Goal: Task Accomplishment & Management: Manage account settings

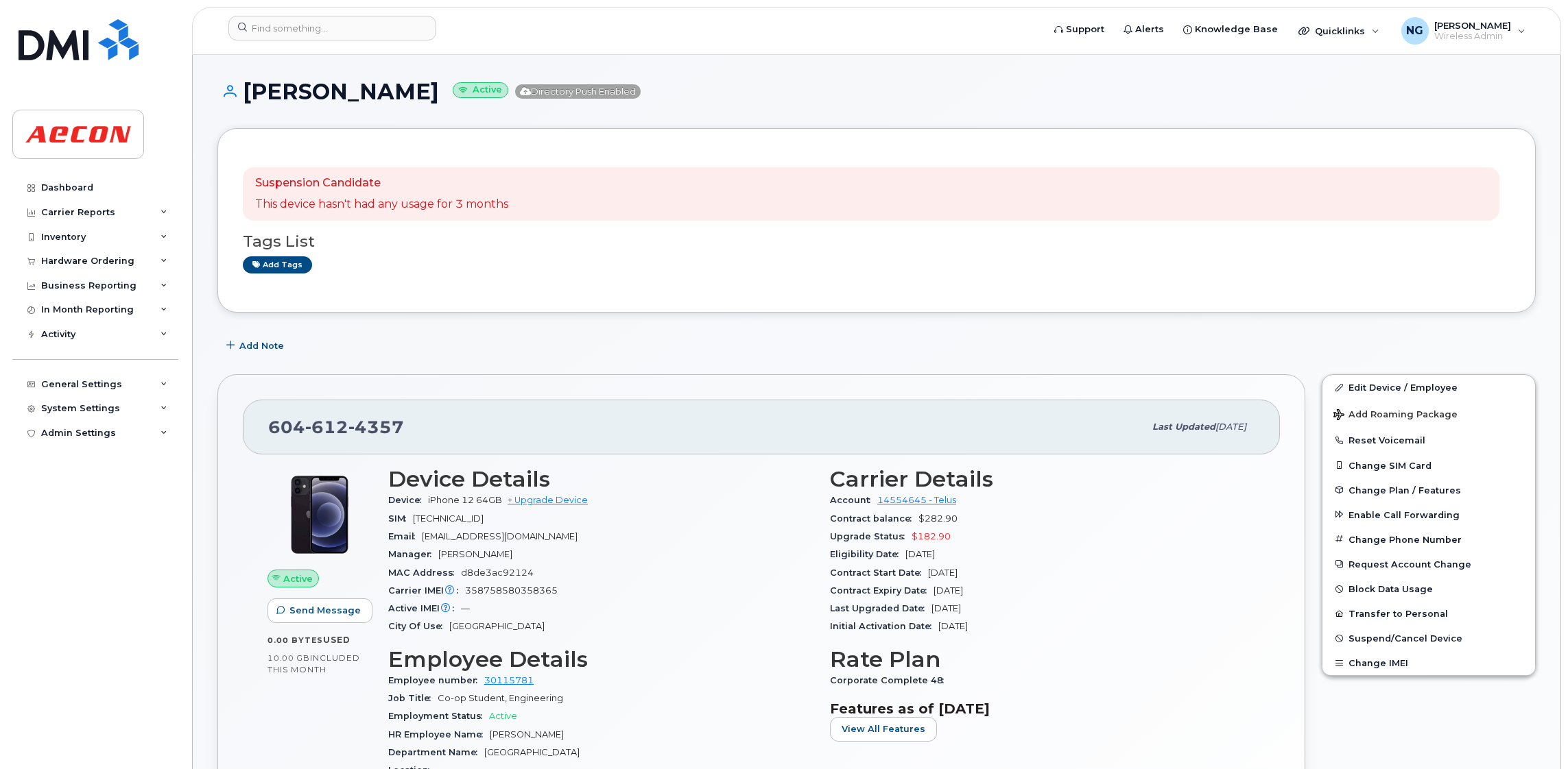
click at [669, 255] on div "Tags List Add tags" at bounding box center [876, 247] width 1267 height 53
click at [273, 36] on input at bounding box center [333, 28] width 208 height 25
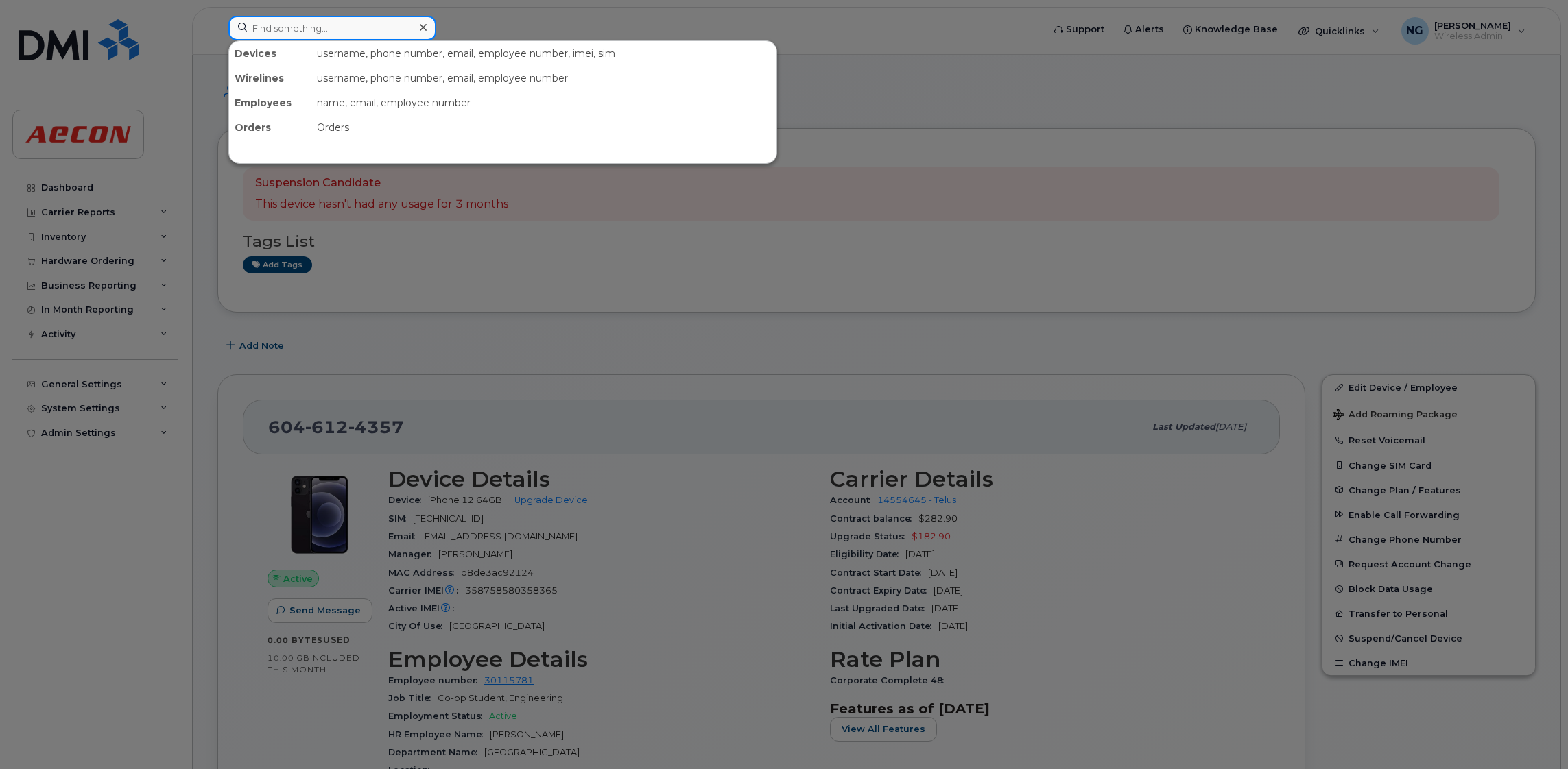
paste input "226-668-2923"
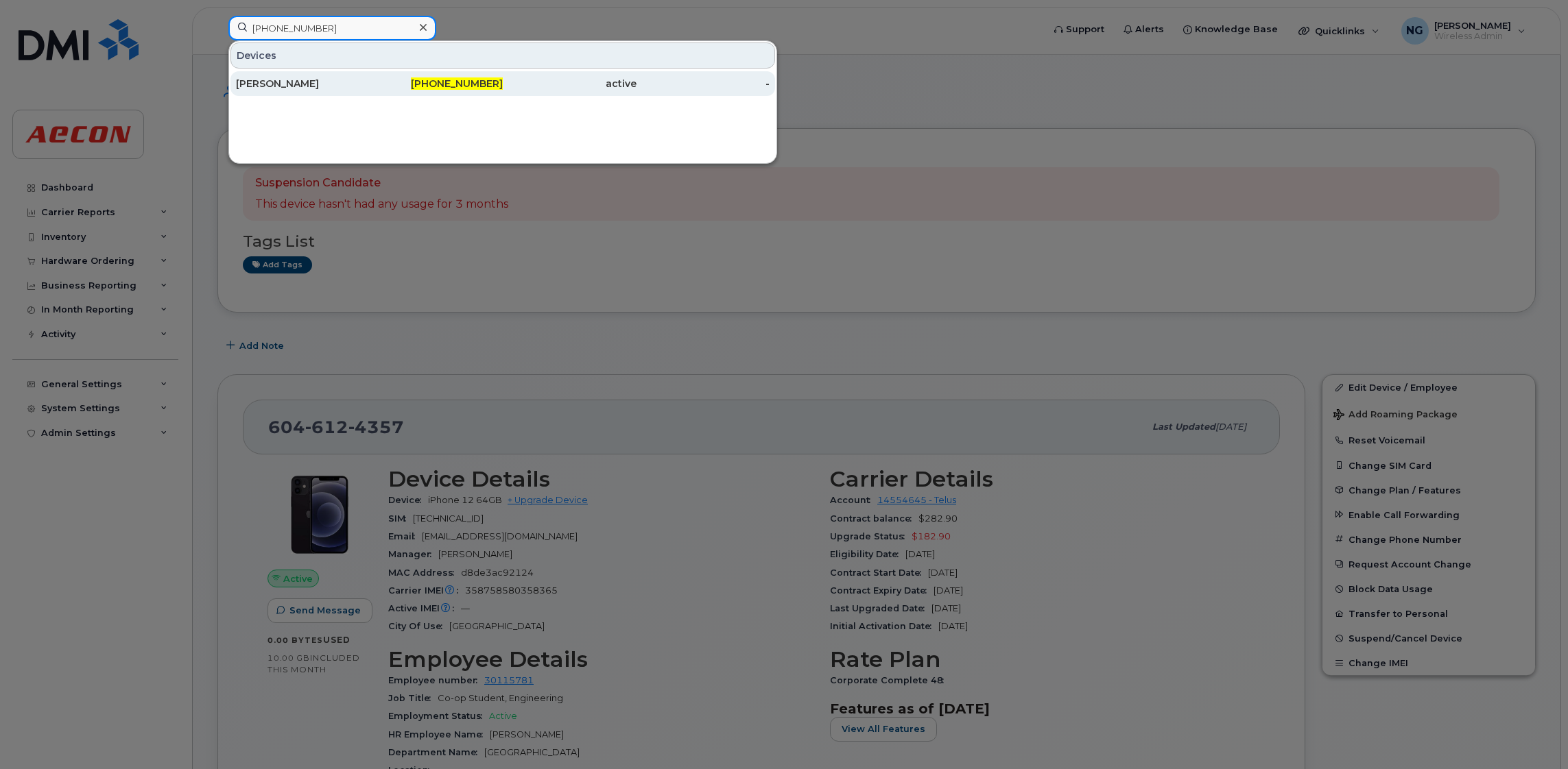
type input "226-668-2923"
click at [447, 87] on span "226-668-2923" at bounding box center [457, 84] width 92 height 13
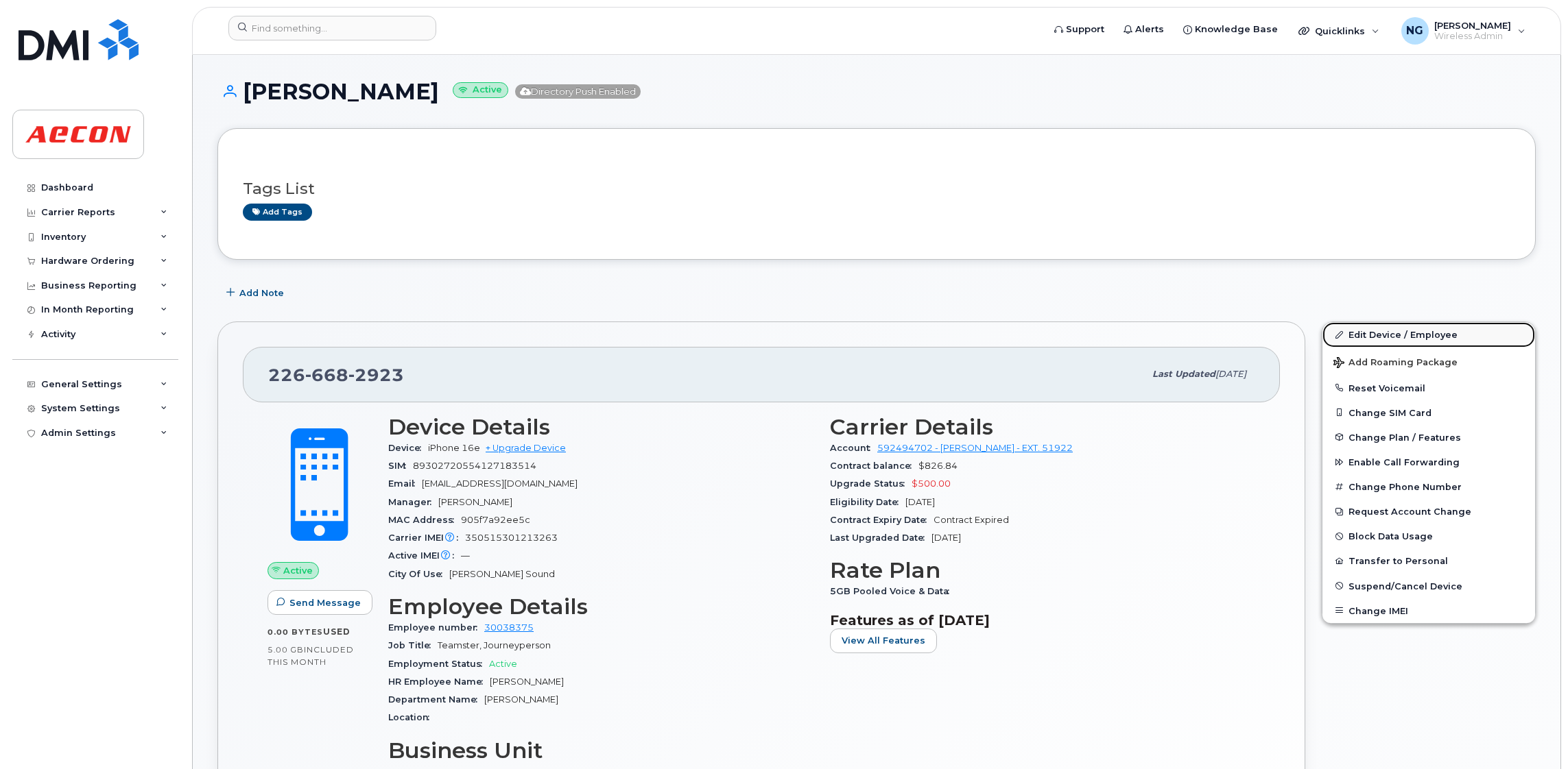
click at [1380, 339] on link "Edit Device / Employee" at bounding box center [1428, 334] width 213 height 25
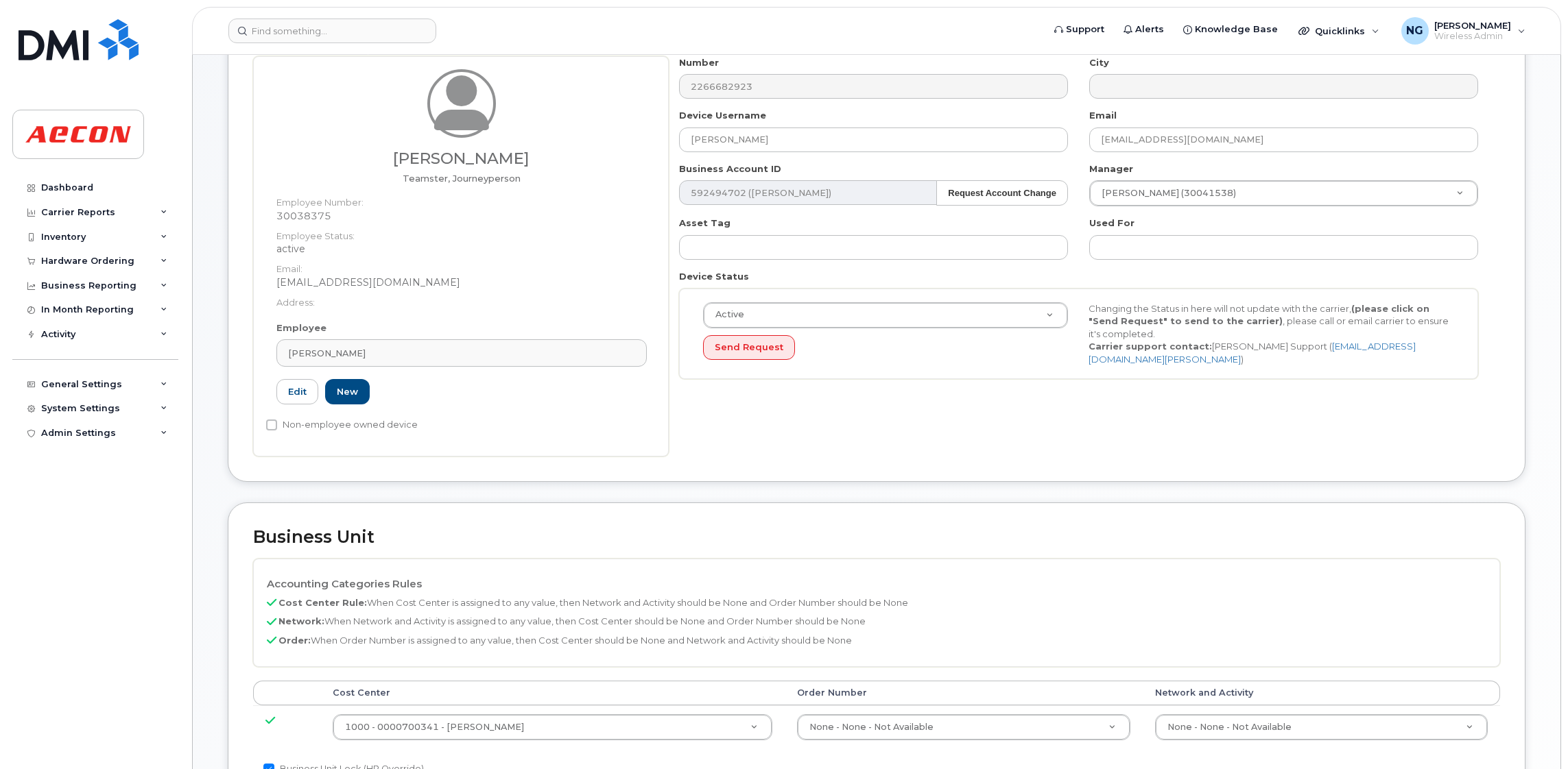
scroll to position [411, 0]
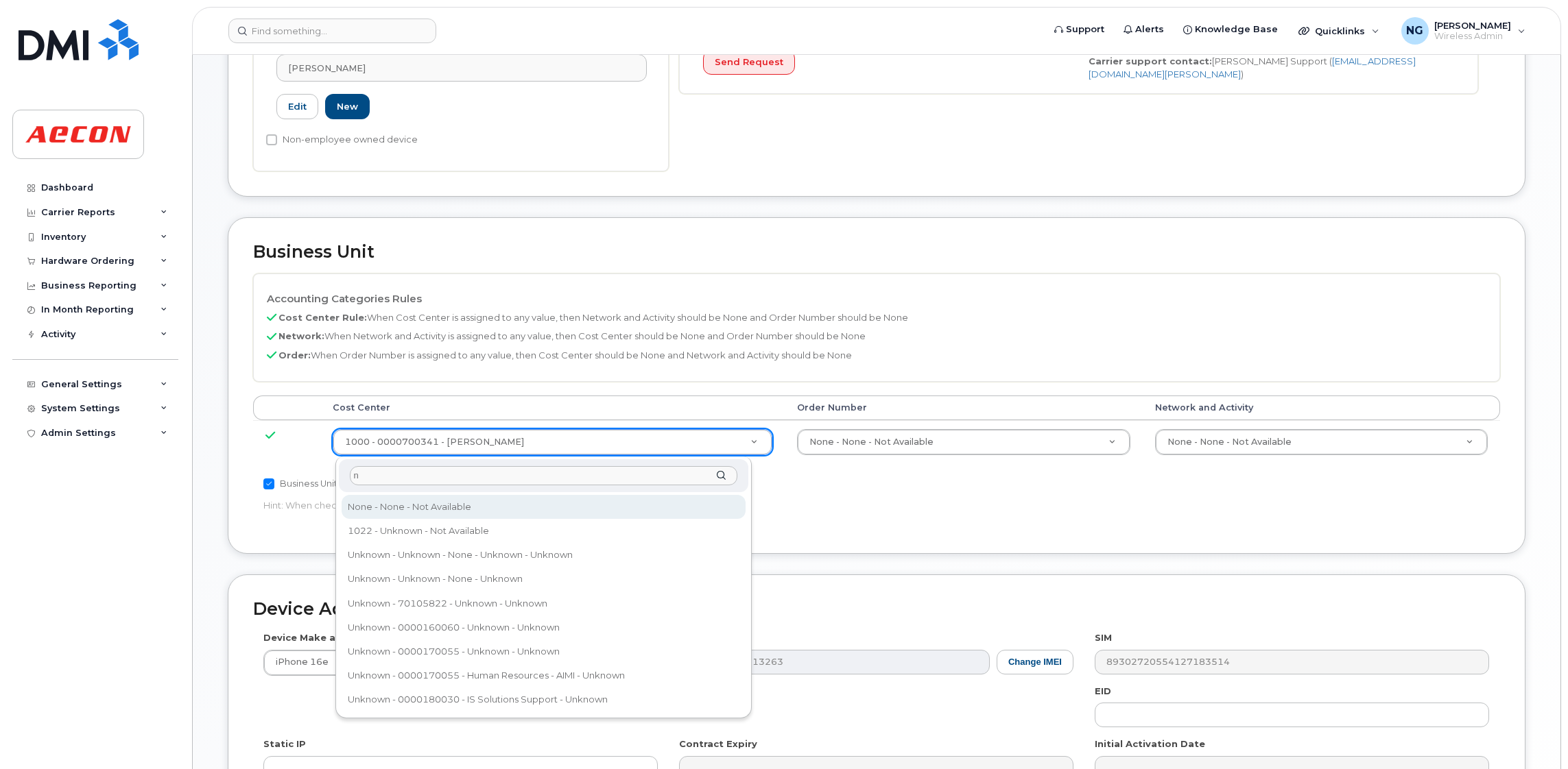
type input "n"
click at [525, 494] on div "n None - None - Not Available None - None - Not Available 1022 - Unknown - Not …" at bounding box center [543, 587] width 416 height 262
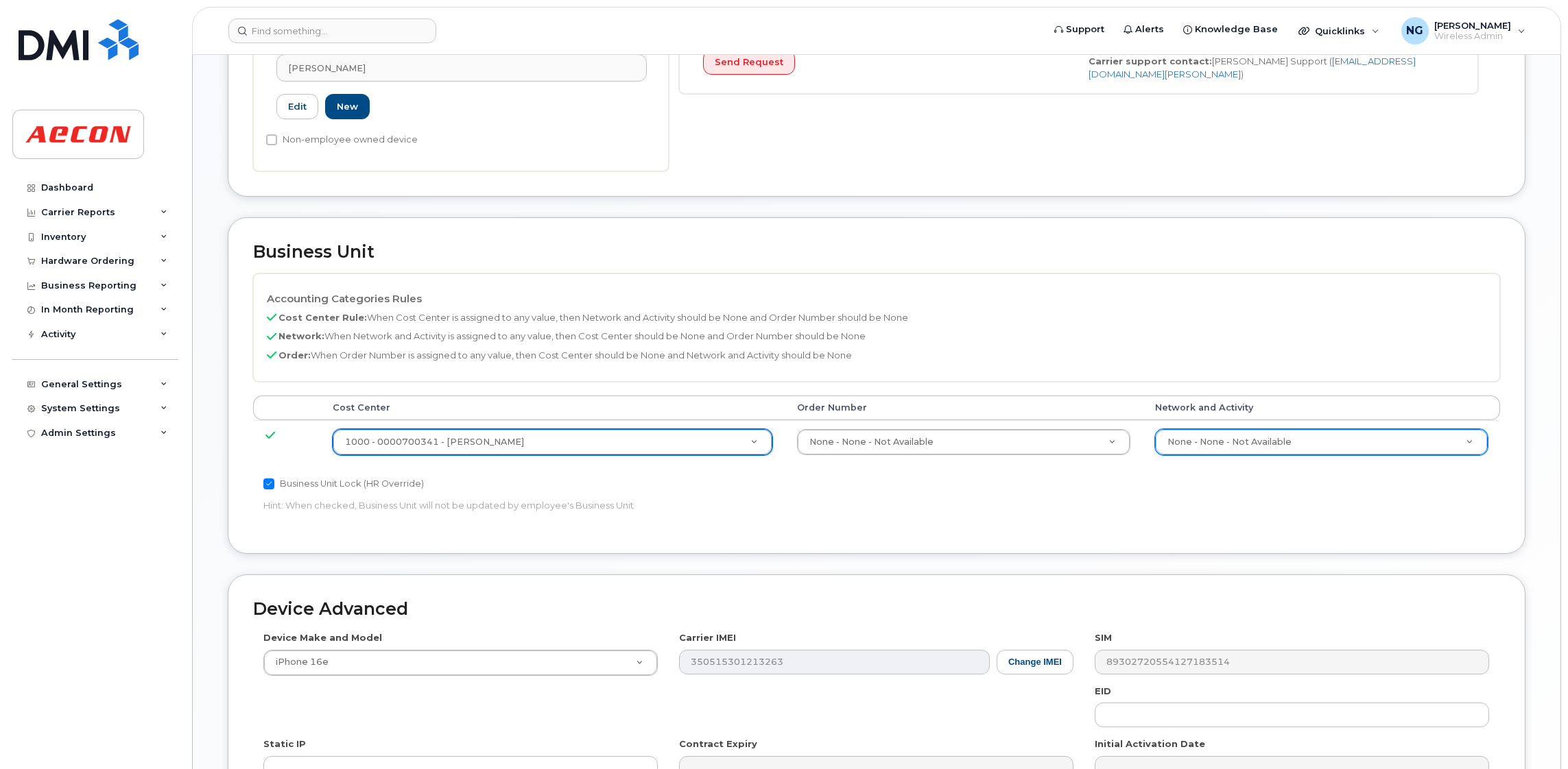
type input "A"
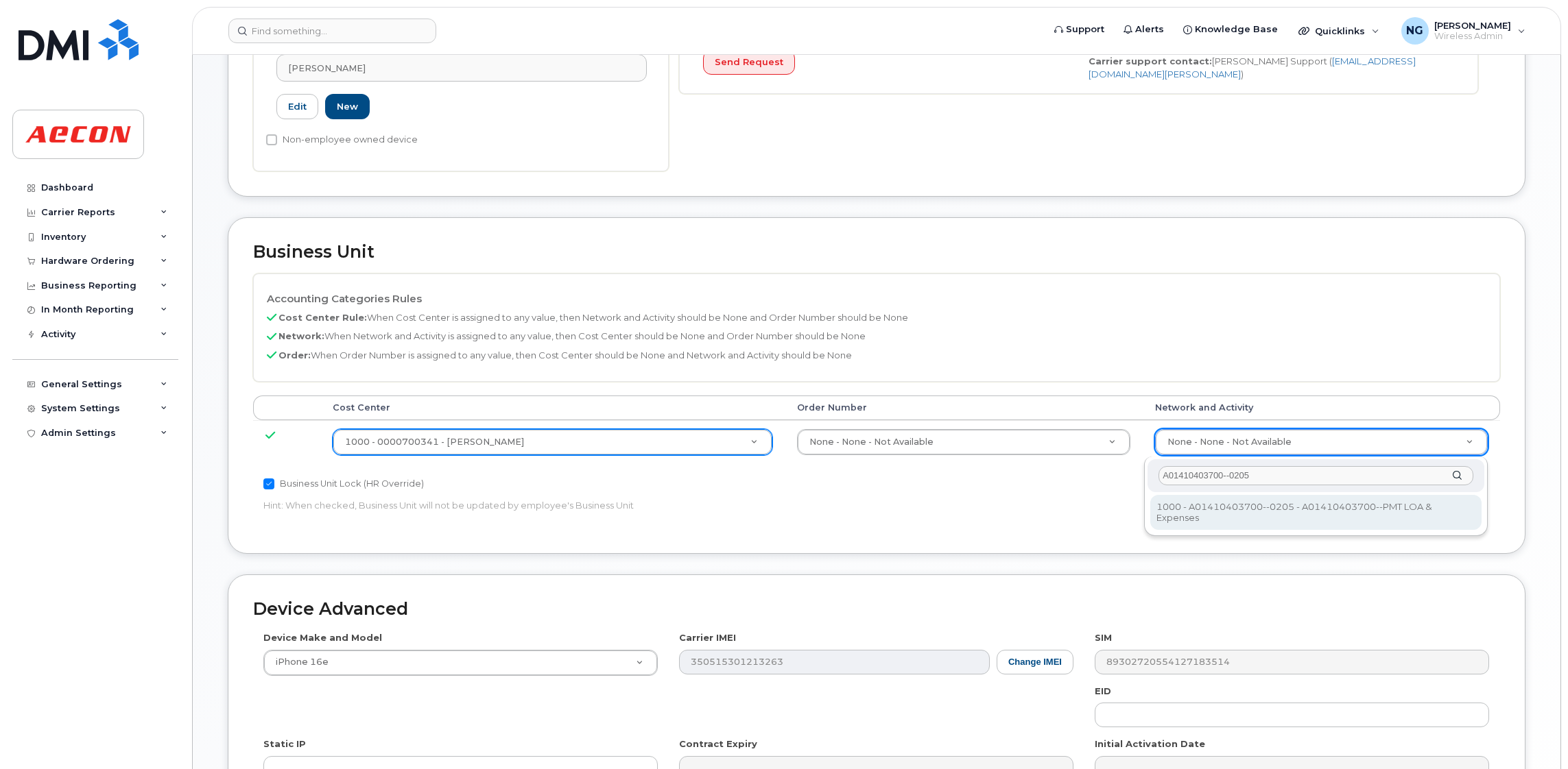
type input "A01410403700--0205"
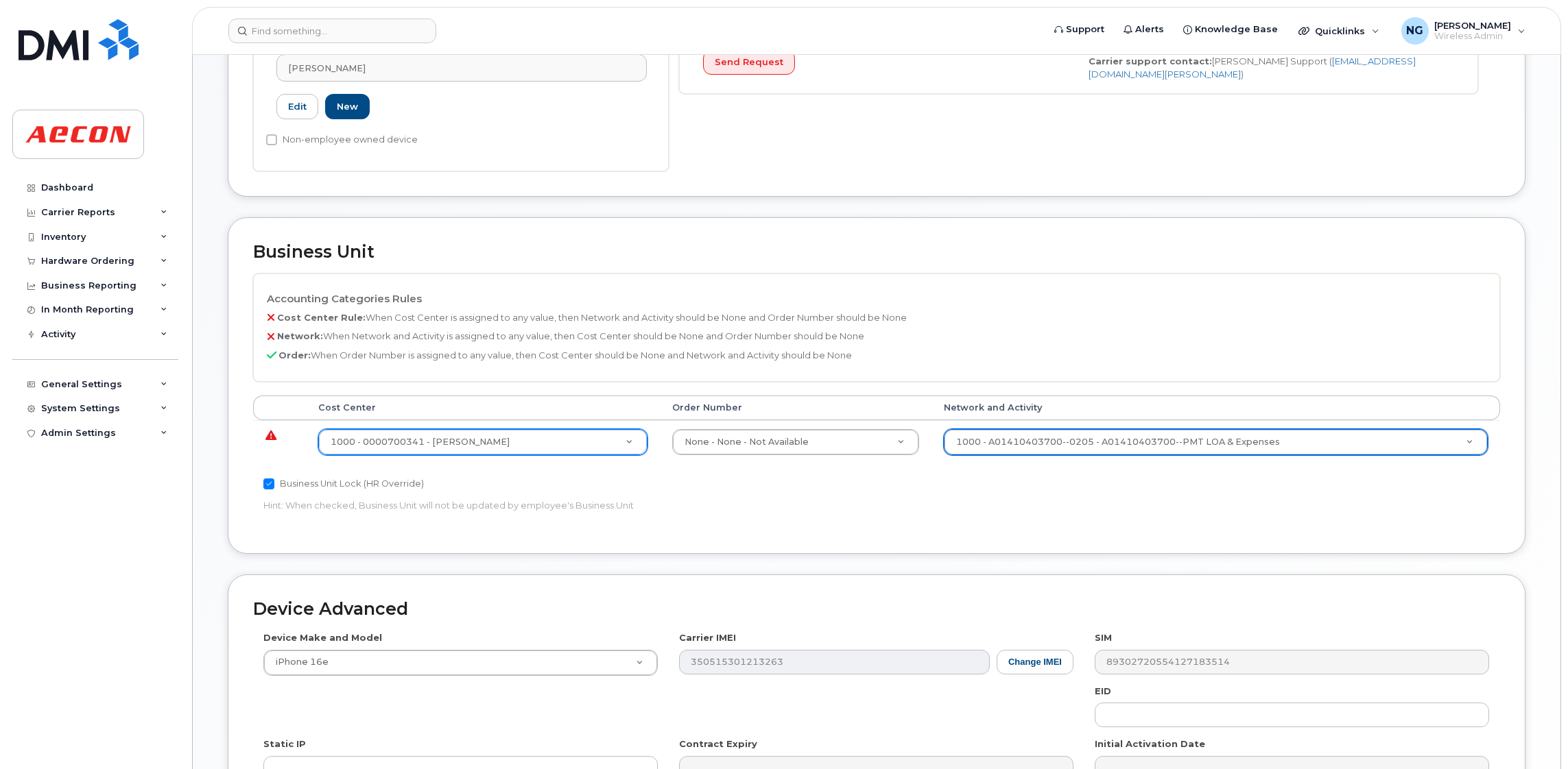
type input "4322595"
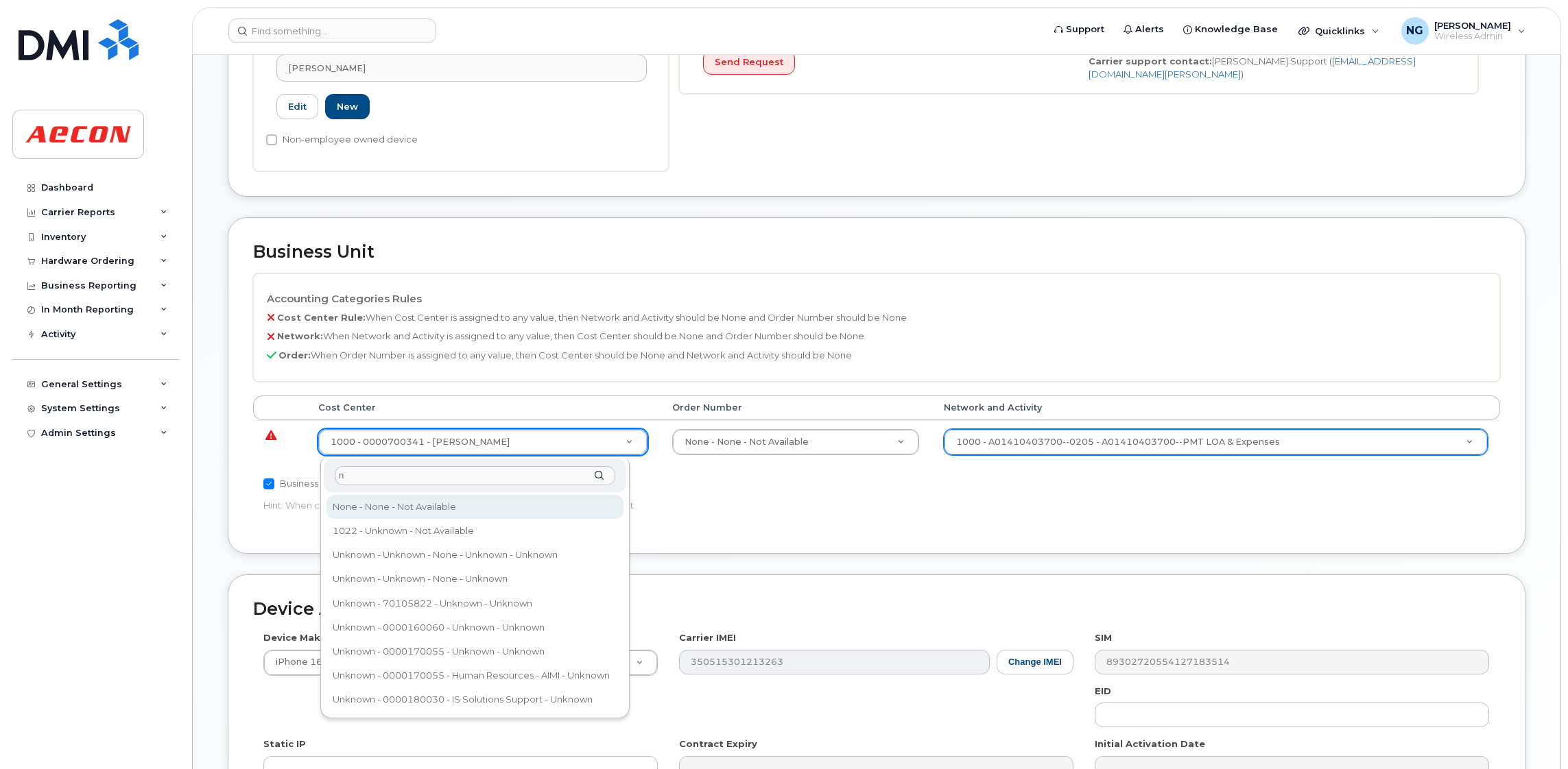
type input "n"
type input "289660"
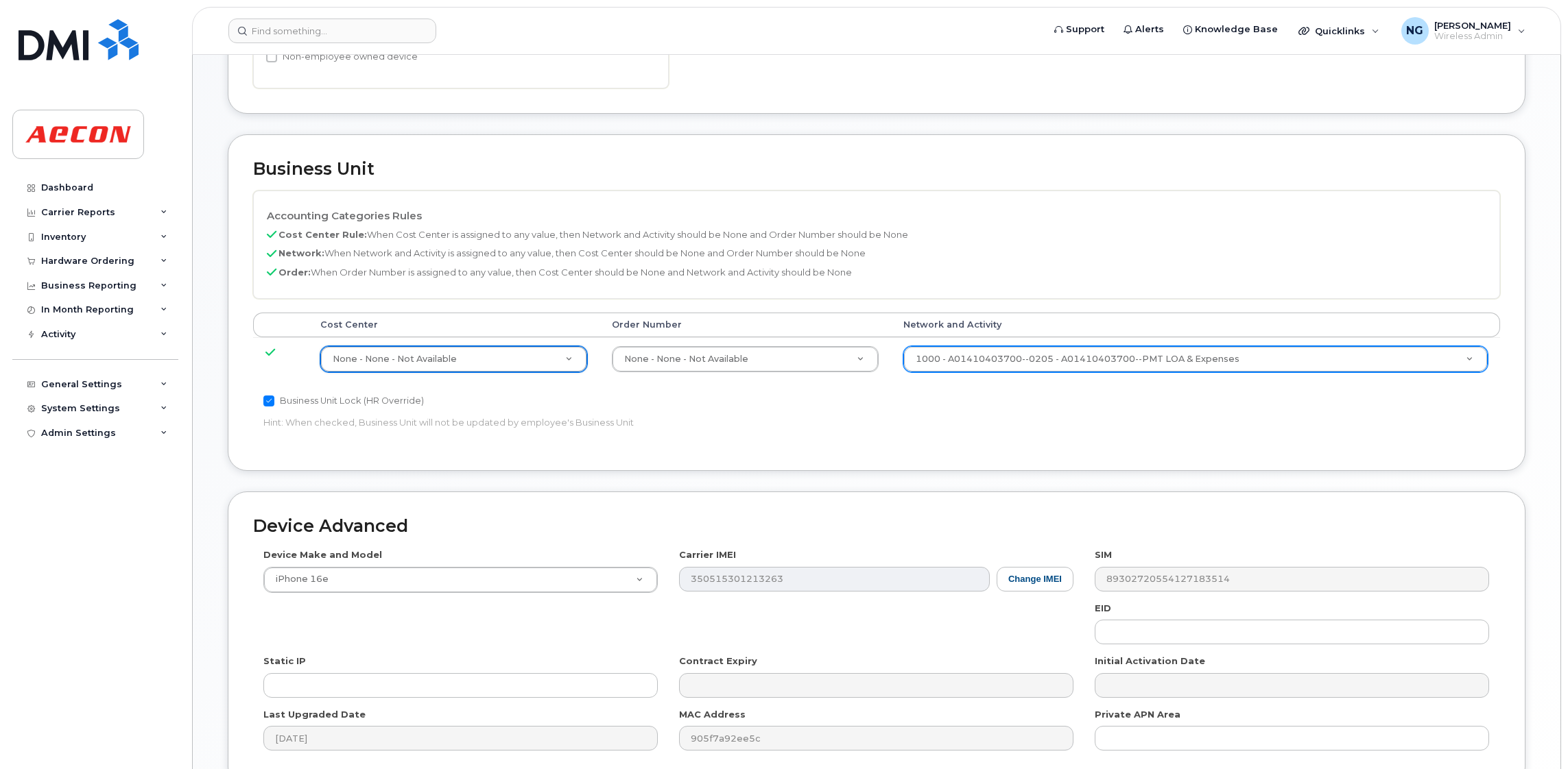
scroll to position [628, 0]
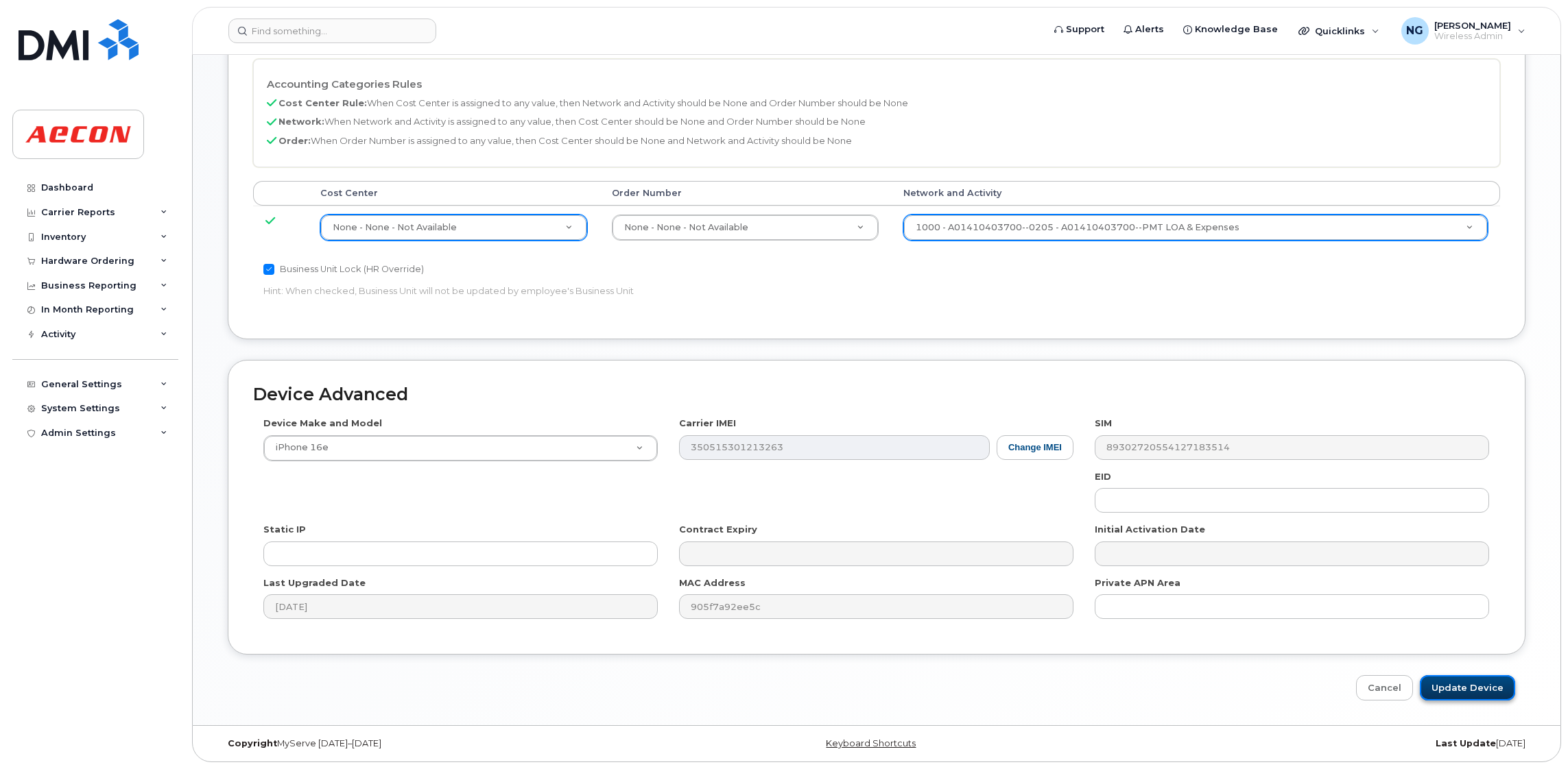
click at [1466, 682] on input "Update Device" at bounding box center [1467, 688] width 95 height 25
type input "Saving..."
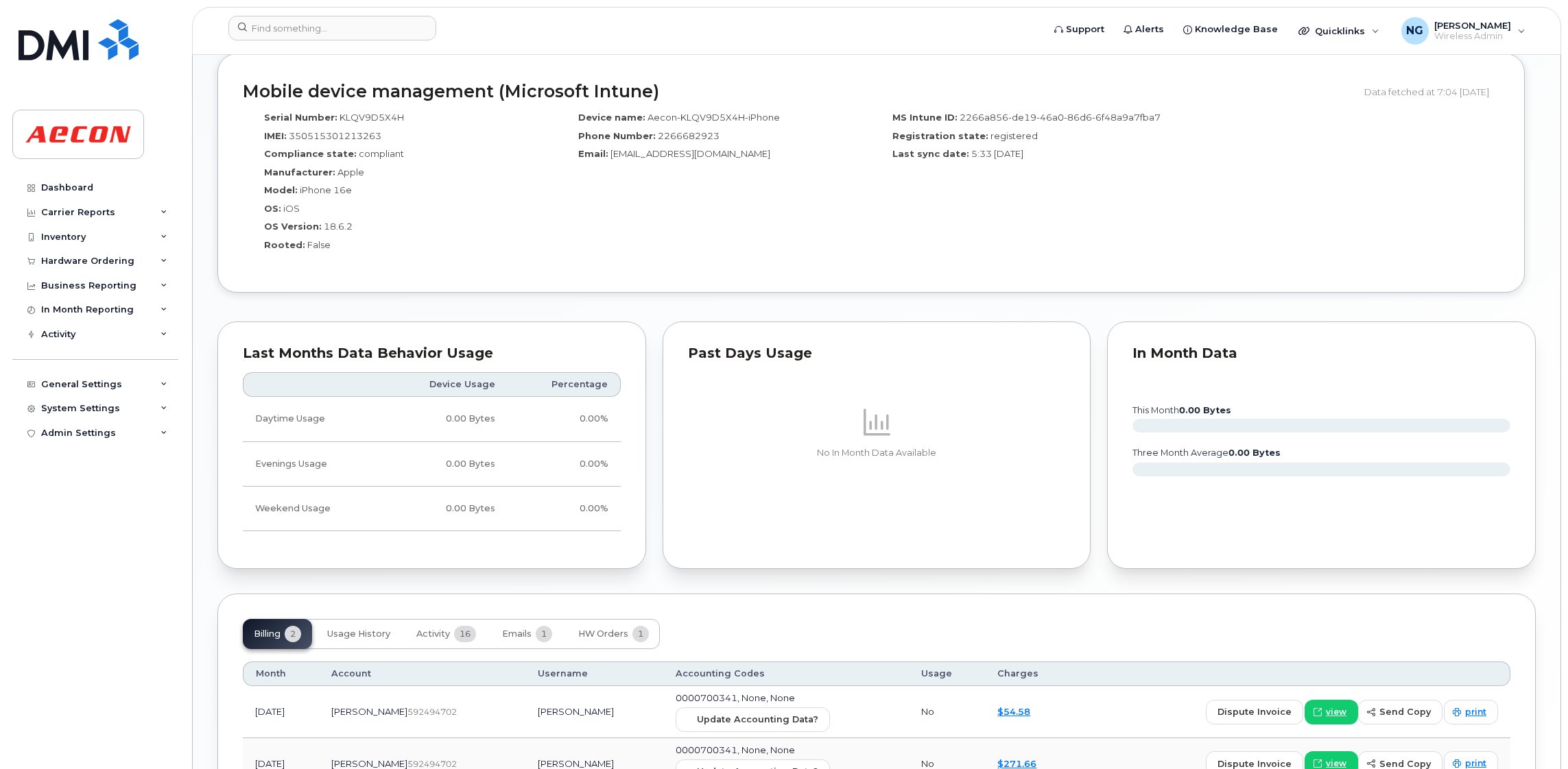
scroll to position [1151, 0]
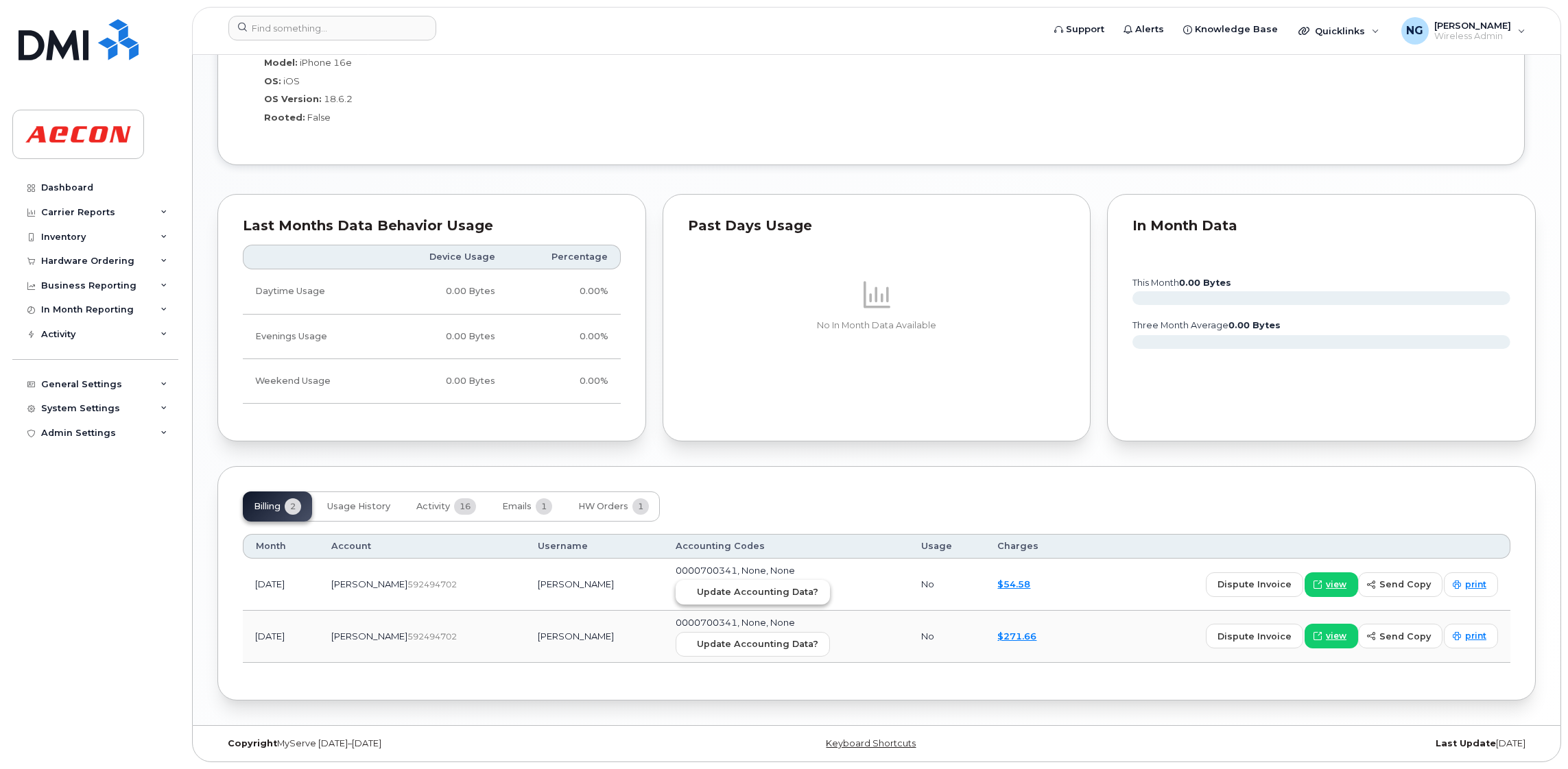
click at [780, 584] on button "Update Accounting Data?" at bounding box center [753, 592] width 154 height 25
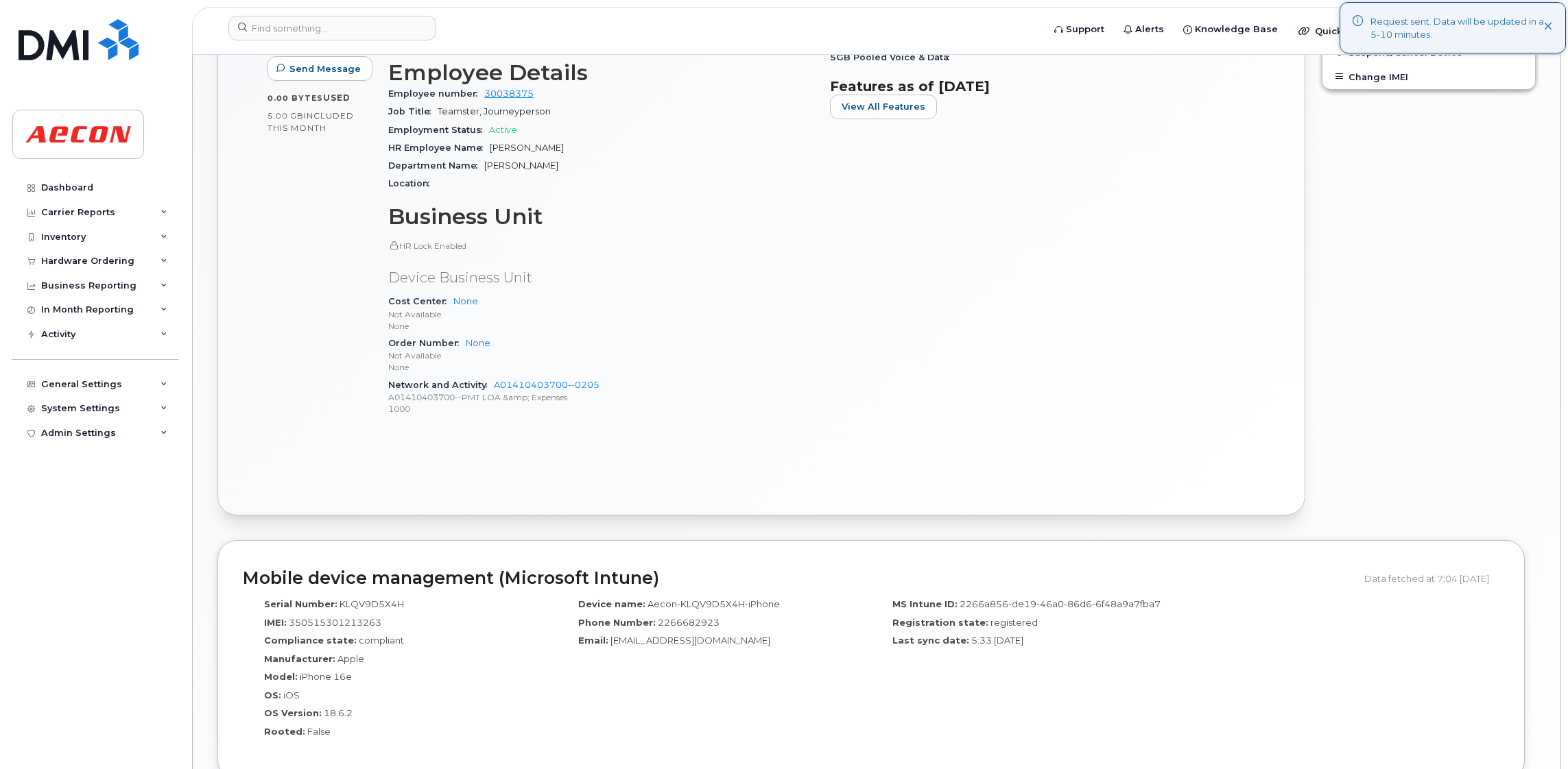
click at [353, 13] on header "Support Alerts Knowledge Base Quicklinks Suspend / Cancel Device Change SIM Car…" at bounding box center [876, 31] width 1369 height 48
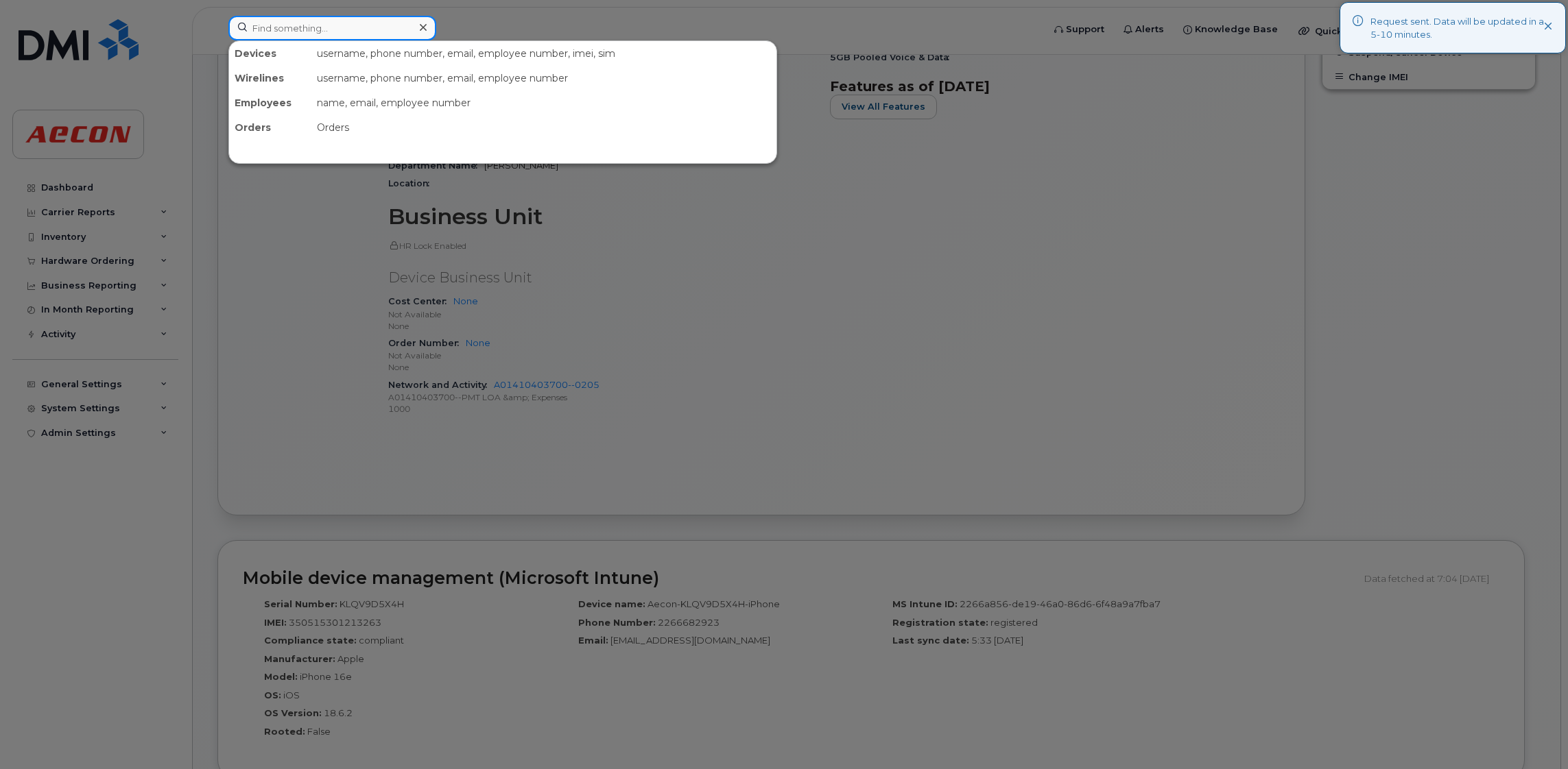
click at [350, 28] on input at bounding box center [333, 28] width 208 height 25
paste input "226-668-3690"
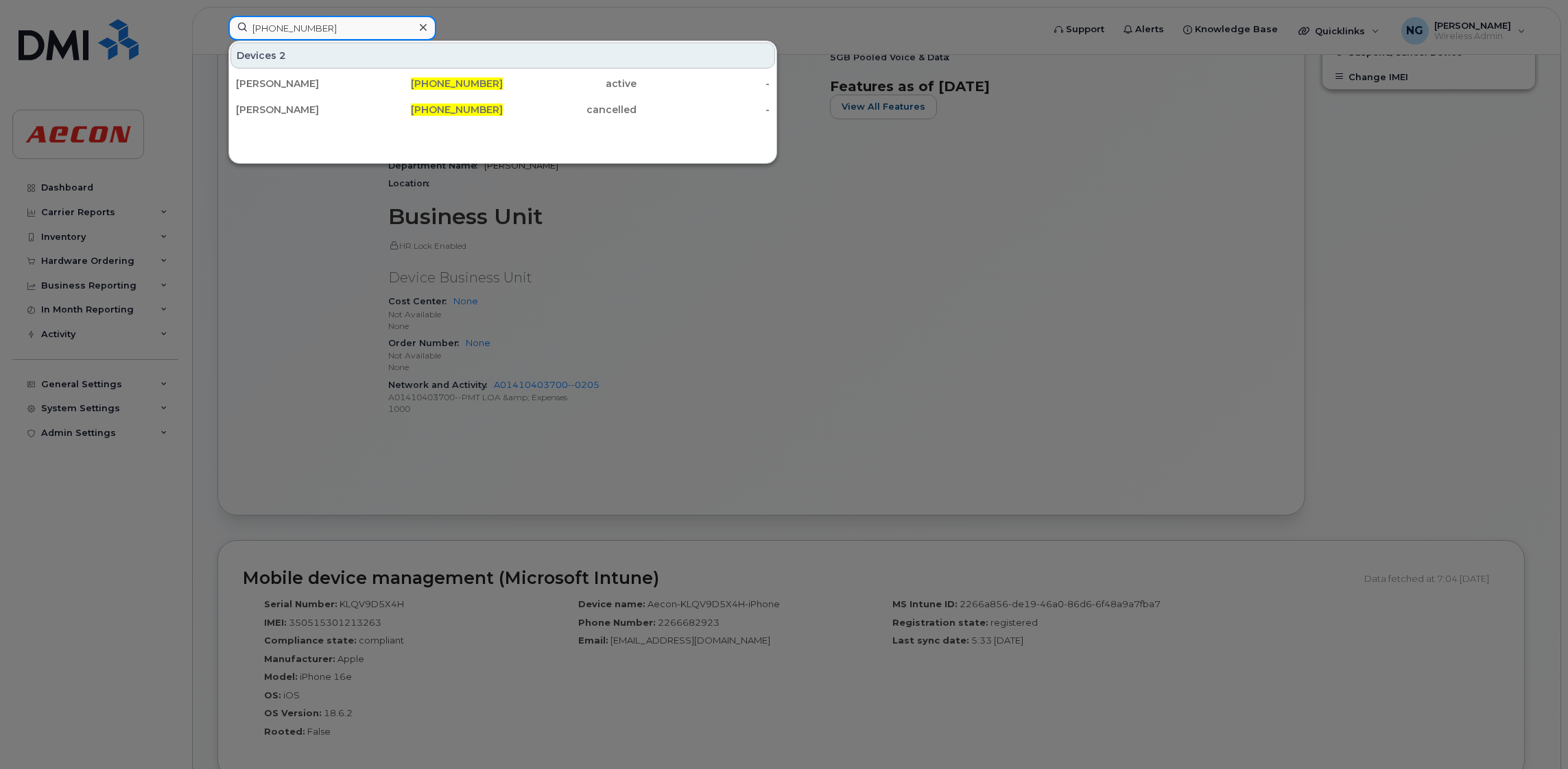
type input "226-668-3690"
click at [455, 79] on span "226-668-3690" at bounding box center [457, 84] width 92 height 13
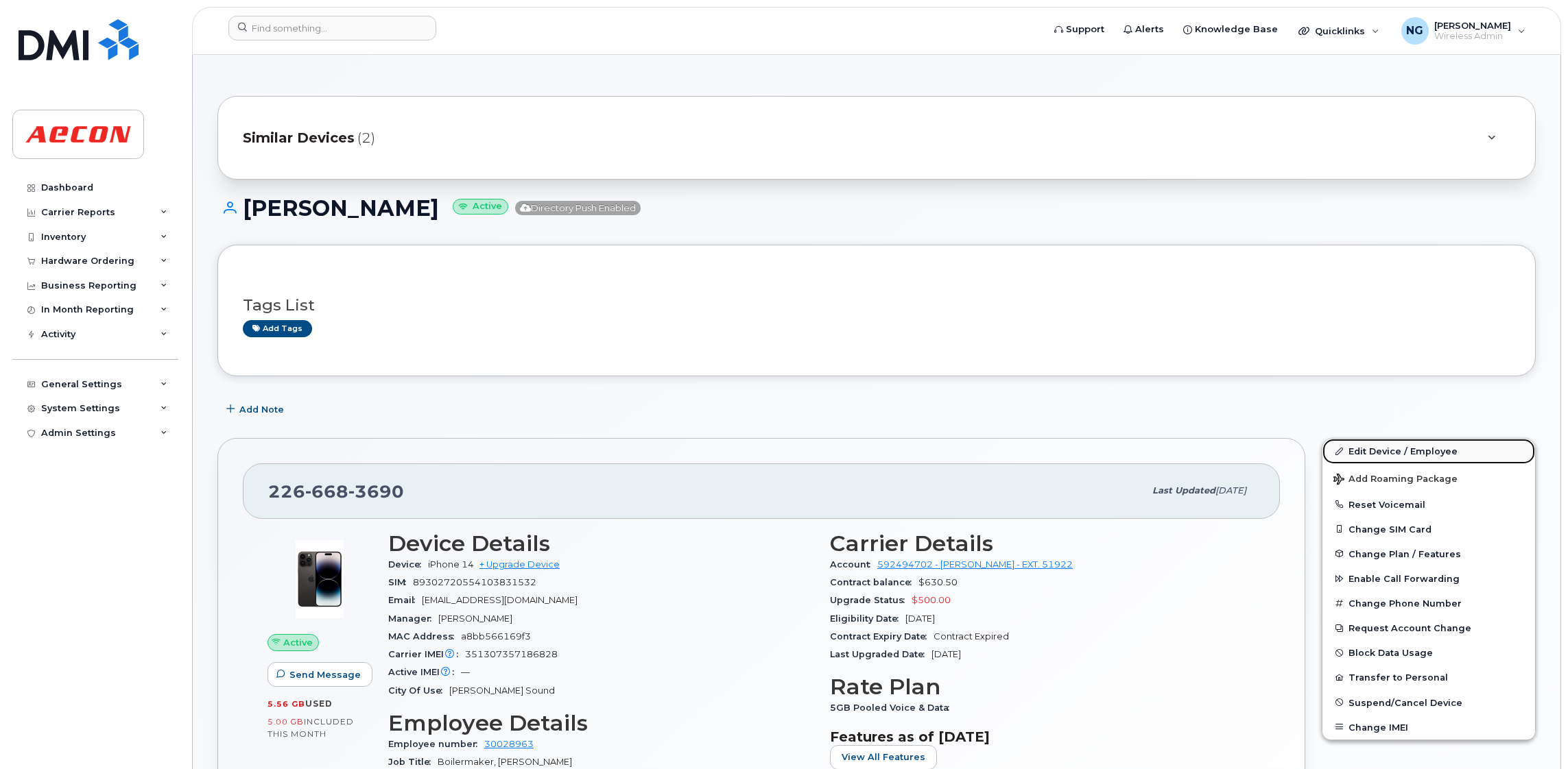
click at [1404, 456] on link "Edit Device / Employee" at bounding box center [1428, 451] width 213 height 25
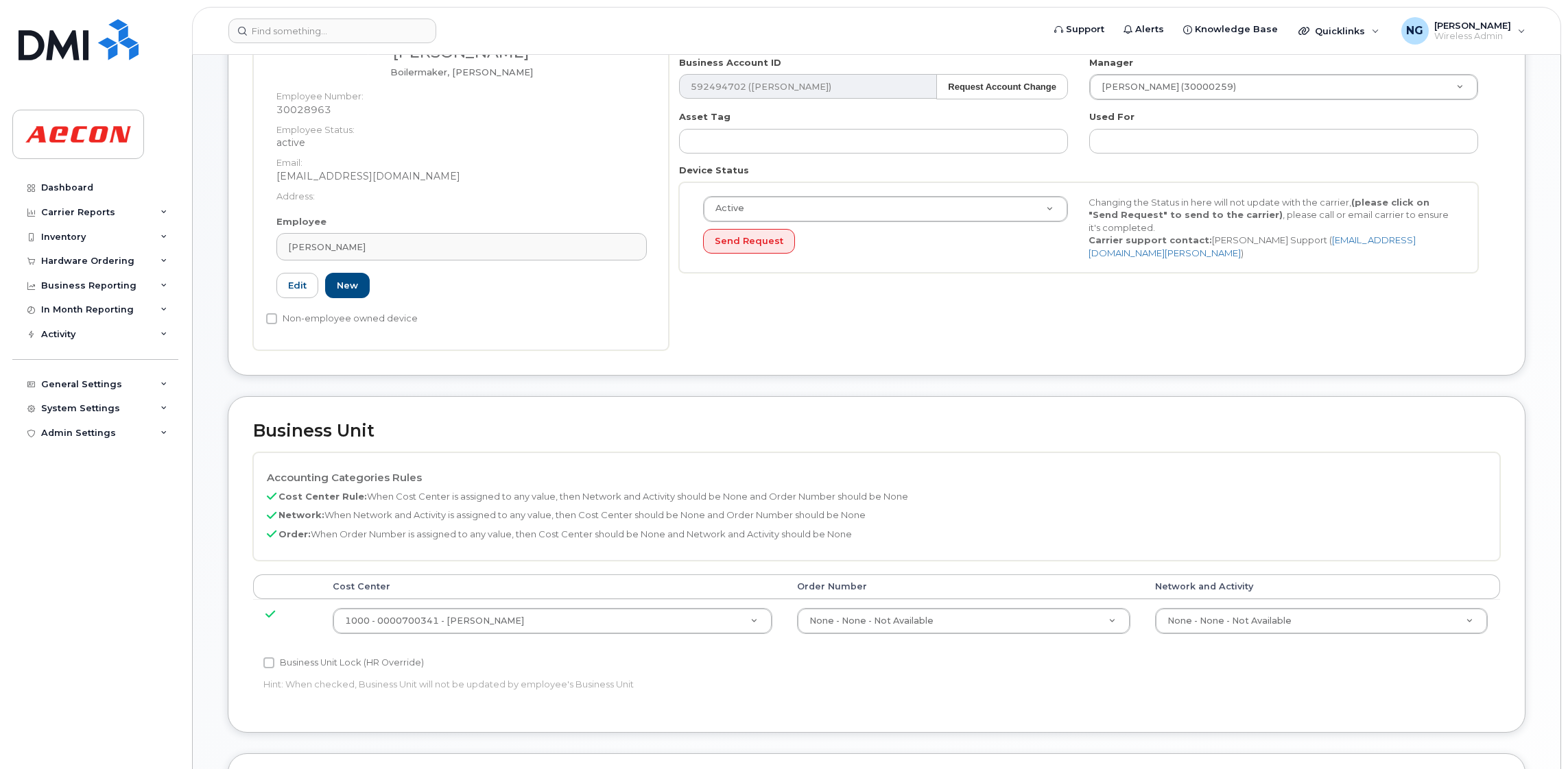
scroll to position [308, 0]
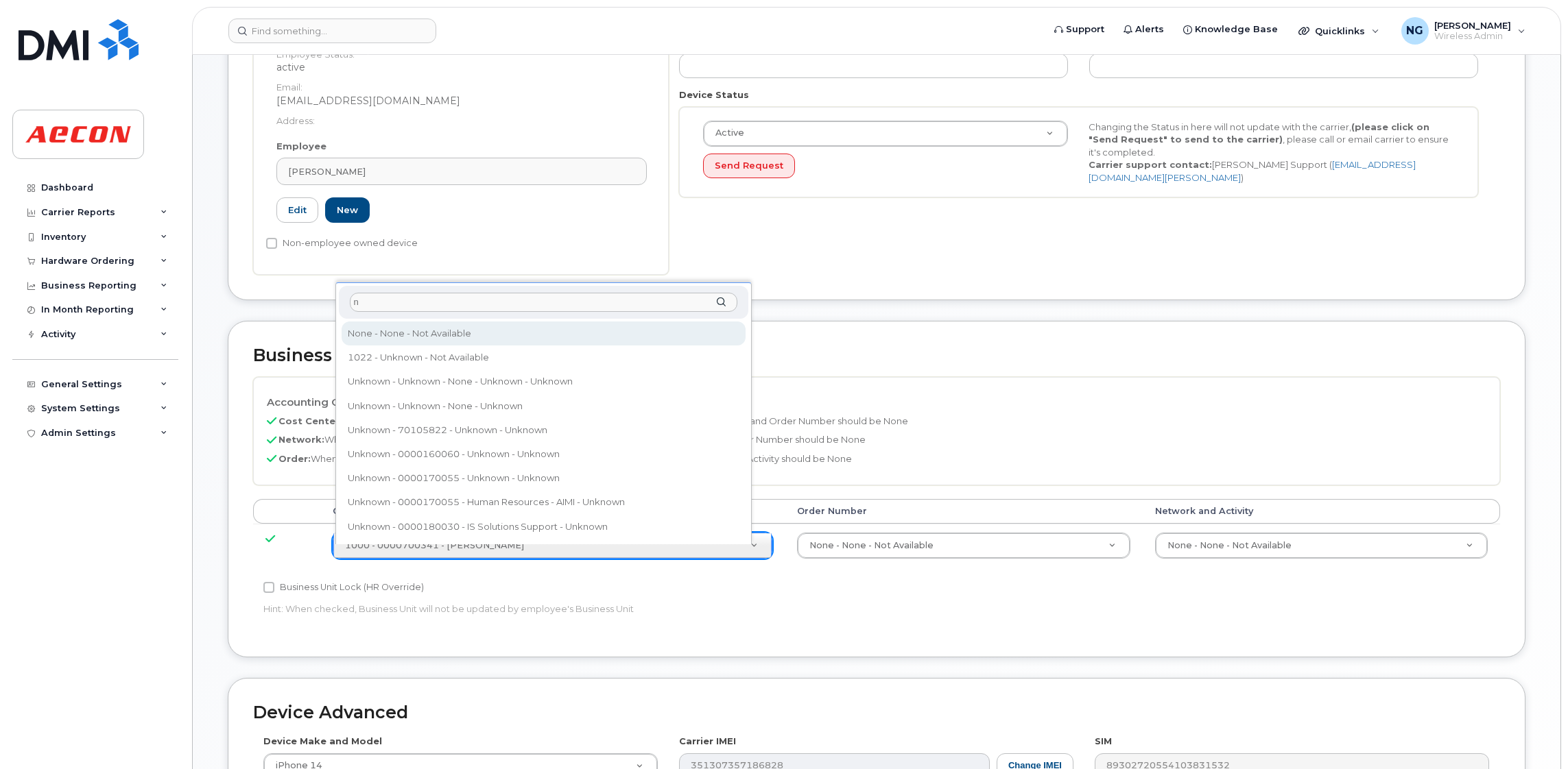
type input "n"
drag, startPoint x: 437, startPoint y: 335, endPoint x: 891, endPoint y: 371, distance: 455.4
type input "289660"
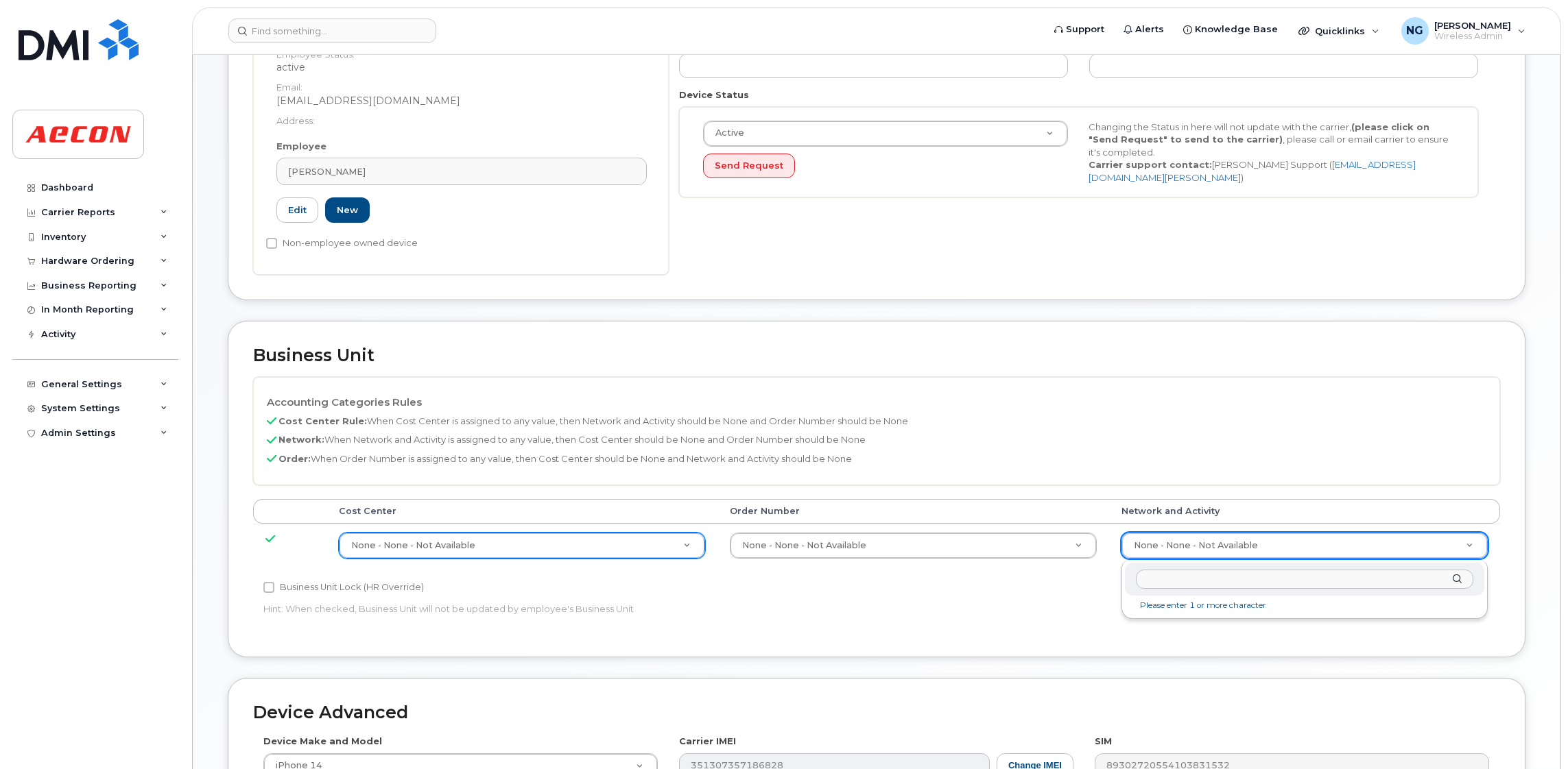
drag, startPoint x: 1249, startPoint y: 540, endPoint x: 1227, endPoint y: 556, distance: 27.2
type input "A01410403700--0205"
click at [268, 591] on input "Business Unit Lock (HR Override)" at bounding box center [269, 587] width 11 height 11
checkbox input "true"
type input "A01410403700--0205"
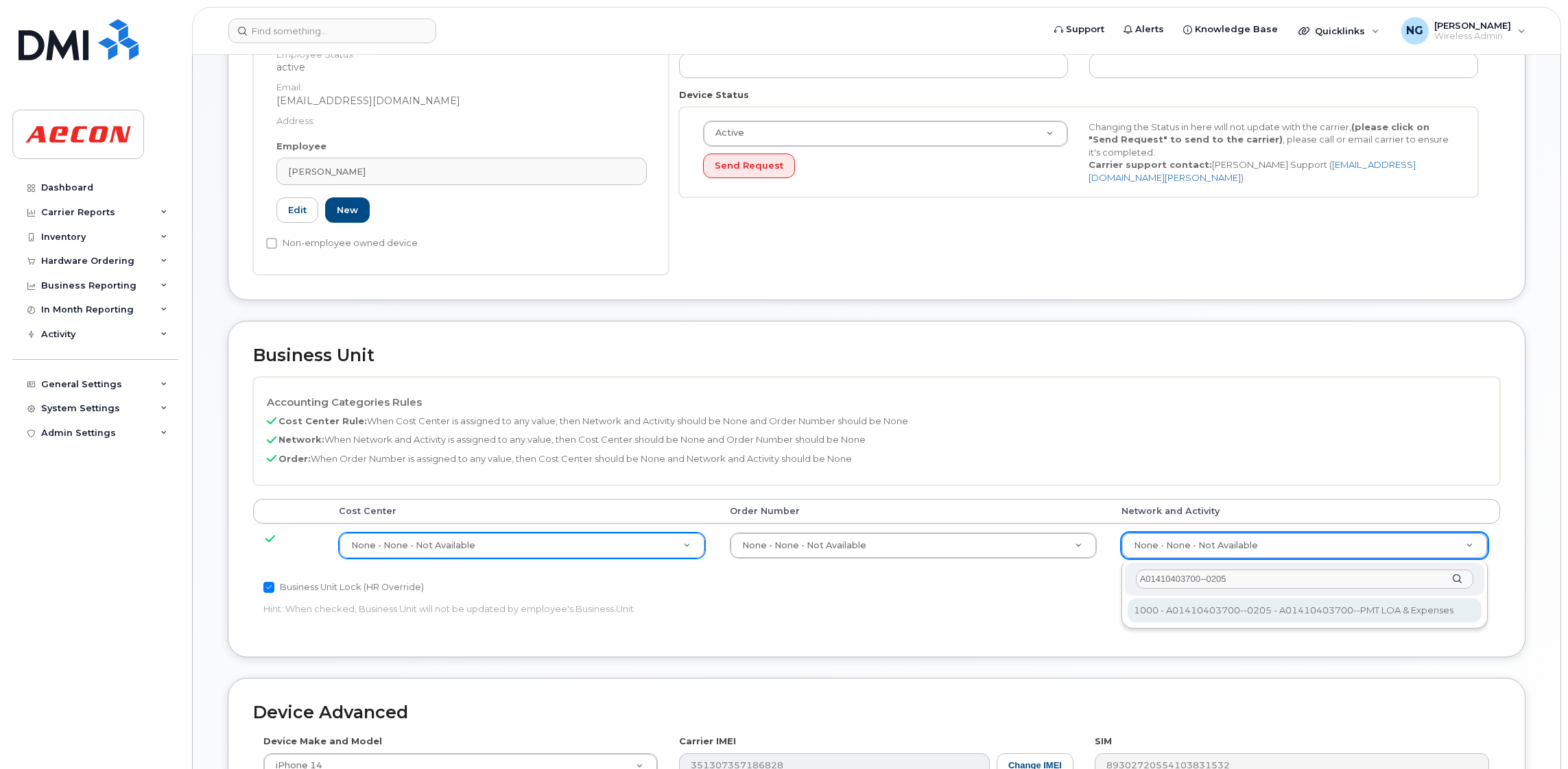
type input "4322595"
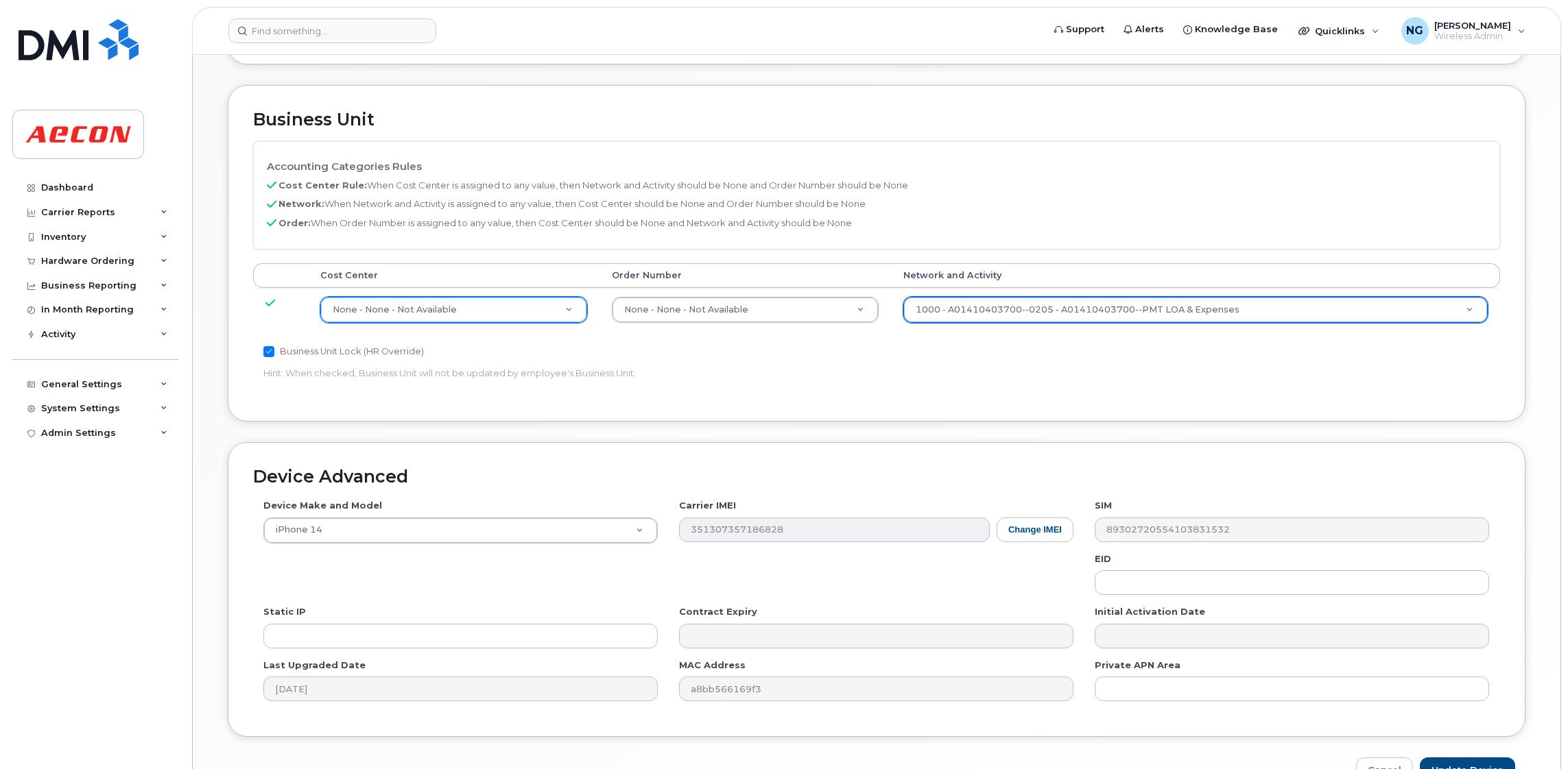
scroll to position [617, 0]
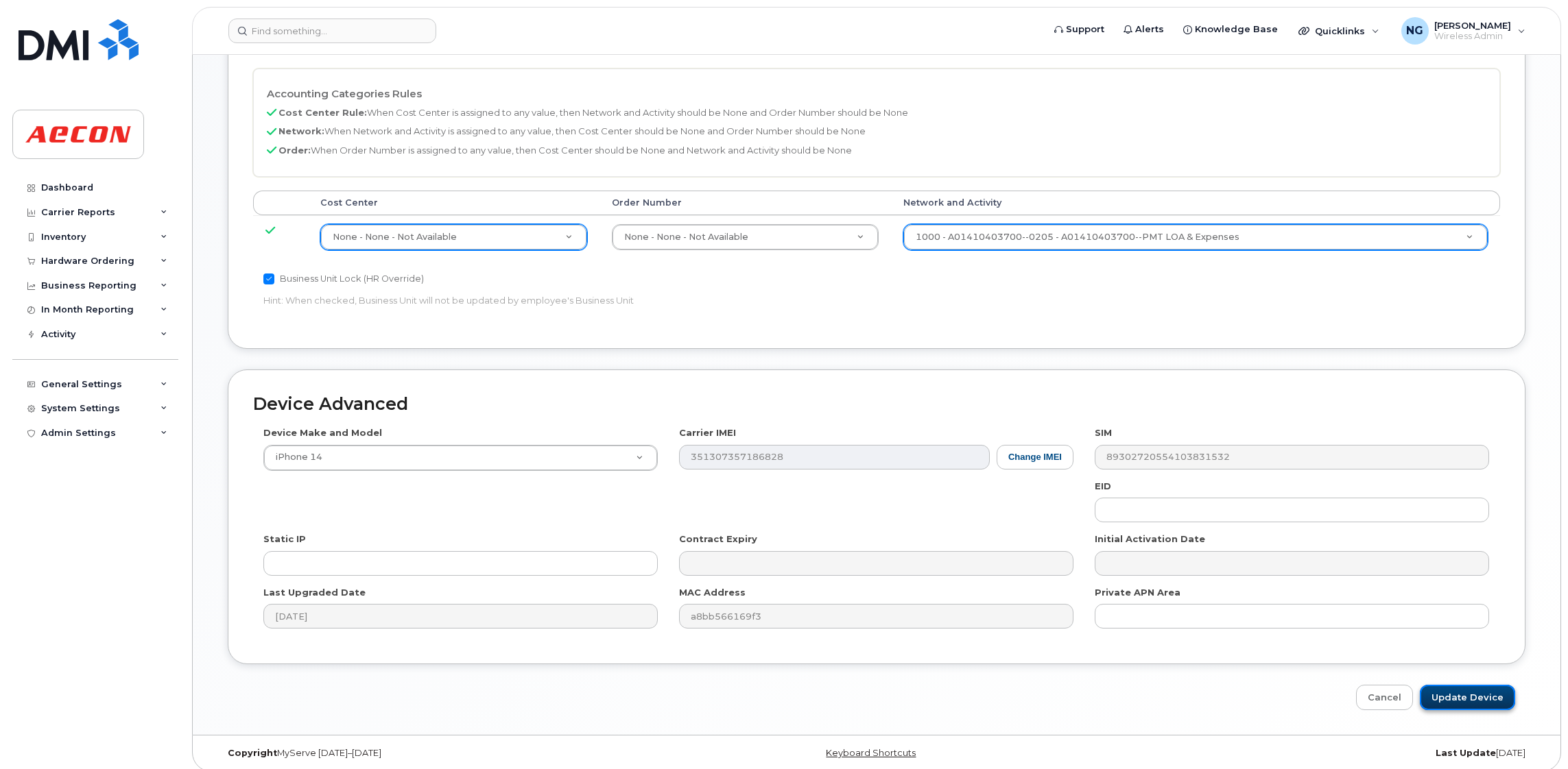
click at [1464, 695] on input "Update Device" at bounding box center [1467, 698] width 95 height 25
type input "Saving..."
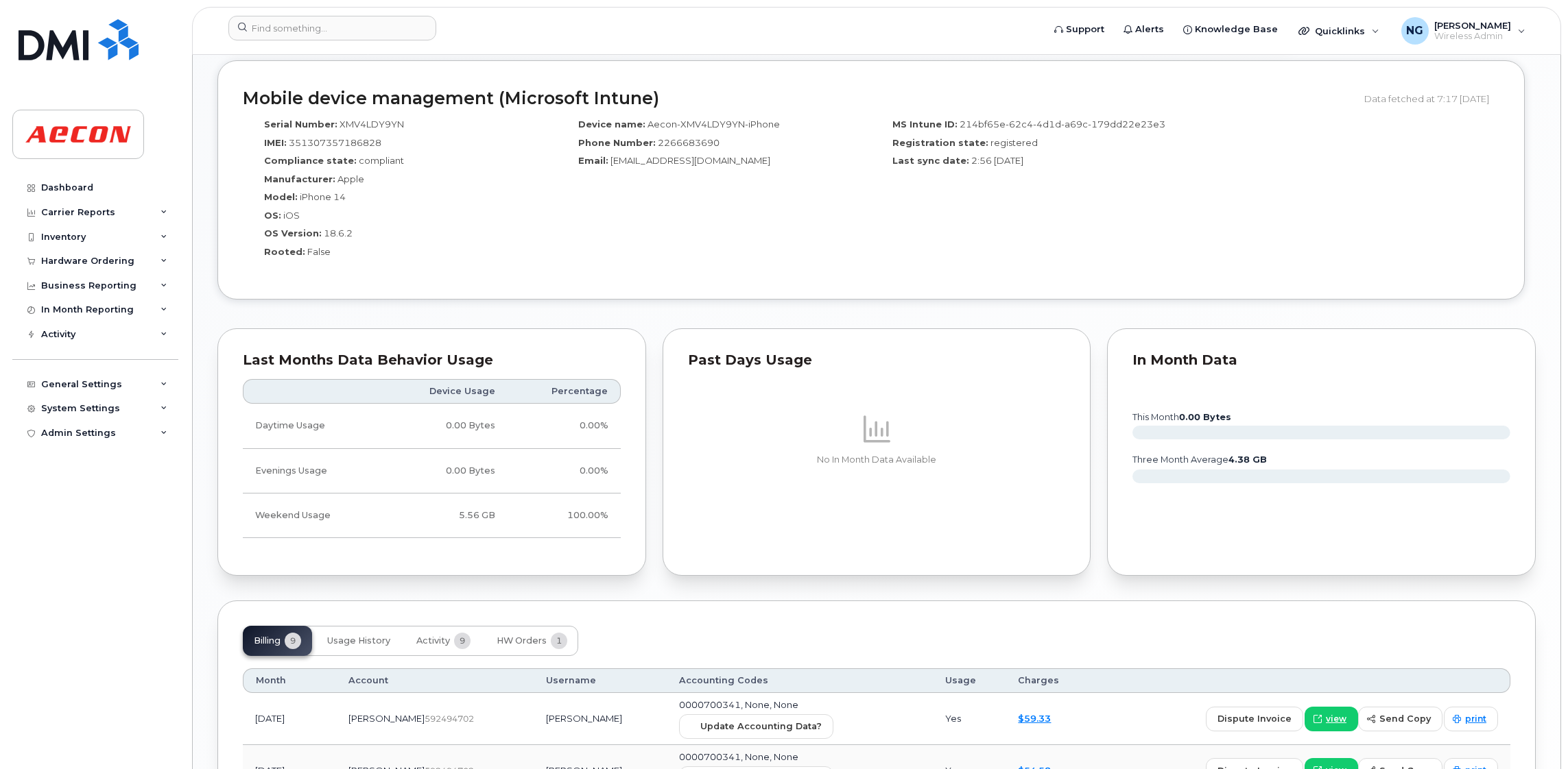
scroll to position [1440, 0]
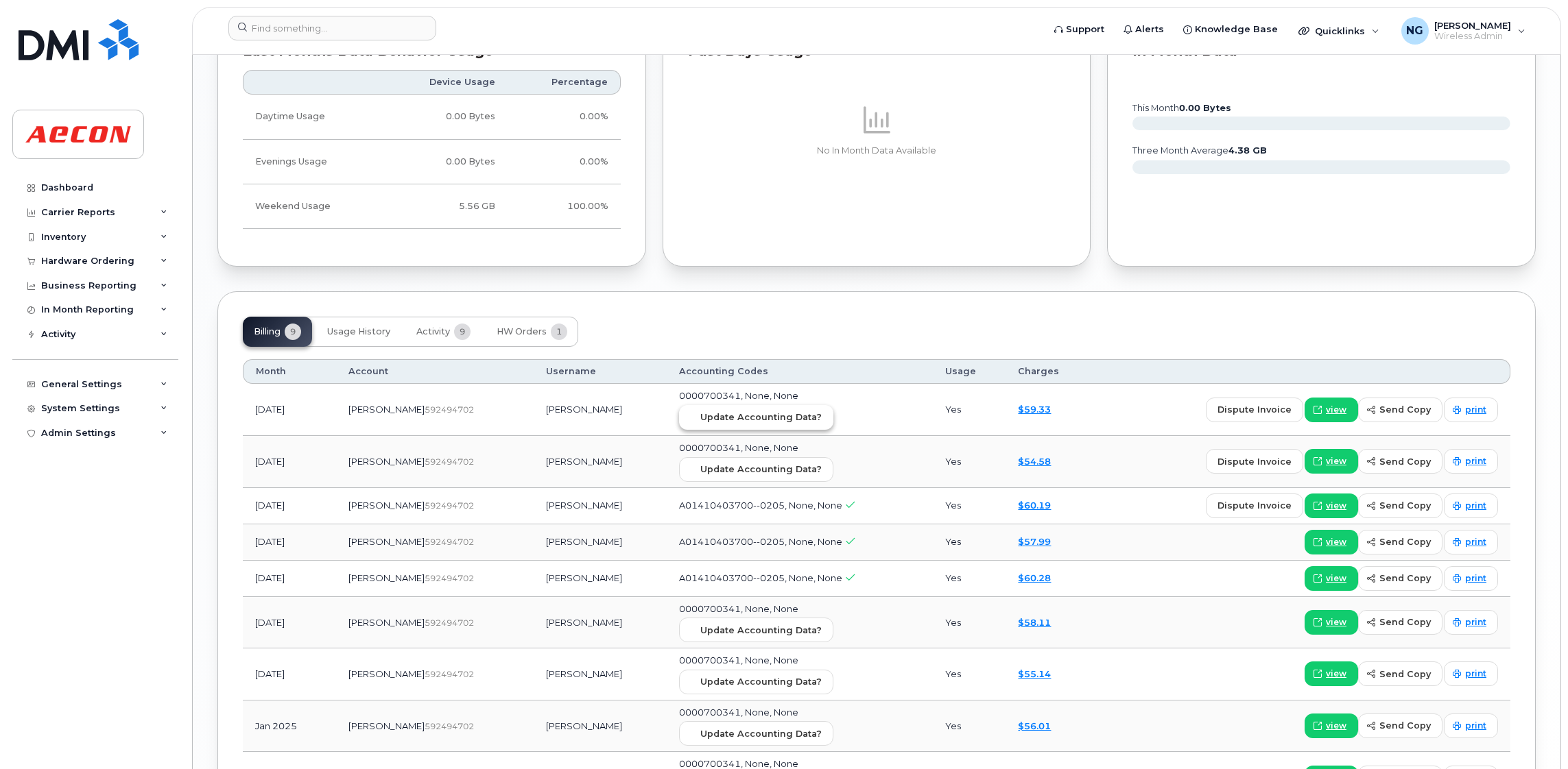
click at [711, 415] on span "Update Accounting Data?" at bounding box center [761, 417] width 121 height 13
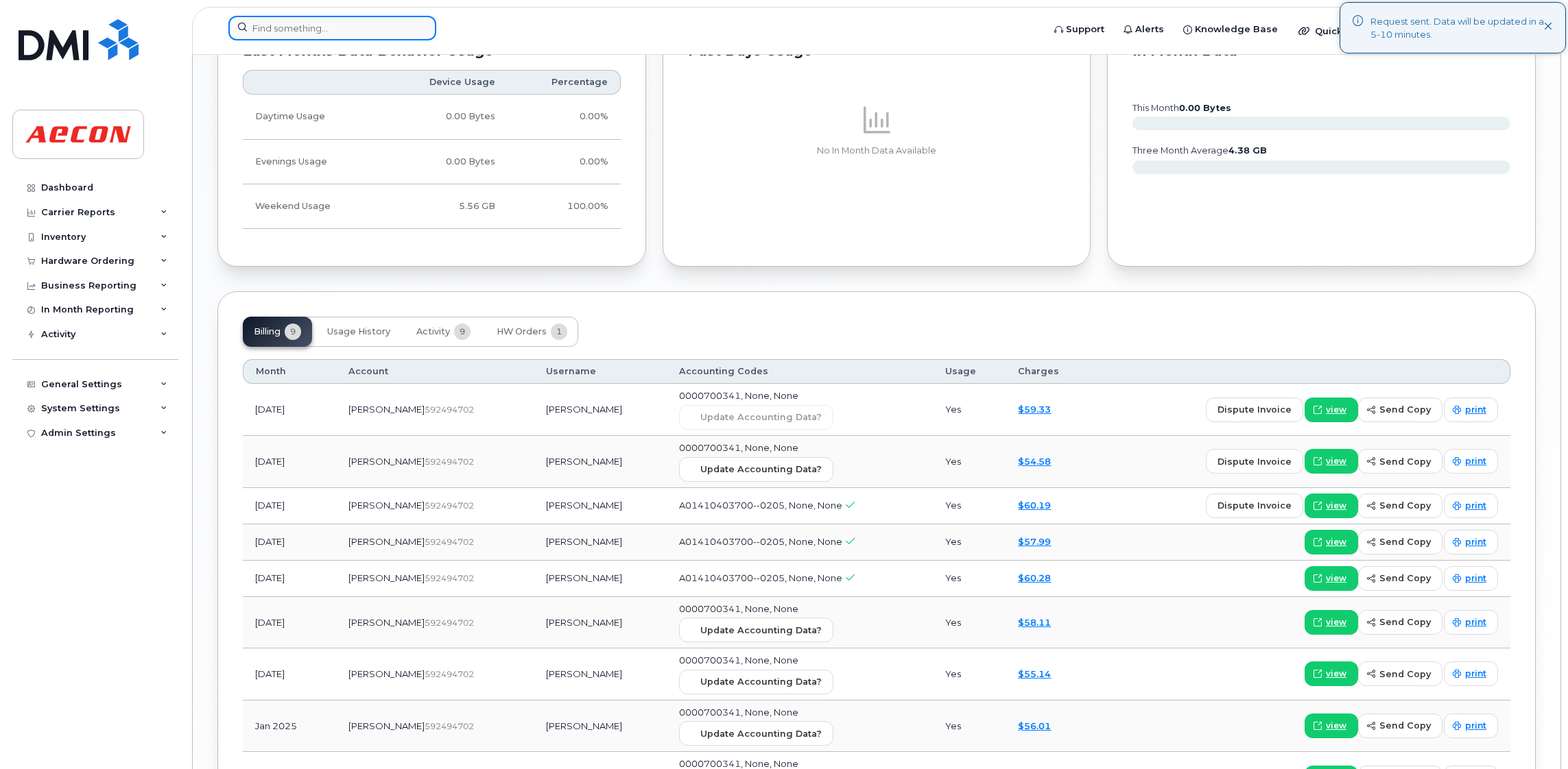
click at [264, 17] on input at bounding box center [333, 28] width 208 height 25
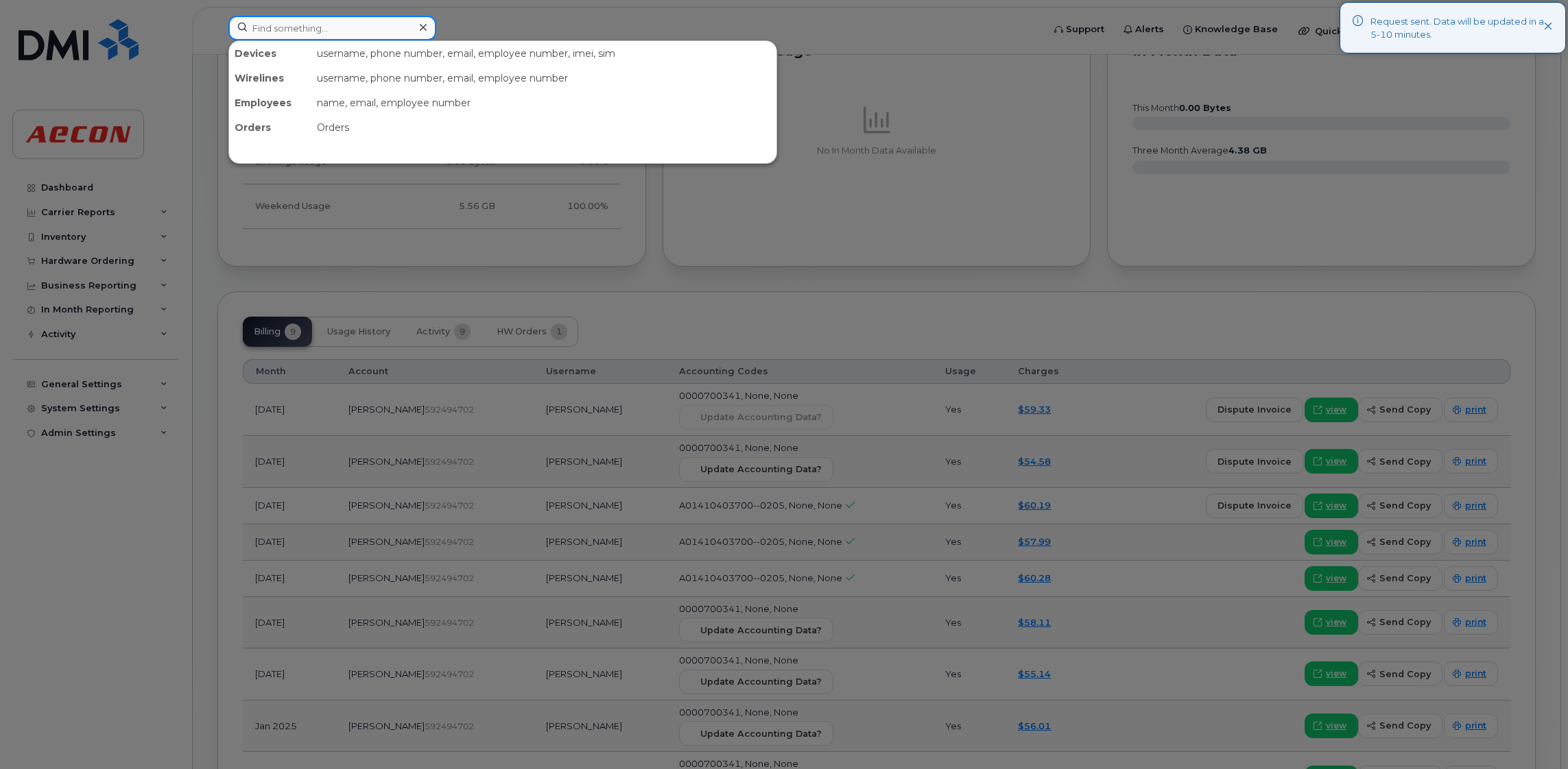
paste input "[PHONE_NUMBER]"
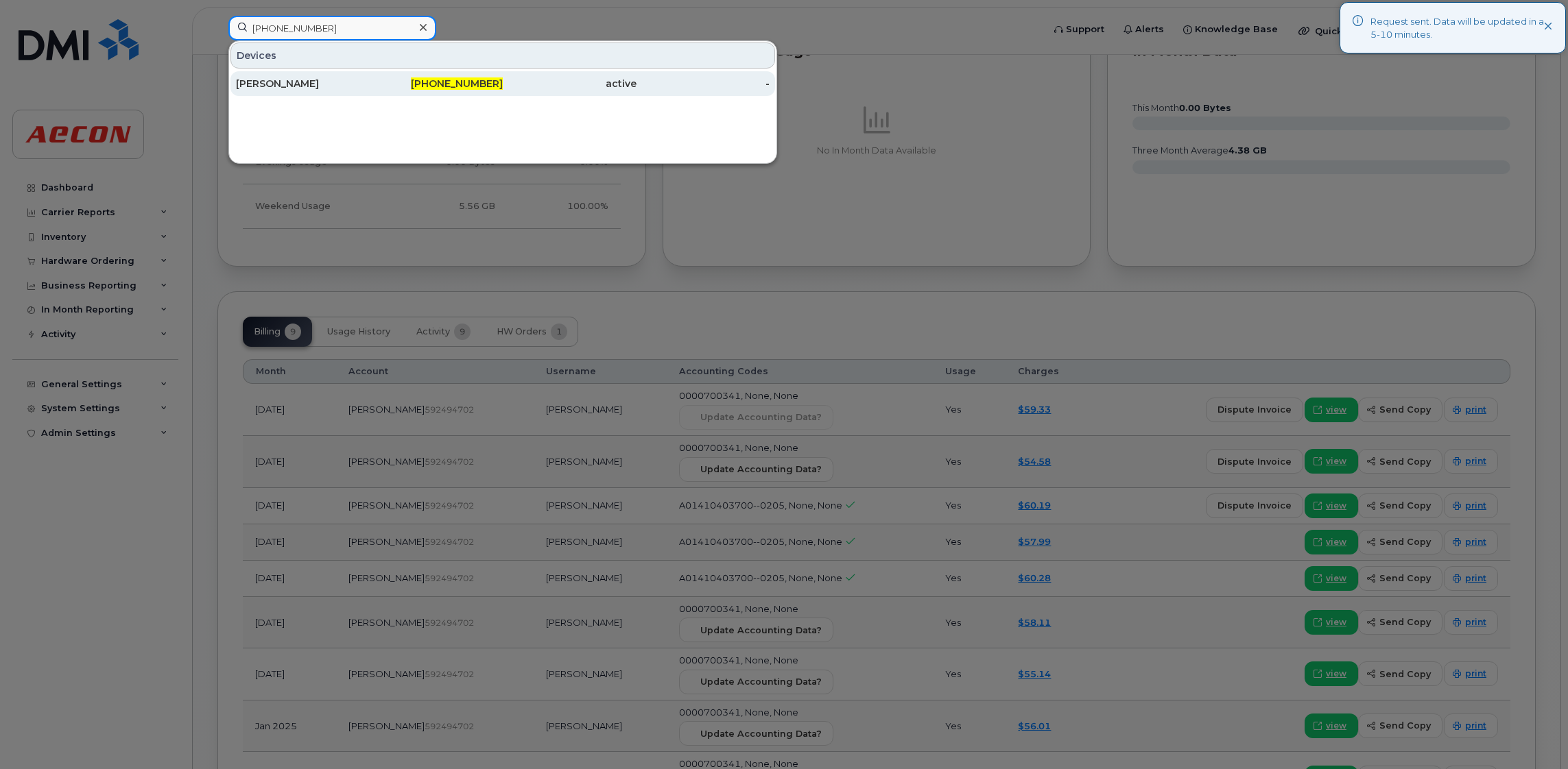
type input "[PHONE_NUMBER]"
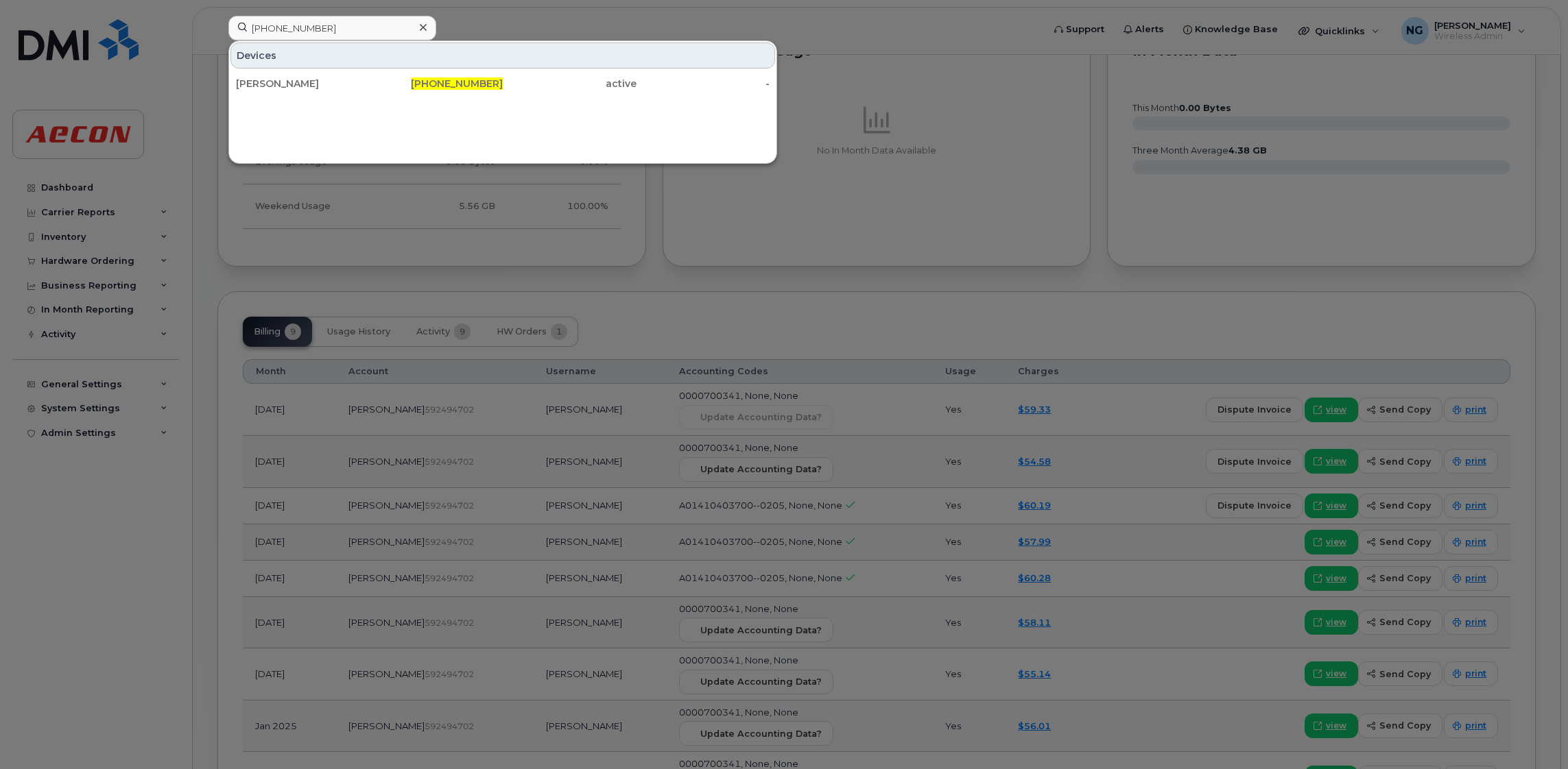
drag, startPoint x: 444, startPoint y: 78, endPoint x: 435, endPoint y: 98, distance: 21.9
click at [444, 81] on span "[PHONE_NUMBER]" at bounding box center [457, 84] width 92 height 13
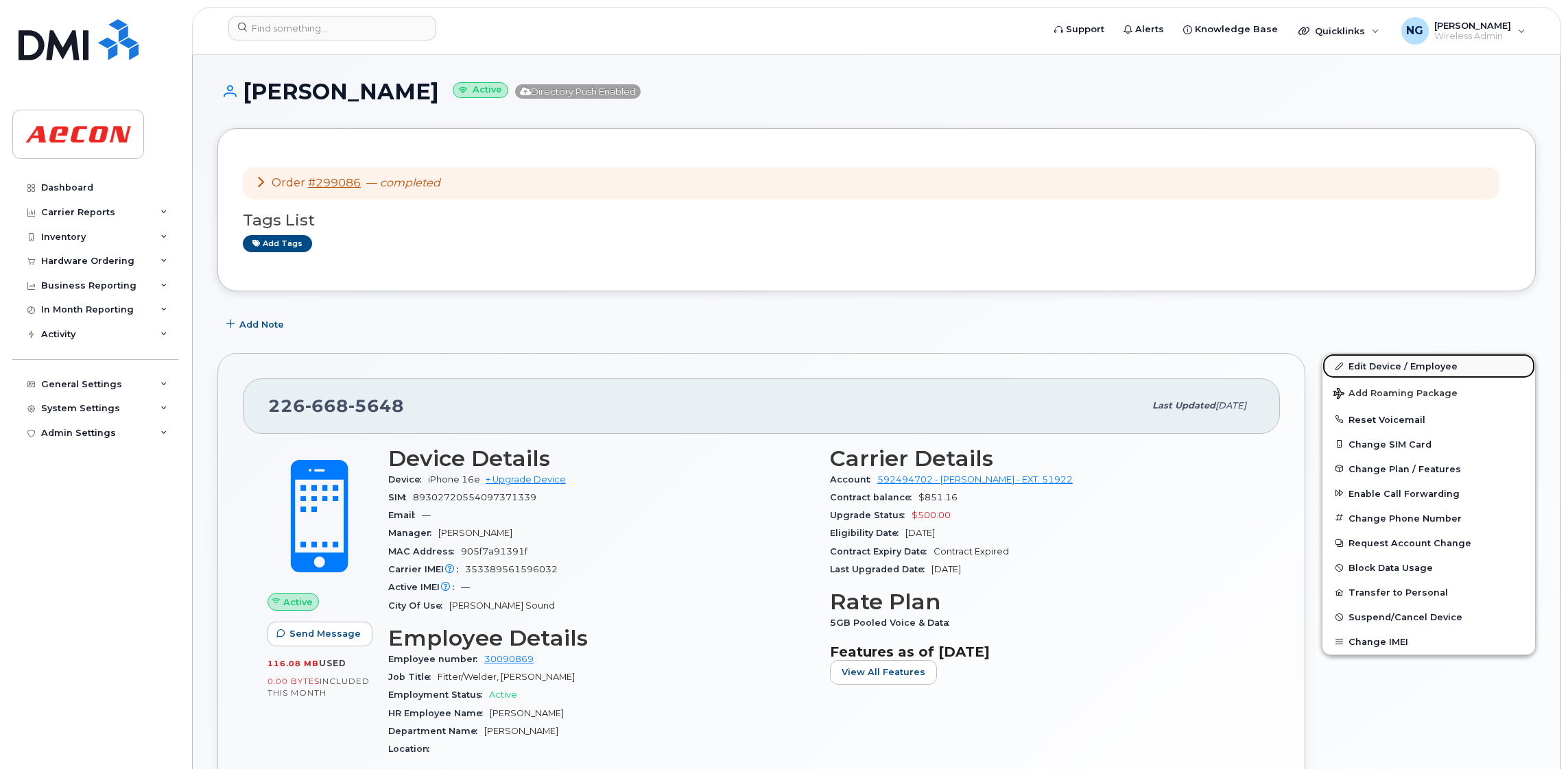
click at [1413, 360] on link "Edit Device / Employee" at bounding box center [1428, 366] width 213 height 25
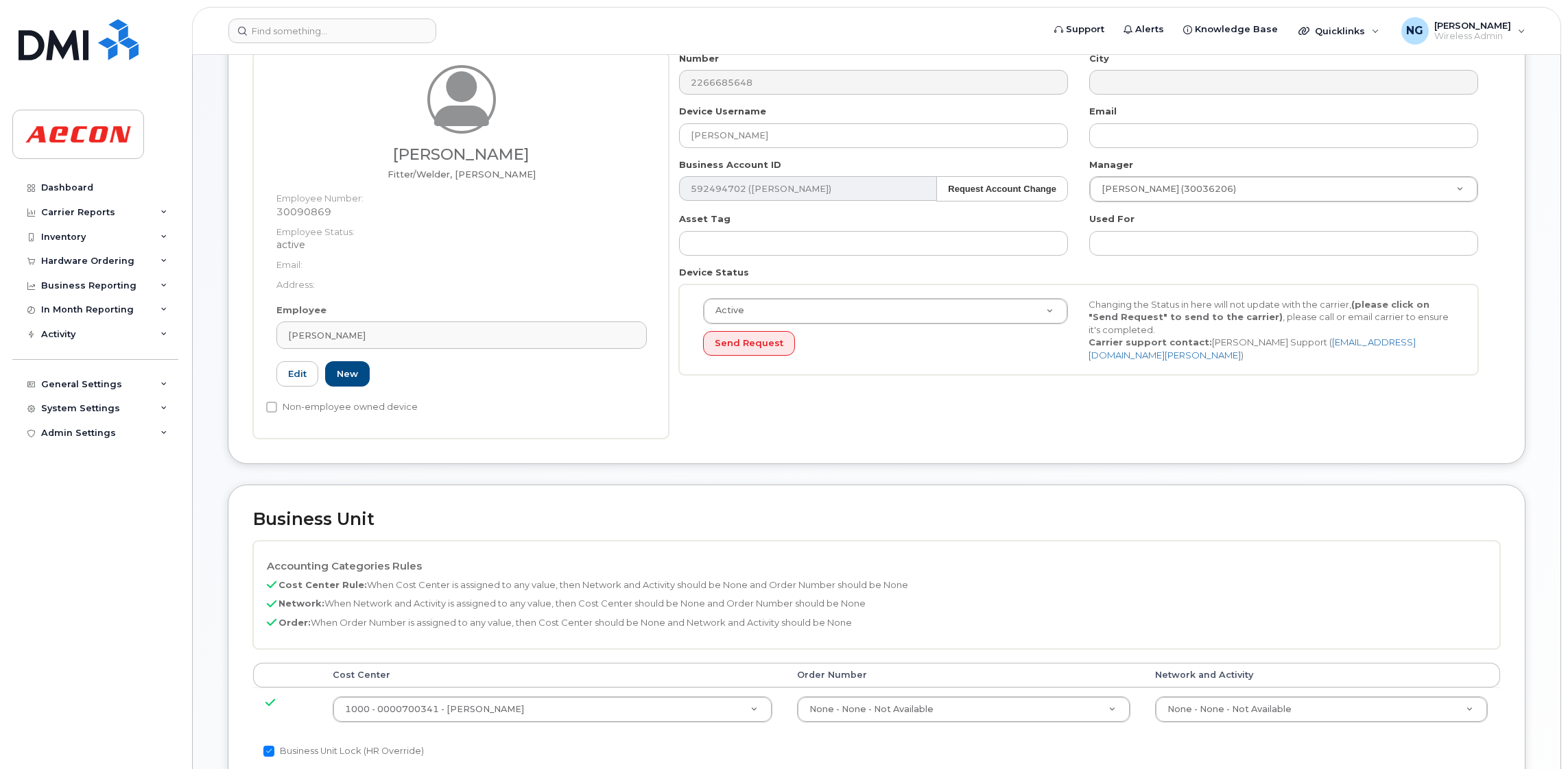
scroll to position [308, 0]
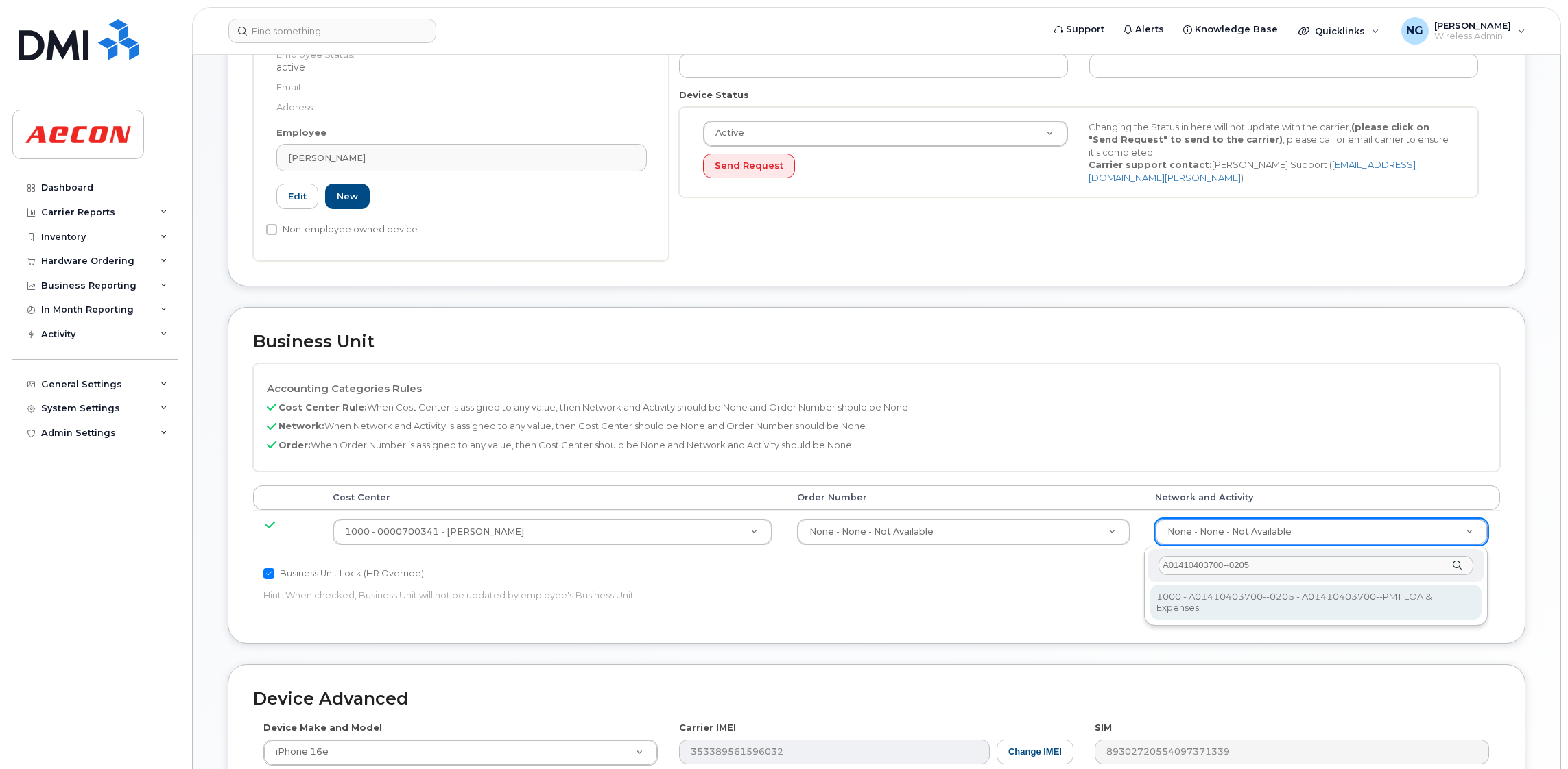
type input "A01410403700--0205"
type input "4322595"
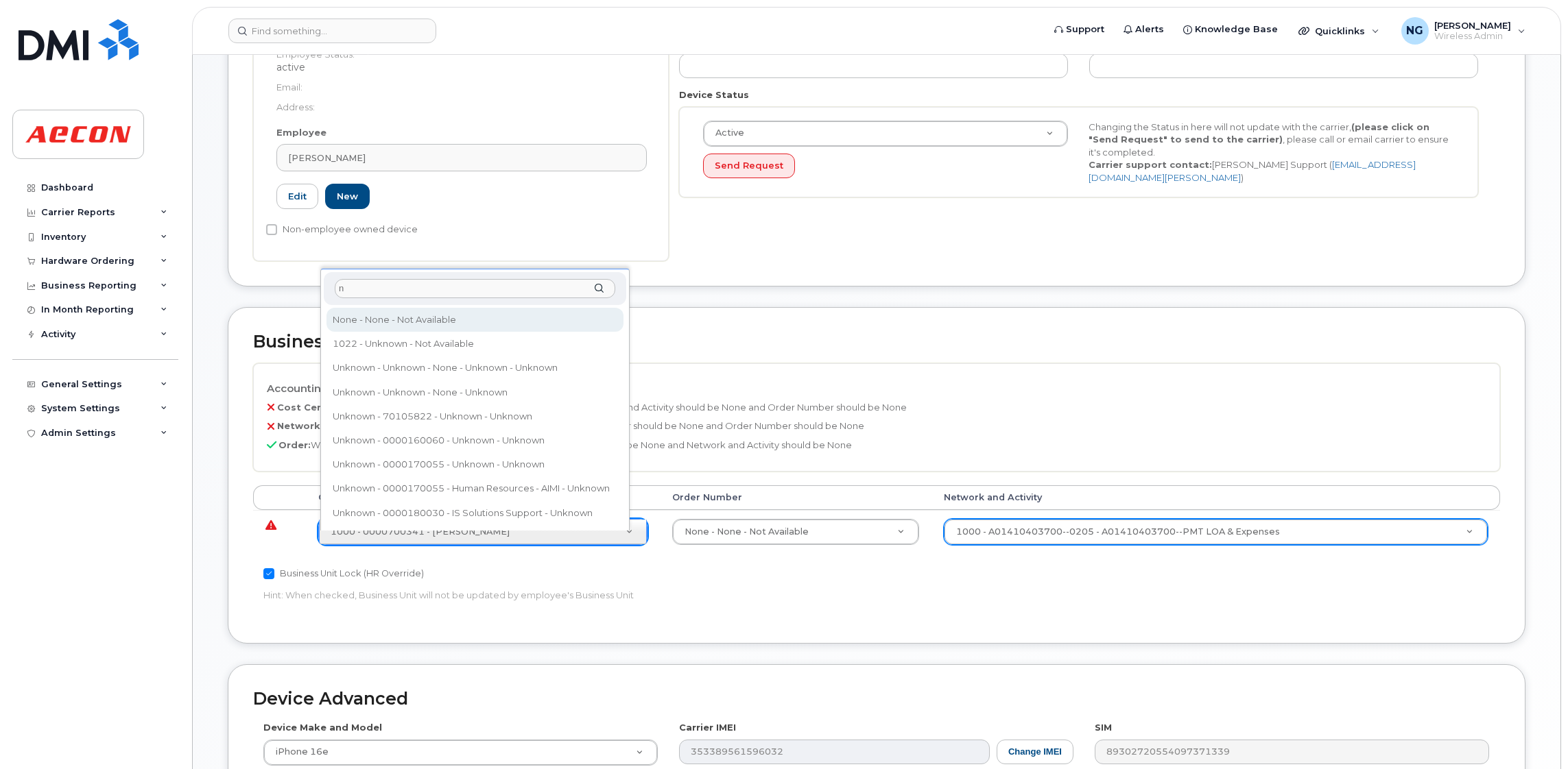
type input "n"
type input "289660"
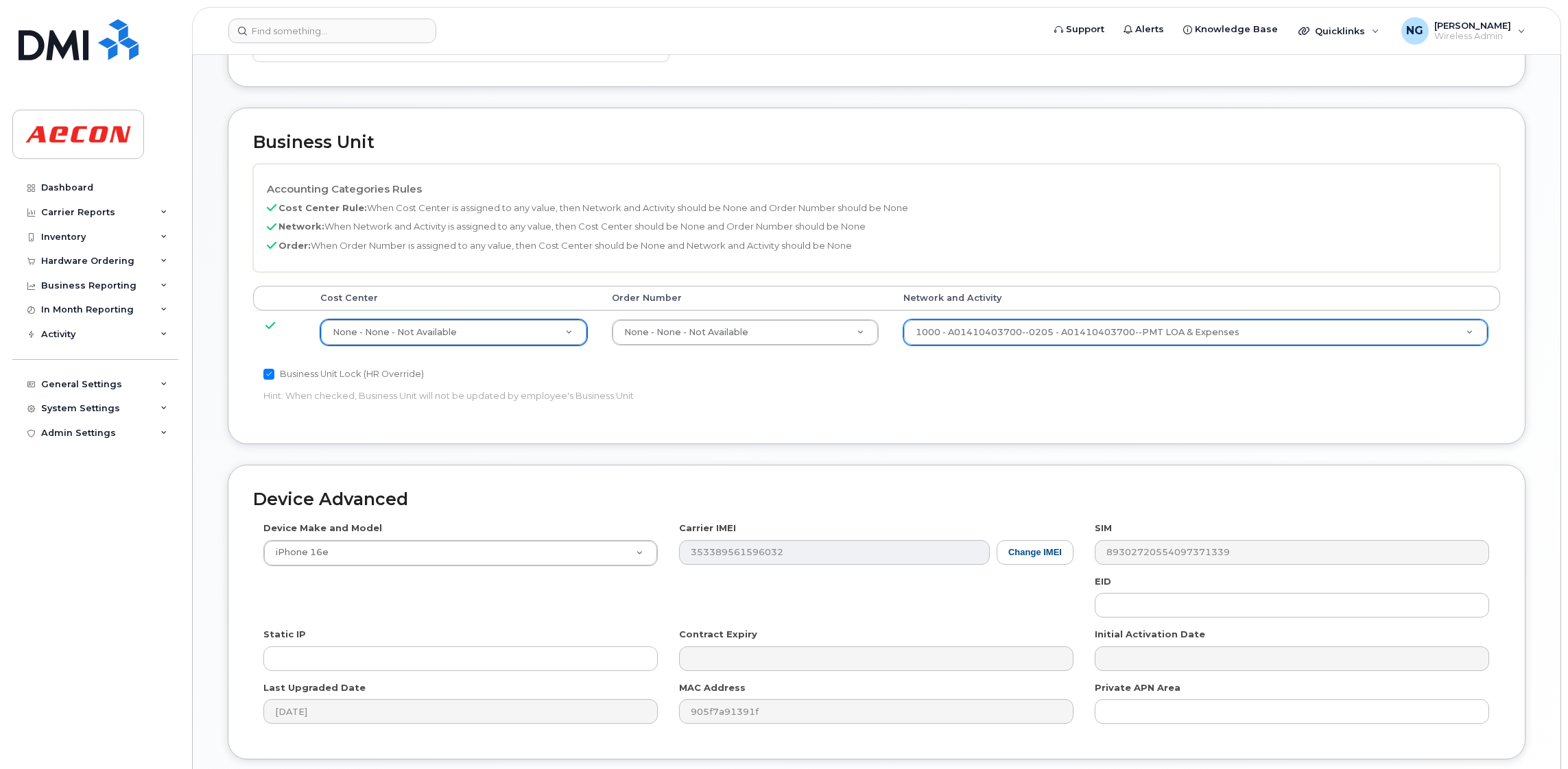
scroll to position [615, 0]
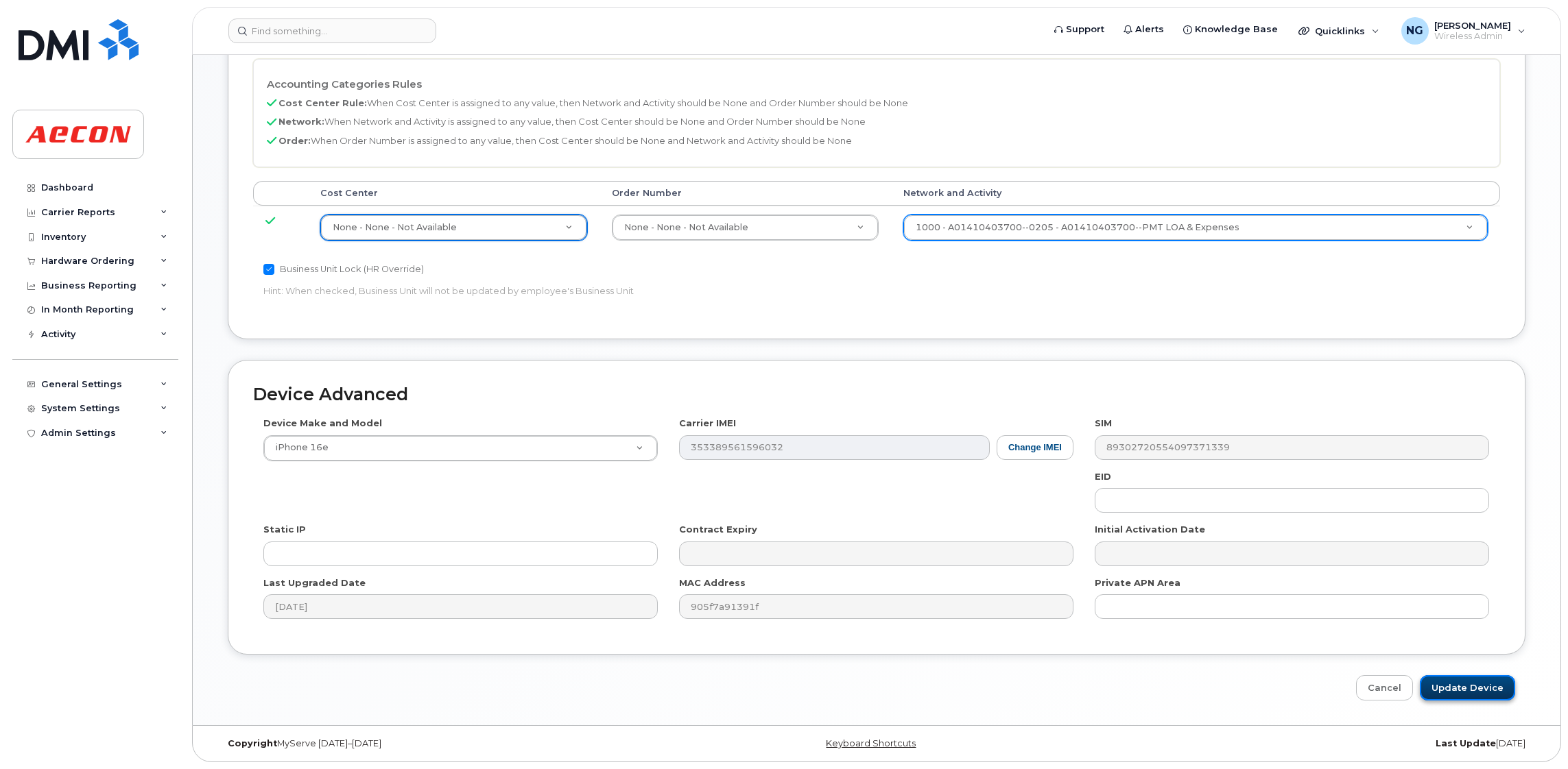
click at [1484, 679] on input "Update Device" at bounding box center [1467, 688] width 95 height 25
type input "Saving..."
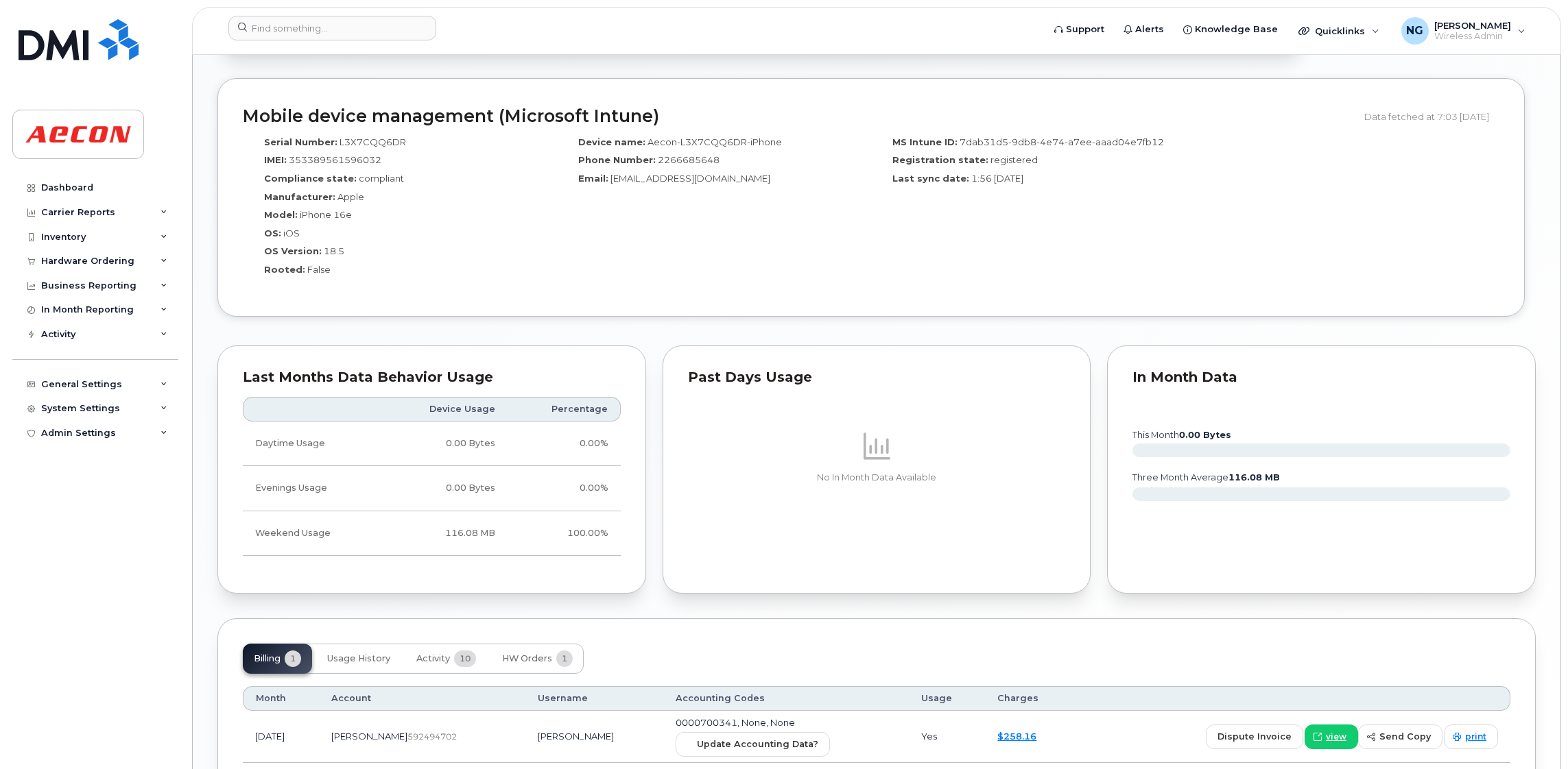
scroll to position [1130, 0]
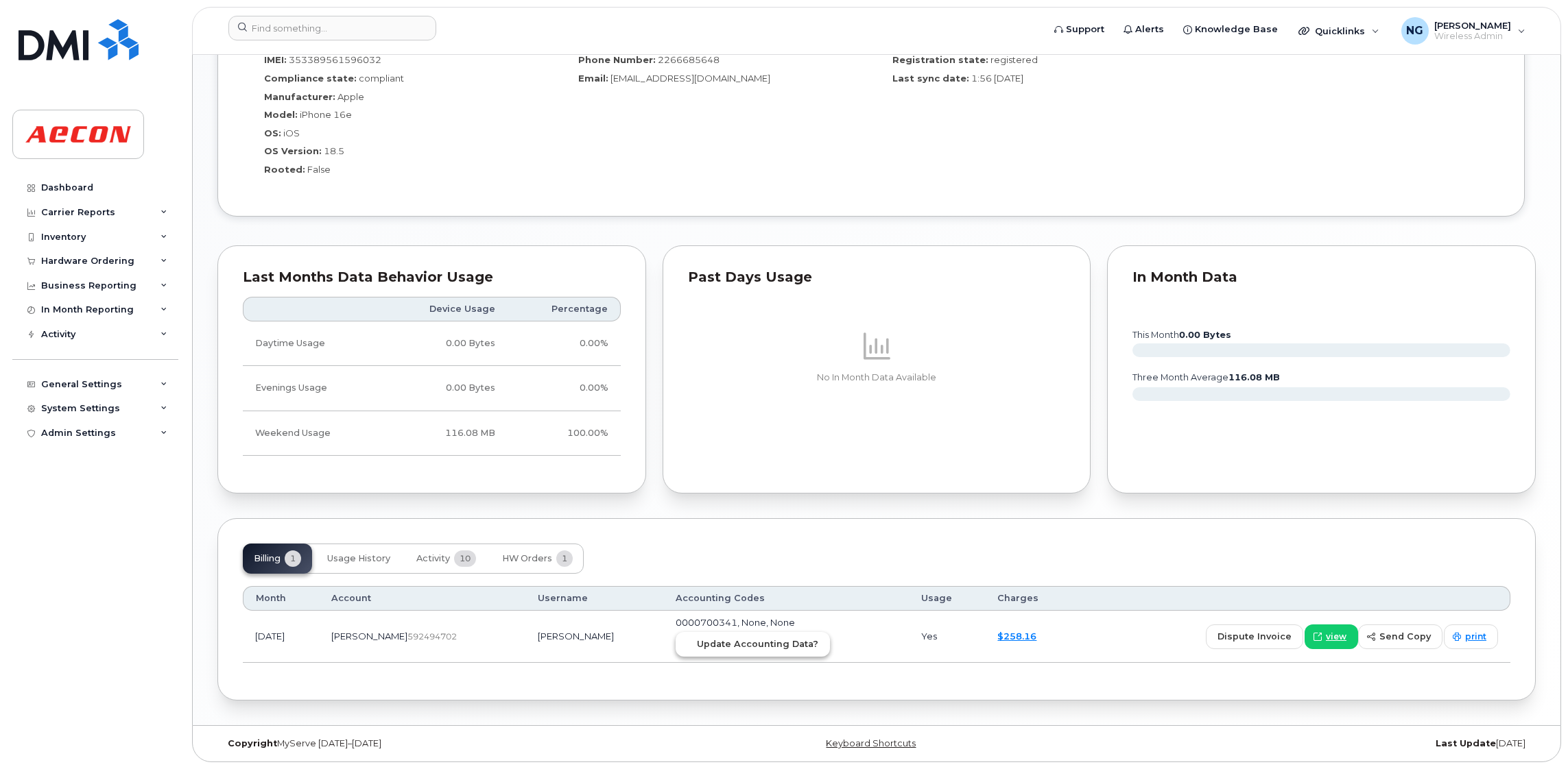
click at [731, 638] on span "Update Accounting Data?" at bounding box center [757, 644] width 121 height 13
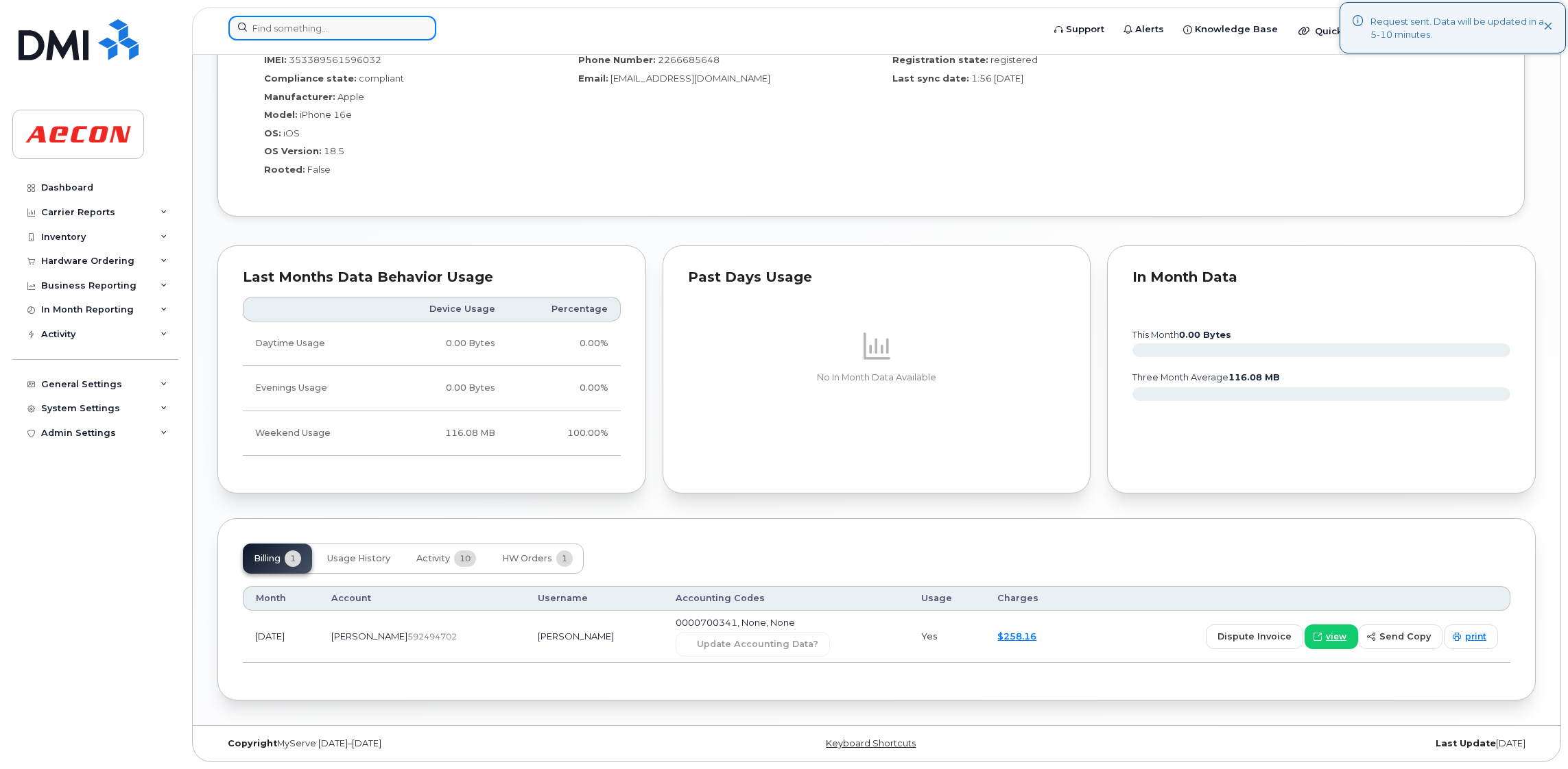
click at [322, 29] on input at bounding box center [333, 28] width 208 height 25
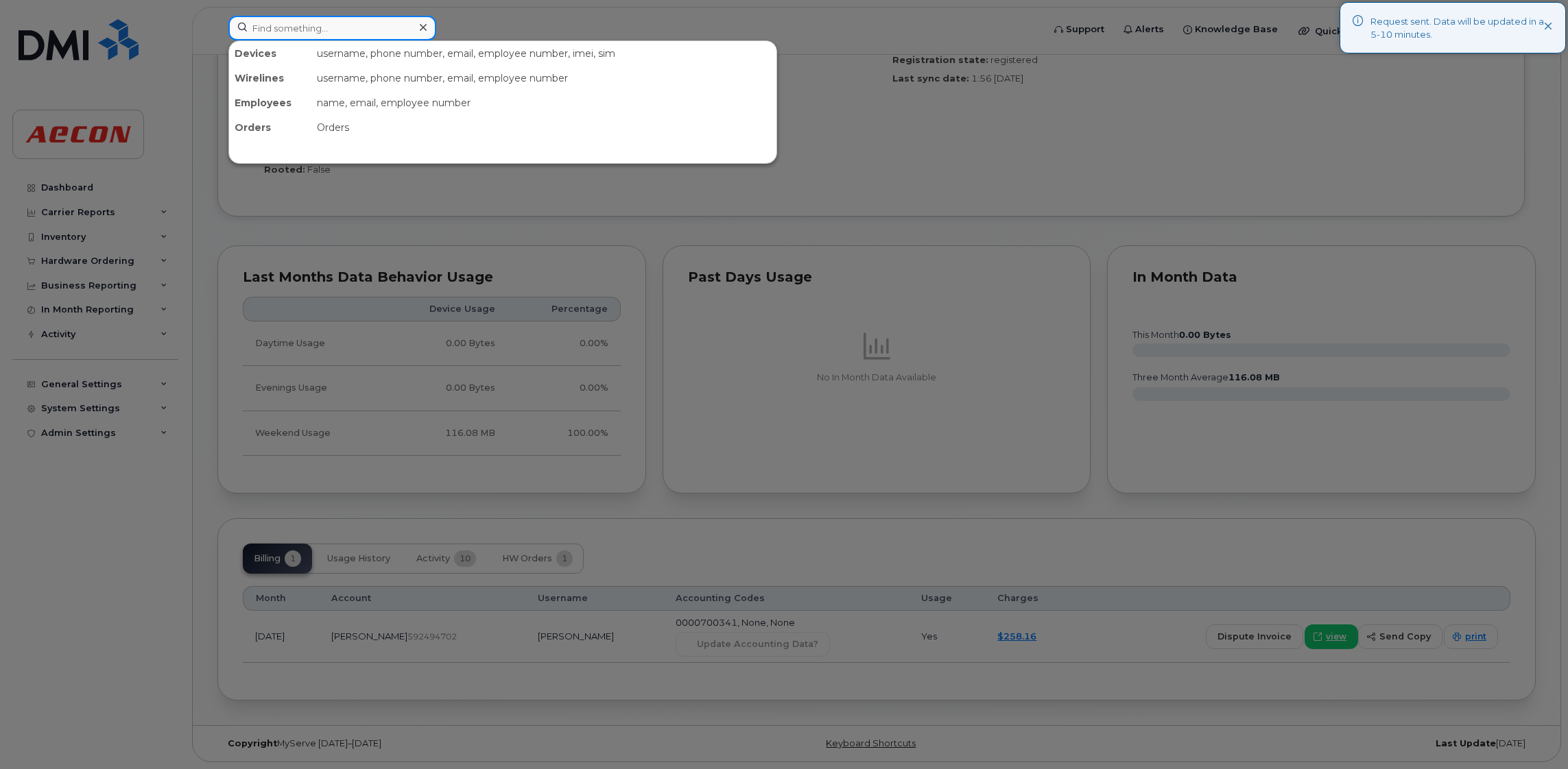
paste input "226-668-6083"
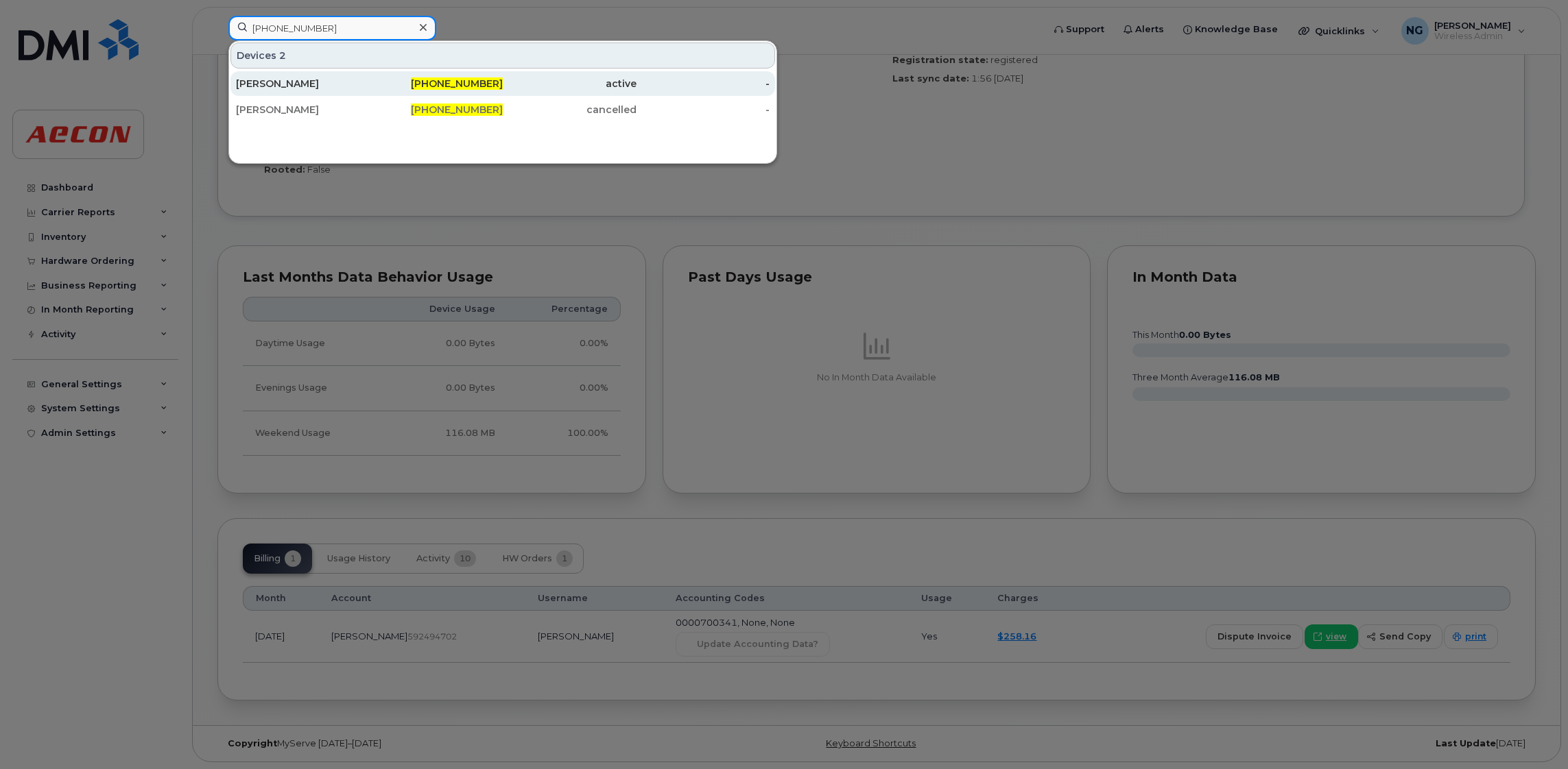
type input "226-668-6083"
click at [511, 83] on div "active" at bounding box center [569, 83] width 133 height 13
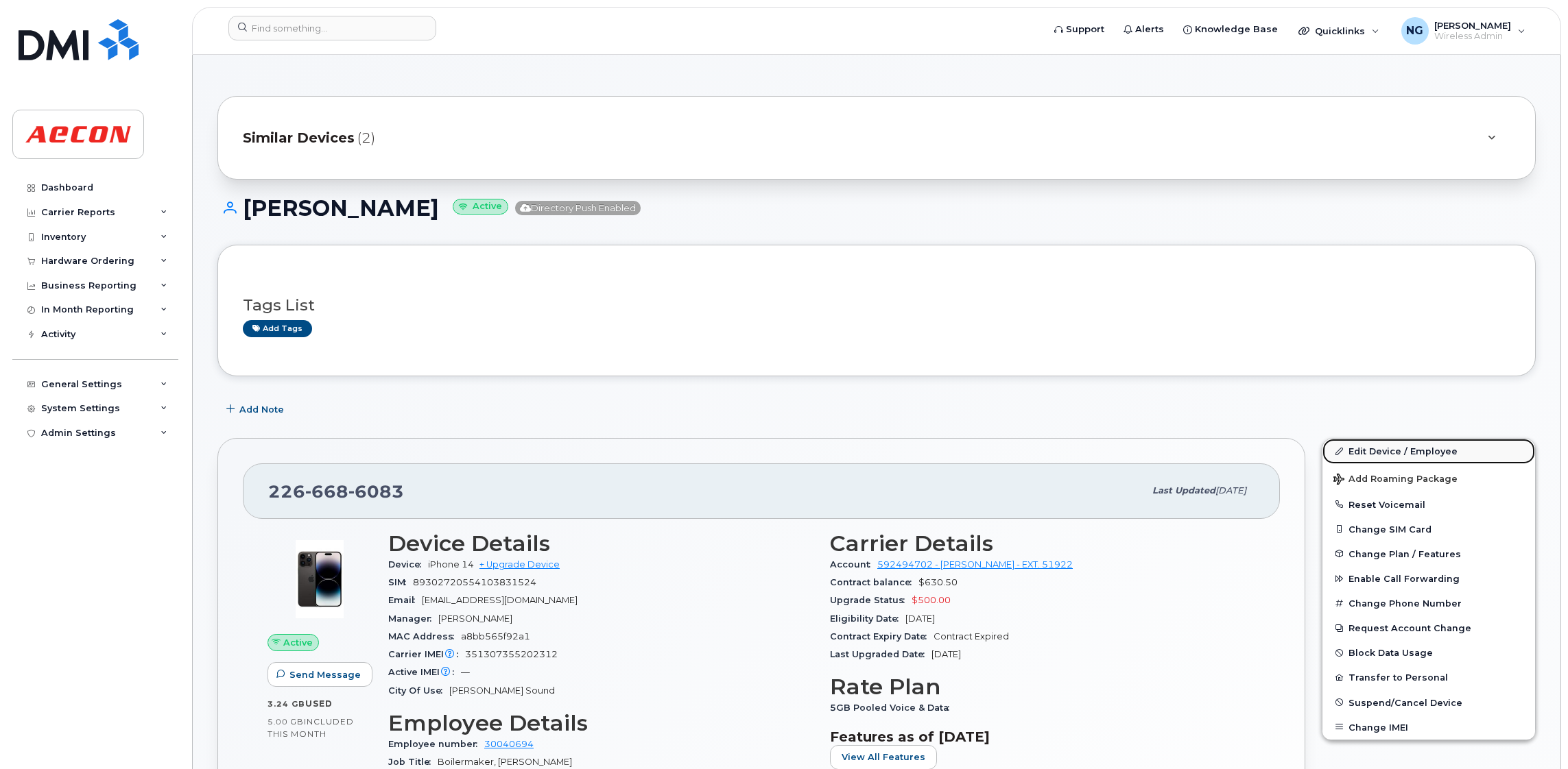
click at [1423, 450] on link "Edit Device / Employee" at bounding box center [1428, 451] width 213 height 25
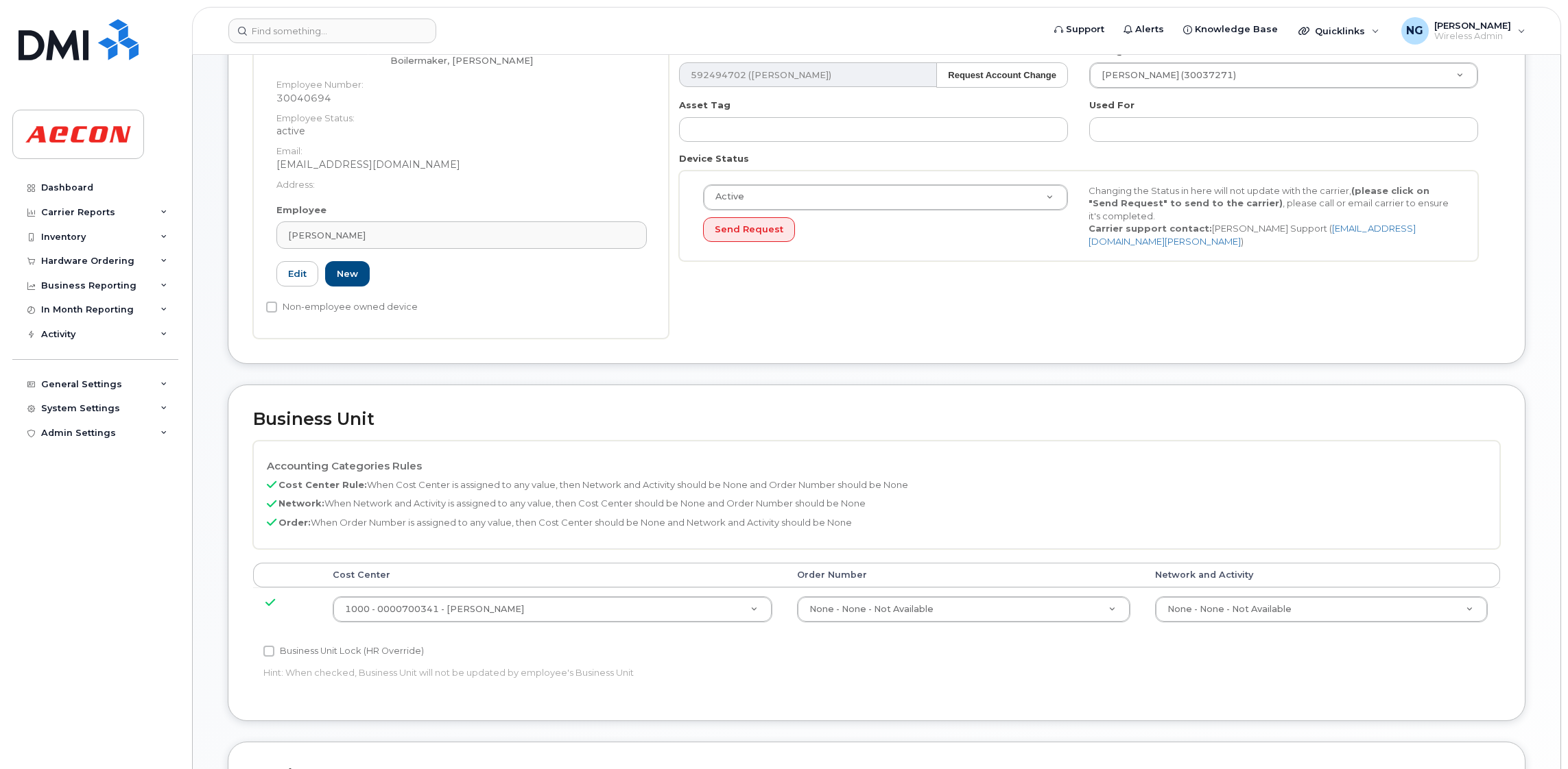
scroll to position [411, 0]
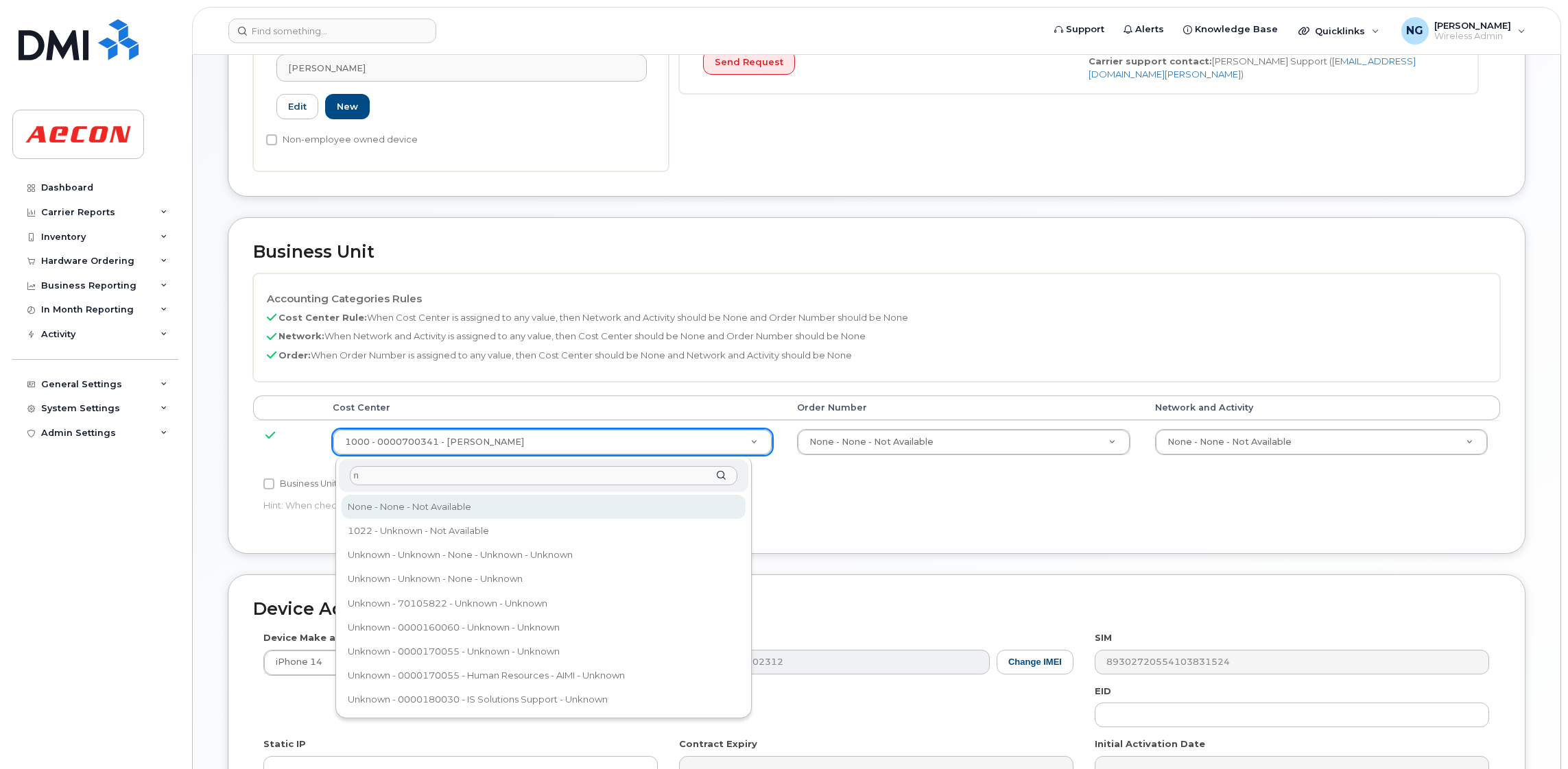
type input "n"
type input "289660"
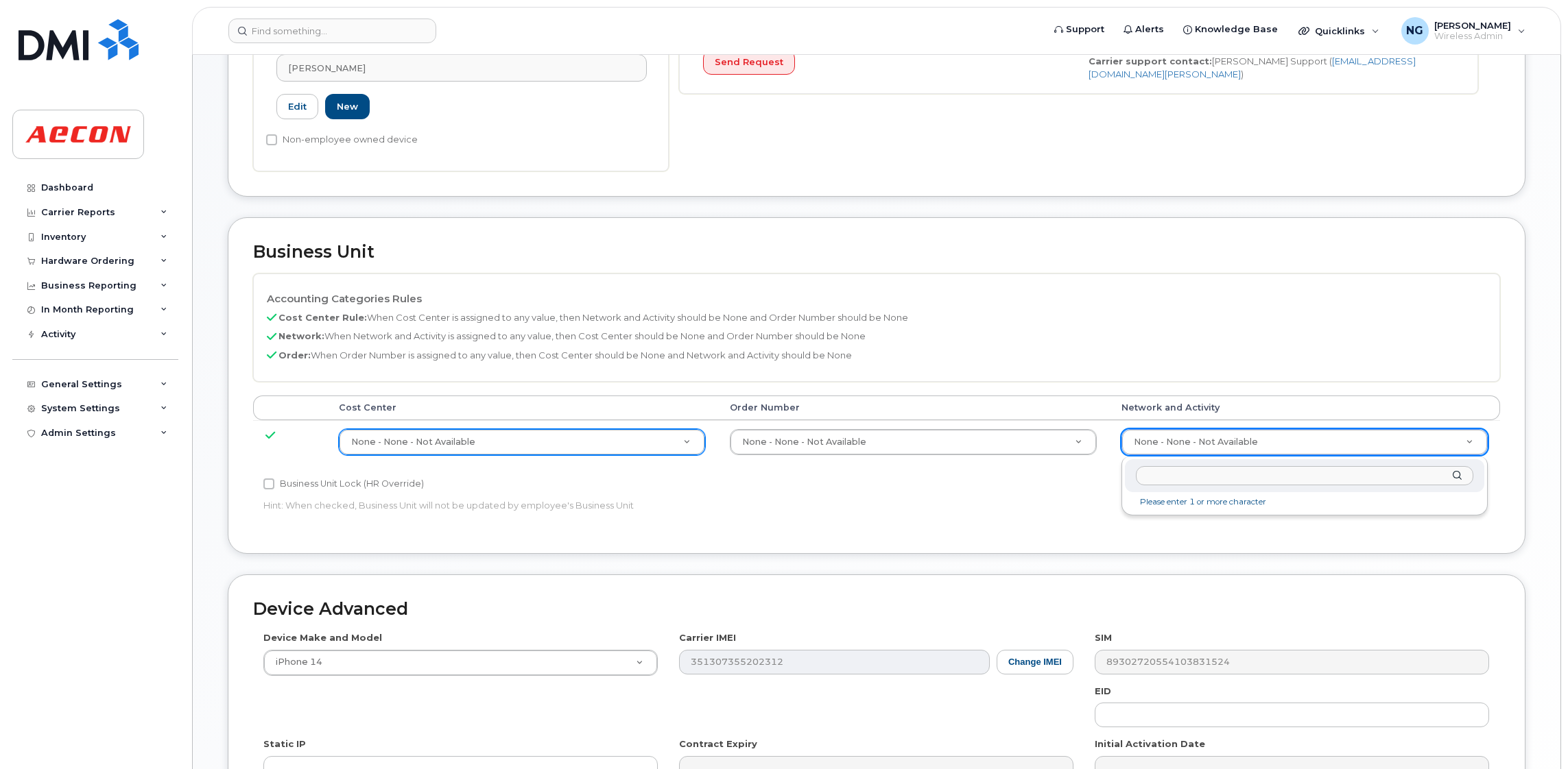
type input "A01410403700--0205"
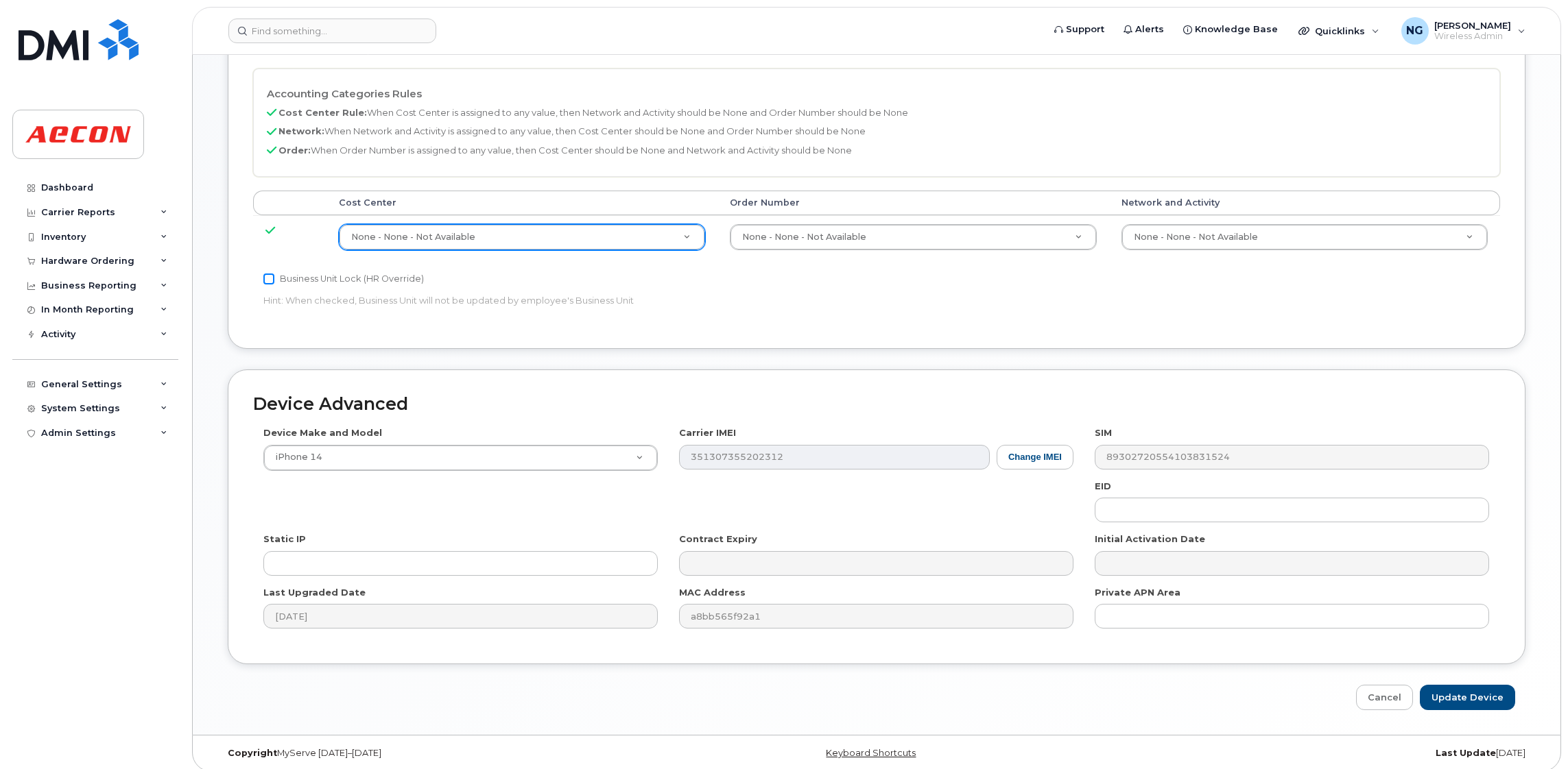
click at [269, 276] on input "Business Unit Lock (HR Override)" at bounding box center [269, 279] width 11 height 11
checkbox input "true"
click at [1507, 696] on input "Update Device" at bounding box center [1467, 698] width 95 height 25
type input "Saving..."
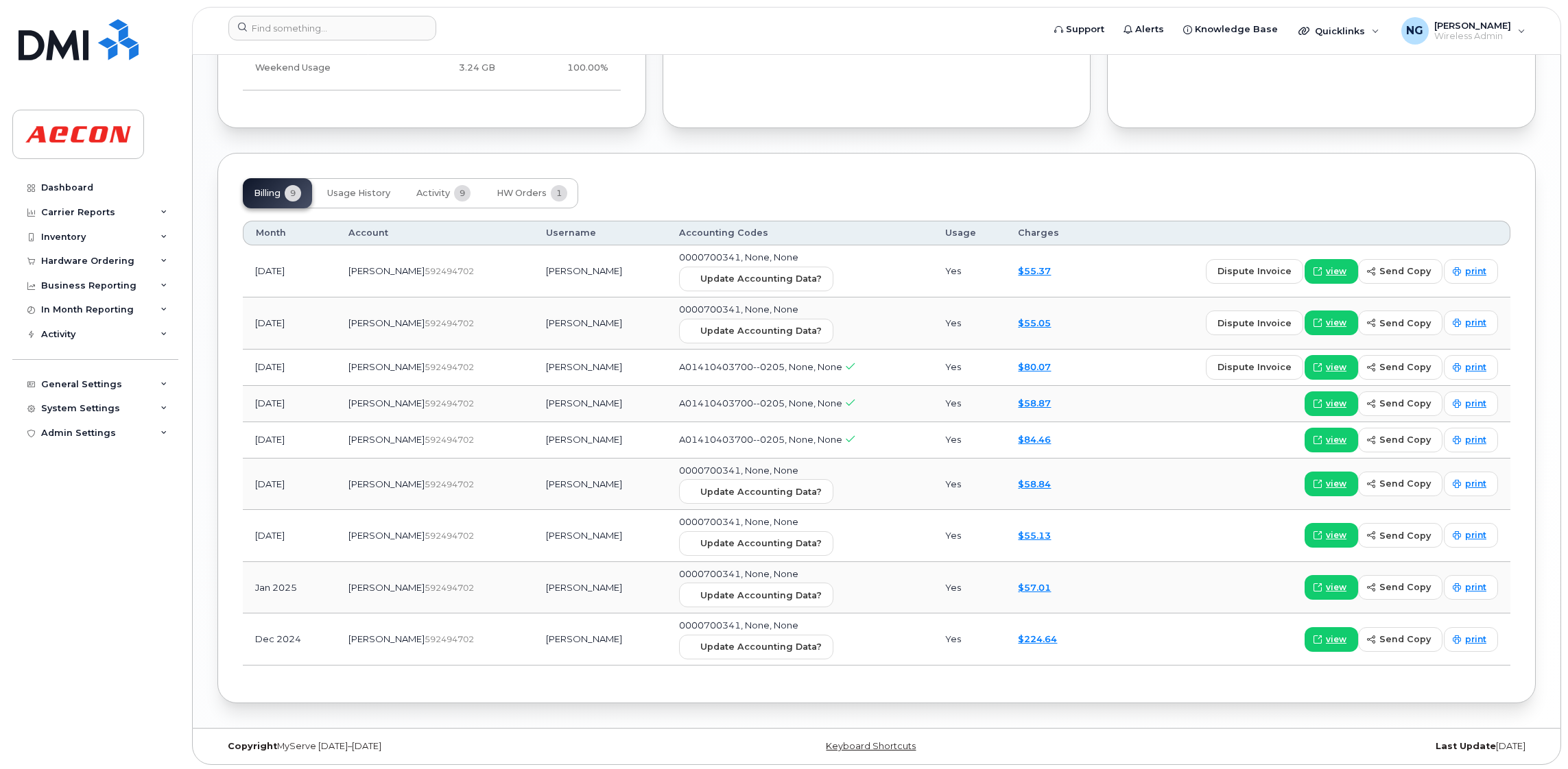
scroll to position [1586, 0]
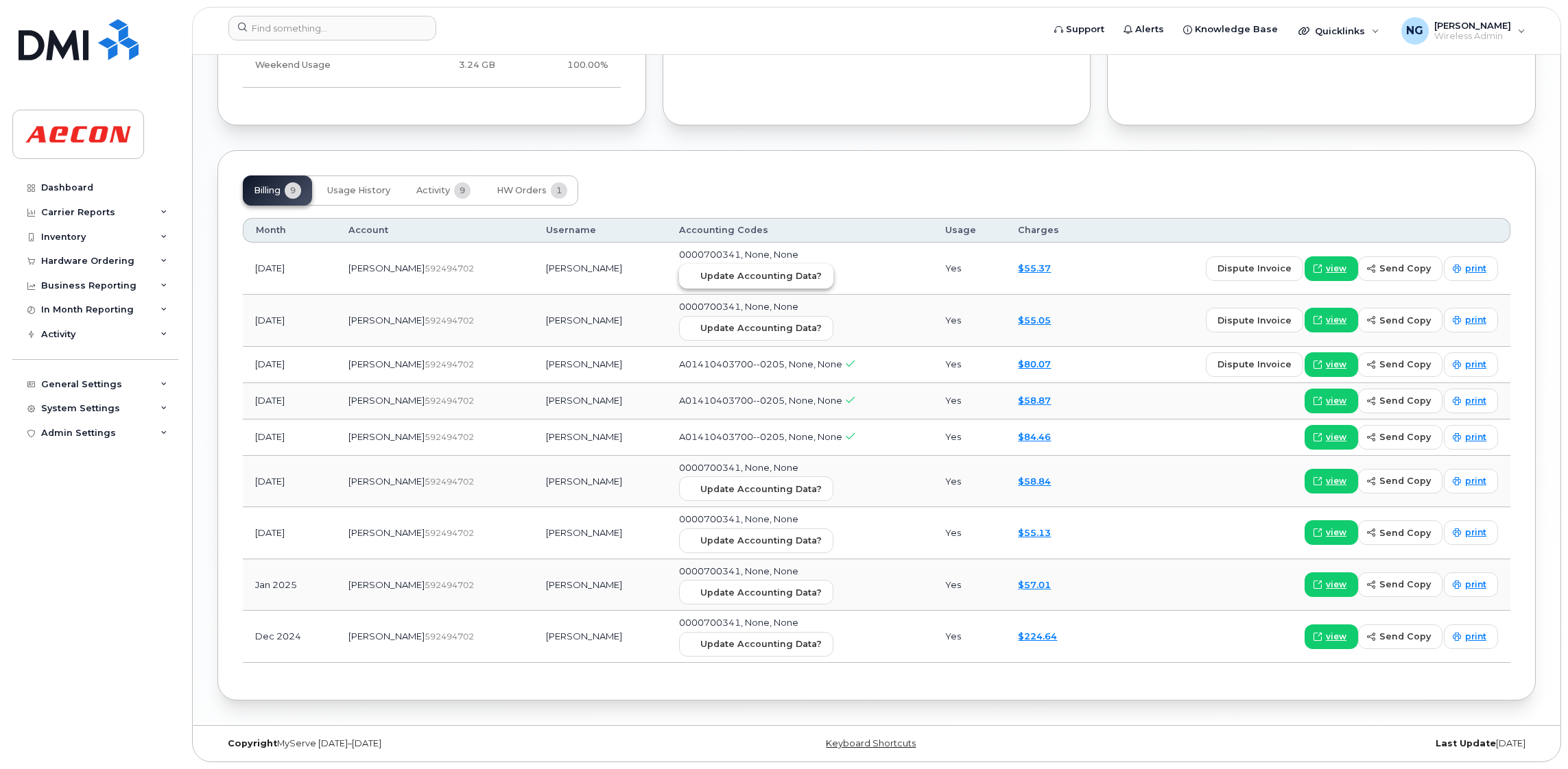
click at [731, 269] on span "Update Accounting Data?" at bounding box center [761, 275] width 121 height 13
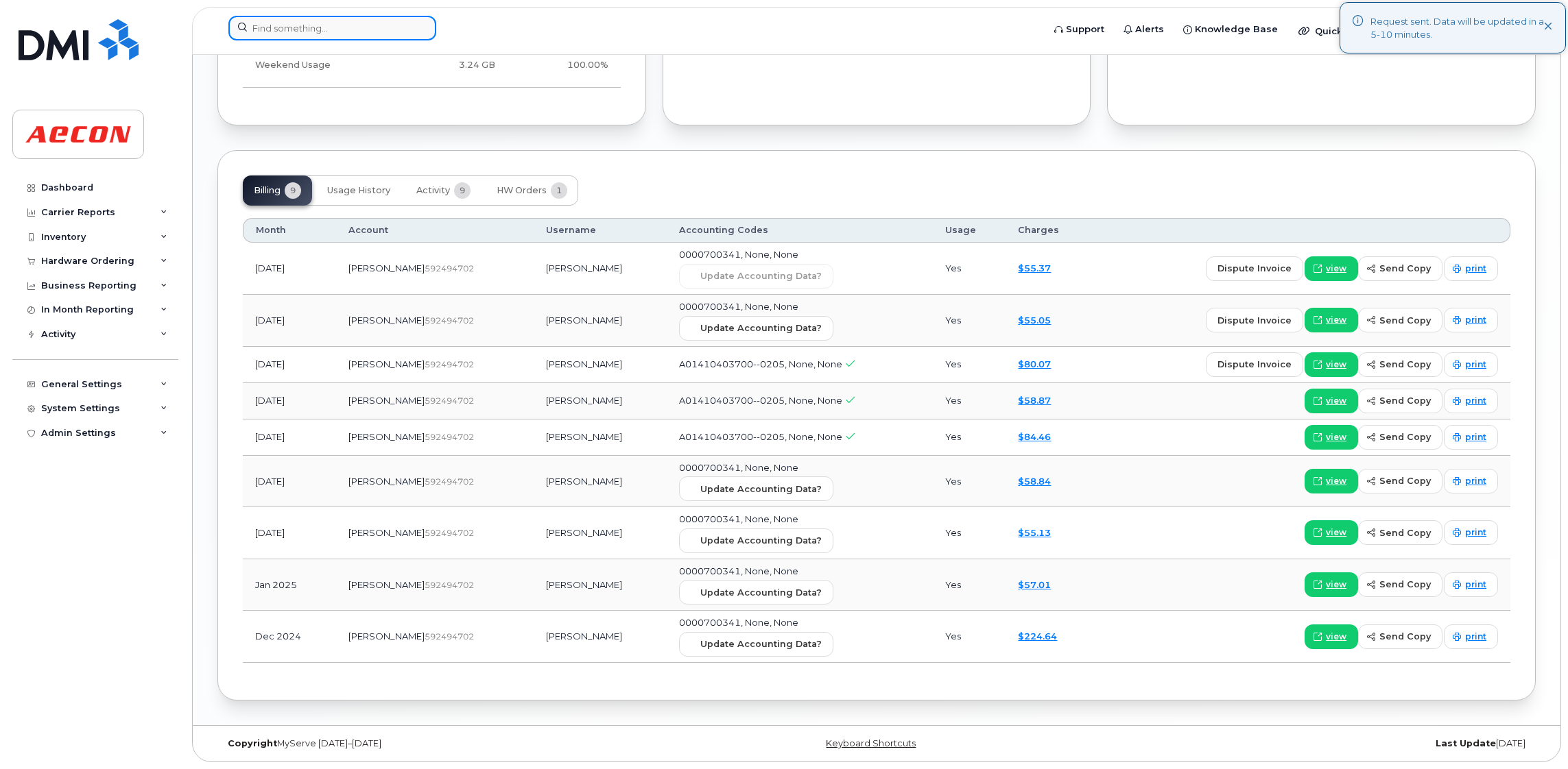
click at [318, 17] on input at bounding box center [333, 28] width 208 height 25
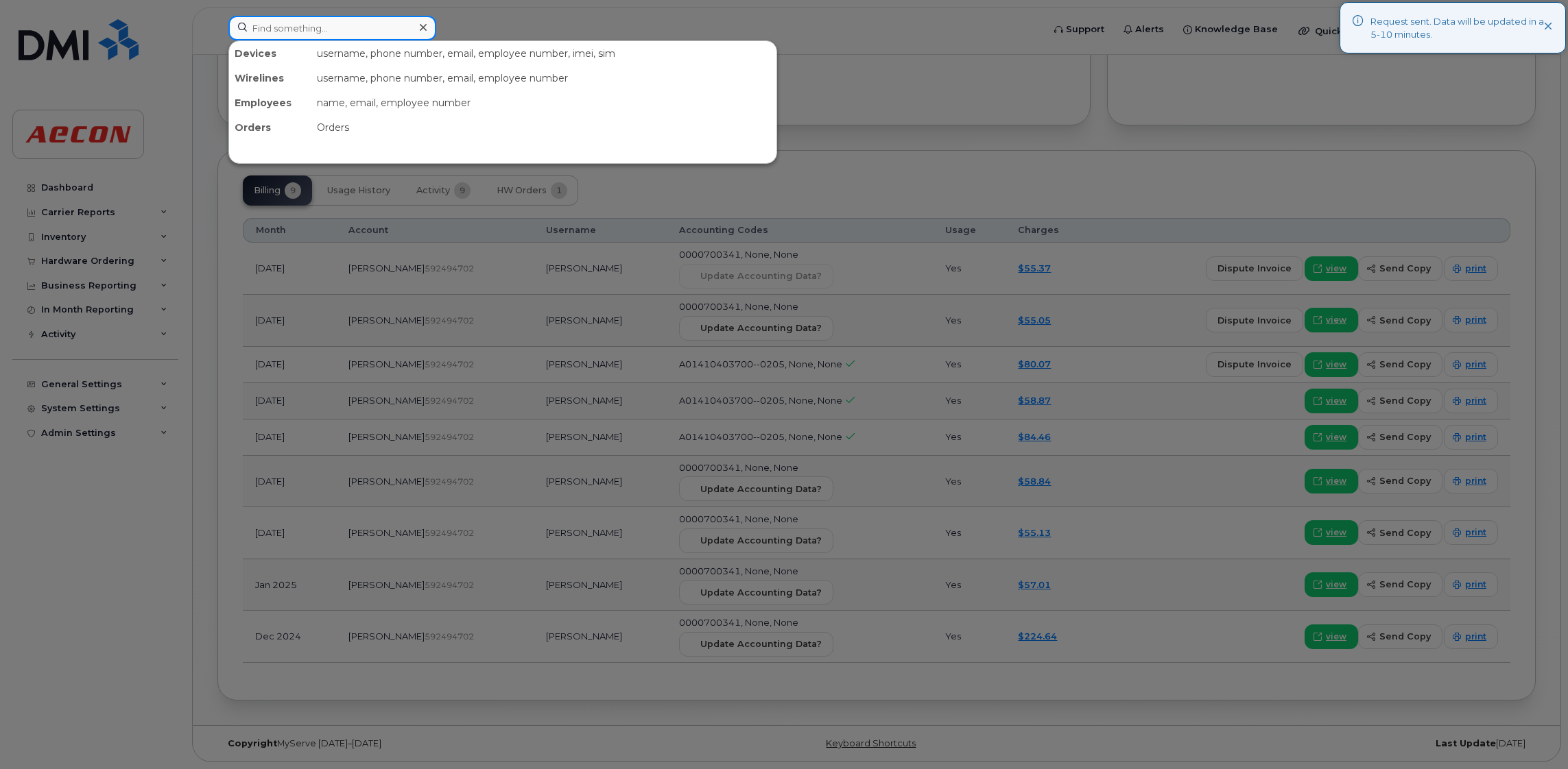
paste input "[PHONE_NUMBER]"
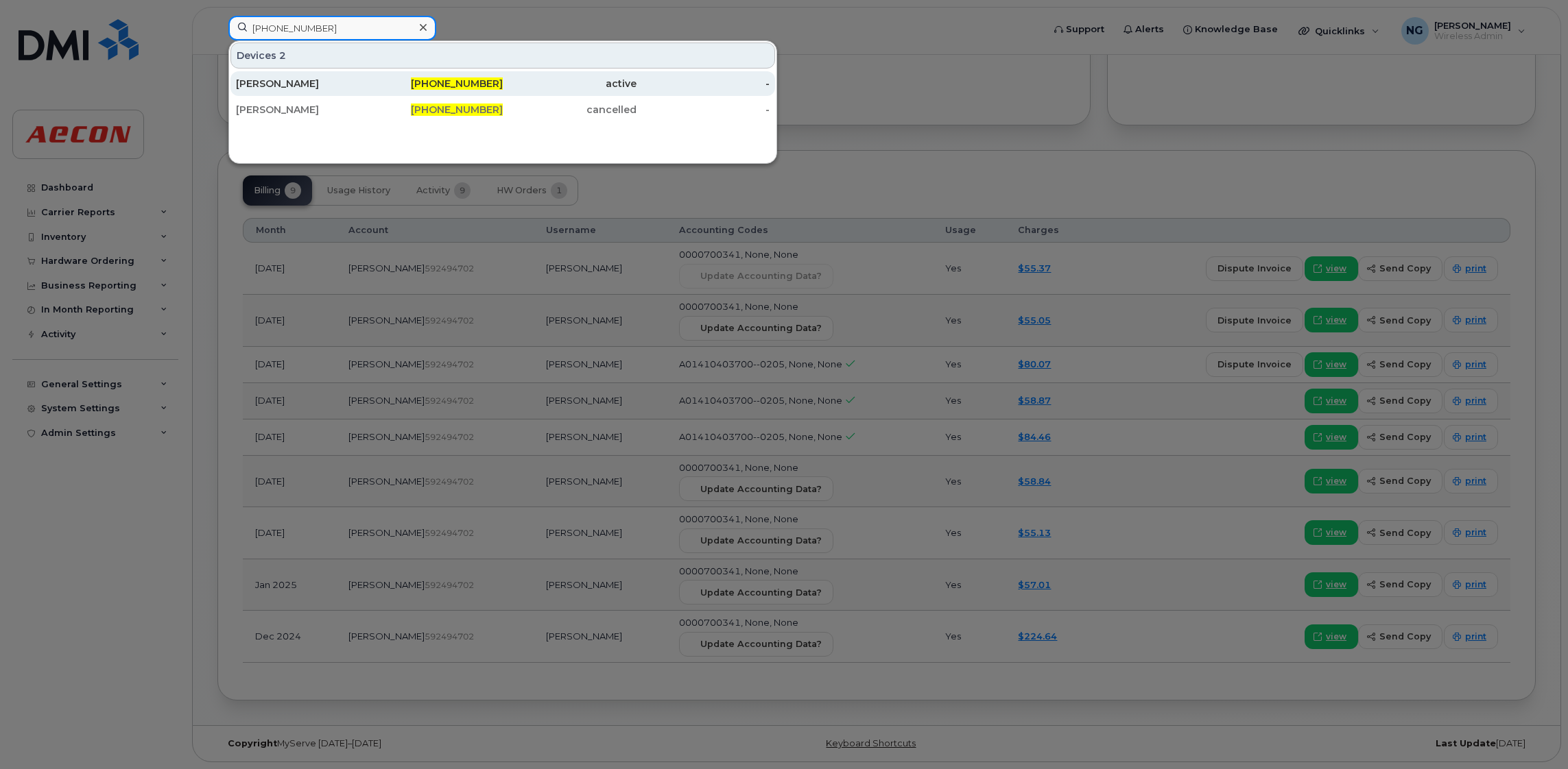
type input "[PHONE_NUMBER]"
click at [461, 81] on span "[PHONE_NUMBER]" at bounding box center [457, 84] width 92 height 13
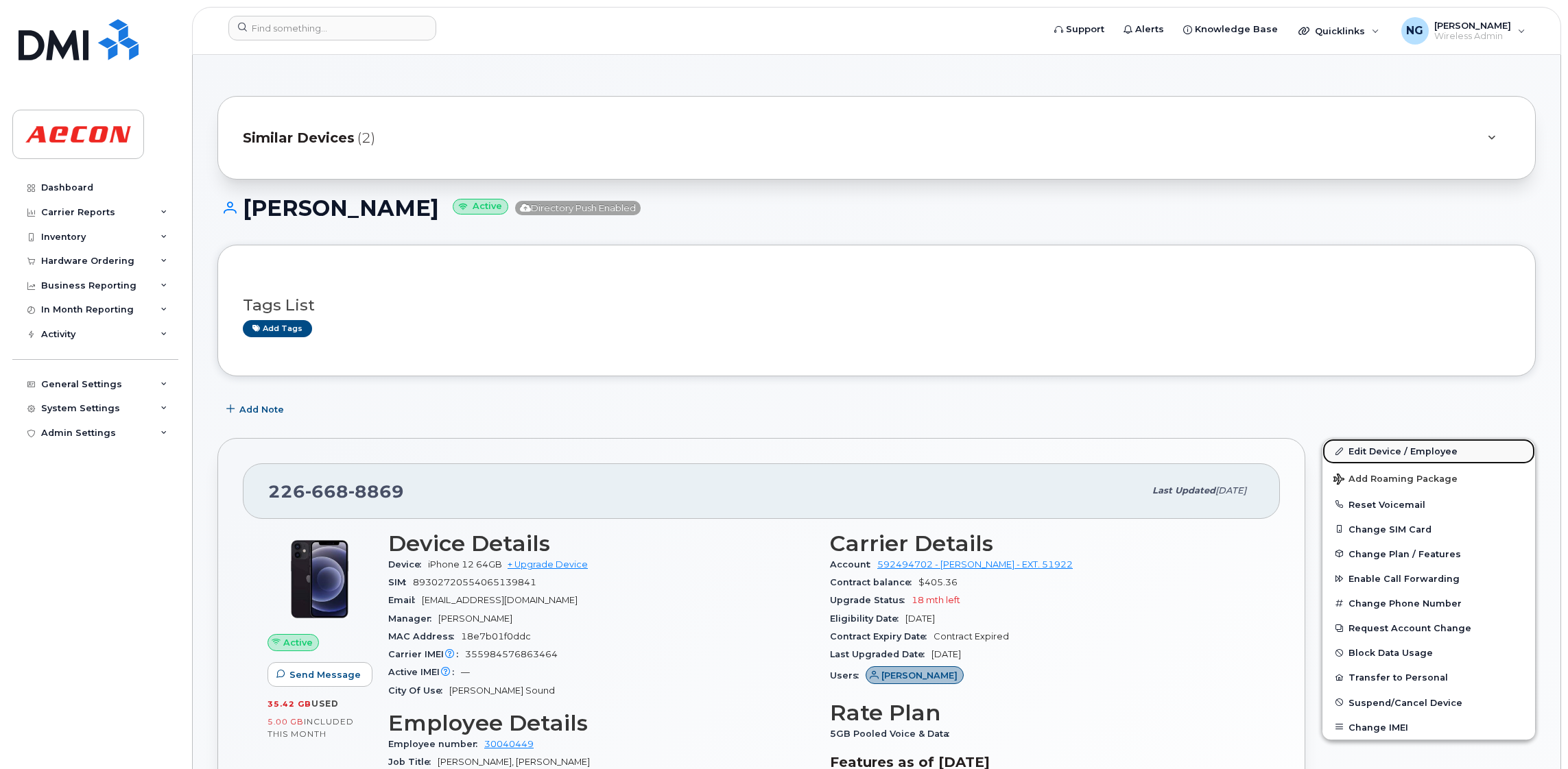
click at [1388, 454] on link "Edit Device / Employee" at bounding box center [1428, 451] width 213 height 25
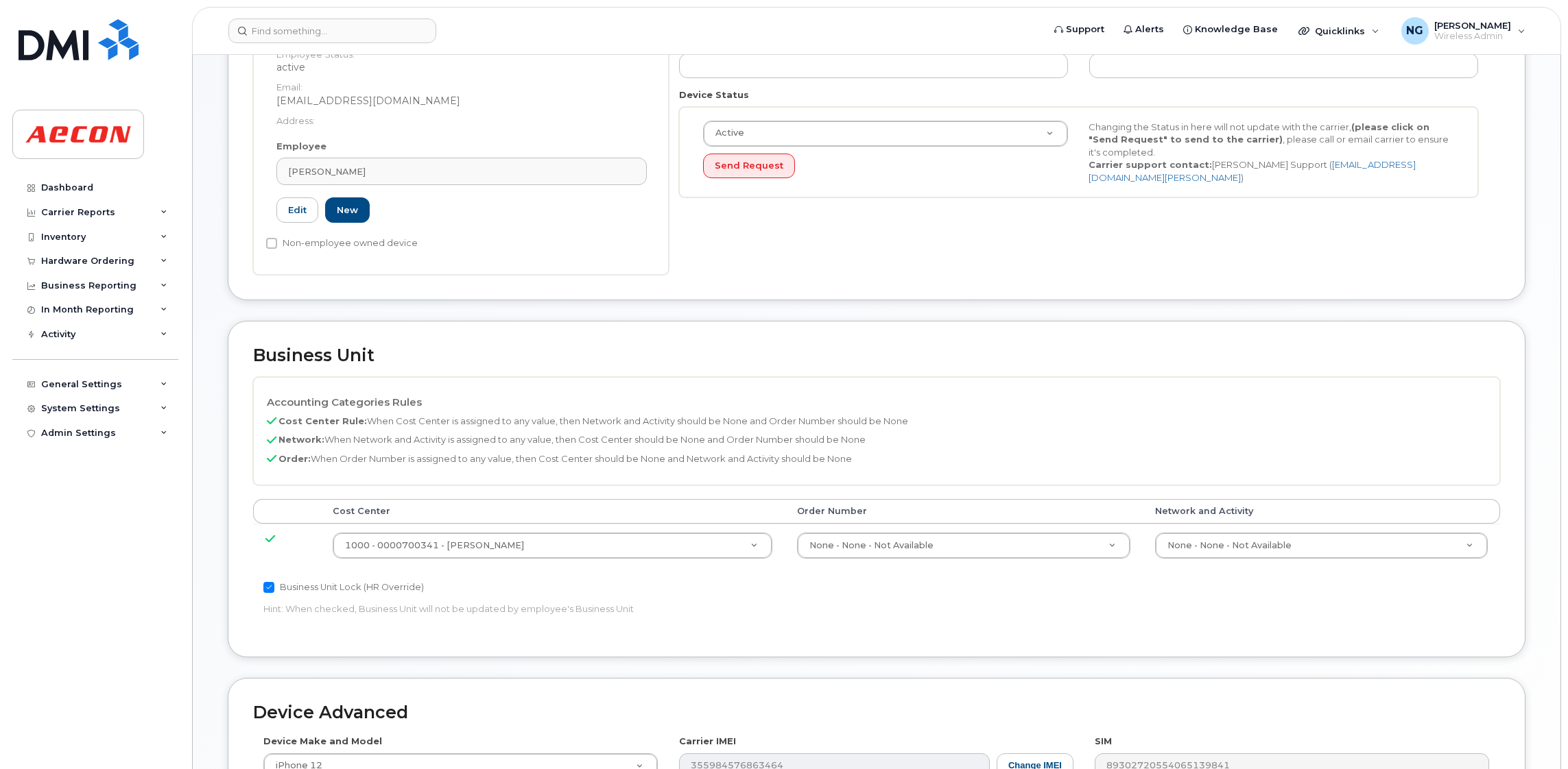
scroll to position [513, 0]
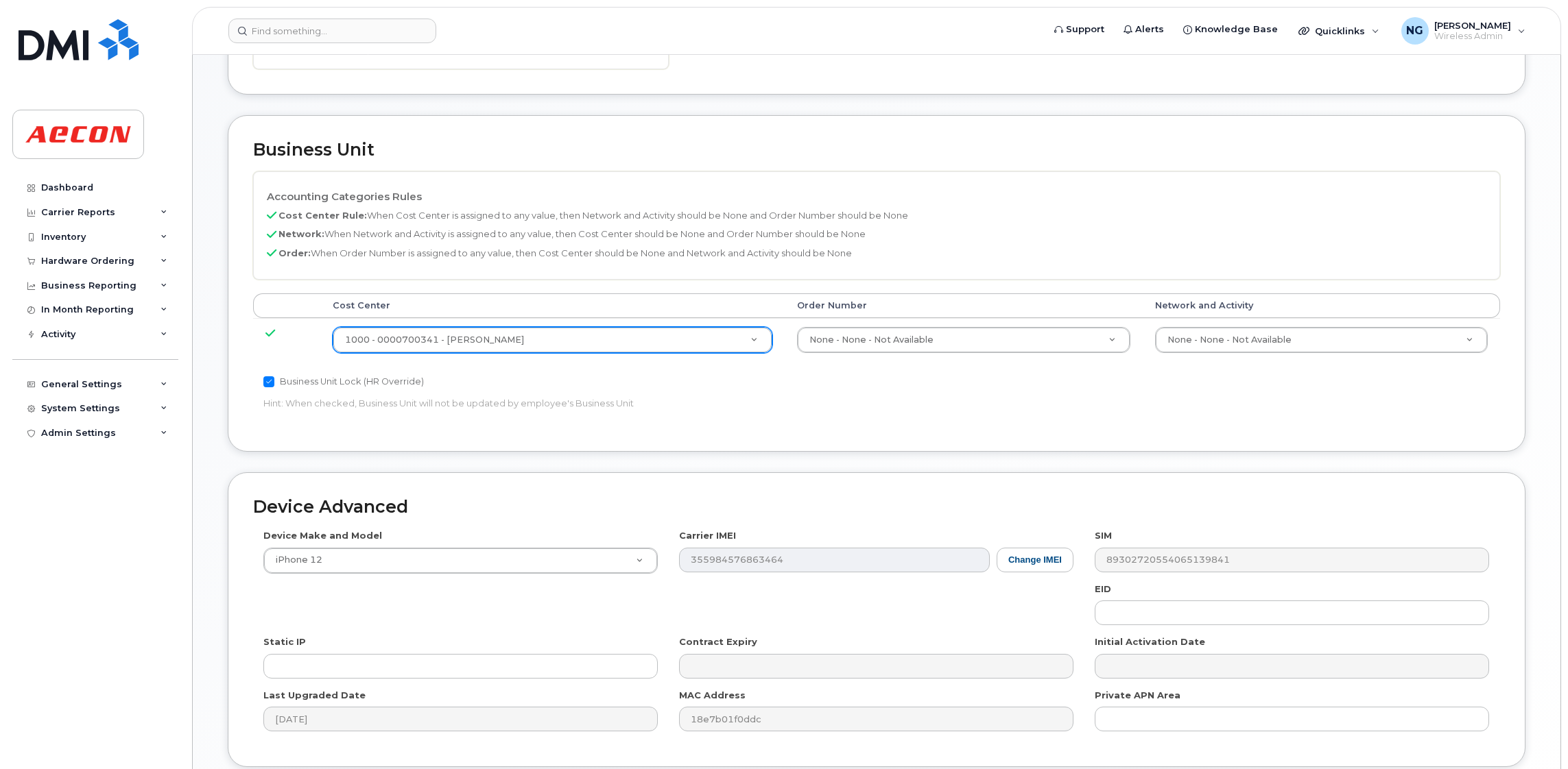
click at [455, 329] on div "1000 - 0000700341 - Bruce Power" at bounding box center [553, 340] width 441 height 26
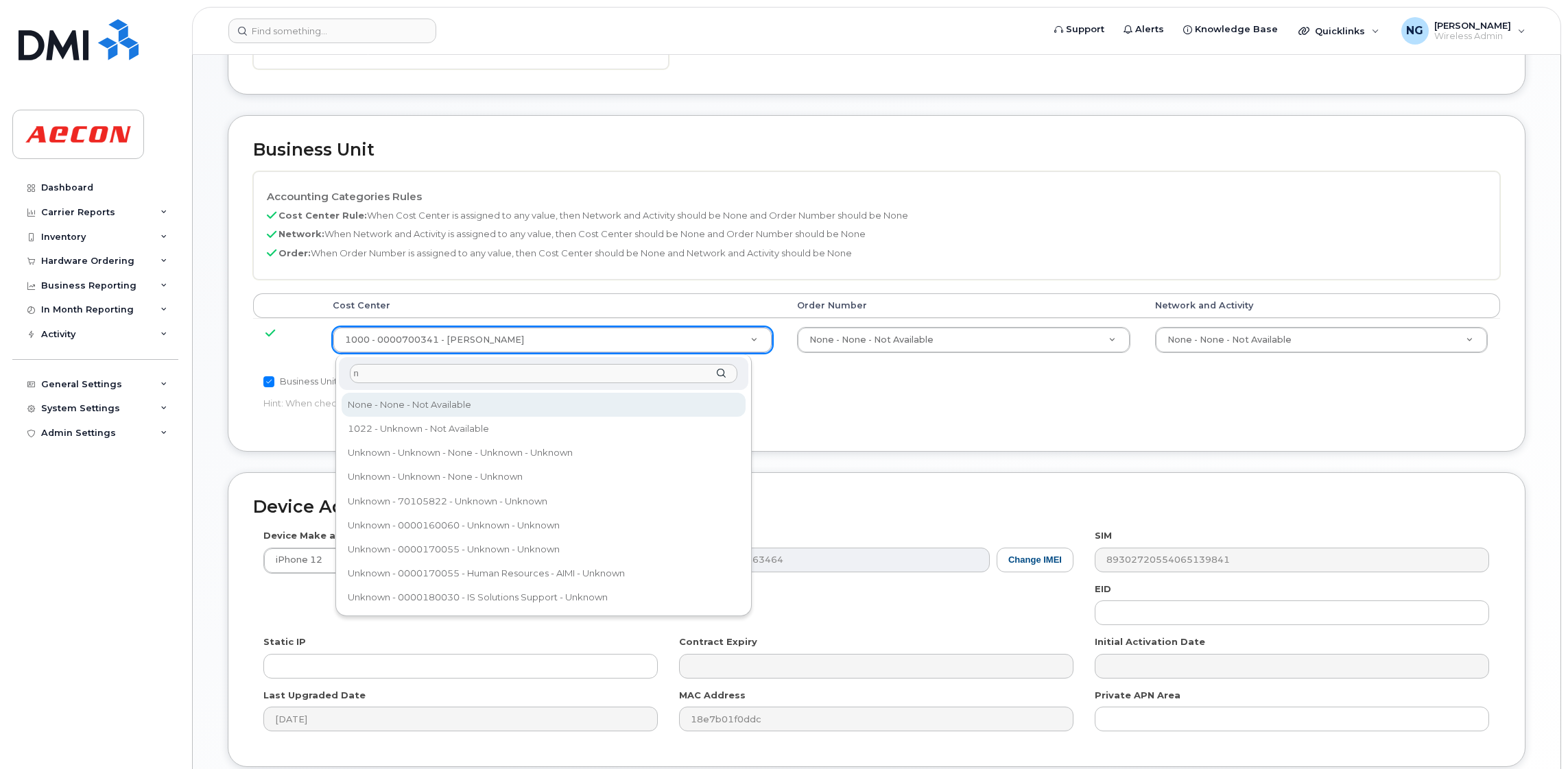
type input "n"
type input "289660"
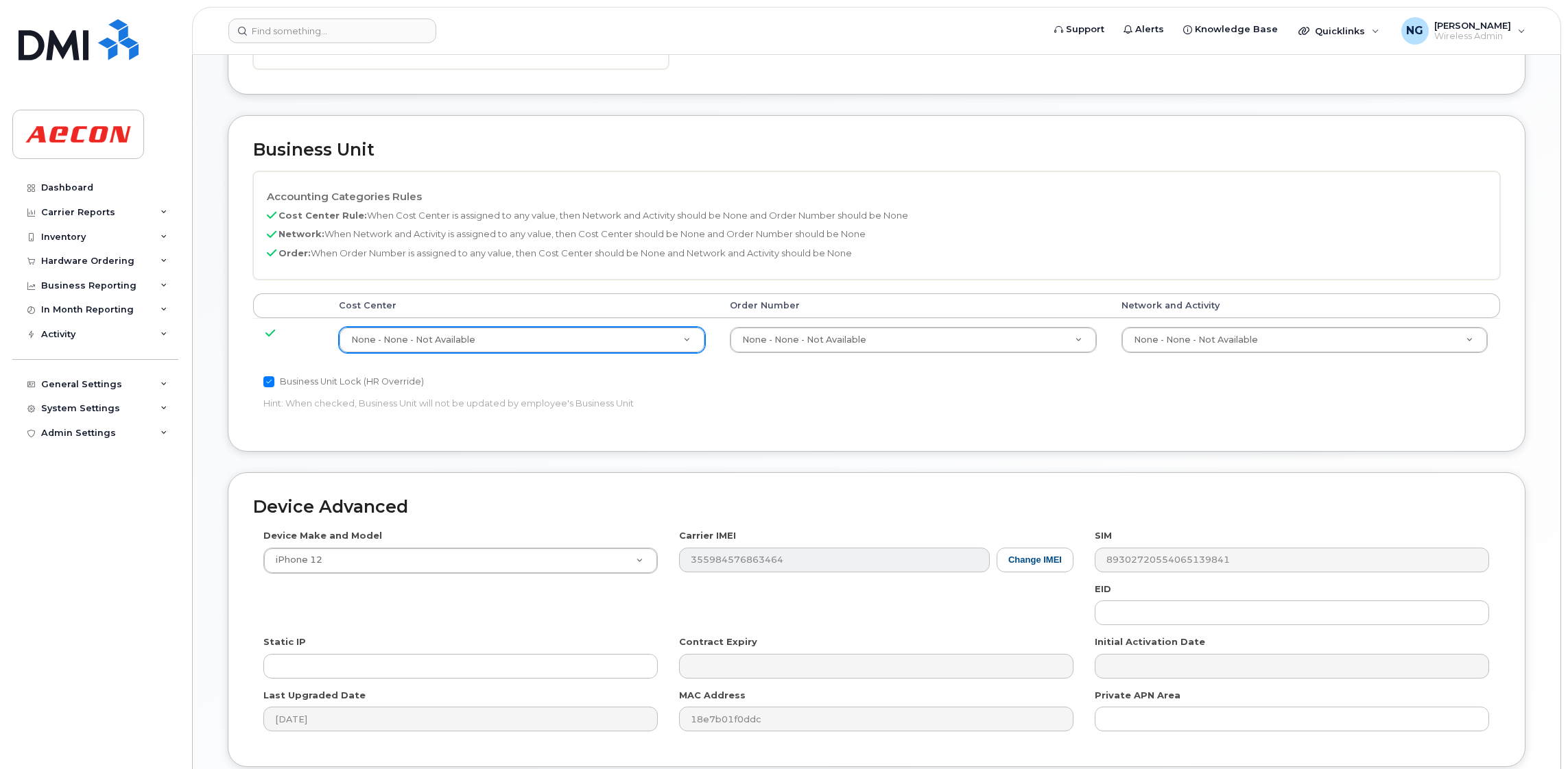
click at [1268, 321] on td "None - None - Not Available 283608" at bounding box center [1304, 340] width 391 height 43
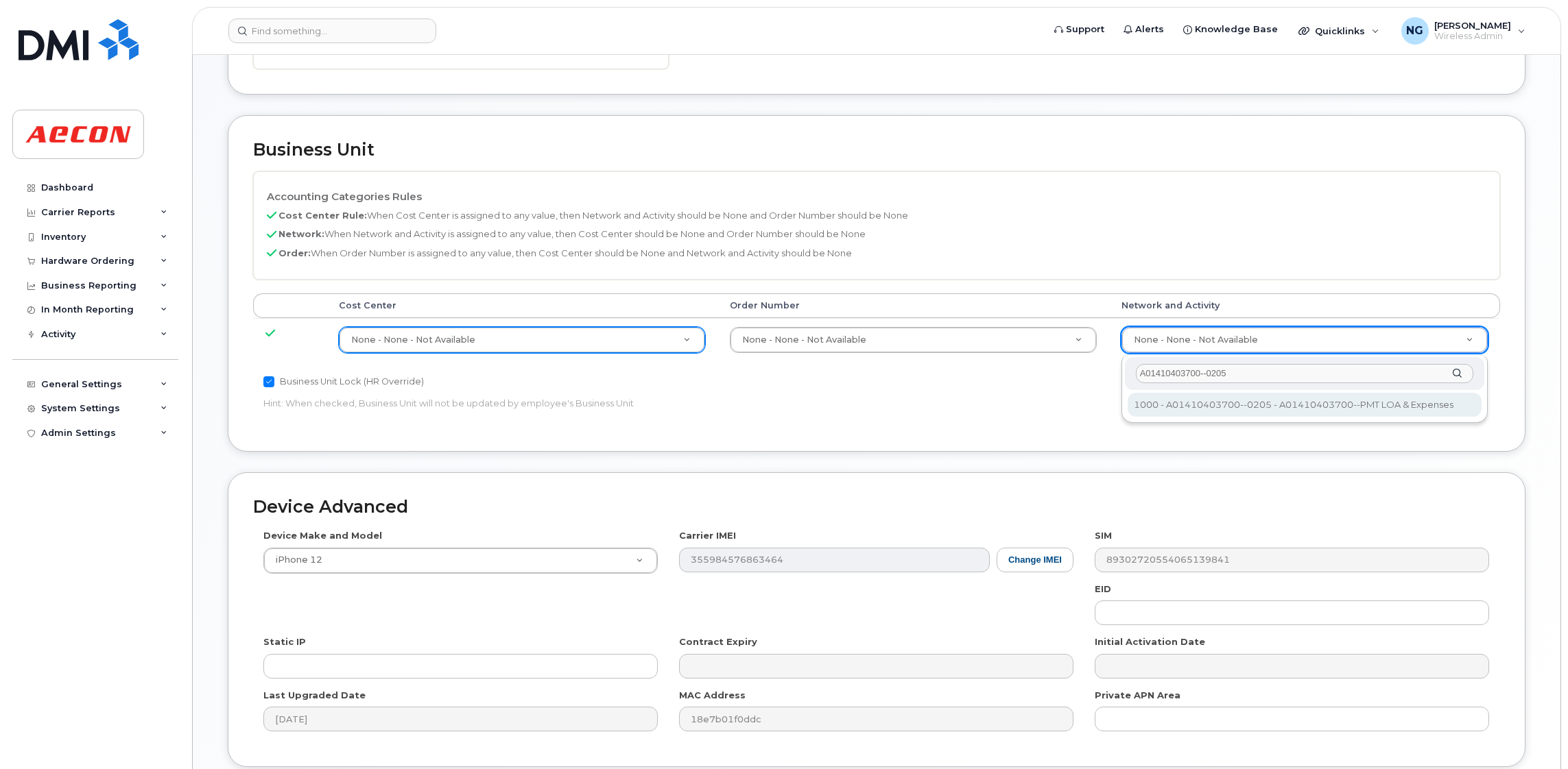
type input "A01410403700--0205"
type input "4322595"
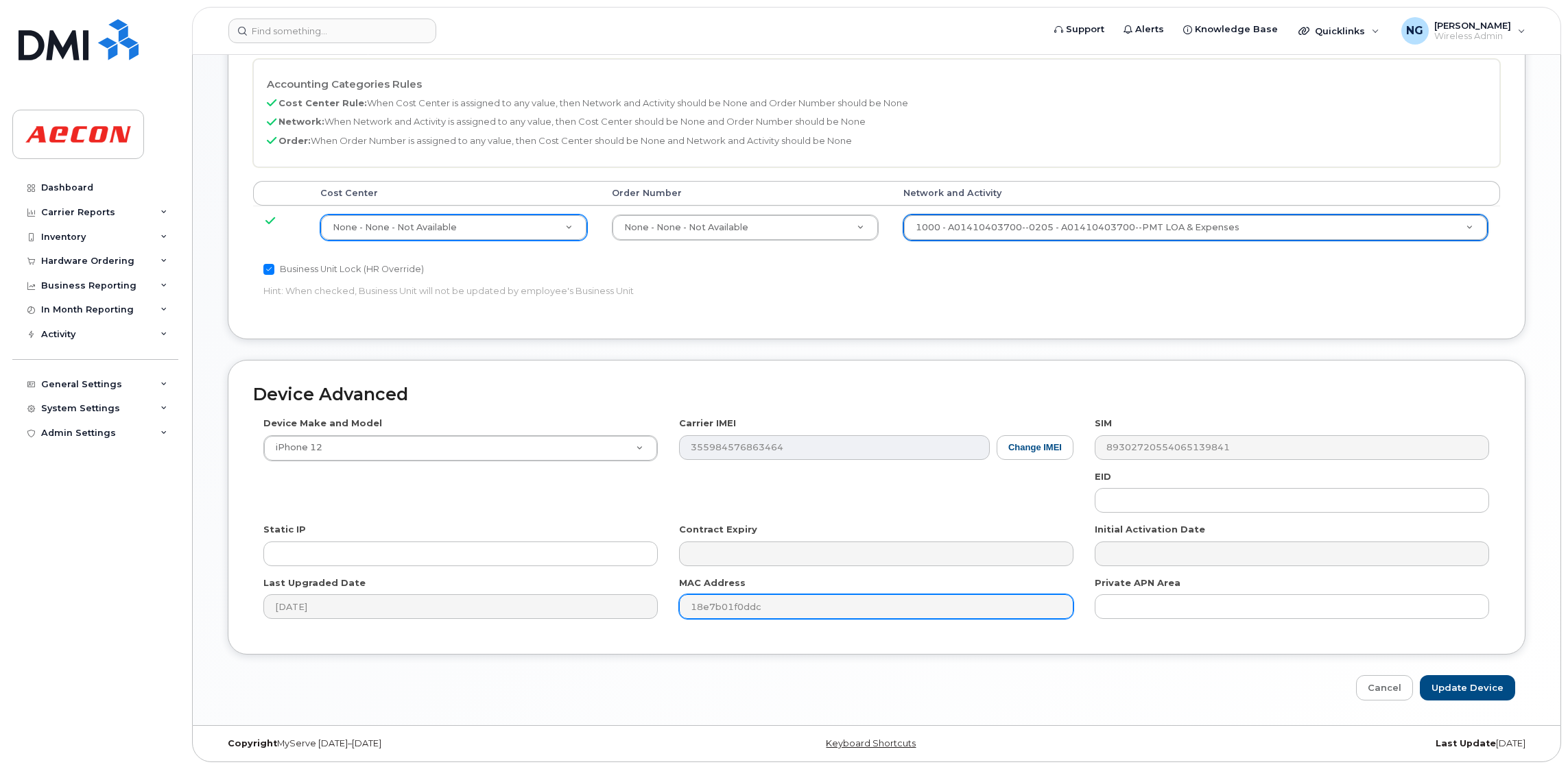
scroll to position [628, 0]
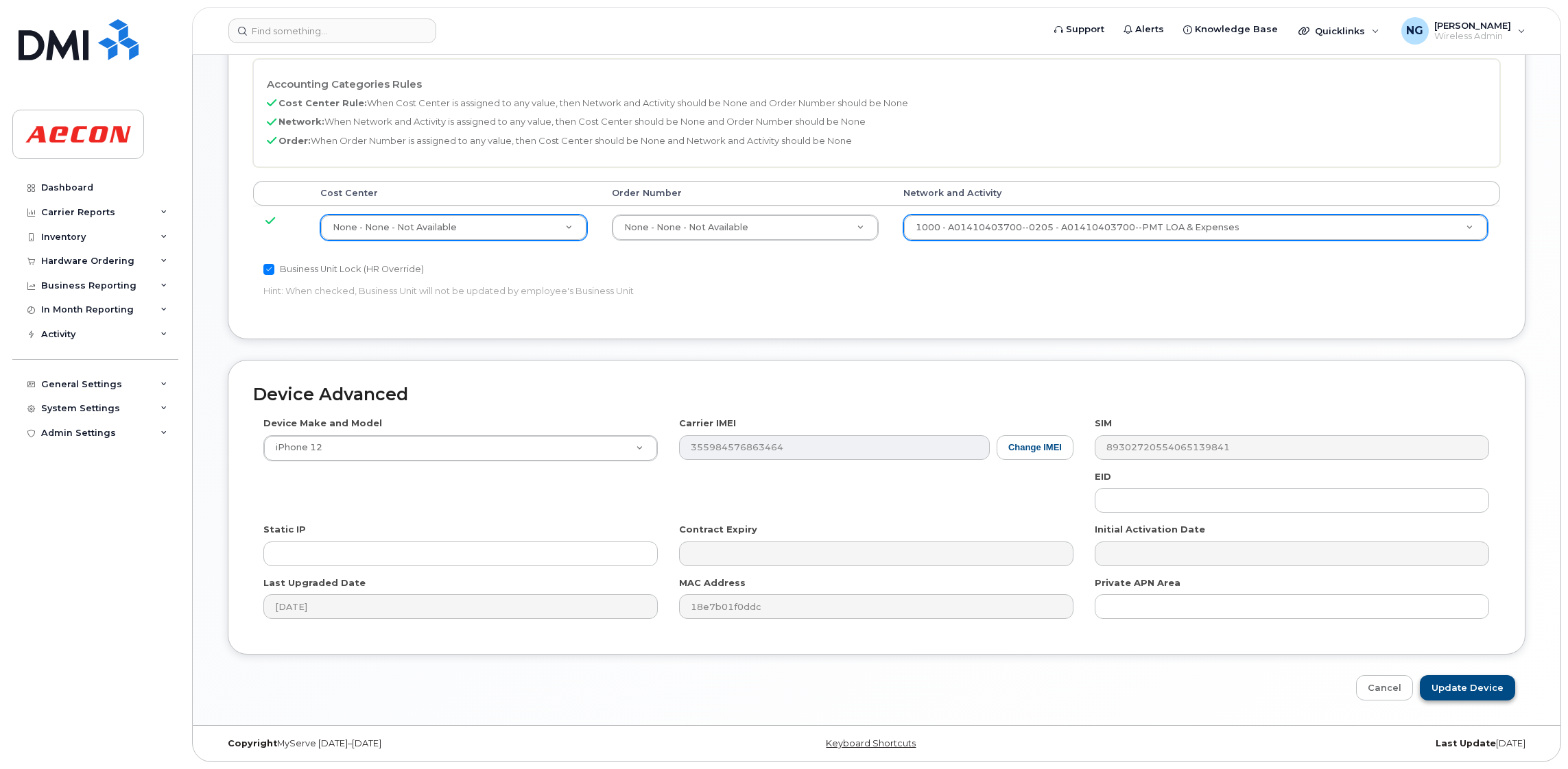
click at [1480, 675] on div "Device Advanced Device Make and Model iPhone 12 Android TCL 502 Watch Apple Wat…" at bounding box center [876, 529] width 1318 height 340
click at [1475, 683] on input "Update Device" at bounding box center [1467, 688] width 95 height 25
type input "Saving..."
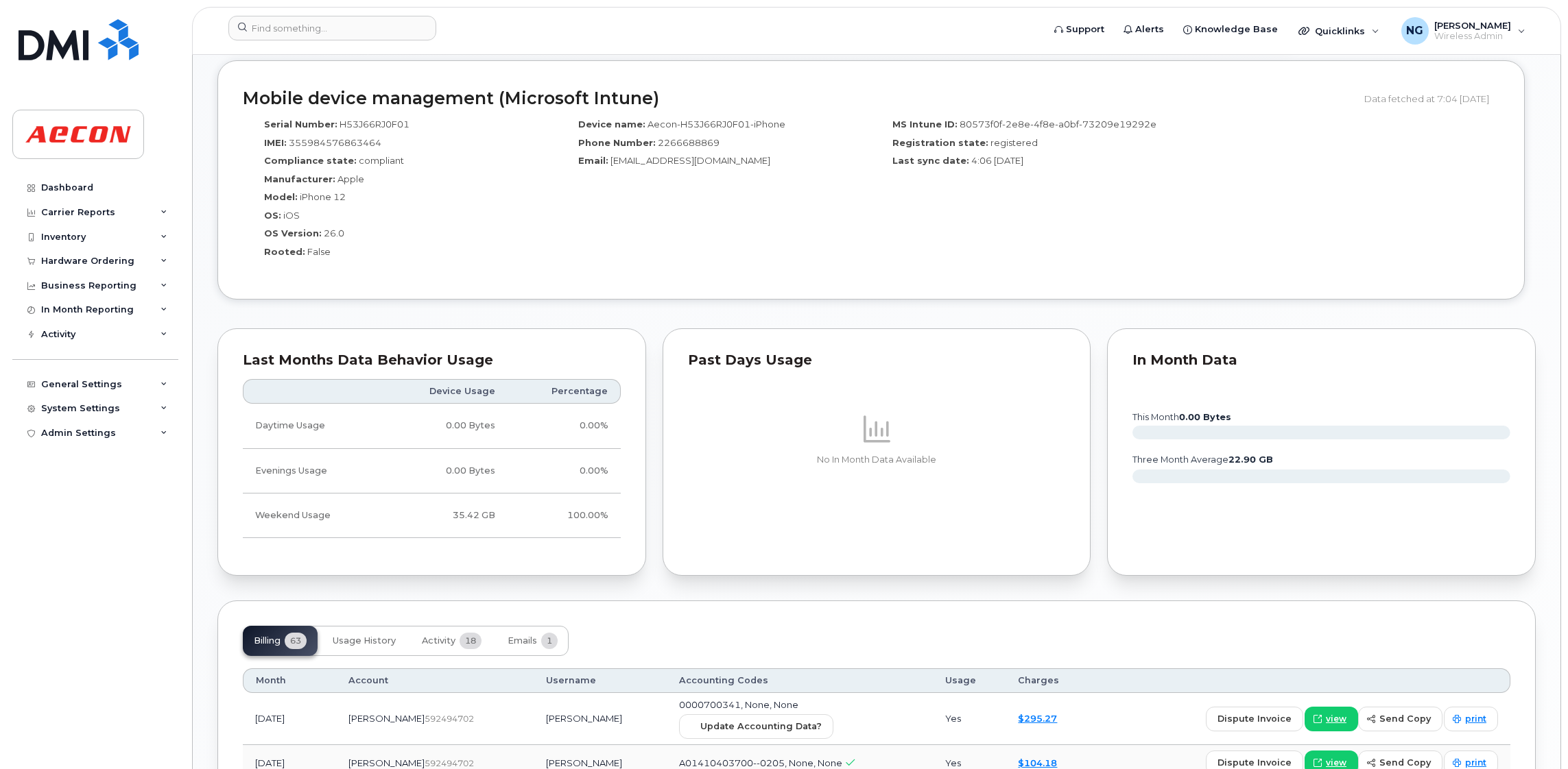
scroll to position [1440, 0]
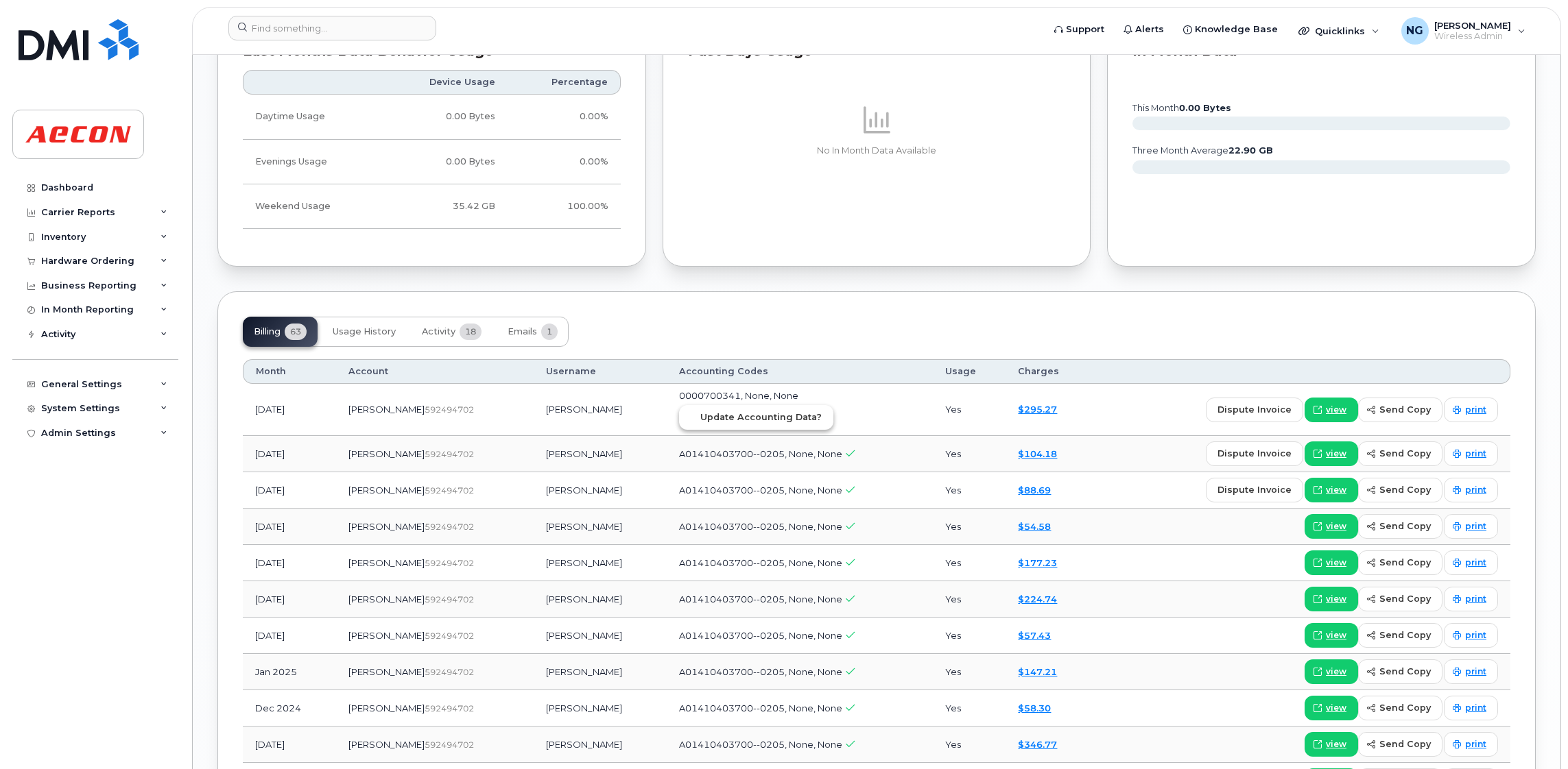
click at [753, 420] on span "Update Accounting Data?" at bounding box center [761, 417] width 121 height 13
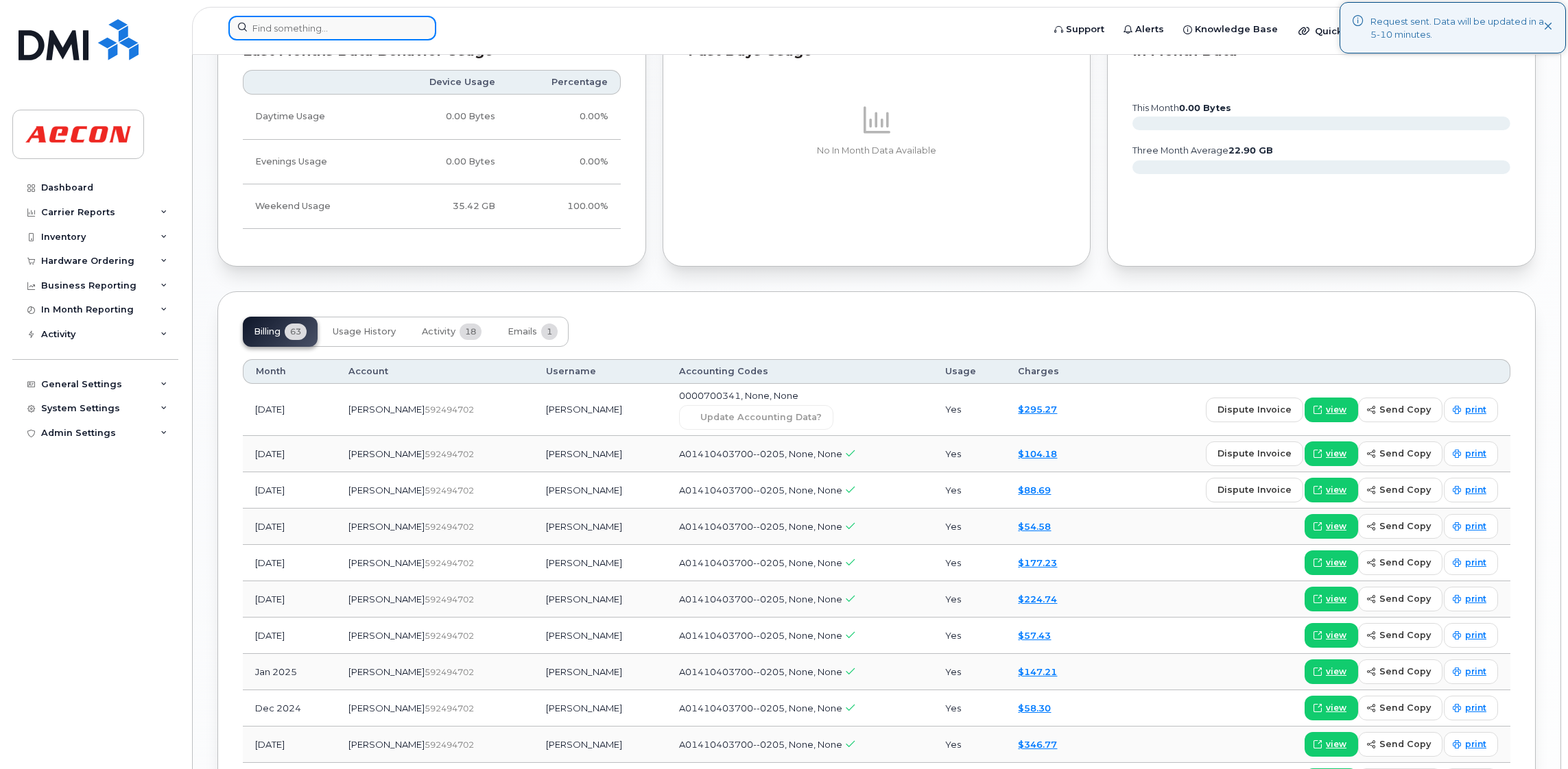
click at [324, 33] on input at bounding box center [333, 28] width 208 height 25
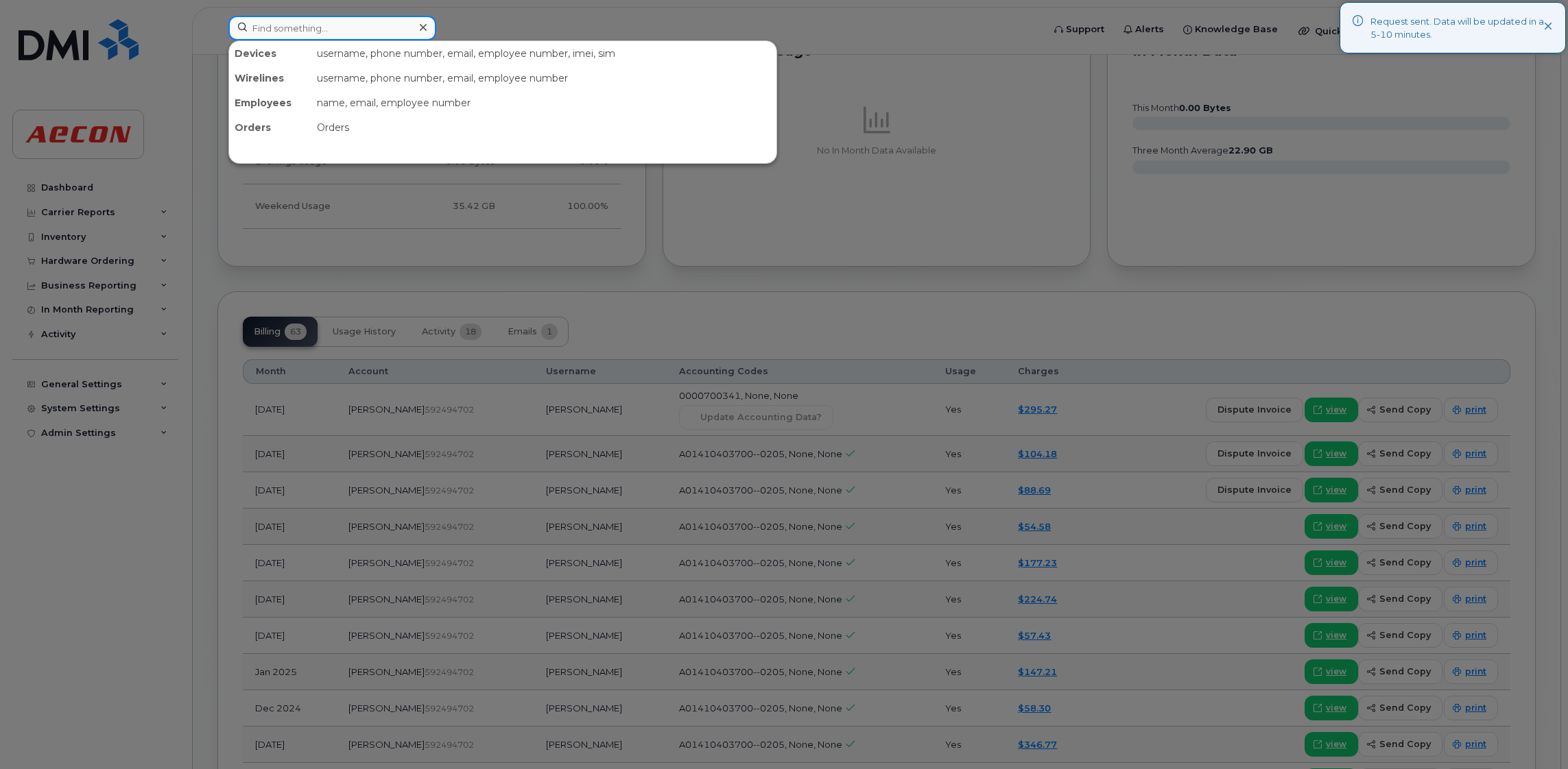
paste input "[PHONE_NUMBER]"
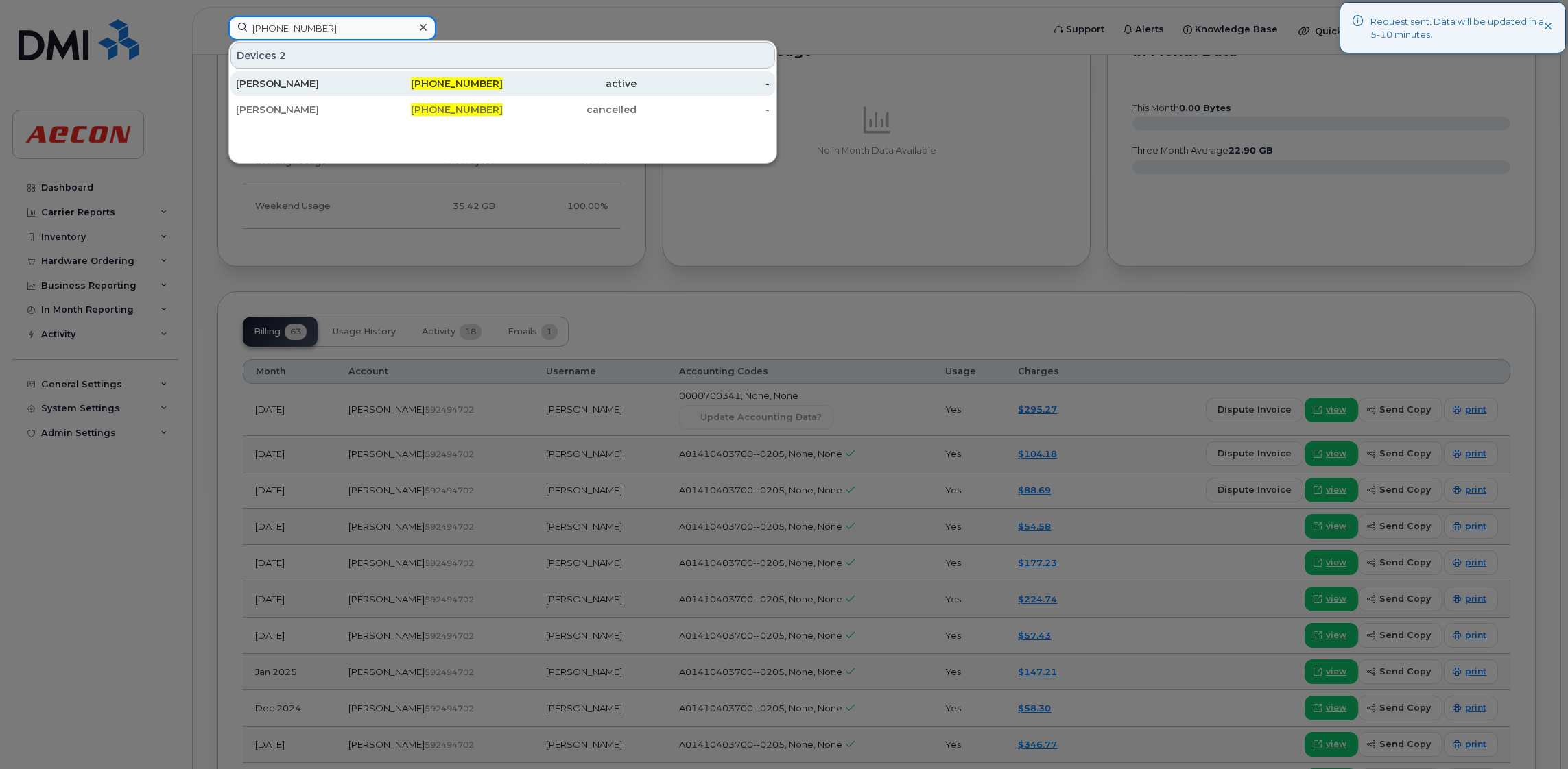
type input "226-974-5502"
click at [503, 77] on div "active" at bounding box center [569, 83] width 133 height 25
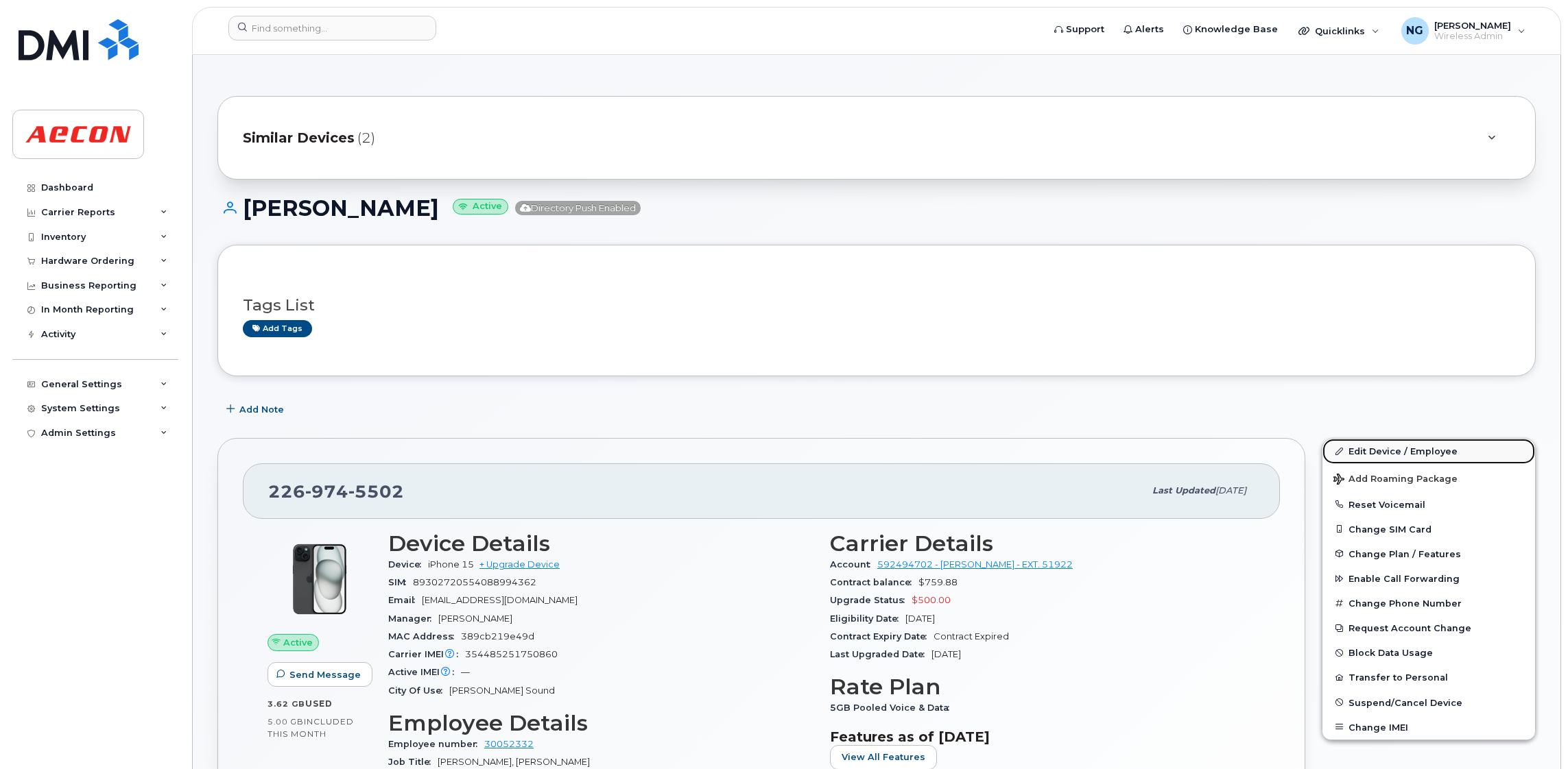
click at [1354, 449] on link "Edit Device / Employee" at bounding box center [1428, 451] width 213 height 25
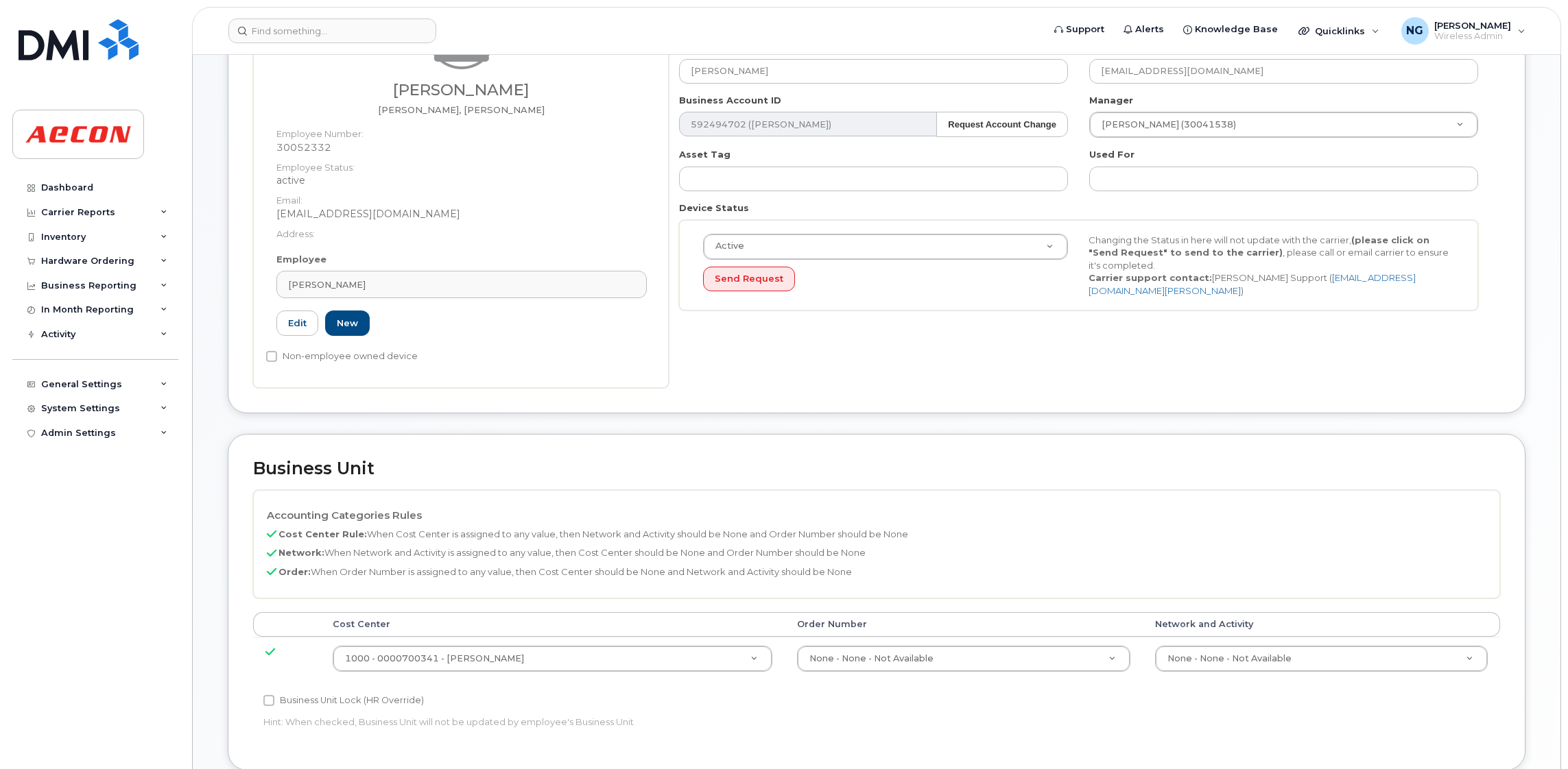
scroll to position [411, 0]
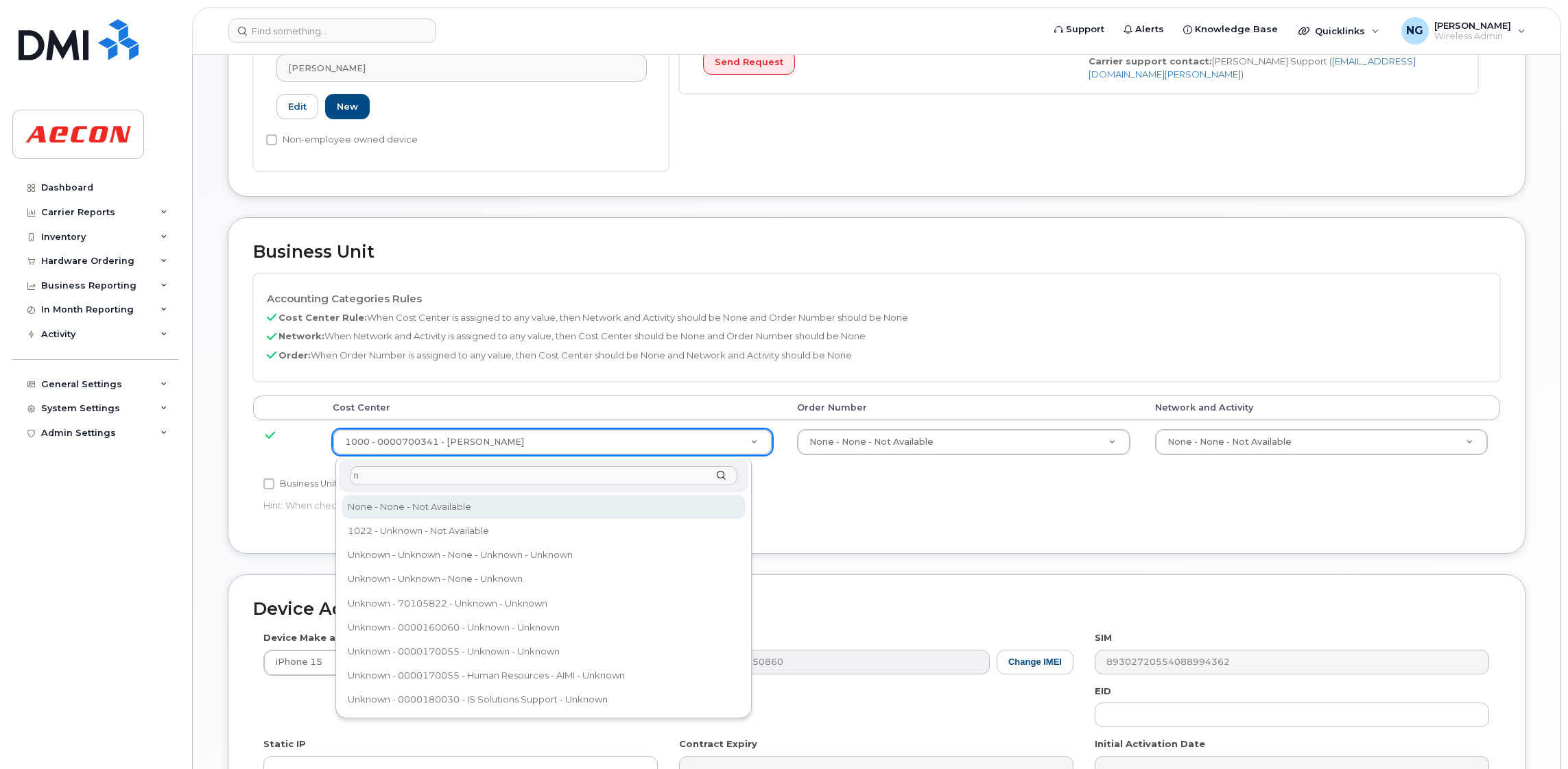
type input "n"
type input "289660"
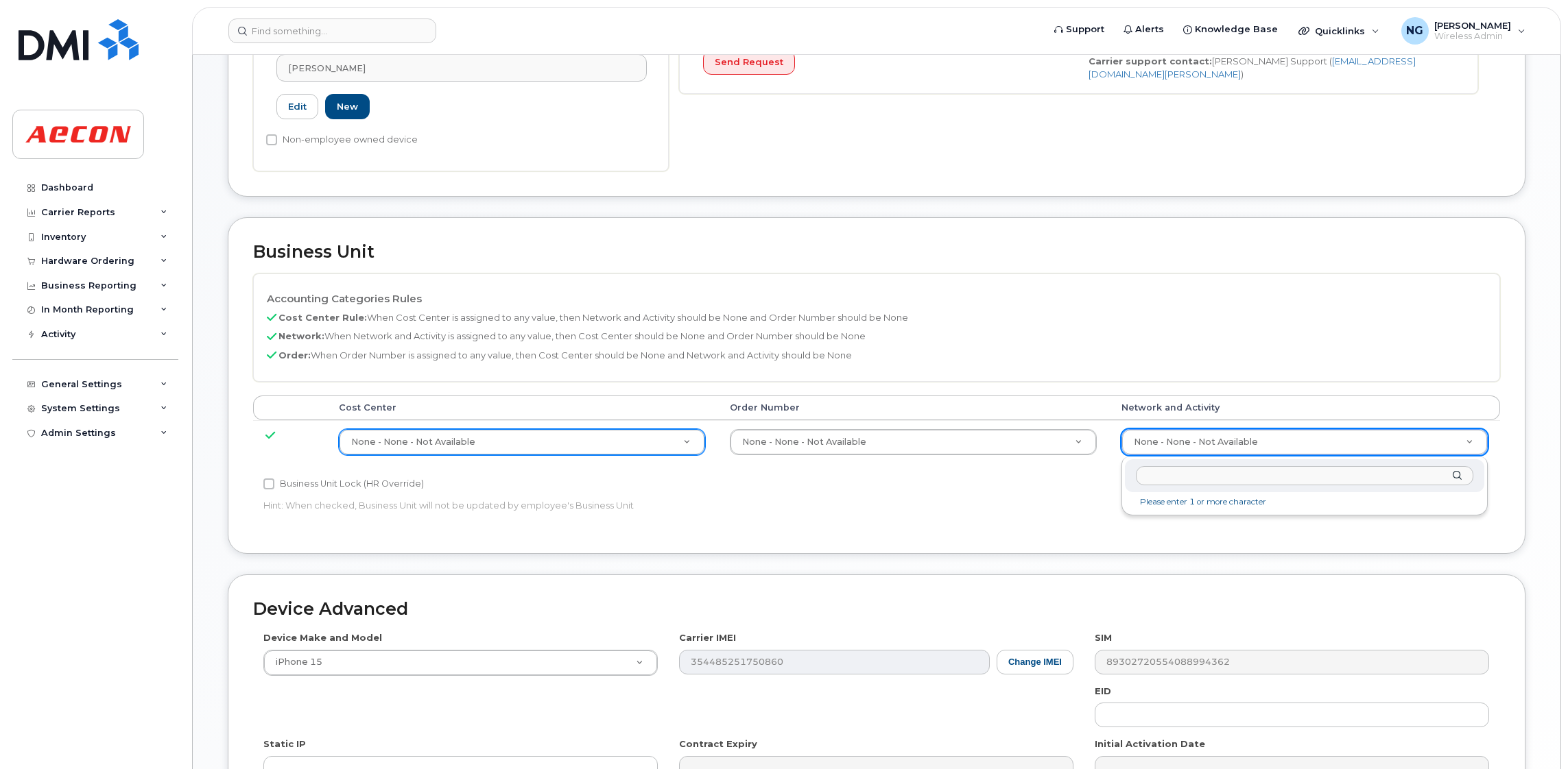
type input "A01410403700--0205"
click at [283, 484] on label "Business Unit Lock (HR Override)" at bounding box center [344, 483] width 160 height 17
click at [275, 484] on input "Business Unit Lock (HR Override)" at bounding box center [269, 484] width 11 height 11
checkbox input "true"
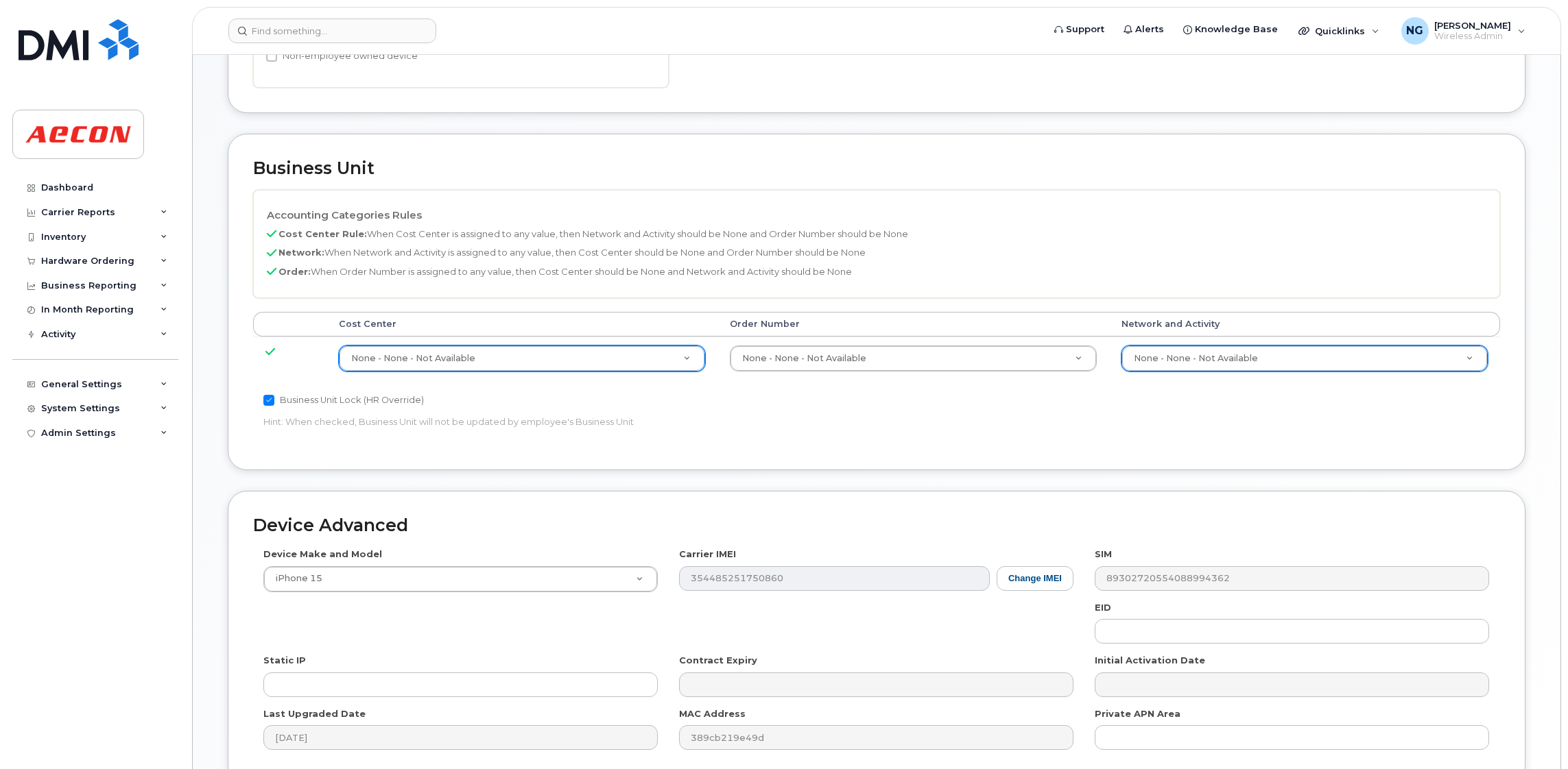
scroll to position [628, 0]
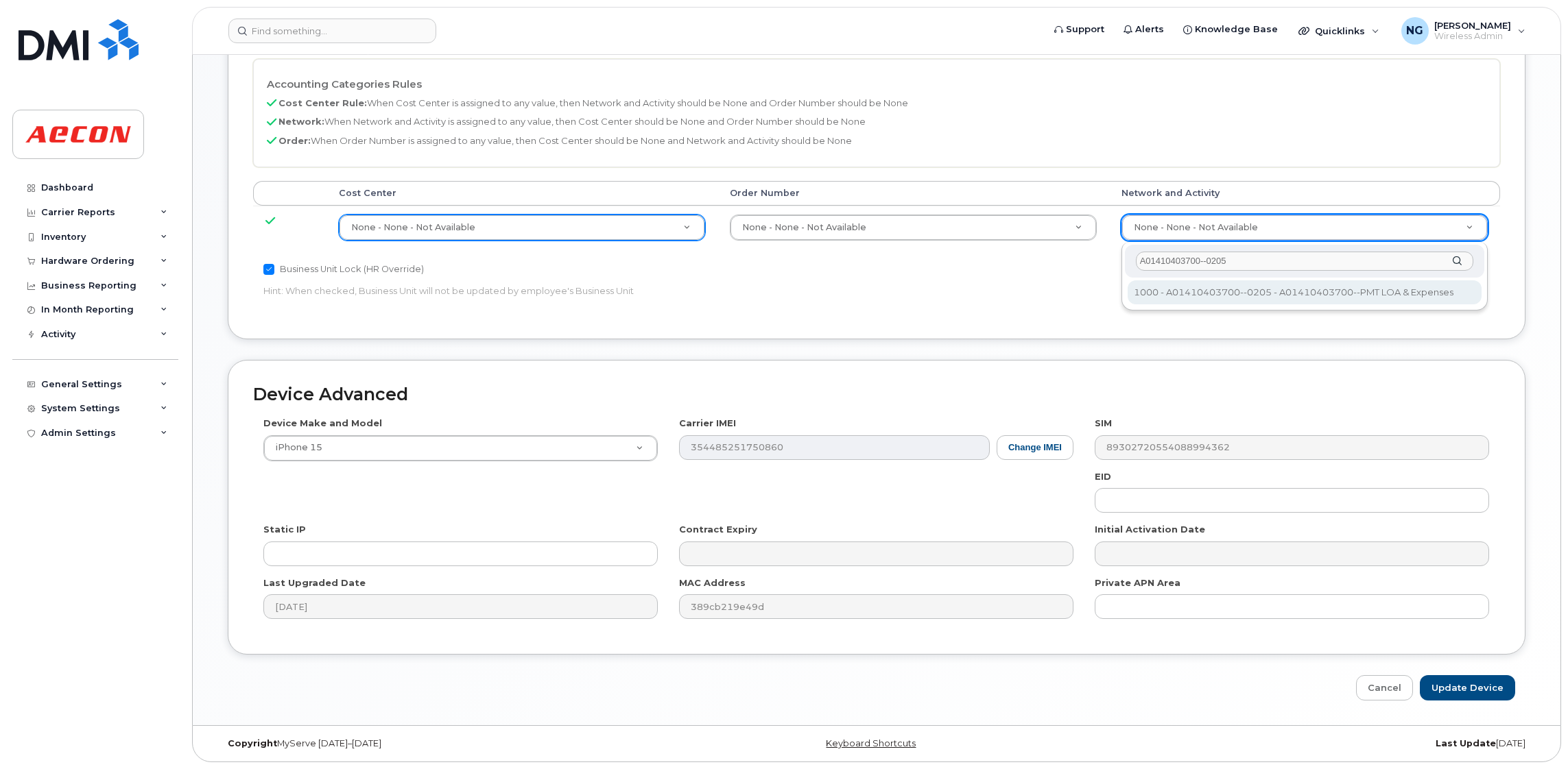
type input "A01410403700--0205"
type input "4322595"
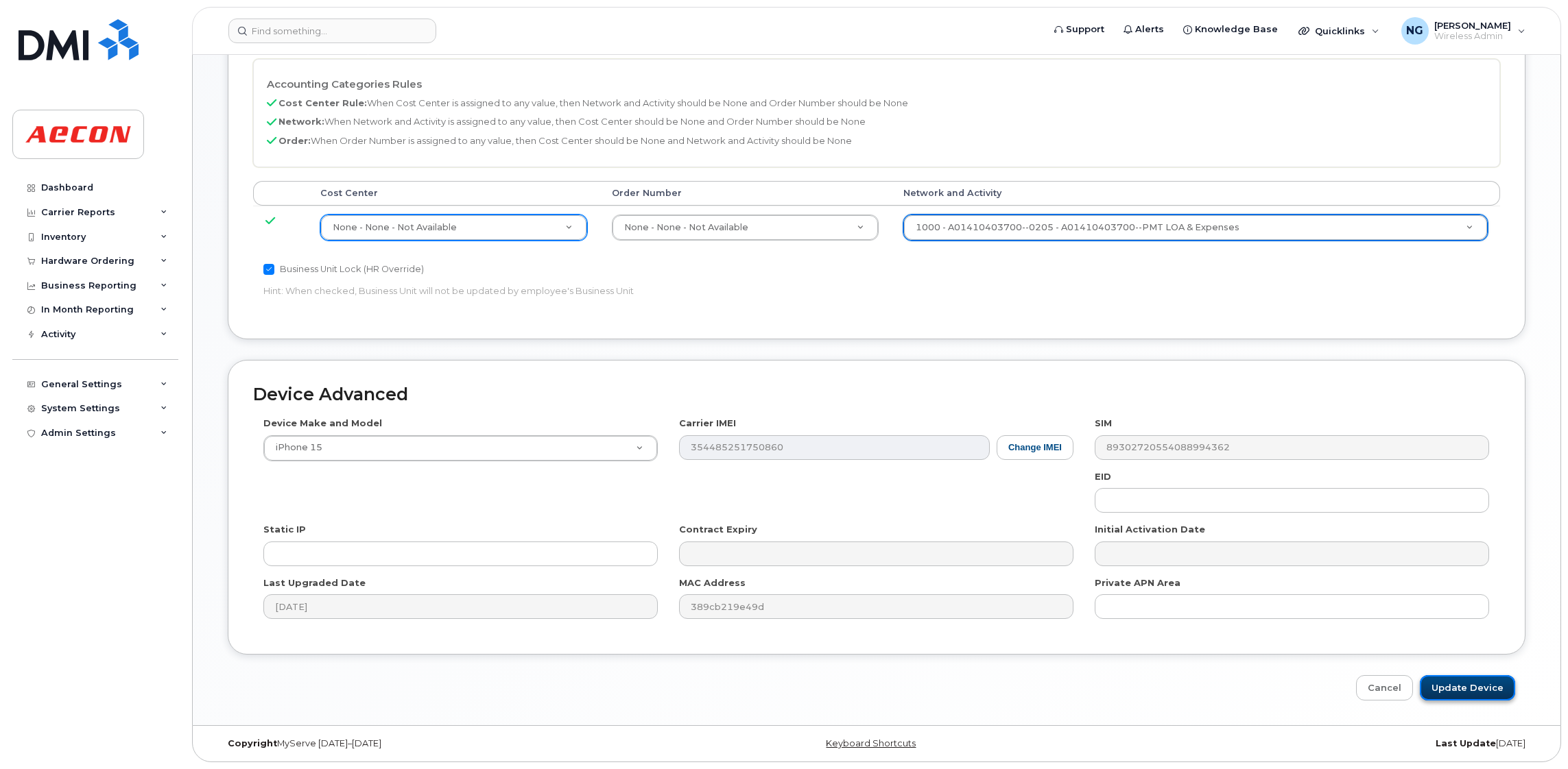
click at [1495, 687] on input "Update Device" at bounding box center [1467, 688] width 95 height 25
type input "Saving..."
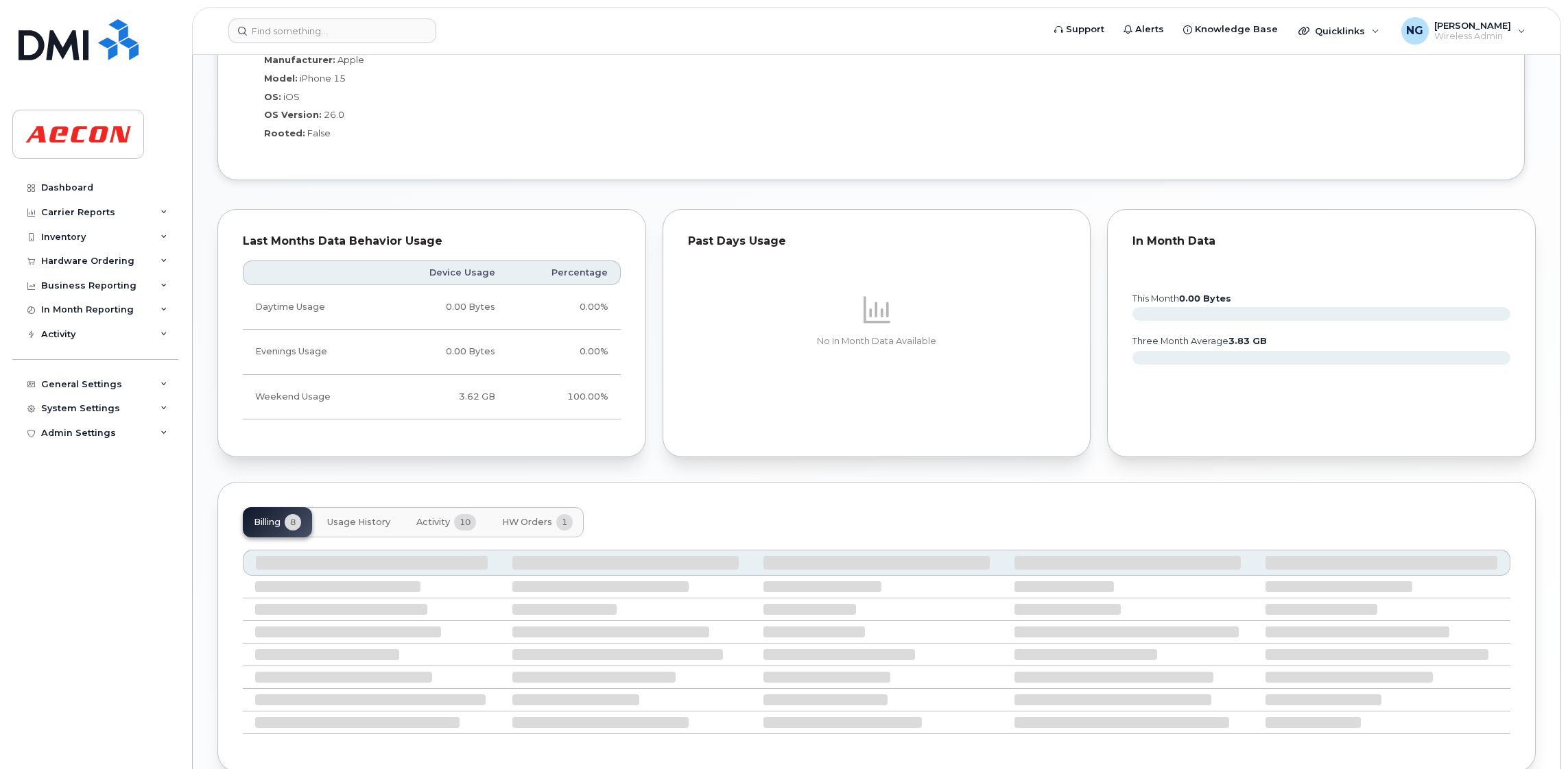
scroll to position [1250, 0]
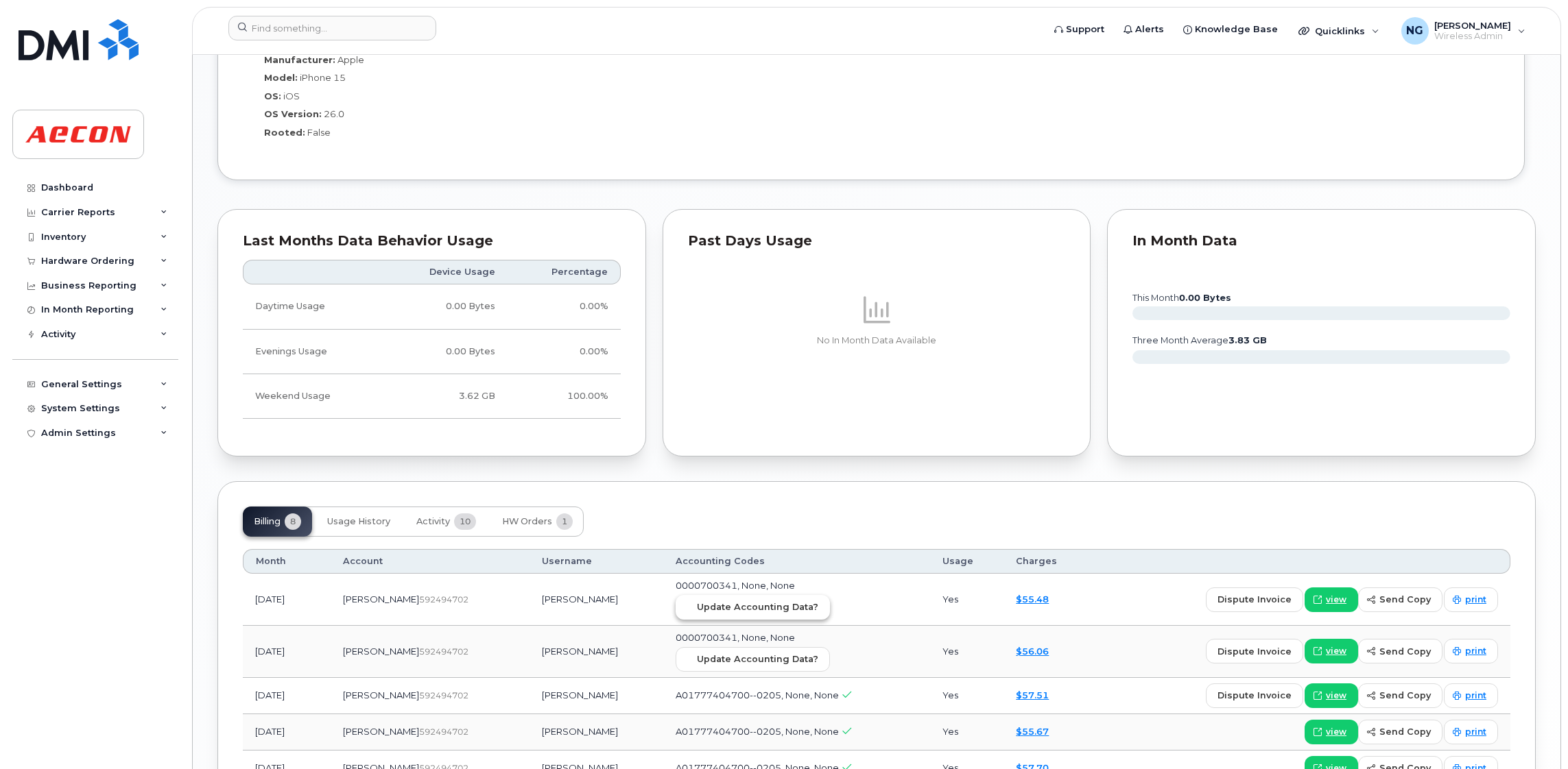
click at [717, 608] on span "Update Accounting Data?" at bounding box center [757, 607] width 121 height 13
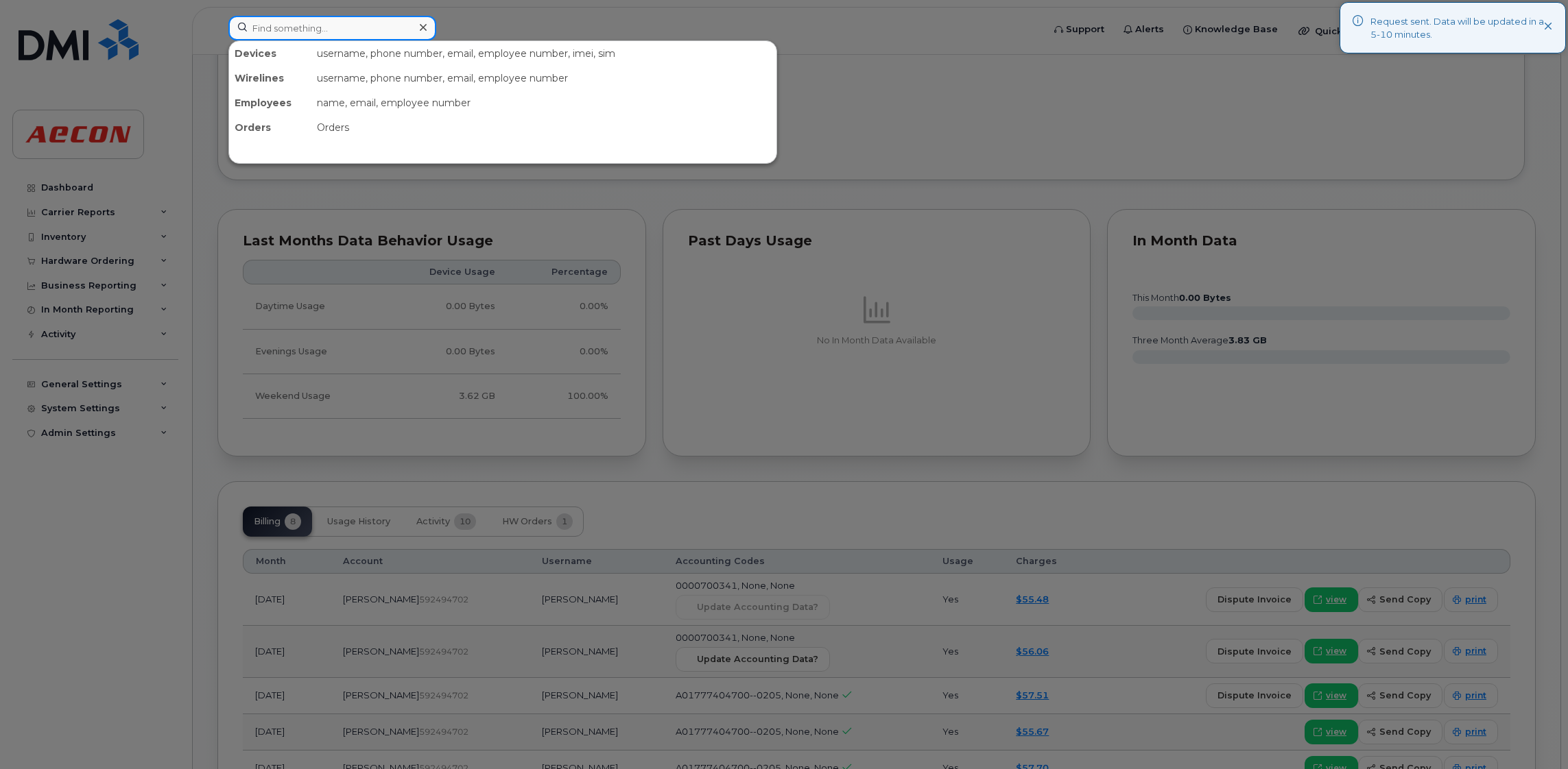
click at [281, 32] on input at bounding box center [333, 28] width 208 height 25
paste input "226-974-5785"
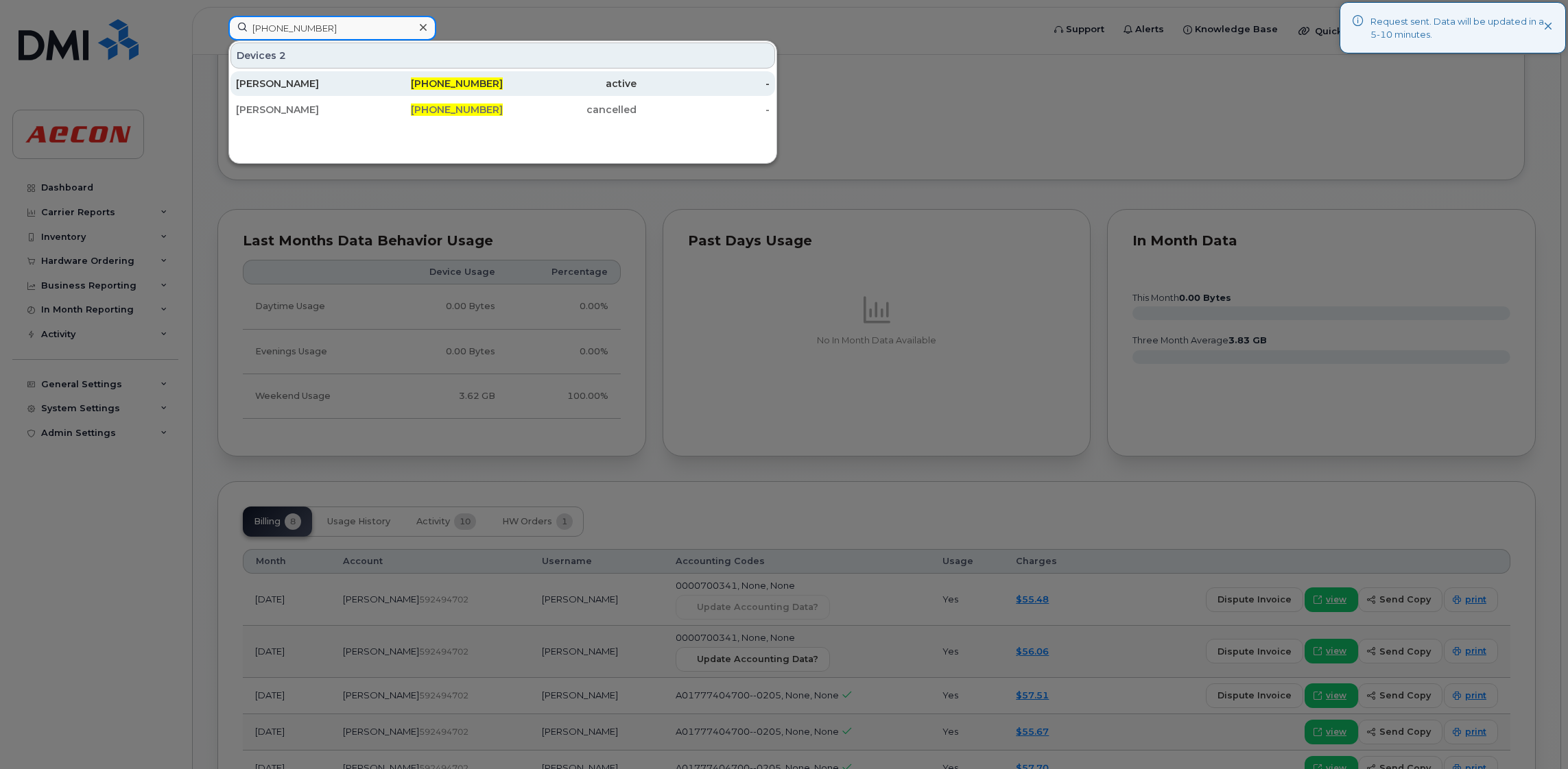
type input "226-974-5785"
click at [480, 81] on span "226-974-5785" at bounding box center [457, 84] width 92 height 13
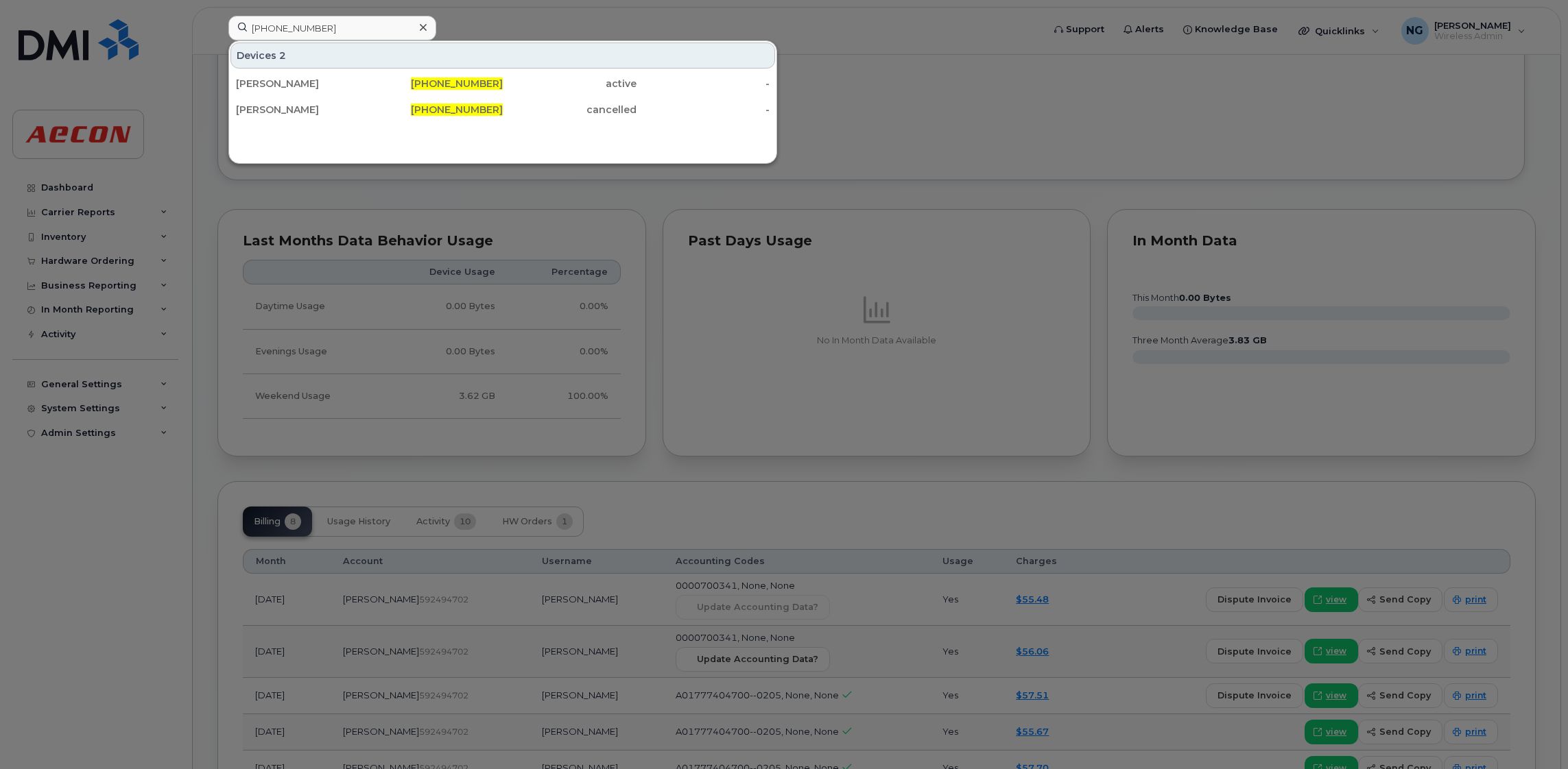
drag, startPoint x: 480, startPoint y: 81, endPoint x: 834, endPoint y: 75, distance: 354.1
click at [480, 81] on span "226-974-5785" at bounding box center [457, 84] width 92 height 13
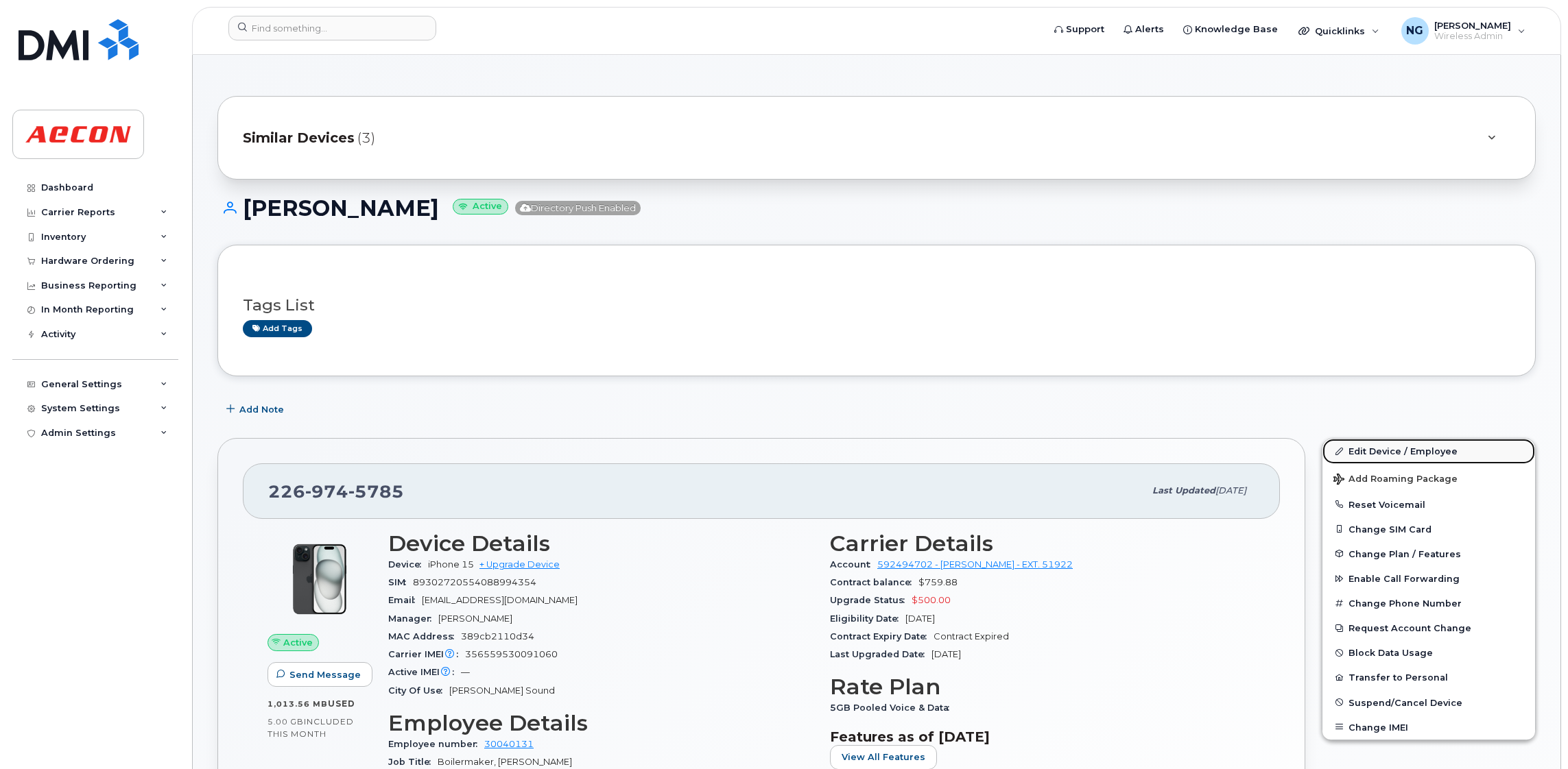
click at [1377, 447] on link "Edit Device / Employee" at bounding box center [1428, 451] width 213 height 25
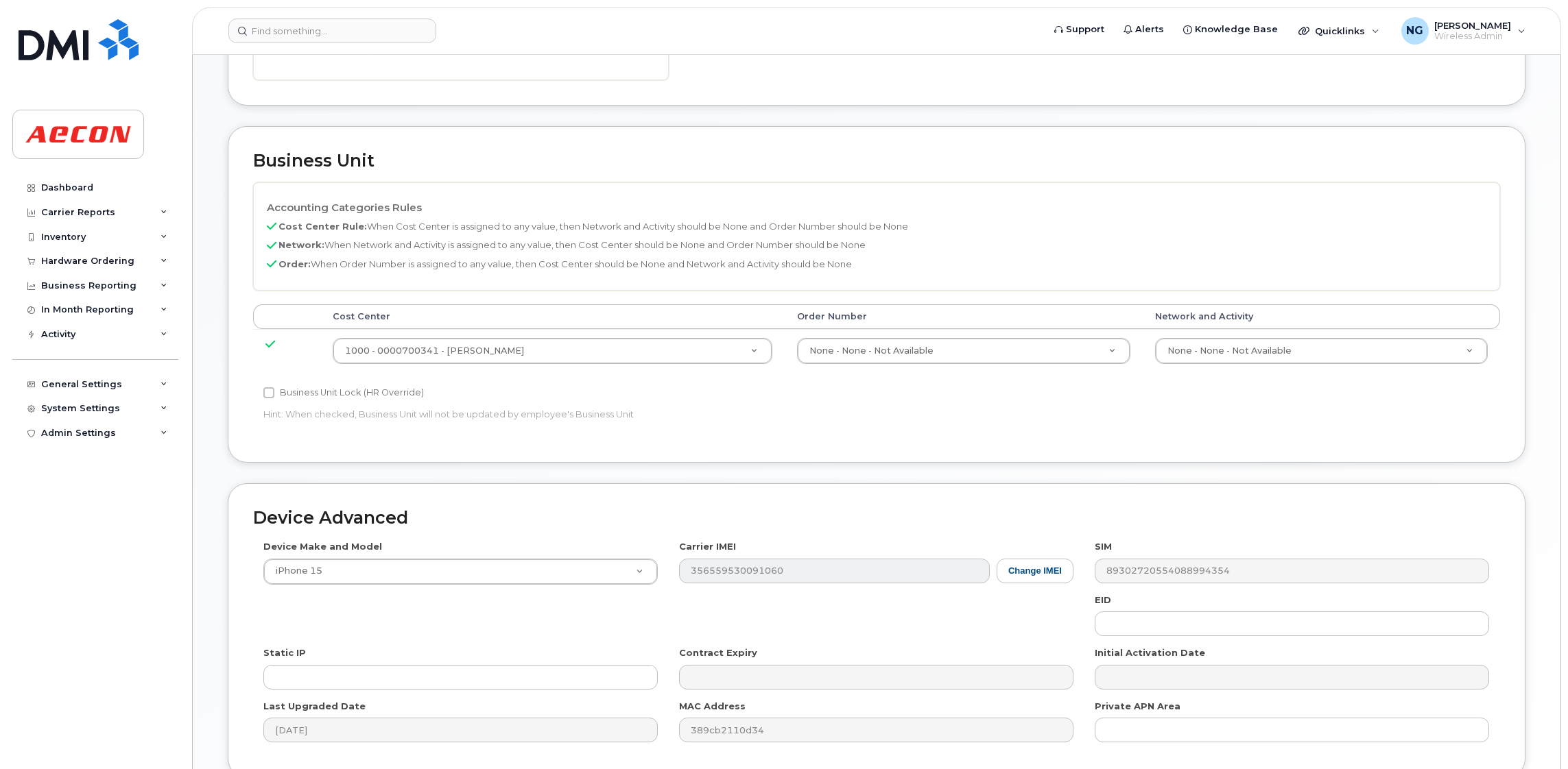
scroll to position [617, 0]
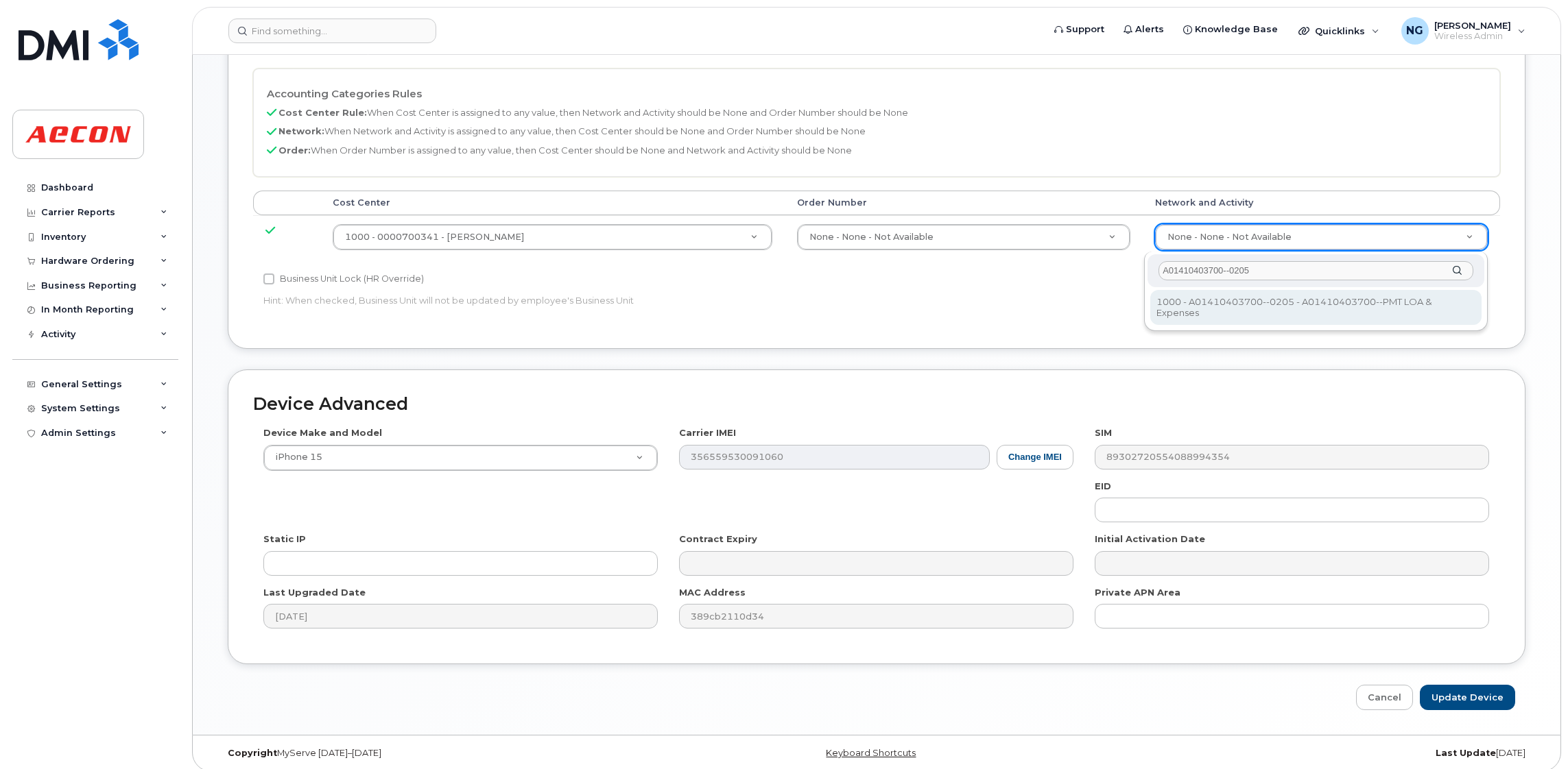
type input "A01410403700--0205"
type input "4322595"
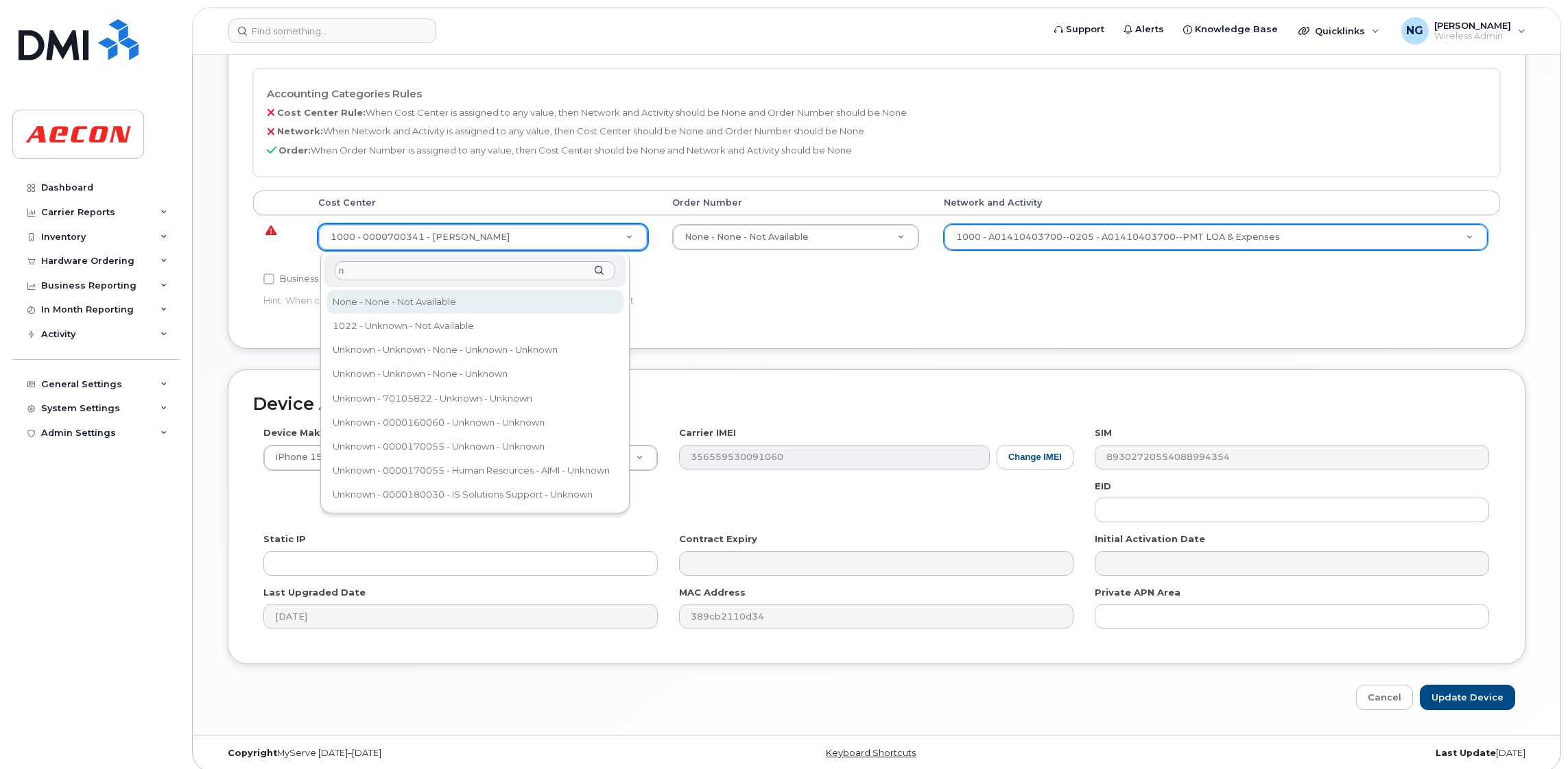
type input "n"
type input "289660"
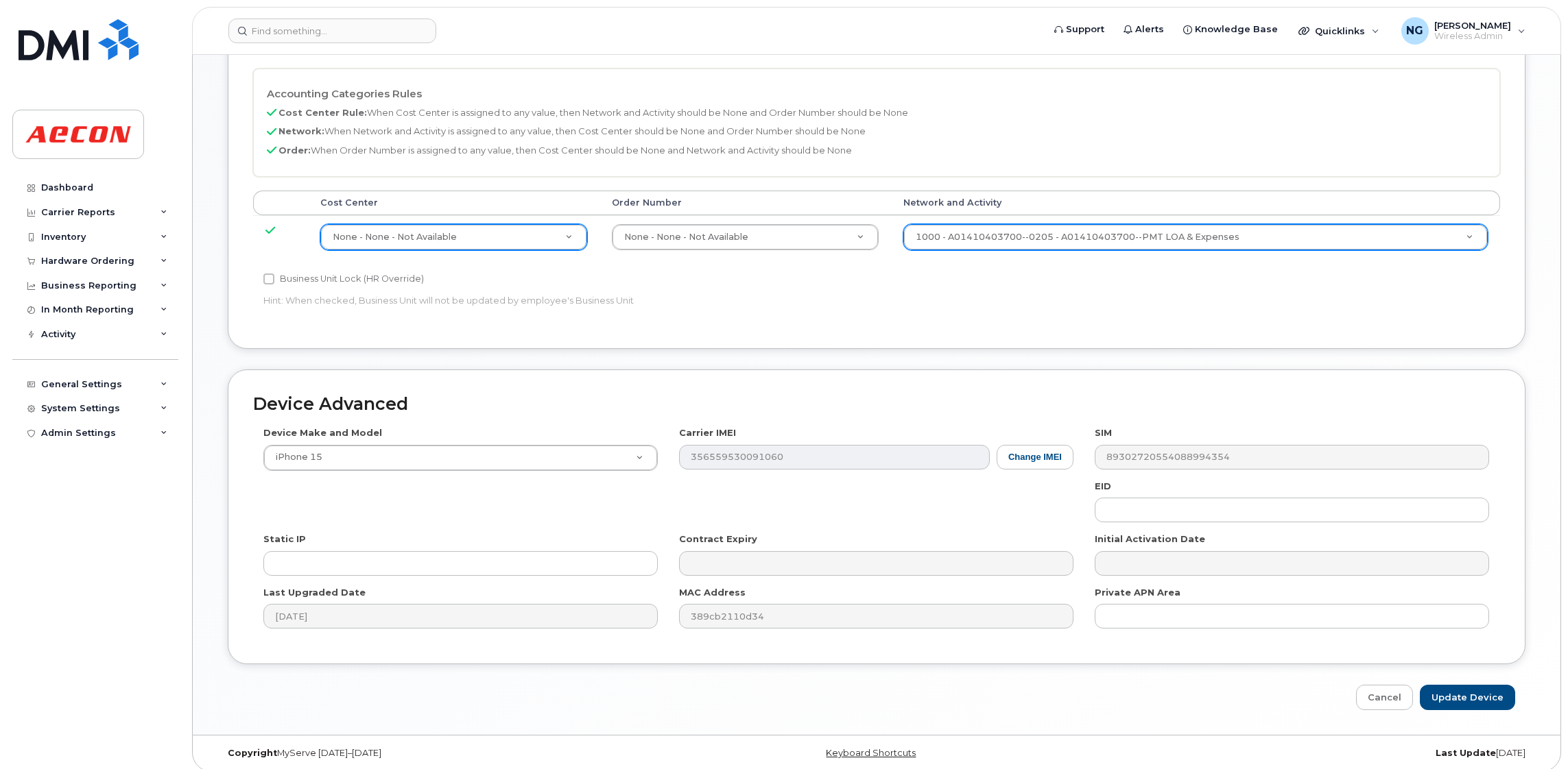
click at [307, 286] on label "Business Unit Lock (HR Override)" at bounding box center [344, 279] width 160 height 17
click at [275, 284] on input "Business Unit Lock (HR Override)" at bounding box center [269, 279] width 11 height 11
checkbox input "true"
click at [1452, 698] on input "Update Device" at bounding box center [1467, 698] width 95 height 25
type input "Saving..."
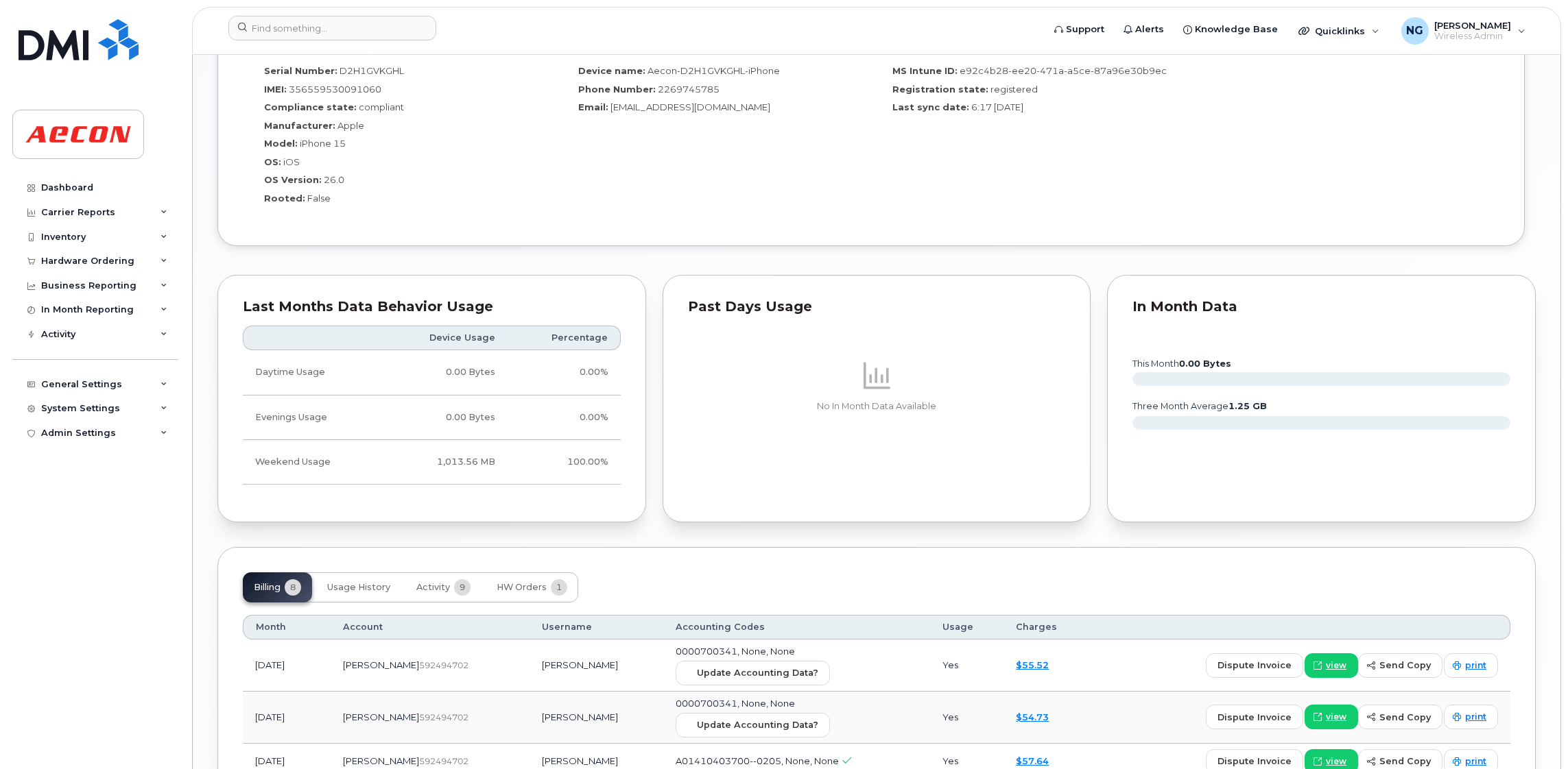
scroll to position [1336, 0]
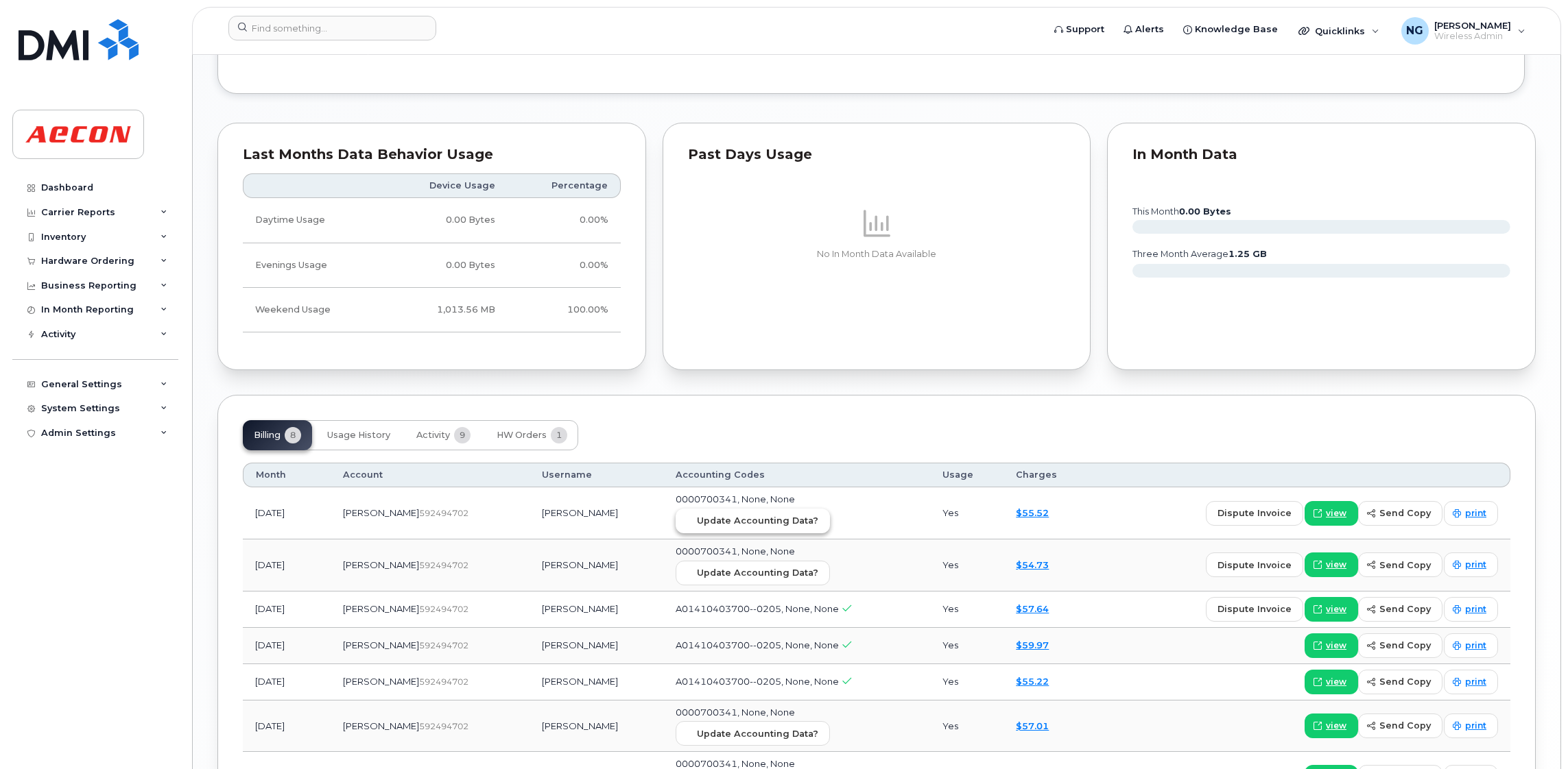
click at [732, 520] on span "Update Accounting Data?" at bounding box center [757, 521] width 121 height 13
click at [391, 29] on input at bounding box center [333, 28] width 208 height 25
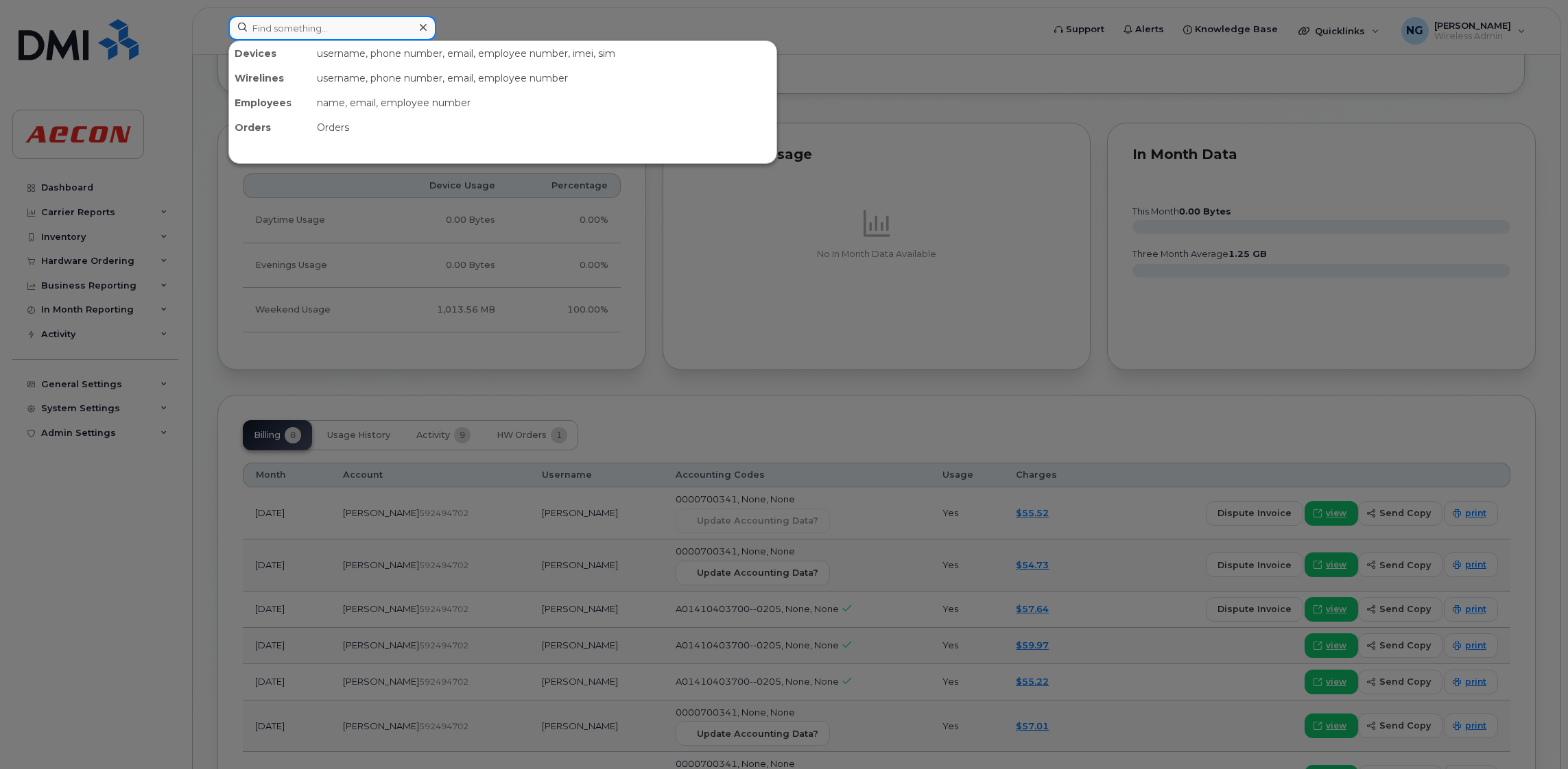
paste input "289-355-9541"
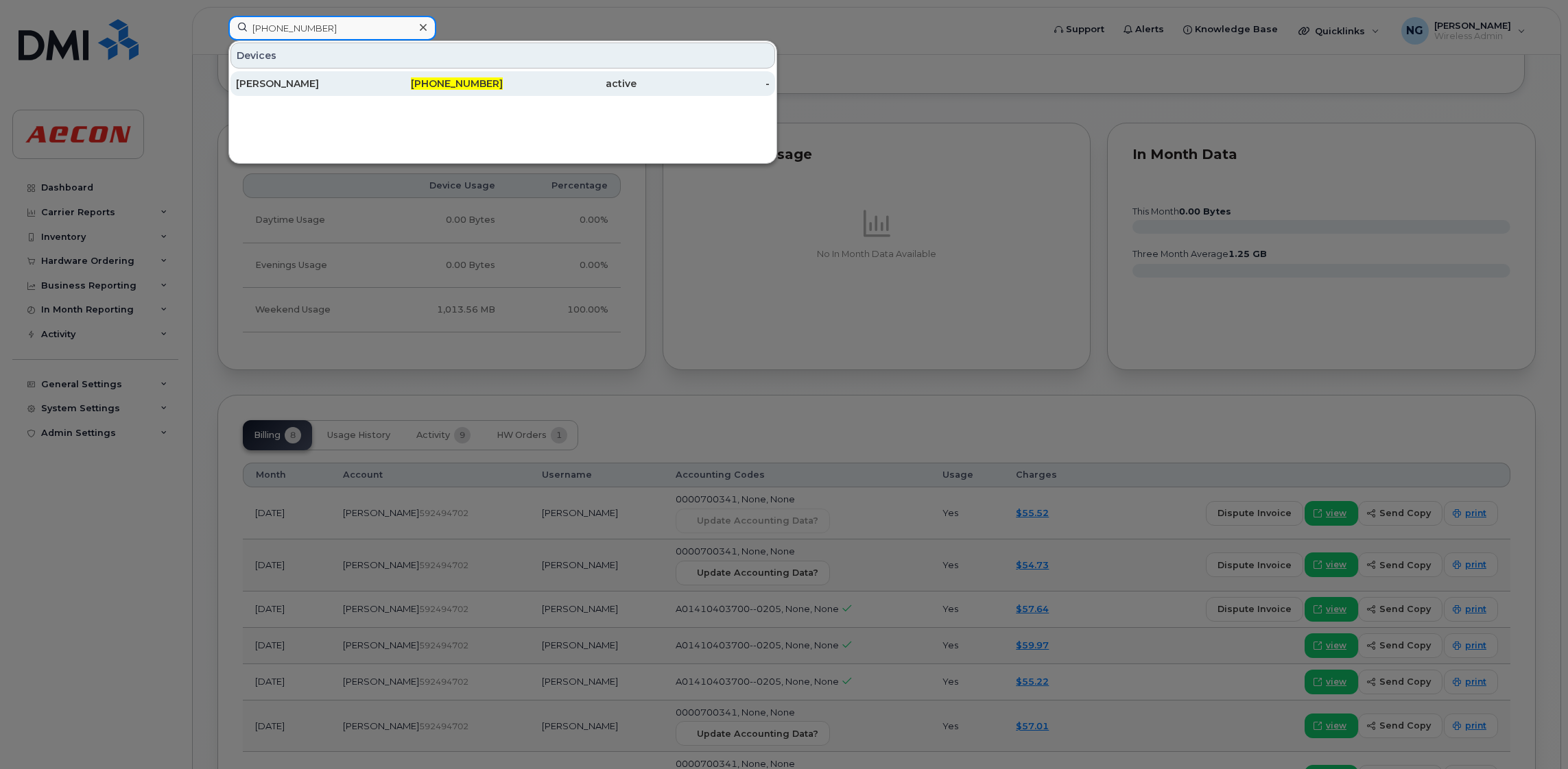
type input "289-355-9541"
click at [474, 83] on span "289-355-9541" at bounding box center [457, 84] width 92 height 13
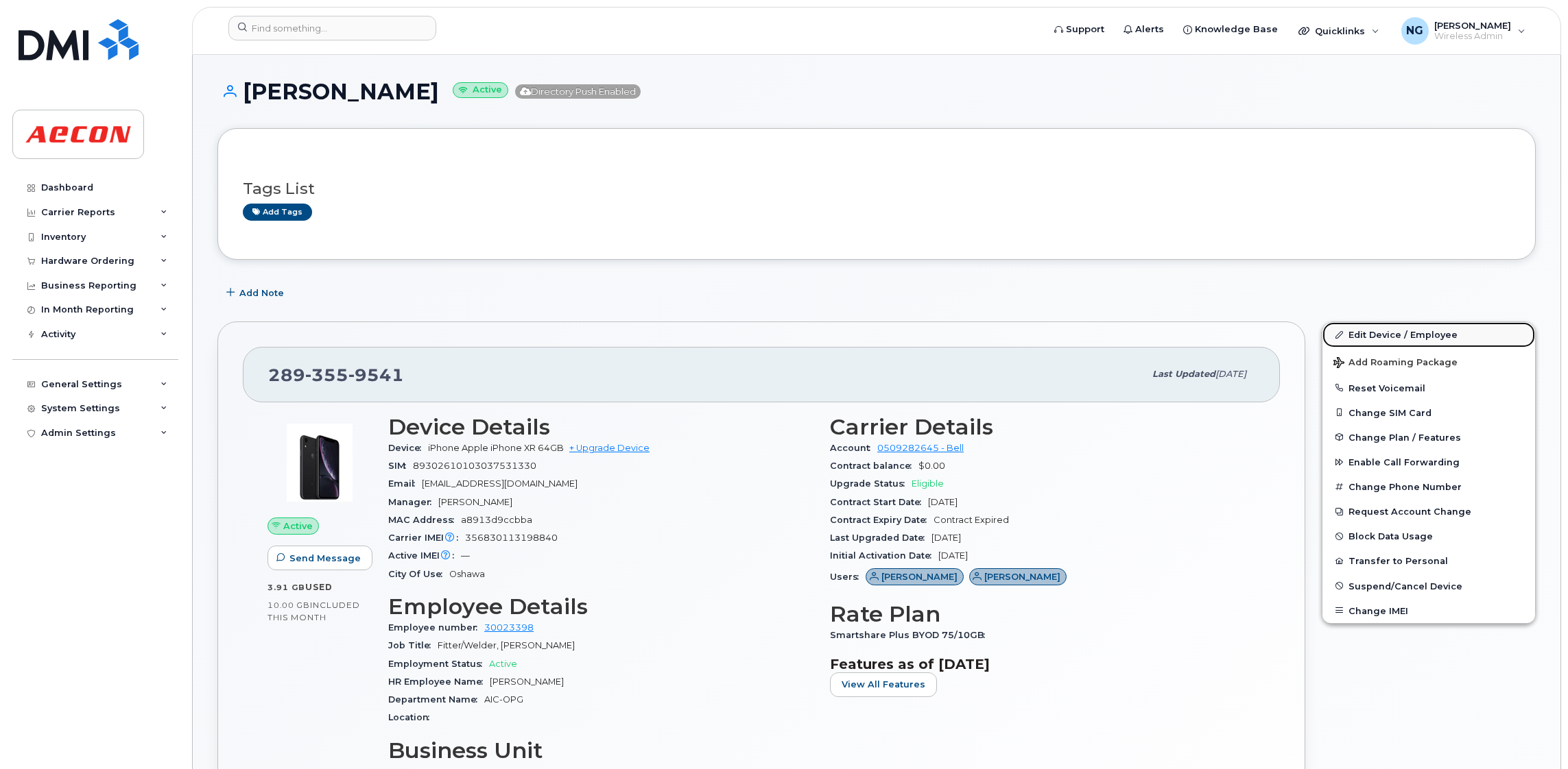
click at [1424, 328] on link "Edit Device / Employee" at bounding box center [1428, 334] width 213 height 25
click at [1427, 333] on link "Edit Device / Employee" at bounding box center [1428, 334] width 213 height 25
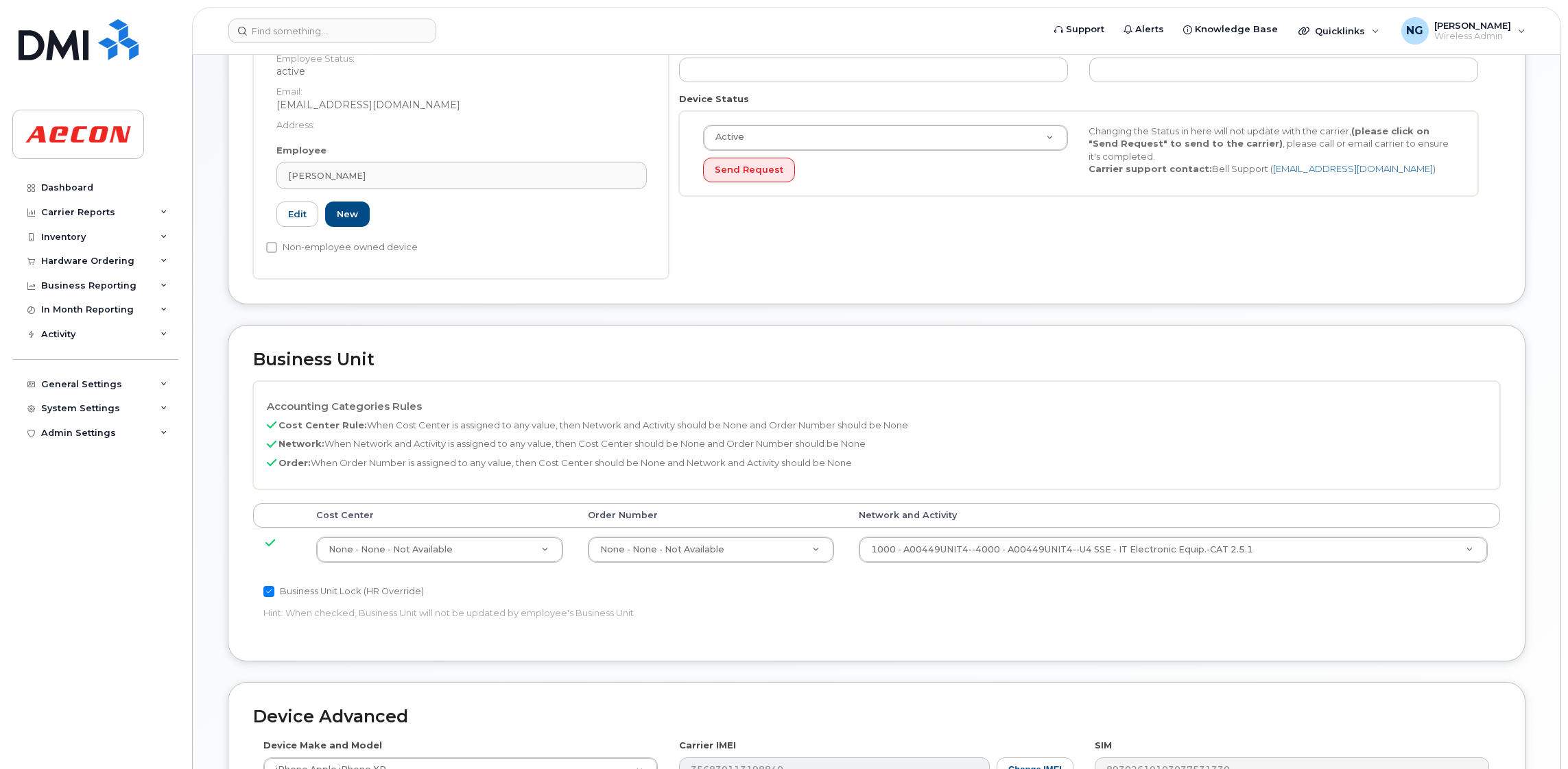
scroll to position [308, 0]
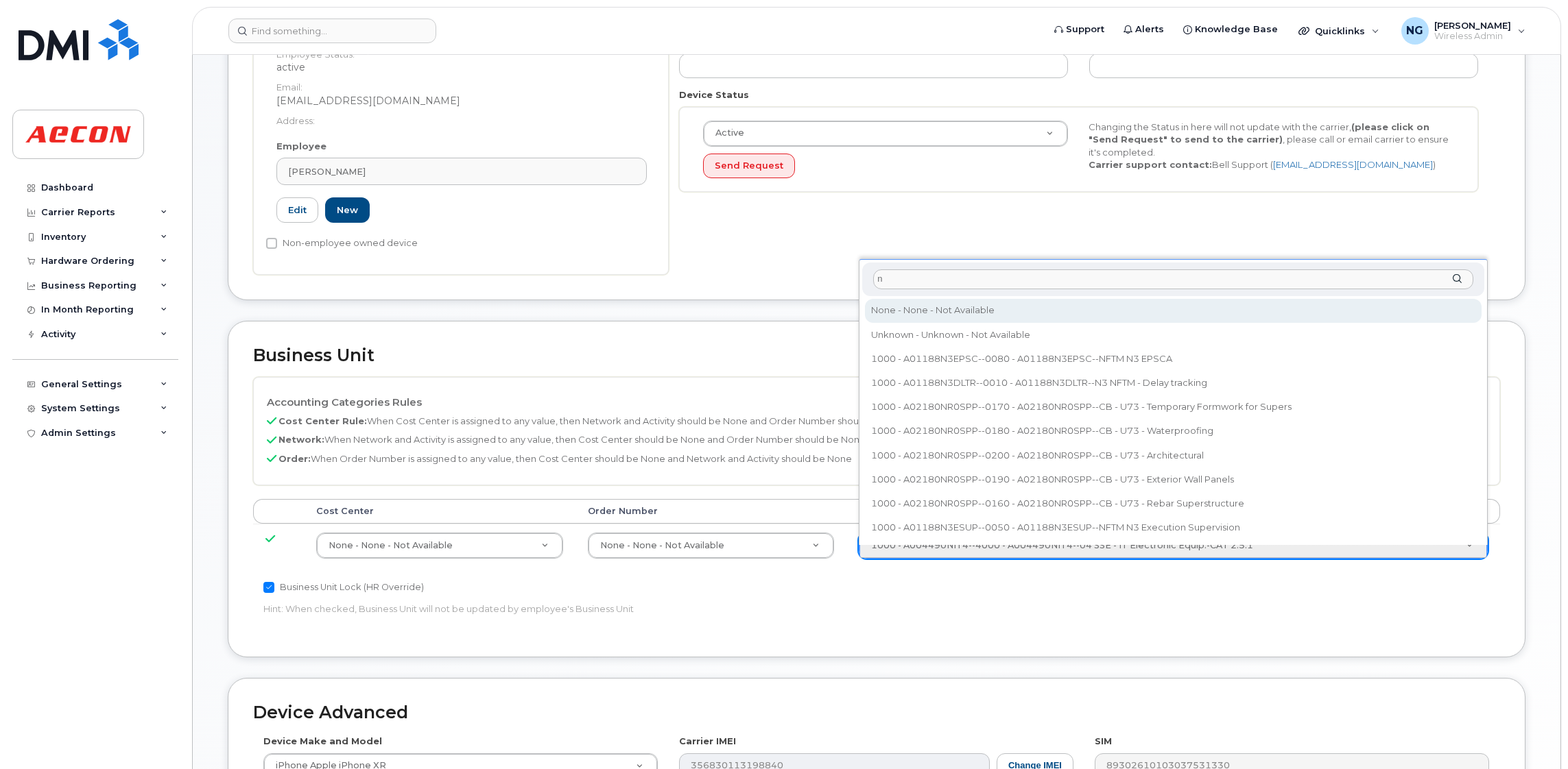
type input "n"
type input "283608"
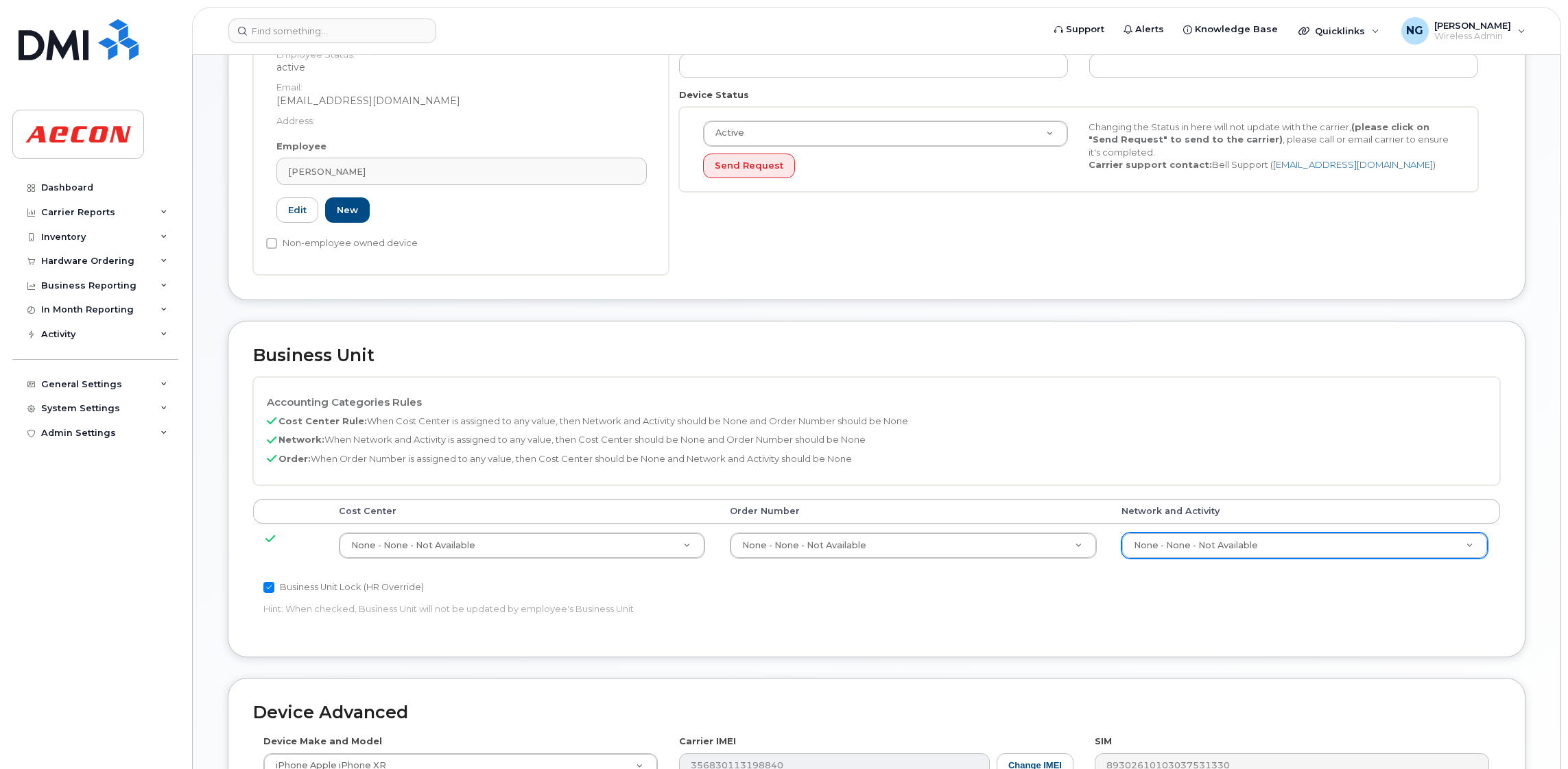
click at [496, 531] on td "None - None - Not Available 289660" at bounding box center [522, 545] width 391 height 43
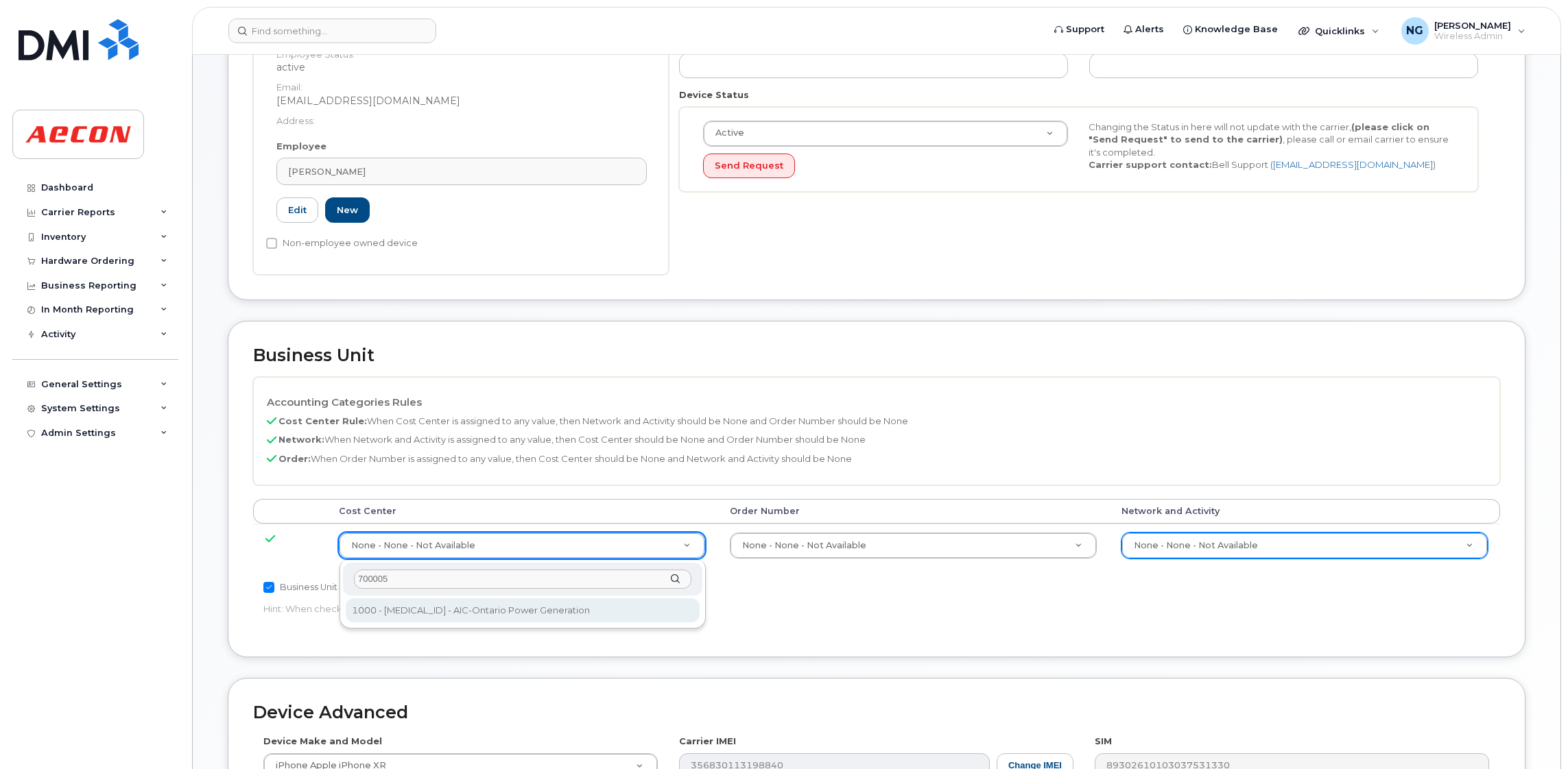
type input "700005"
type input "283865"
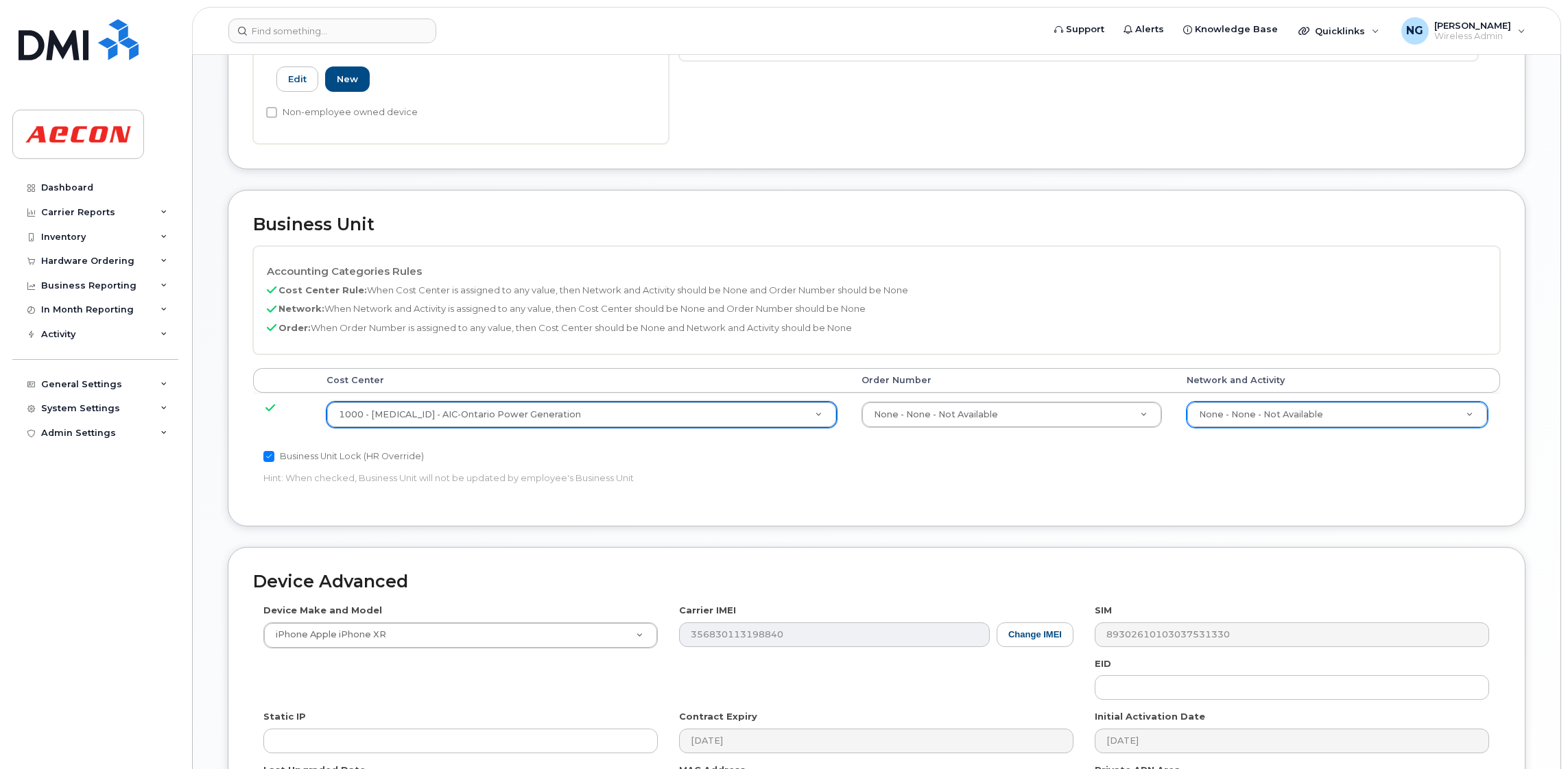
scroll to position [617, 0]
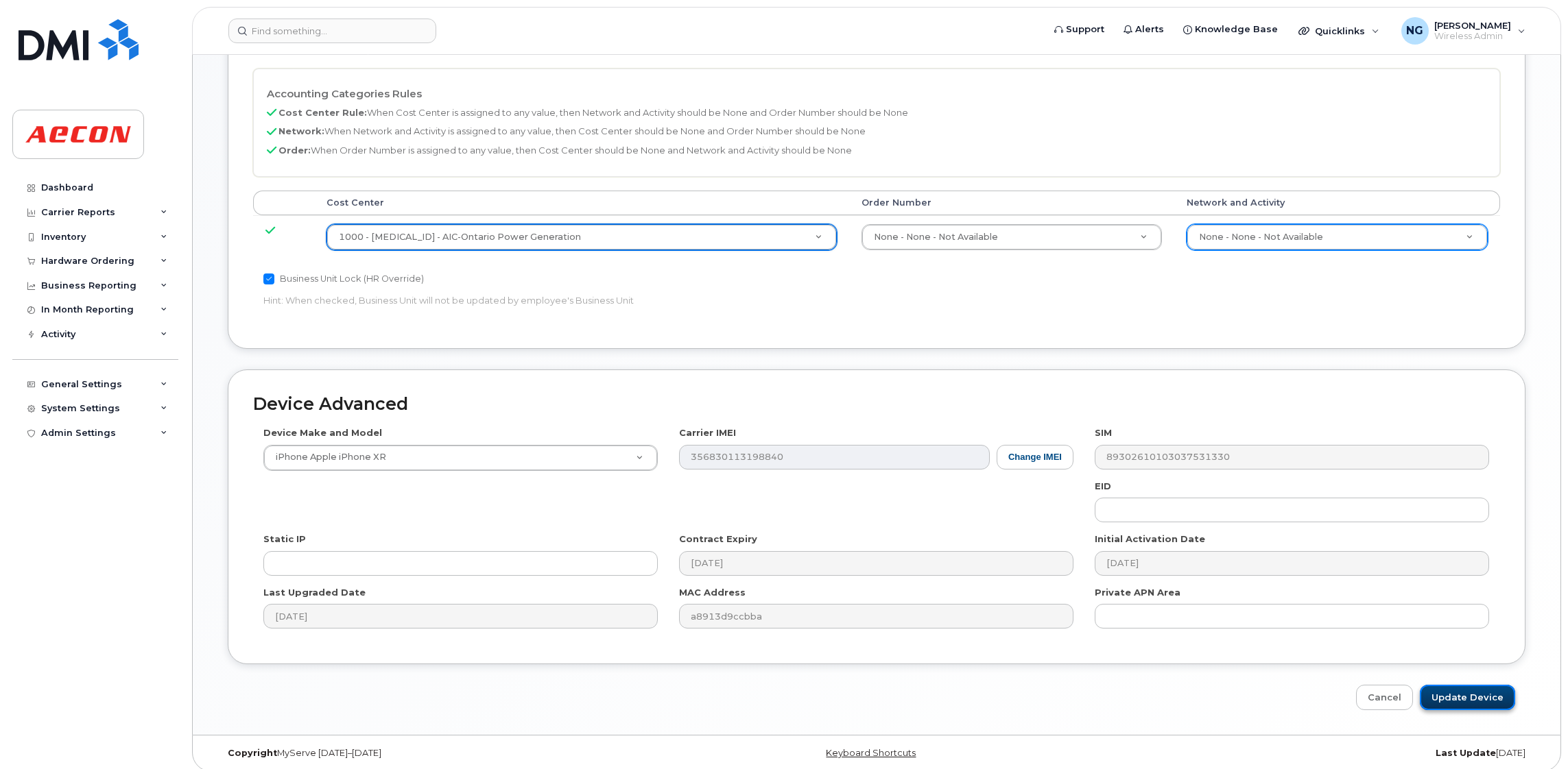
click at [1435, 688] on input "Update Device" at bounding box center [1467, 698] width 95 height 25
type input "Saving..."
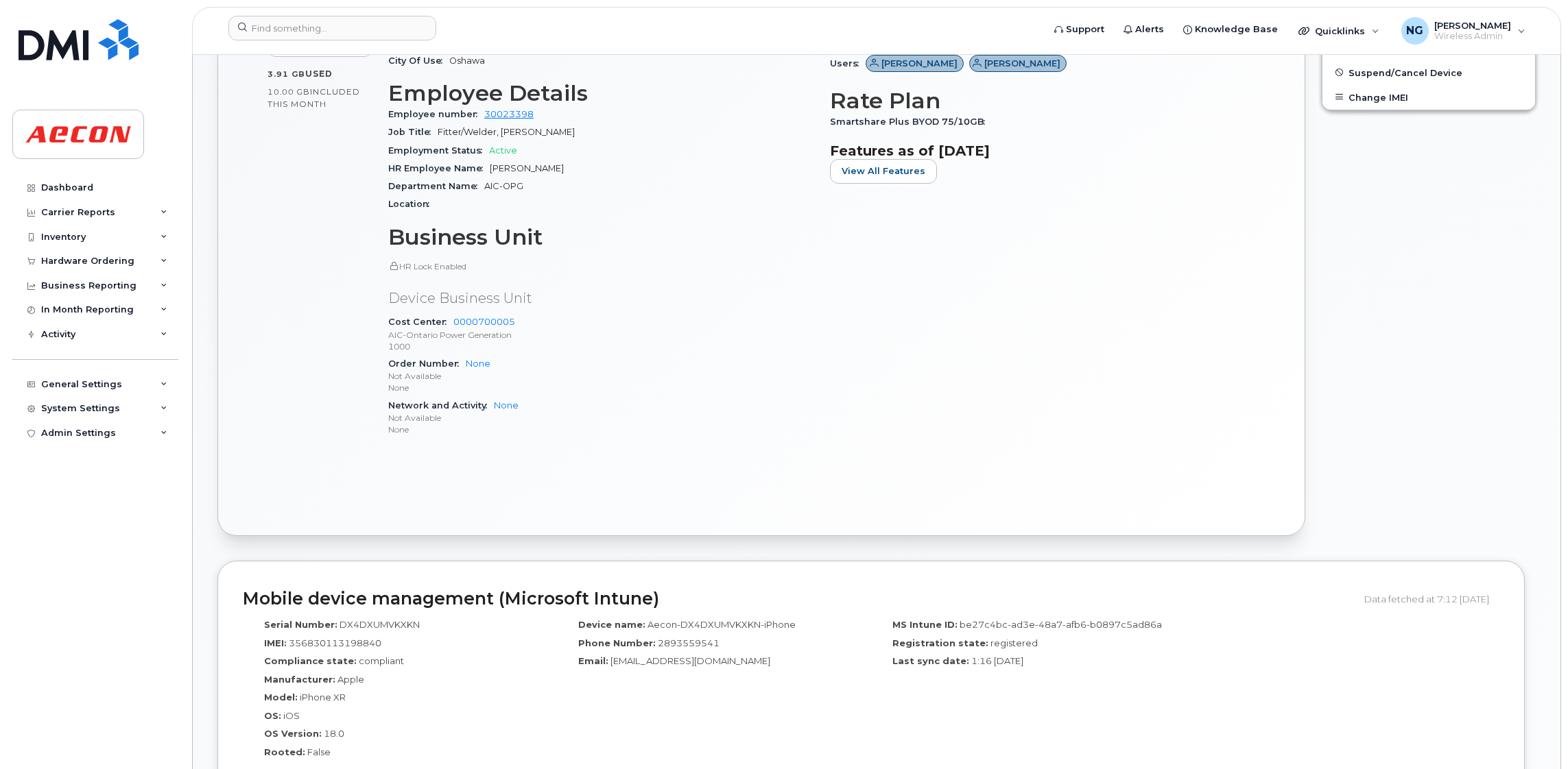
click at [619, 710] on div "Device name: Aecon-DX4DXUMVKXKN-iPhone Phone Number: [PHONE_NUMBER] Email: [EMA…" at bounding box center [714, 693] width 314 height 163
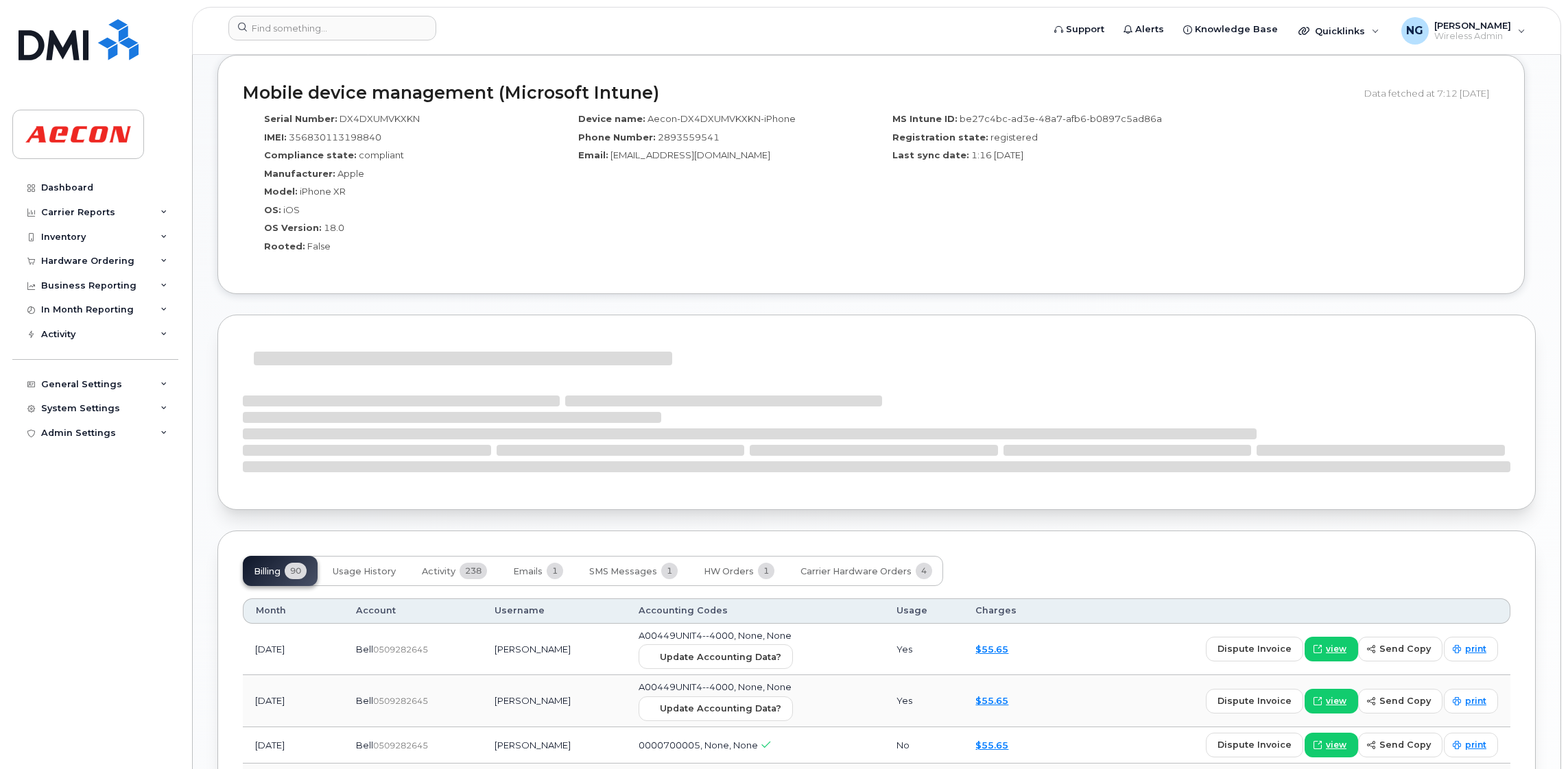
scroll to position [1130, 0]
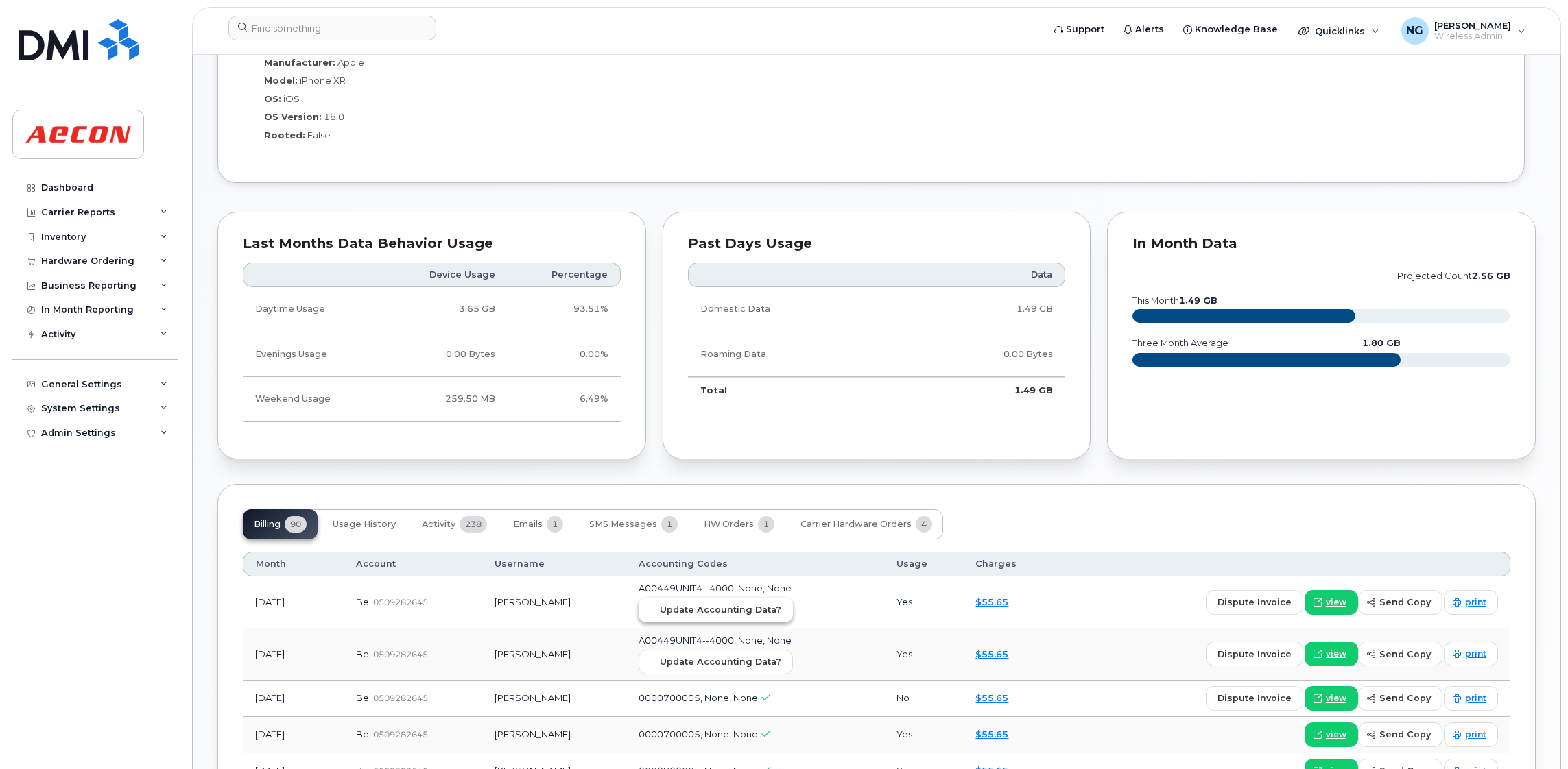
click at [734, 609] on span "Update Accounting Data?" at bounding box center [720, 609] width 121 height 13
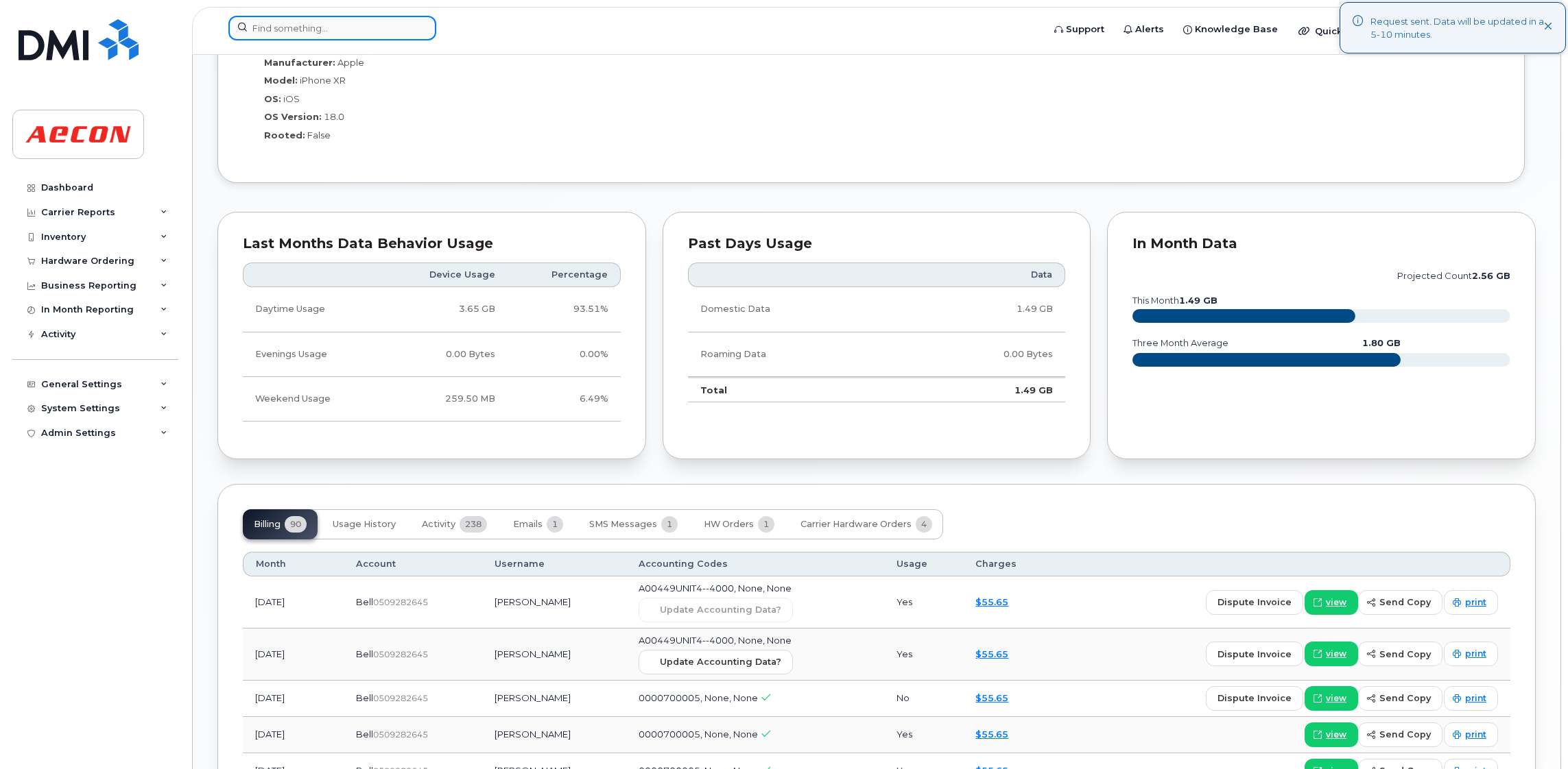
click at [326, 40] on div at bounding box center [631, 28] width 805 height 25
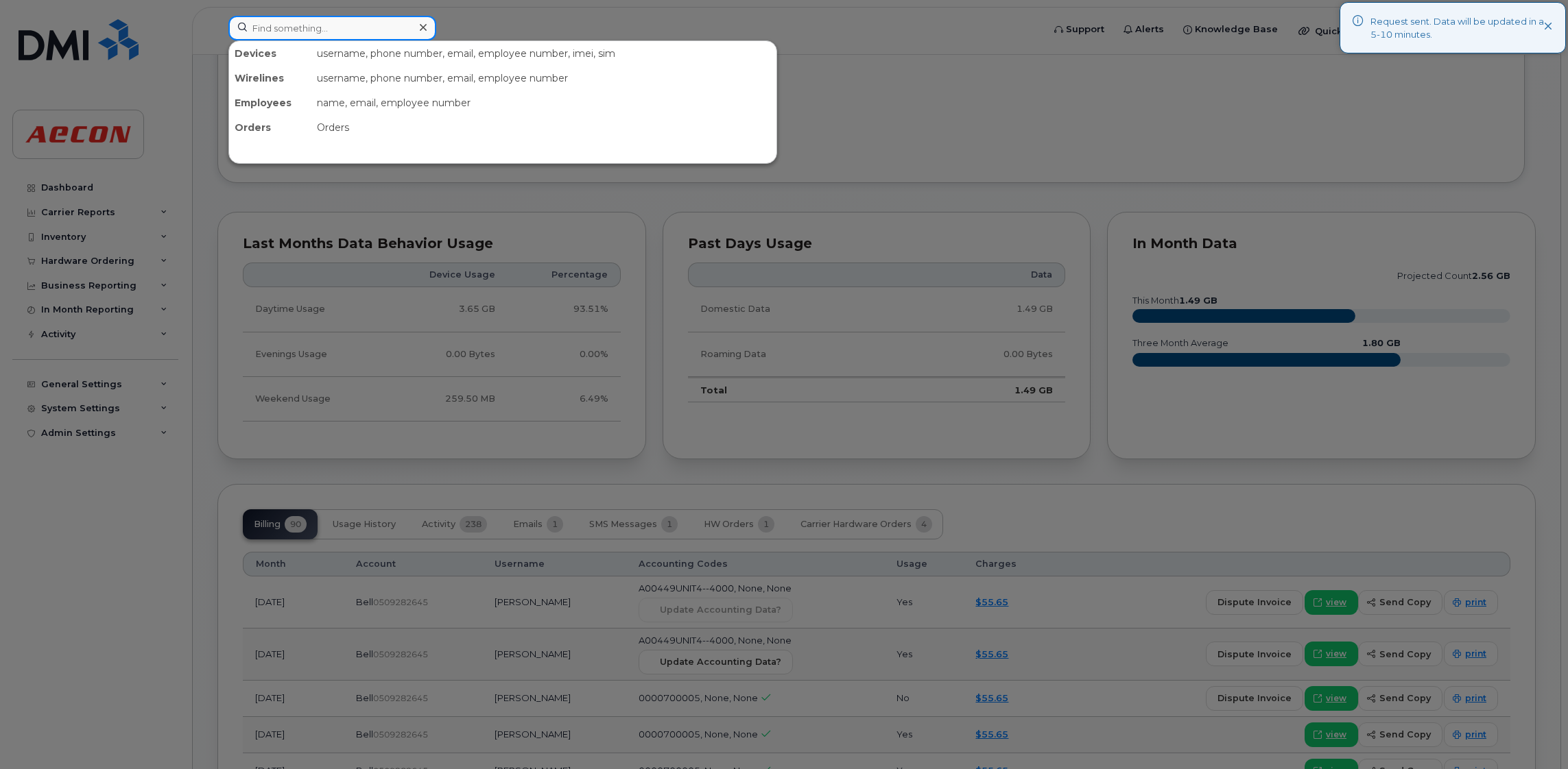
paste input "[PHONE_NUMBER]"
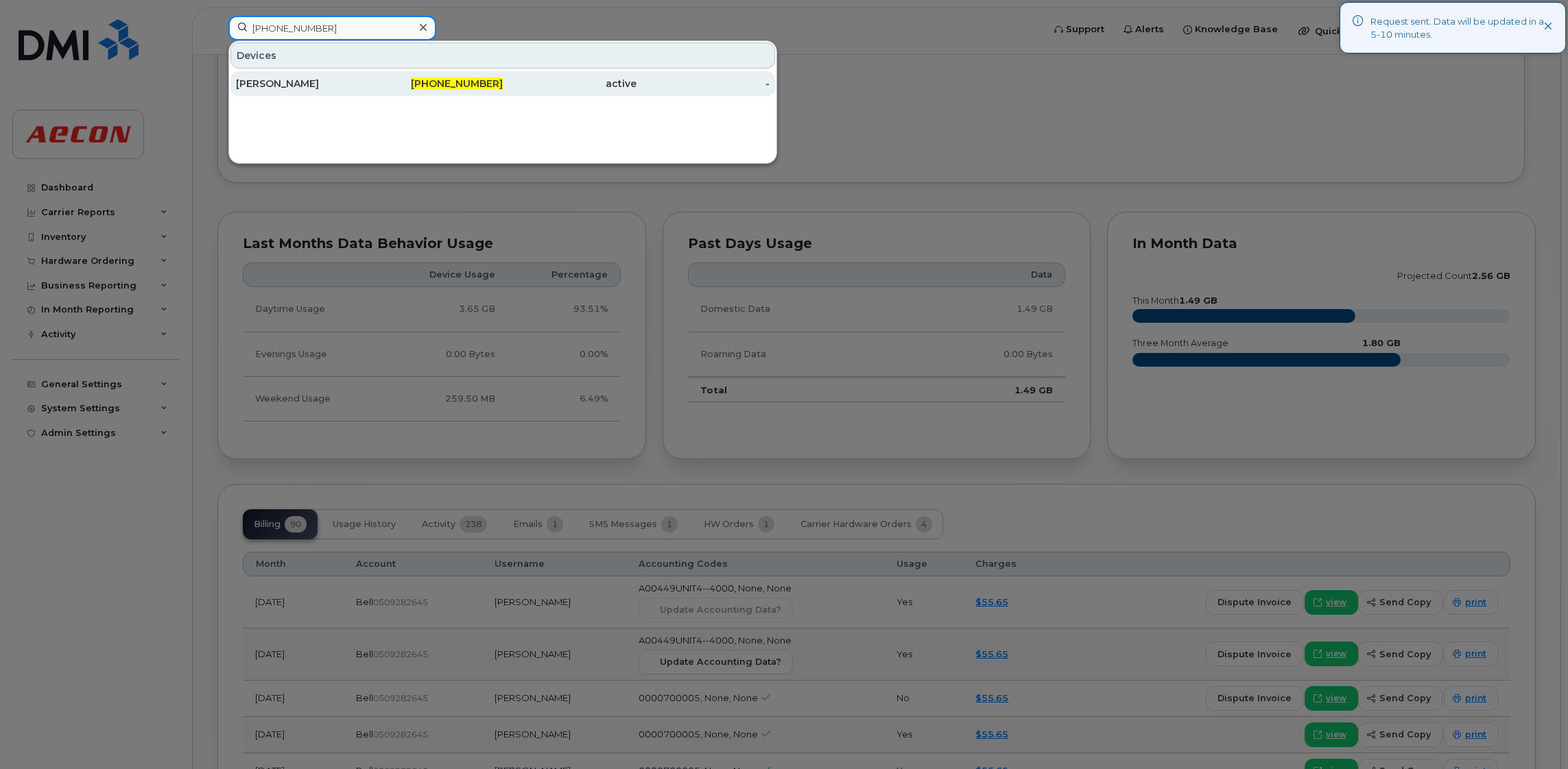
type input "289-356-0254"
click at [443, 77] on div "289-356-0254" at bounding box center [437, 83] width 133 height 25
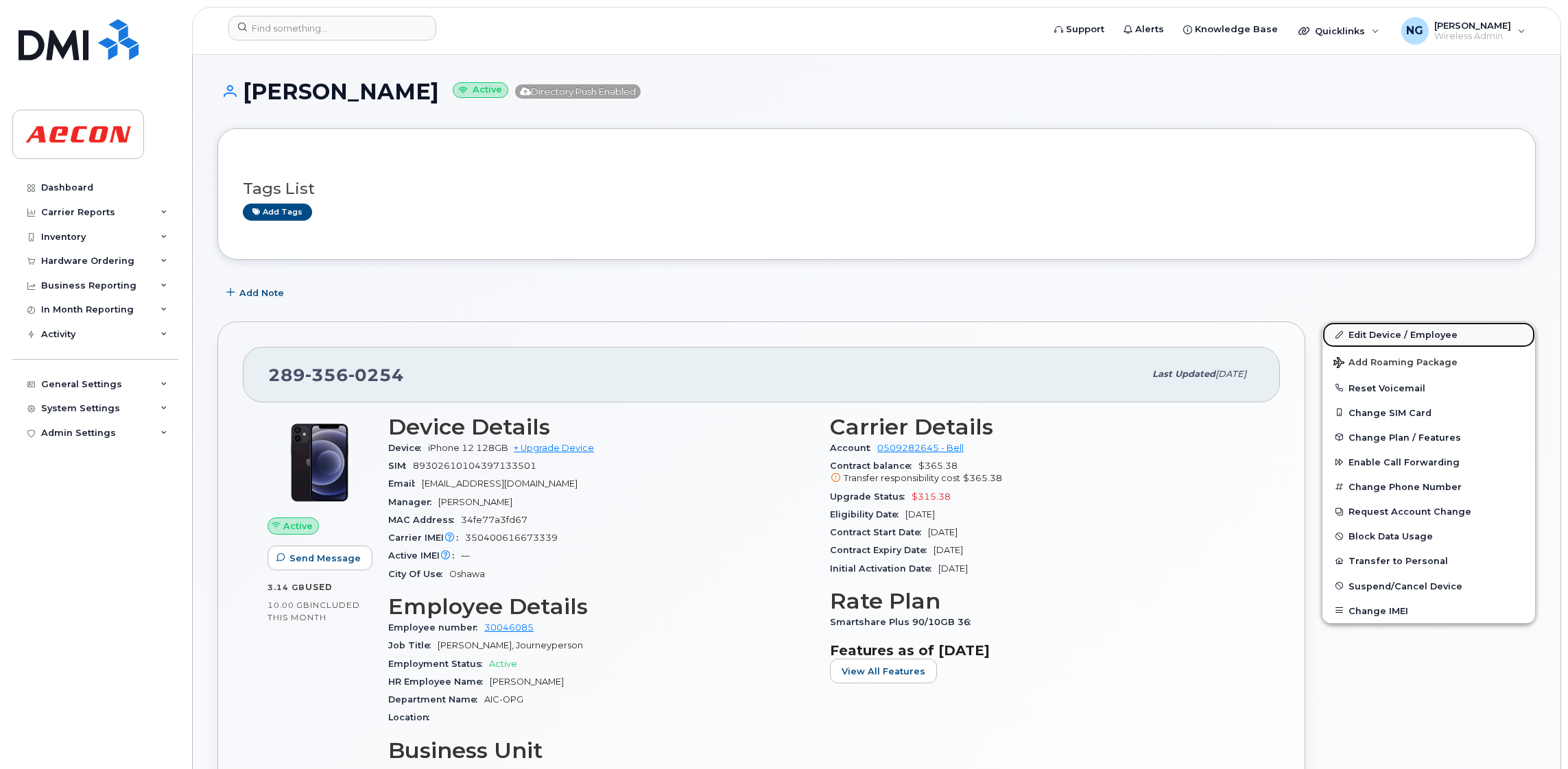
click at [1402, 336] on link "Edit Device / Employee" at bounding box center [1428, 334] width 213 height 25
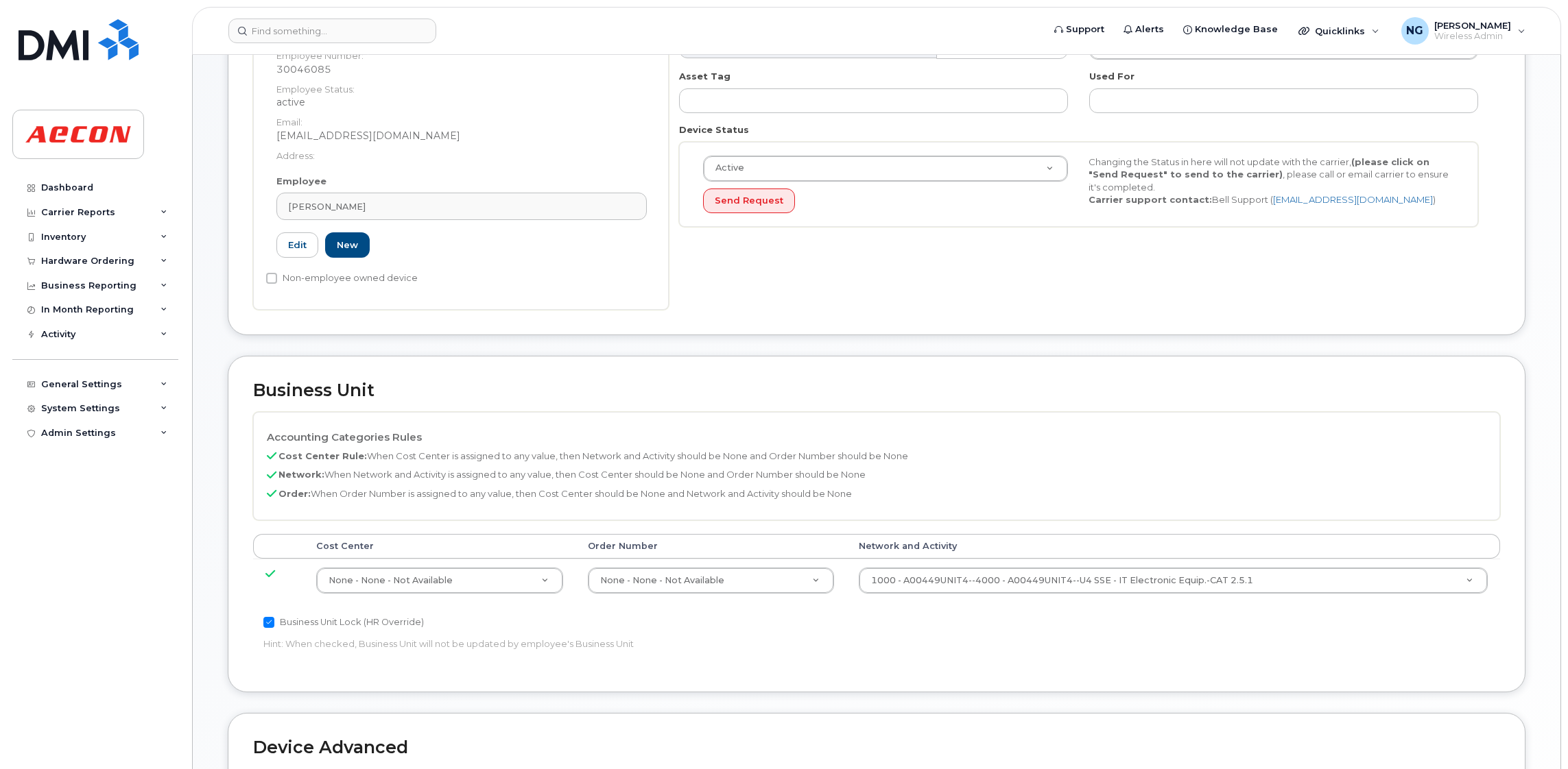
scroll to position [308, 0]
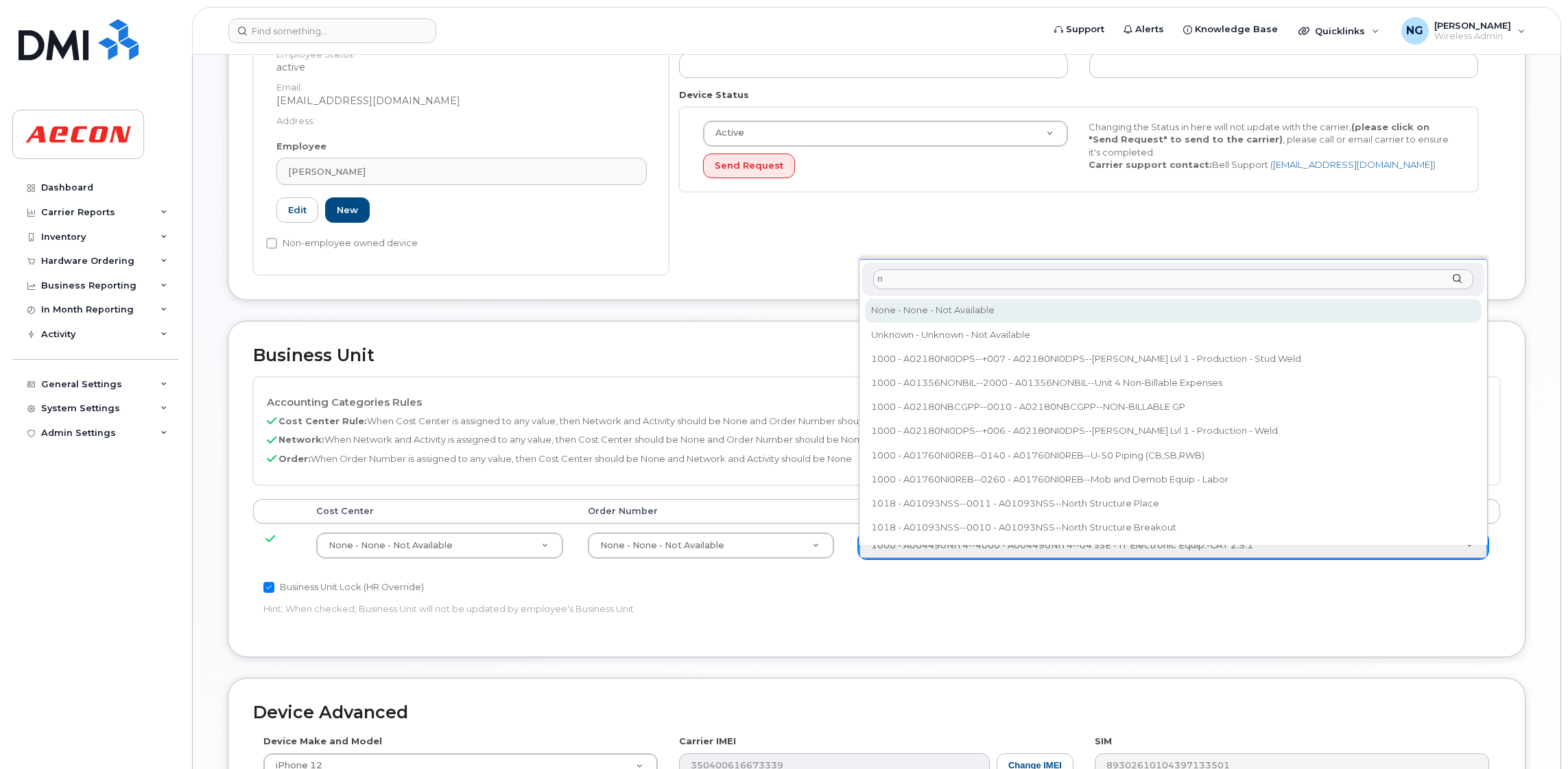
type input "n"
type input "283608"
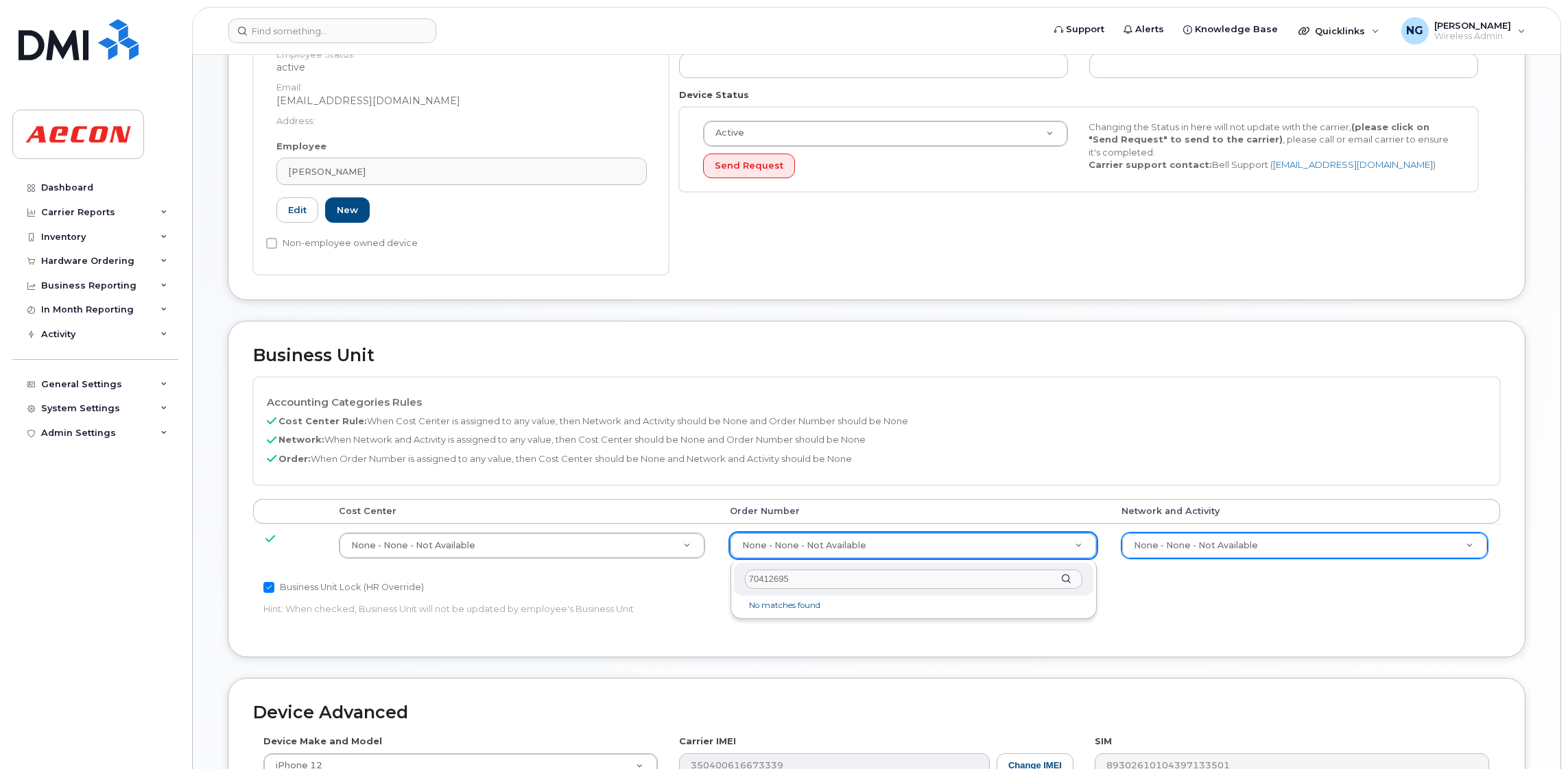
drag, startPoint x: 826, startPoint y: 583, endPoint x: 413, endPoint y: 552, distance: 414.2
click at [413, 552] on body "Support Alerts Knowledge Base Quicklinks Suspend / Cancel Device Change SIM Car…" at bounding box center [784, 390] width 1568 height 1395
click at [817, 588] on div "40142695" at bounding box center [913, 579] width 360 height 33
drag, startPoint x: 821, startPoint y: 583, endPoint x: 199, endPoint y: 503, distance: 627.1
click at [199, 503] on body "Support Alerts Knowledge Base Quicklinks Suspend / Cancel Device Change SIM Car…" at bounding box center [784, 390] width 1568 height 1395
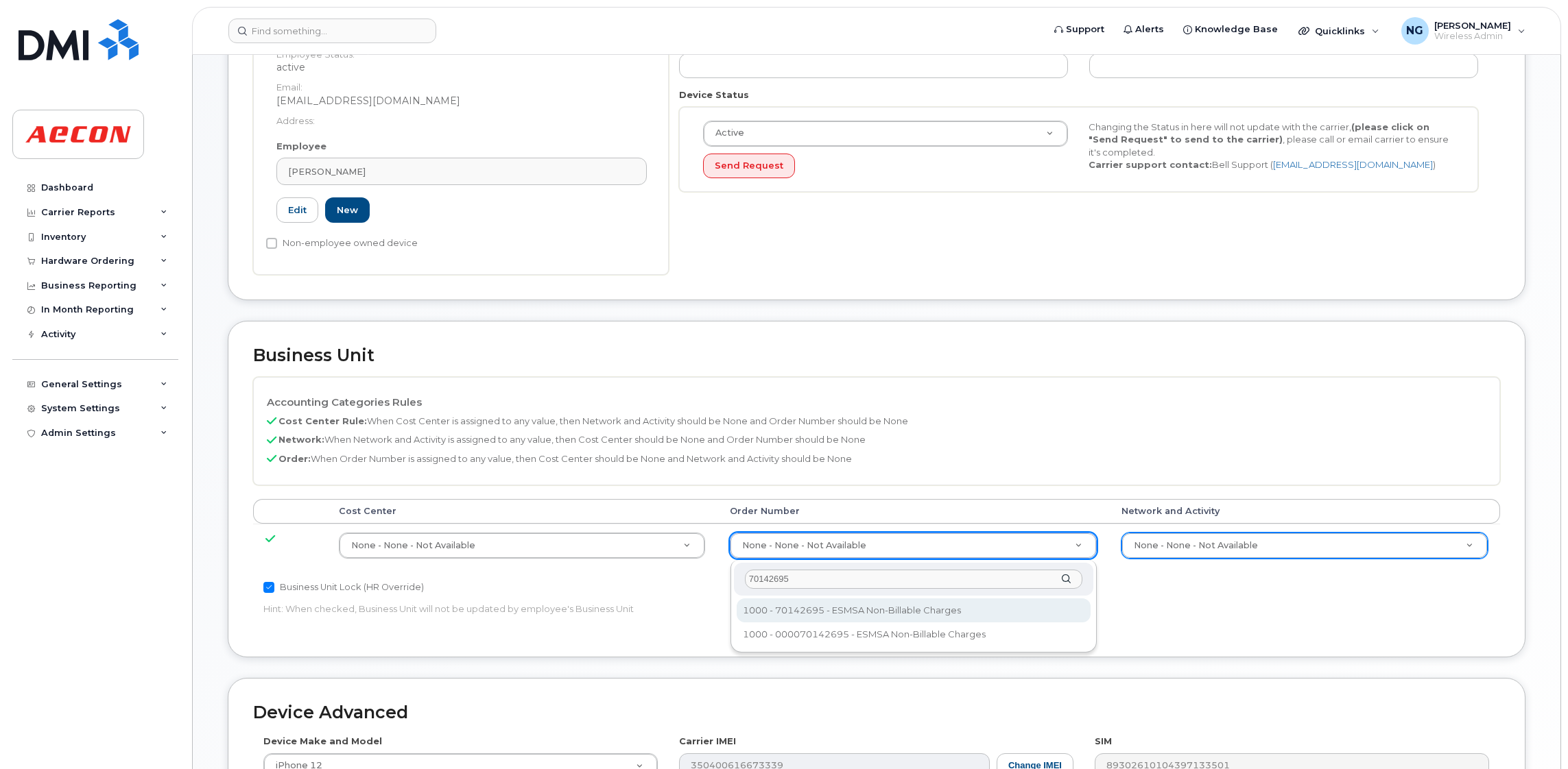
type input "70142695"
type input "283680"
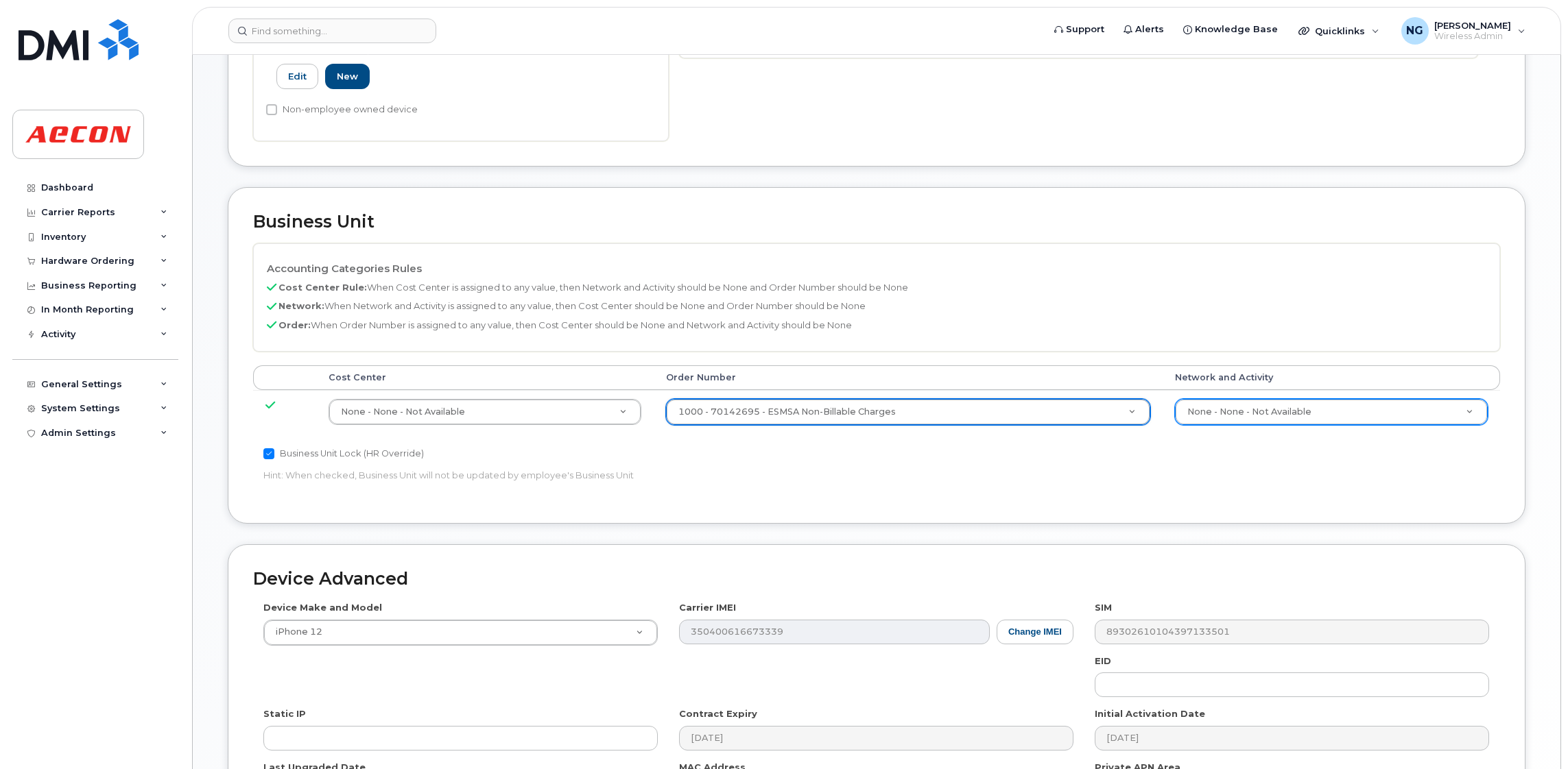
scroll to position [628, 0]
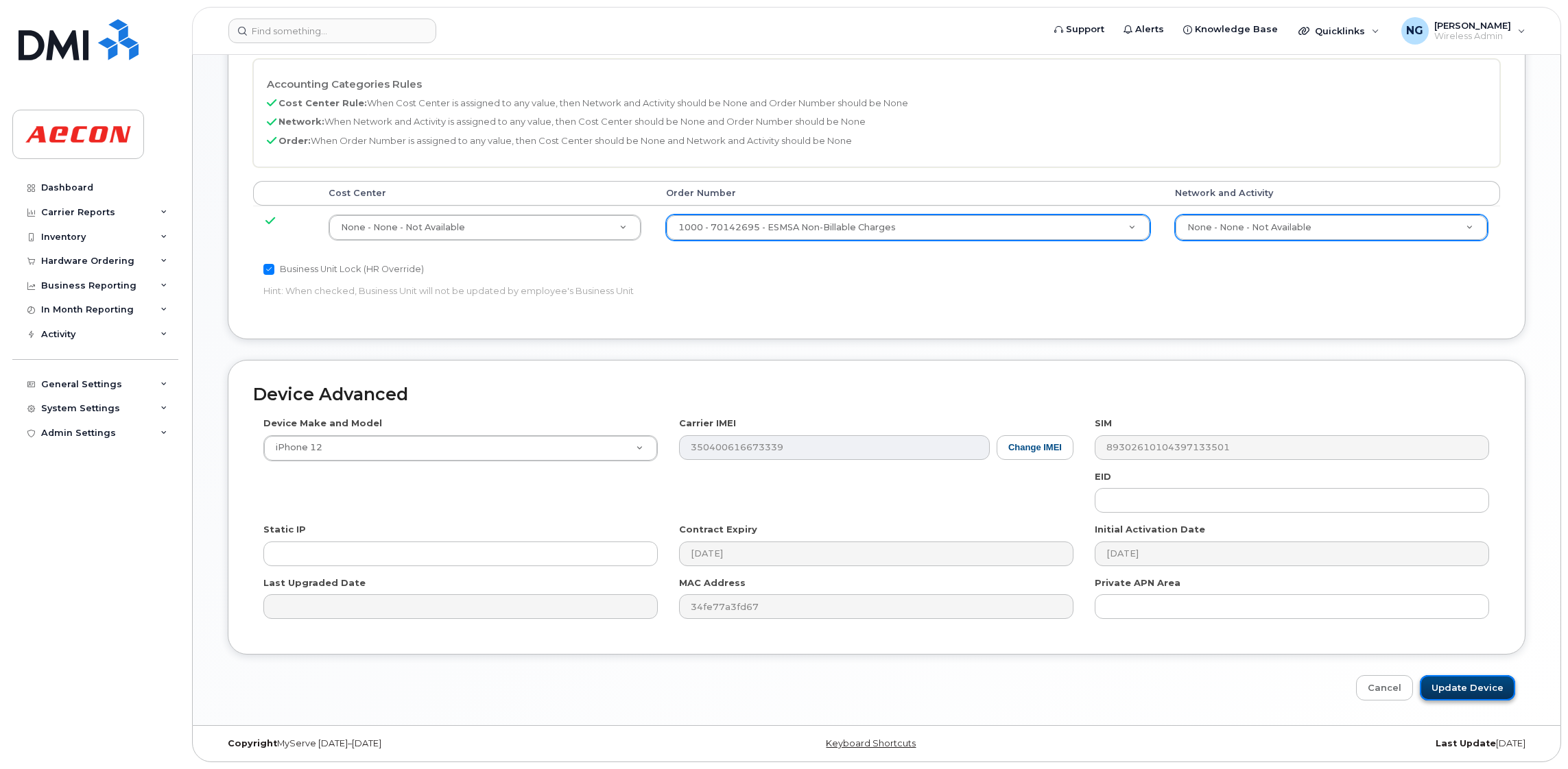
click at [1466, 675] on input "Update Device" at bounding box center [1467, 688] width 95 height 25
type input "Saving..."
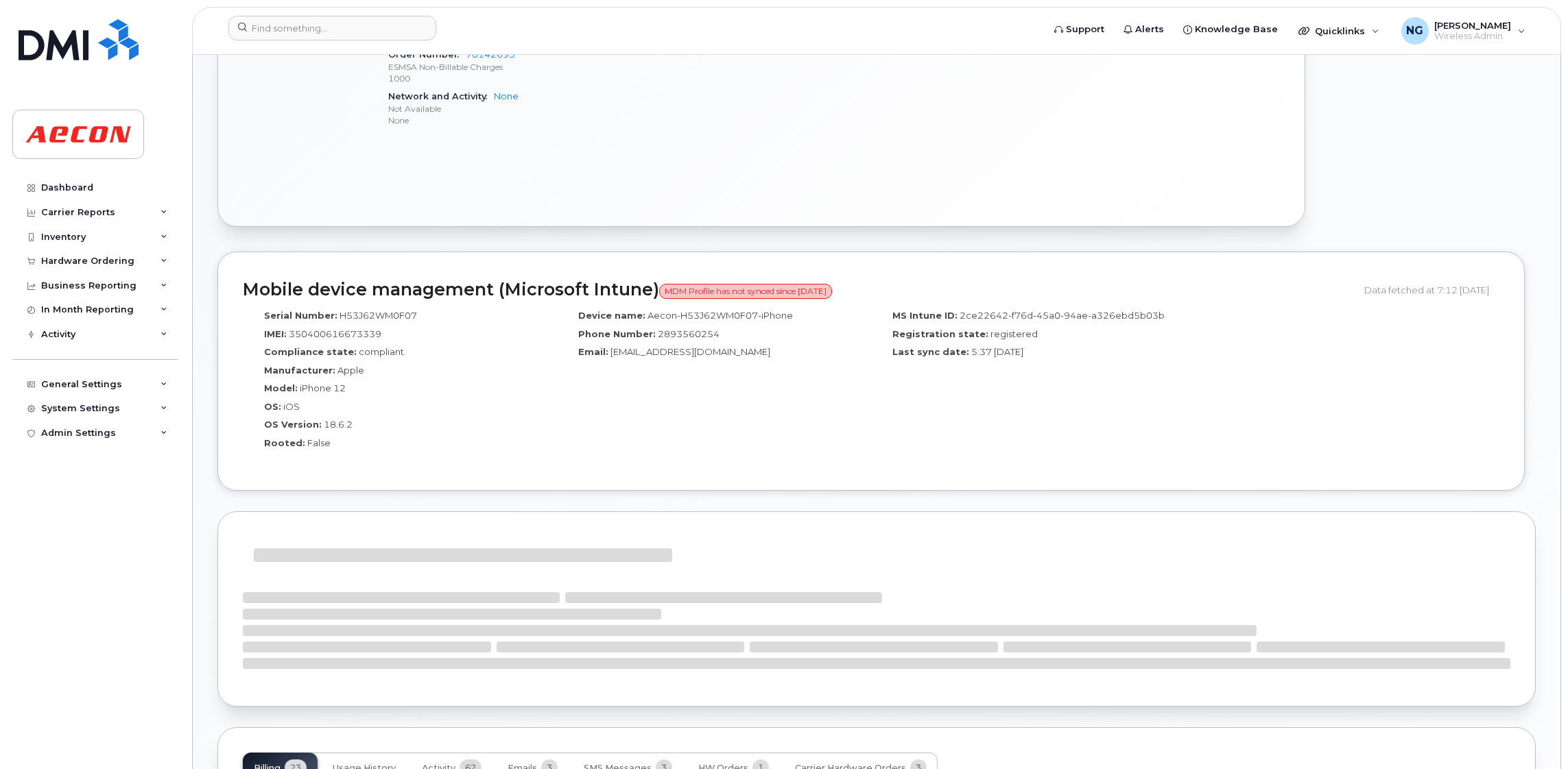
scroll to position [1130, 0]
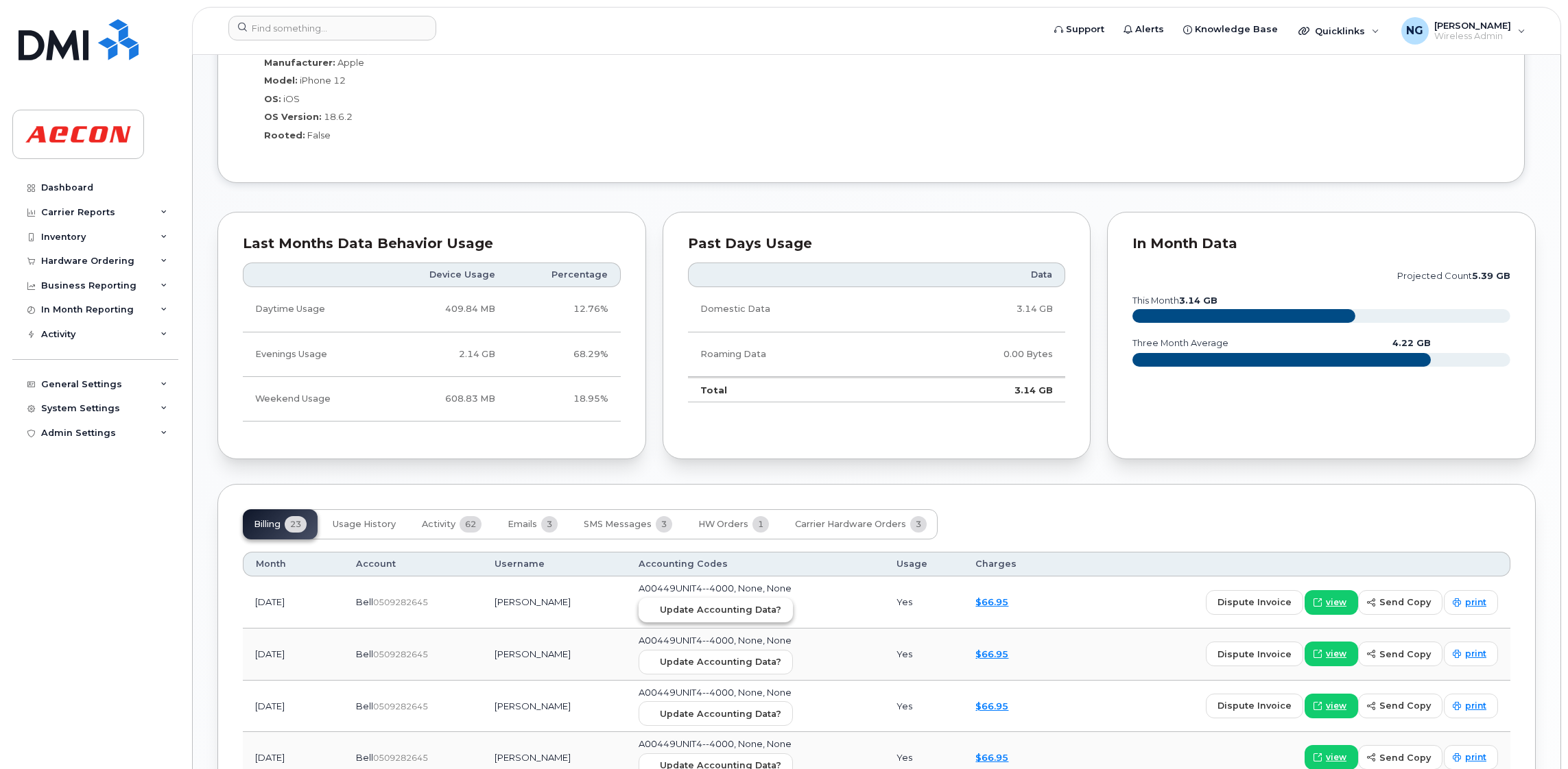
click at [686, 617] on span "Update Accounting Data?" at bounding box center [720, 609] width 121 height 13
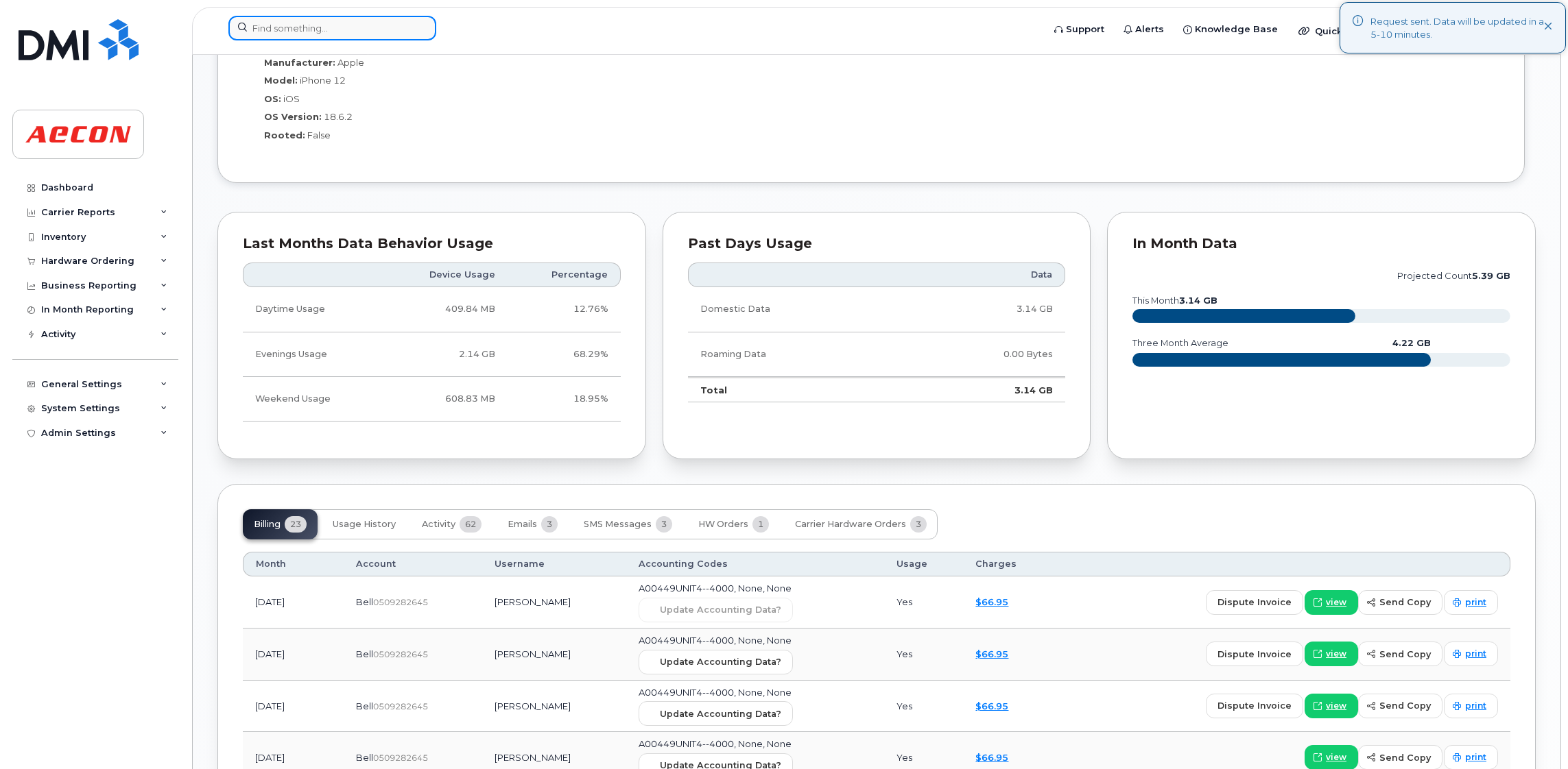
click at [380, 25] on input at bounding box center [333, 28] width 208 height 25
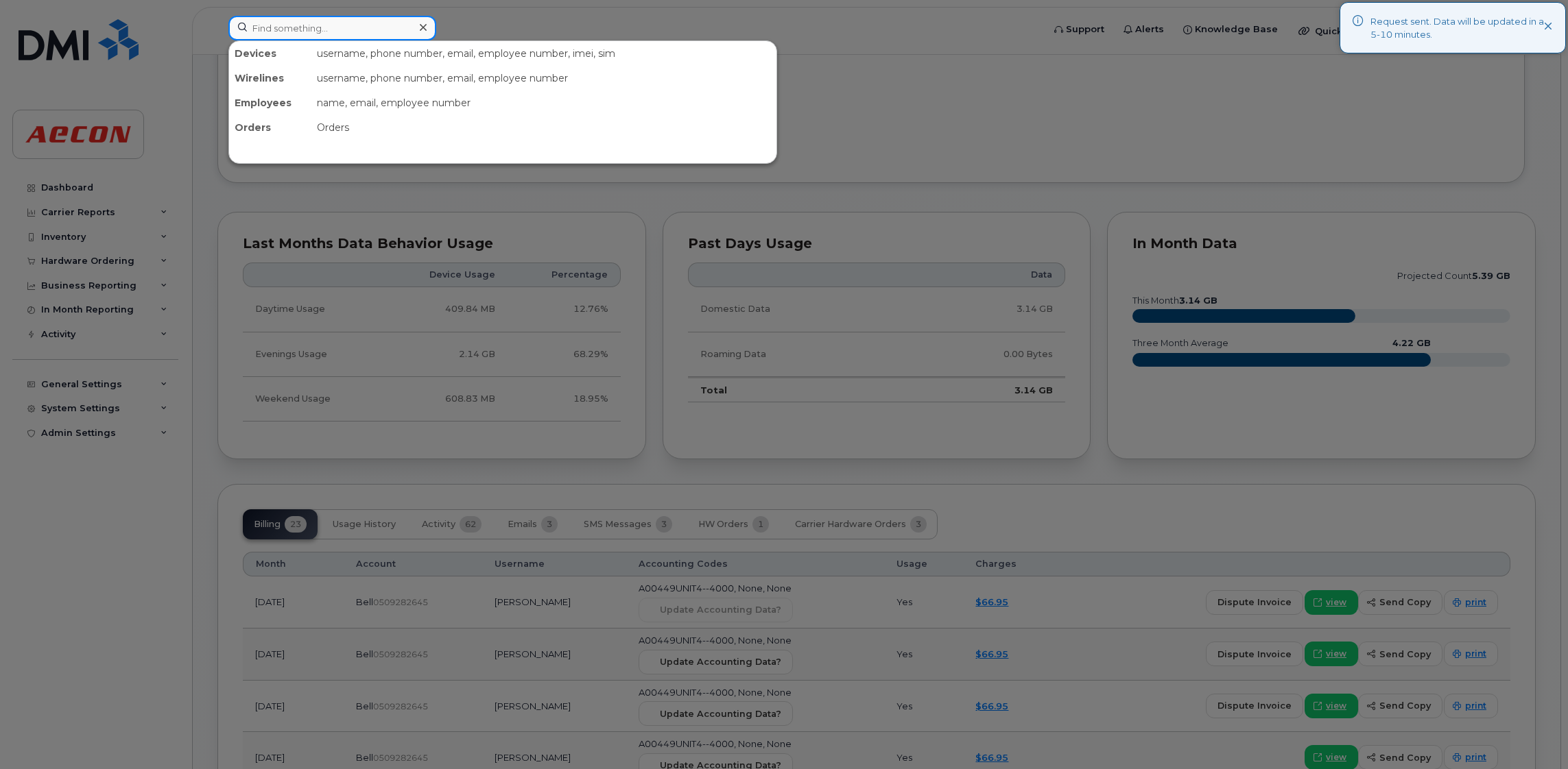
paste input "289-356-0661"
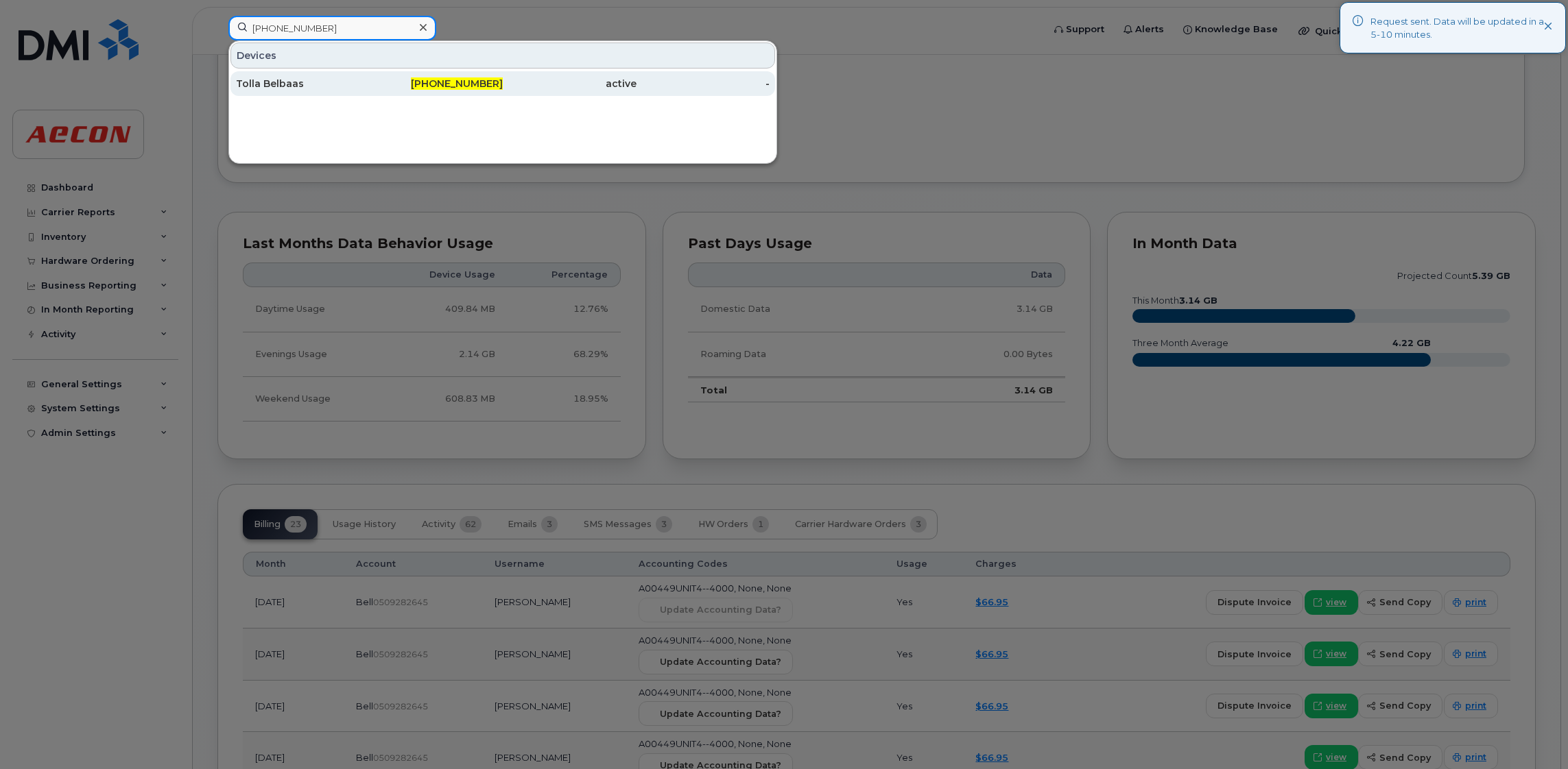
type input "289-356-0661"
click at [446, 78] on div "289-356-0661" at bounding box center [437, 83] width 133 height 13
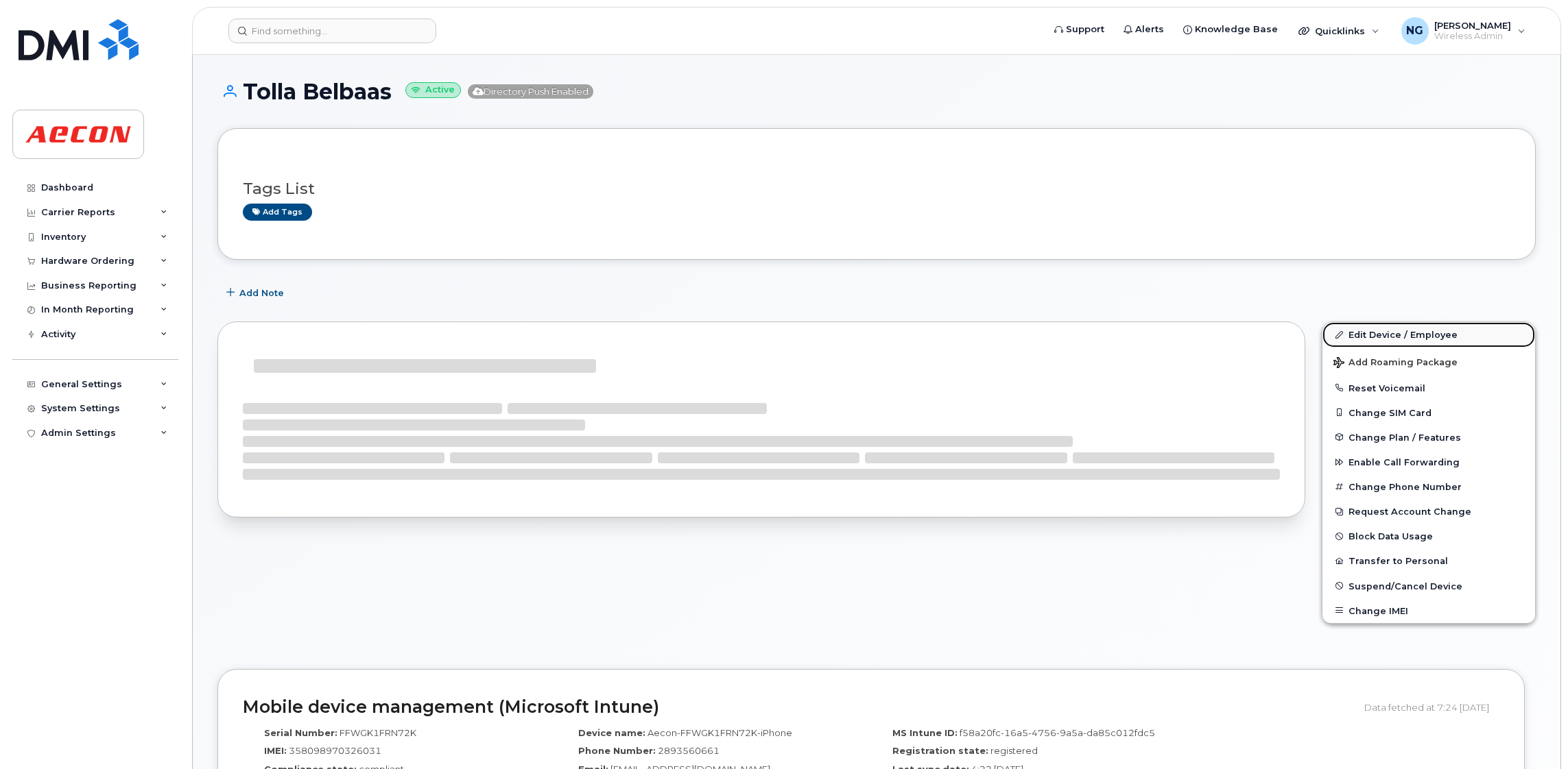
click at [1407, 344] on link "Edit Device / Employee" at bounding box center [1428, 334] width 213 height 25
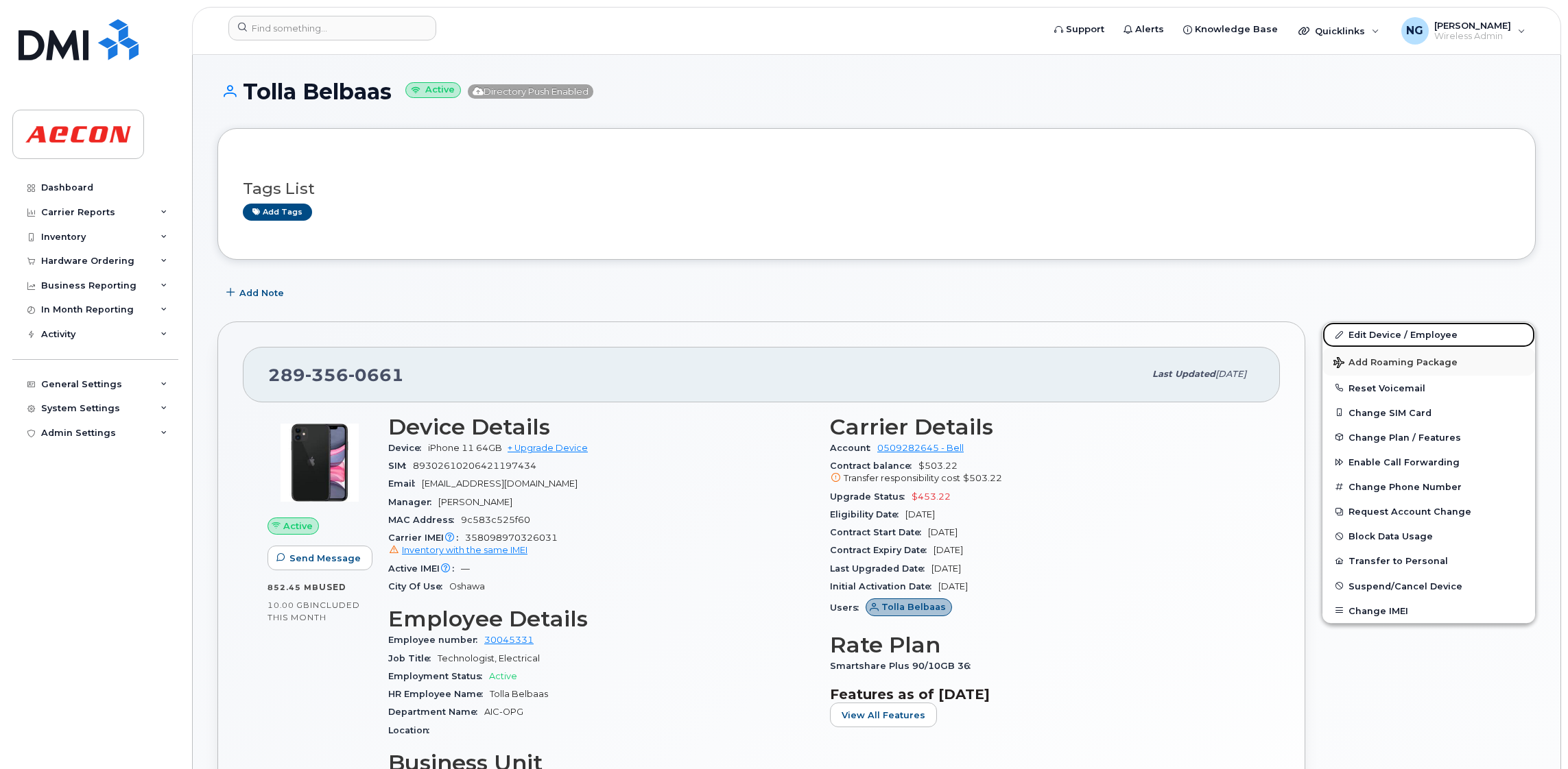
drag, startPoint x: 1407, startPoint y: 340, endPoint x: 1392, endPoint y: 348, distance: 17.0
click at [1407, 337] on link "Edit Device / Employee" at bounding box center [1428, 334] width 213 height 25
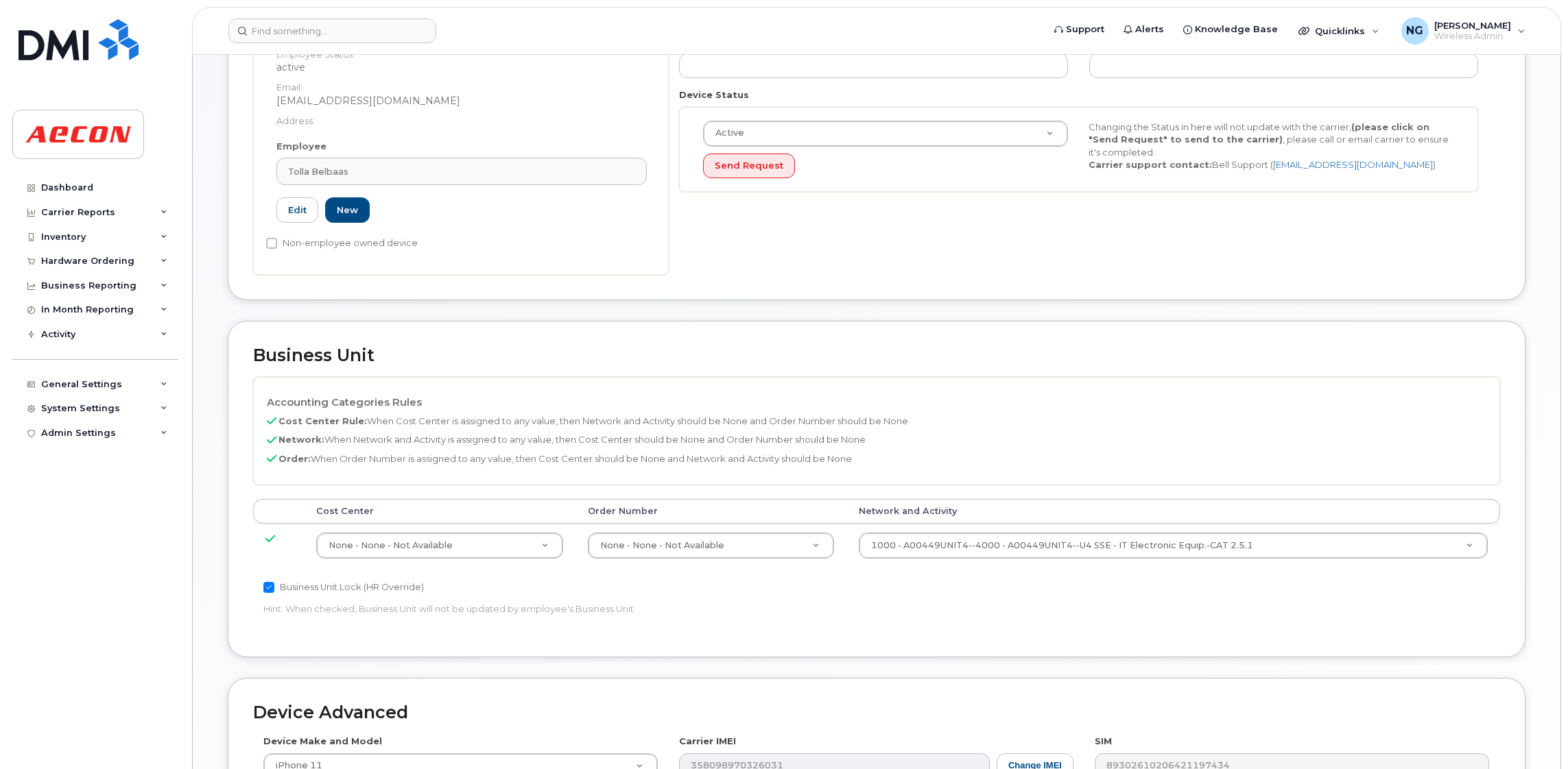
scroll to position [513, 0]
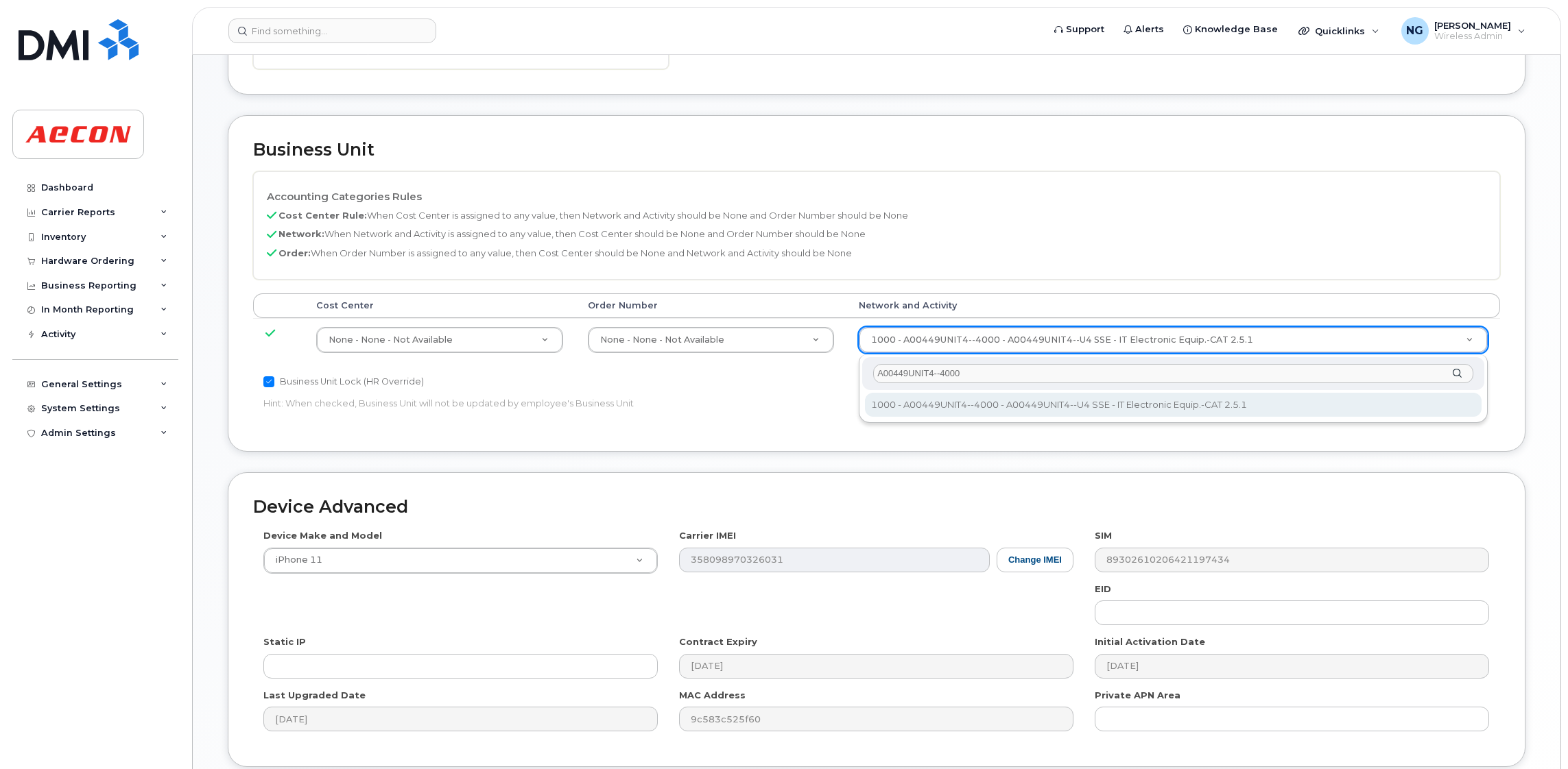
type input "A00449UNIT4--4000"
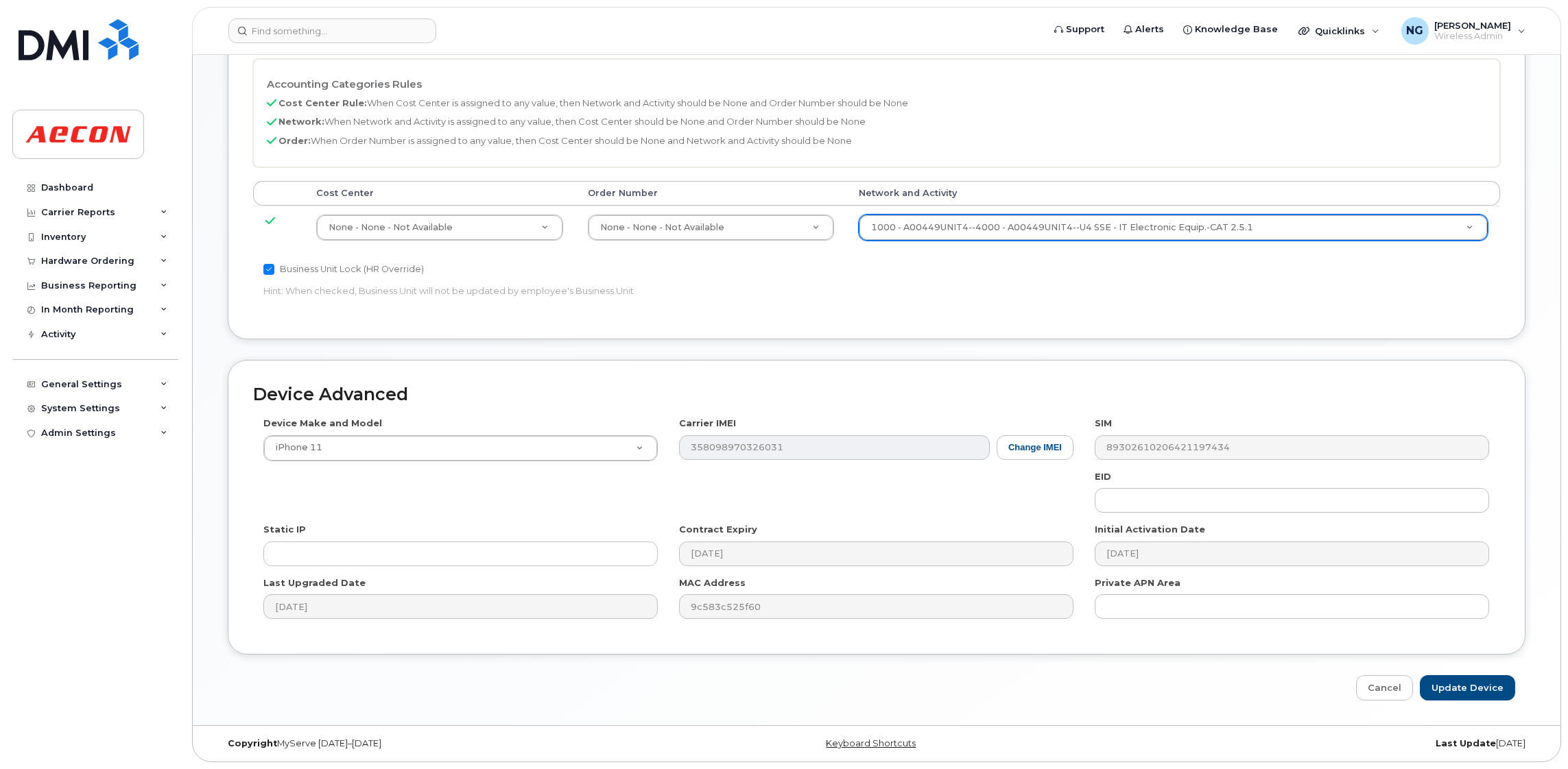
scroll to position [628, 0]
click at [1477, 683] on input "Update Device" at bounding box center [1467, 688] width 95 height 25
type input "Saving..."
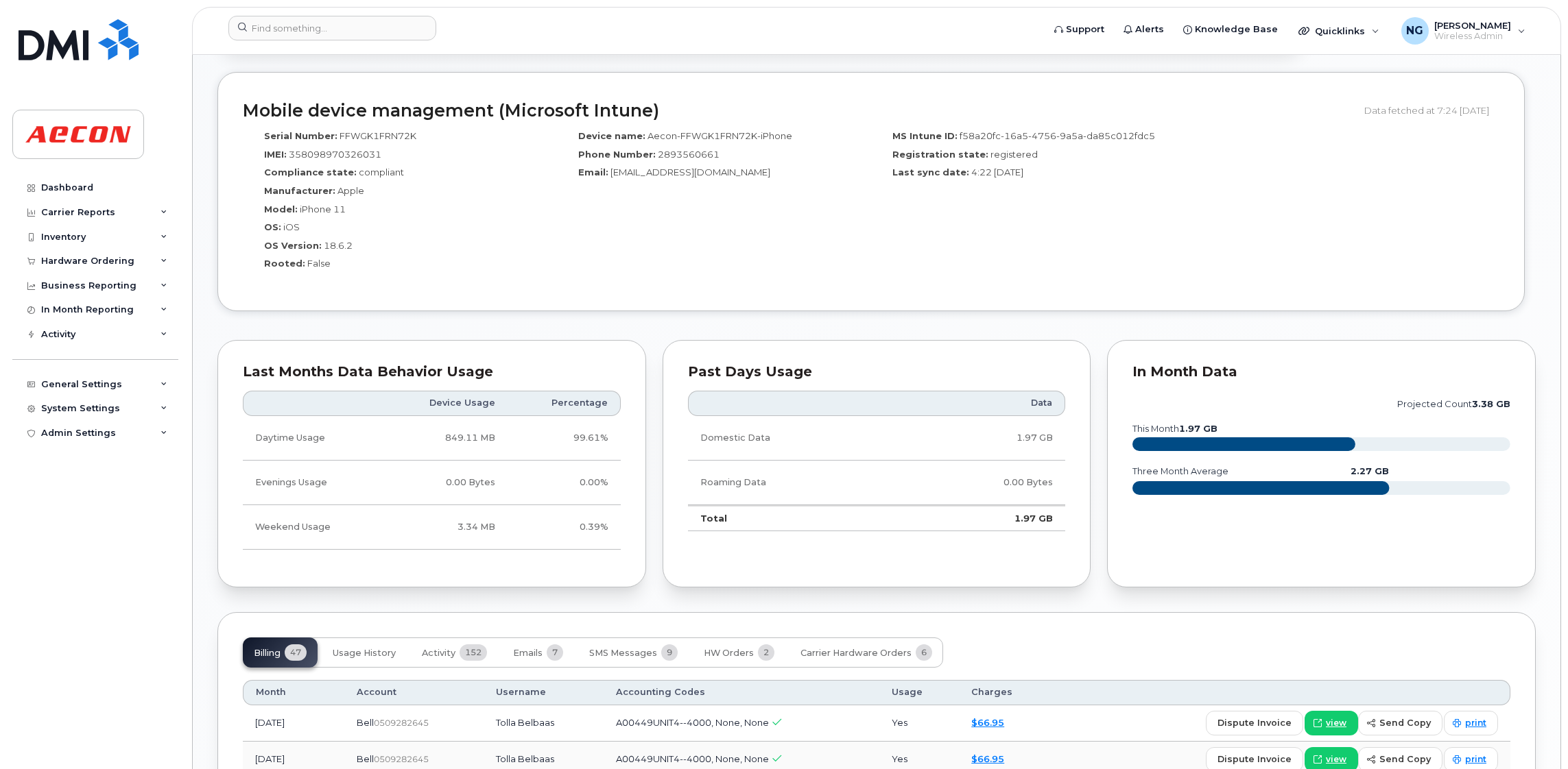
scroll to position [1130, 0]
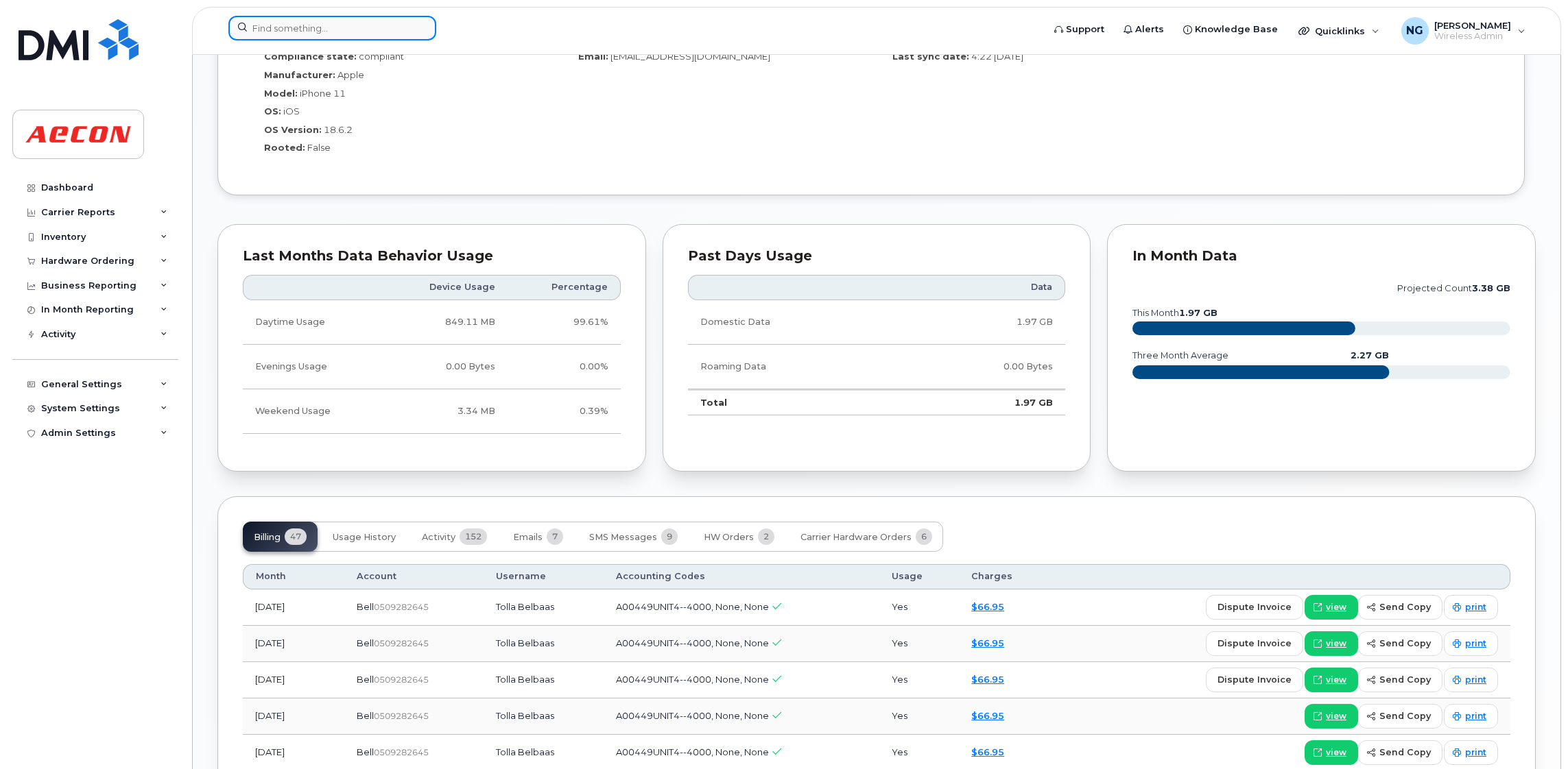
click at [304, 29] on input at bounding box center [333, 28] width 208 height 25
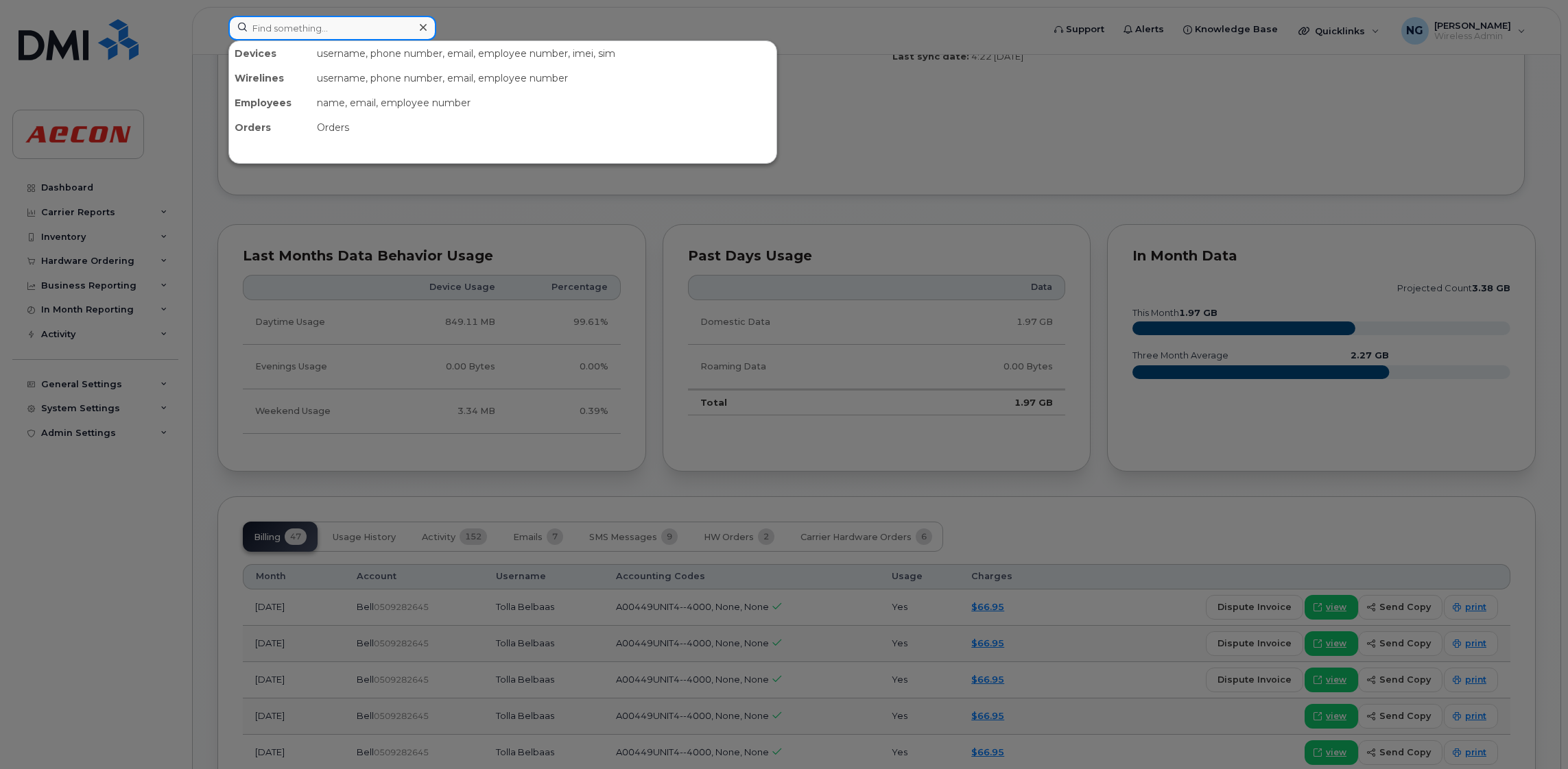
paste input "[PHONE_NUMBER]"
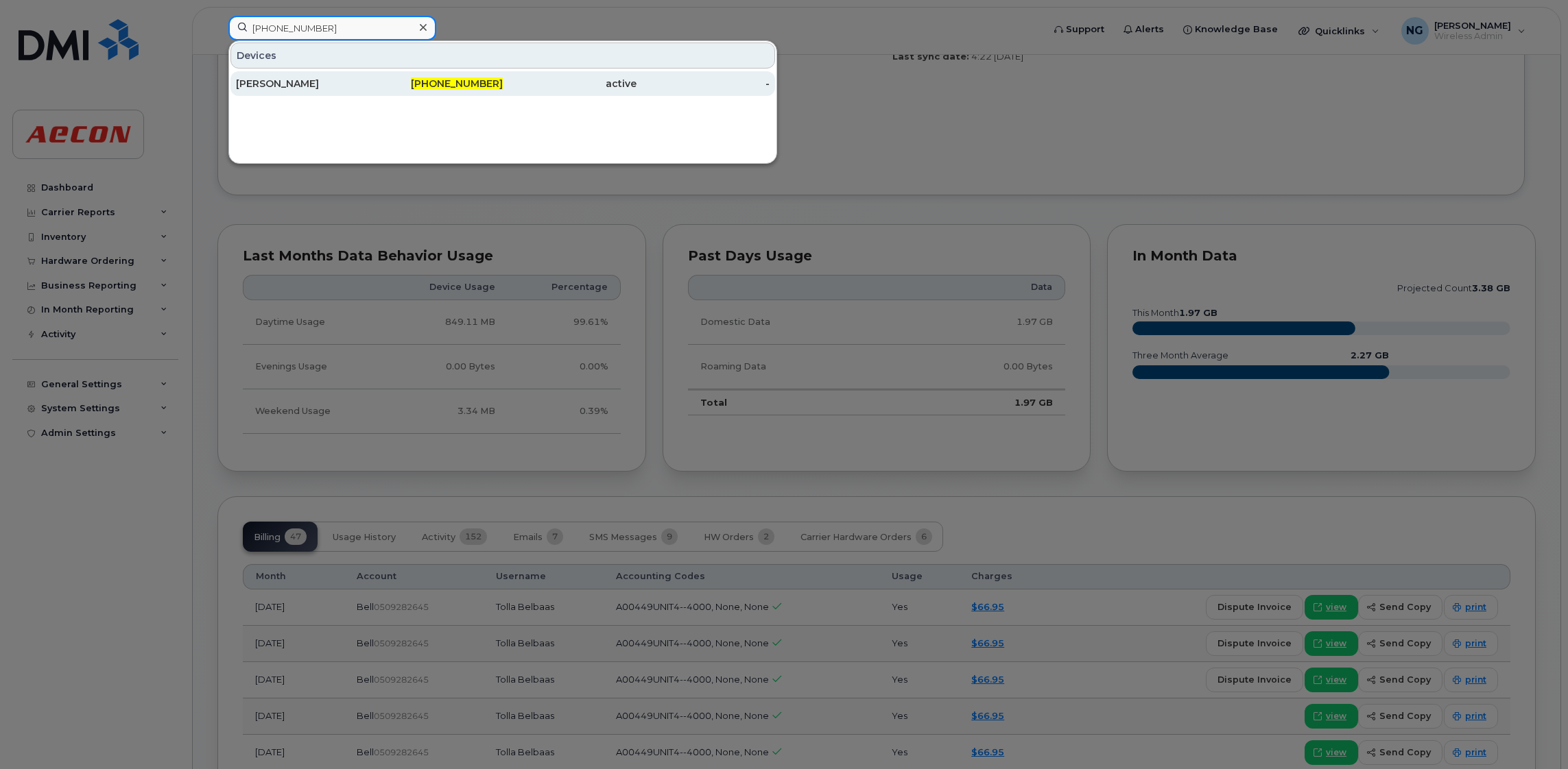
type input "[PHONE_NUMBER]"
click at [482, 78] on span "[PHONE_NUMBER]" at bounding box center [457, 84] width 92 height 13
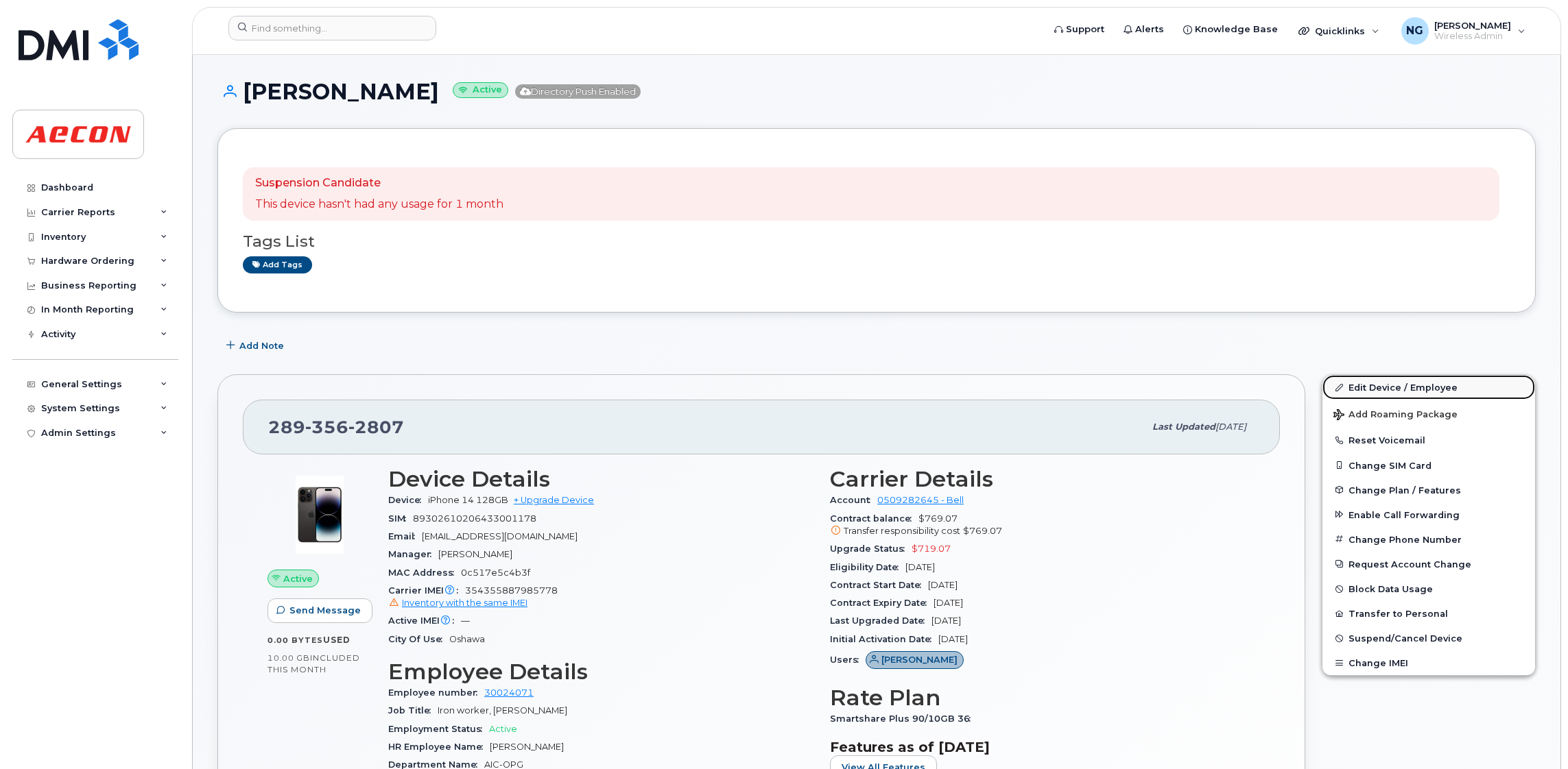
click at [1421, 387] on link "Edit Device / Employee" at bounding box center [1428, 386] width 213 height 25
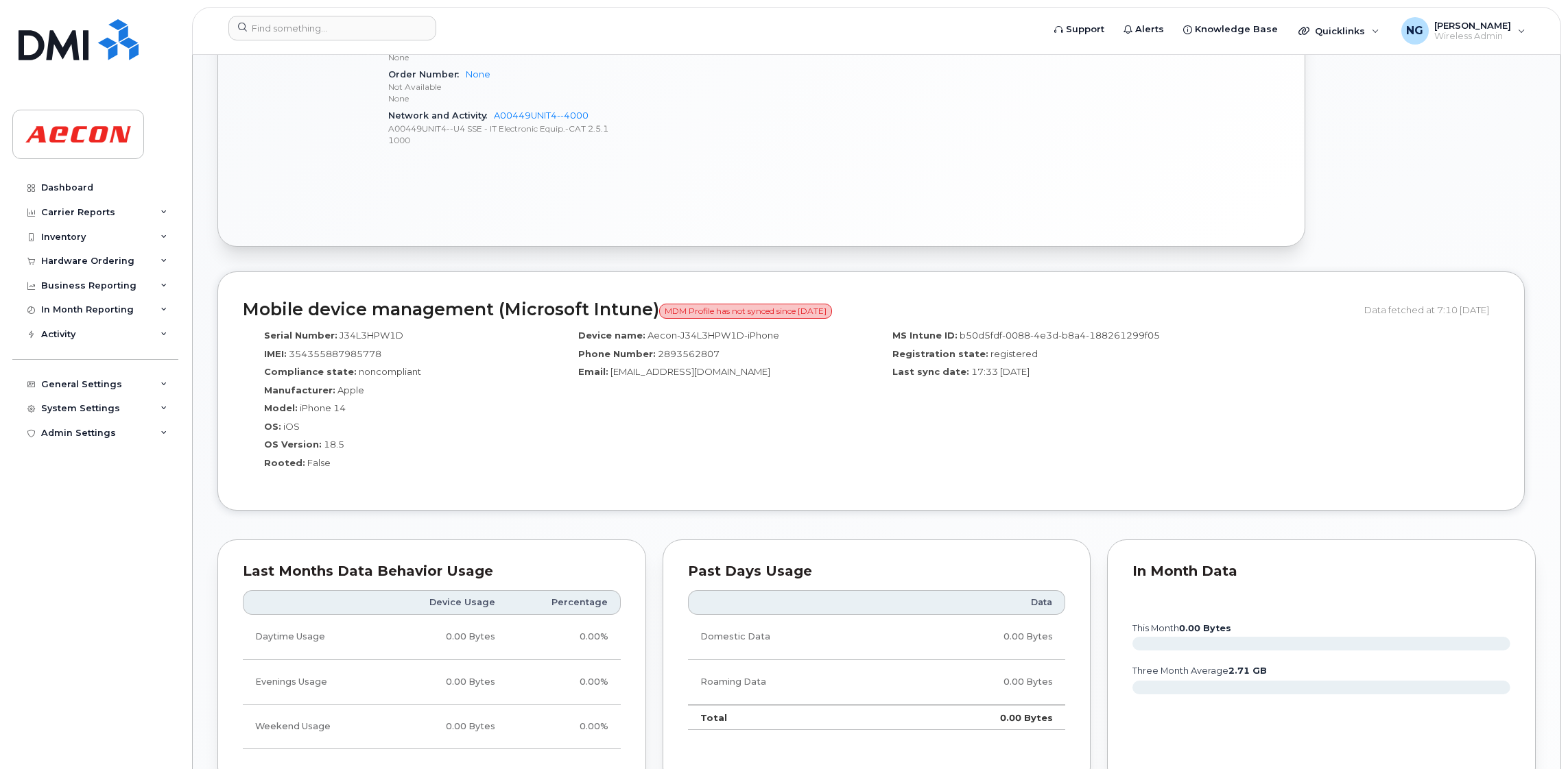
scroll to position [1028, 0]
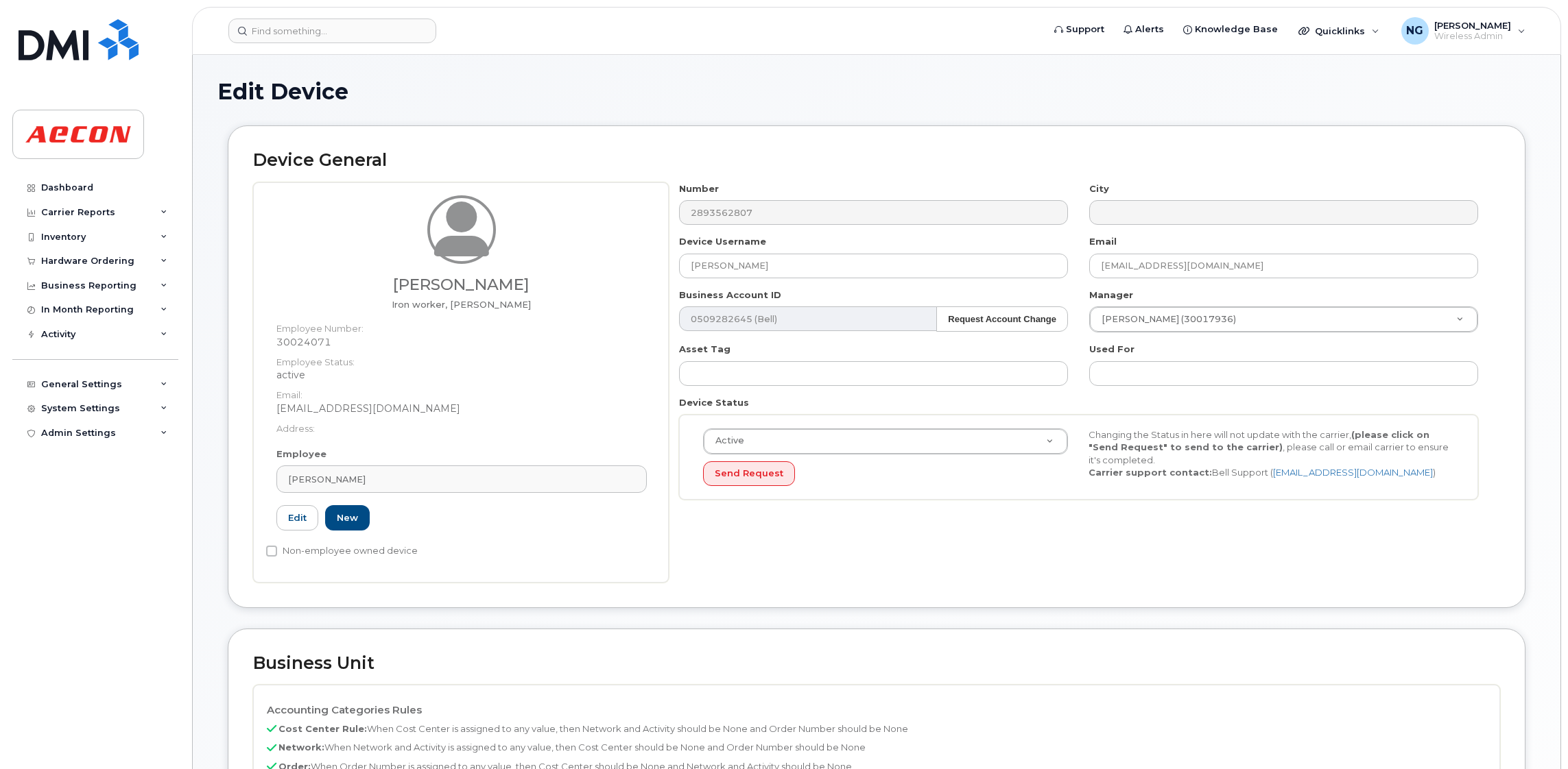
scroll to position [204, 0]
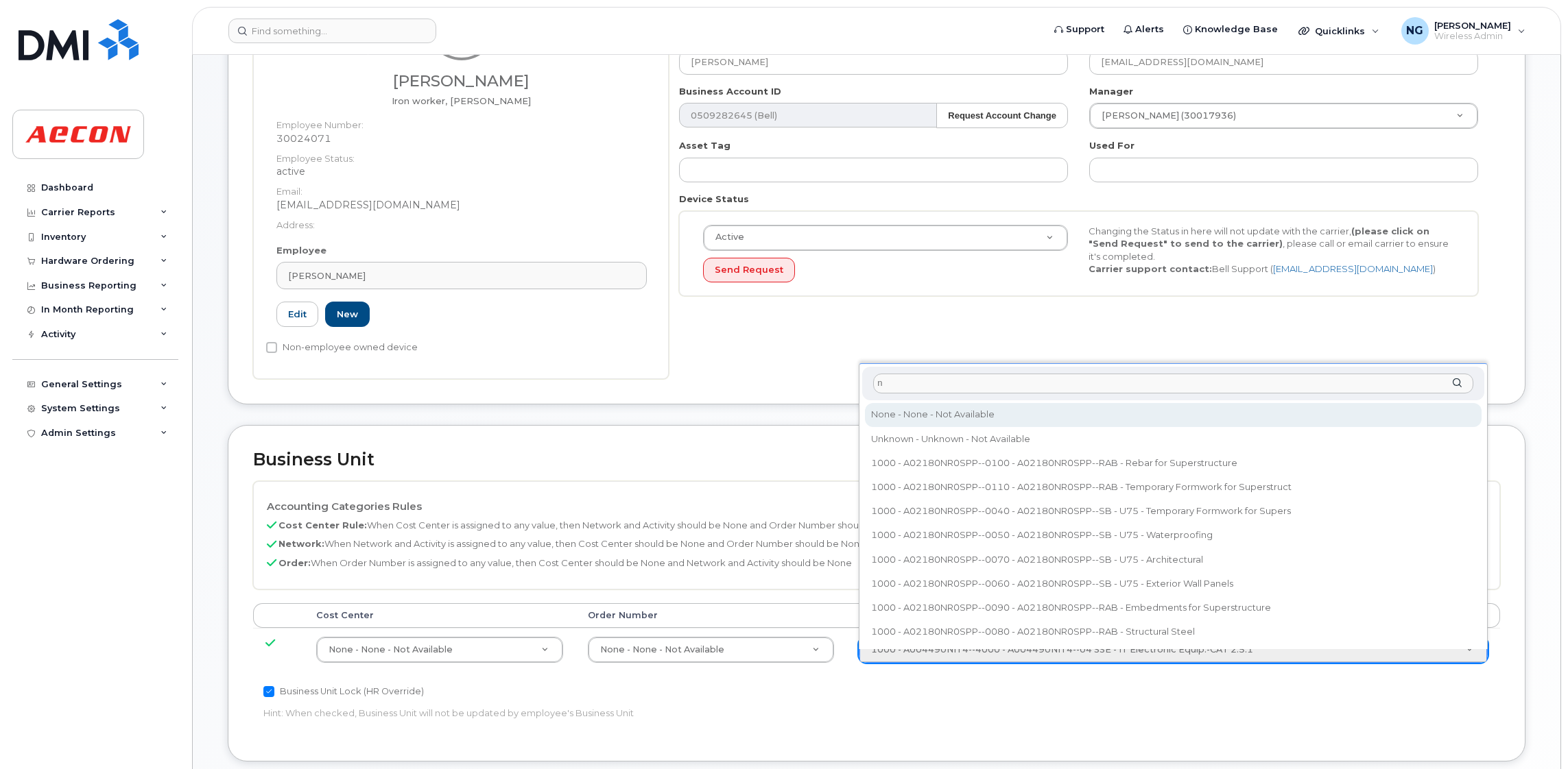
type input "n"
type input "283608"
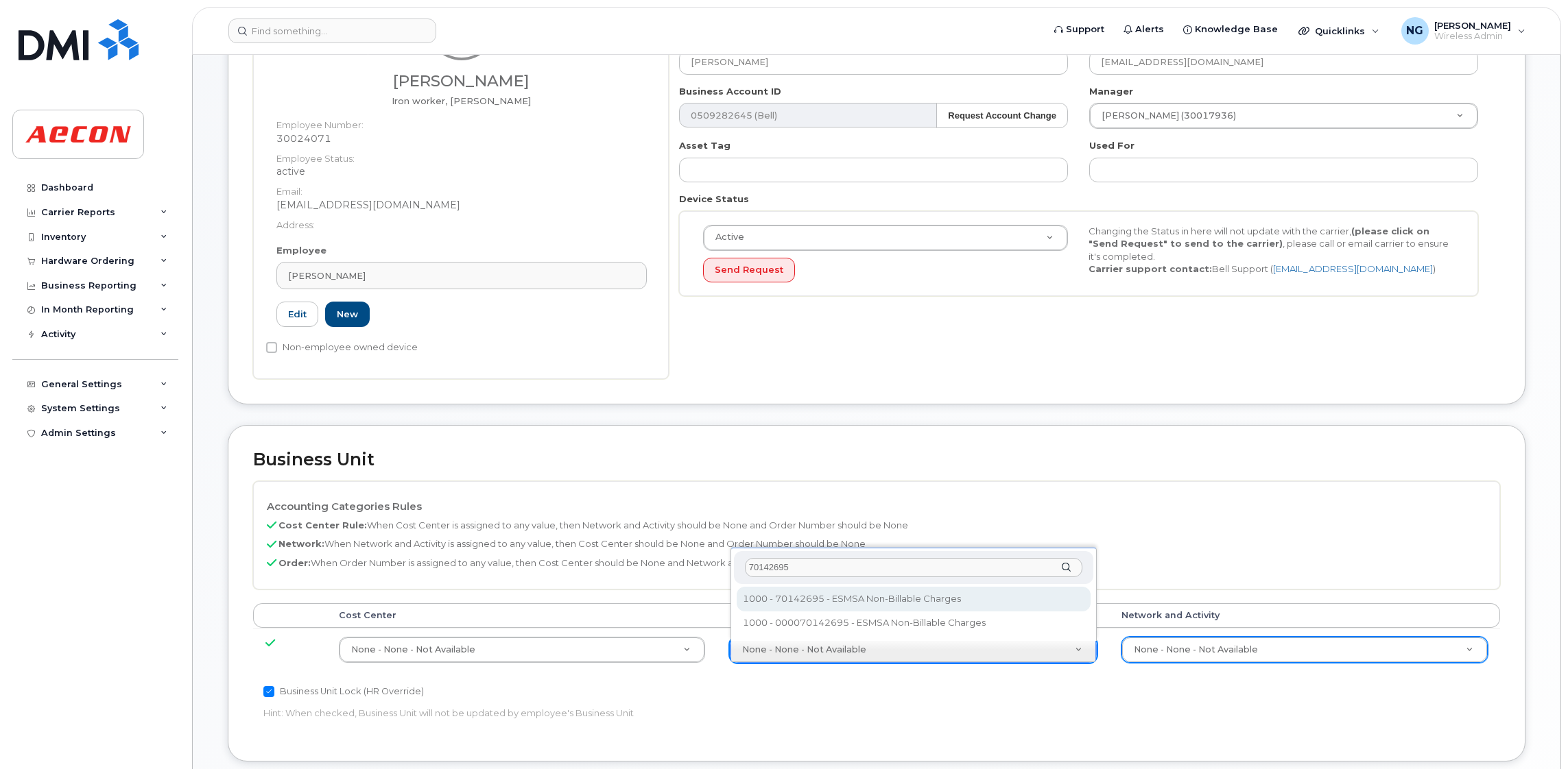
type input "70142695"
type input "283680"
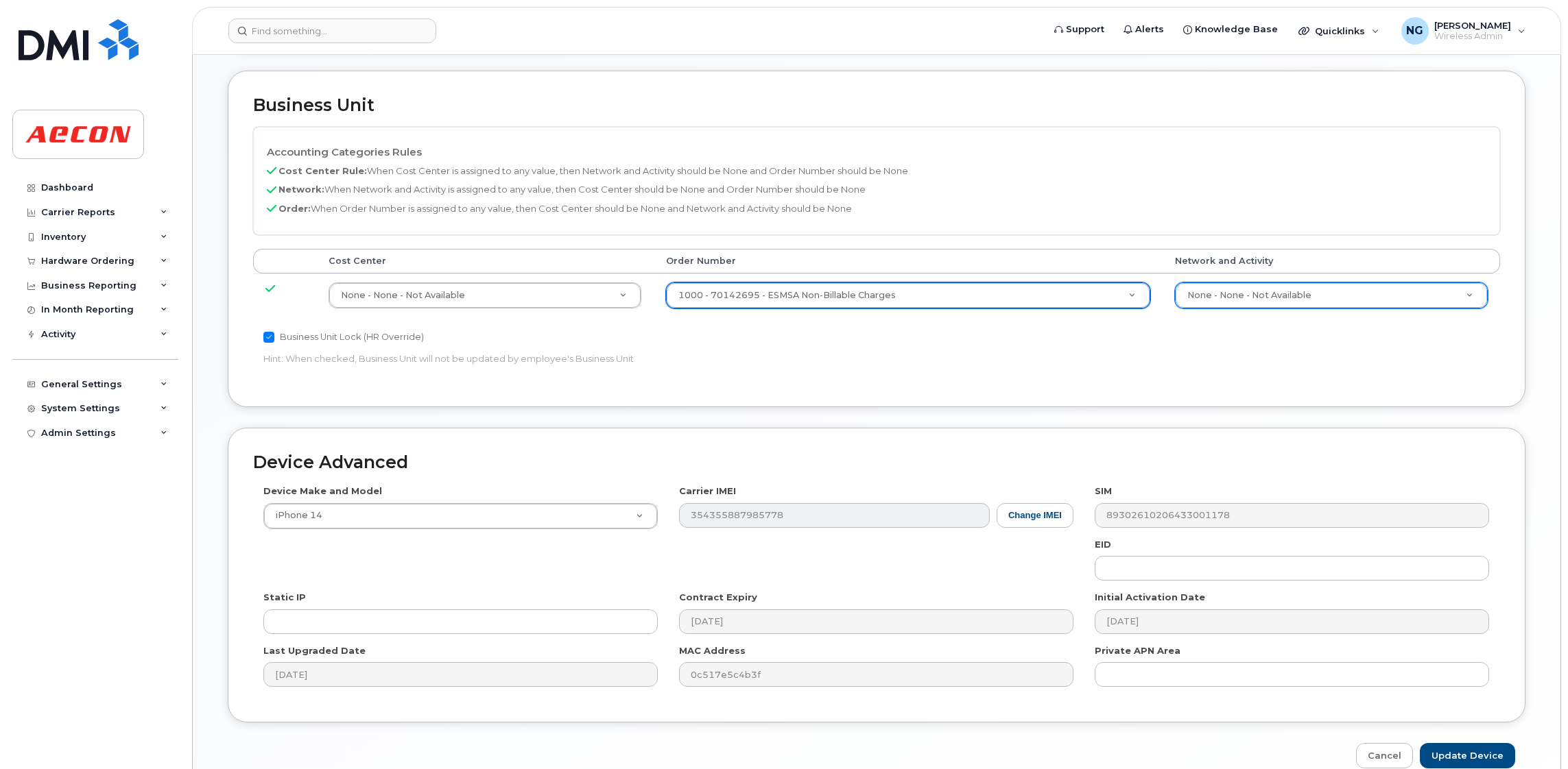
scroll to position [628, 0]
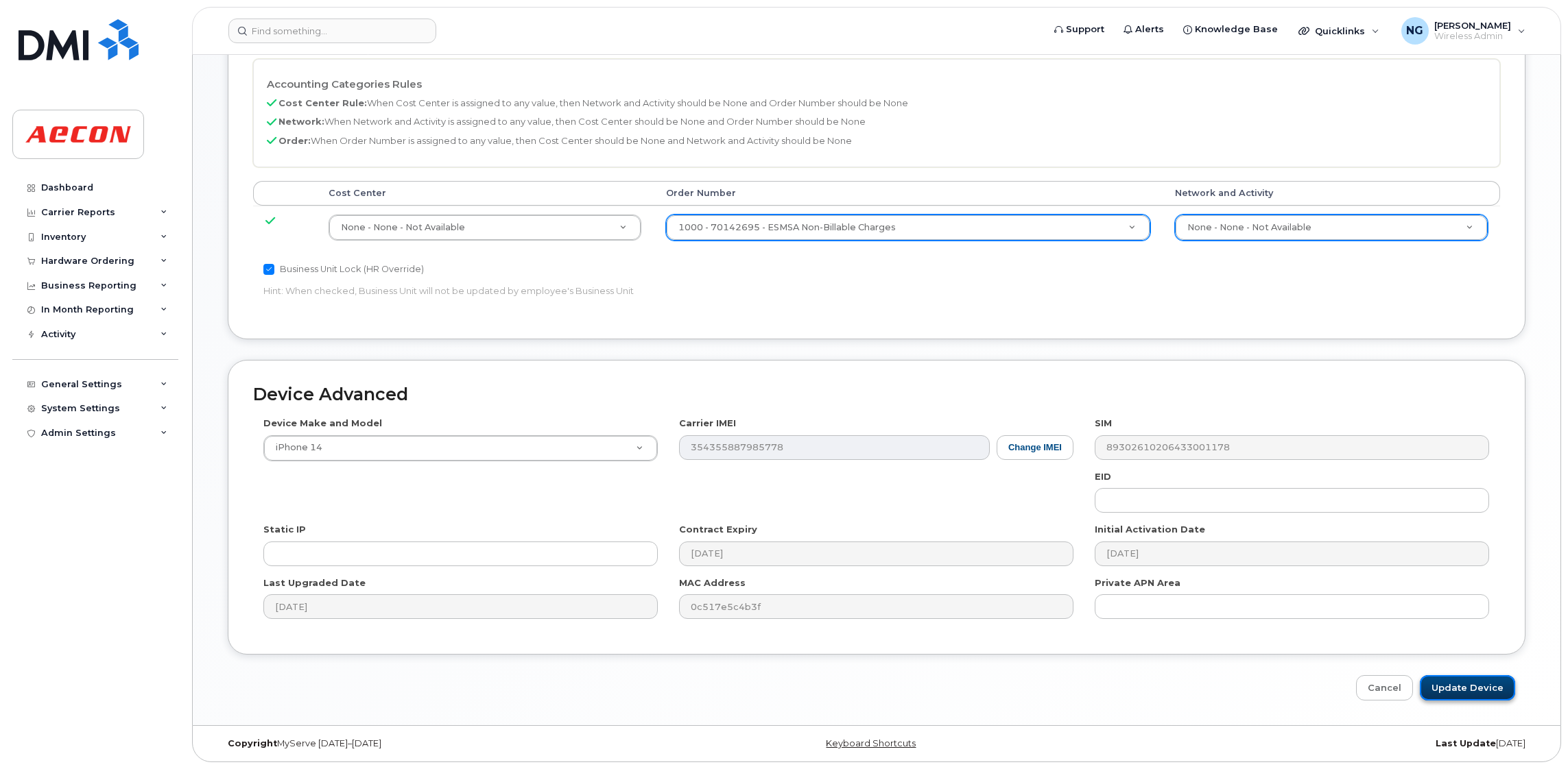
click at [1462, 677] on input "Update Device" at bounding box center [1467, 688] width 95 height 25
type input "Saving..."
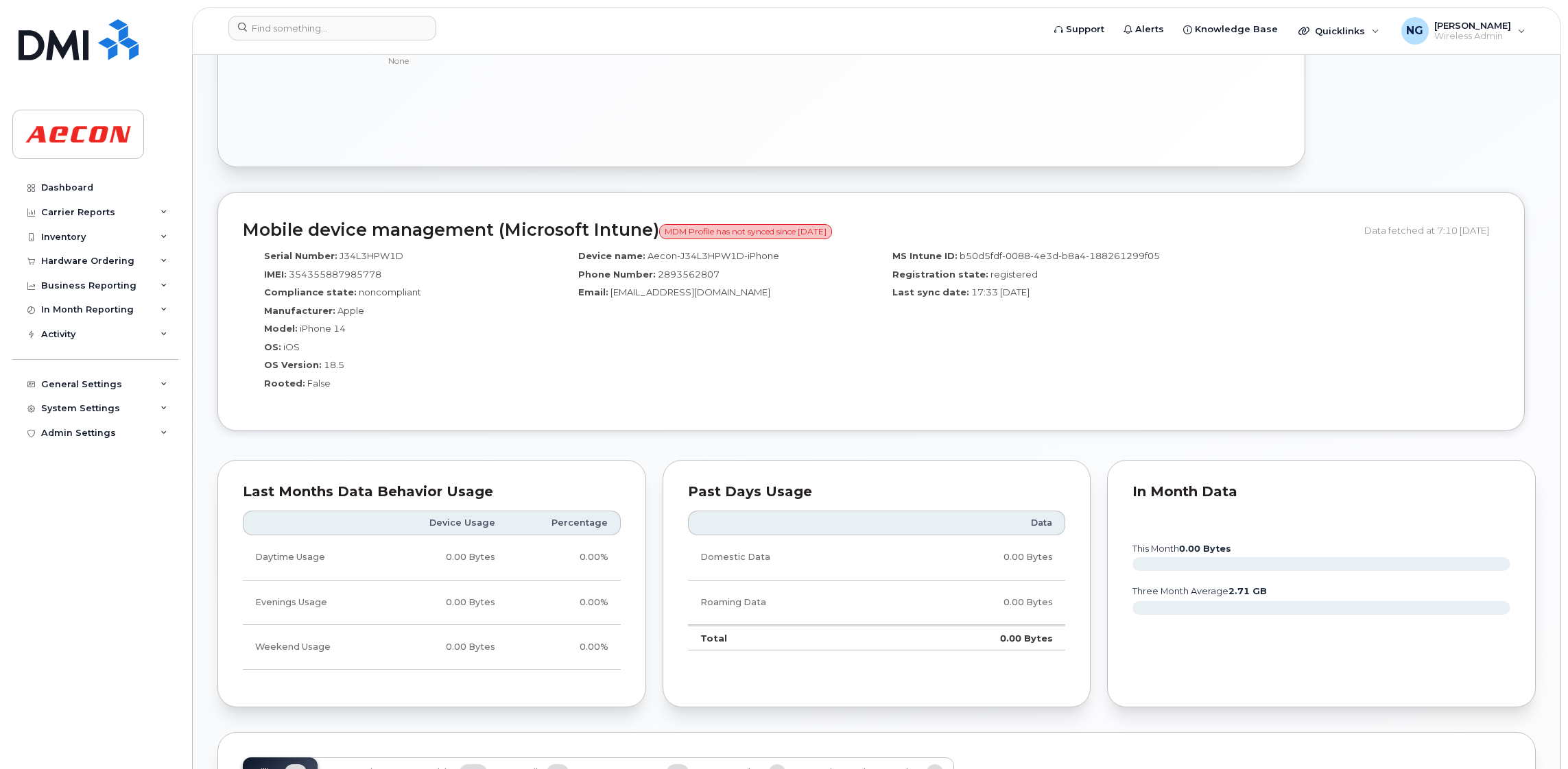
scroll to position [1130, 0]
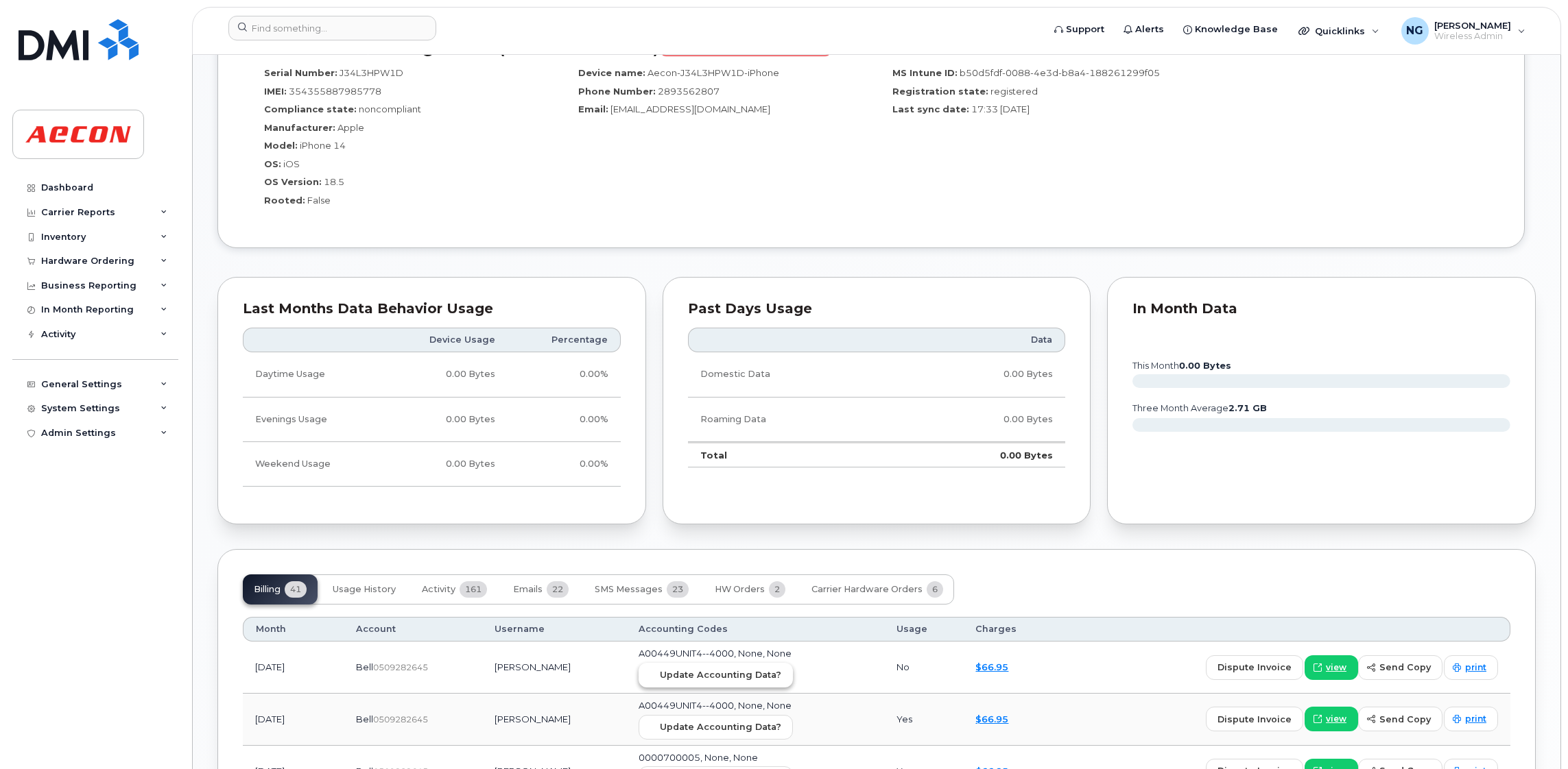
click at [717, 671] on span "Update Accounting Data?" at bounding box center [720, 675] width 121 height 13
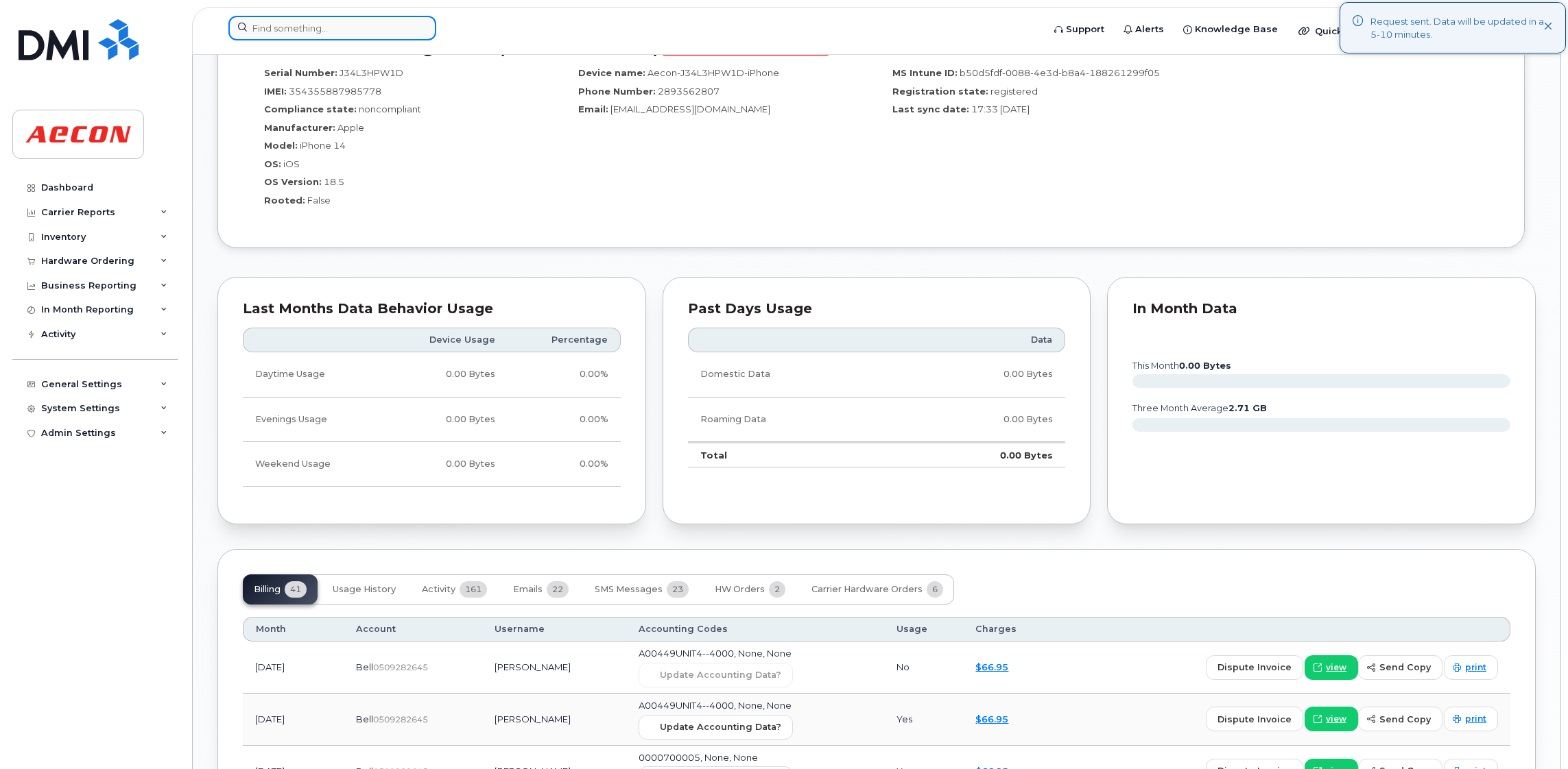
click at [295, 17] on input at bounding box center [333, 28] width 208 height 25
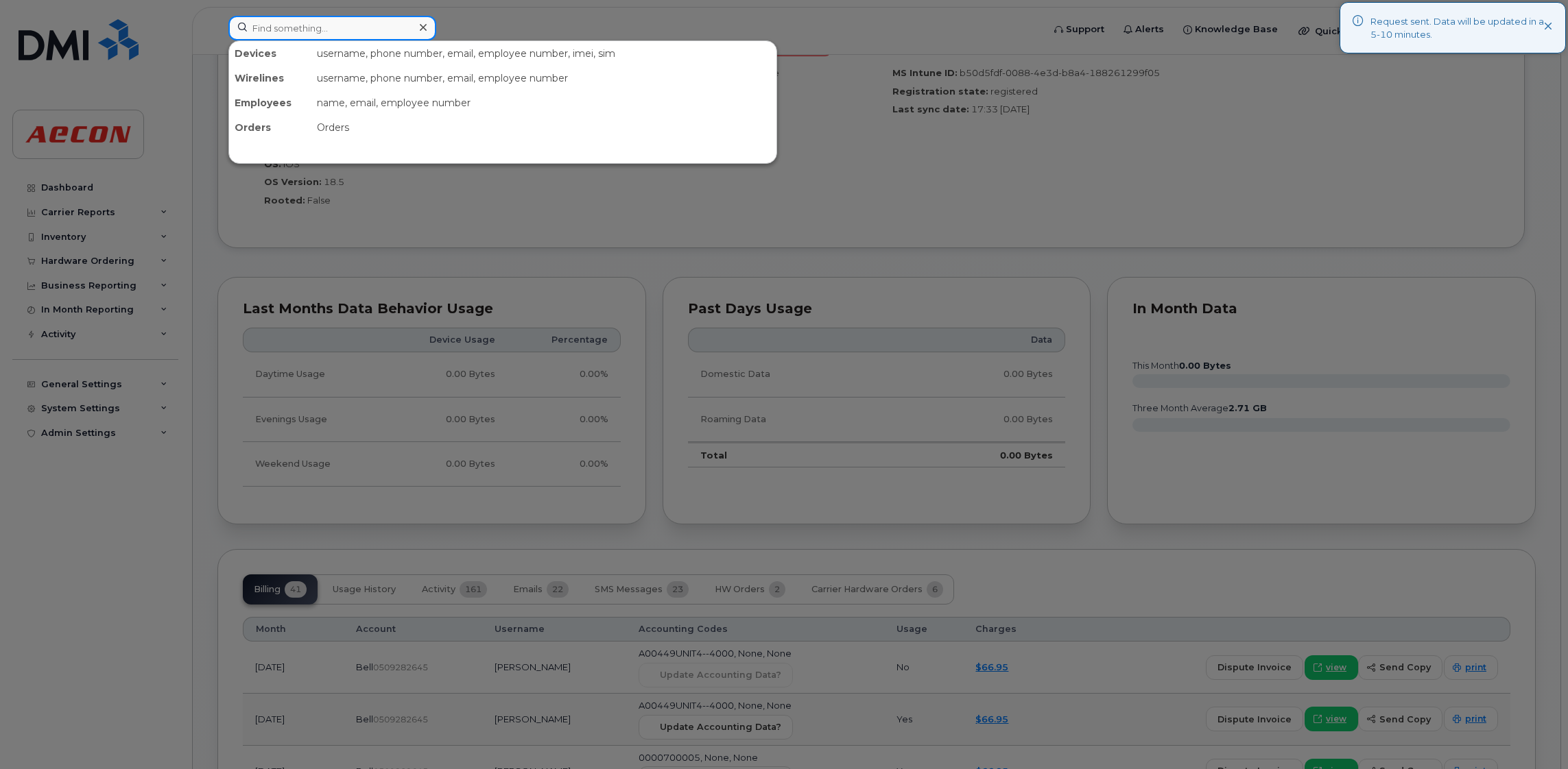
paste input "289-356-5428"
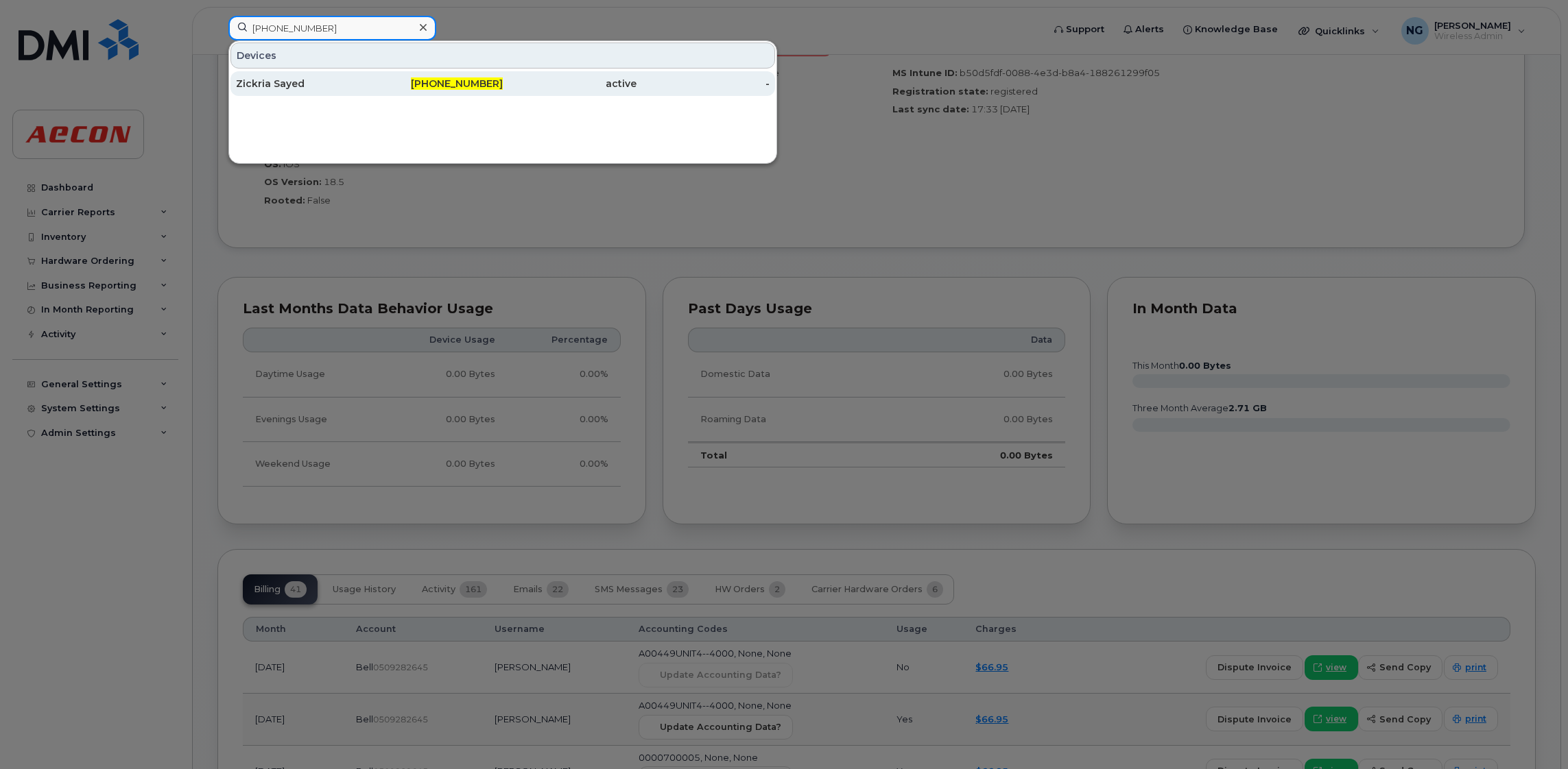
type input "289-356-5428"
click at [489, 82] on span "289-356-5428" at bounding box center [457, 84] width 92 height 13
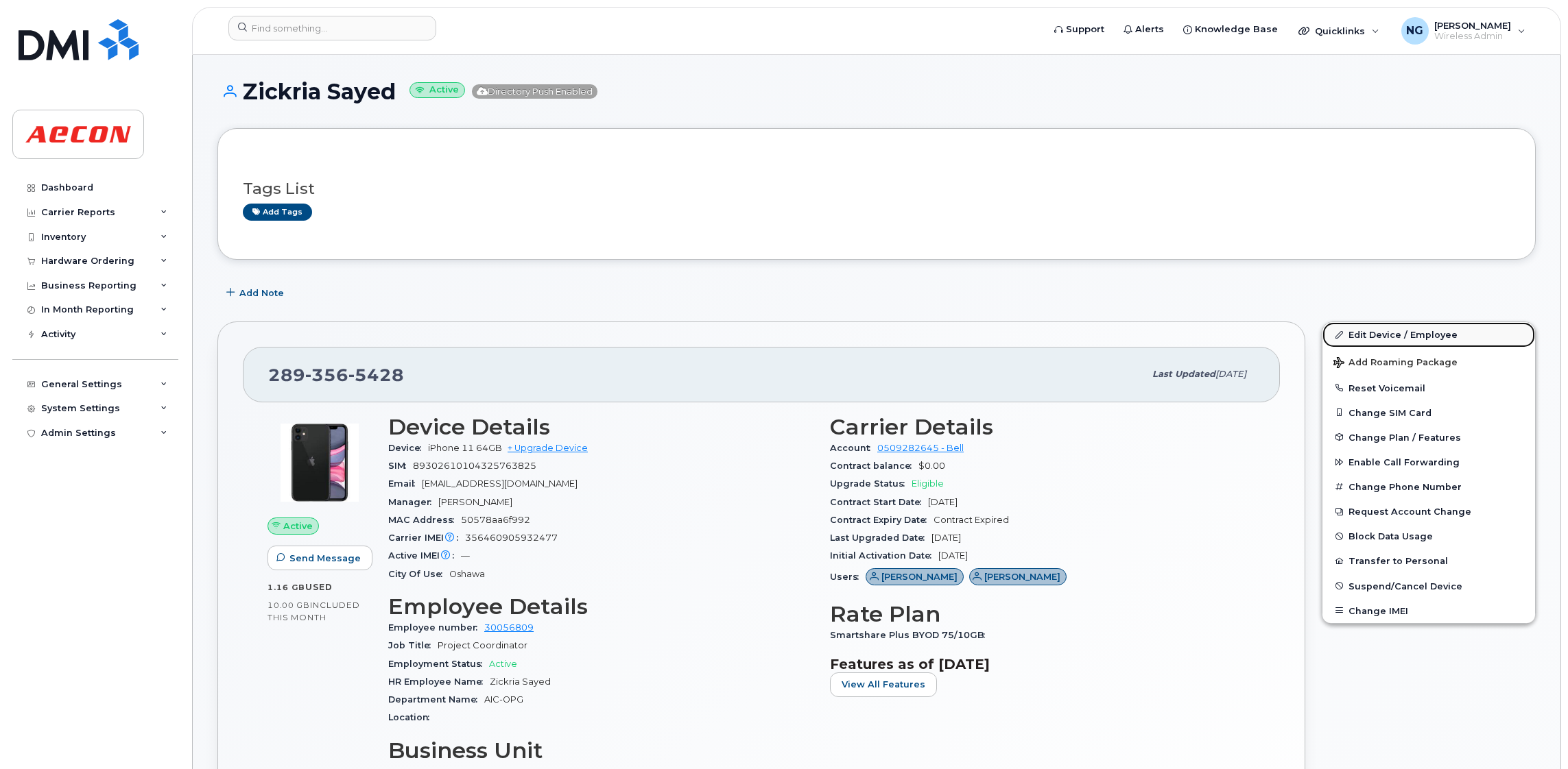
click at [1387, 336] on link "Edit Device / Employee" at bounding box center [1428, 334] width 213 height 25
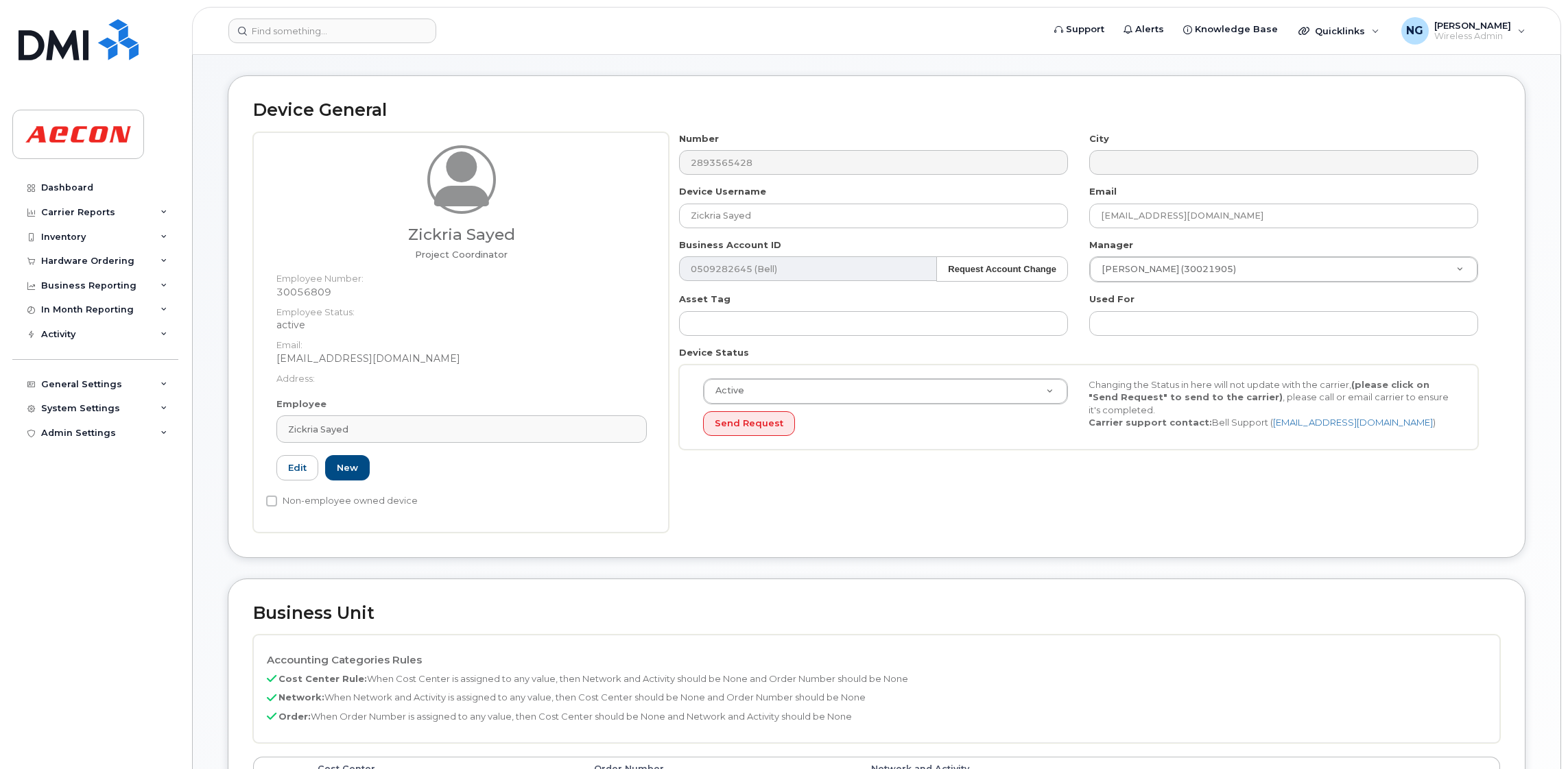
scroll to position [411, 0]
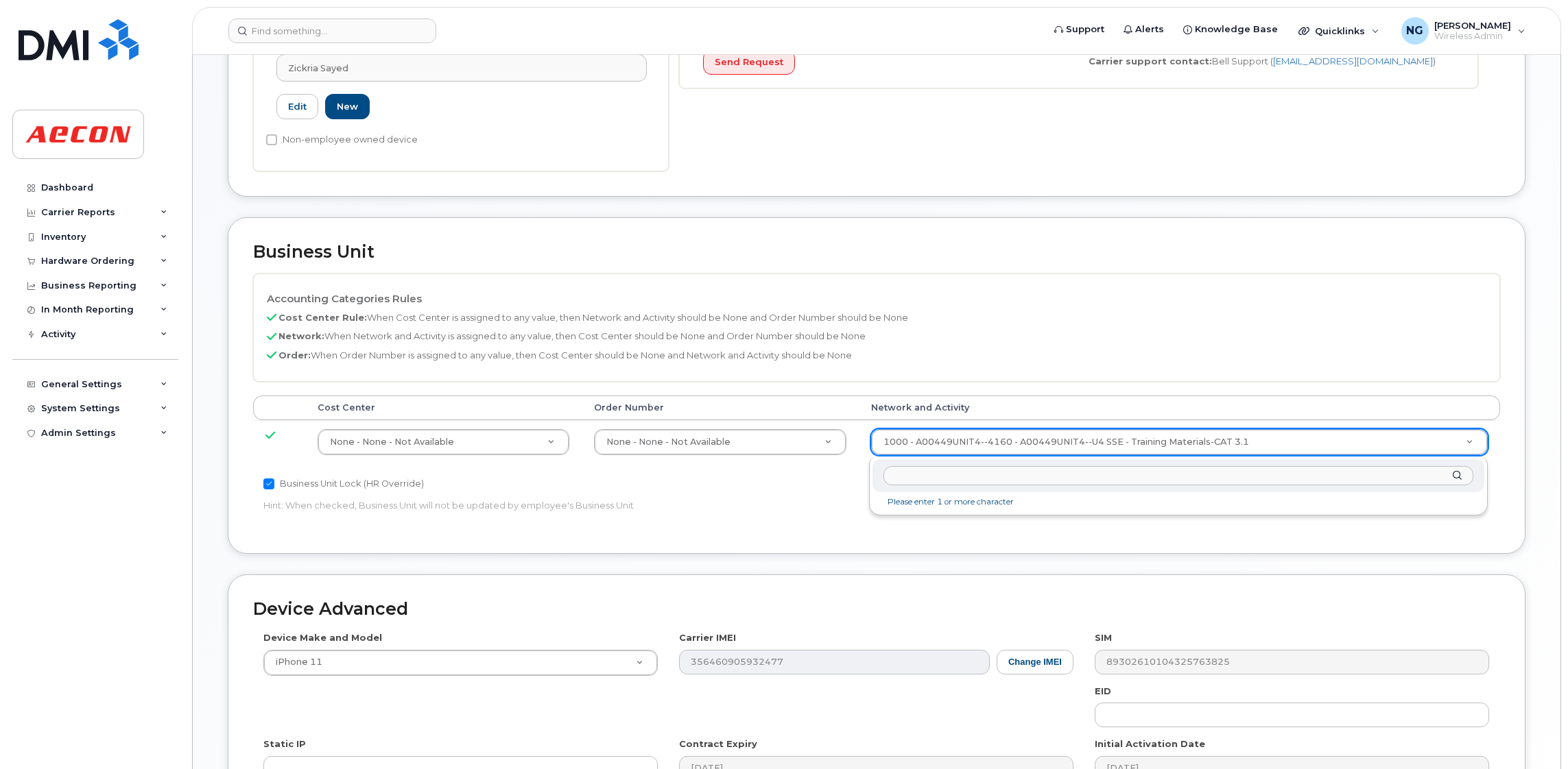
drag, startPoint x: 973, startPoint y: 463, endPoint x: 919, endPoint y: 475, distance: 55.3
paste input "A00449UNIT4--4000"
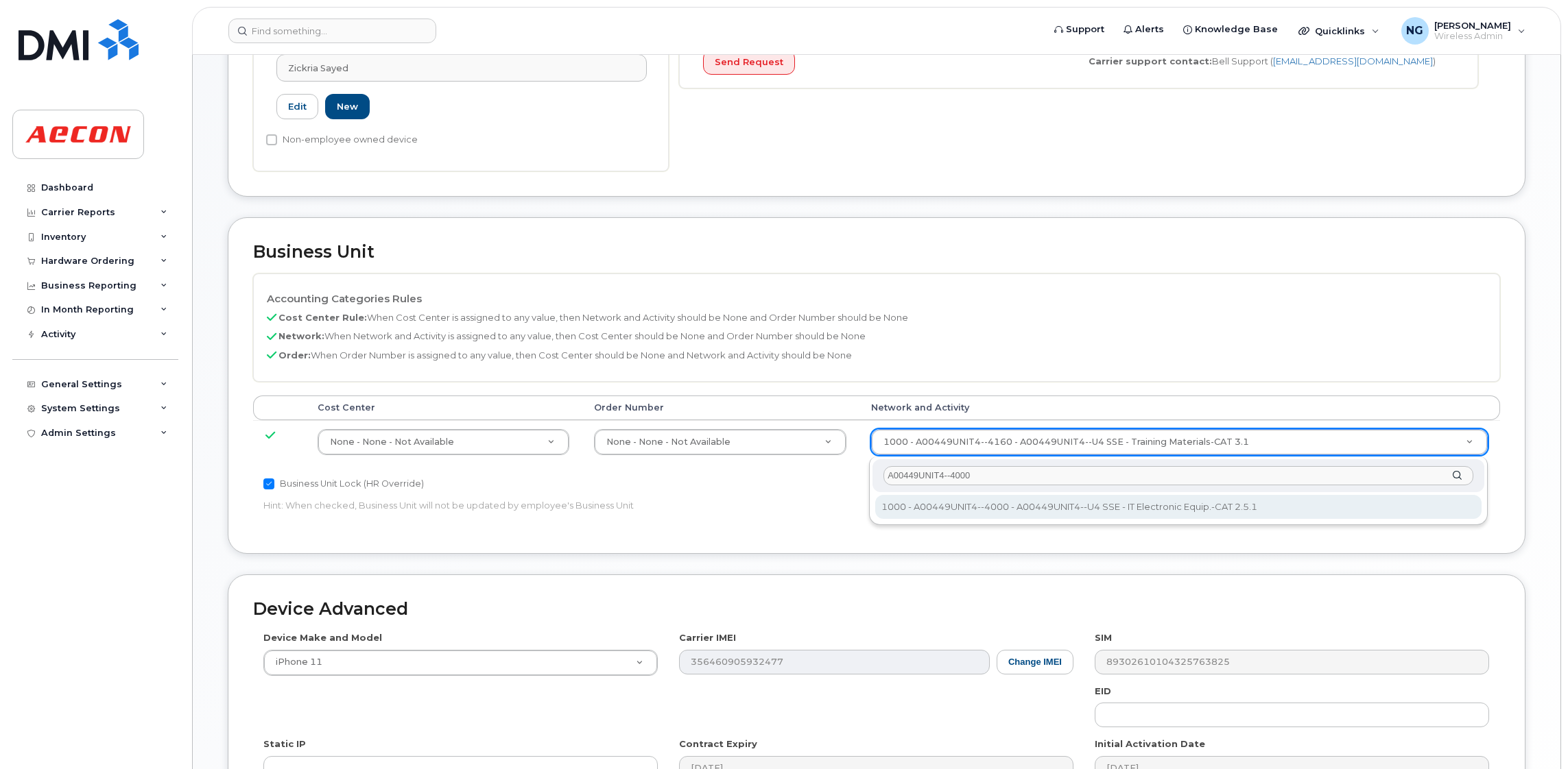
type input "A00449UNIT4--4000"
type input "4199222"
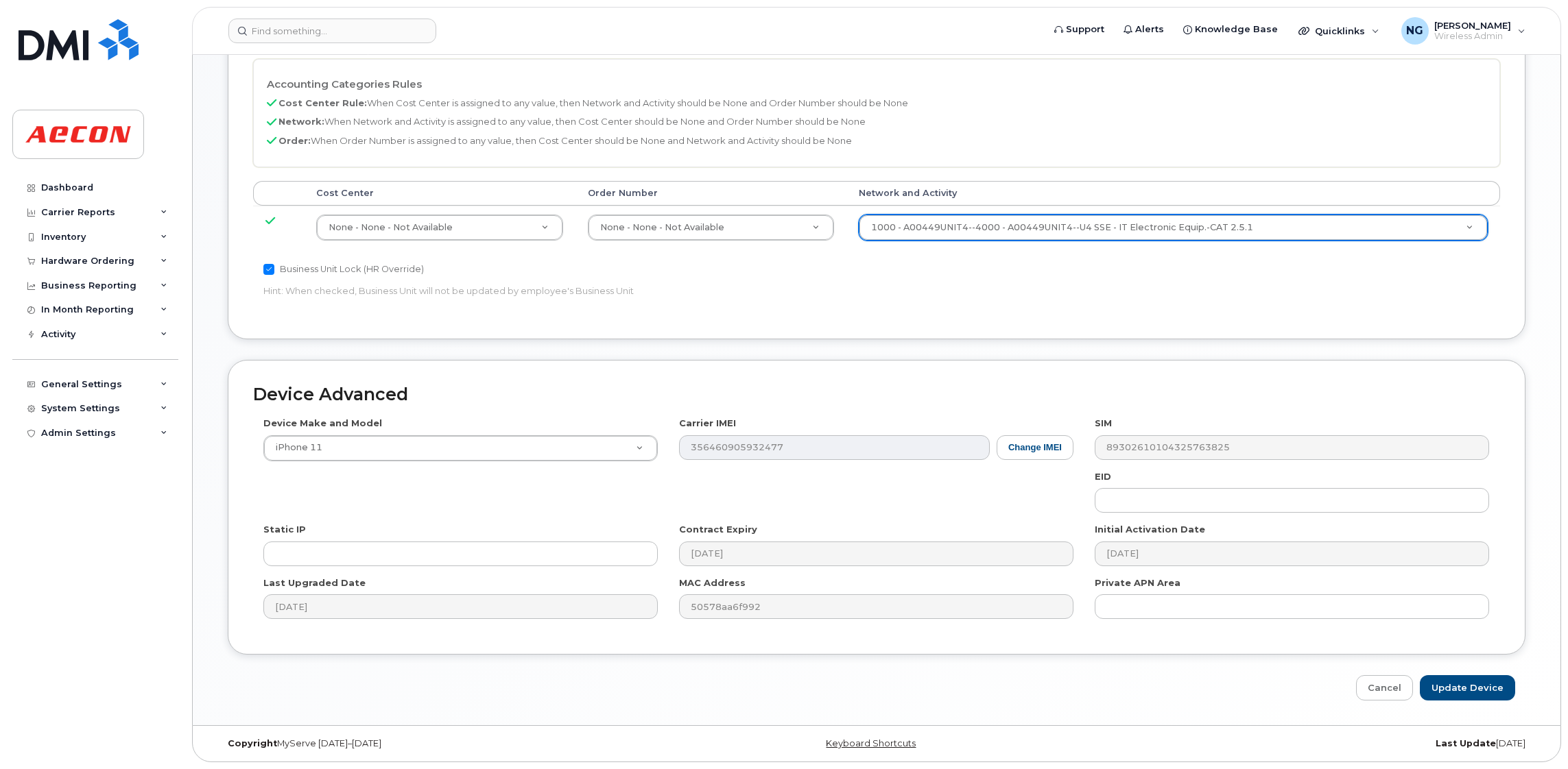
scroll to position [628, 0]
click at [1505, 690] on input "Update Device" at bounding box center [1467, 688] width 95 height 25
type input "Saving..."
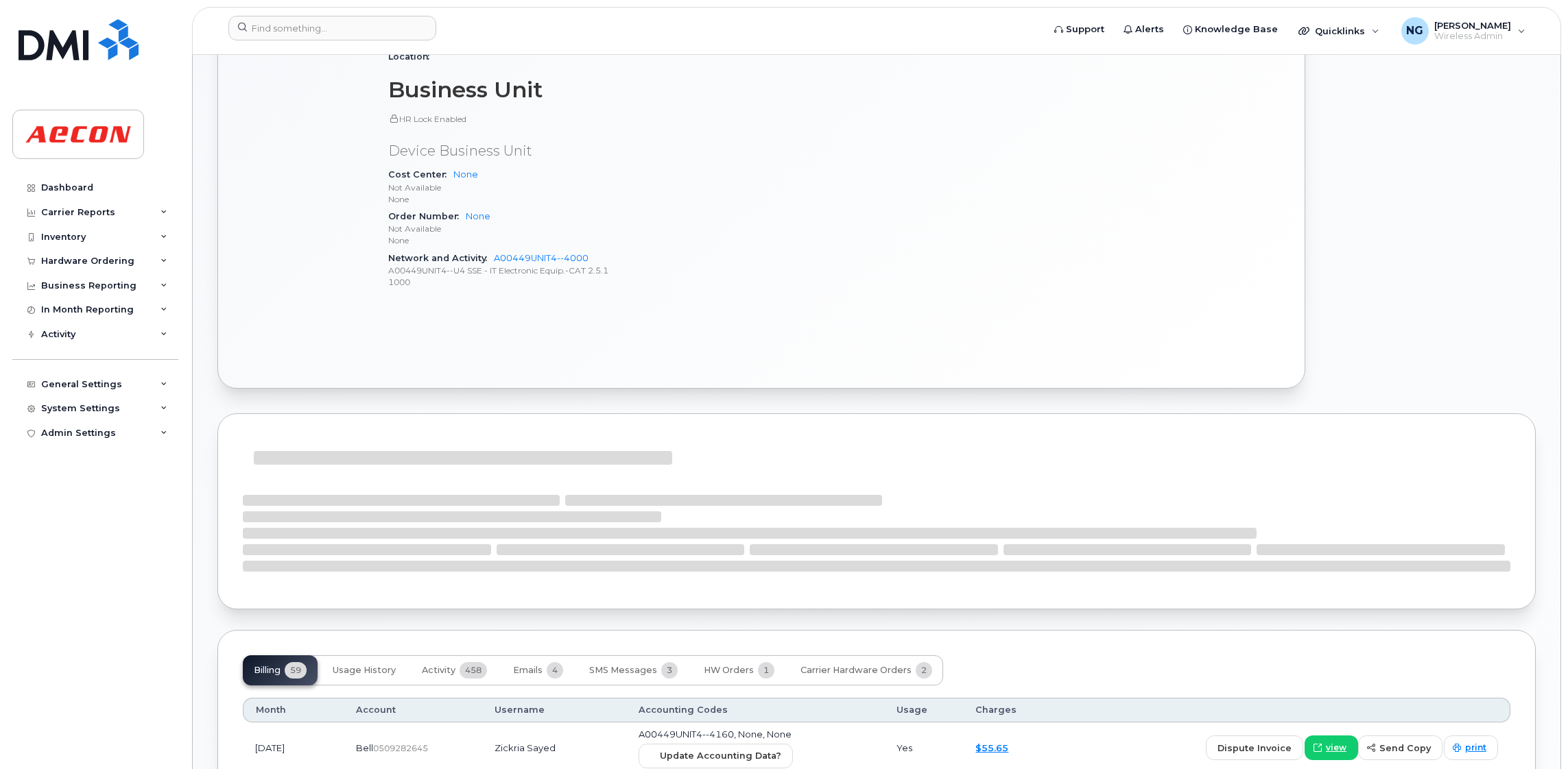
scroll to position [823, 0]
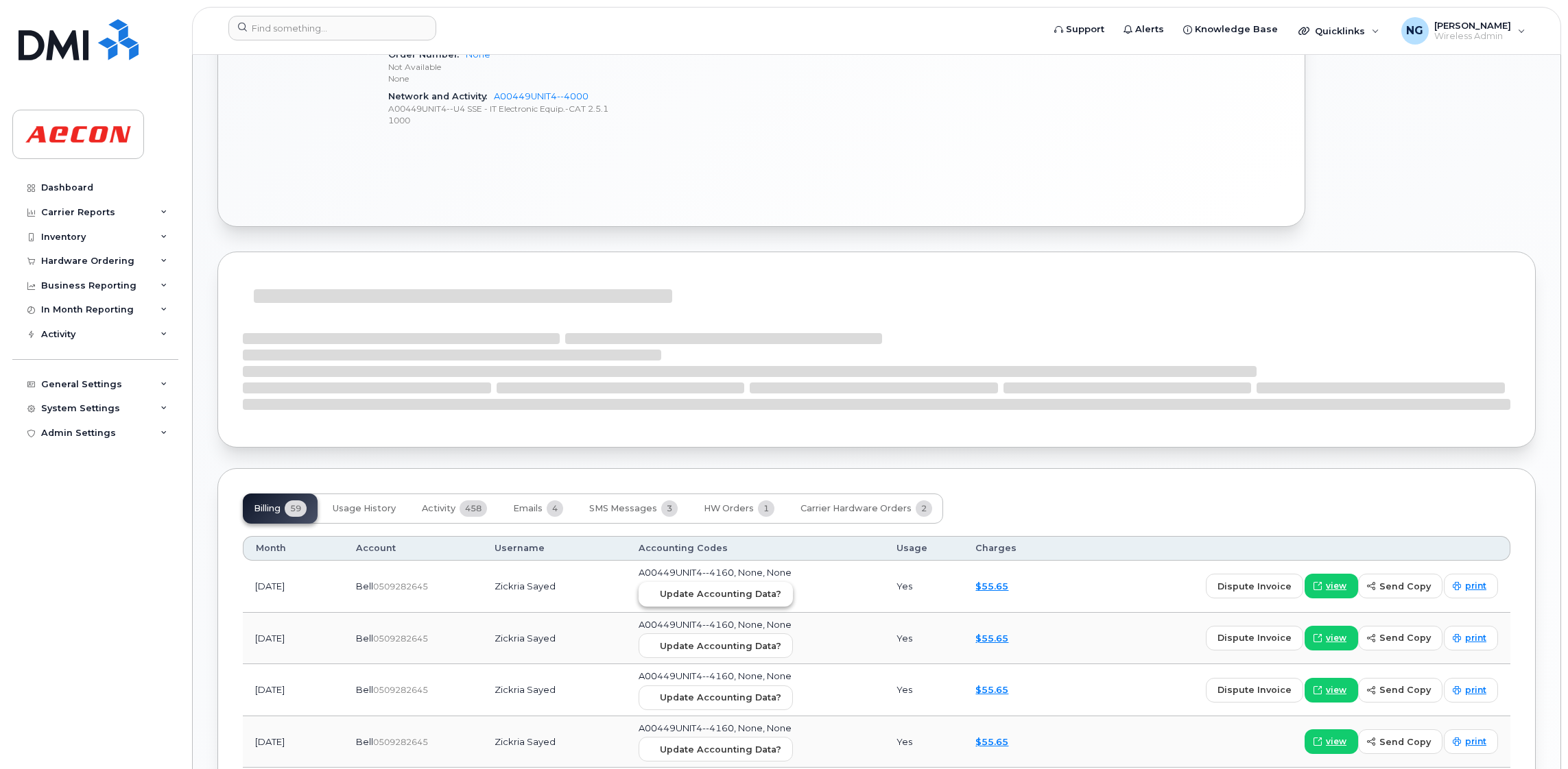
click at [736, 596] on span "Update Accounting Data?" at bounding box center [720, 594] width 121 height 13
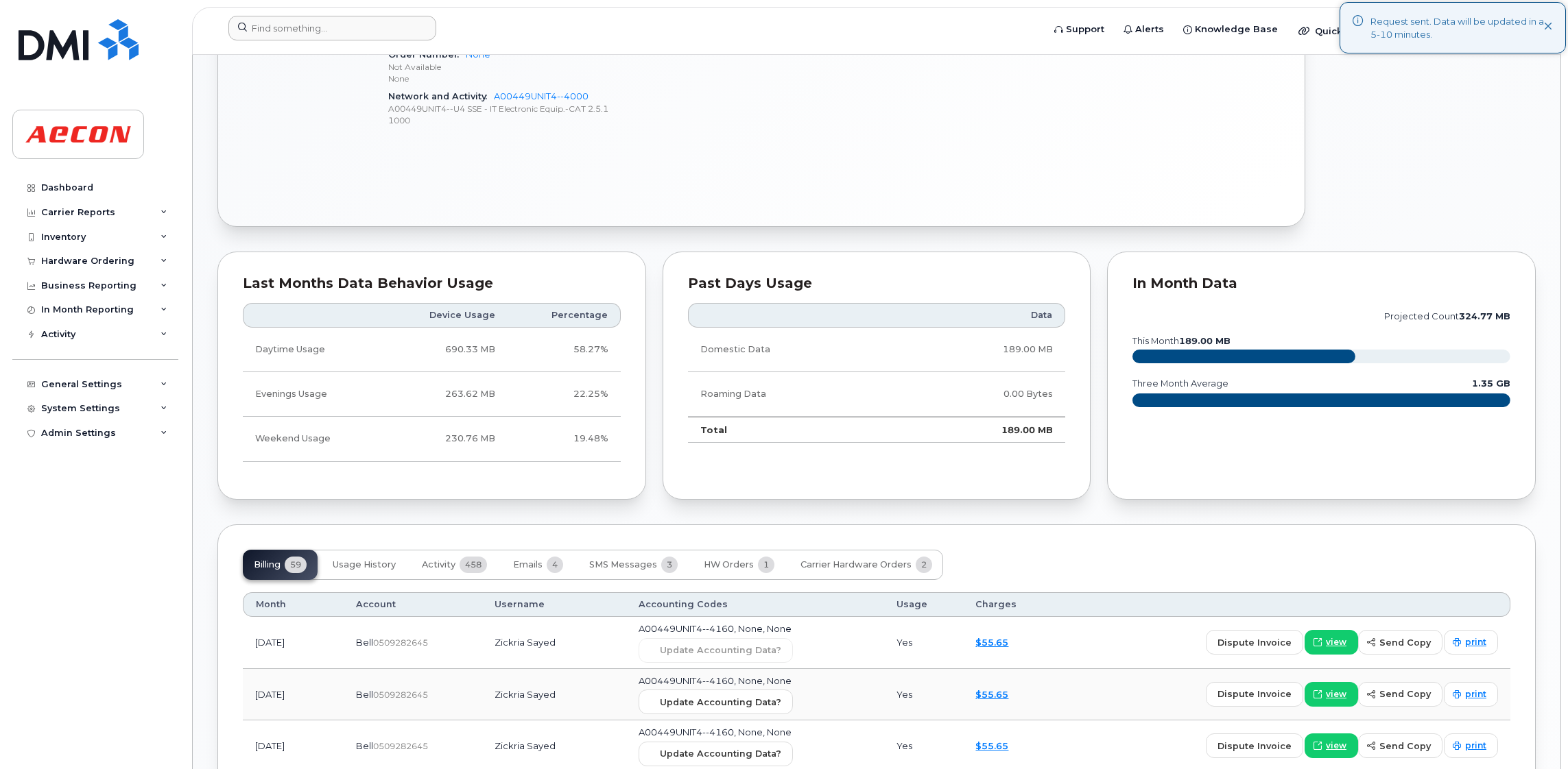
click at [289, 42] on div at bounding box center [631, 31] width 827 height 30
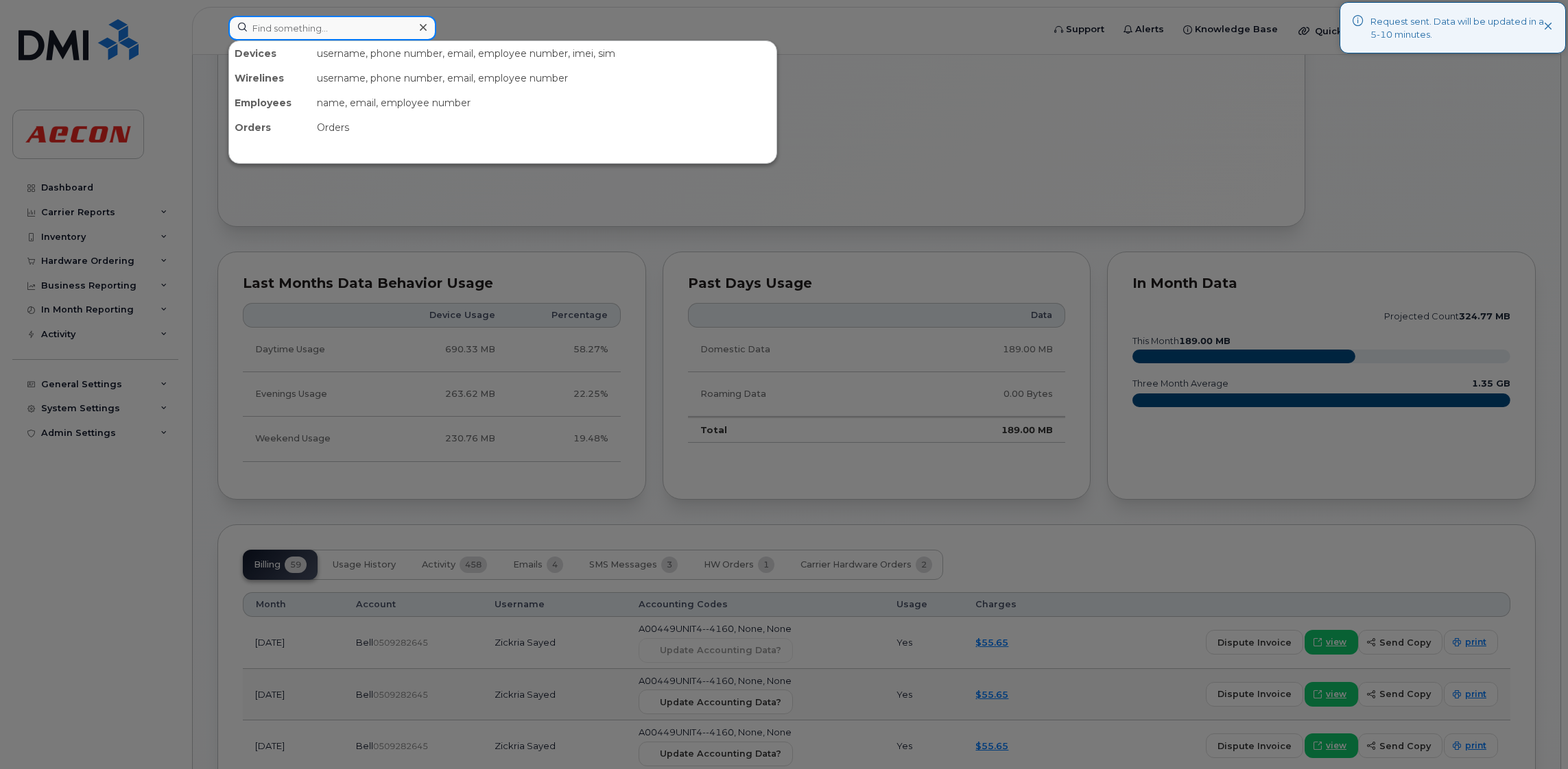
click at [295, 29] on input at bounding box center [333, 28] width 208 height 25
paste input "[PHONE_NUMBER]"
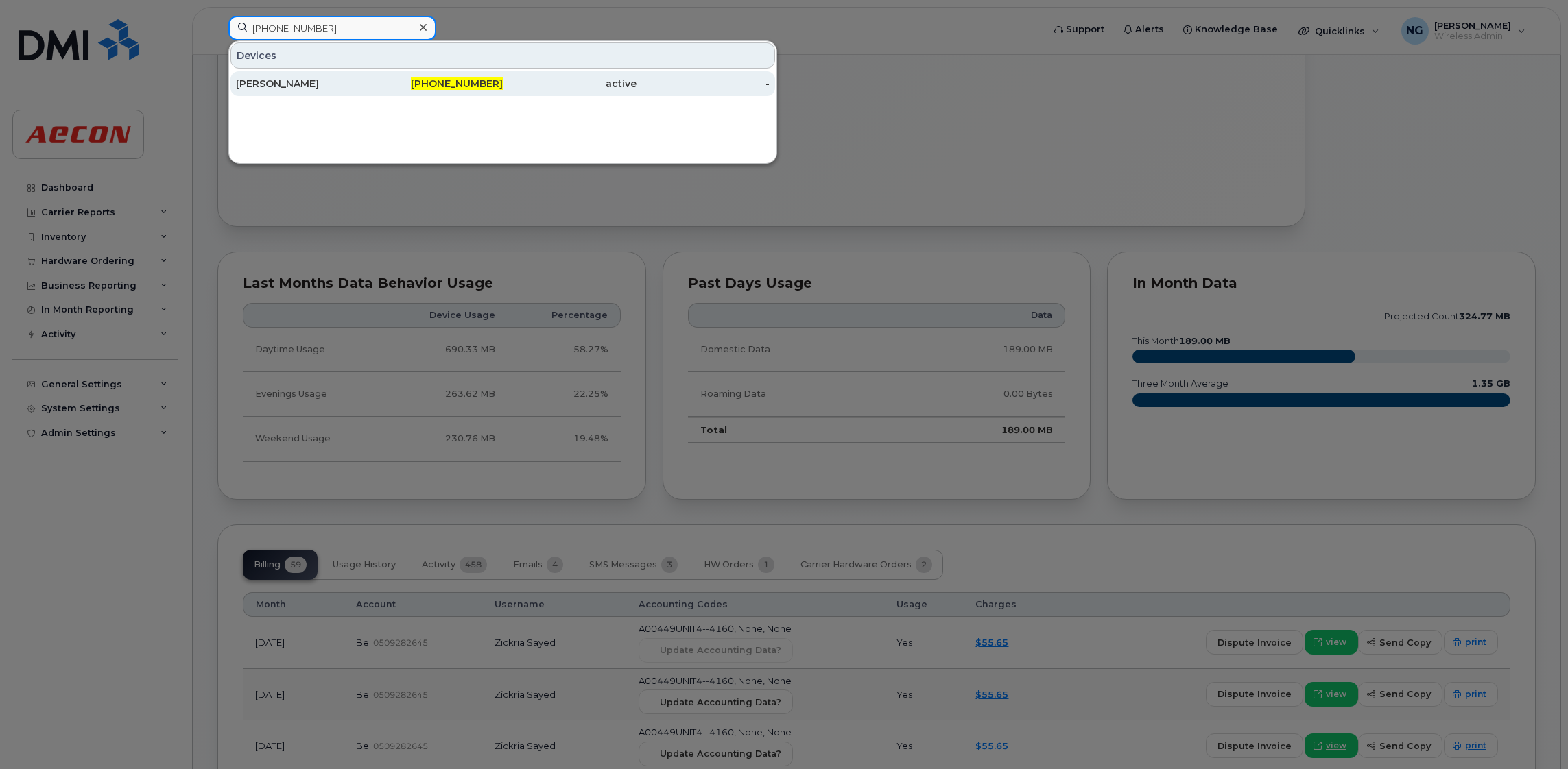
type input "[PHONE_NUMBER]"
click at [488, 81] on span "289-356-6589" at bounding box center [457, 84] width 92 height 13
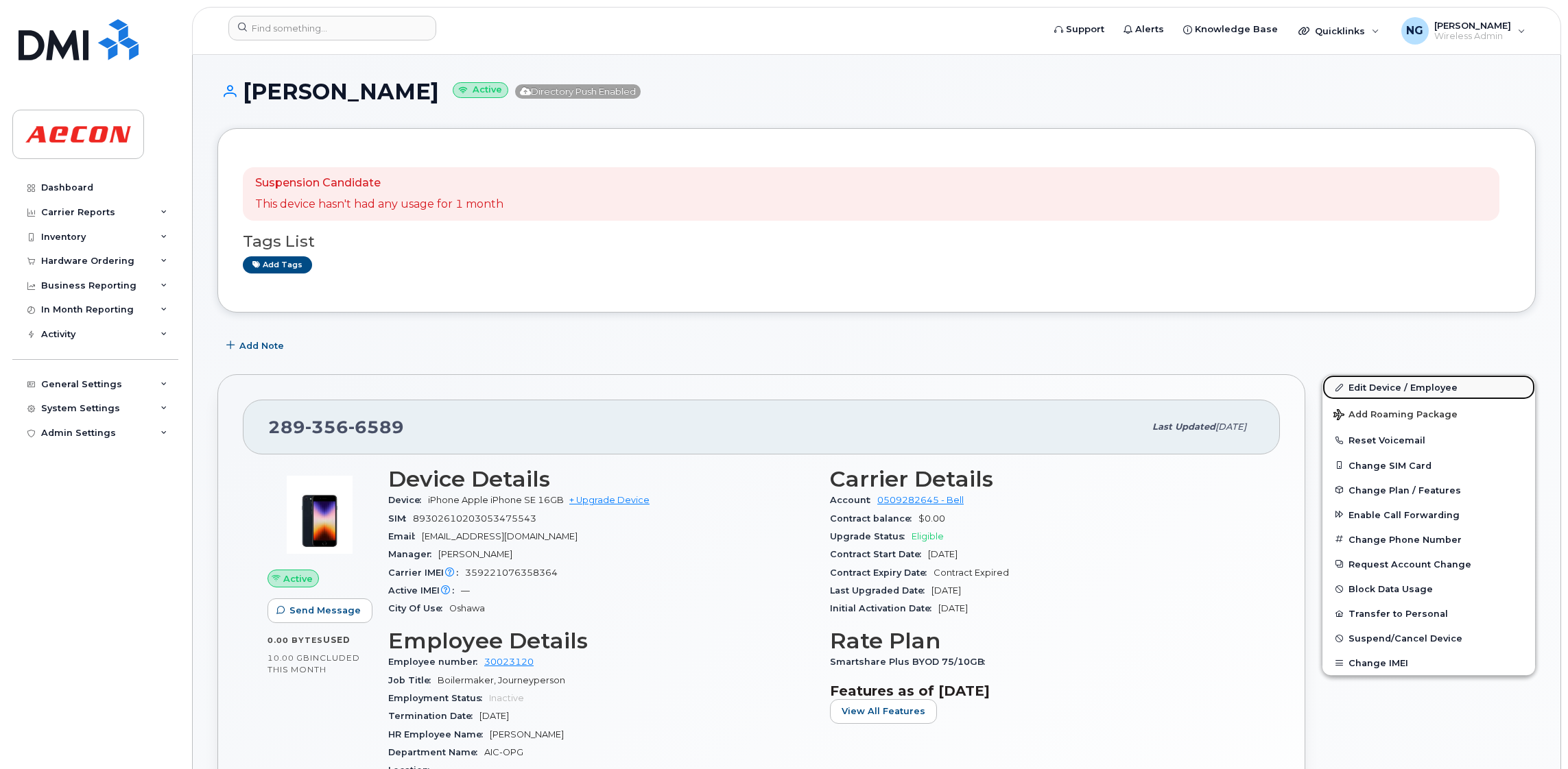
click at [1415, 385] on link "Edit Device / Employee" at bounding box center [1428, 386] width 213 height 25
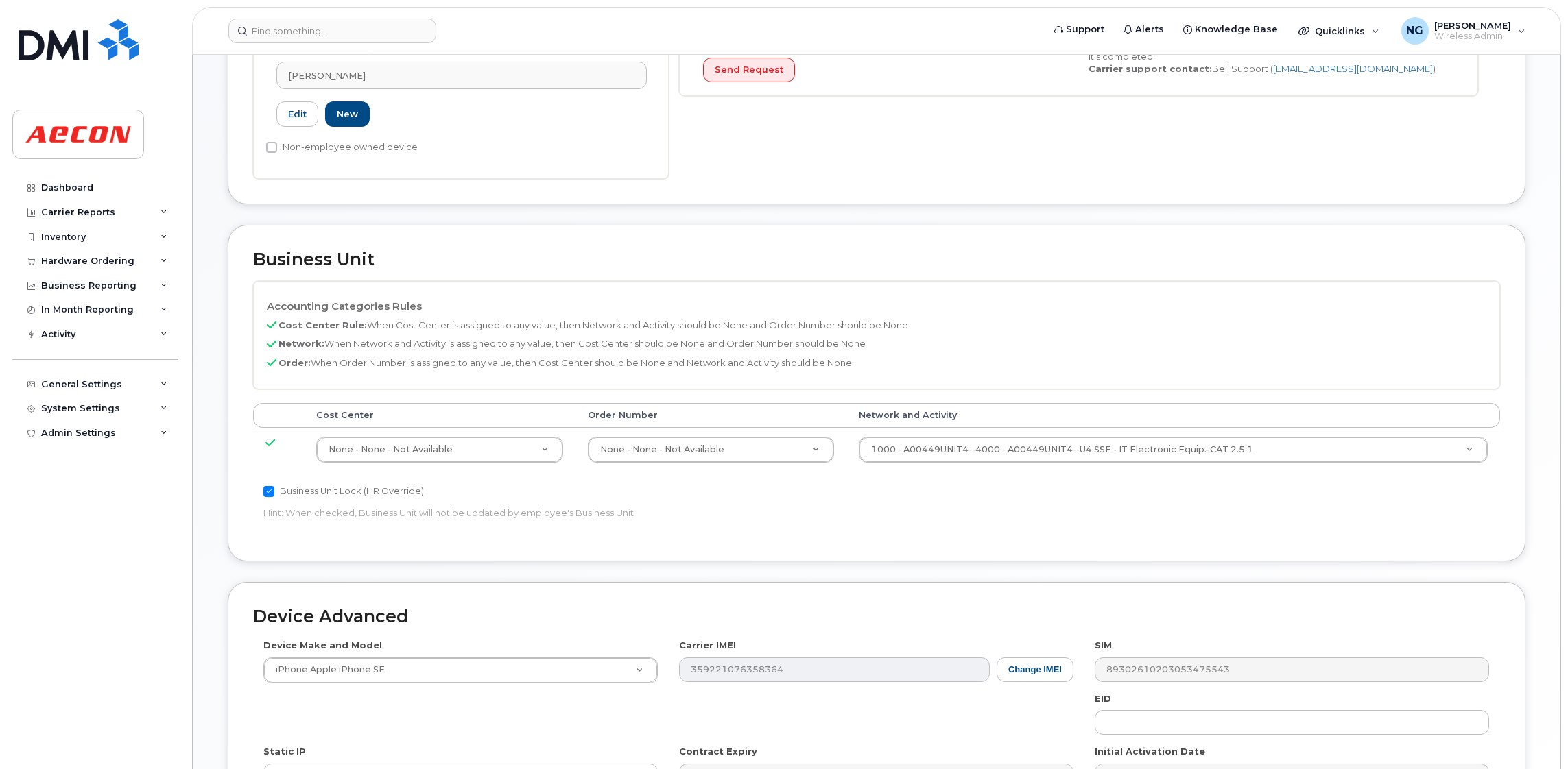
scroll to position [513, 0]
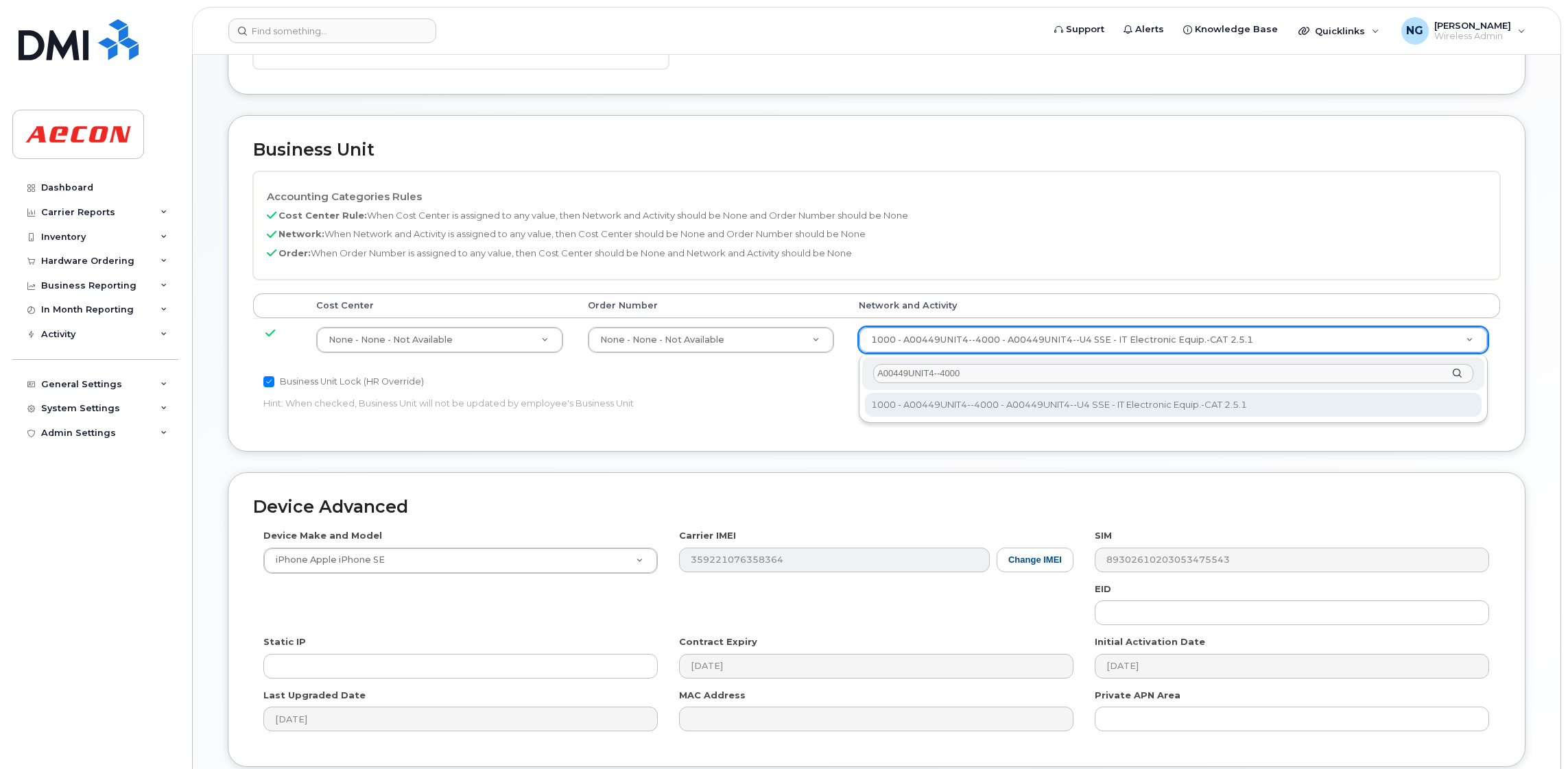
type input "A00449UNIT4--4000"
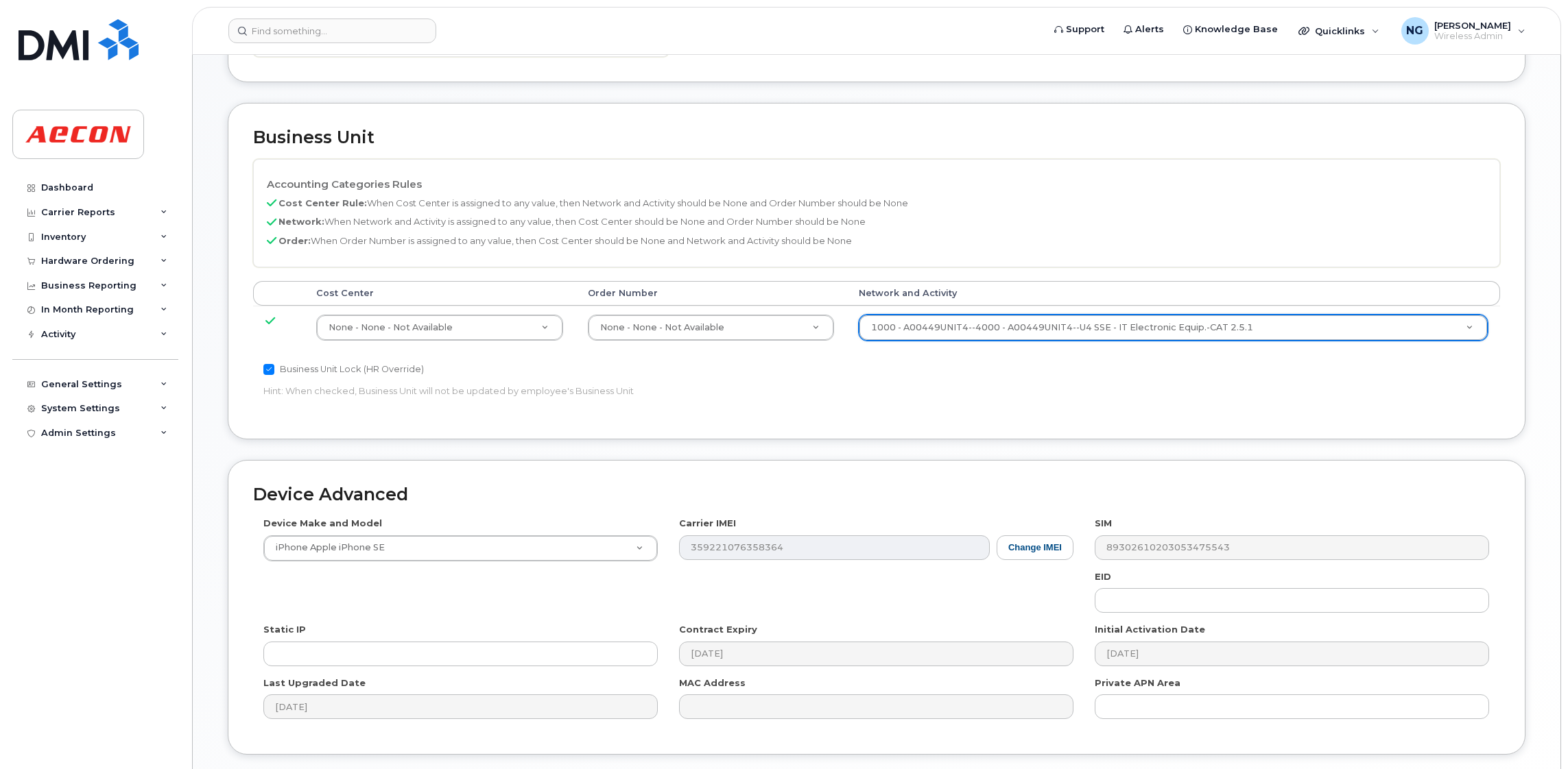
scroll to position [628, 0]
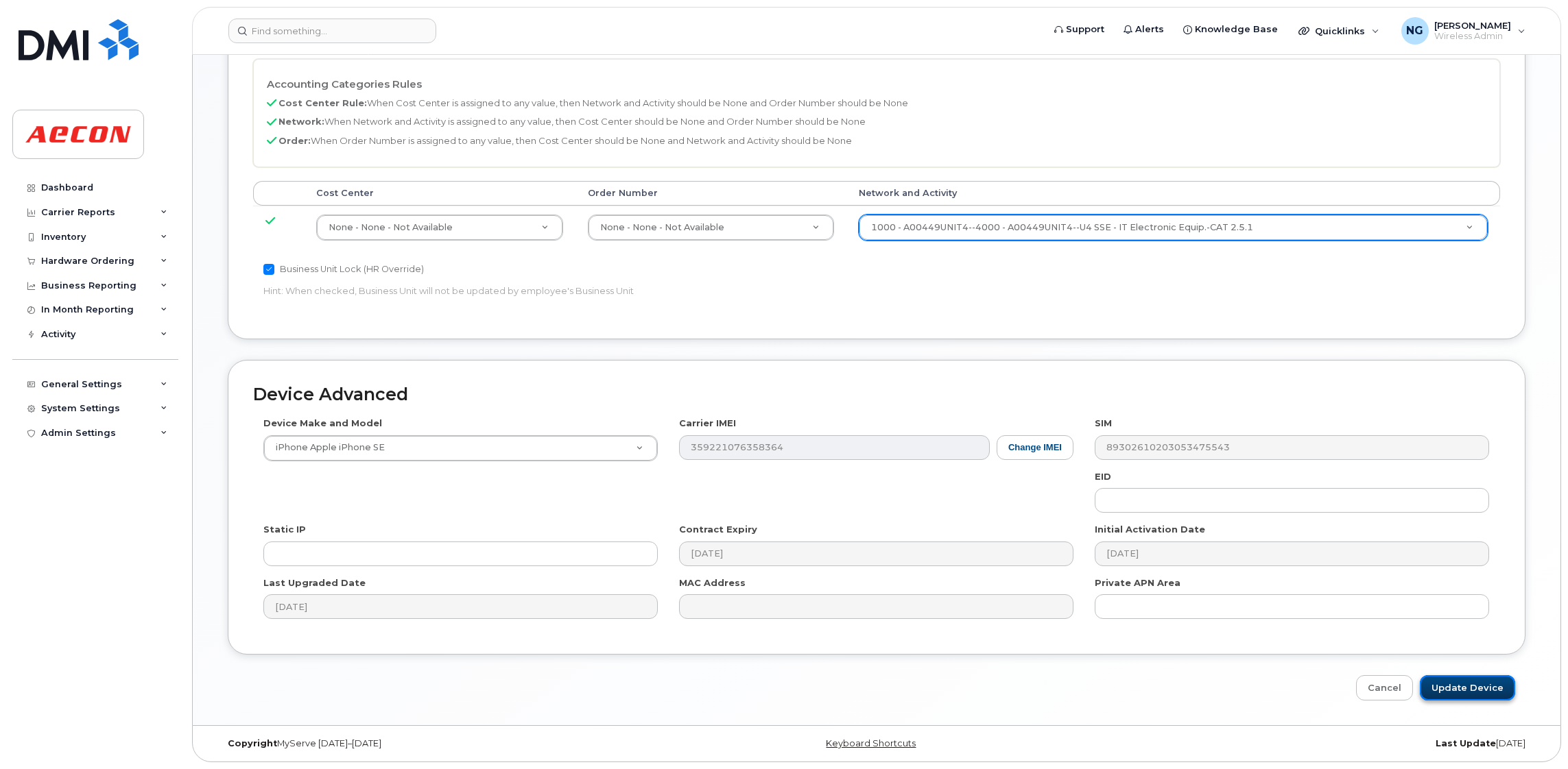
click at [1481, 676] on input "Update Device" at bounding box center [1467, 688] width 95 height 25
type input "Saving..."
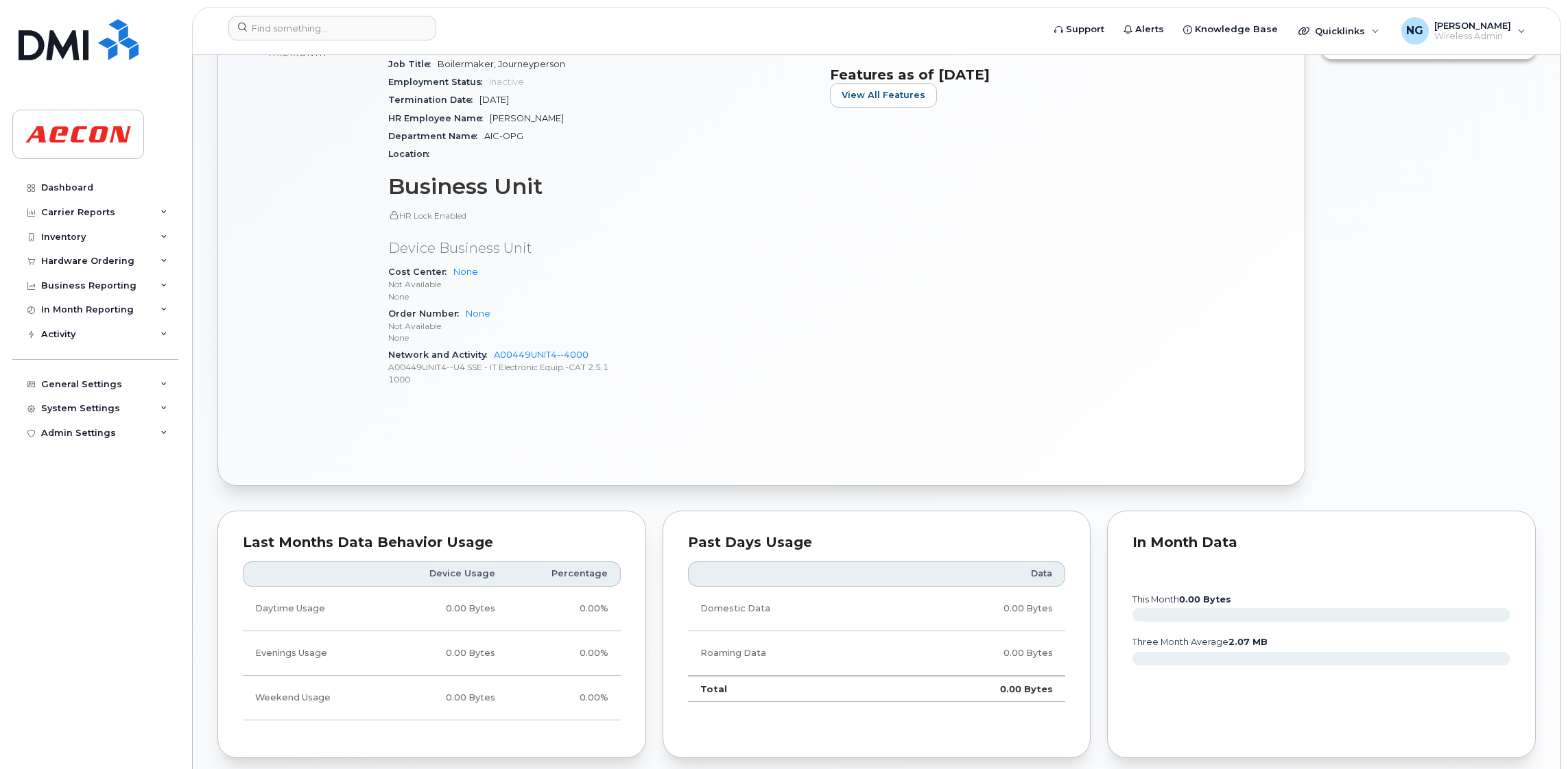
scroll to position [925, 0]
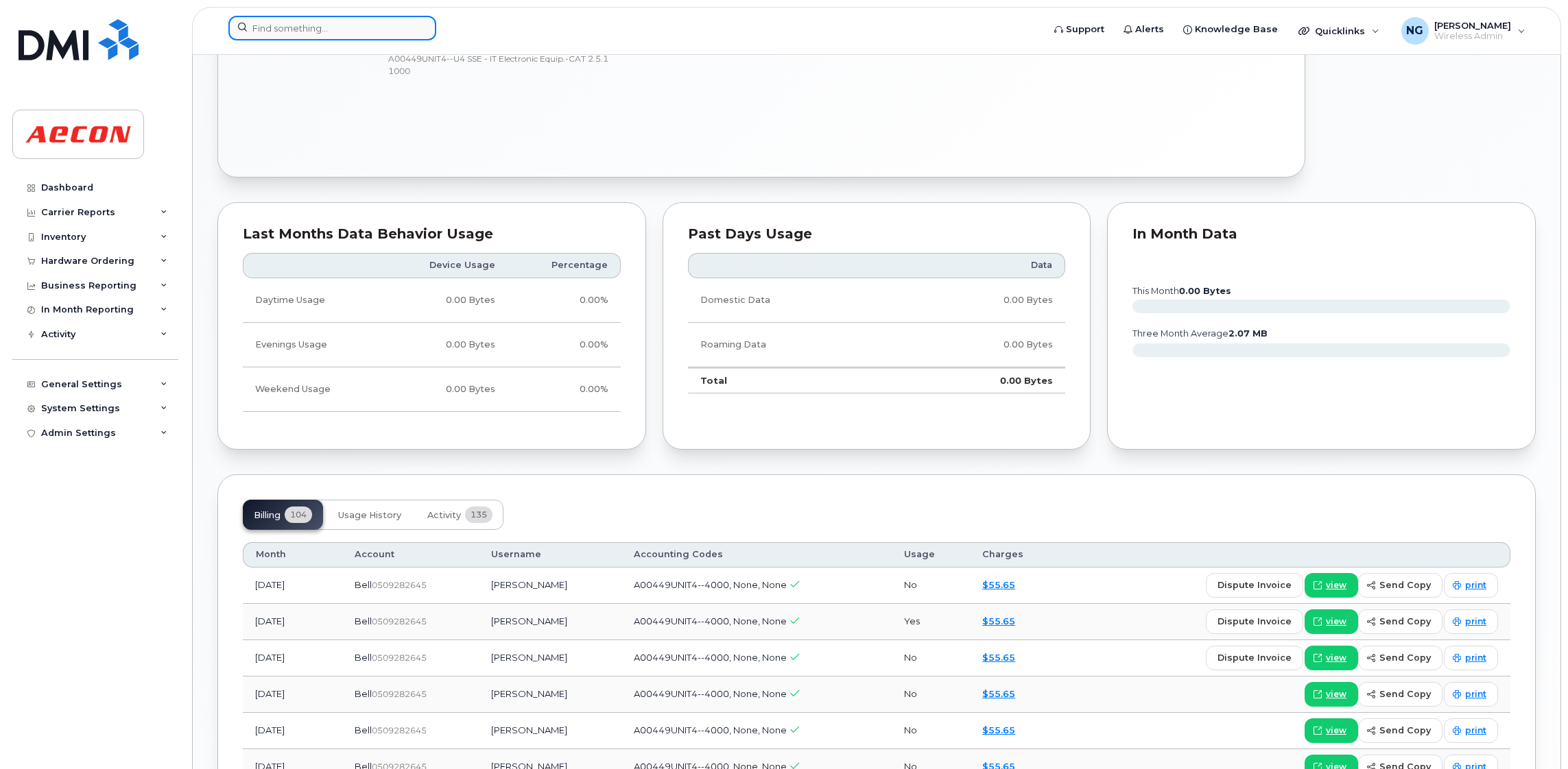
click at [383, 21] on input at bounding box center [333, 28] width 208 height 25
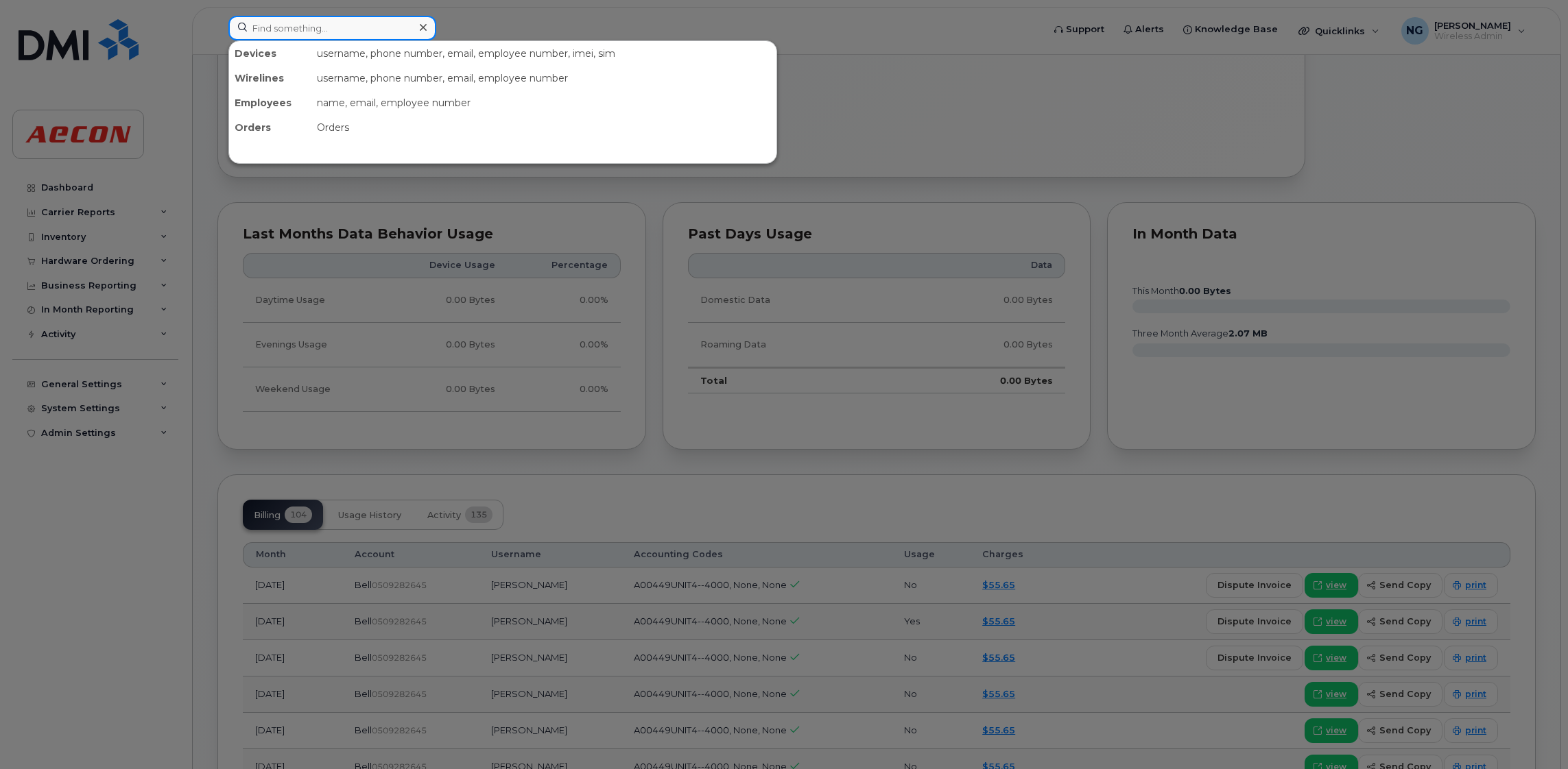
paste input "289-356-6675"
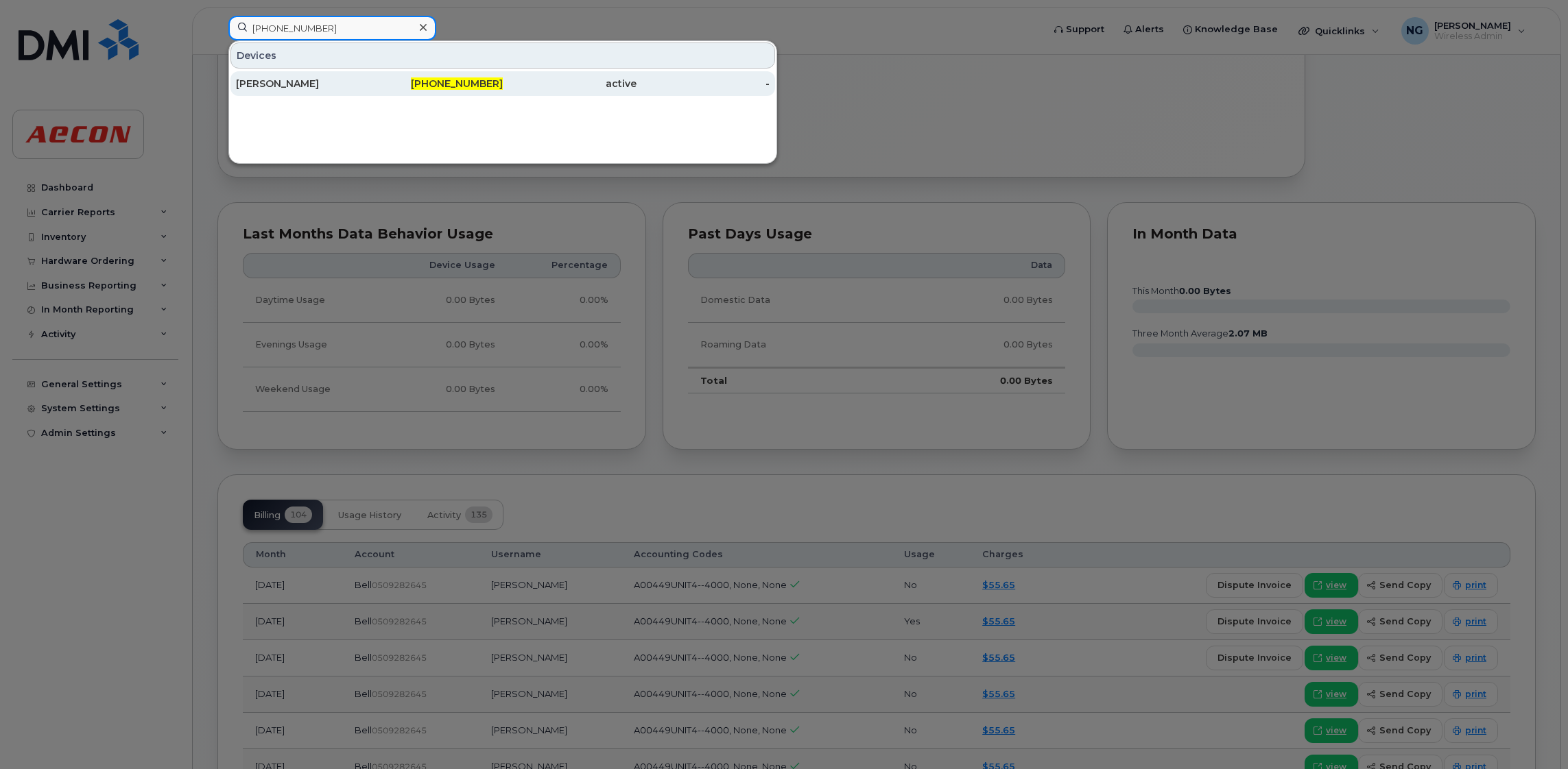
type input "289-356-6675"
drag, startPoint x: 460, startPoint y: 82, endPoint x: 474, endPoint y: 87, distance: 14.9
click at [460, 83] on span "289-356-6675" at bounding box center [457, 84] width 92 height 13
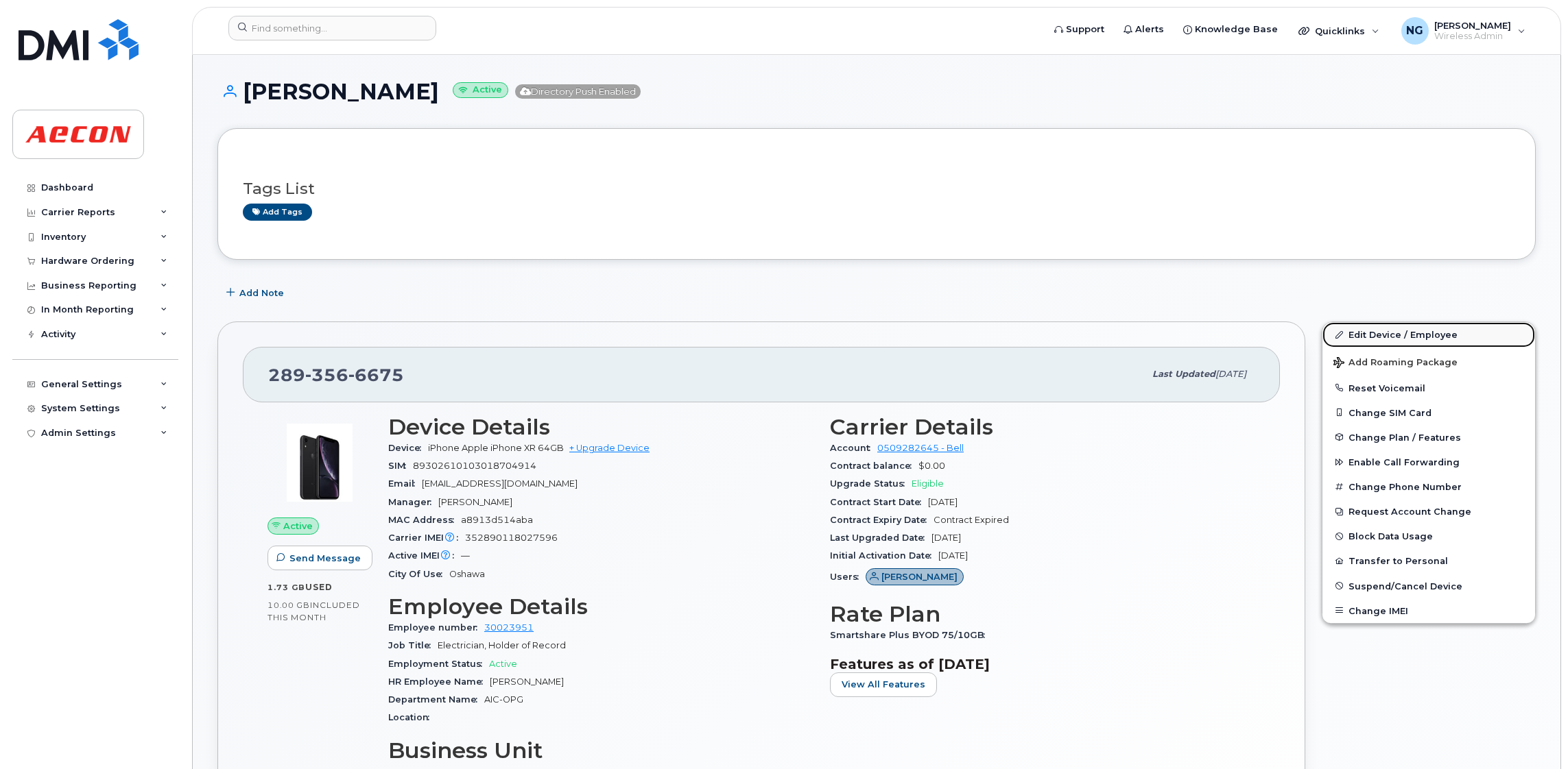
click at [1407, 332] on link "Edit Device / Employee" at bounding box center [1428, 334] width 213 height 25
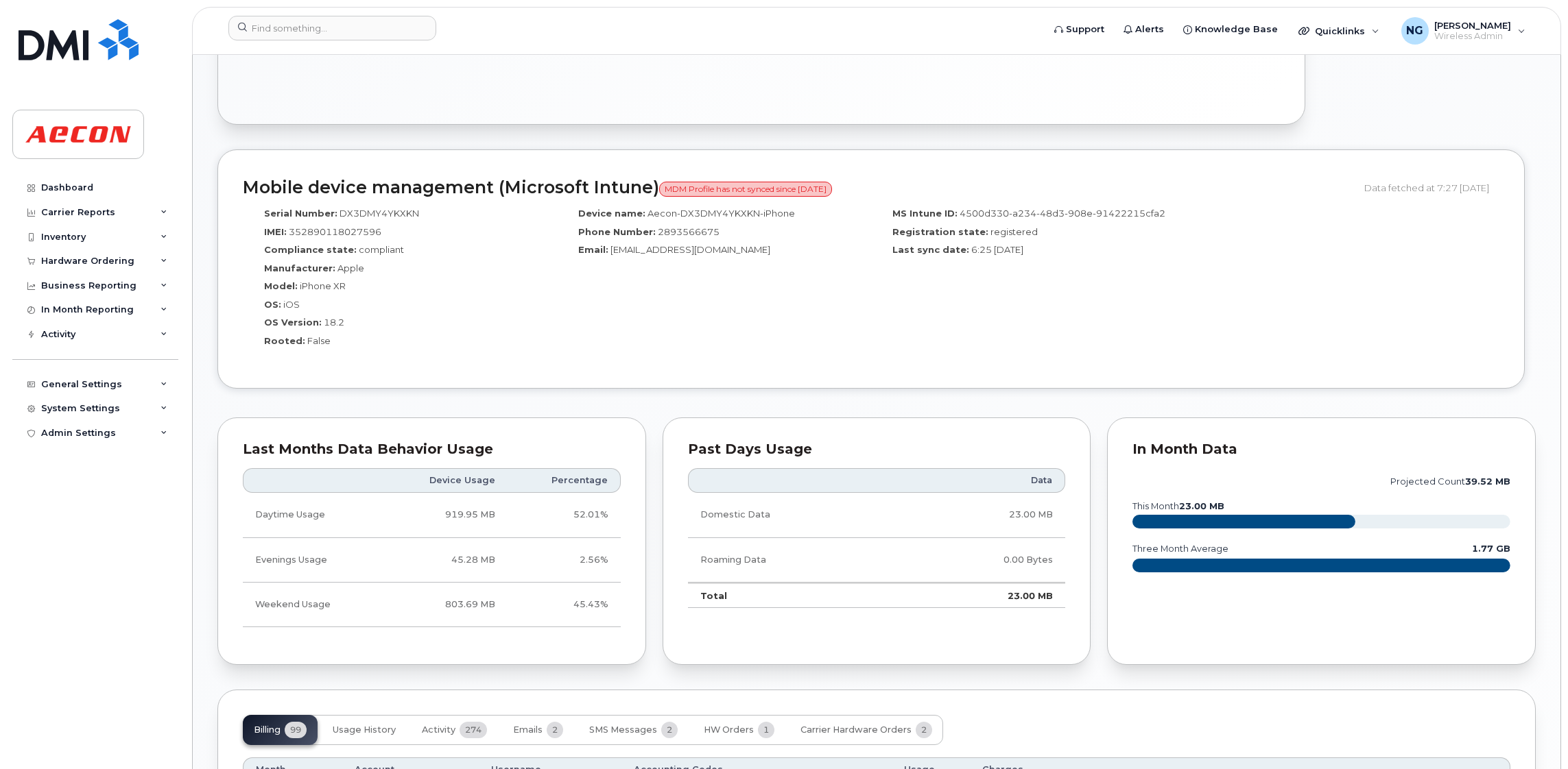
scroll to position [1233, 0]
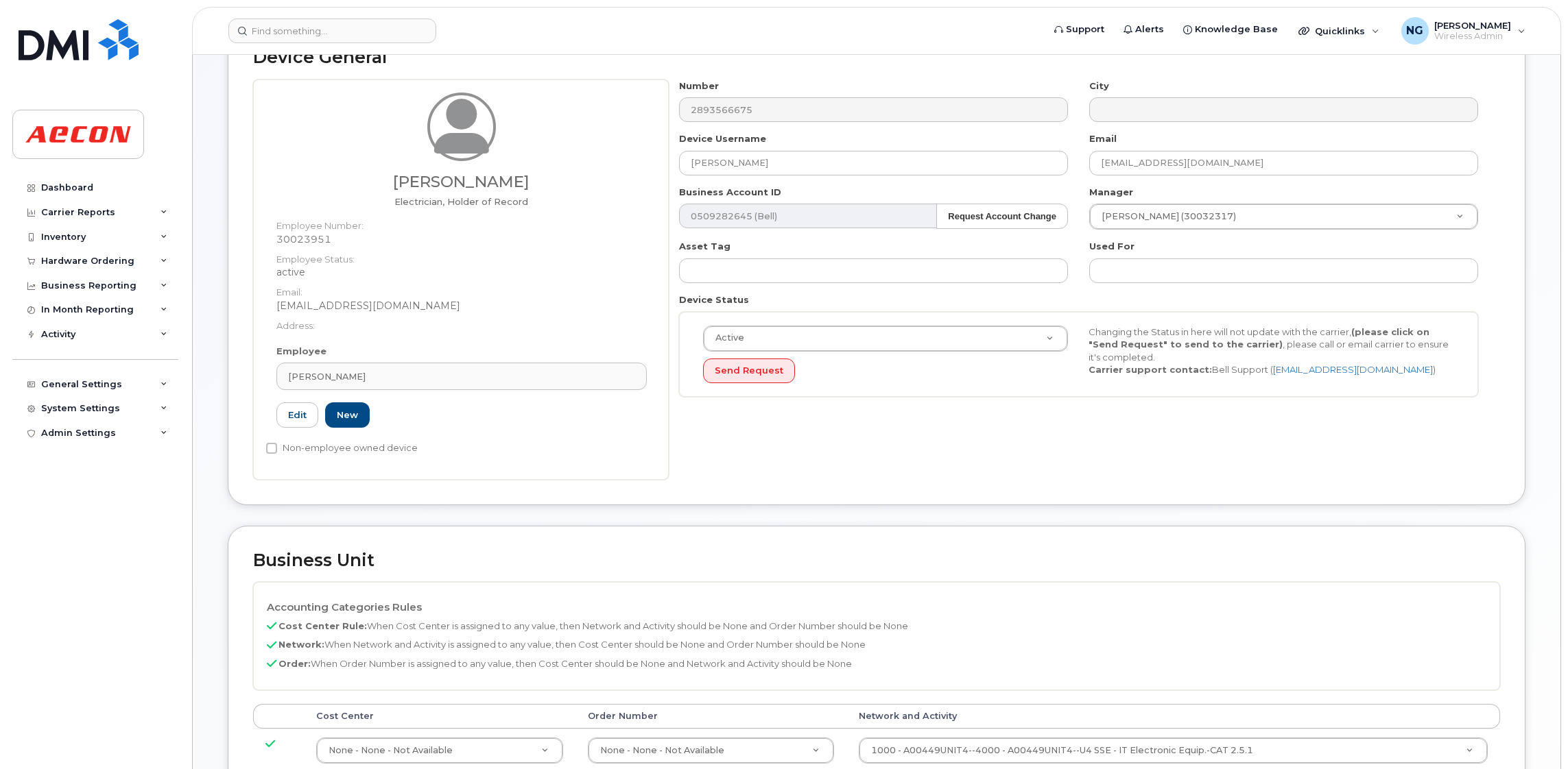
scroll to position [411, 0]
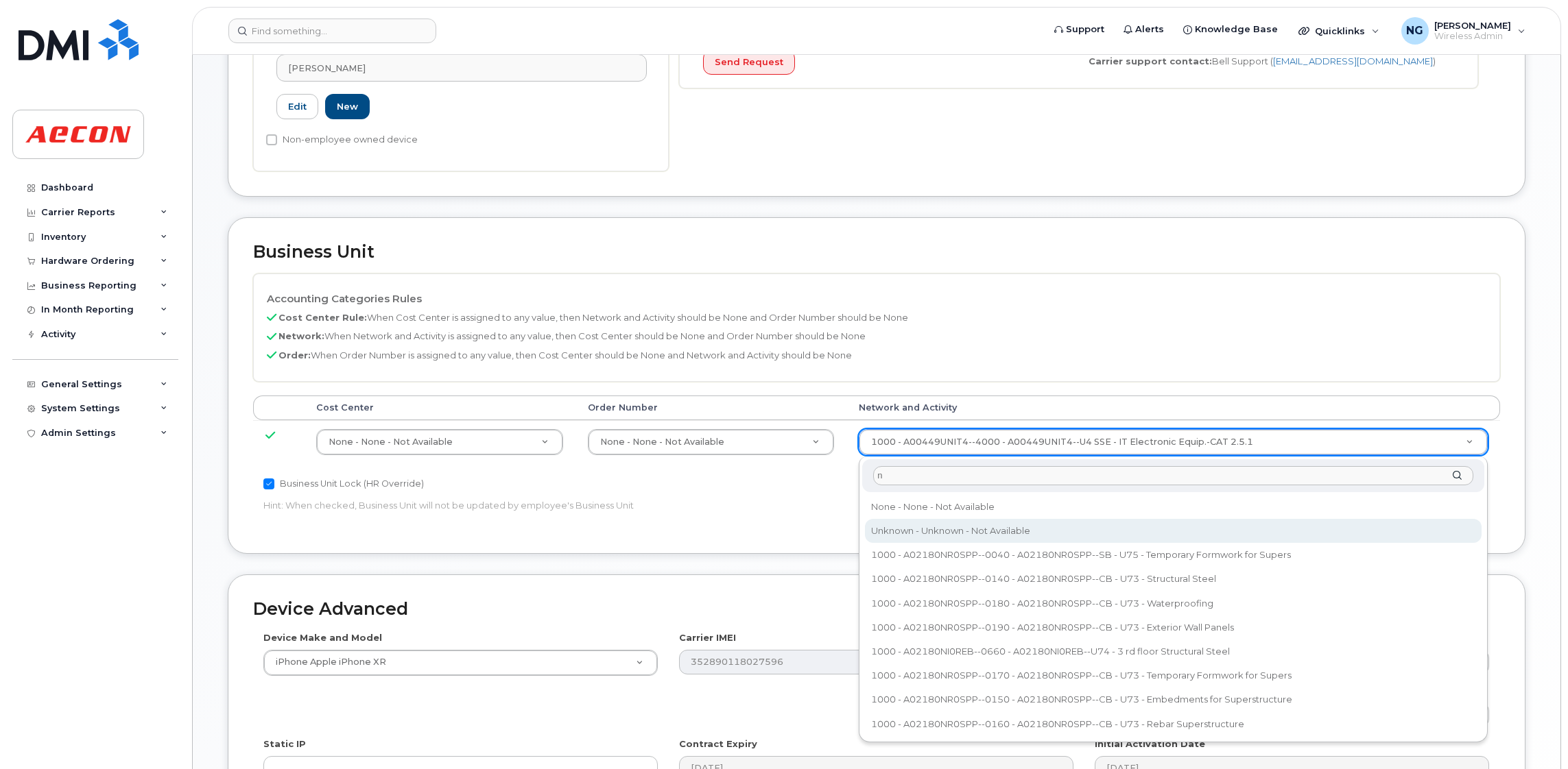
type input "n"
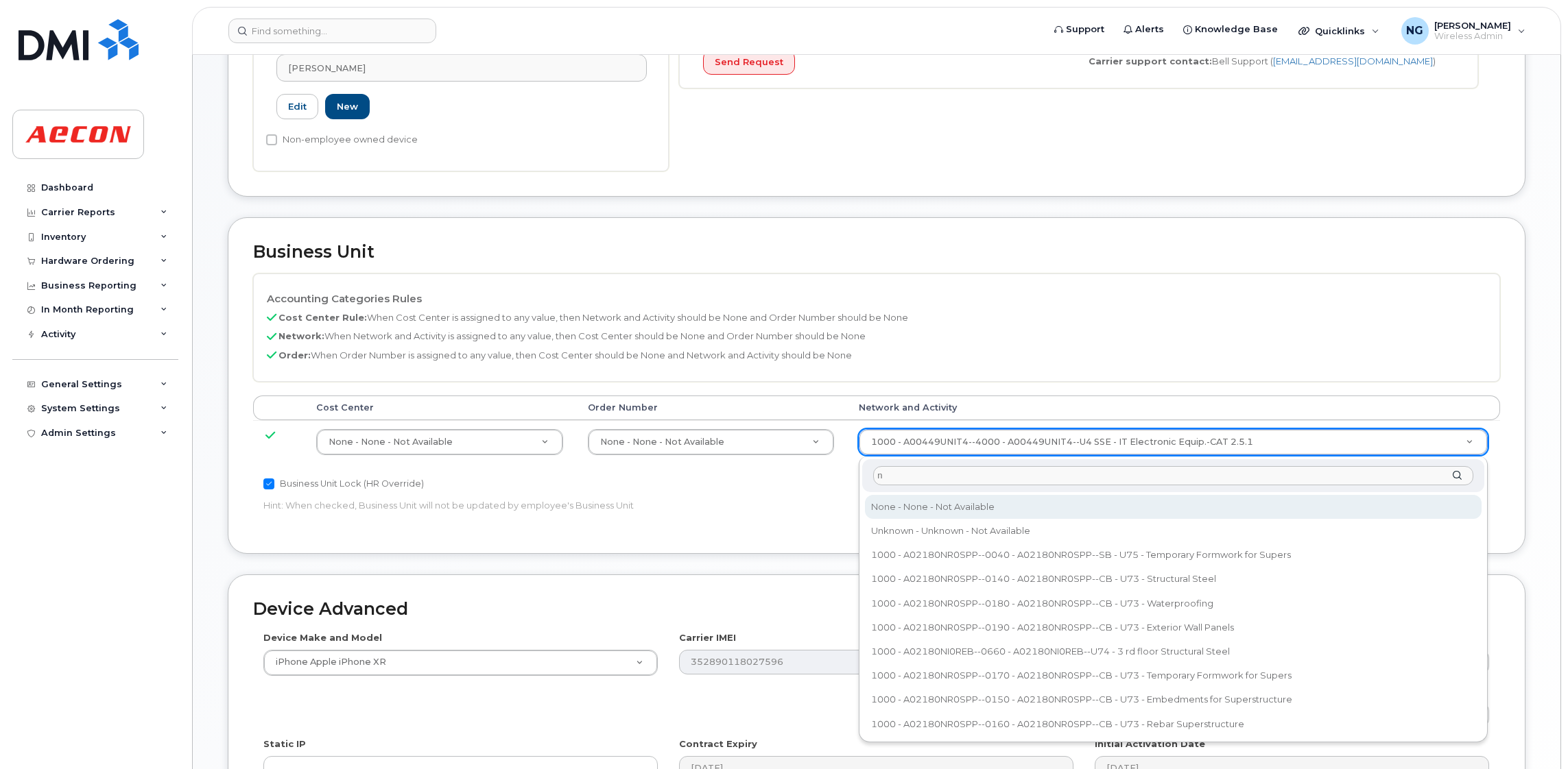
type input "283608"
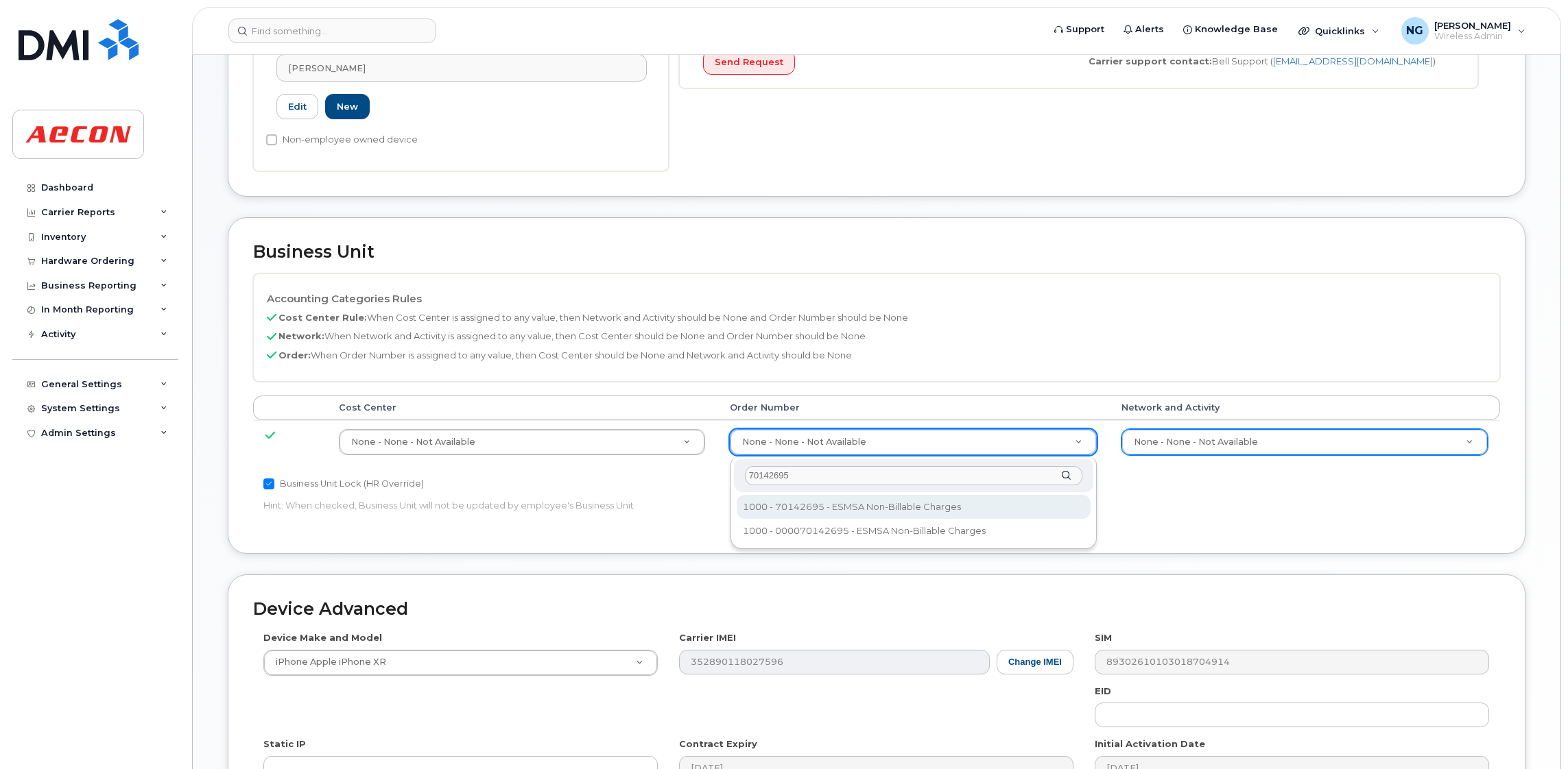
type input "70142695"
type input "283680"
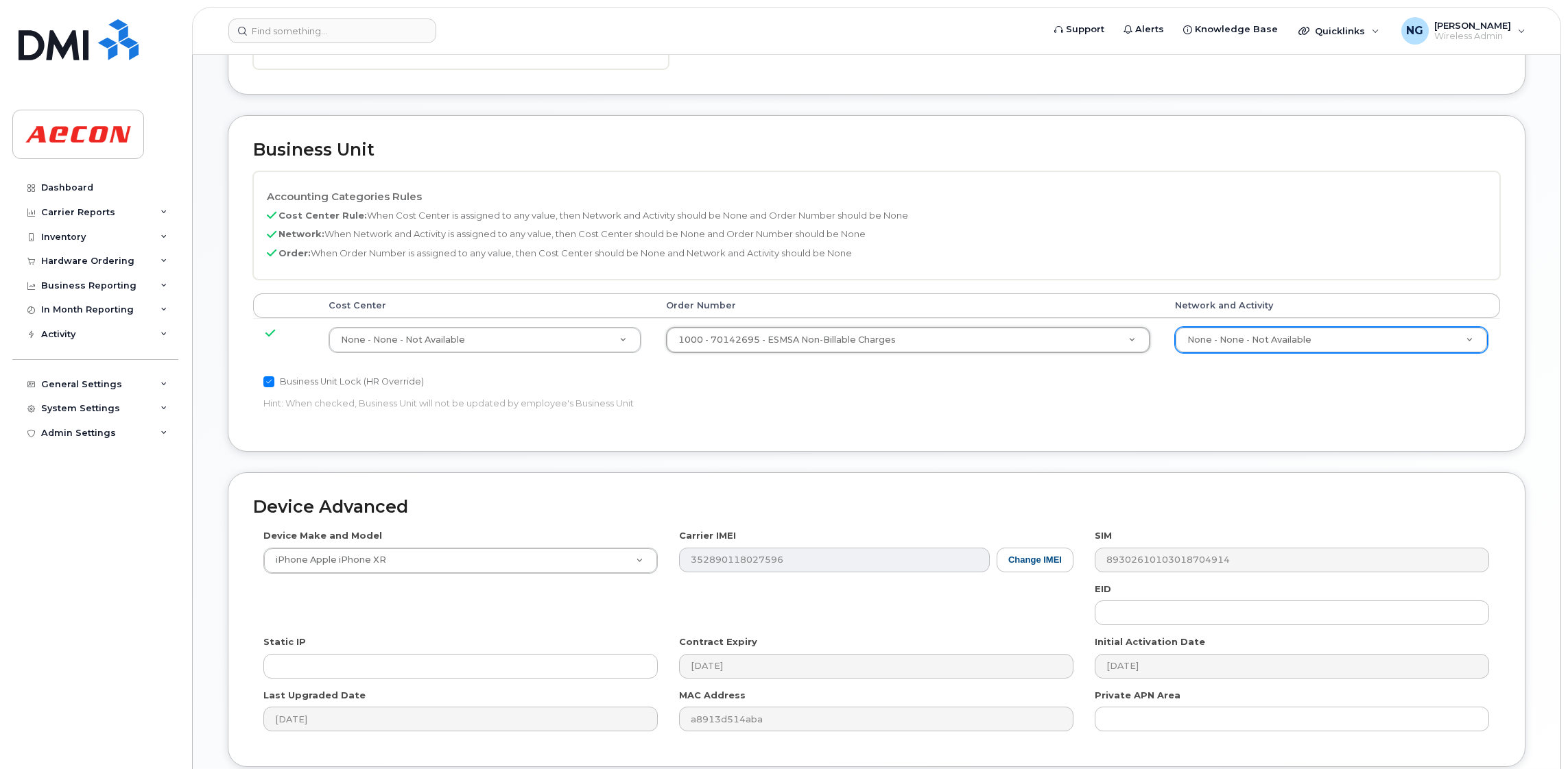
scroll to position [628, 0]
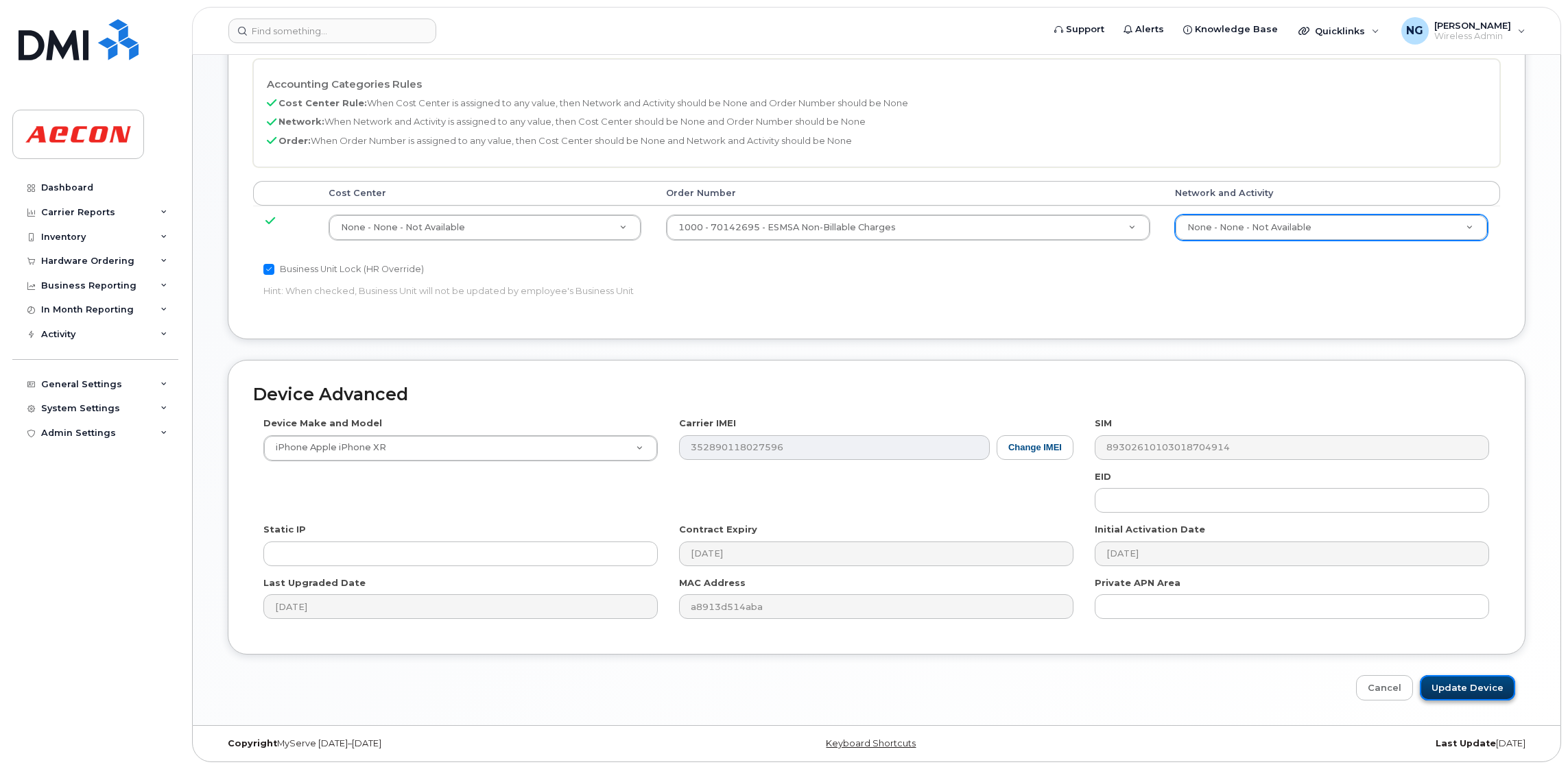
click at [1480, 686] on input "Update Device" at bounding box center [1467, 688] width 95 height 25
type input "Saving..."
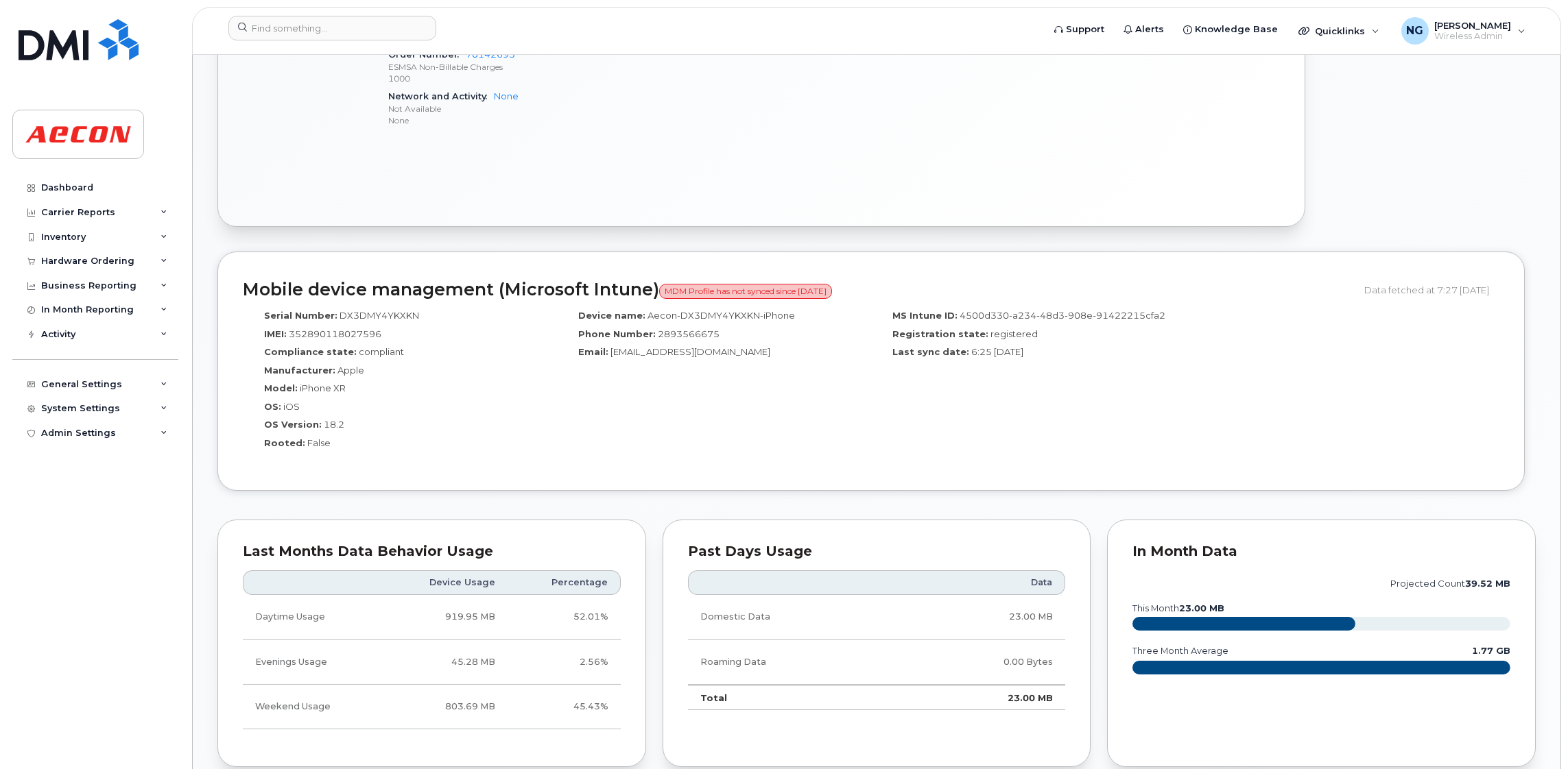
scroll to position [1130, 0]
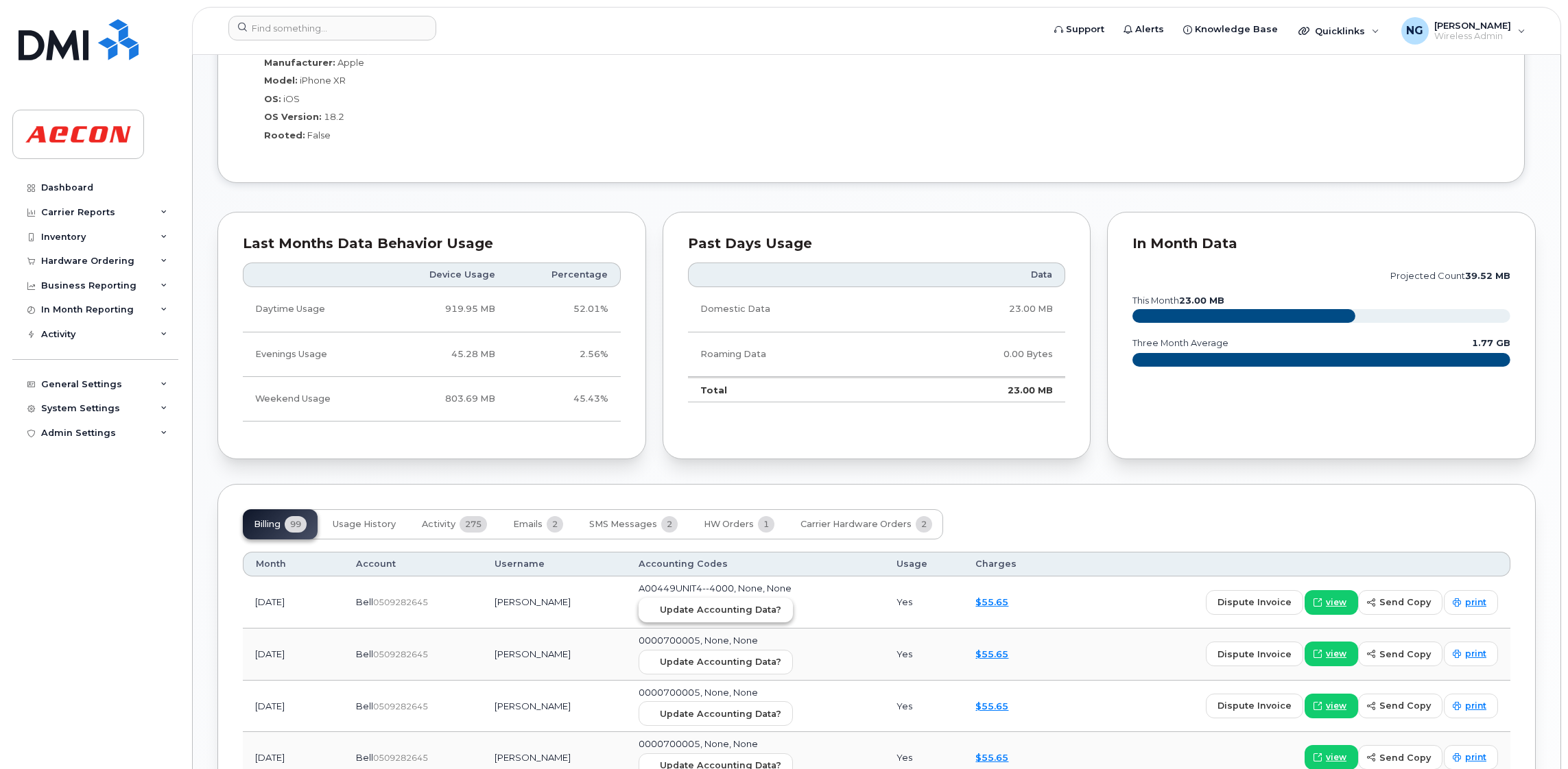
click at [719, 612] on span "Update Accounting Data?" at bounding box center [720, 609] width 121 height 13
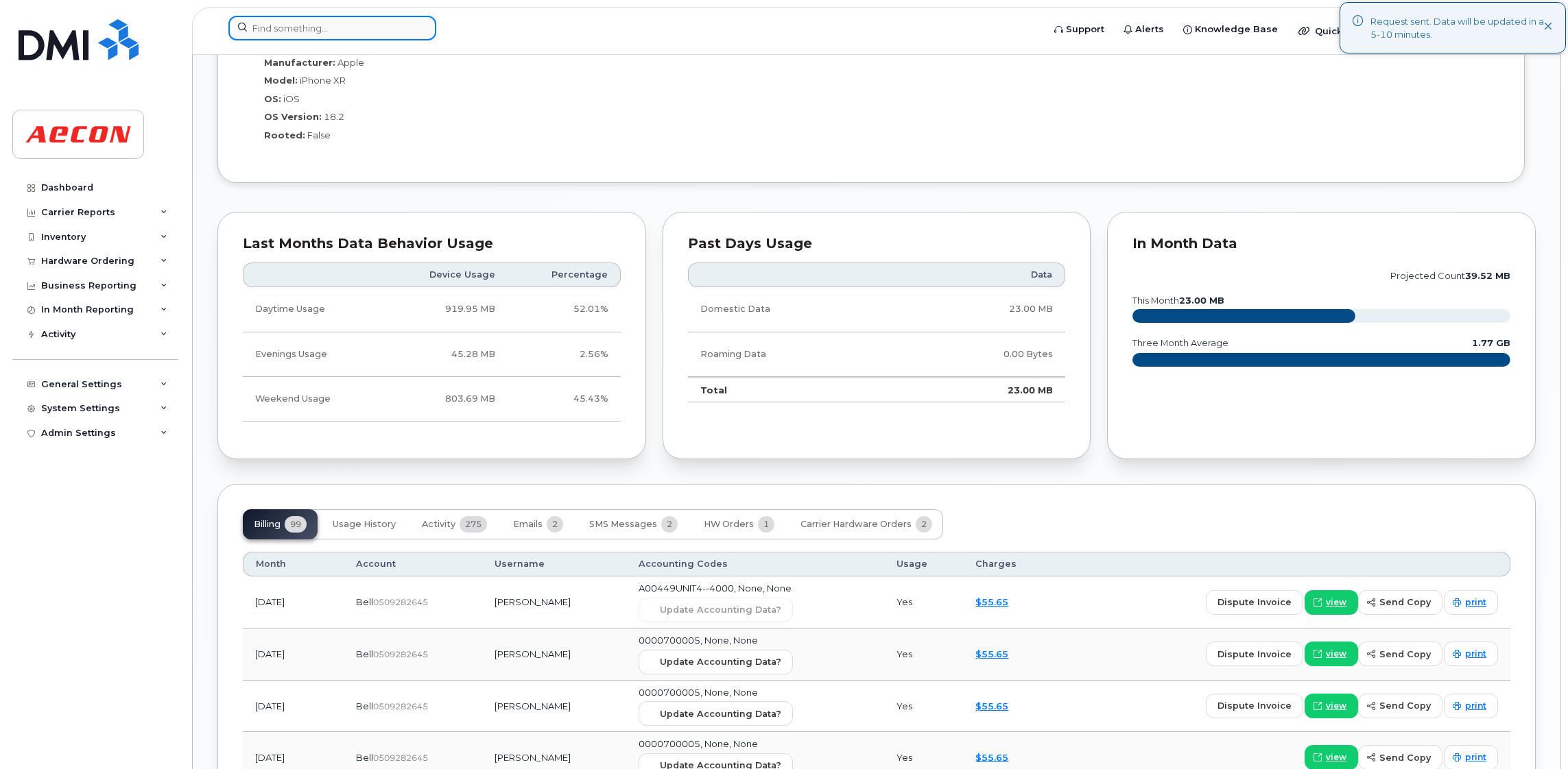
click at [311, 26] on input at bounding box center [333, 28] width 208 height 25
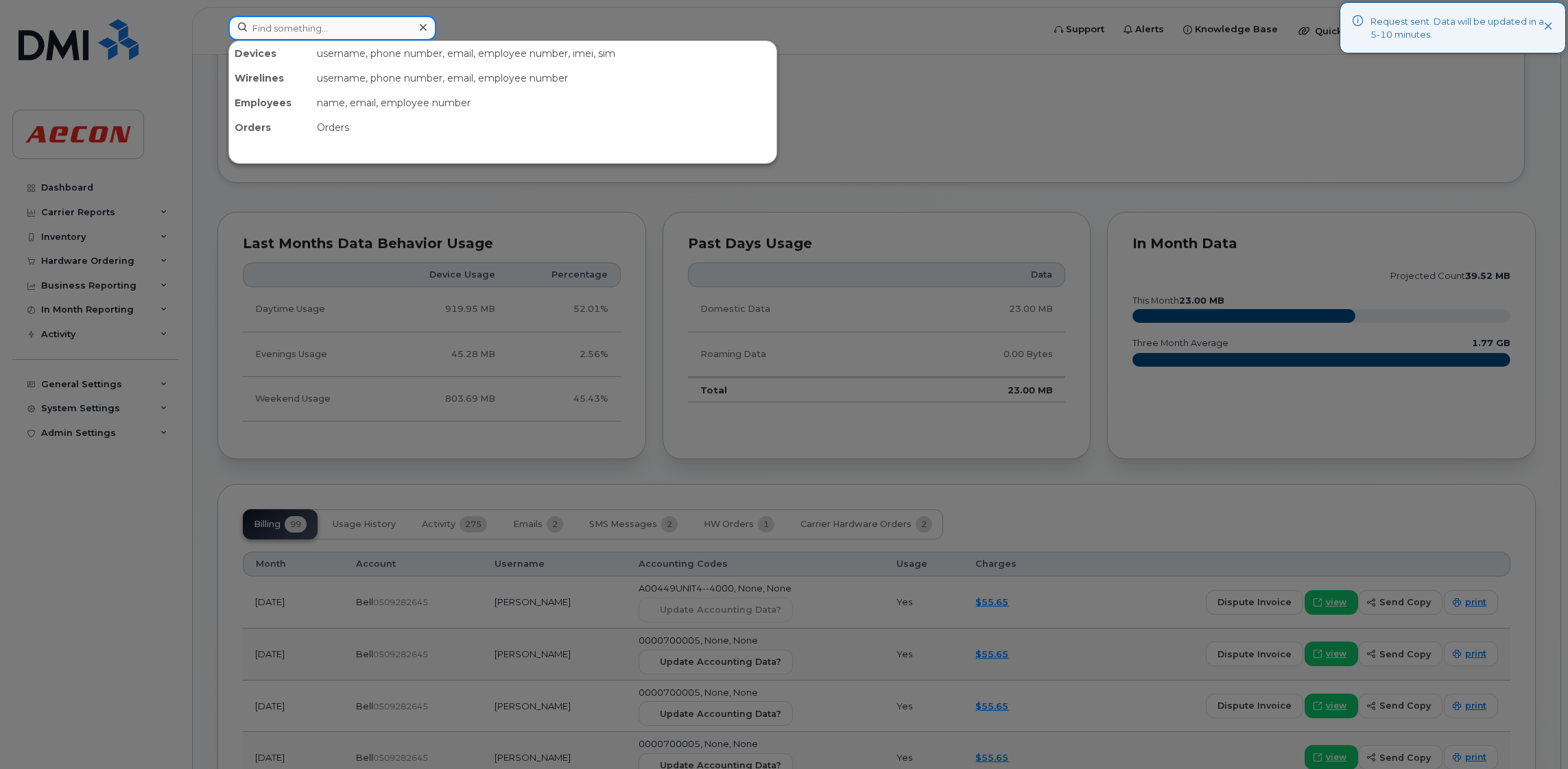
paste input "[PHONE_NUMBER]"
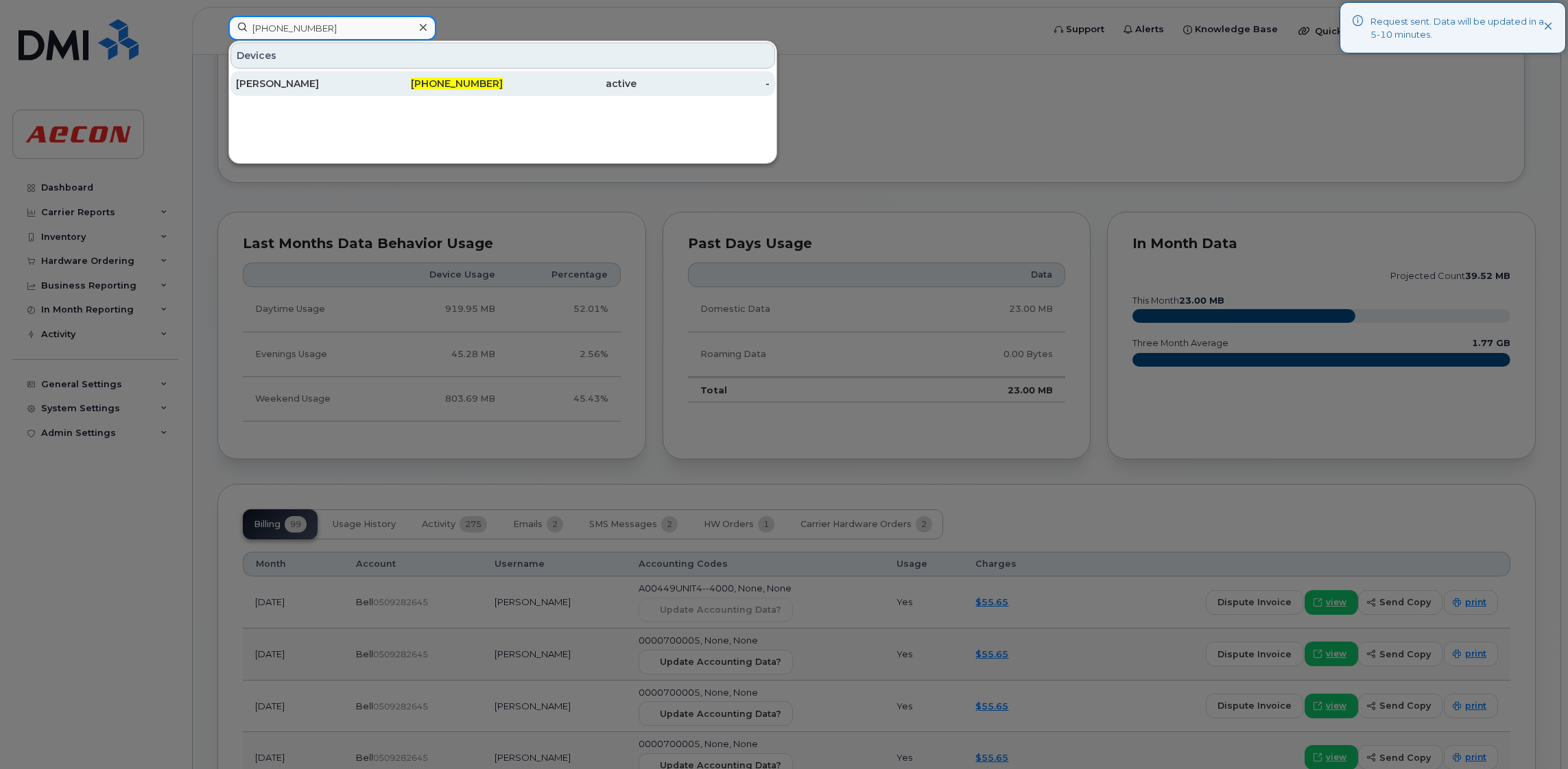
type input "[PHONE_NUMBER]"
click at [491, 71] on link "[PERSON_NAME] [PHONE_NUMBER] active -" at bounding box center [503, 83] width 545 height 25
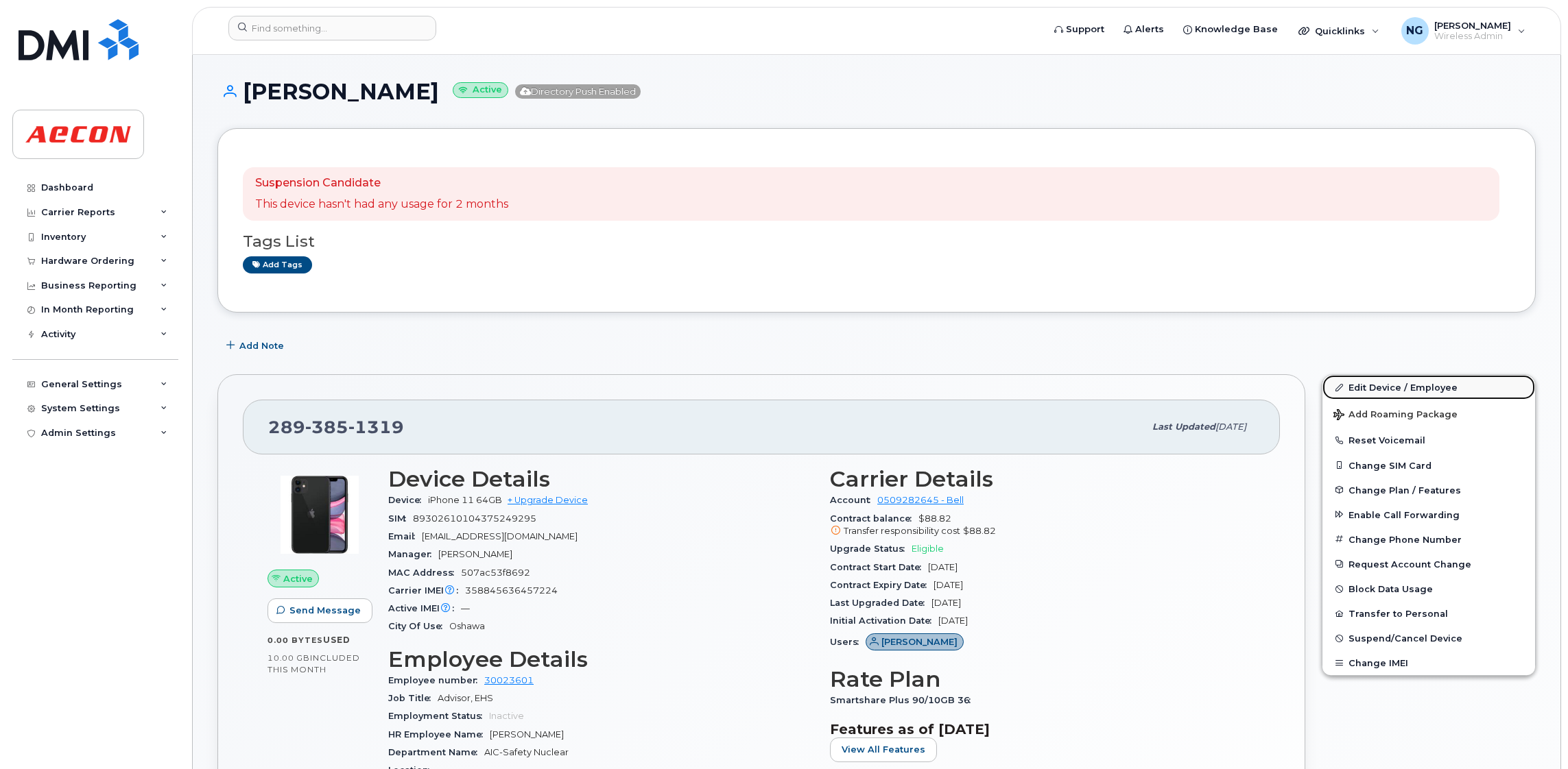
click at [1392, 381] on link "Edit Device / Employee" at bounding box center [1428, 386] width 213 height 25
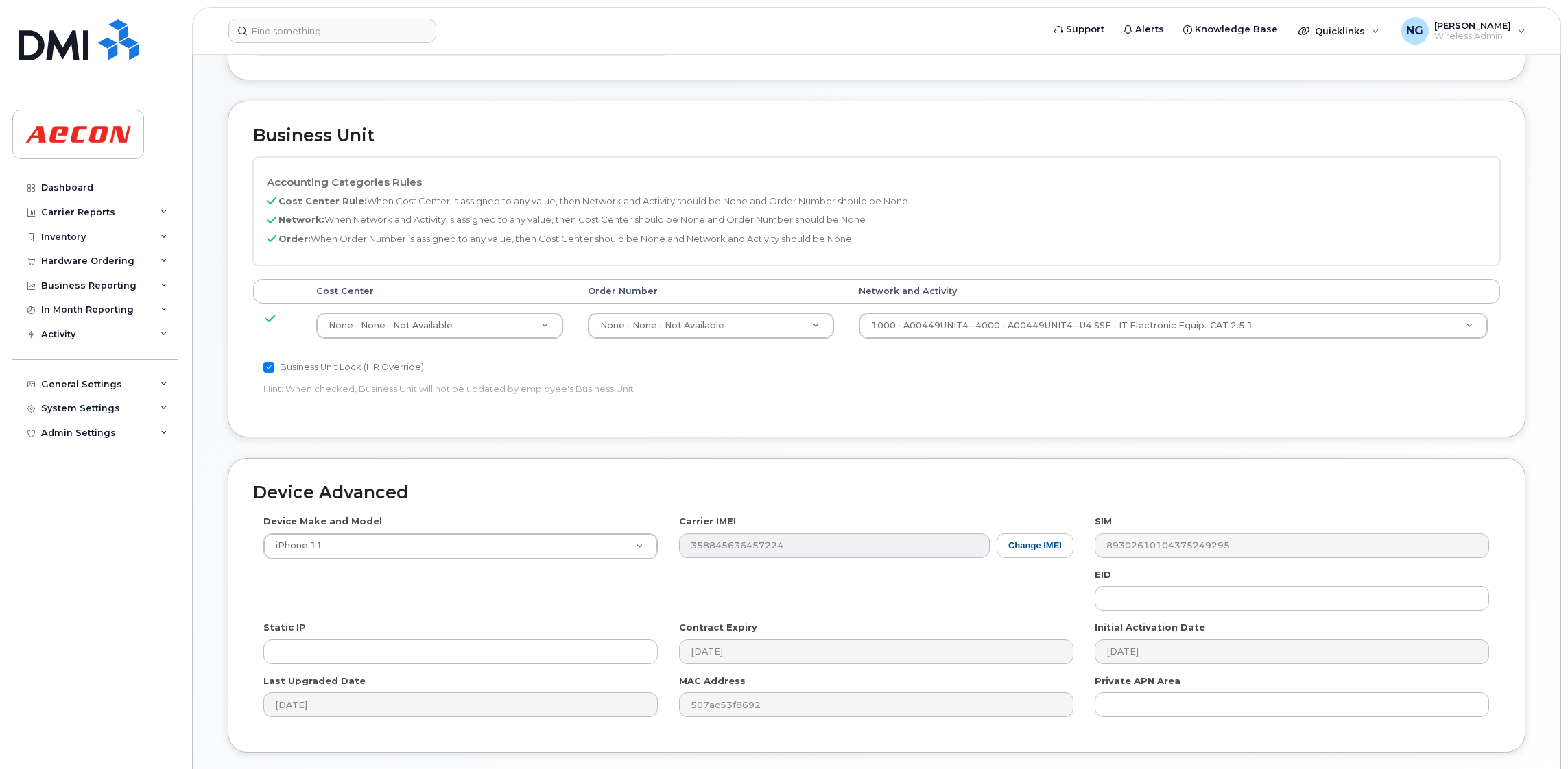
scroll to position [628, 0]
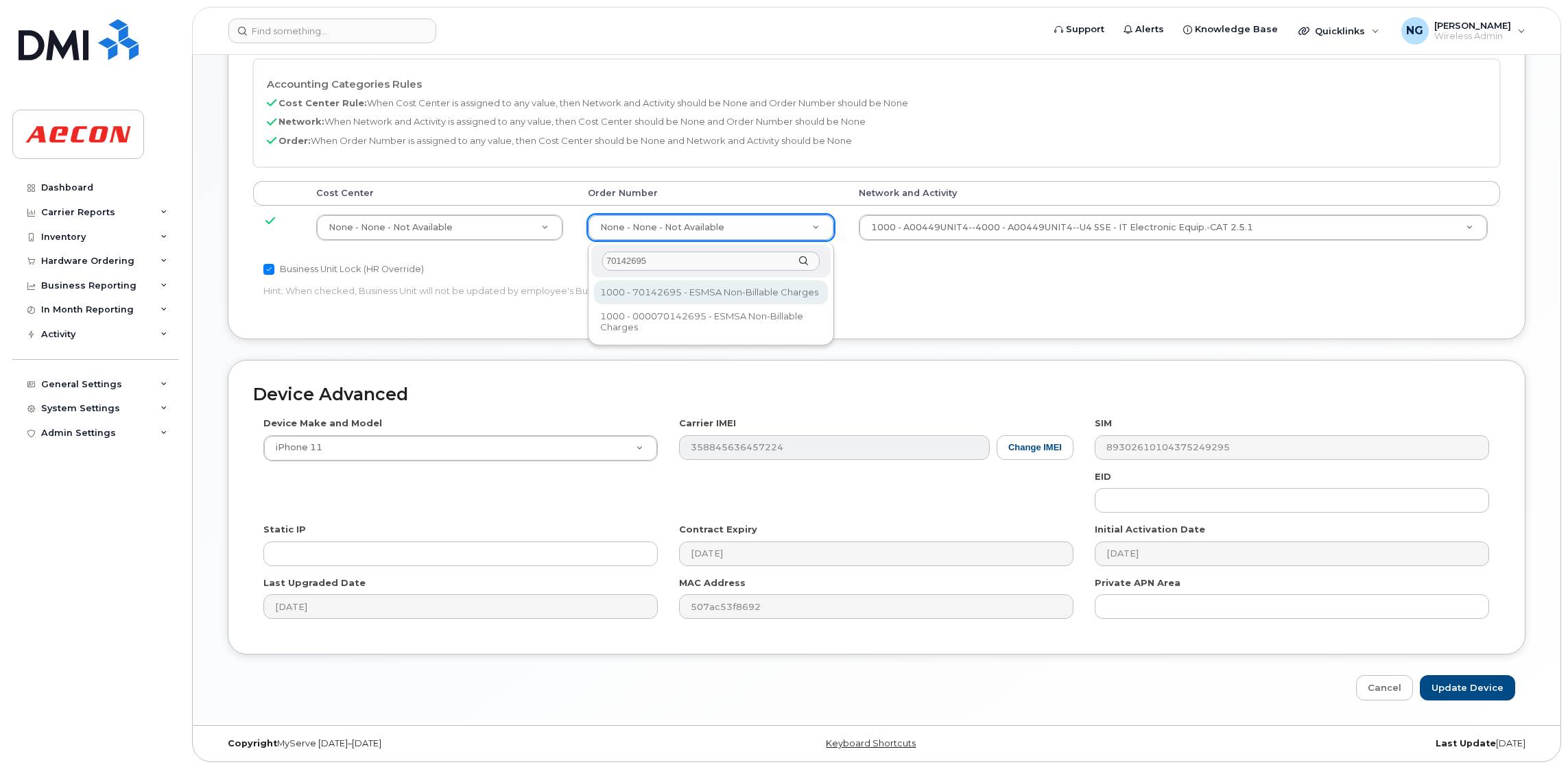
type input "70142695"
type input "283680"
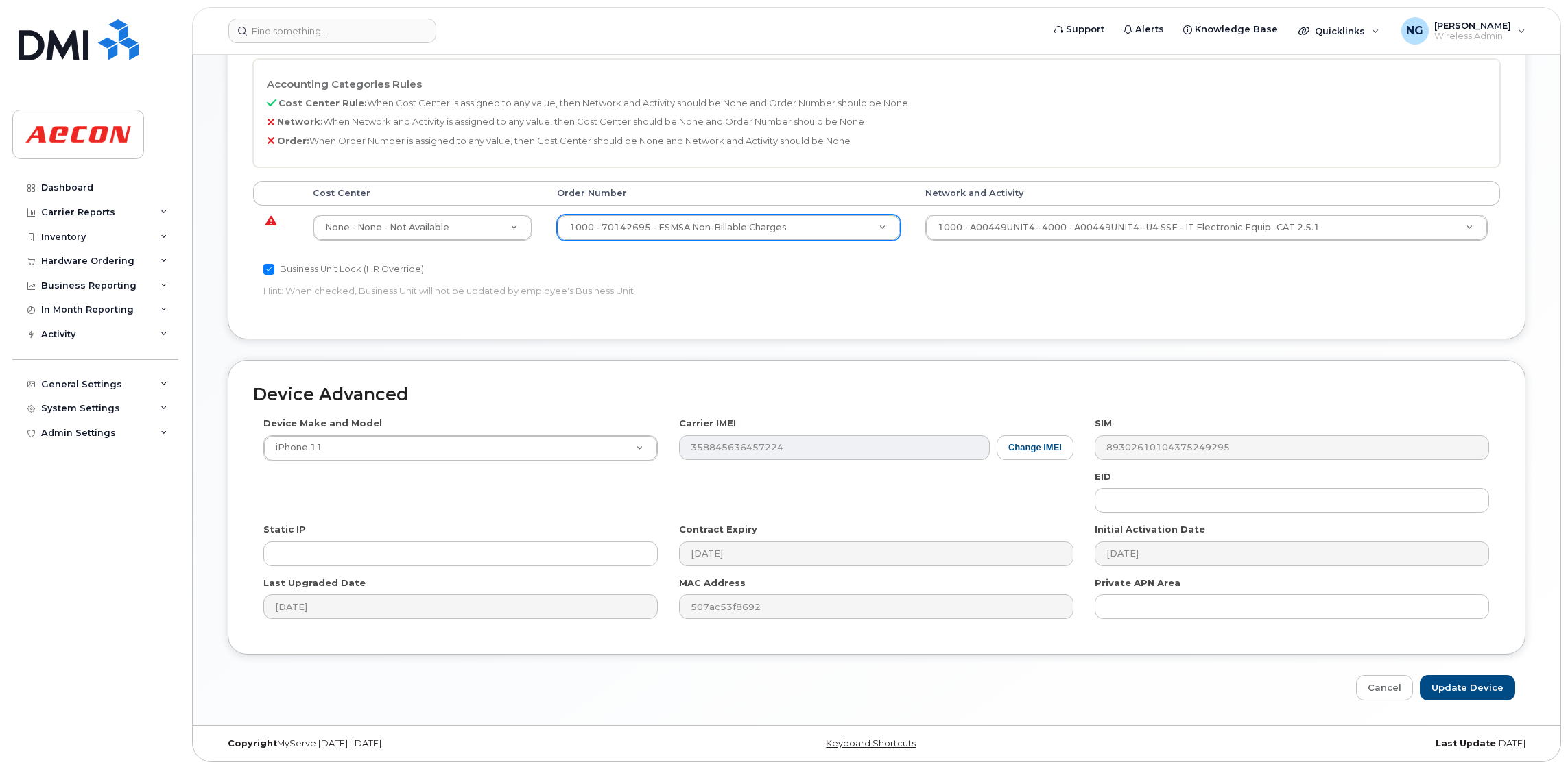
click at [1242, 209] on td "1000 - A00449UNIT4--4000 - A00449UNIT4--U4 SSE - IT Electronic Equip.-CAT 2.5.1…" at bounding box center [1206, 227] width 587 height 43
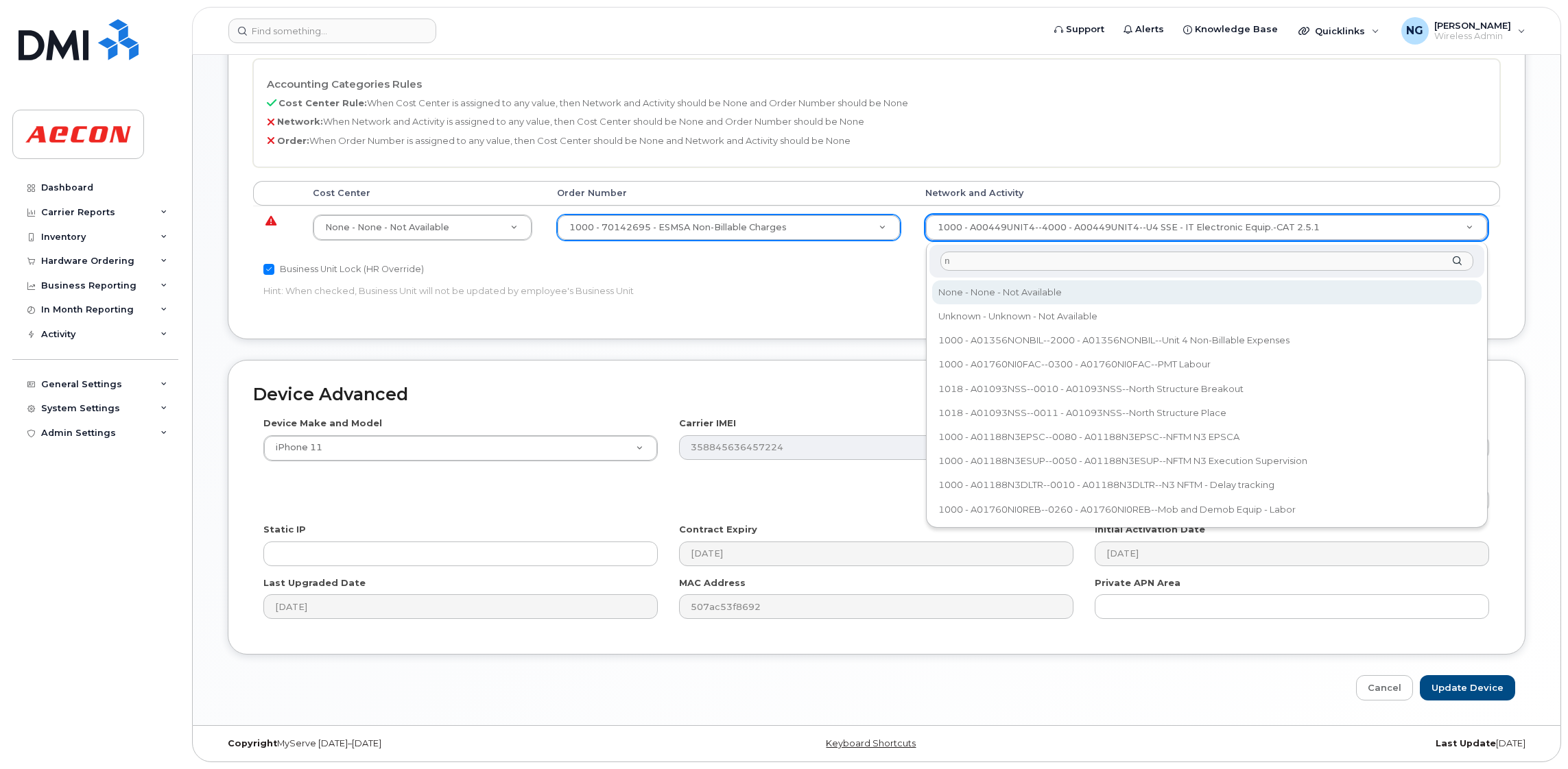
type input "n"
type input "283608"
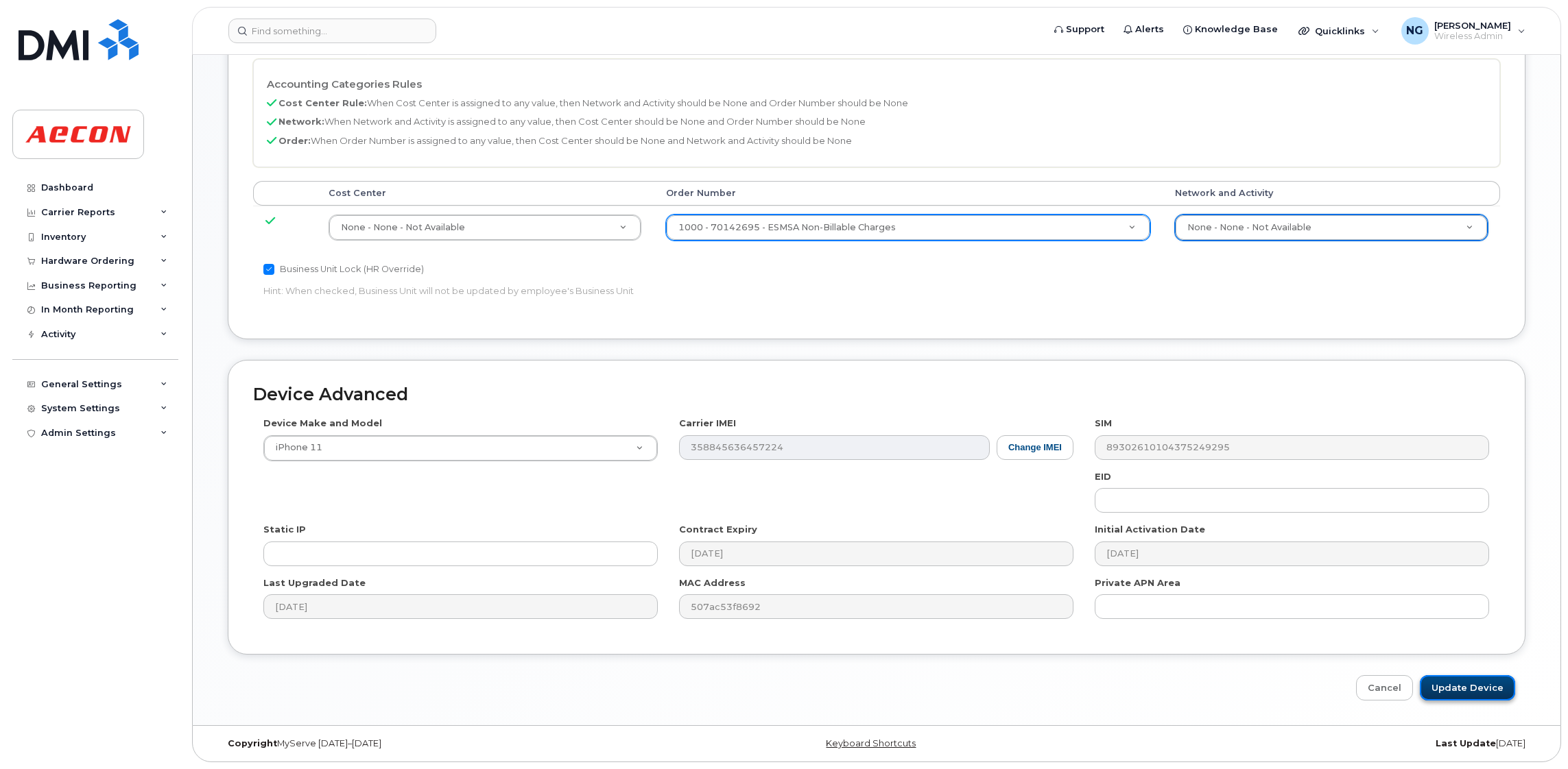
click at [1447, 686] on input "Update Device" at bounding box center [1467, 688] width 95 height 25
type input "Saving..."
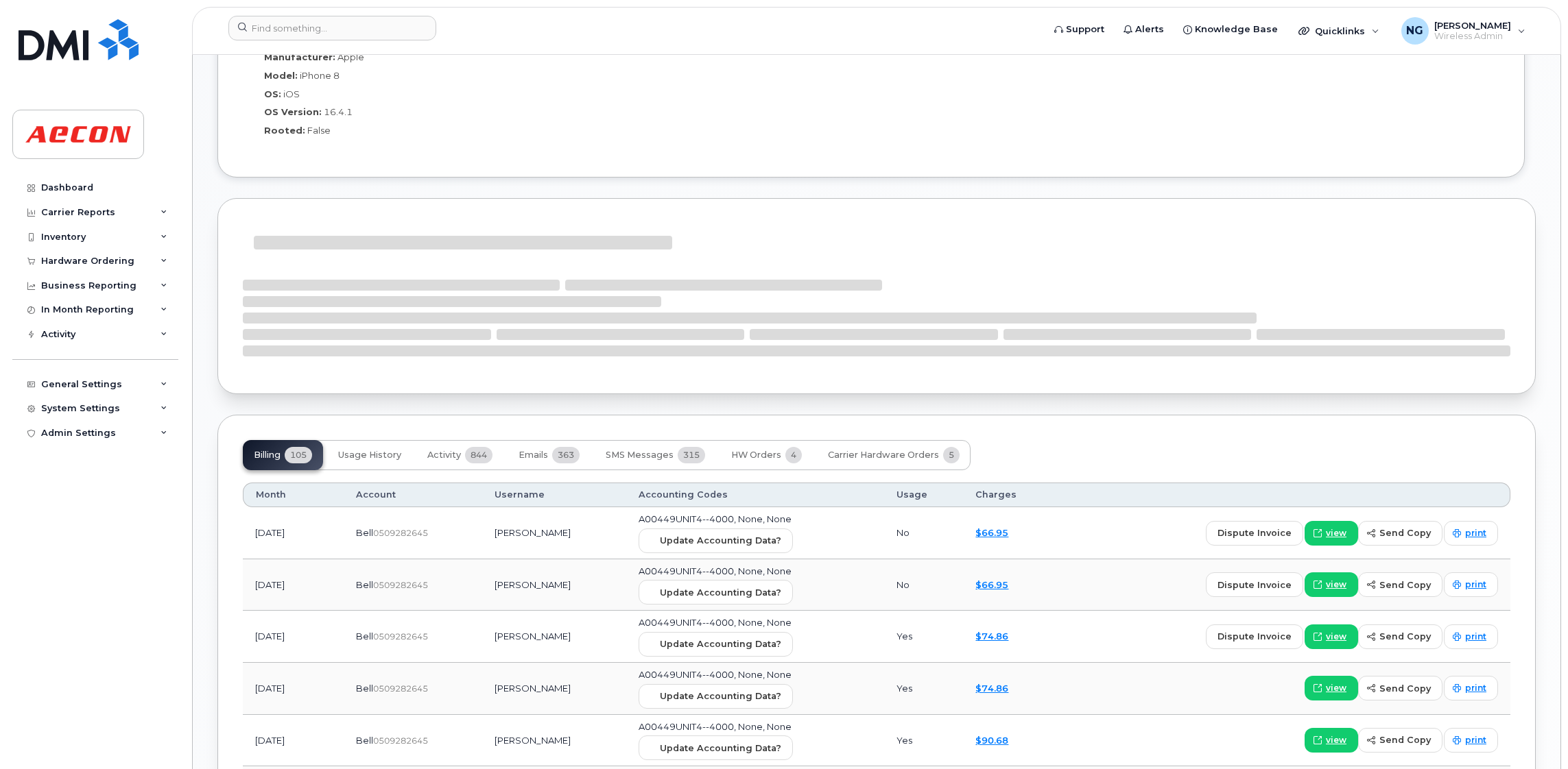
scroll to position [1336, 0]
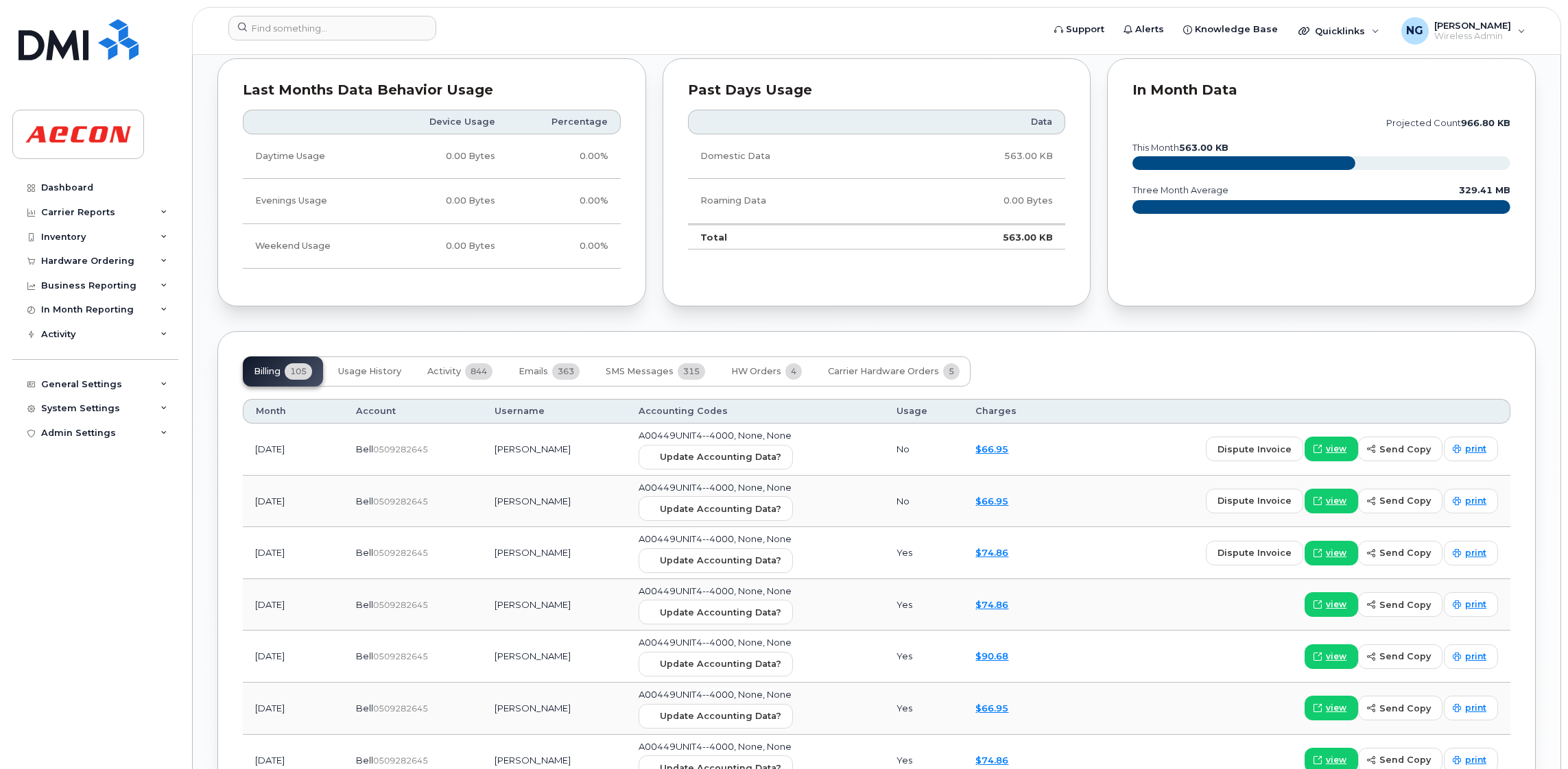
click at [723, 458] on span "Update Accounting Data?" at bounding box center [720, 456] width 121 height 13
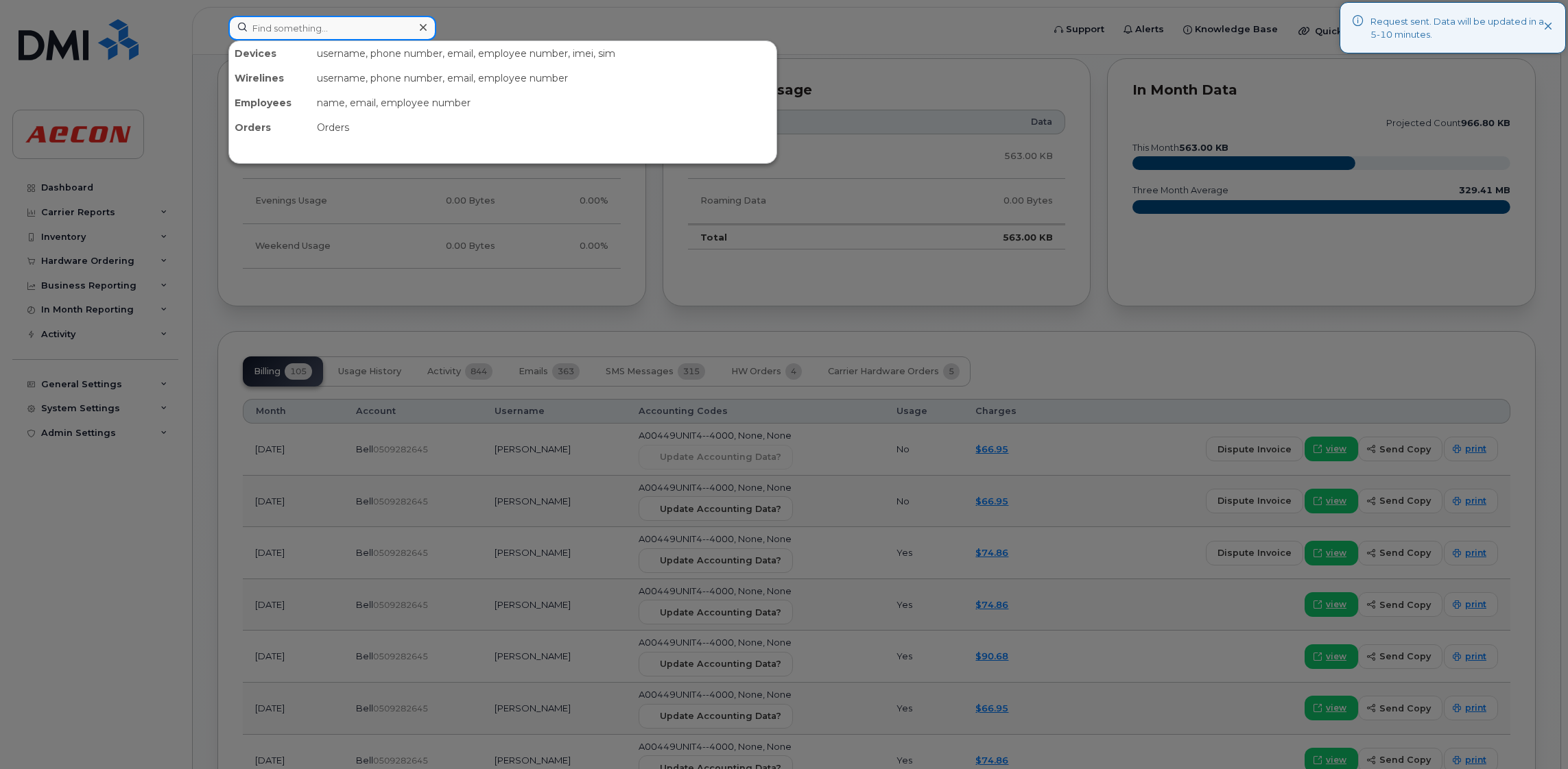
click at [328, 25] on input at bounding box center [333, 28] width 208 height 25
paste input "289-385-2084"
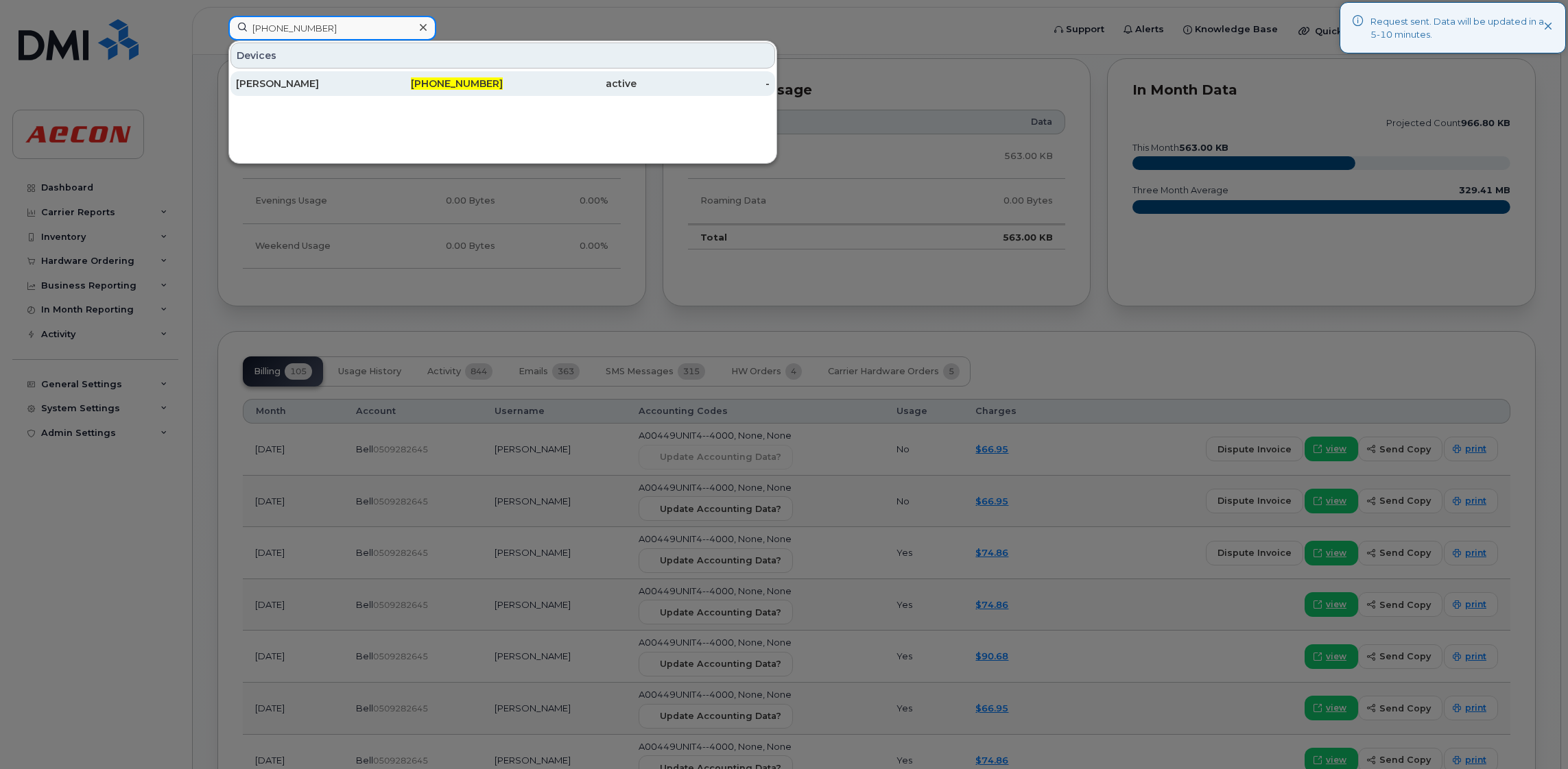
type input "289-385-2084"
click at [467, 73] on div "289-385-2084" at bounding box center [437, 83] width 133 height 25
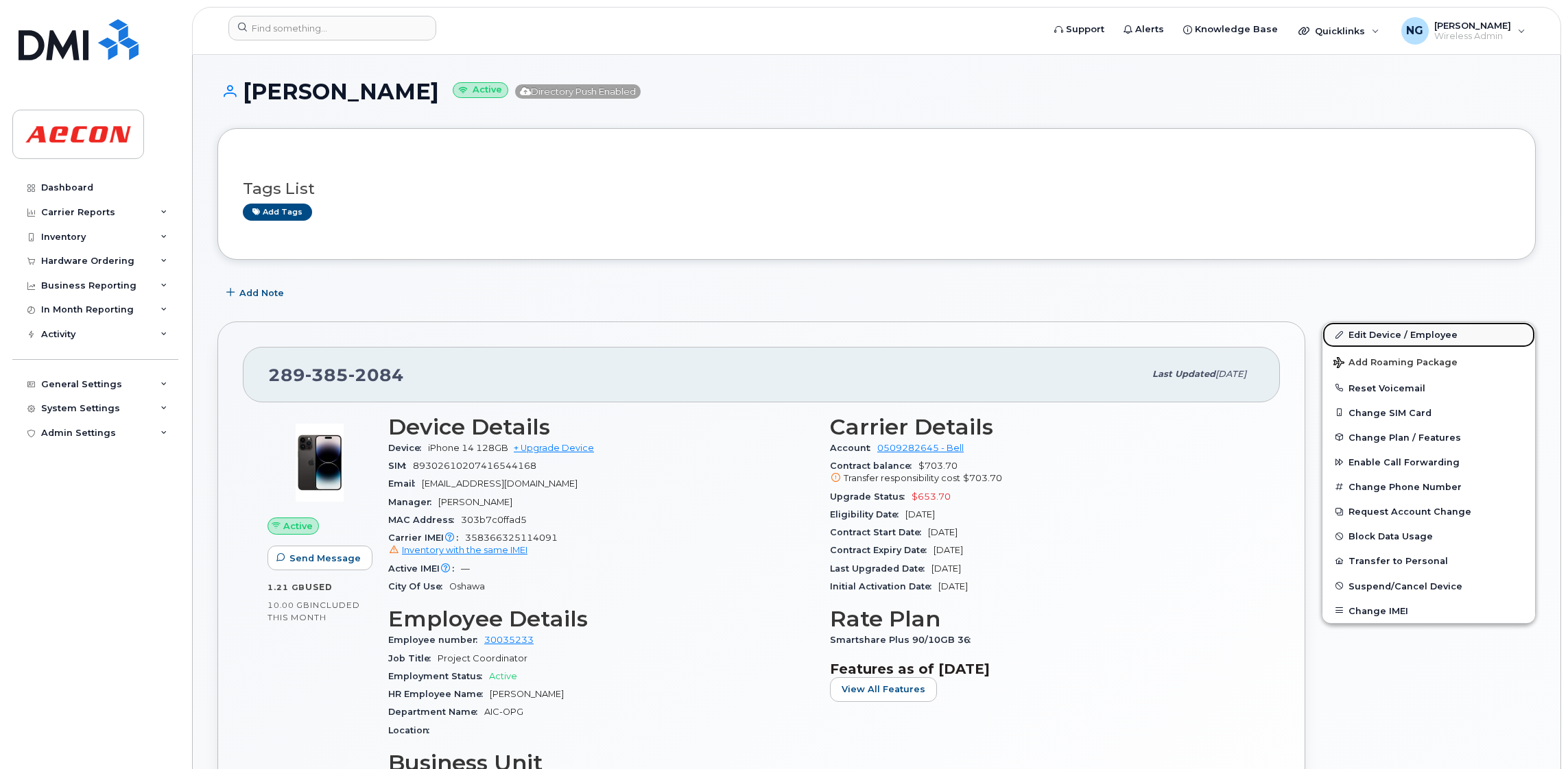
click at [1404, 324] on link "Edit Device / Employee" at bounding box center [1428, 334] width 213 height 25
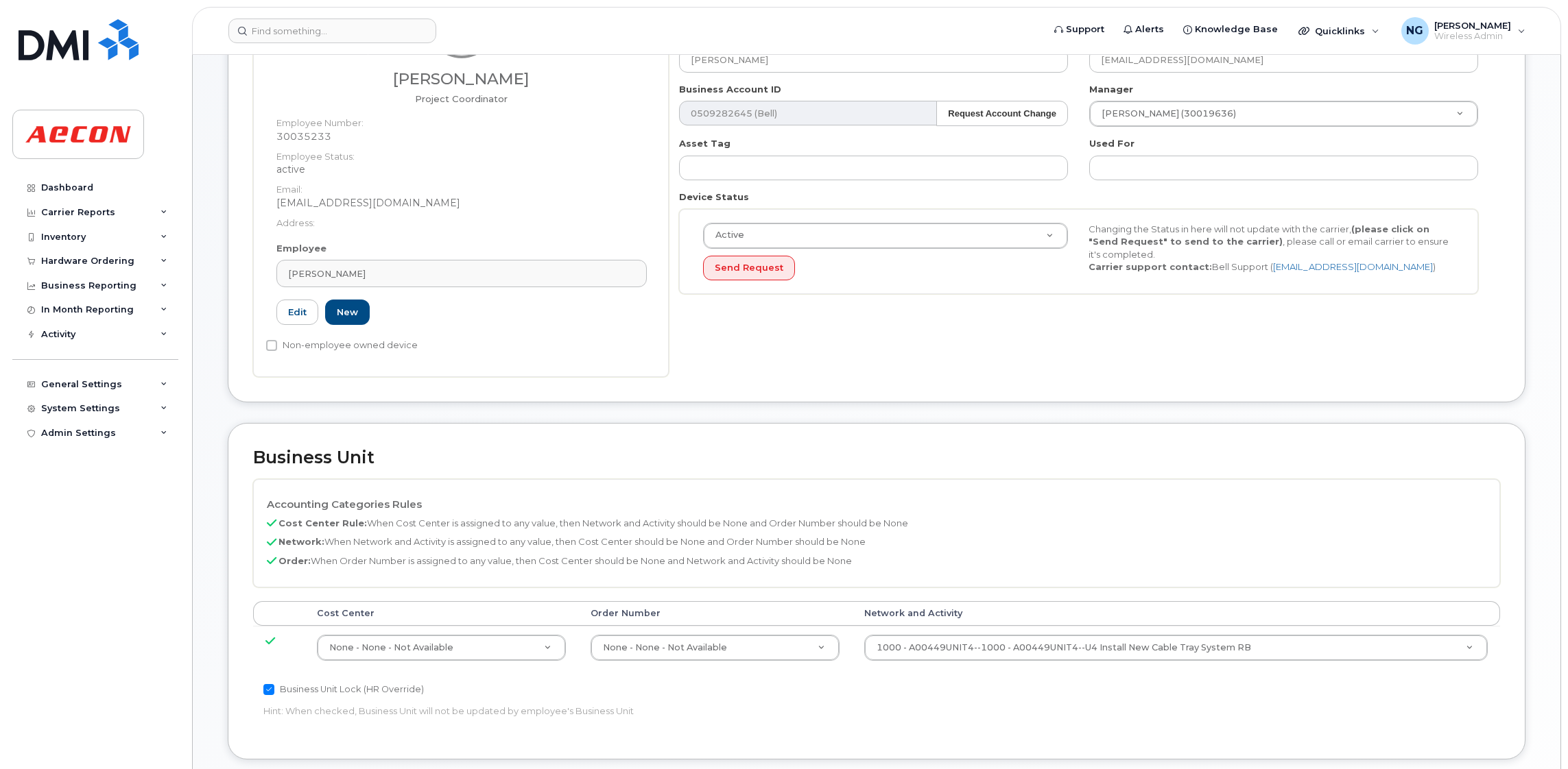
scroll to position [411, 0]
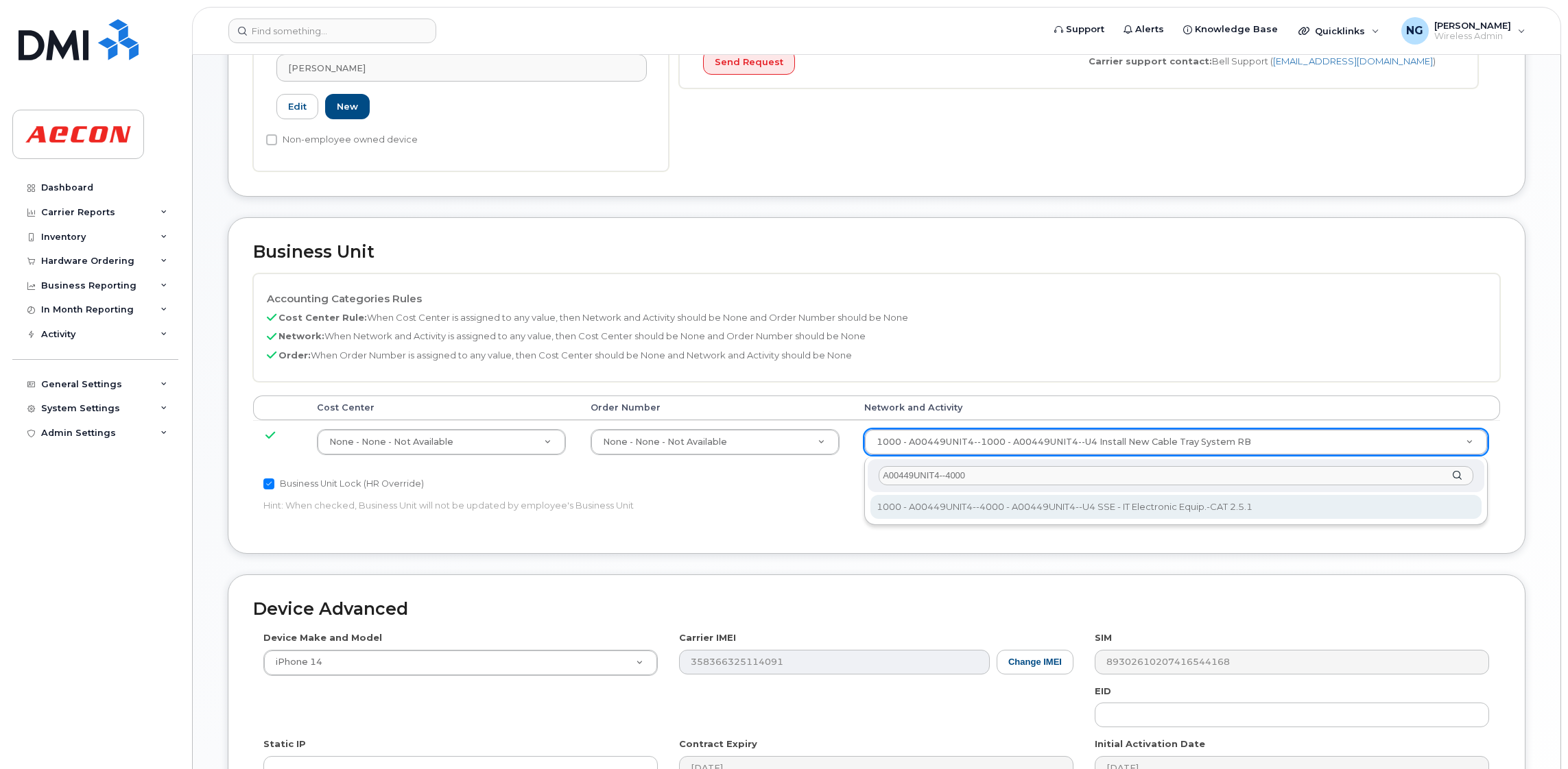
type input "A00449UNIT4--4000"
drag, startPoint x: 999, startPoint y: 506, endPoint x: 991, endPoint y: 527, distance: 22.5
type input "4199222"
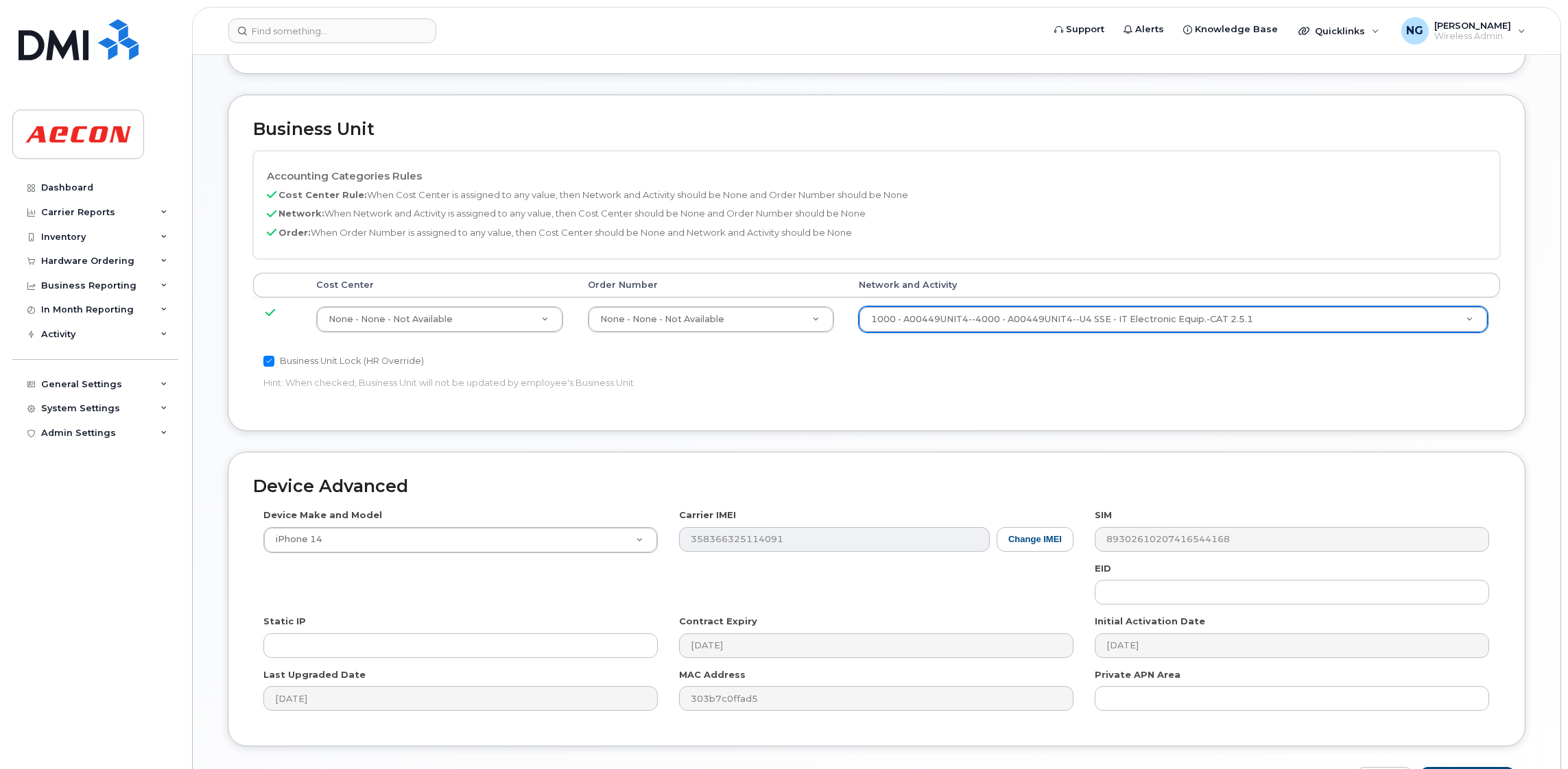
scroll to position [617, 0]
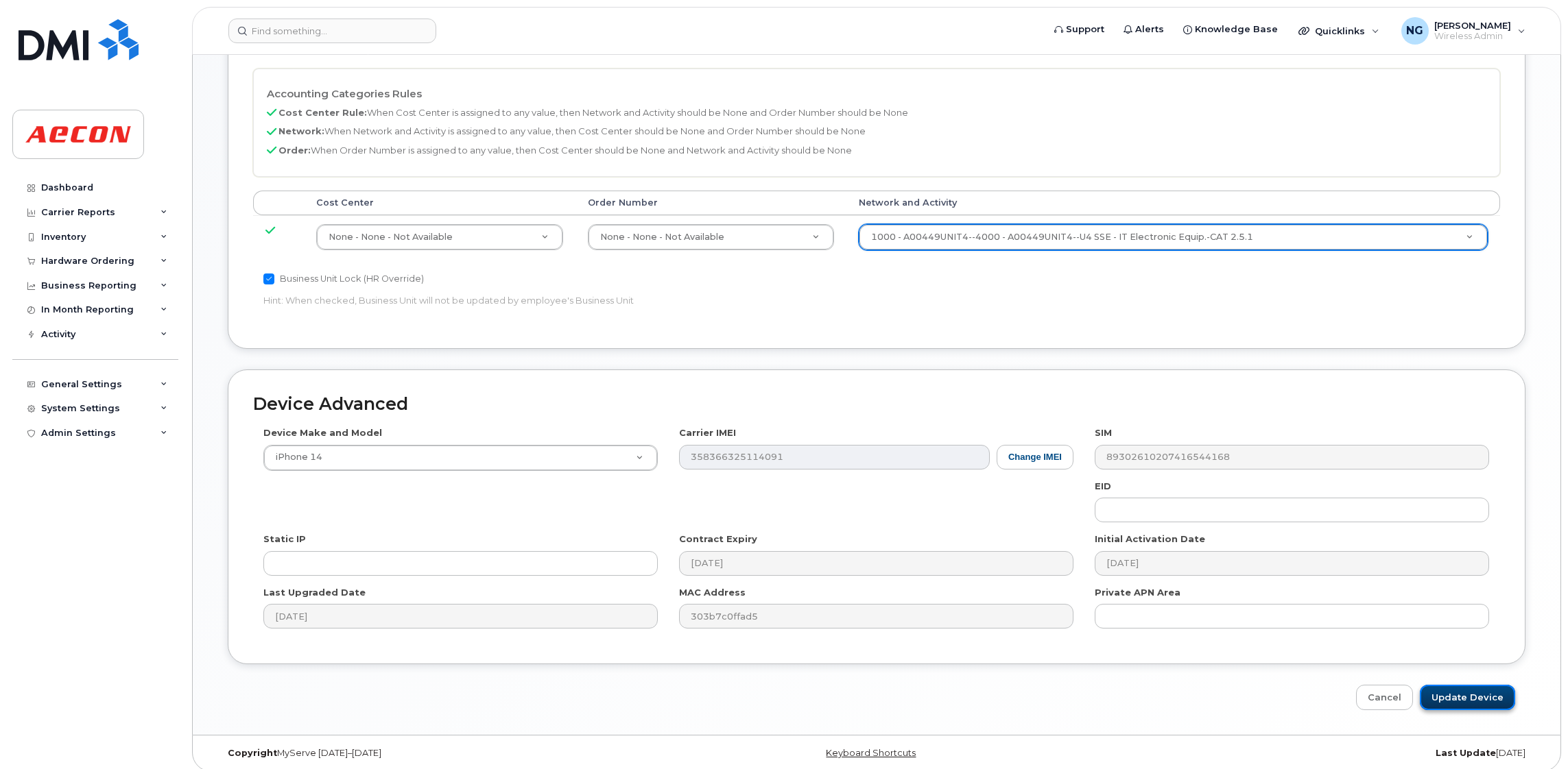
click at [1490, 694] on input "Update Device" at bounding box center [1467, 698] width 95 height 25
type input "Saving..."
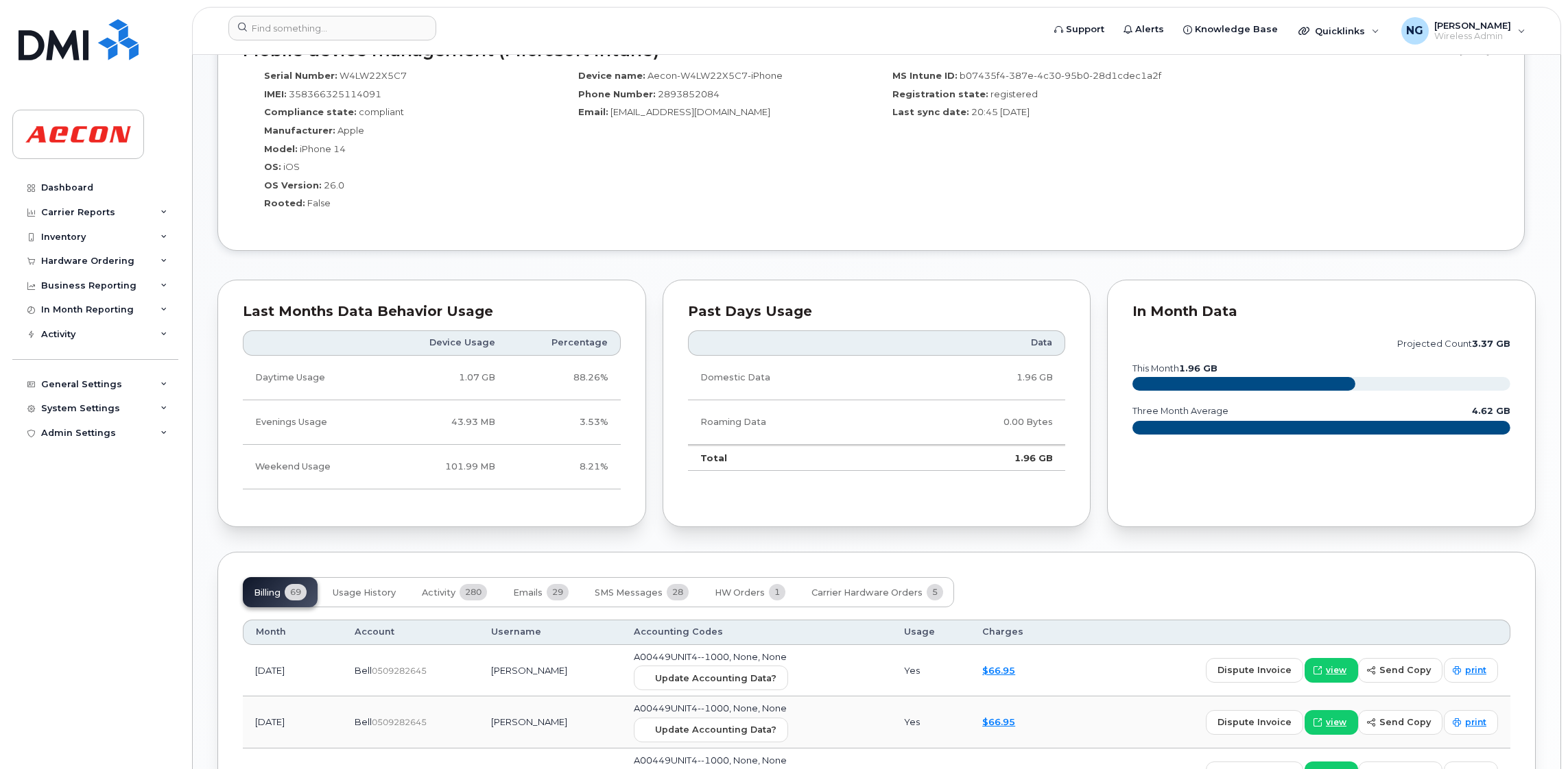
scroll to position [1233, 0]
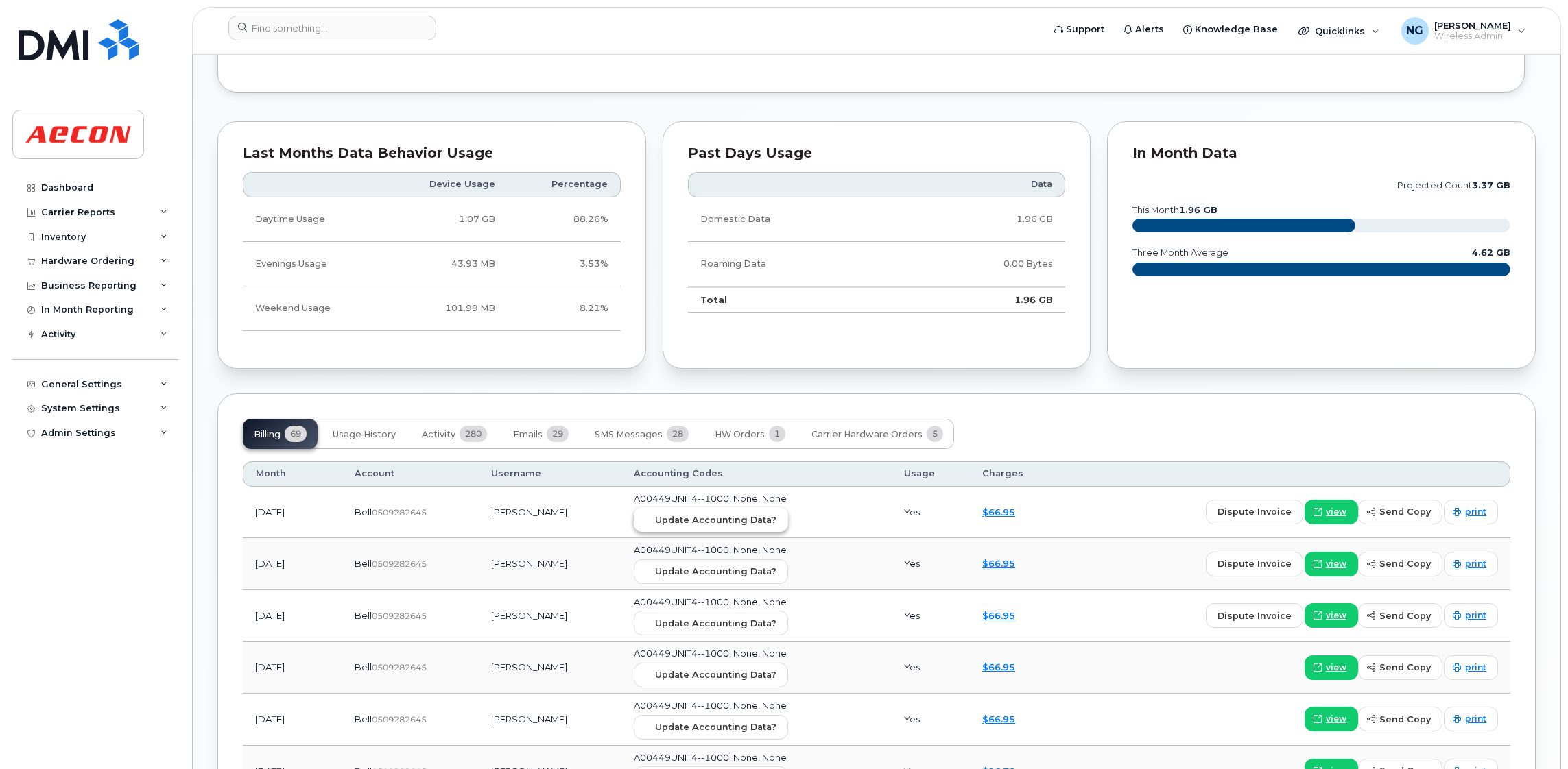
click at [713, 516] on span "Update Accounting Data?" at bounding box center [715, 520] width 121 height 13
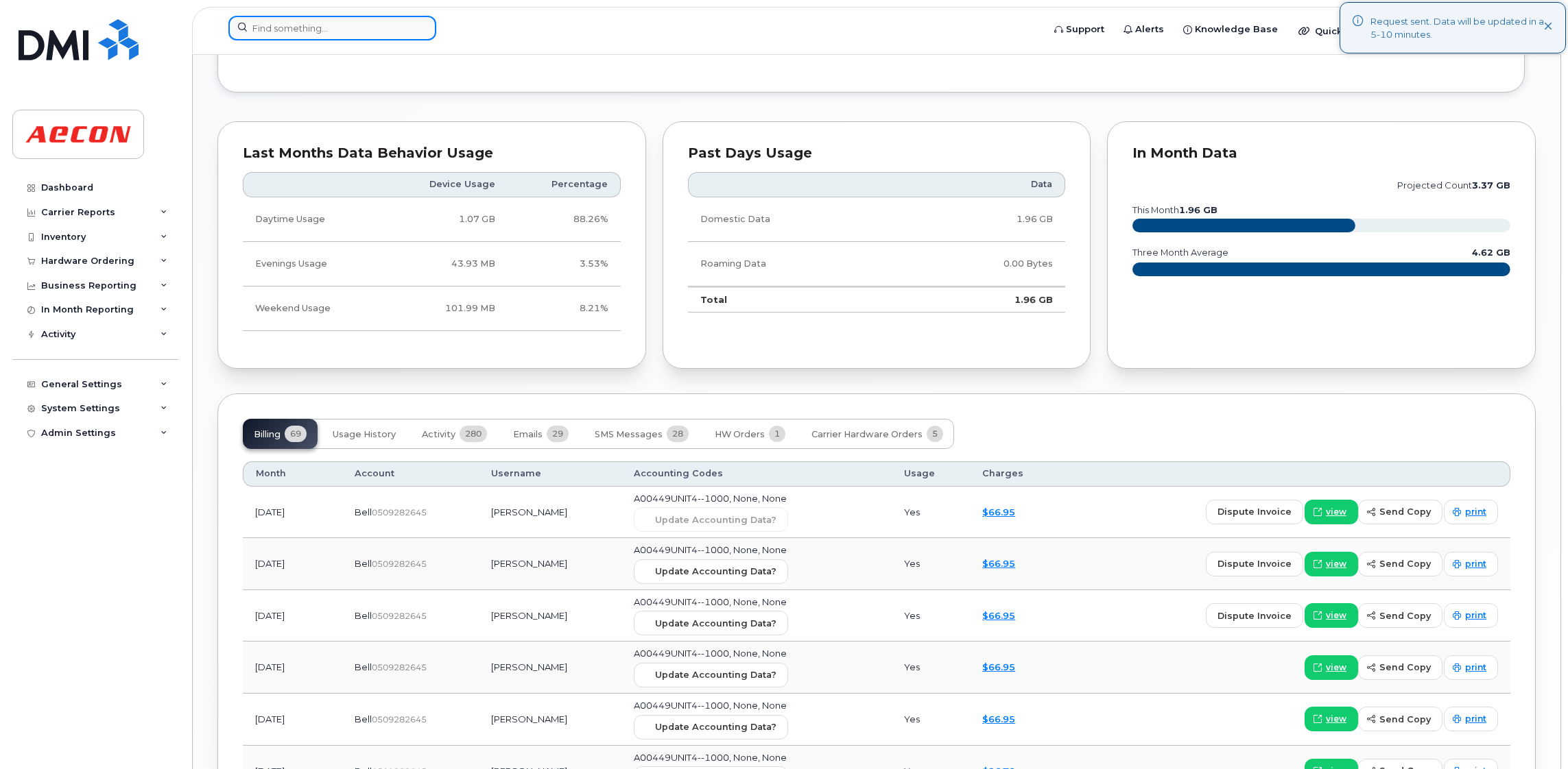
click at [280, 19] on input at bounding box center [333, 28] width 208 height 25
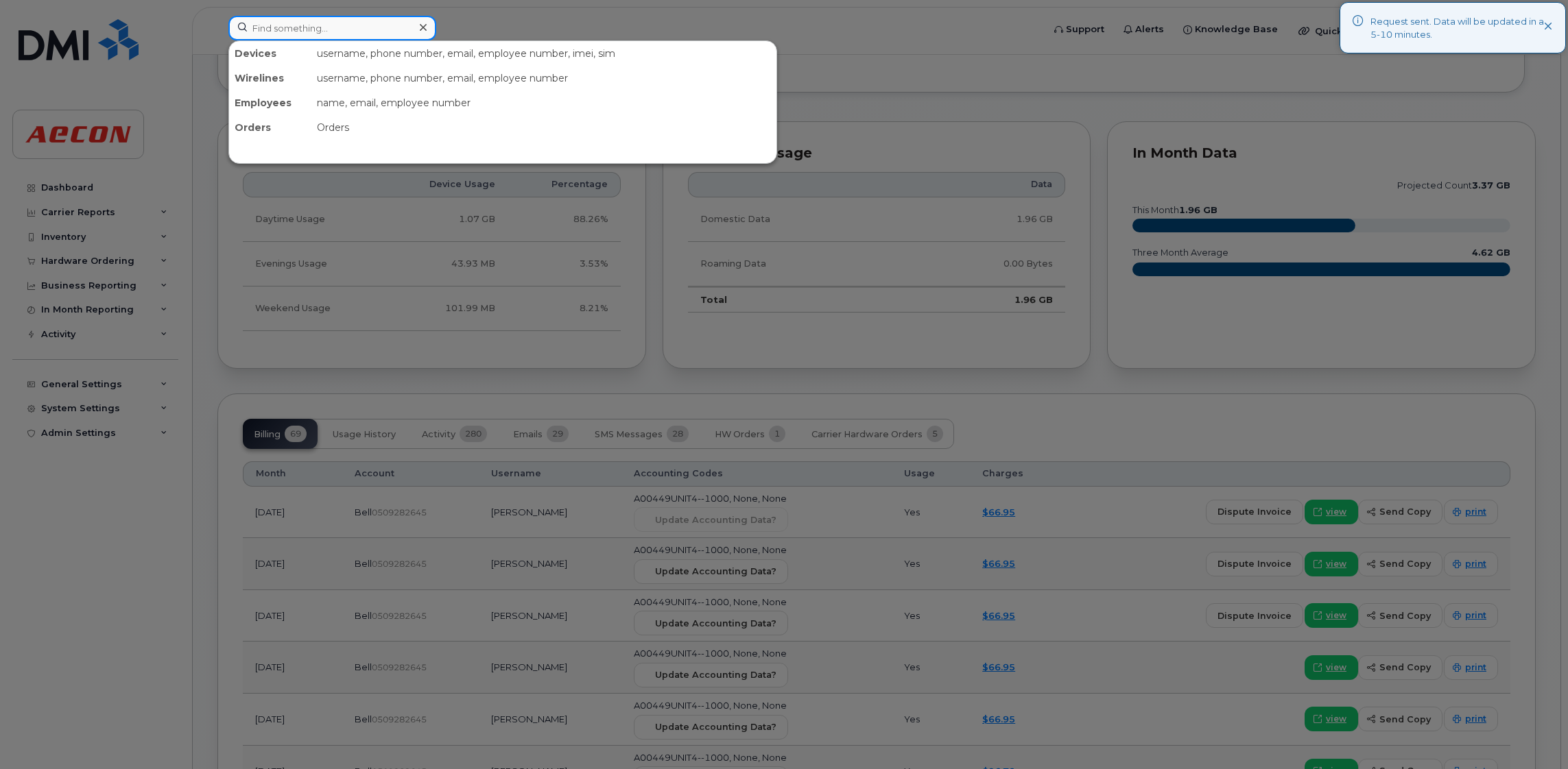
paste input "[PHONE_NUMBER]"
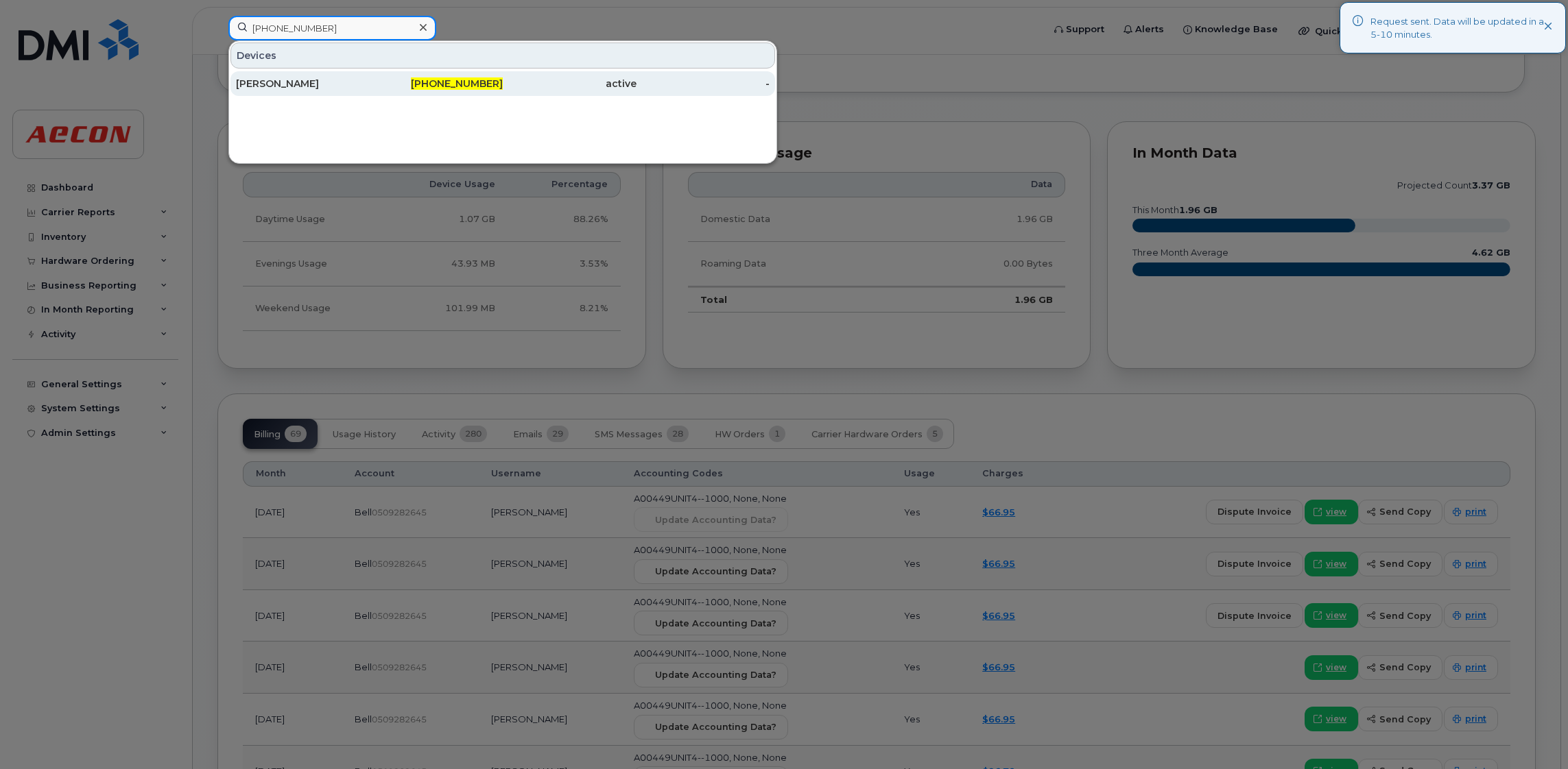
type input "[PHONE_NUMBER]"
click at [480, 82] on span "289-385-6493" at bounding box center [457, 84] width 92 height 13
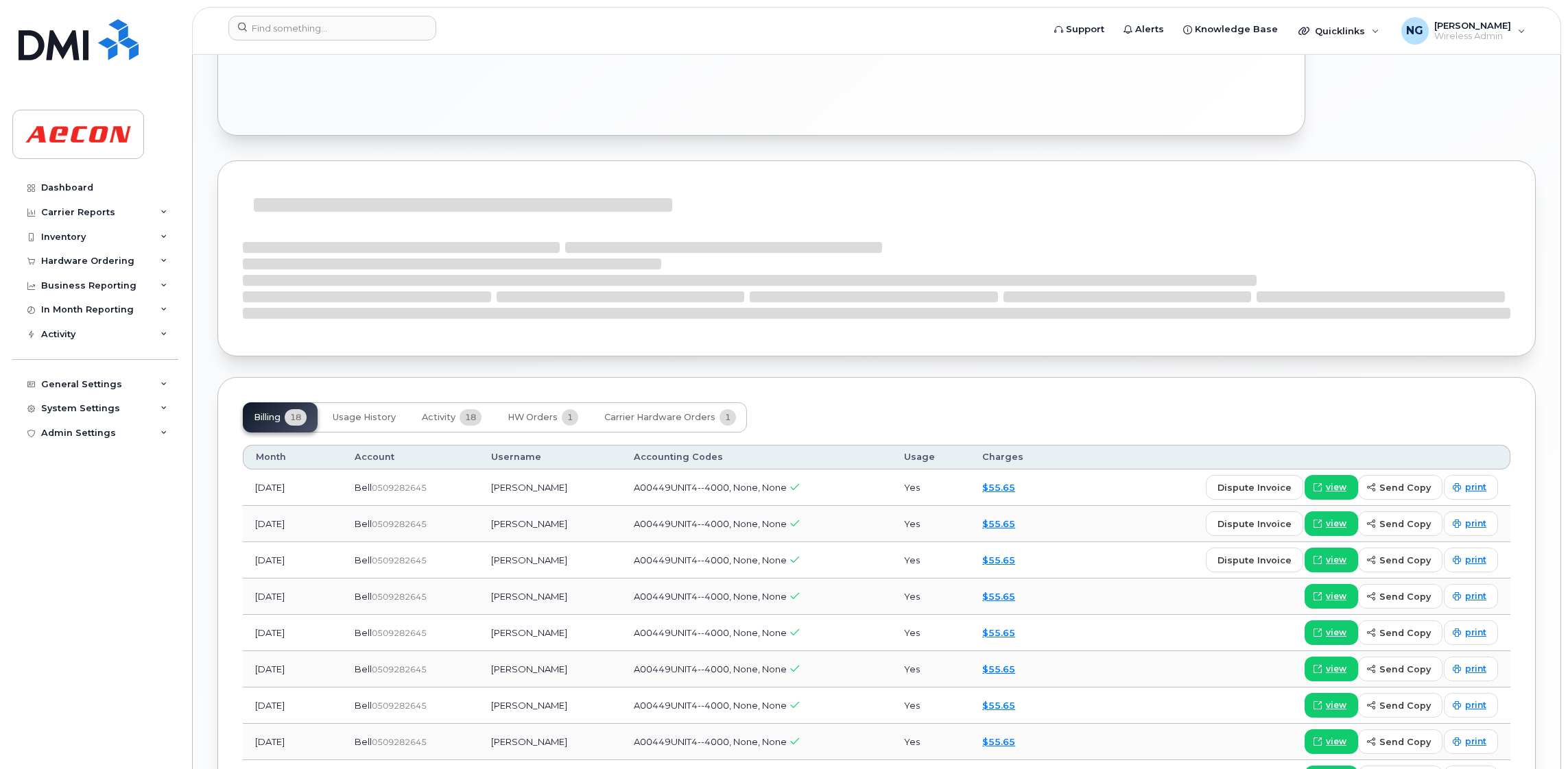
scroll to position [1028, 0]
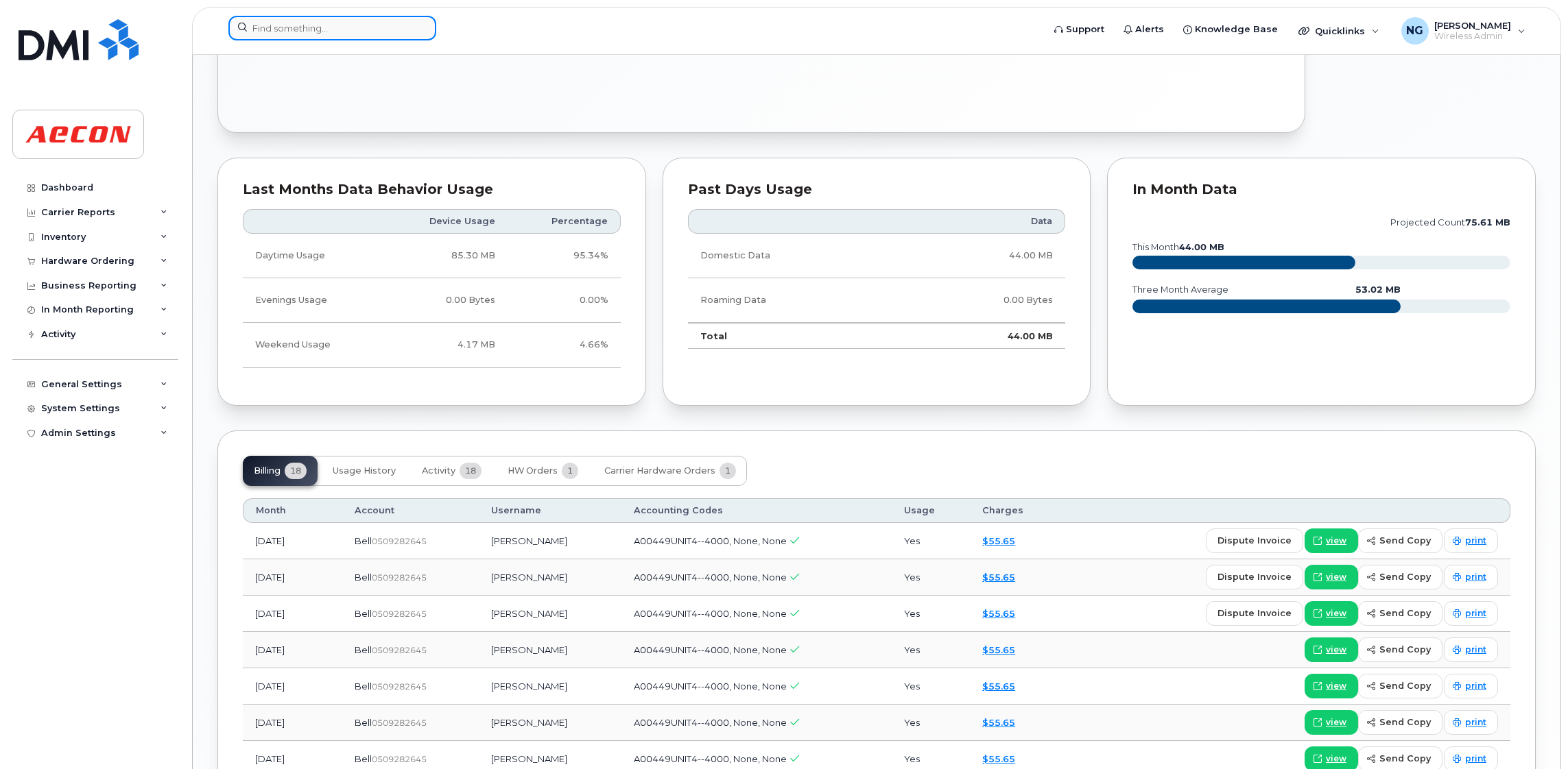
click at [310, 29] on input at bounding box center [333, 28] width 208 height 25
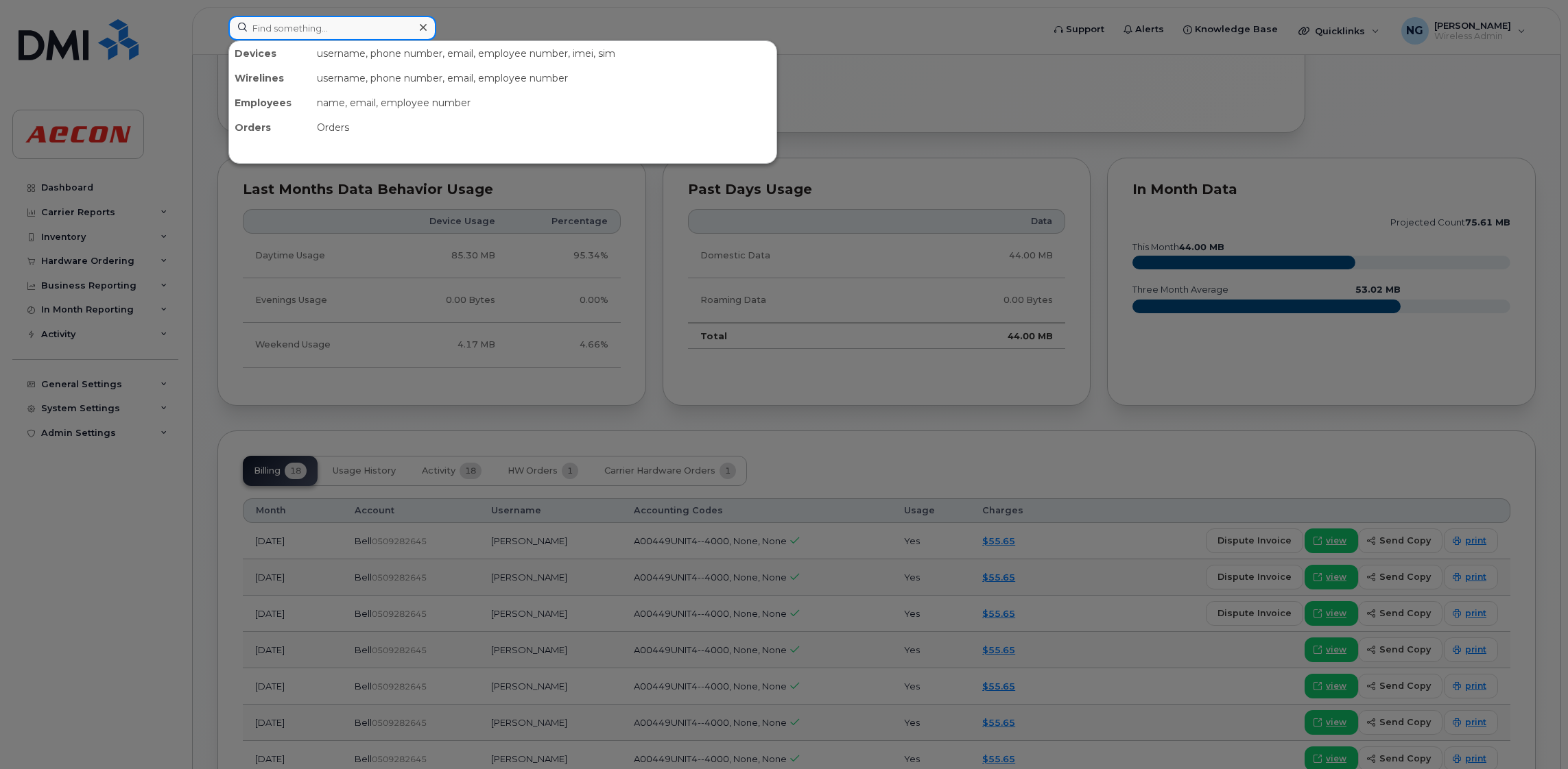
paste input "289-385-6502"
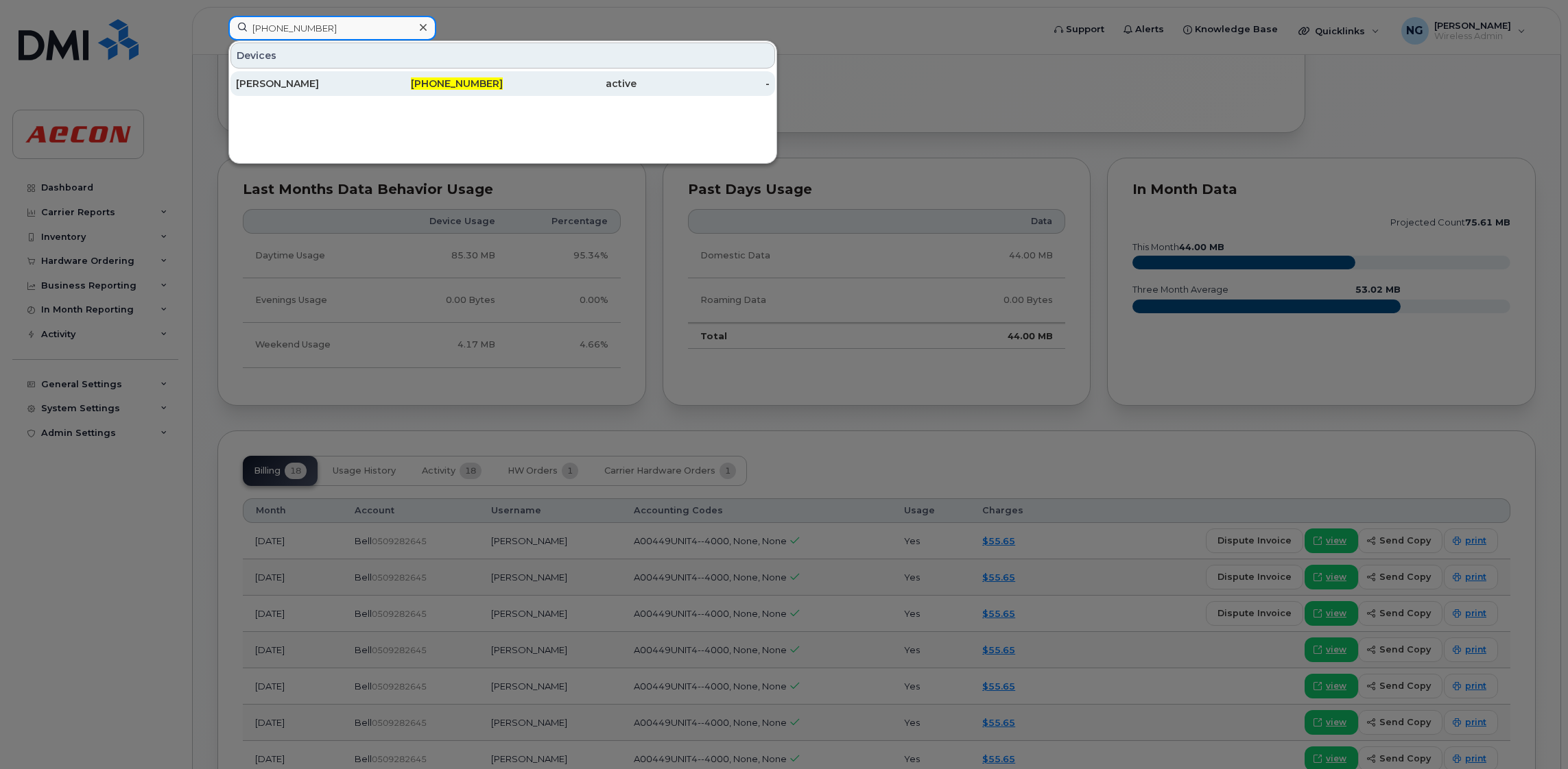
type input "289-385-6502"
click at [459, 83] on span "289-385-6502" at bounding box center [457, 84] width 92 height 13
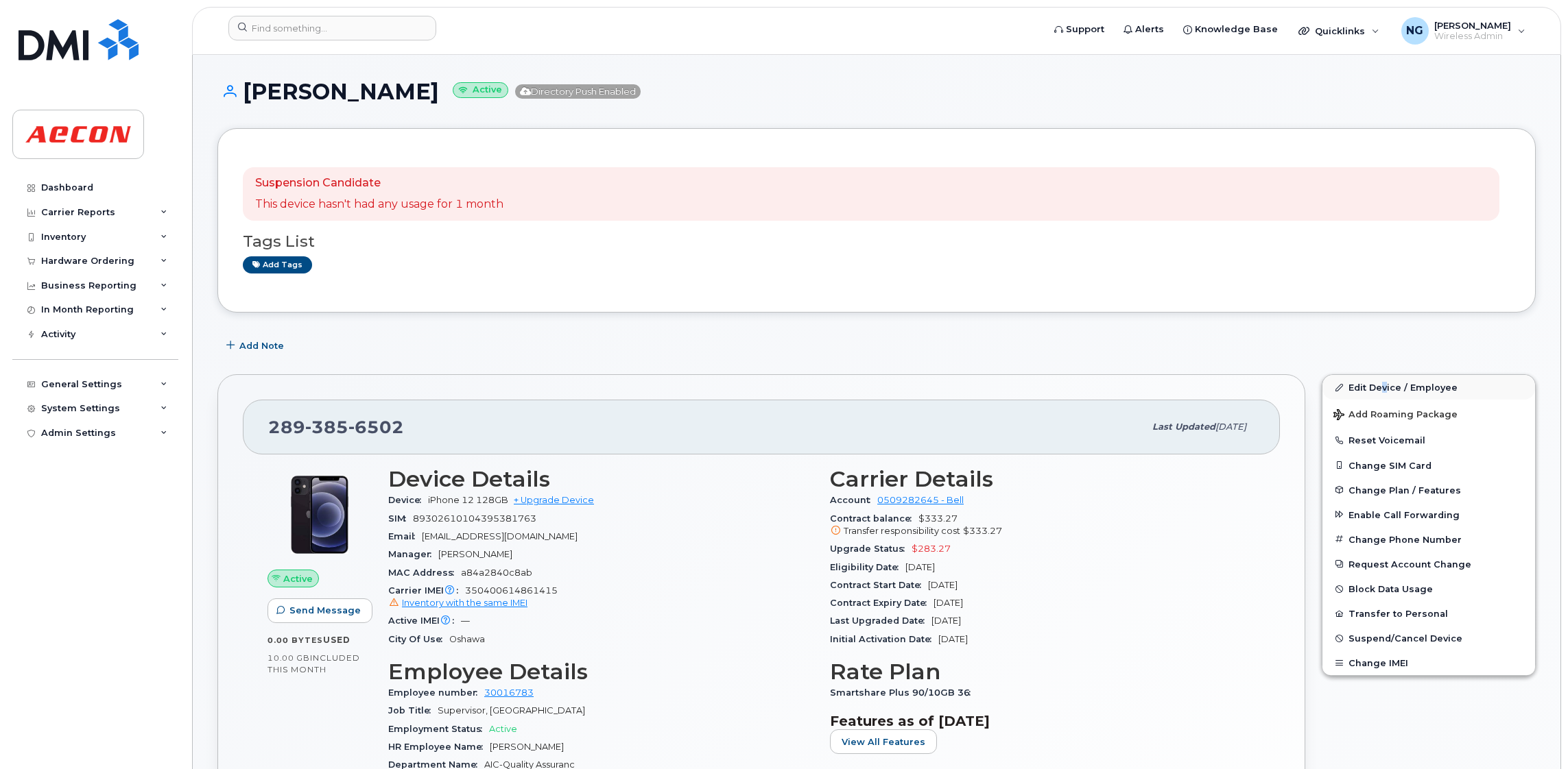
click at [1384, 380] on div "Edit Device / Employee Add Roaming Package Reset Voicemail Change SIM Card Chan…" at bounding box center [1428, 744] width 230 height 757
drag, startPoint x: 1384, startPoint y: 380, endPoint x: 1377, endPoint y: 388, distance: 10.6
click at [1384, 384] on link "Edit Device / Employee" at bounding box center [1428, 386] width 213 height 25
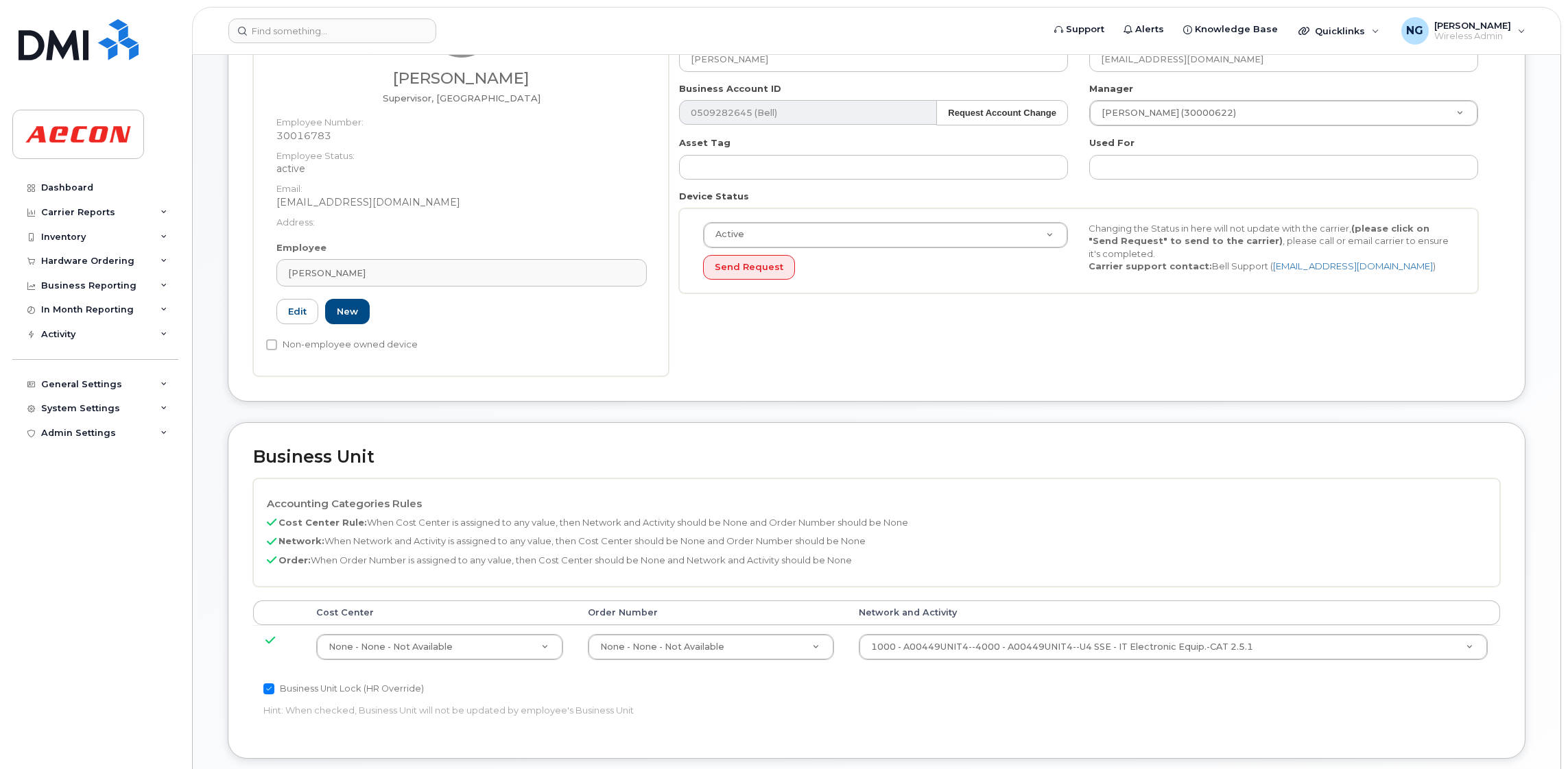
scroll to position [308, 0]
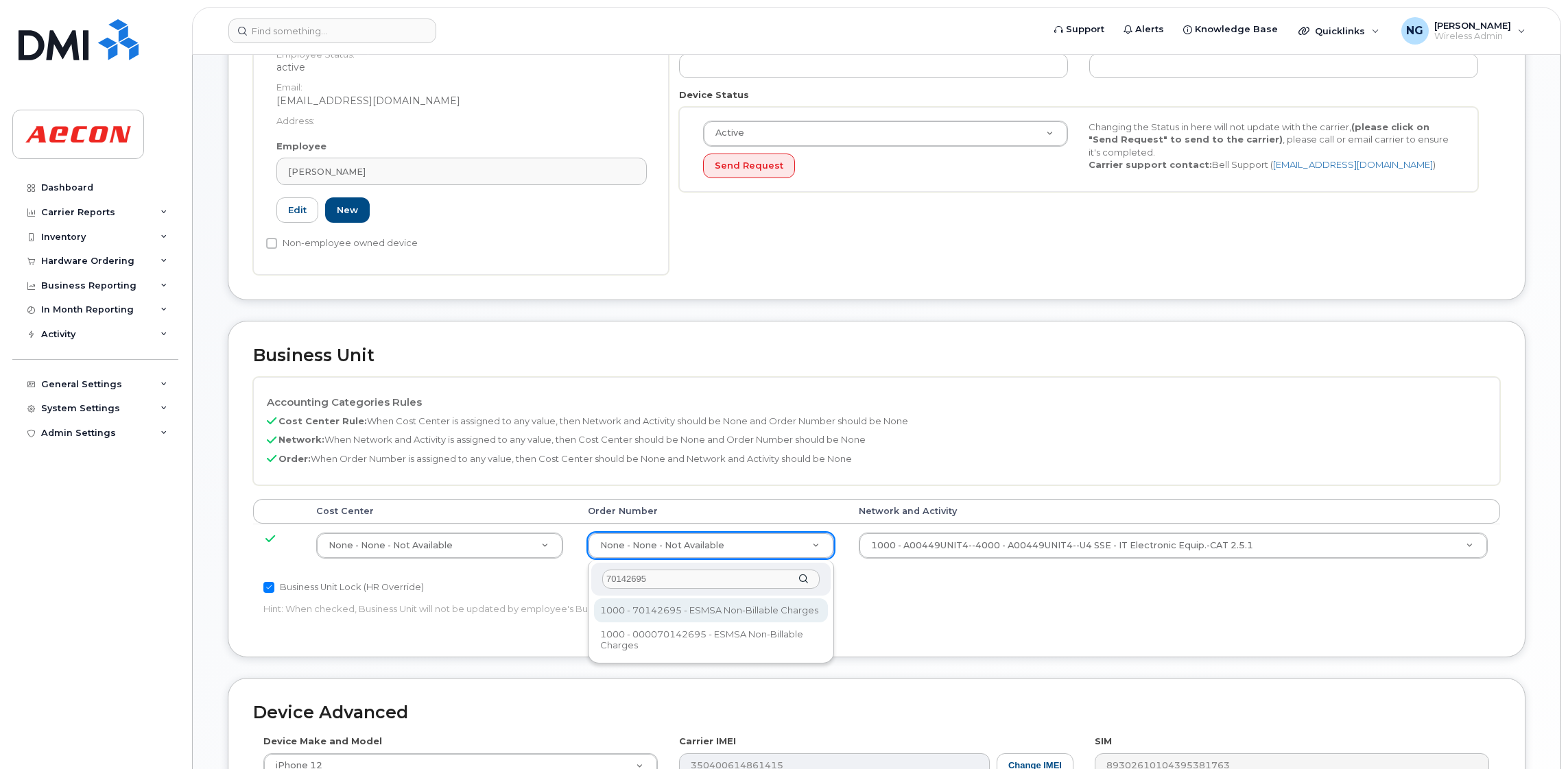
type input "70142695"
type input "283680"
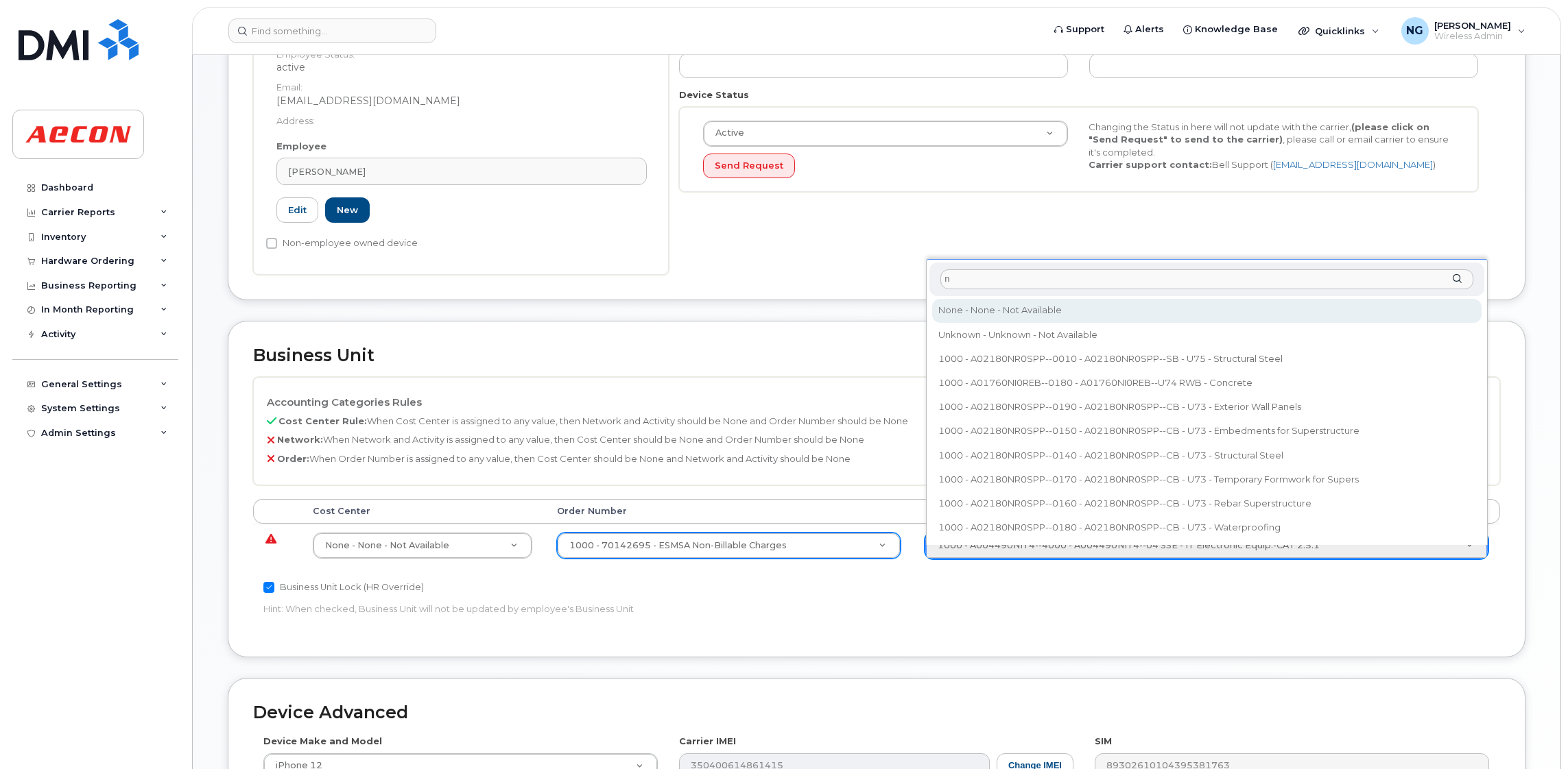
type input "n"
type input "283608"
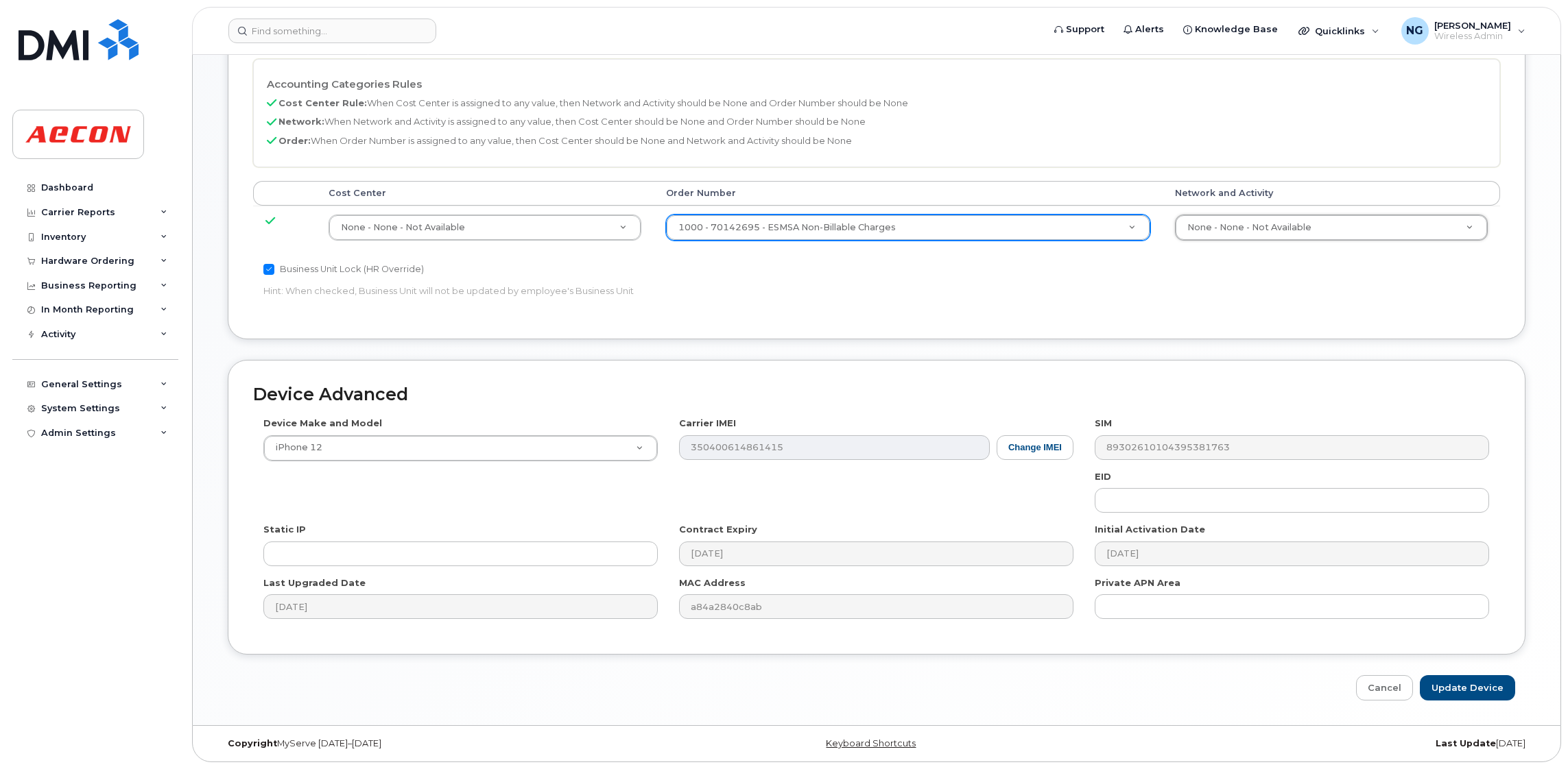
scroll to position [628, 0]
click at [1464, 673] on div "Device Advanced Device Make and Model iPhone 12 Android TCL 502 Watch Apple Wat…" at bounding box center [876, 529] width 1318 height 340
click at [1460, 687] on input "Update Device" at bounding box center [1467, 688] width 95 height 25
type input "Saving..."
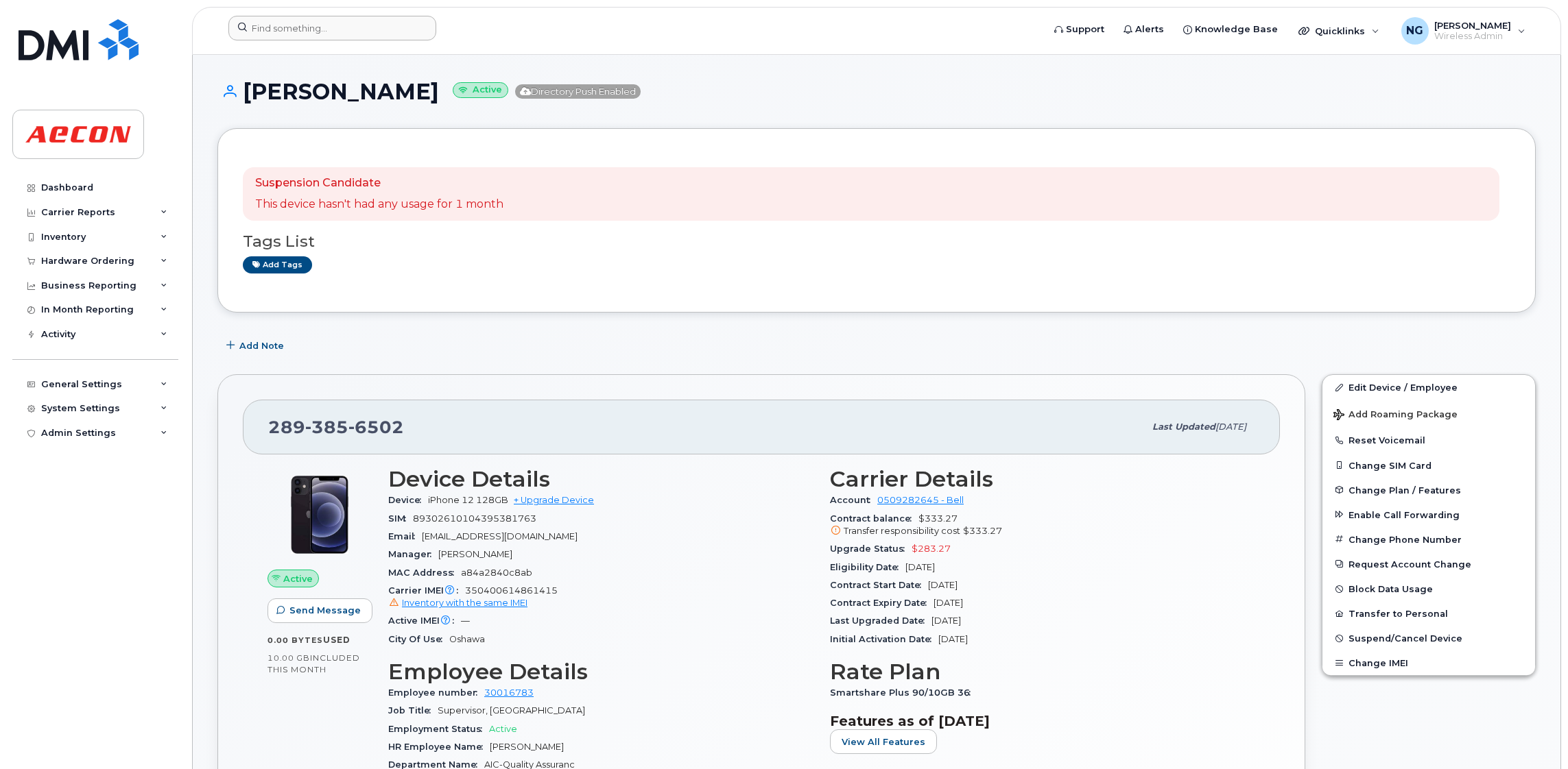
click at [374, 13] on div "Support Alerts Knowledge Base Quicklinks Suspend / Cancel Device Change SIM Car…" at bounding box center [876, 31] width 1369 height 48
click at [364, 24] on input at bounding box center [333, 28] width 208 height 25
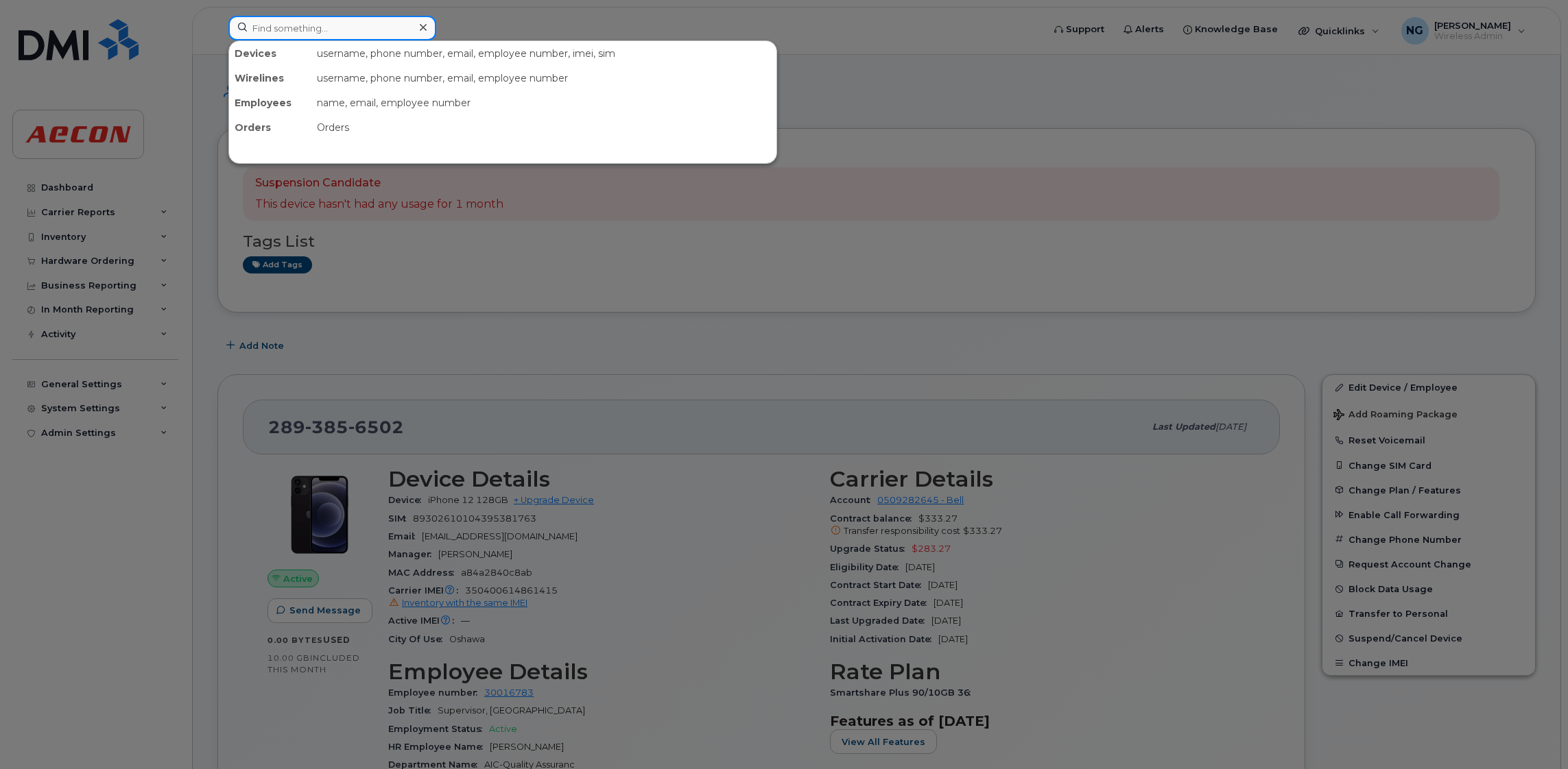
paste input "289-671-5133"
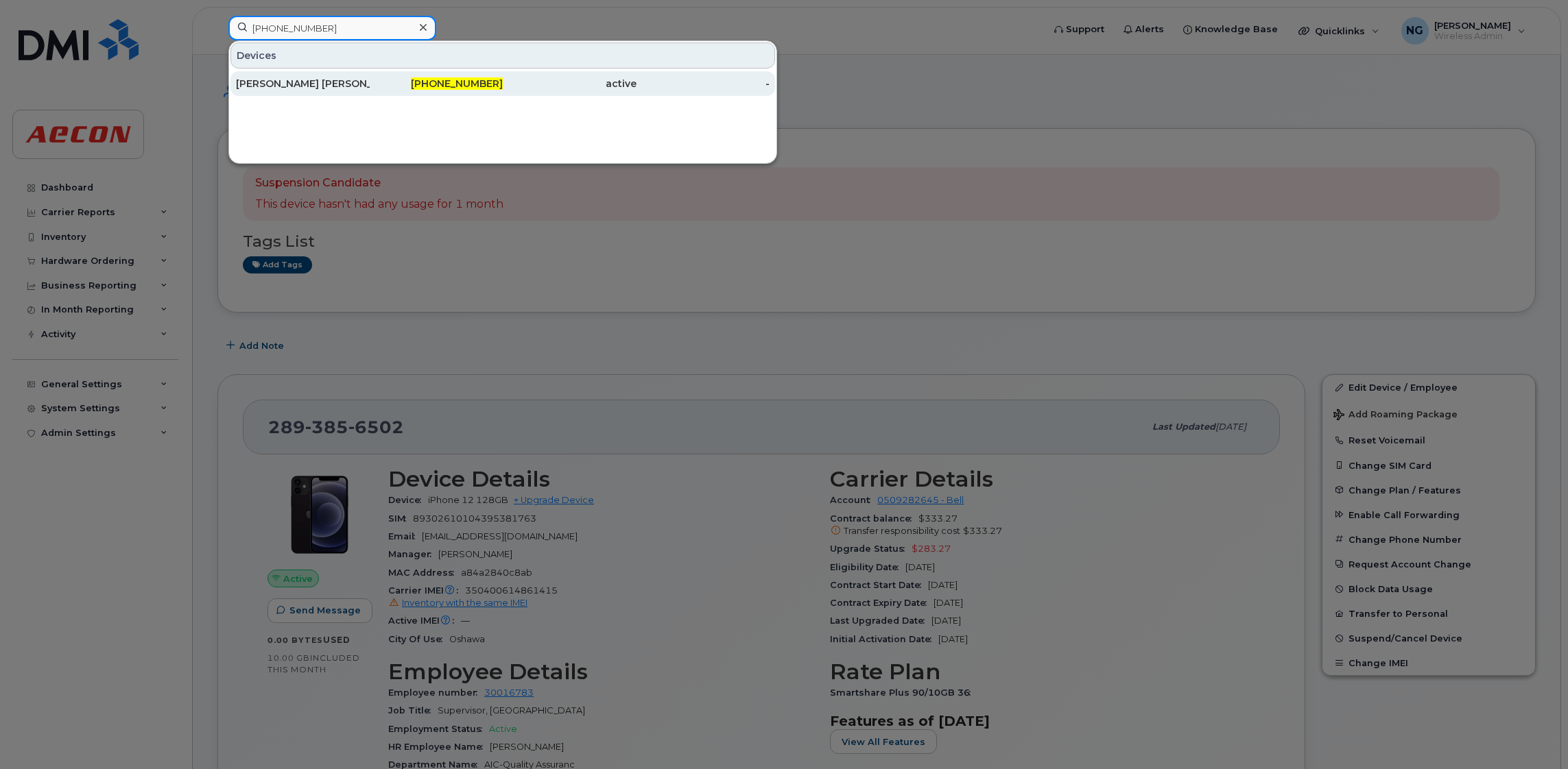
type input "289-671-5133"
click at [437, 79] on span "289-671-5133" at bounding box center [457, 84] width 92 height 13
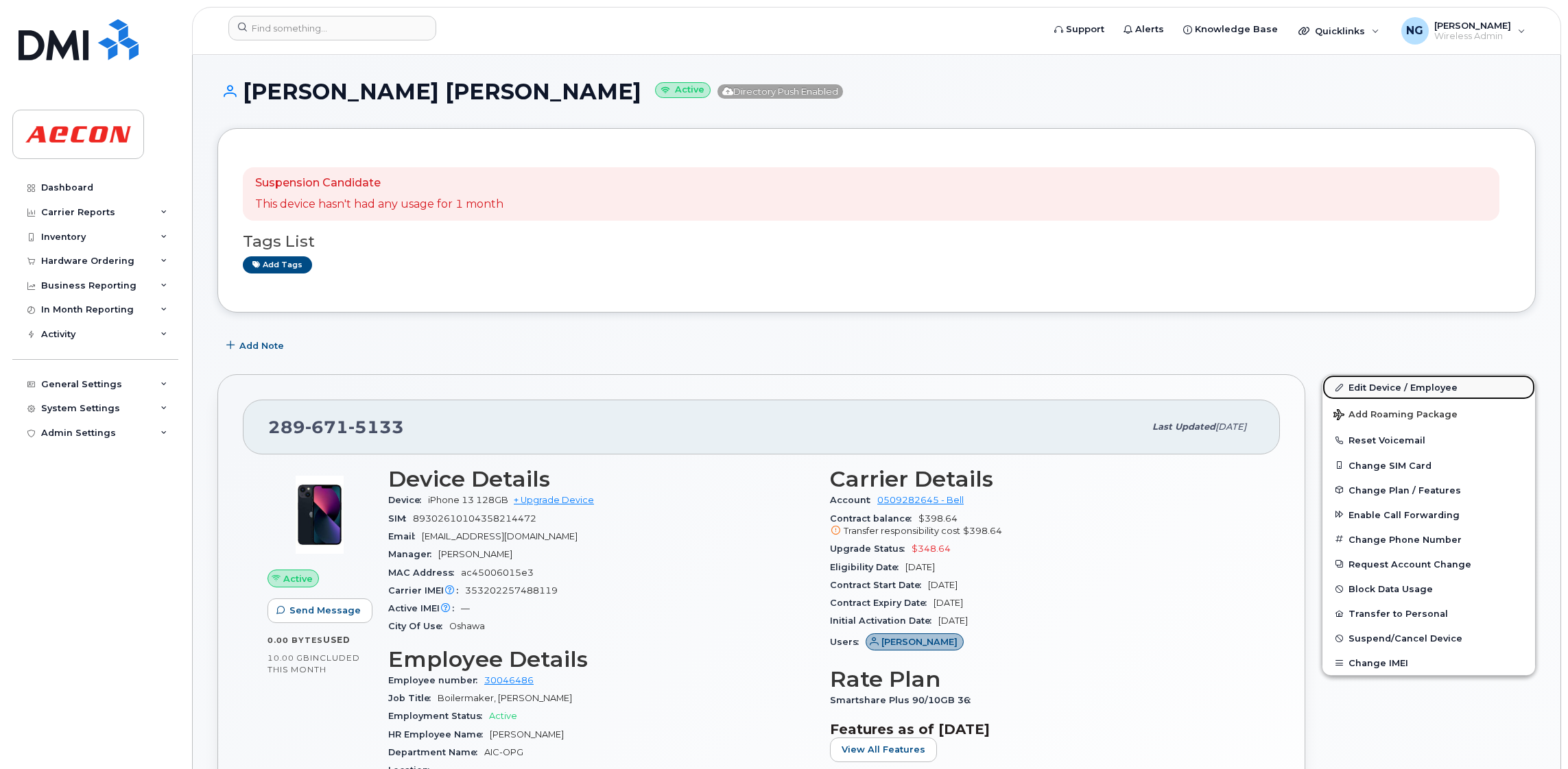
click at [1406, 386] on link "Edit Device / Employee" at bounding box center [1428, 386] width 213 height 25
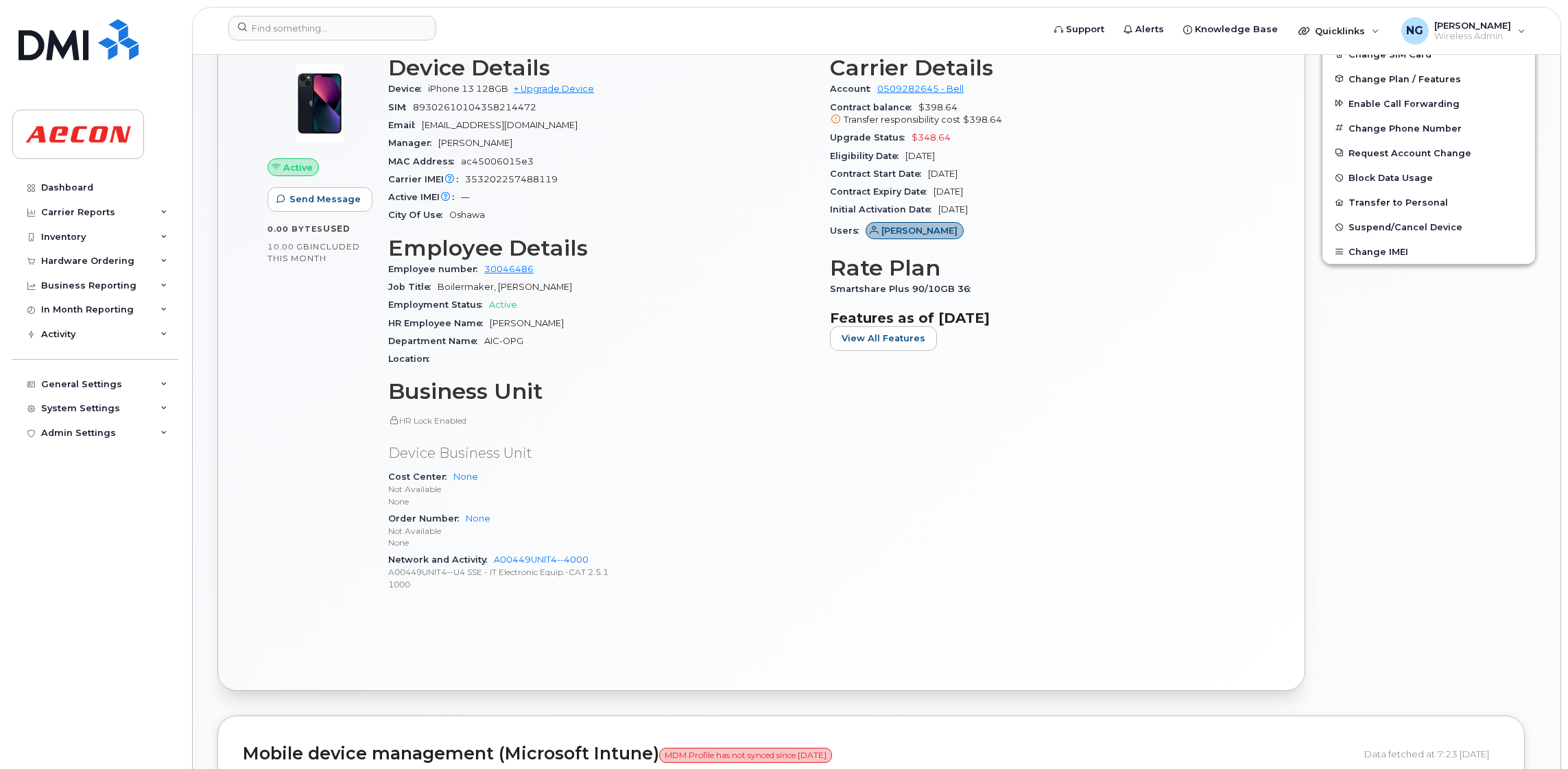
scroll to position [413, 0]
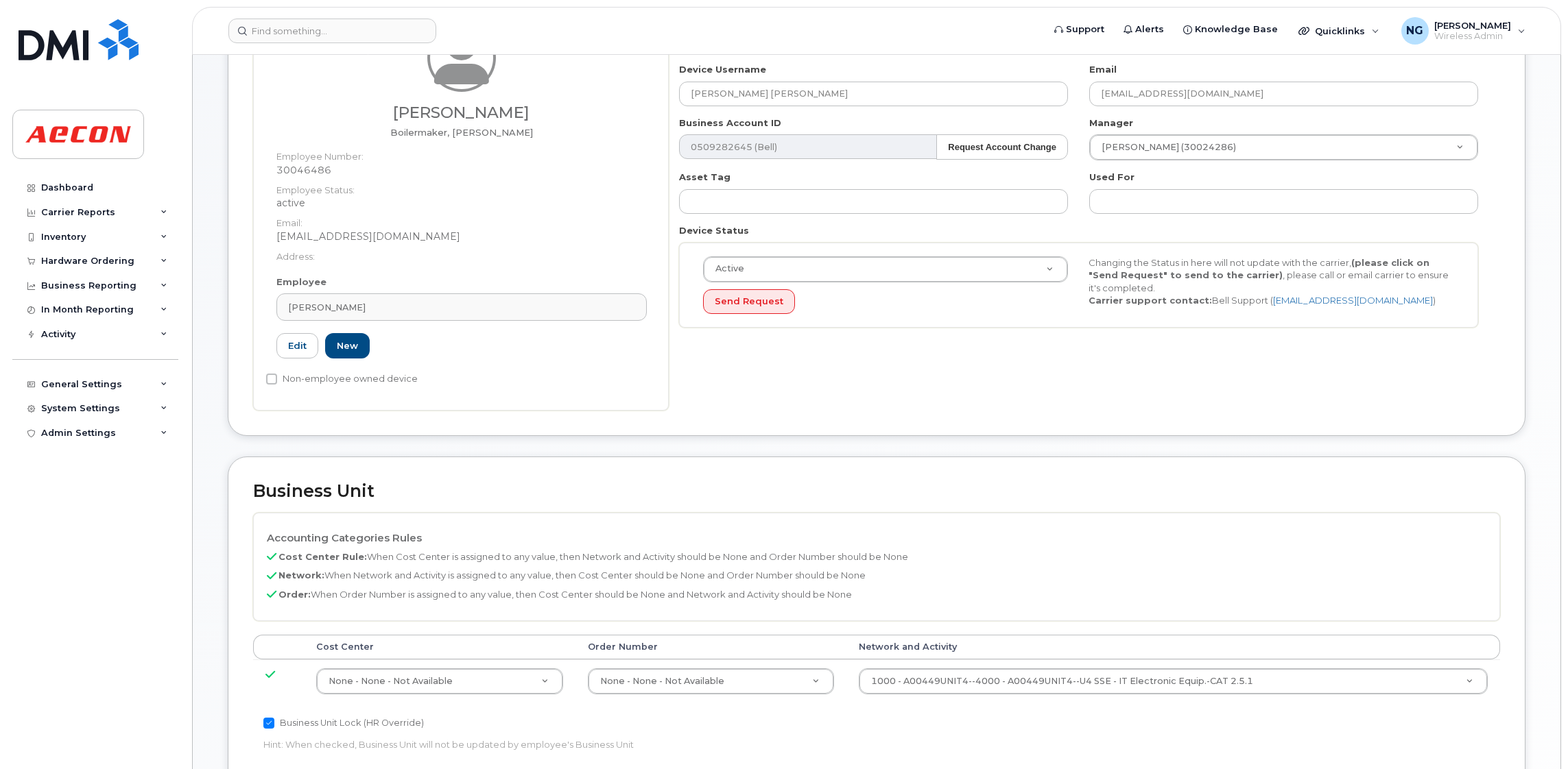
scroll to position [308, 0]
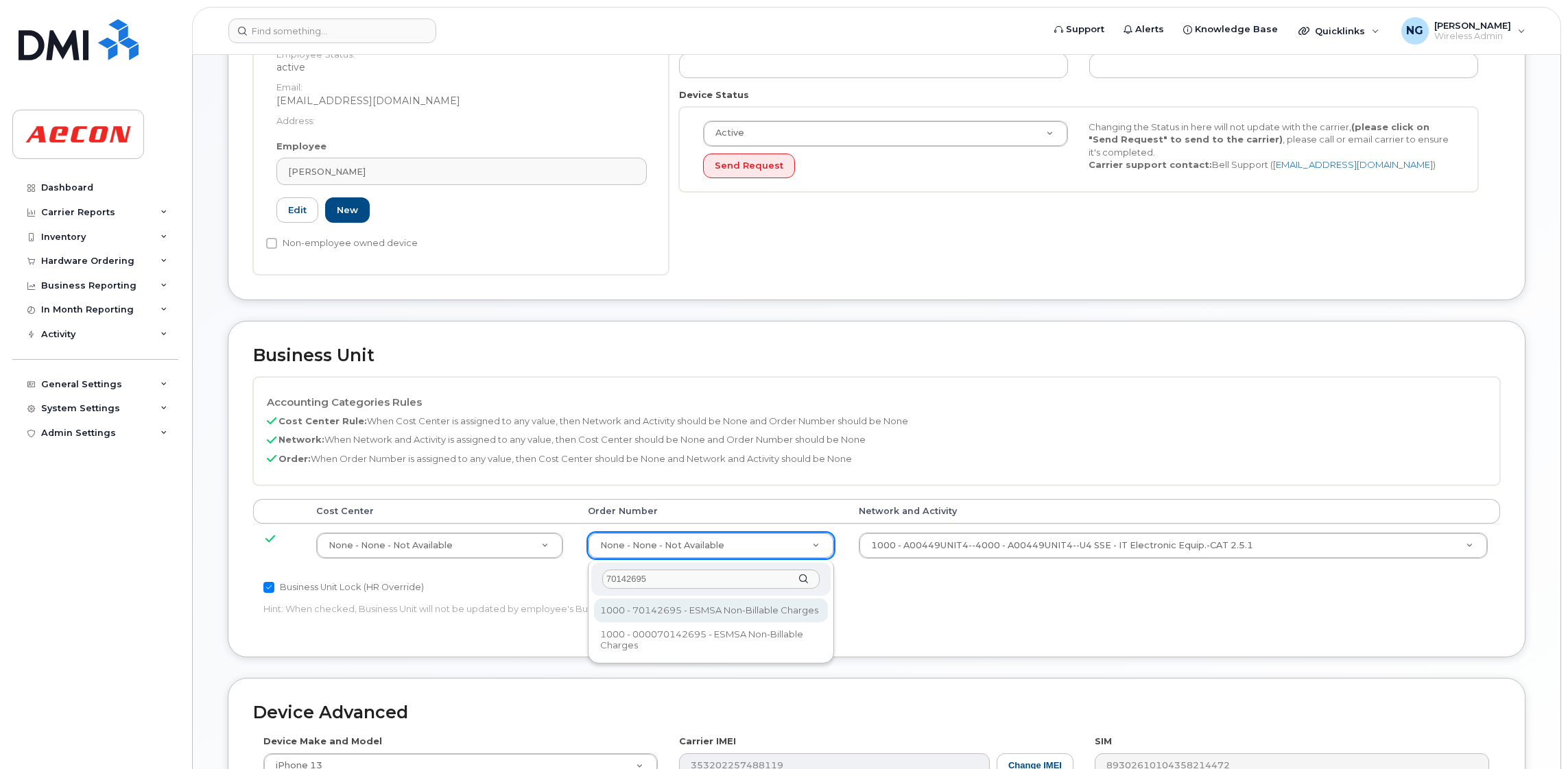
type input "70142695"
type input "283680"
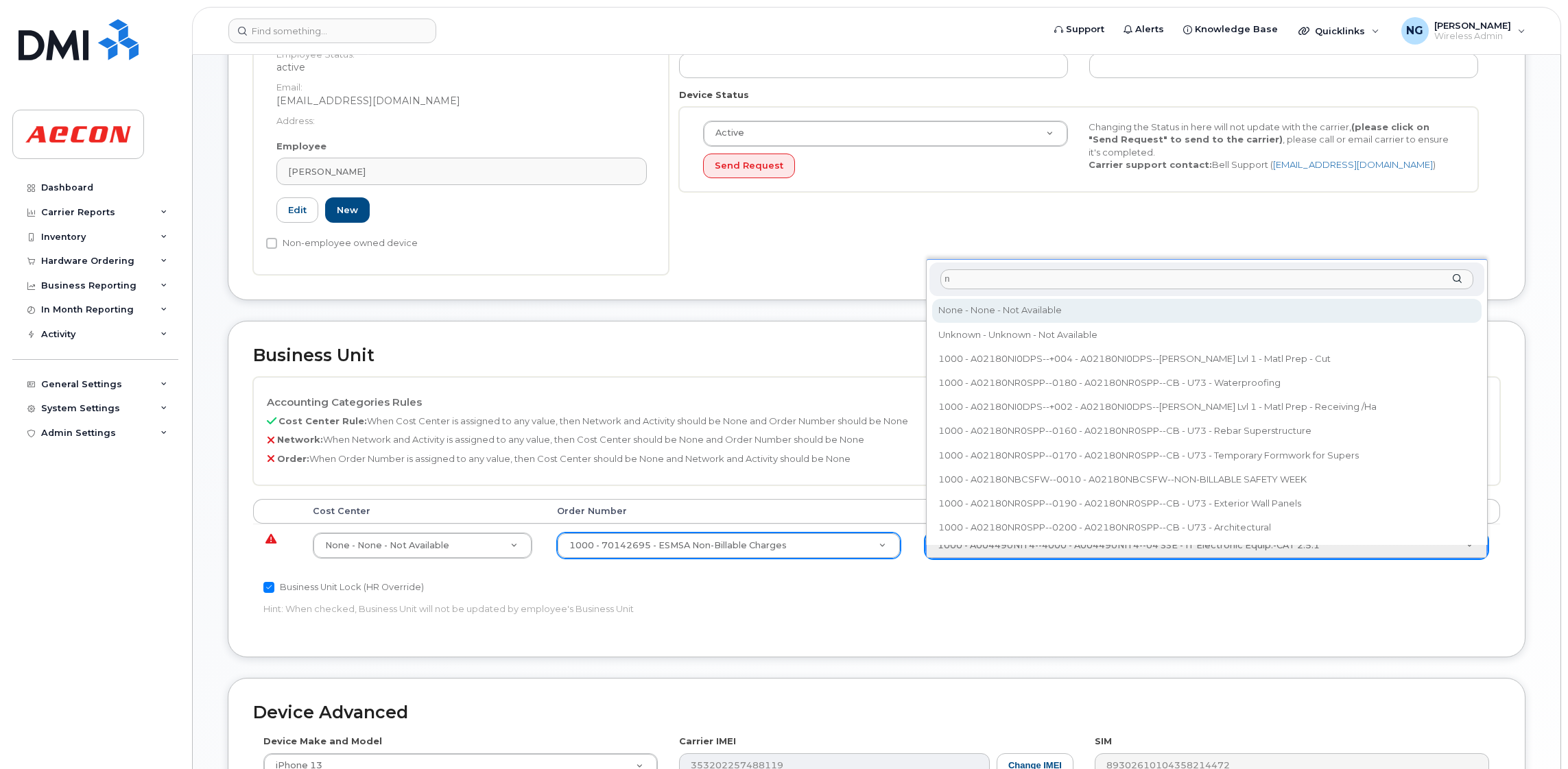
type input "n"
type input "283608"
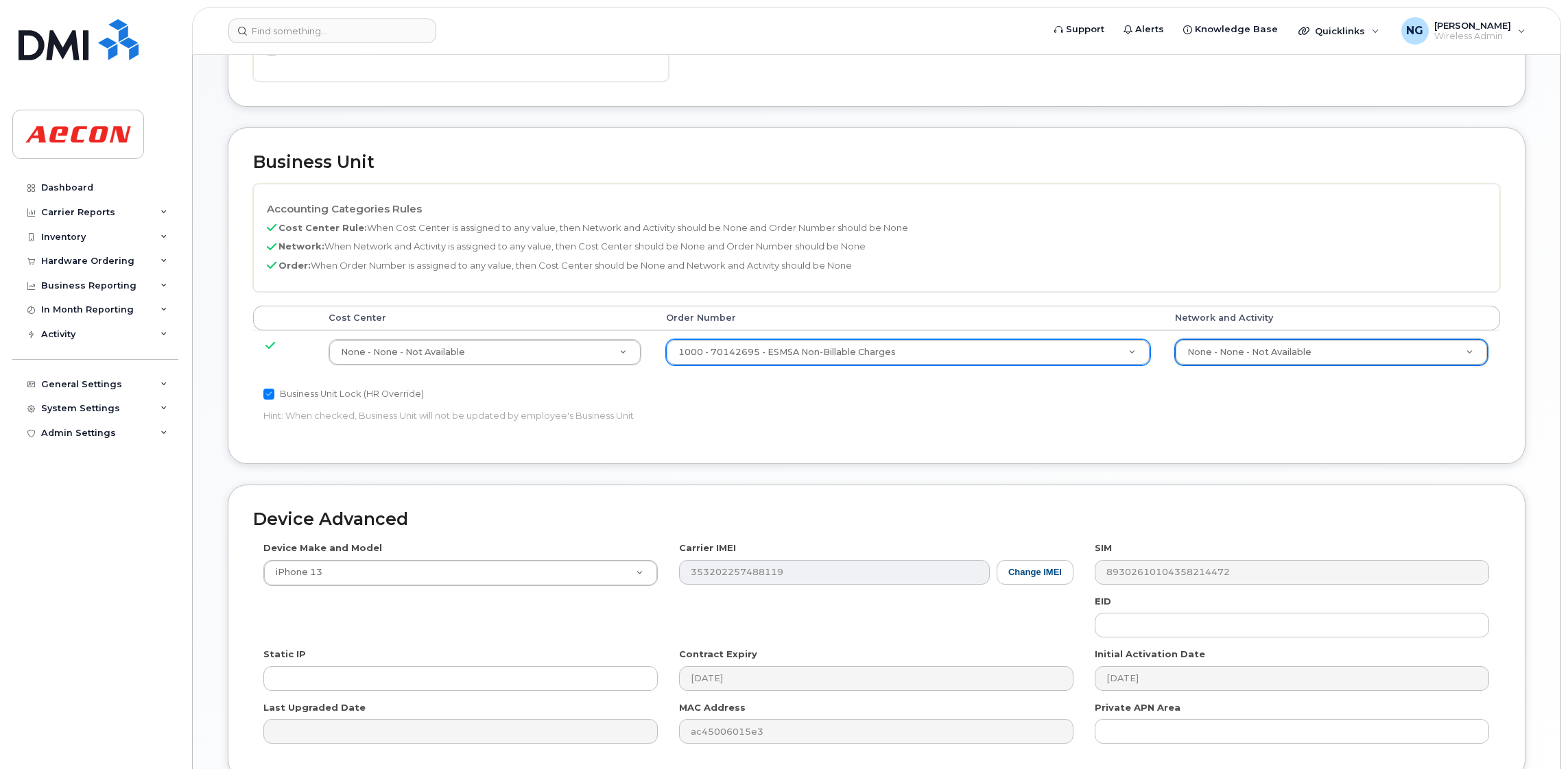
scroll to position [628, 0]
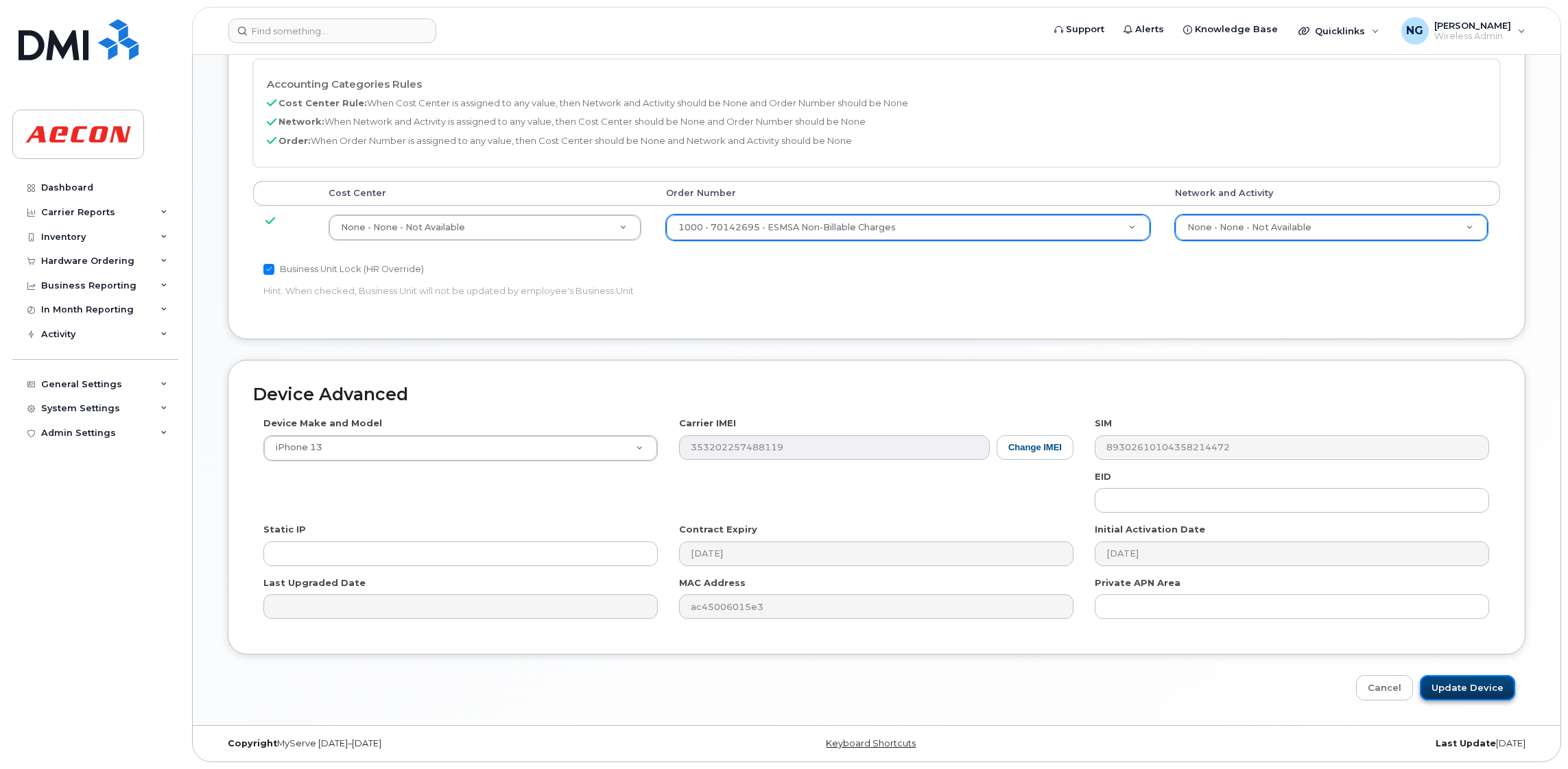
click at [1463, 684] on input "Update Device" at bounding box center [1467, 688] width 95 height 25
type input "Saving..."
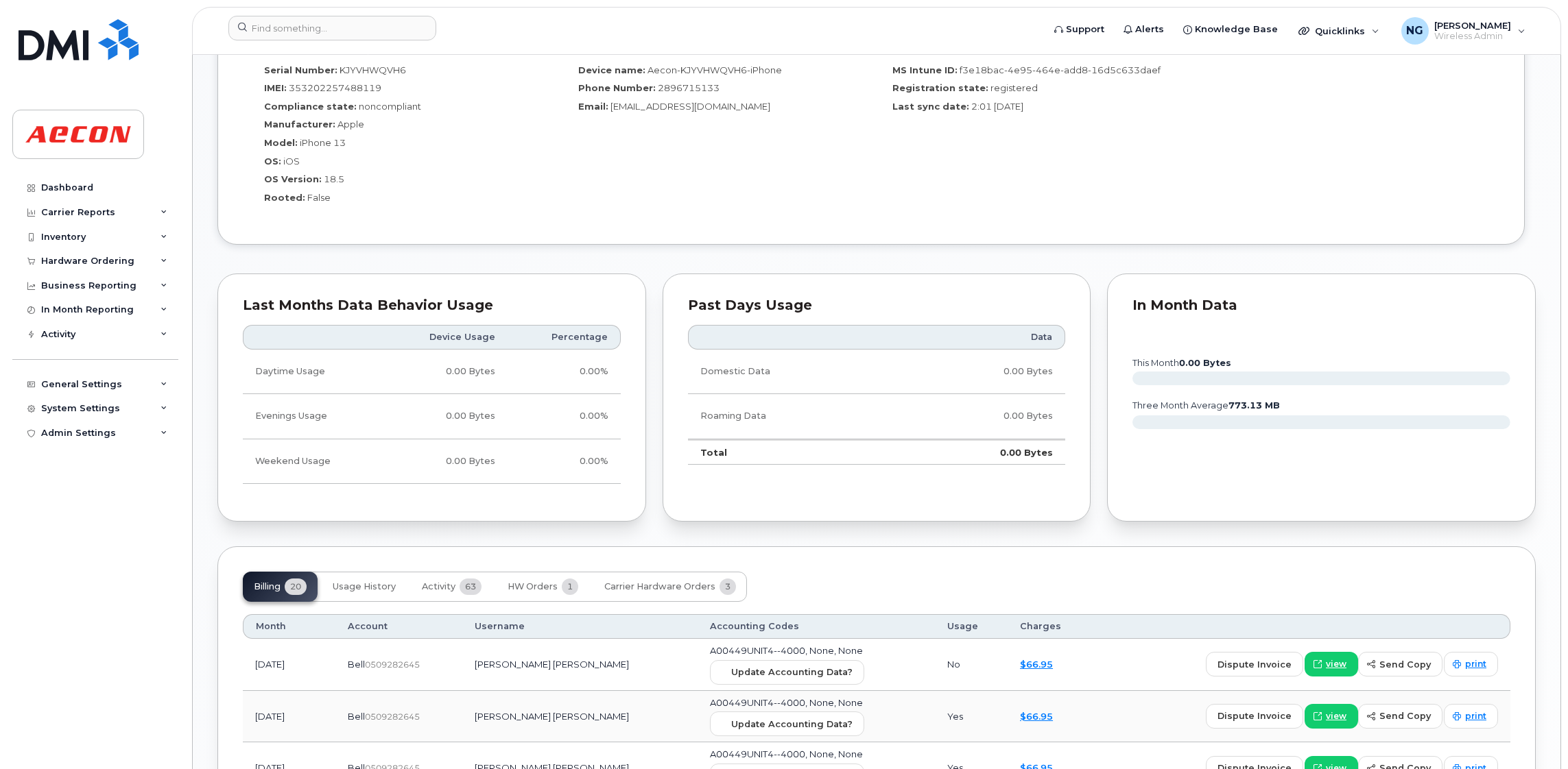
scroll to position [1130, 0]
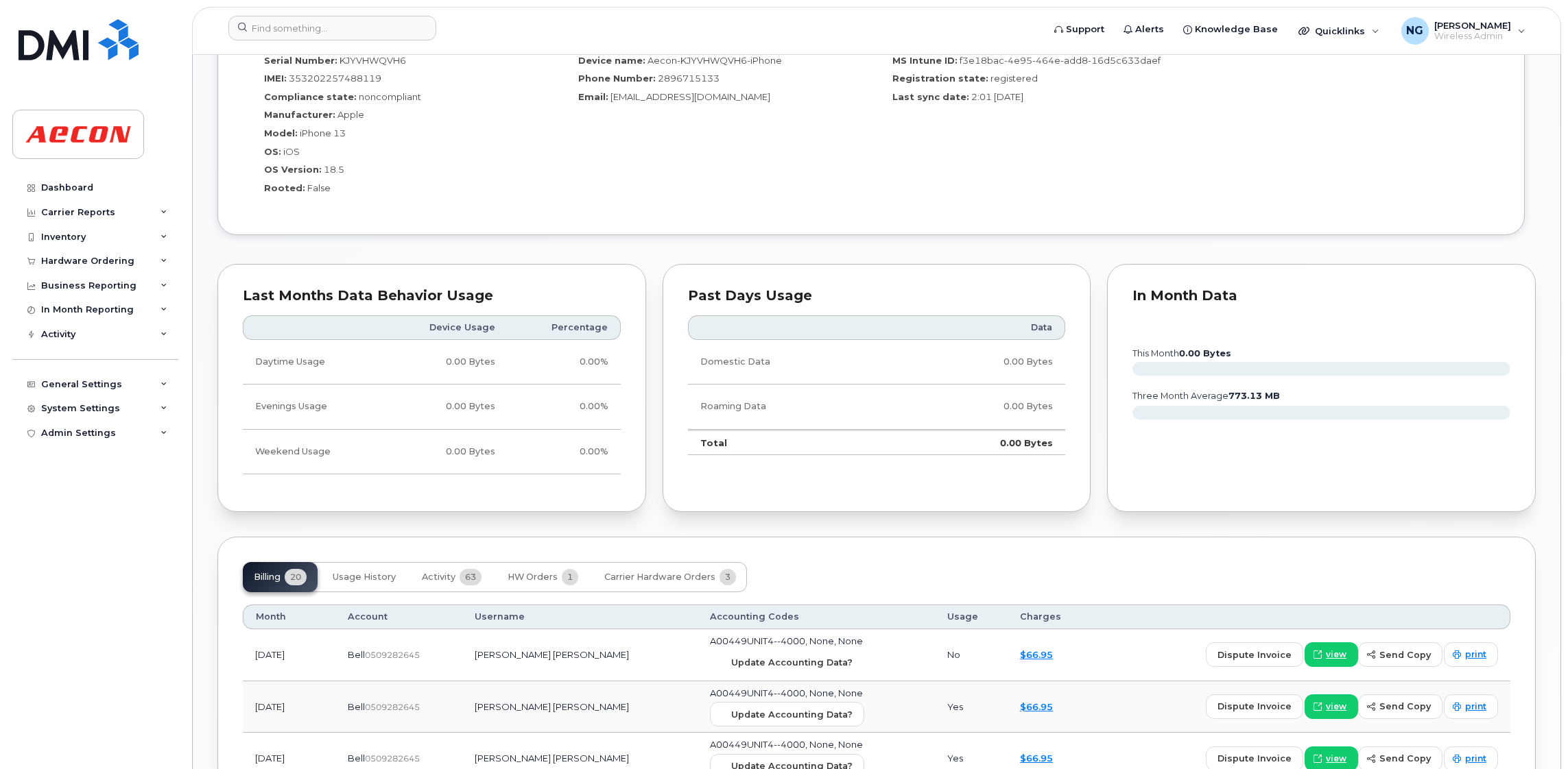
drag, startPoint x: 776, startPoint y: 670, endPoint x: 861, endPoint y: 113, distance: 563.4
click at [776, 669] on span "Update Accounting Data?" at bounding box center [792, 663] width 121 height 13
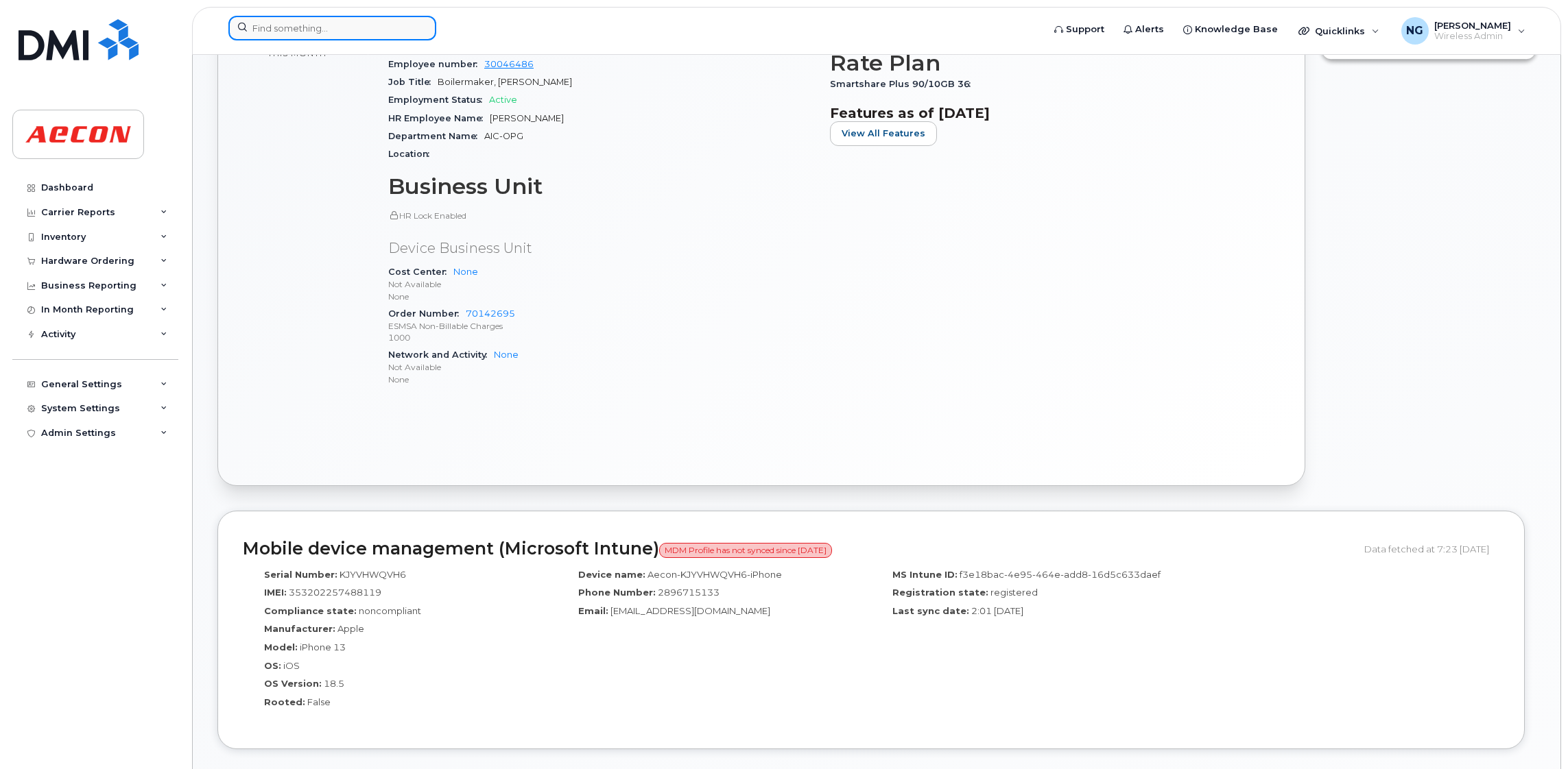
click at [310, 32] on input at bounding box center [333, 28] width 208 height 25
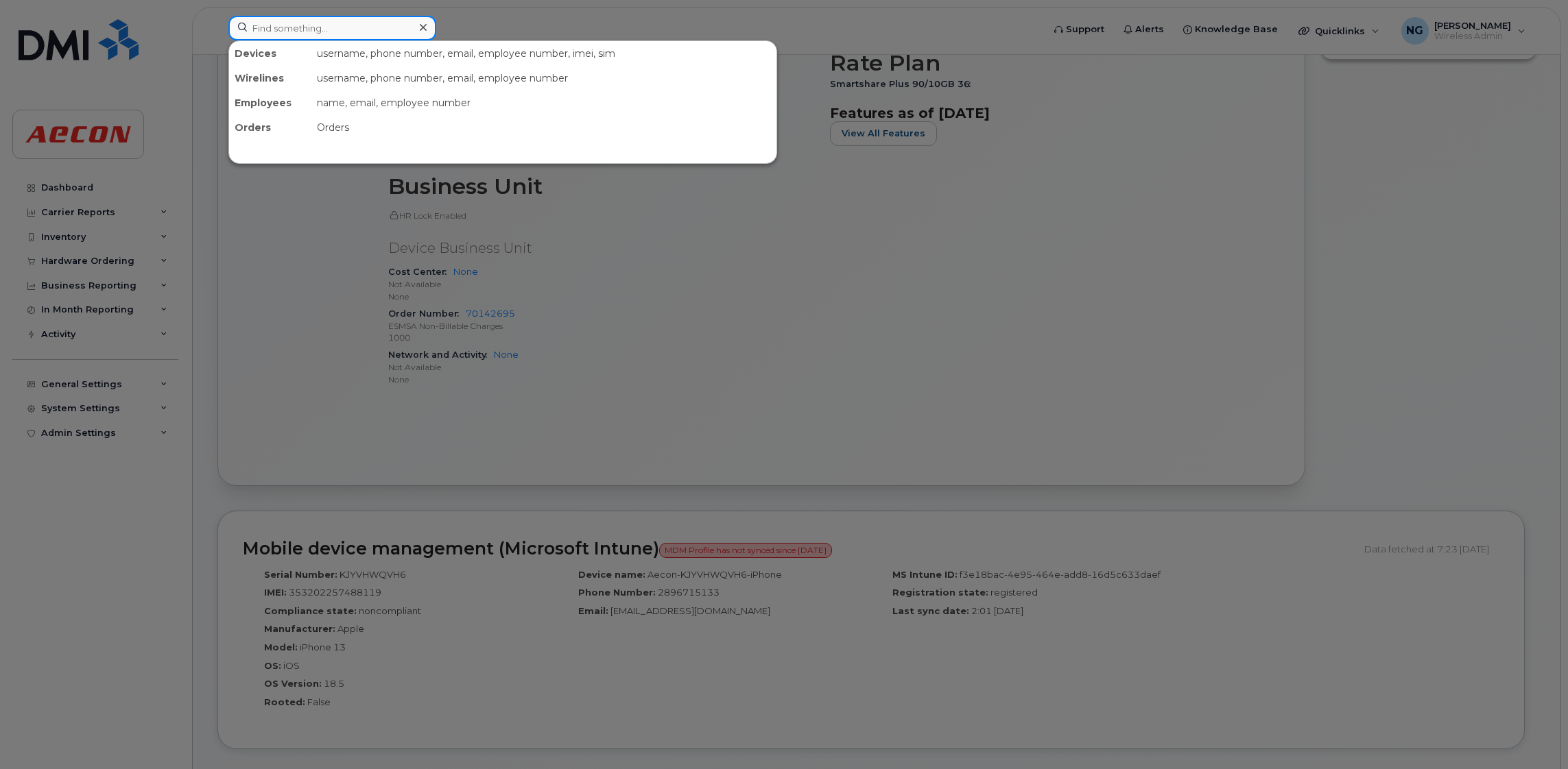
paste input "437-428-2586"
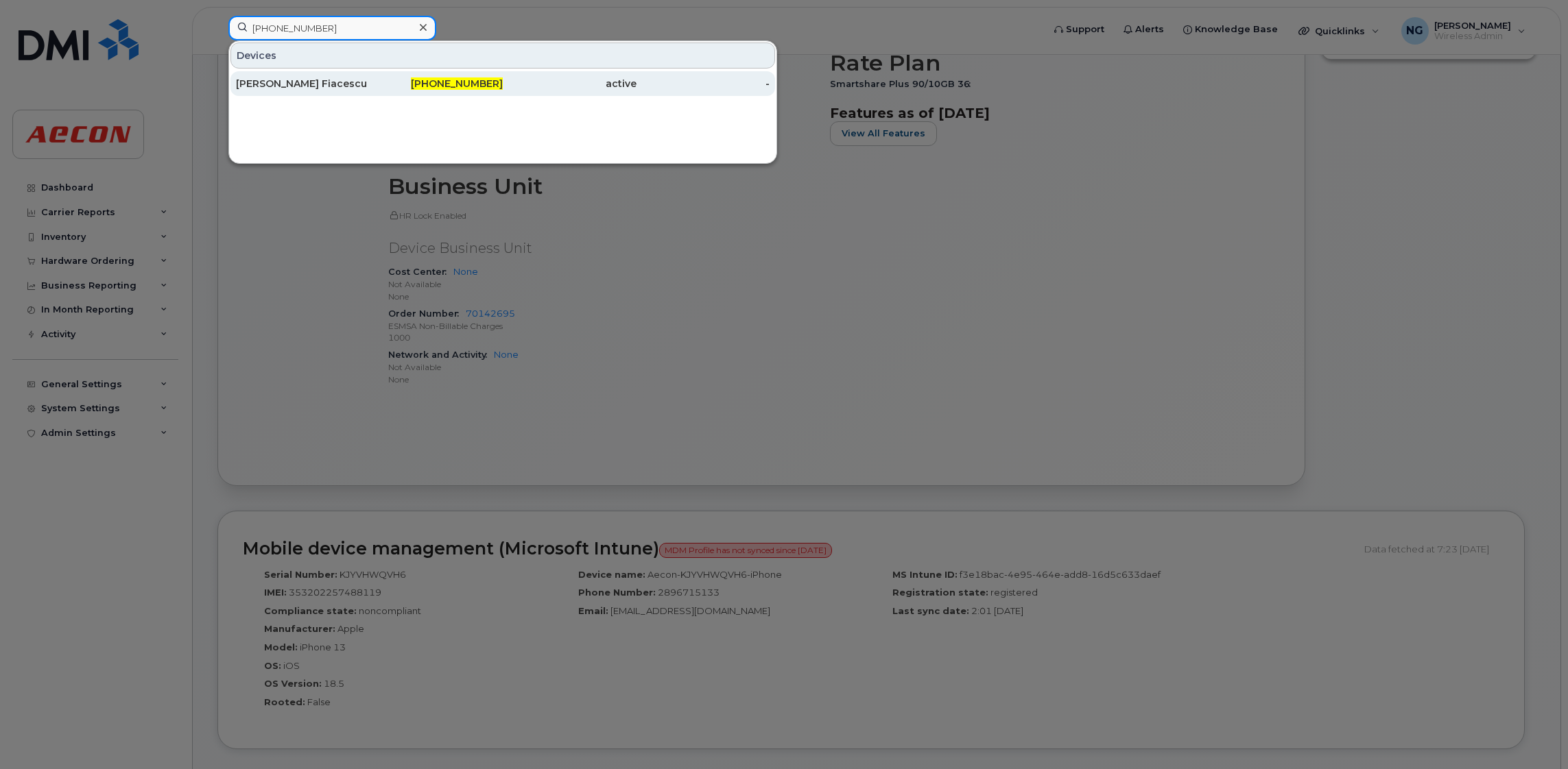
type input "437-428-2586"
click at [499, 89] on span "437-428-2586" at bounding box center [457, 84] width 92 height 13
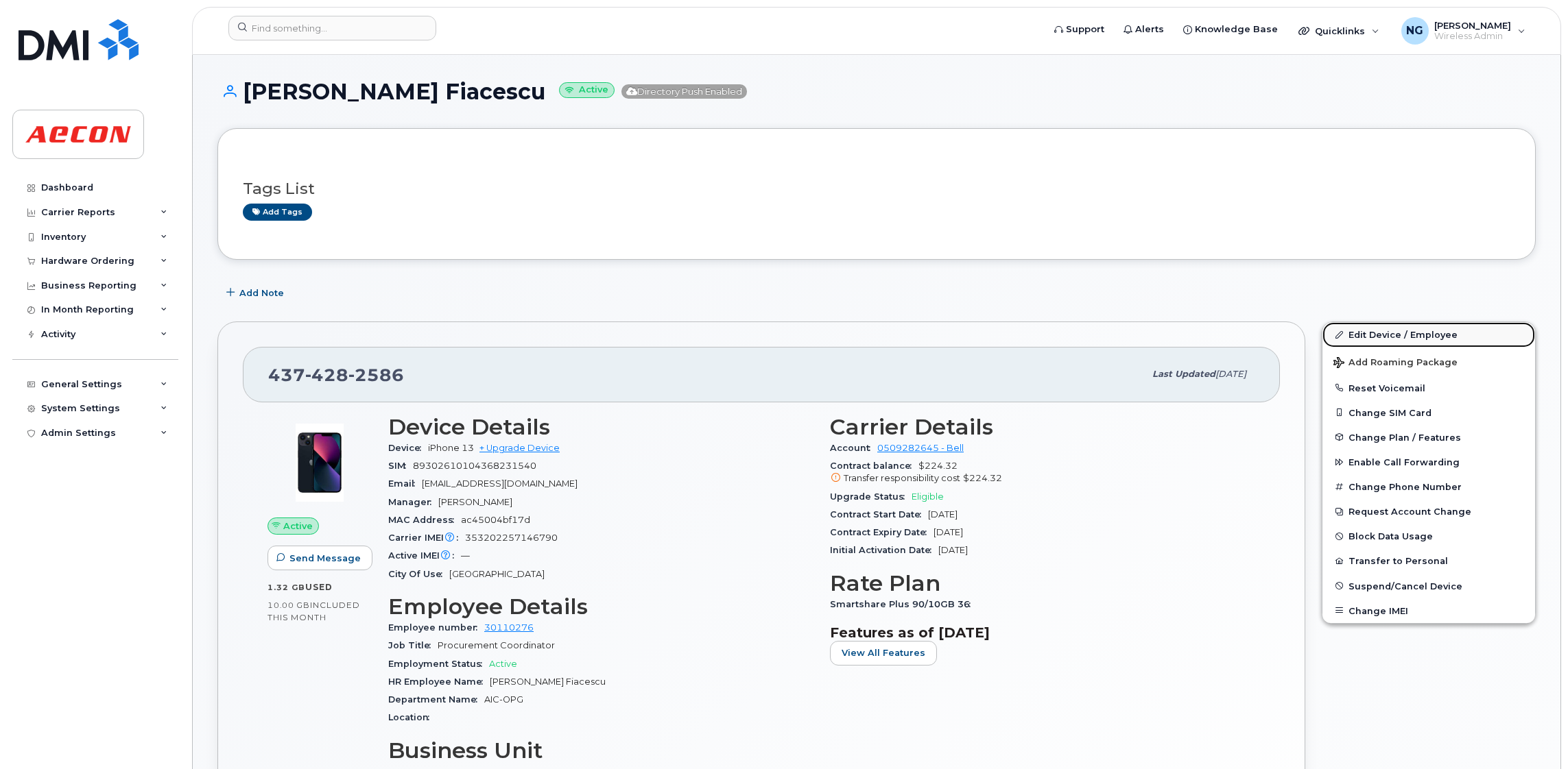
click at [1389, 325] on link "Edit Device / Employee" at bounding box center [1428, 334] width 213 height 25
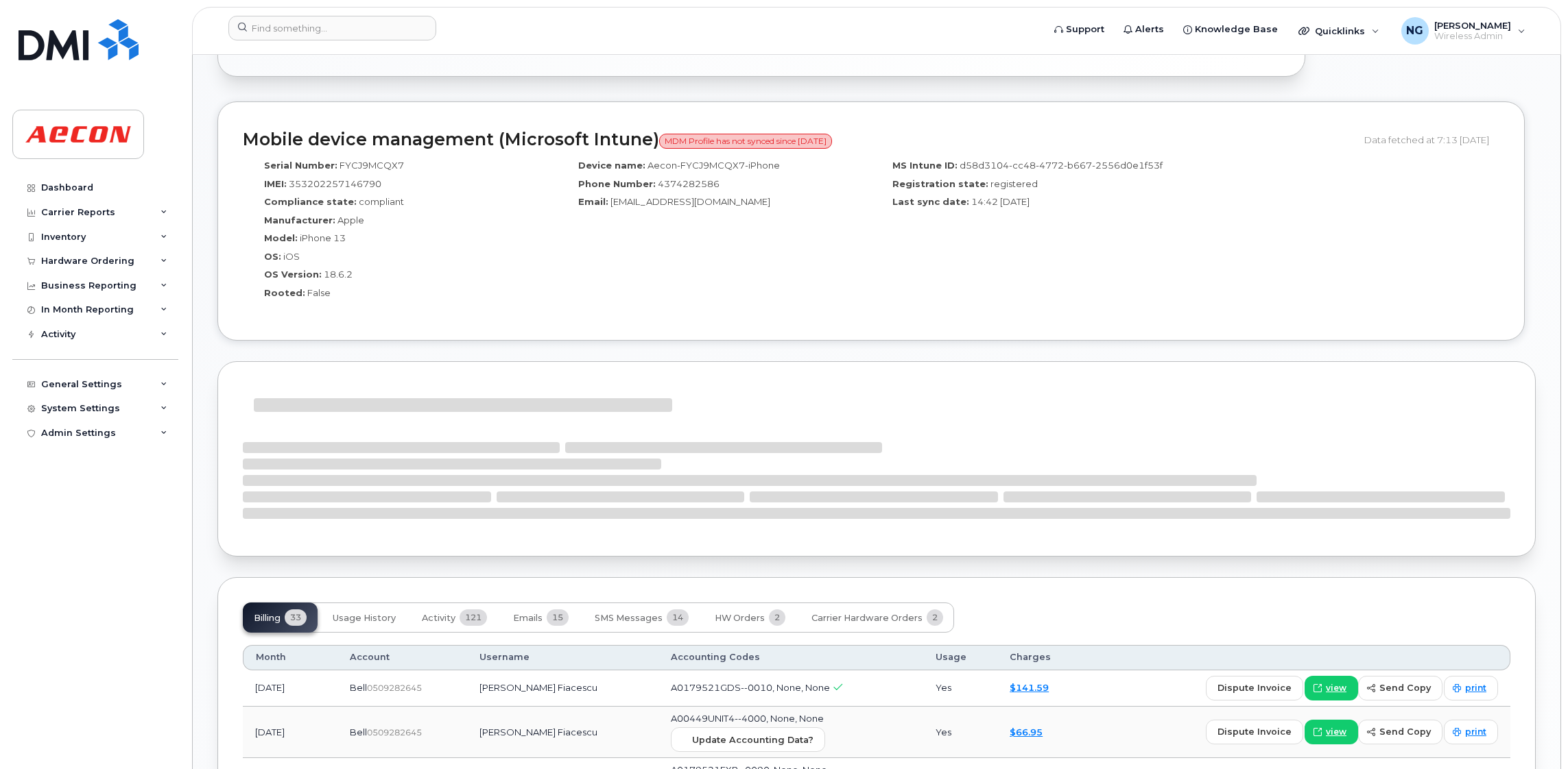
scroll to position [1130, 0]
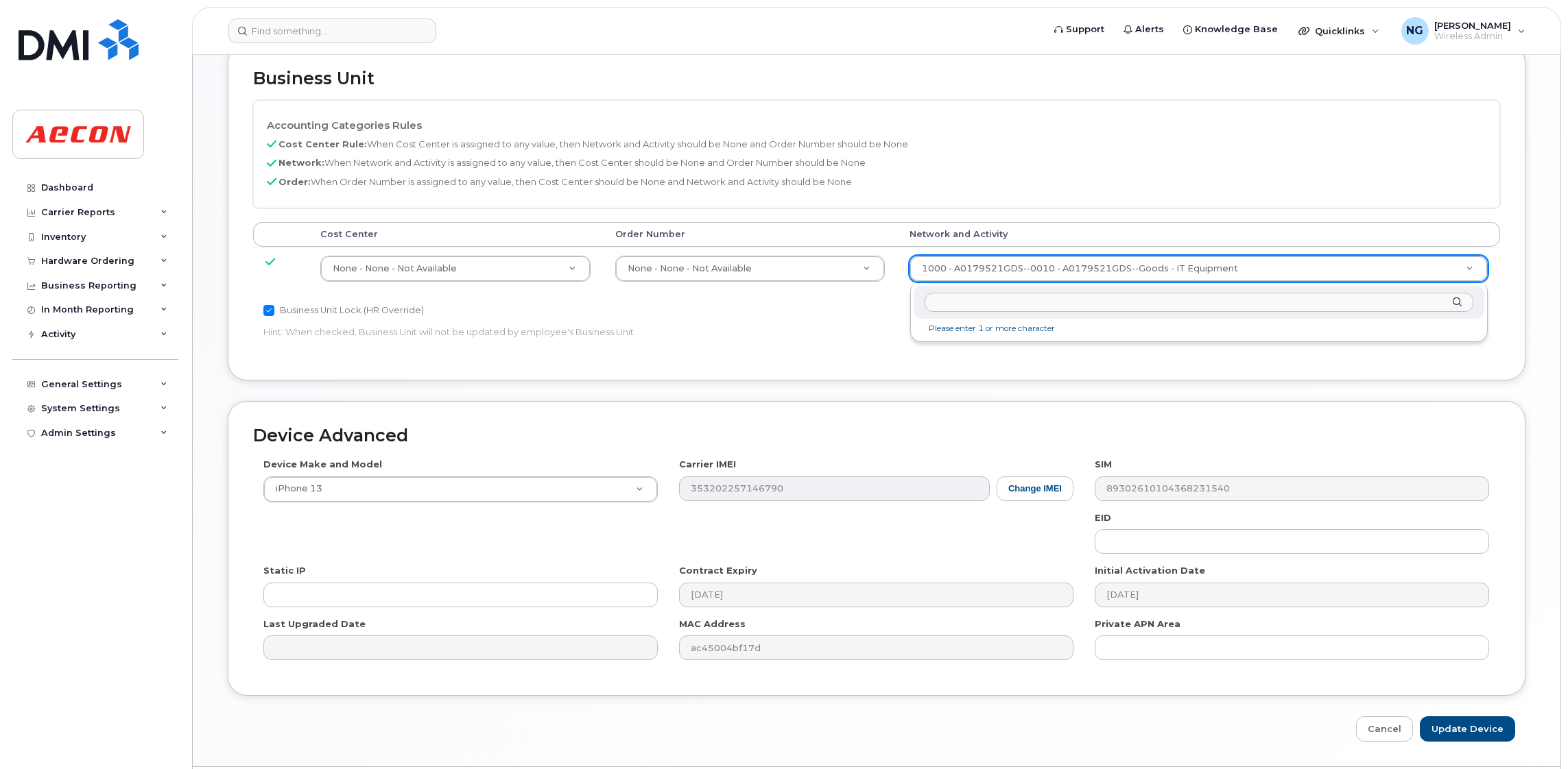
scroll to position [628, 0]
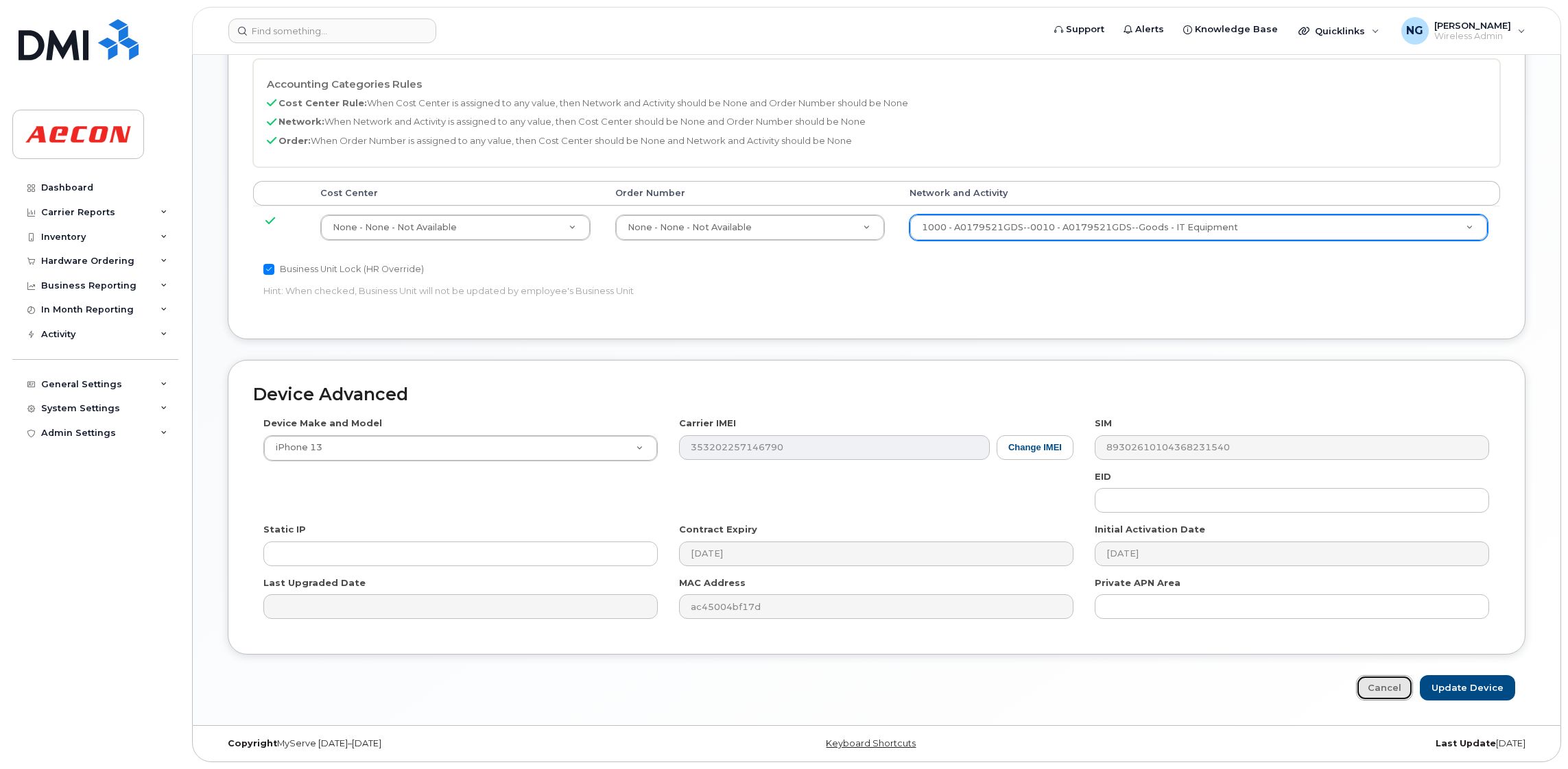
click at [1394, 694] on link "Cancel" at bounding box center [1385, 688] width 57 height 25
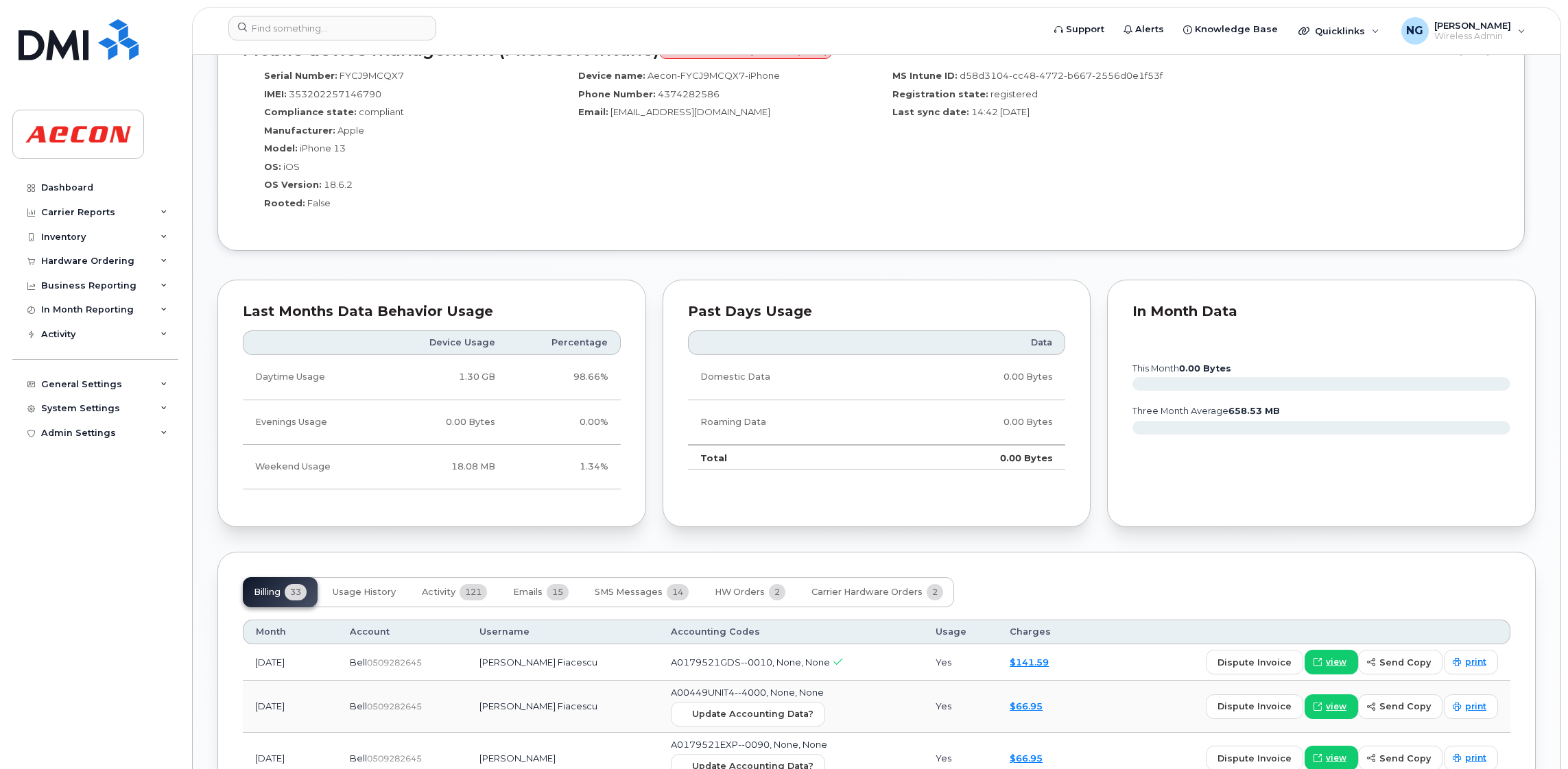
scroll to position [720, 0]
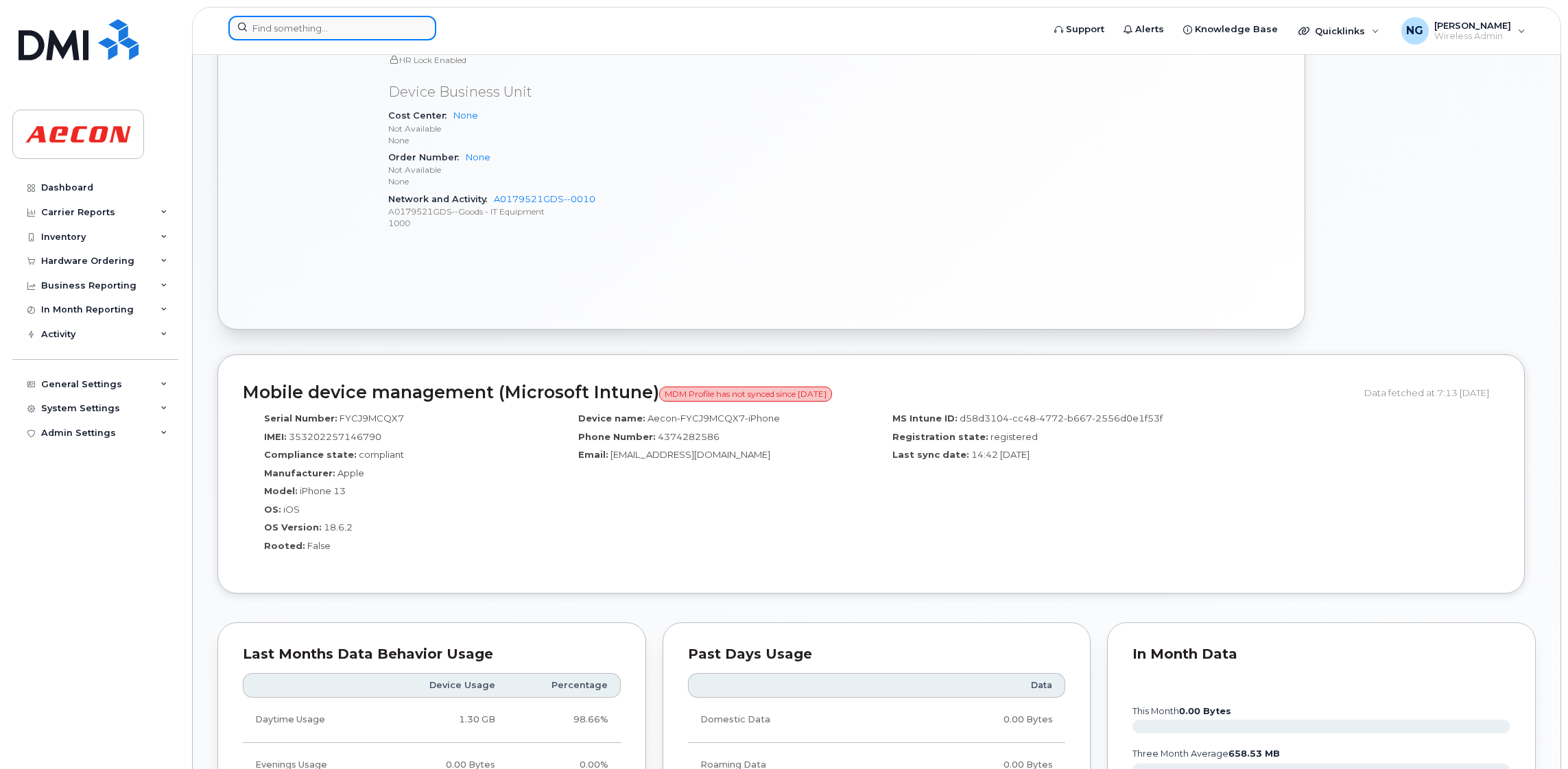
click at [307, 22] on input at bounding box center [333, 28] width 208 height 25
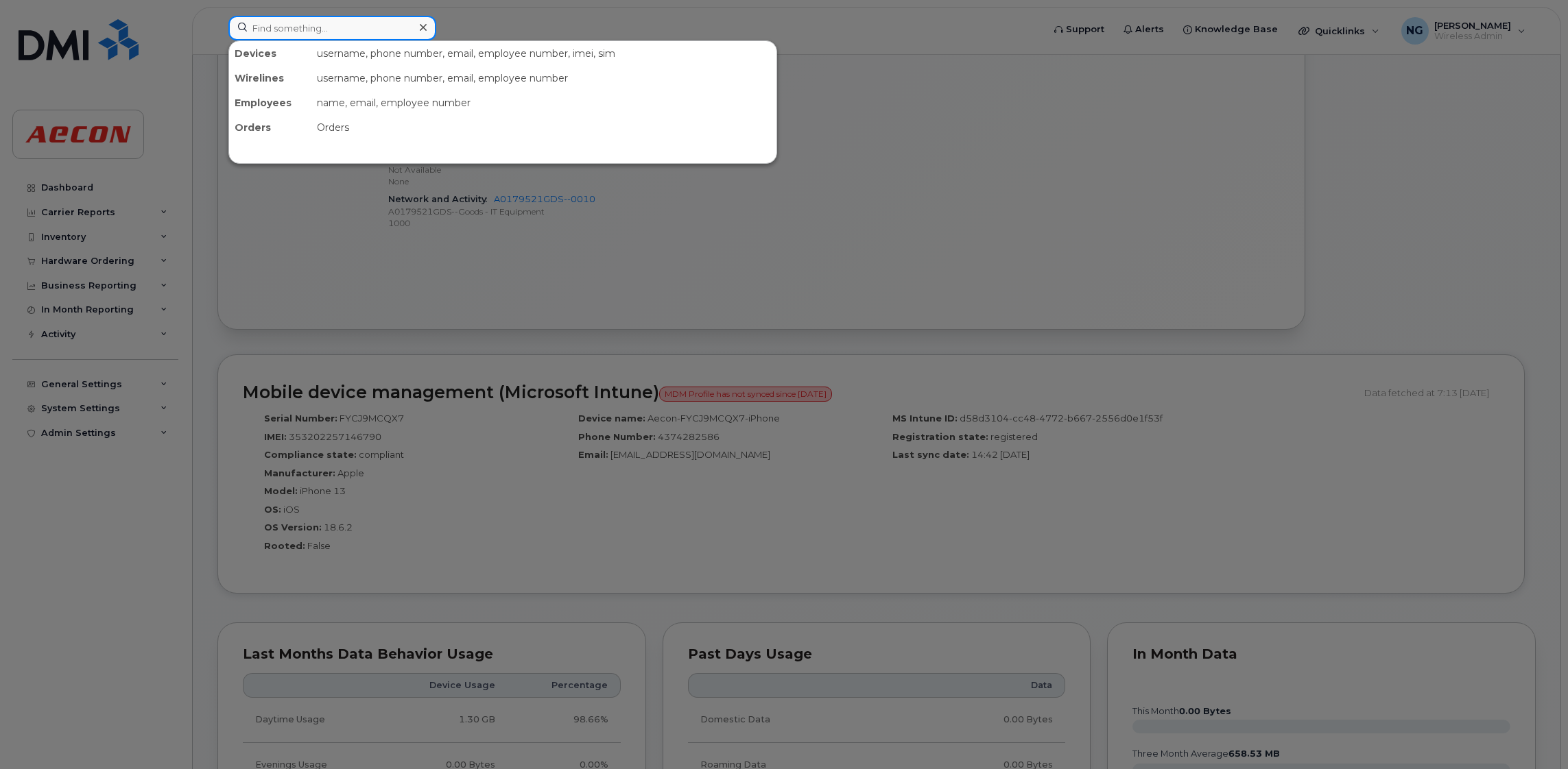
paste input "[PHONE_NUMBER]"
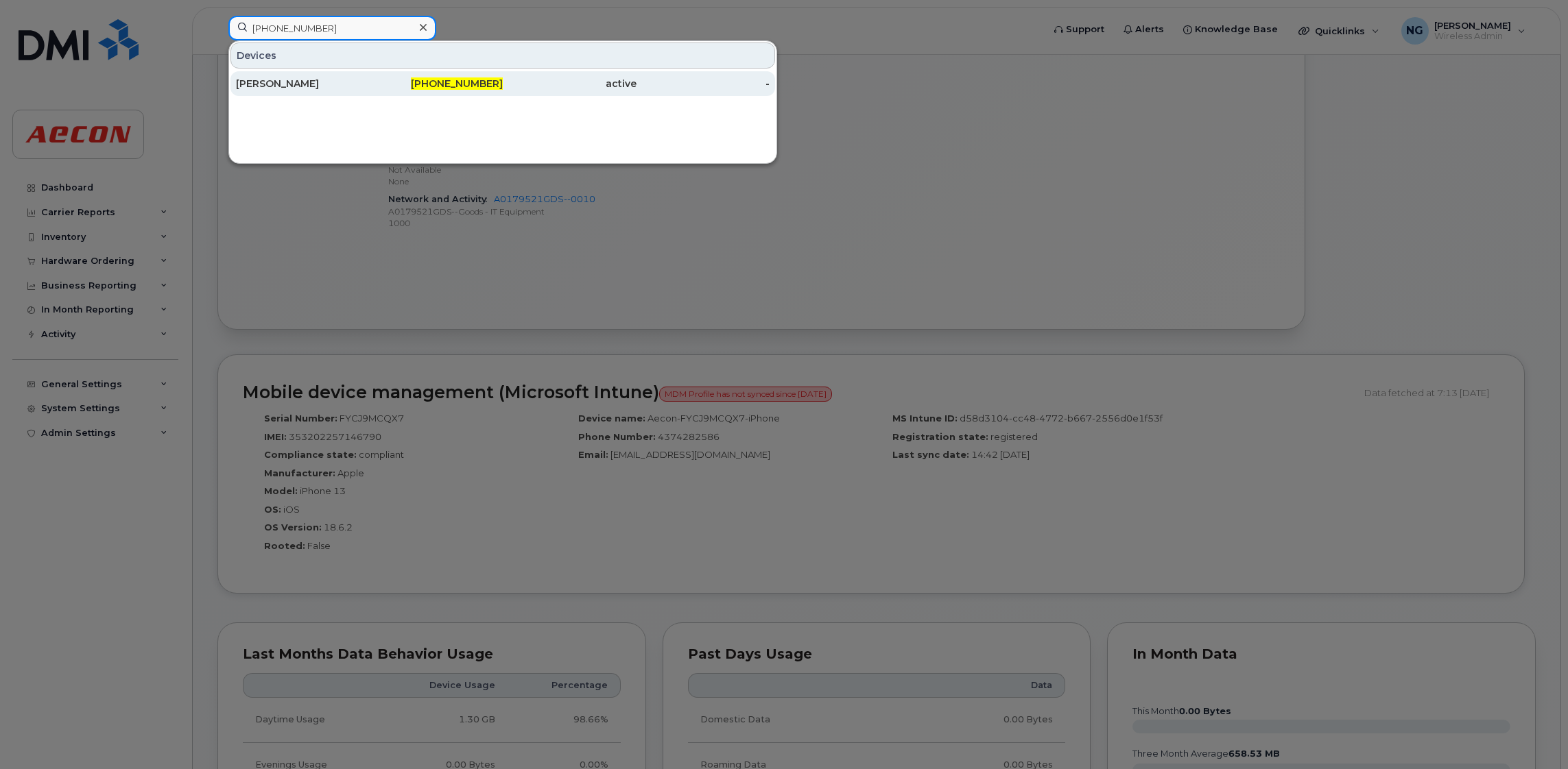
type input "[PHONE_NUMBER]"
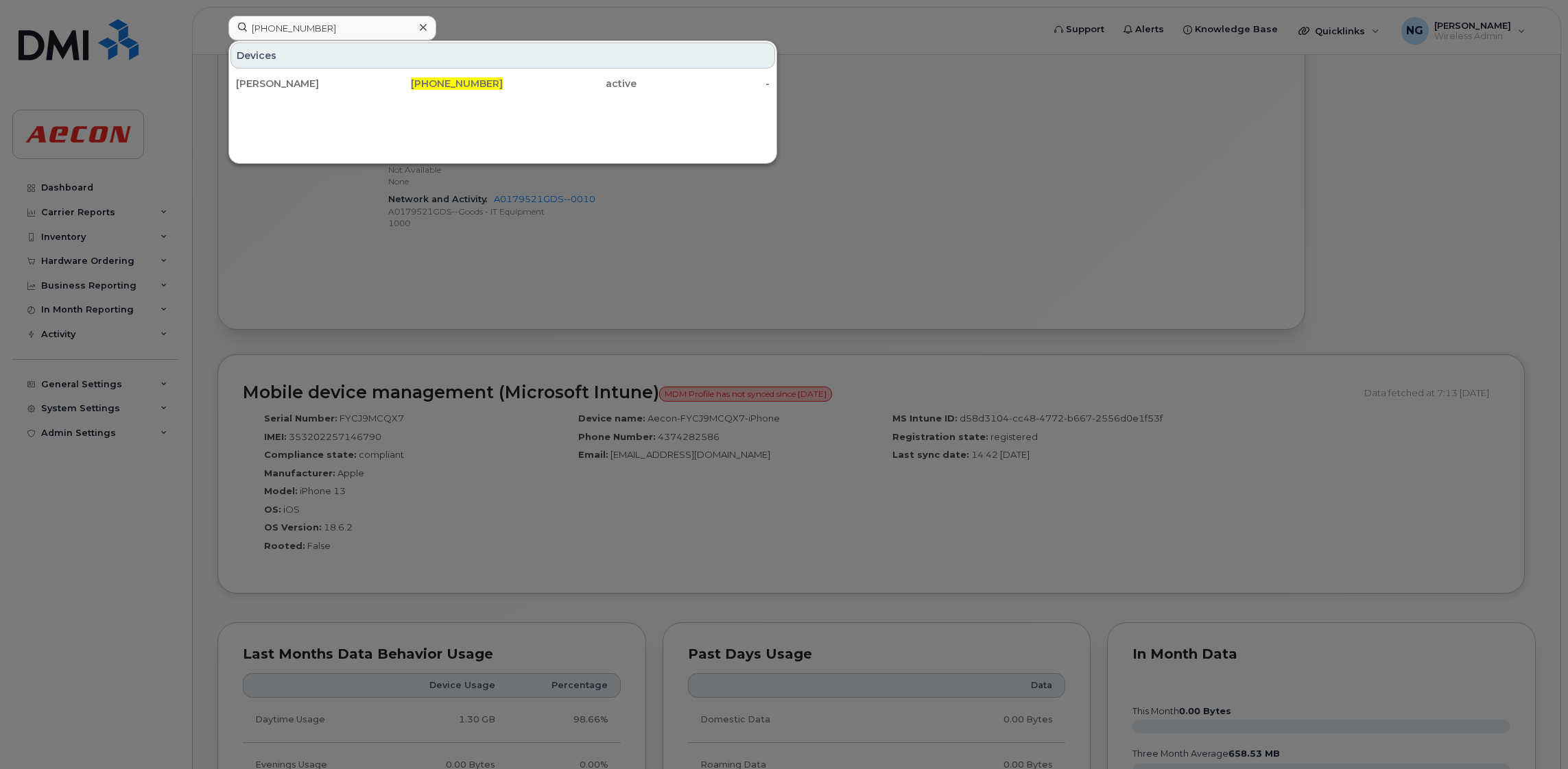
drag, startPoint x: 435, startPoint y: 81, endPoint x: 460, endPoint y: 108, distance: 36.8
click at [437, 79] on span "[PHONE_NUMBER]" at bounding box center [457, 84] width 92 height 13
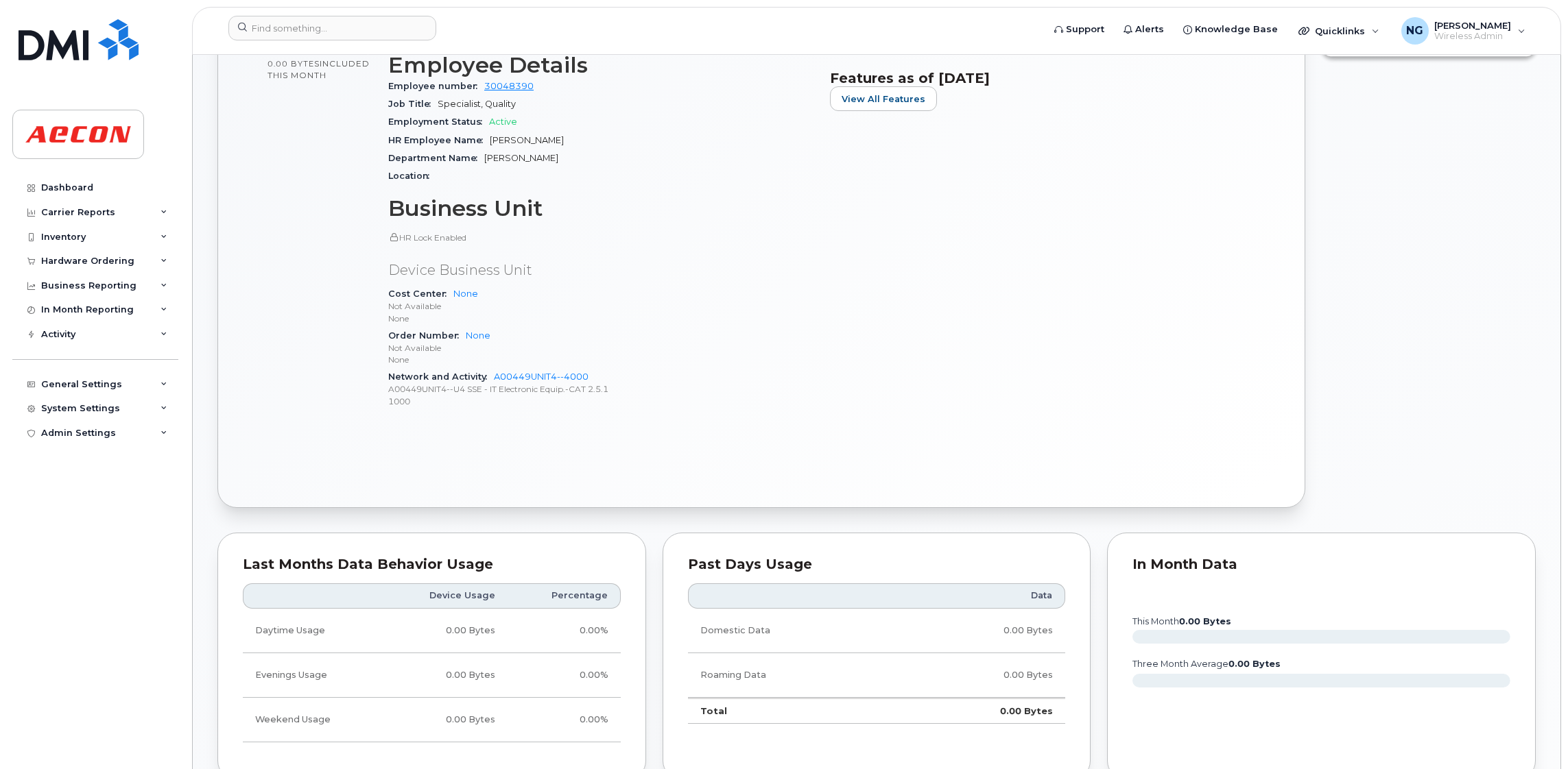
scroll to position [308, 0]
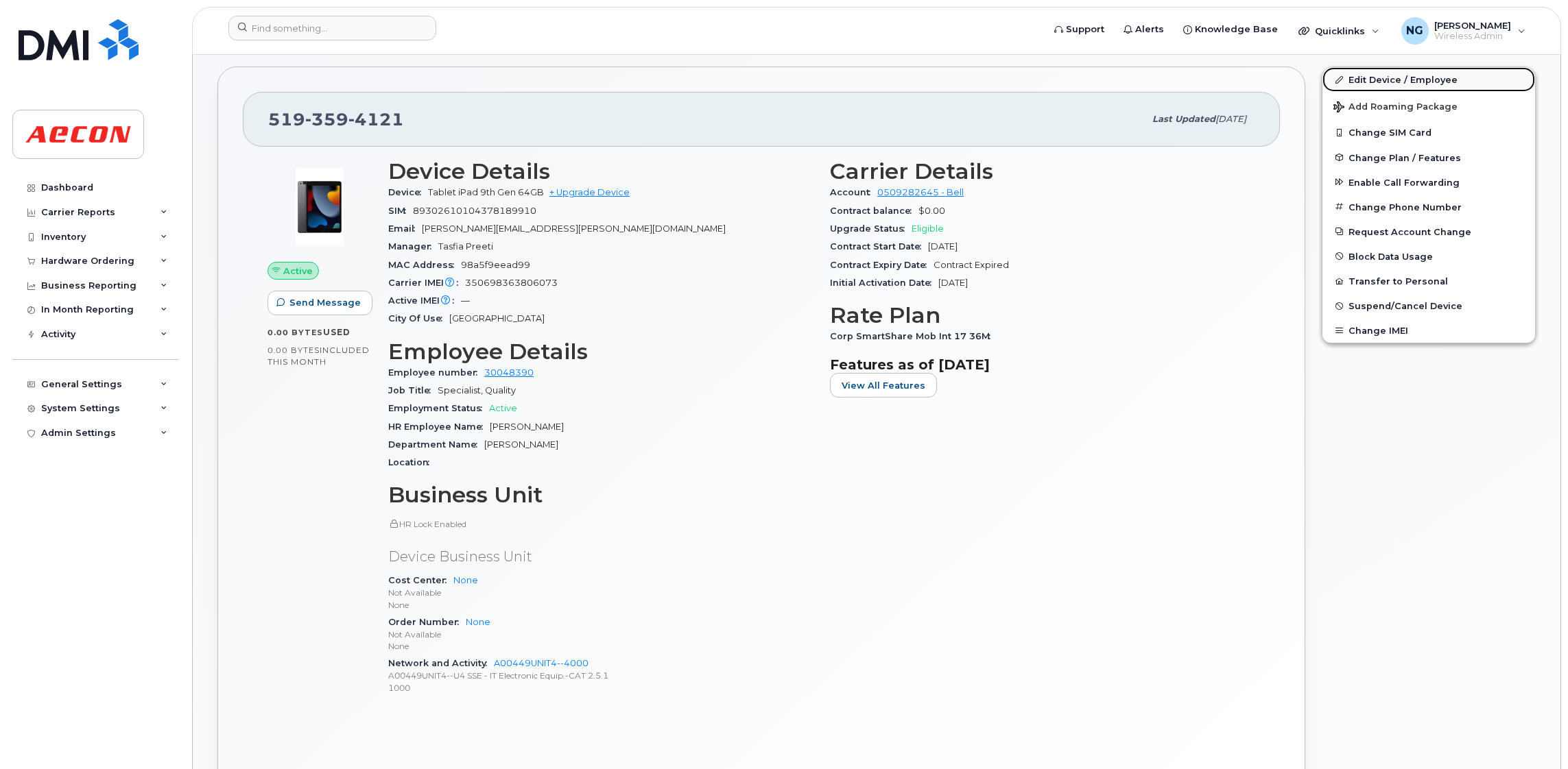
click at [1397, 78] on link "Edit Device / Employee" at bounding box center [1428, 79] width 213 height 25
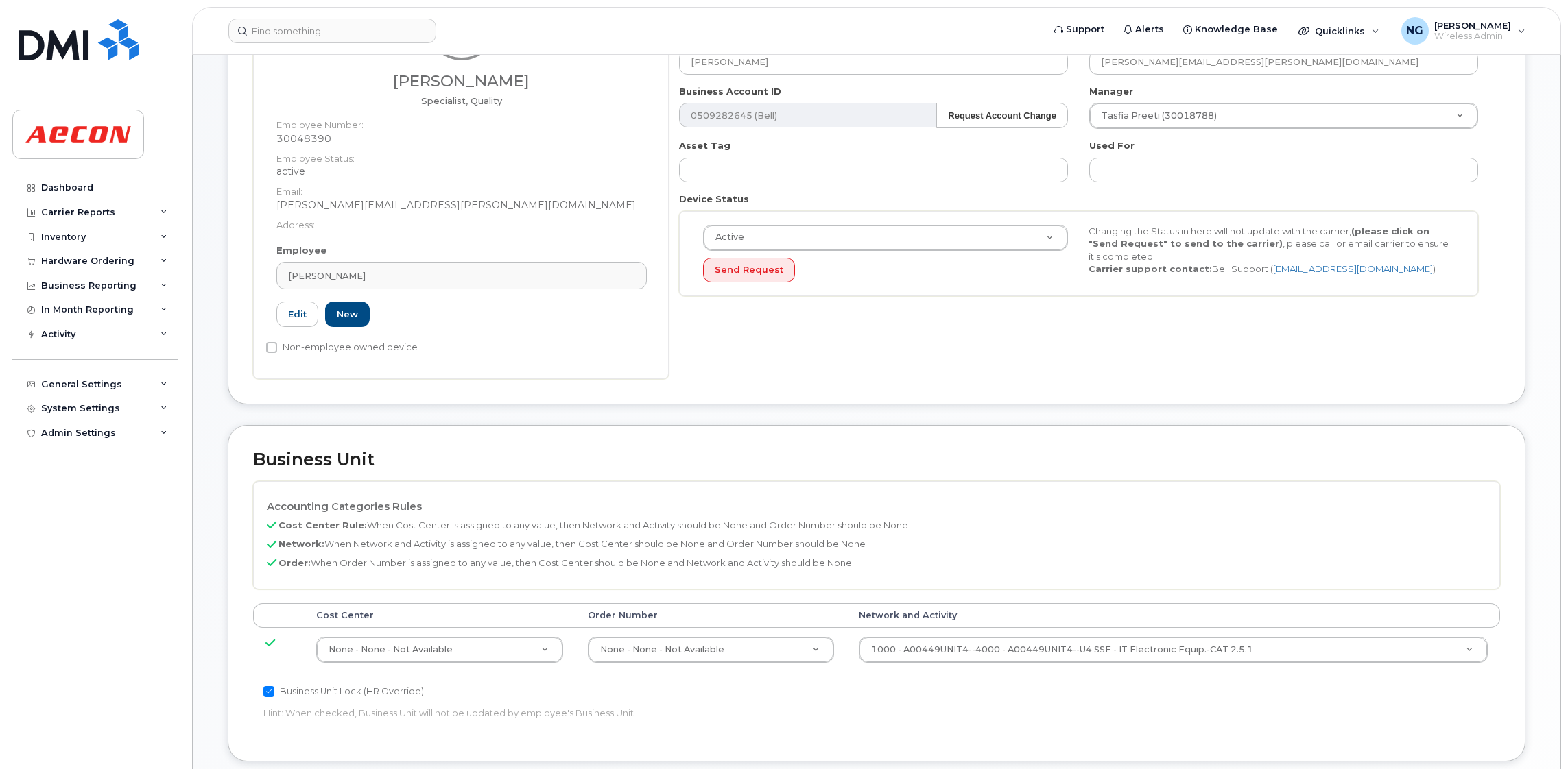
scroll to position [206, 0]
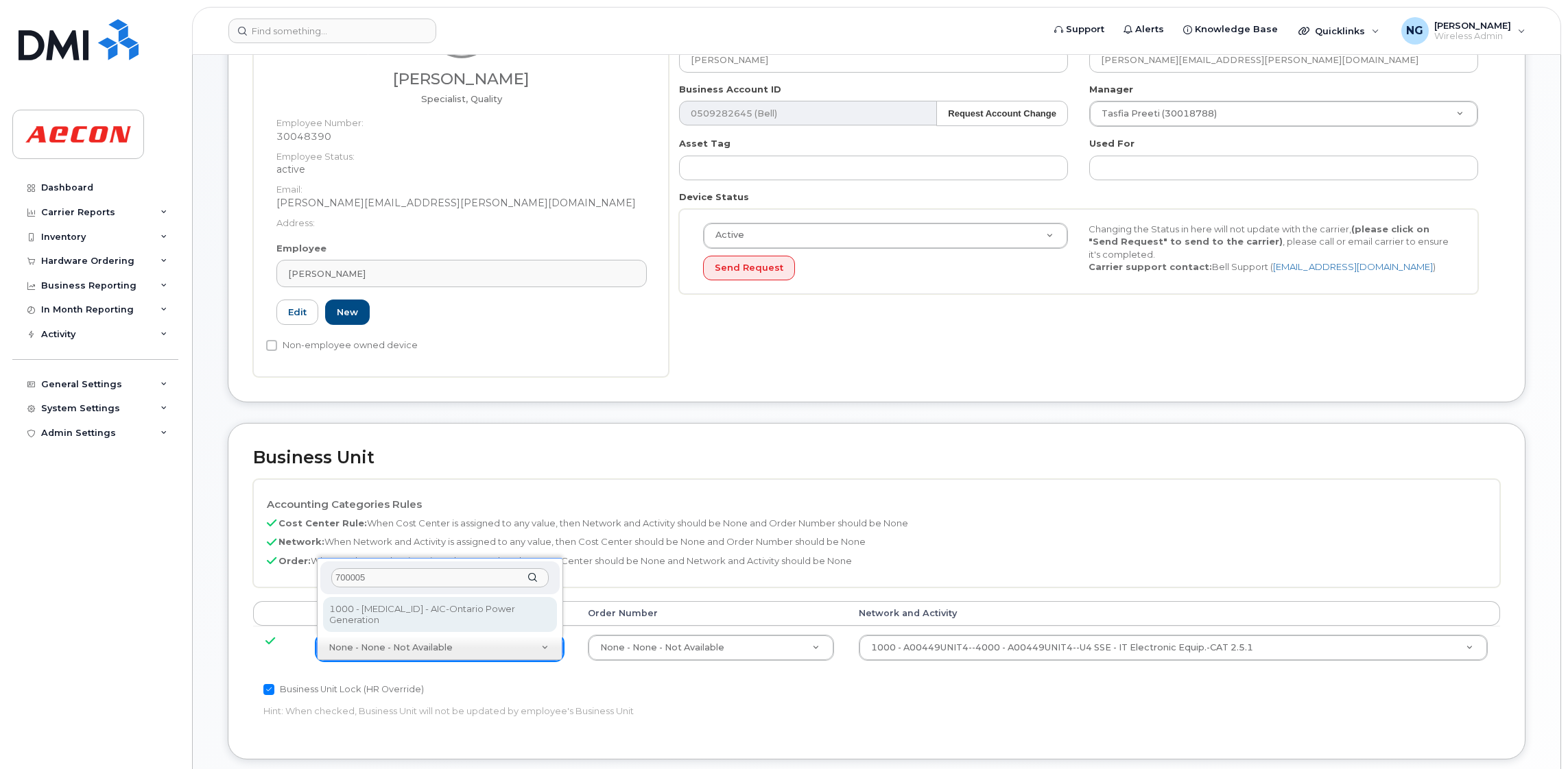
type input "700005"
type input "283865"
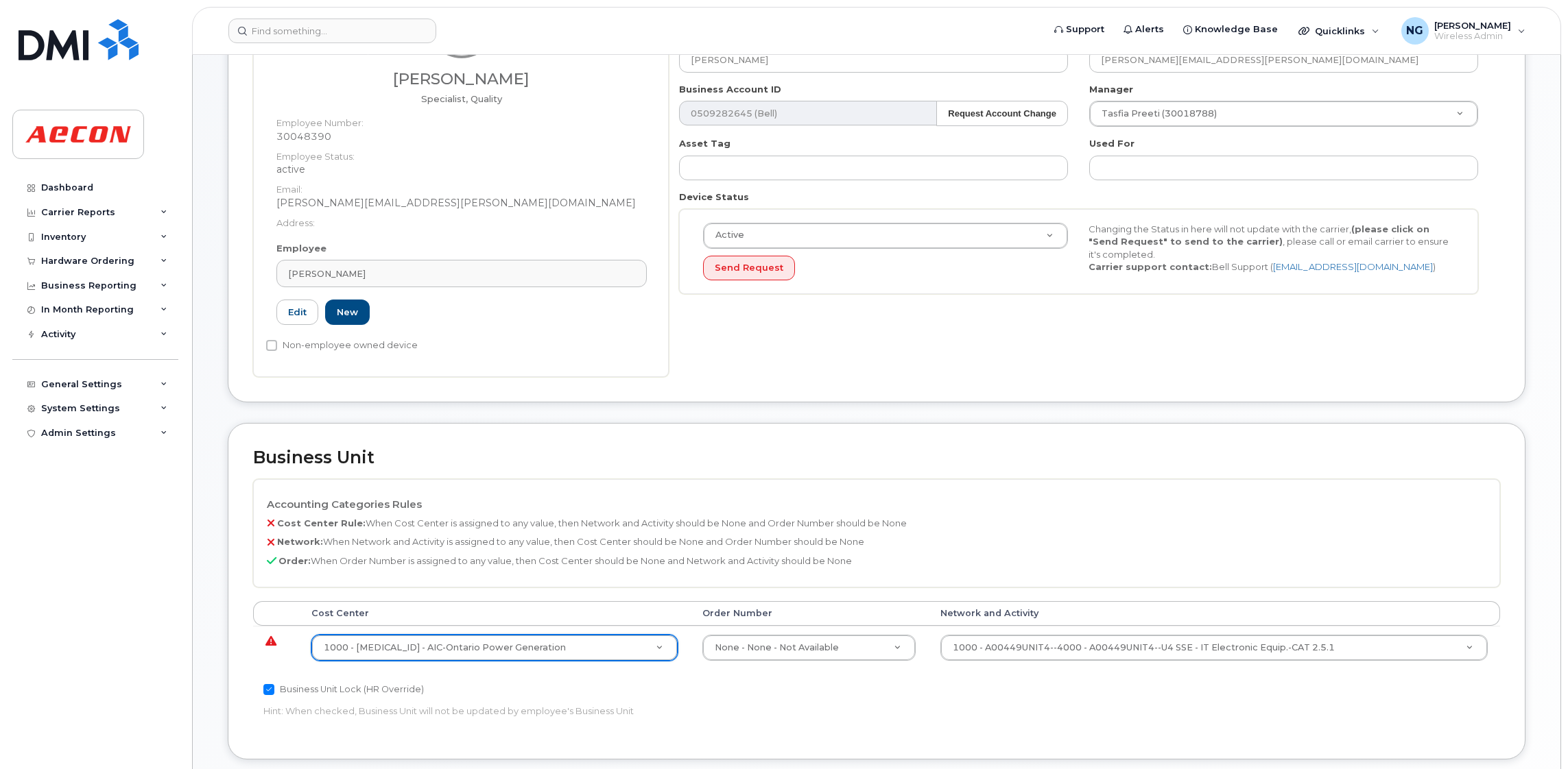
drag, startPoint x: 1190, startPoint y: 652, endPoint x: 1171, endPoint y: 649, distance: 19.2
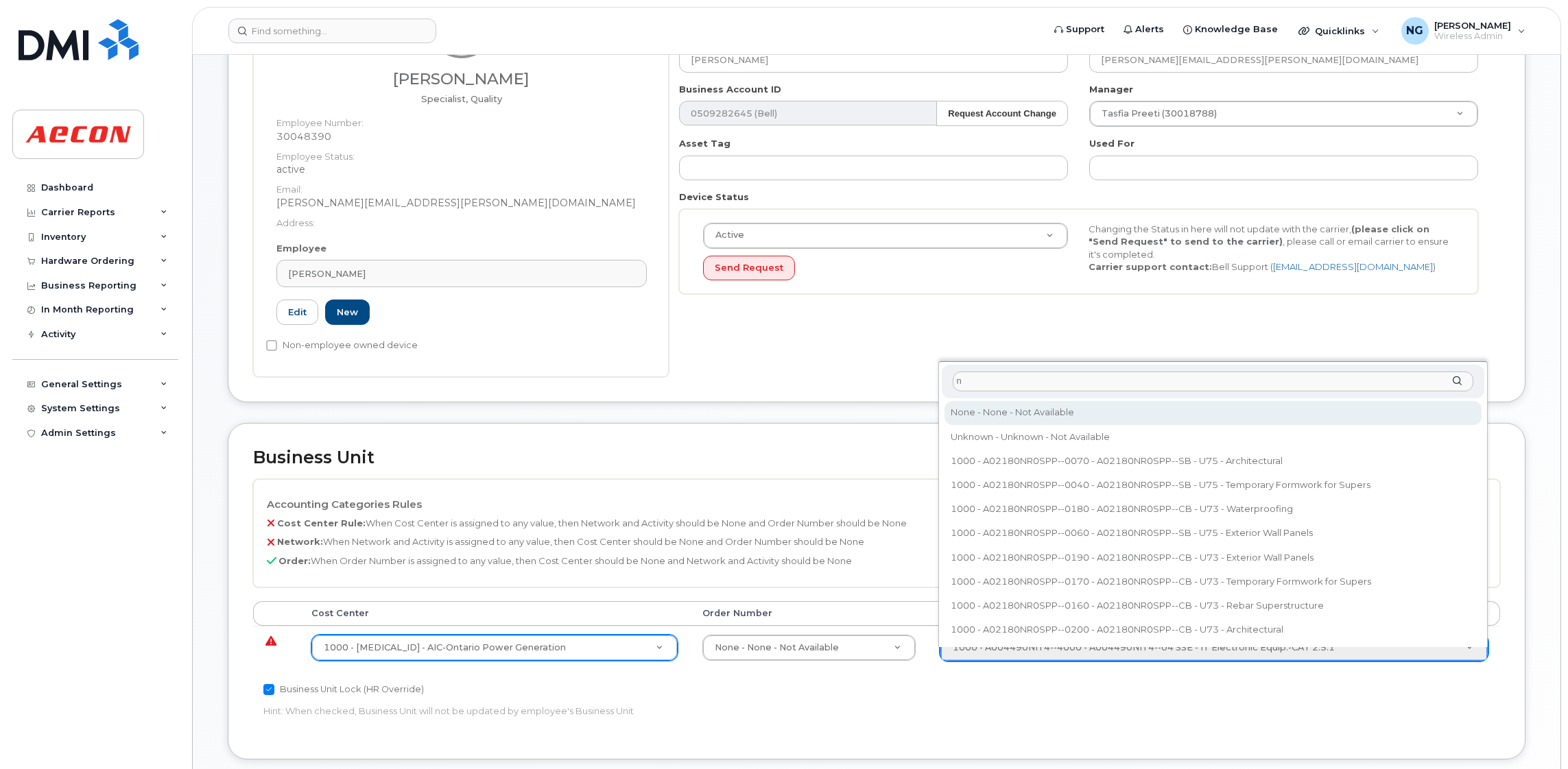
type input "n"
type input "283608"
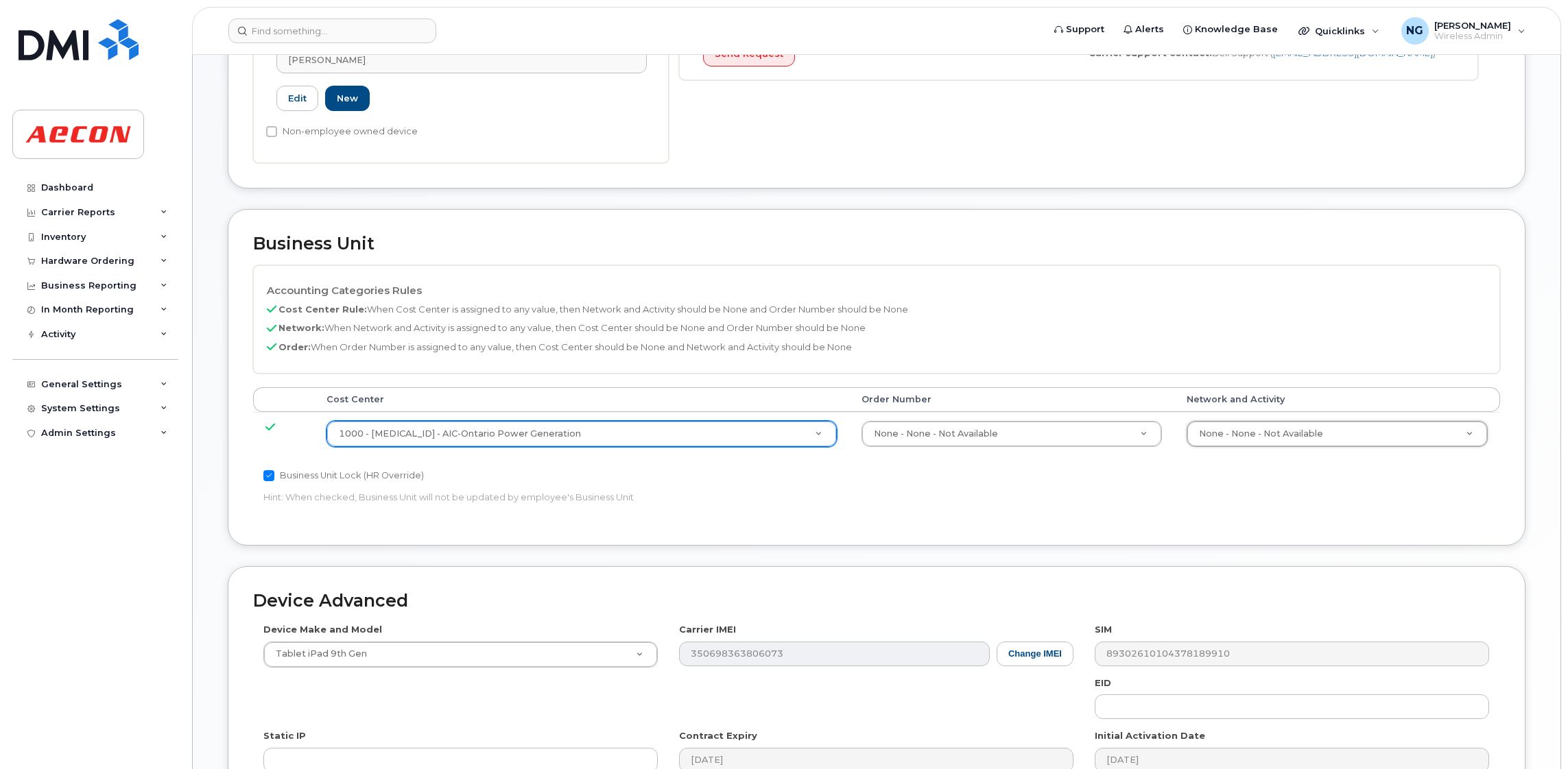
scroll to position [628, 0]
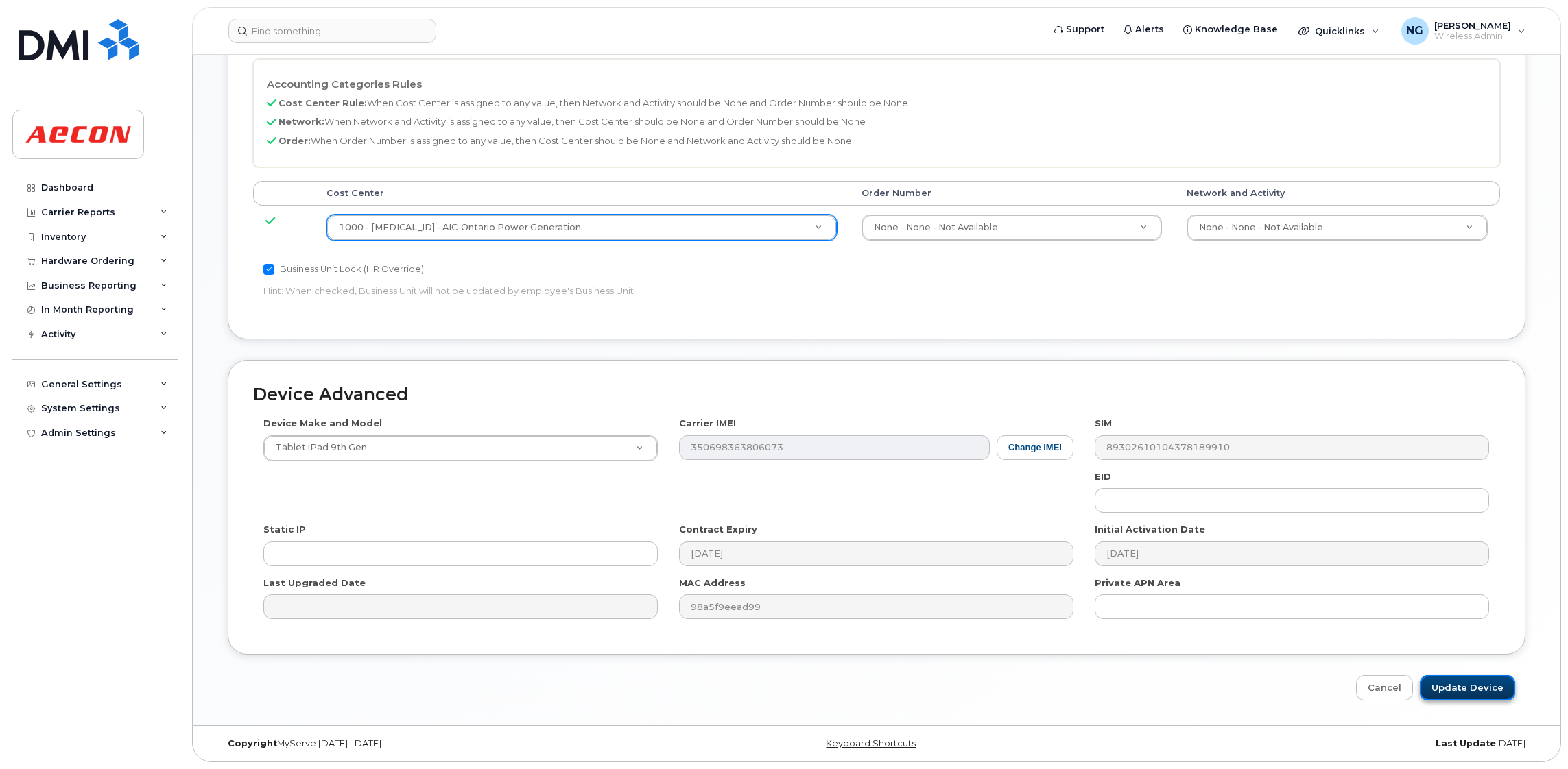
click at [1468, 675] on input "Update Device" at bounding box center [1467, 688] width 95 height 25
type input "Saving..."
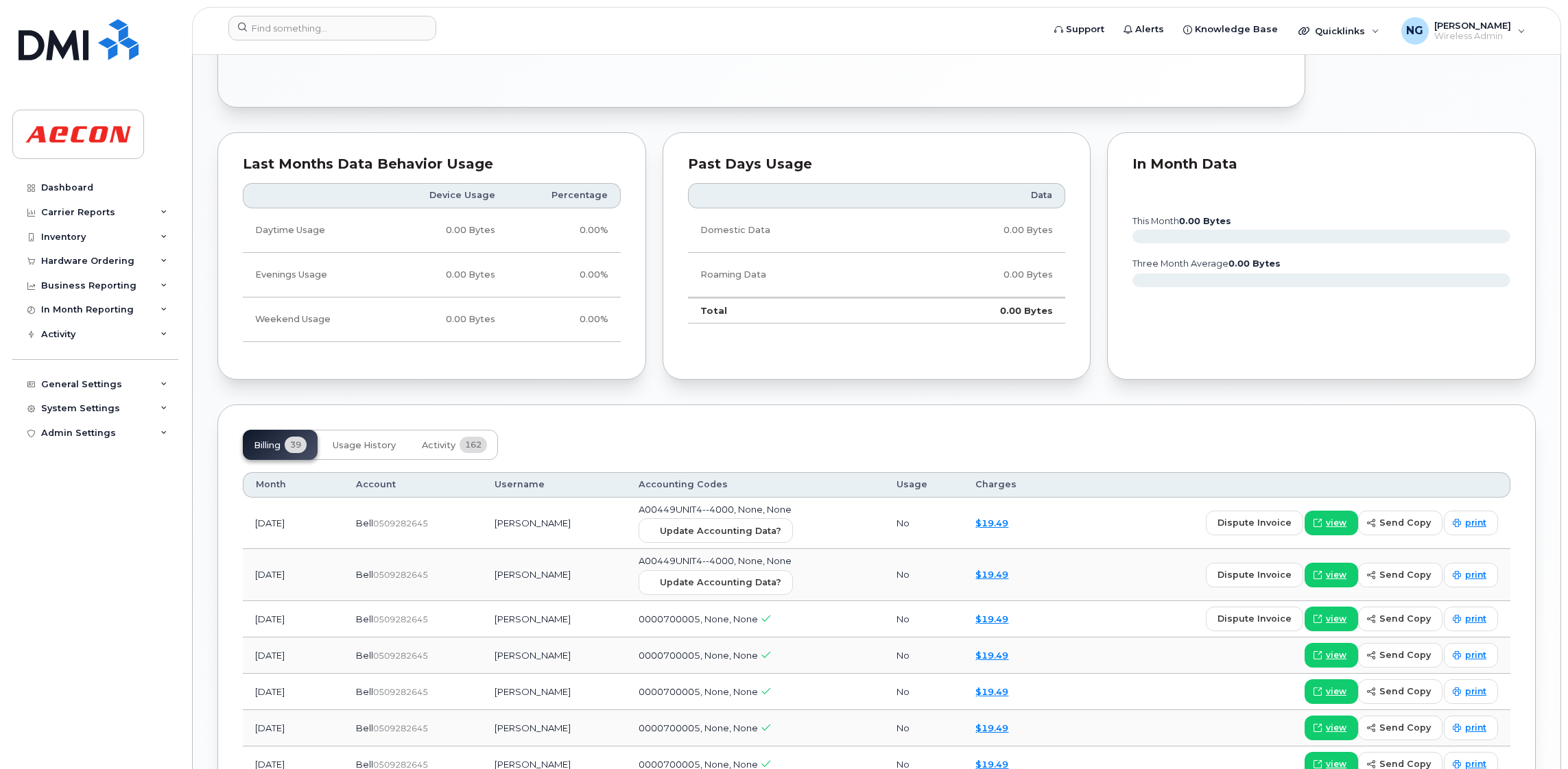
scroll to position [1028, 0]
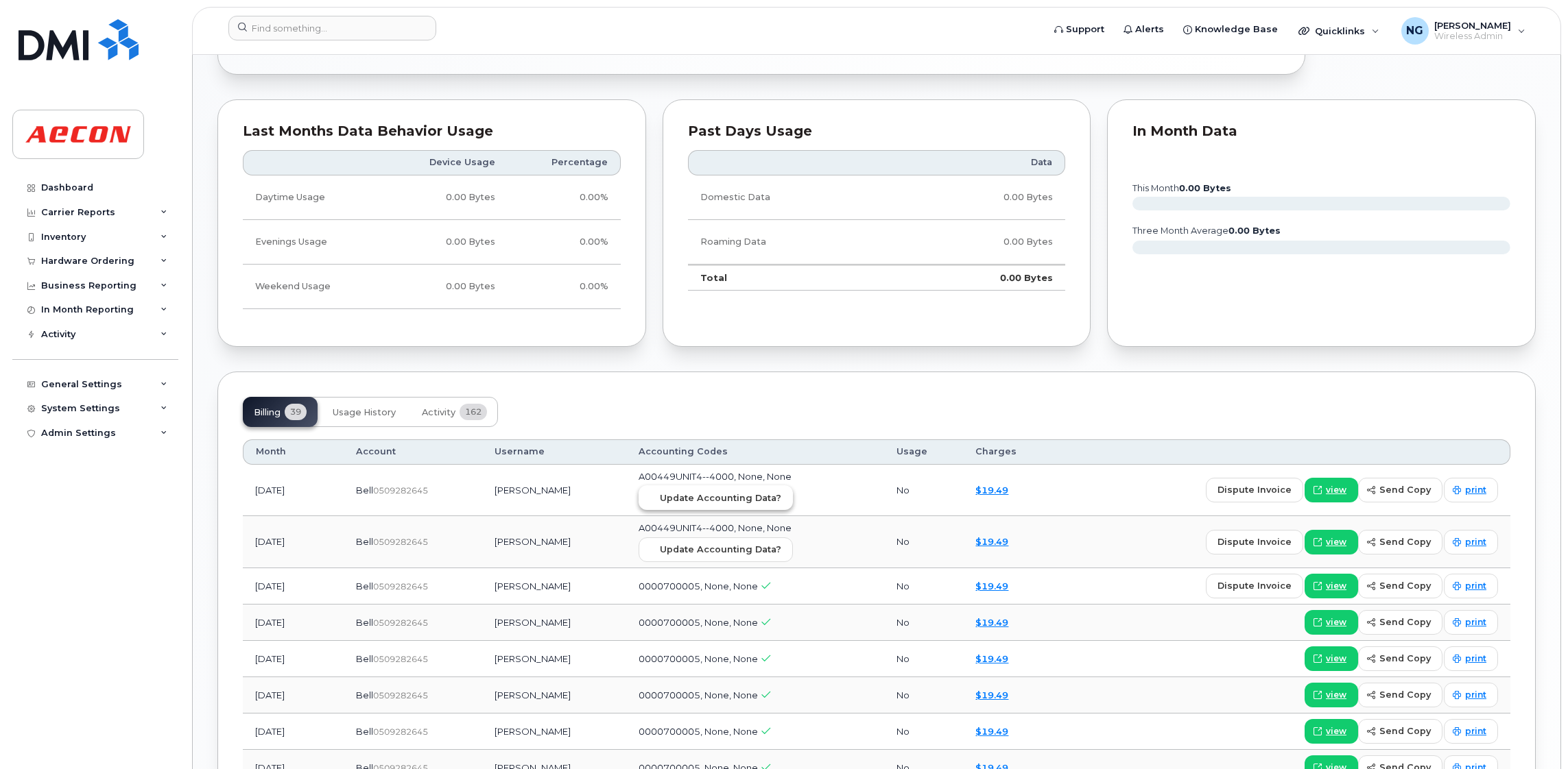
click at [754, 499] on span "Update Accounting Data?" at bounding box center [720, 498] width 121 height 13
click at [886, 120] on div "Past Days Usage Data Domestic Data 0.00 Bytes Roaming Data 0.00 Bytes Total 0.0…" at bounding box center [876, 223] width 429 height 248
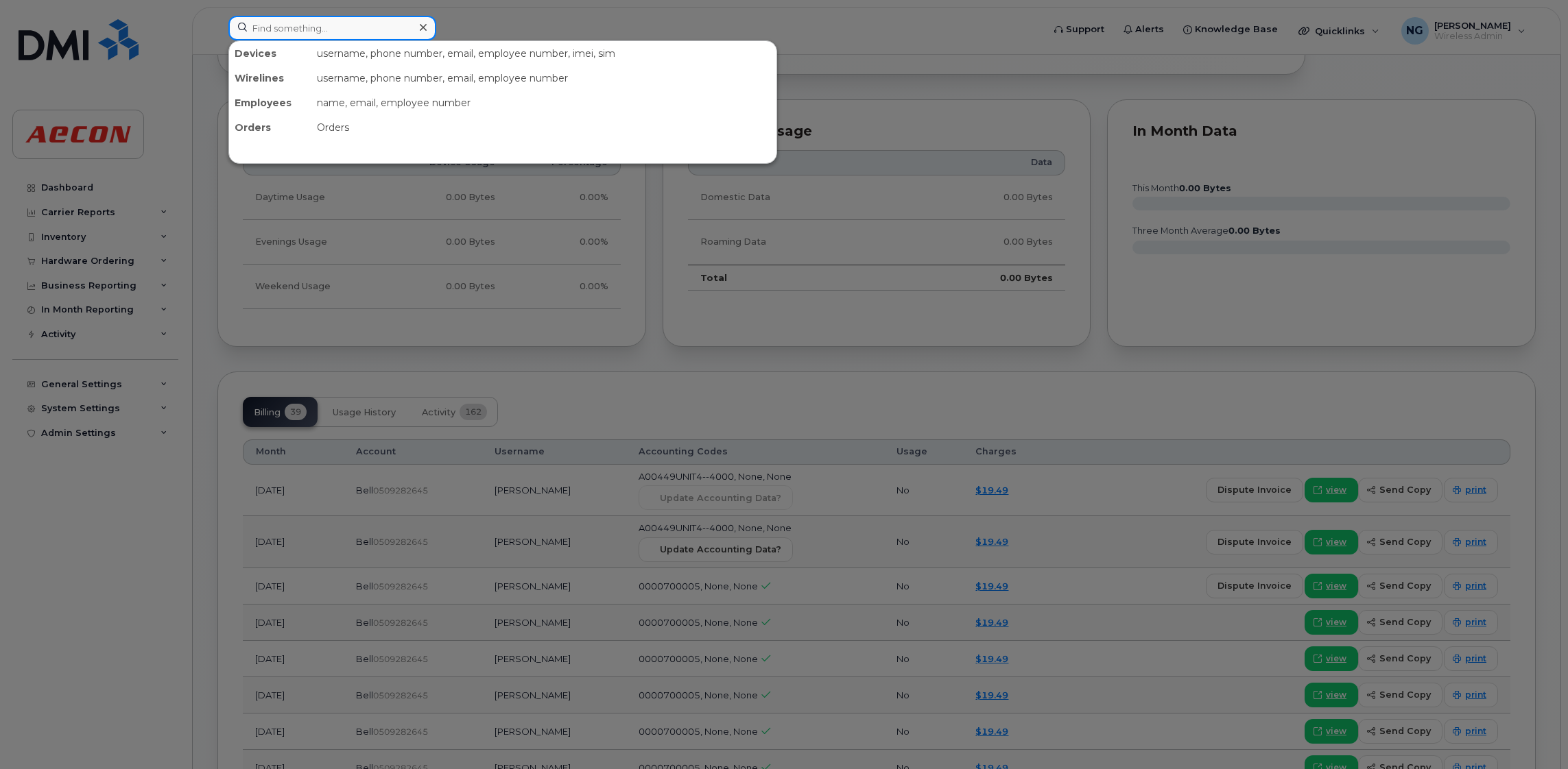
click at [331, 24] on input at bounding box center [333, 28] width 208 height 25
paste input "905-243-1176"
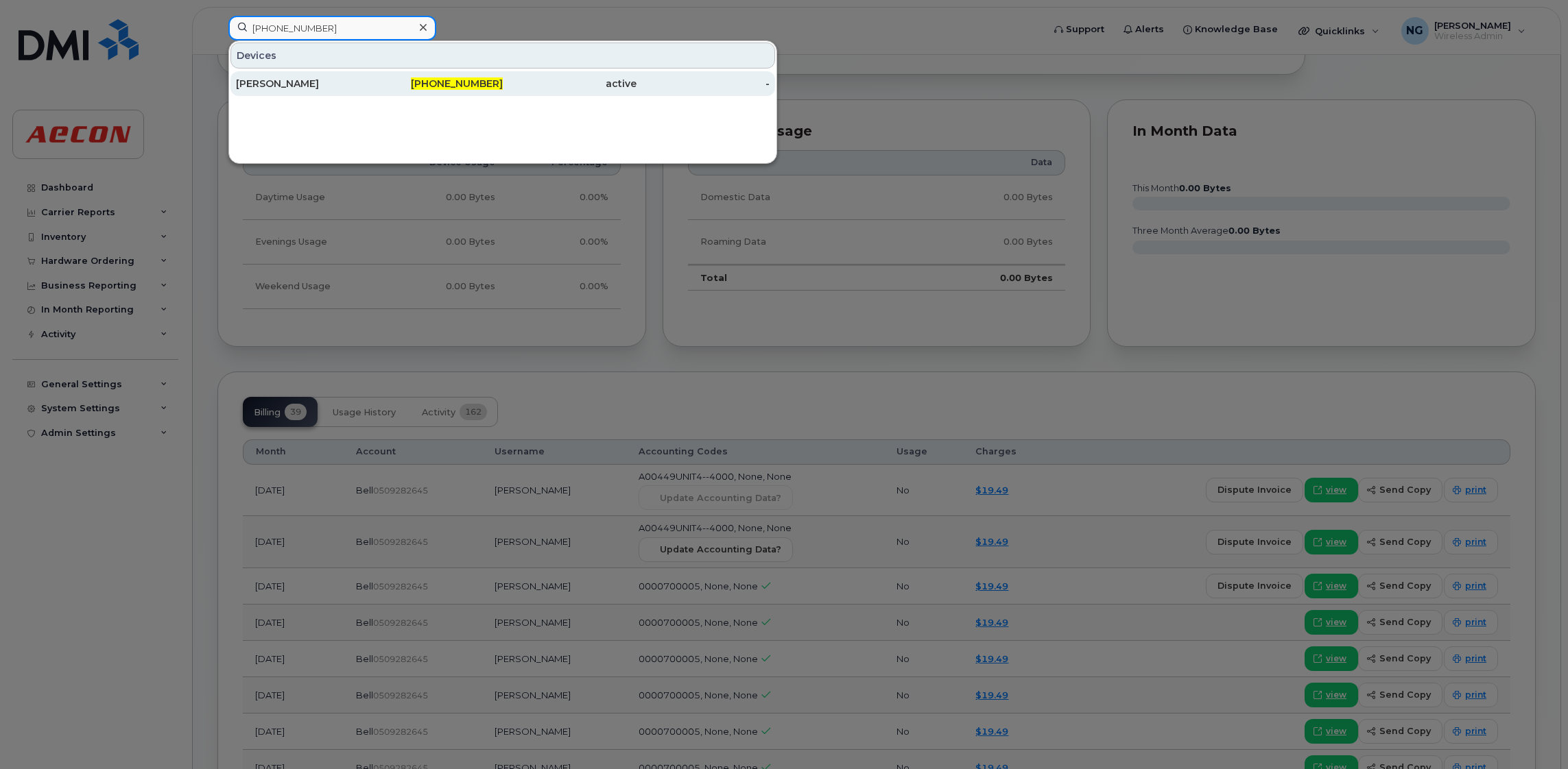
type input "905-243-1176"
click at [480, 85] on span "905-243-1176" at bounding box center [457, 84] width 92 height 13
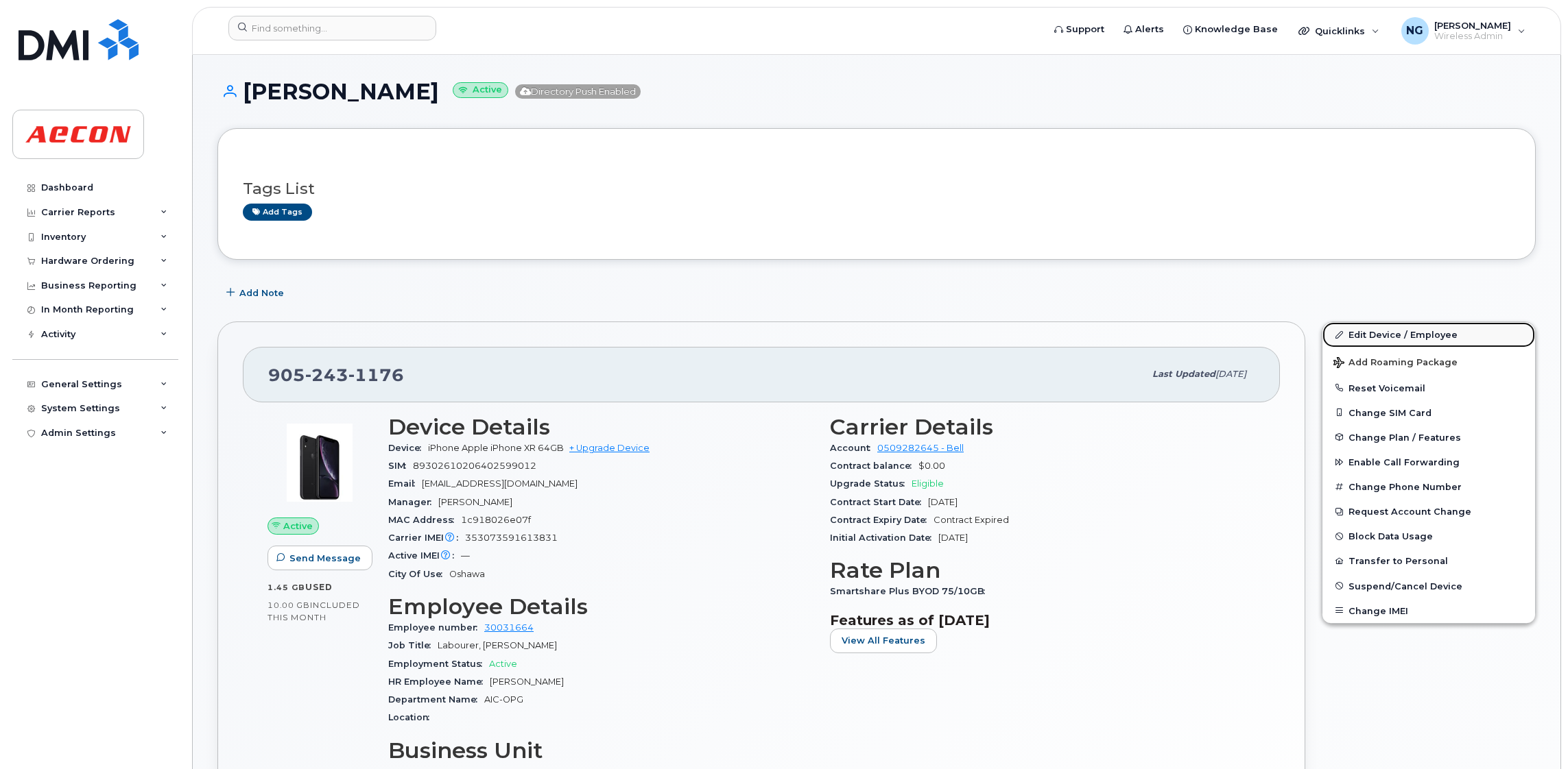
click at [1375, 334] on link "Edit Device / Employee" at bounding box center [1428, 334] width 213 height 25
click at [1371, 335] on link "Edit Device / Employee" at bounding box center [1428, 334] width 213 height 25
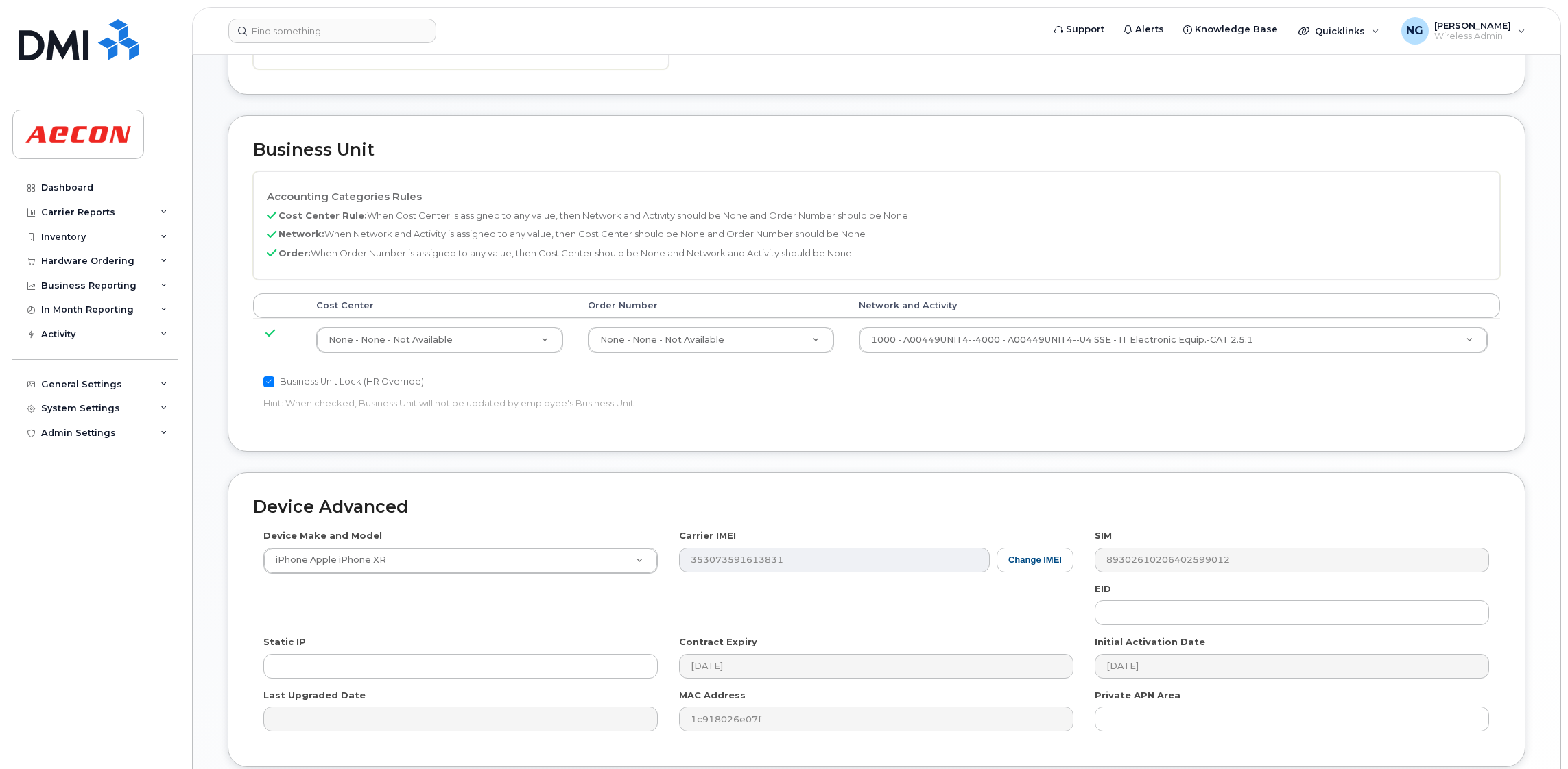
scroll to position [628, 0]
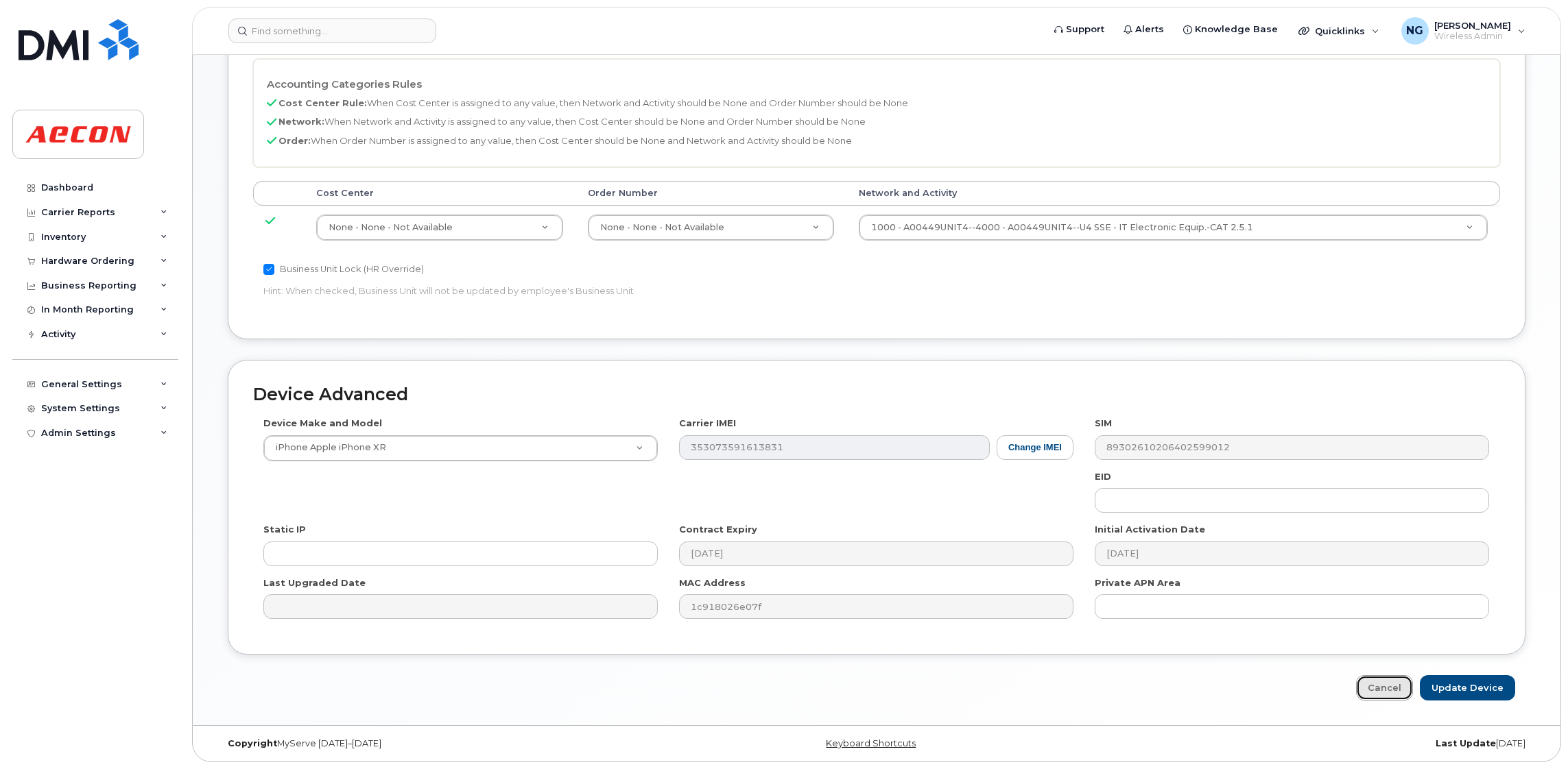
click at [1402, 694] on link "Cancel" at bounding box center [1385, 688] width 57 height 25
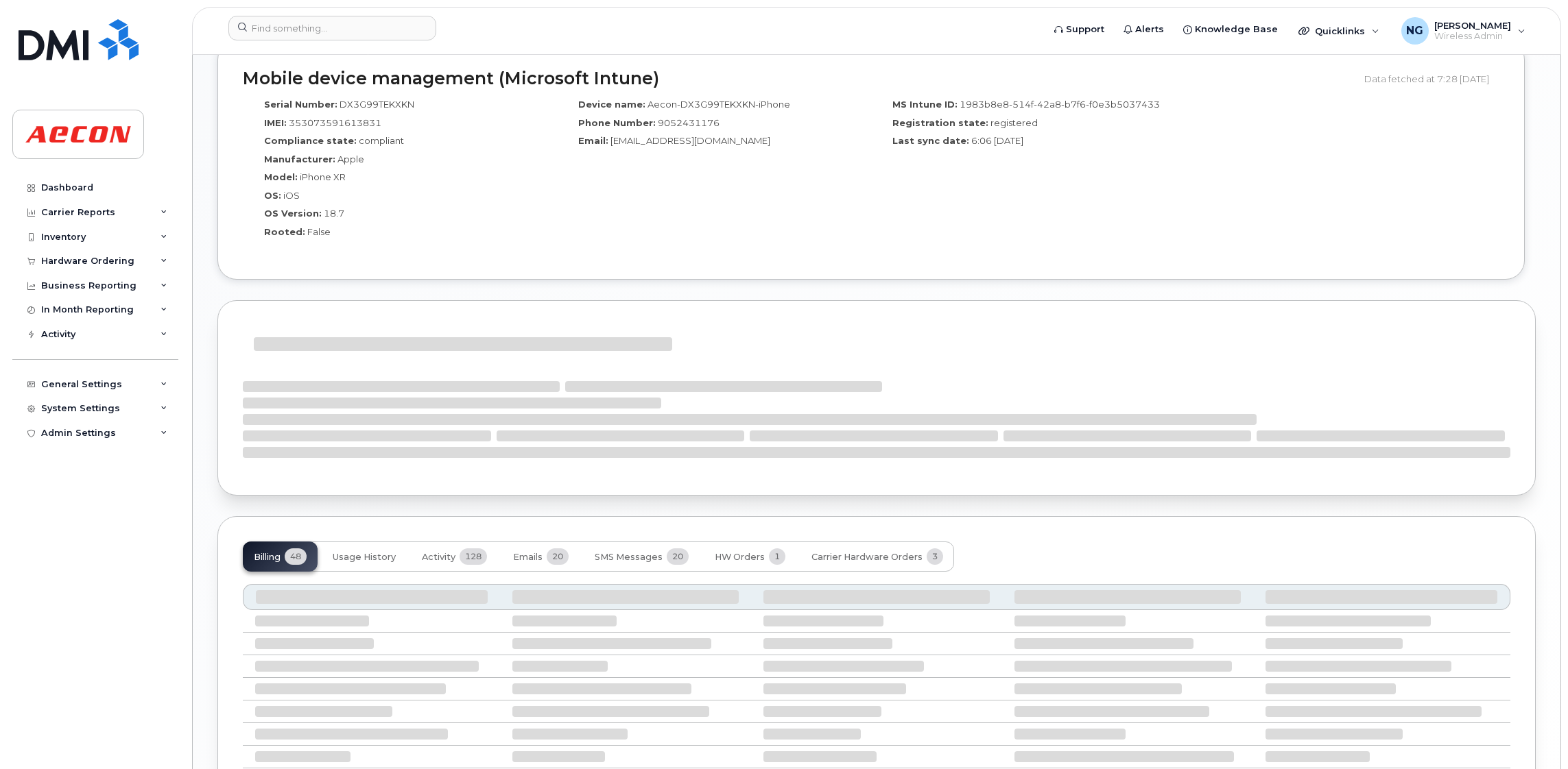
scroll to position [1143, 0]
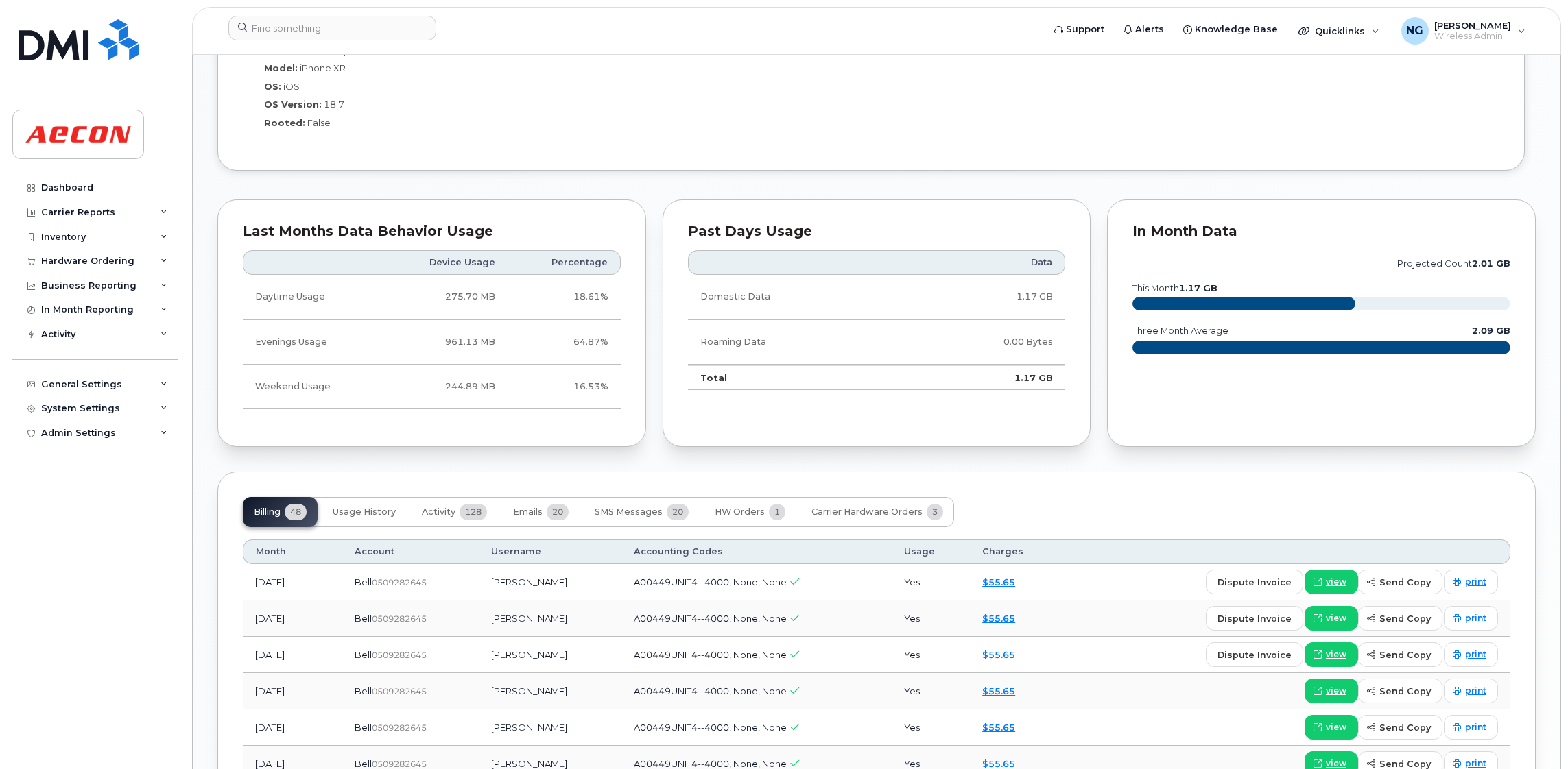
drag, startPoint x: 333, startPoint y: 3, endPoint x: 332, endPoint y: 13, distance: 10.0
click at [334, 7] on div "Support Alerts Knowledge Base Quicklinks Suspend / Cancel Device Change SIM Car…" at bounding box center [876, 31] width 1369 height 48
click at [332, 13] on header "Support Alerts Knowledge Base Quicklinks Suspend / Cancel Device Change SIM Car…" at bounding box center [876, 31] width 1369 height 48
click at [333, 23] on input at bounding box center [333, 28] width 208 height 25
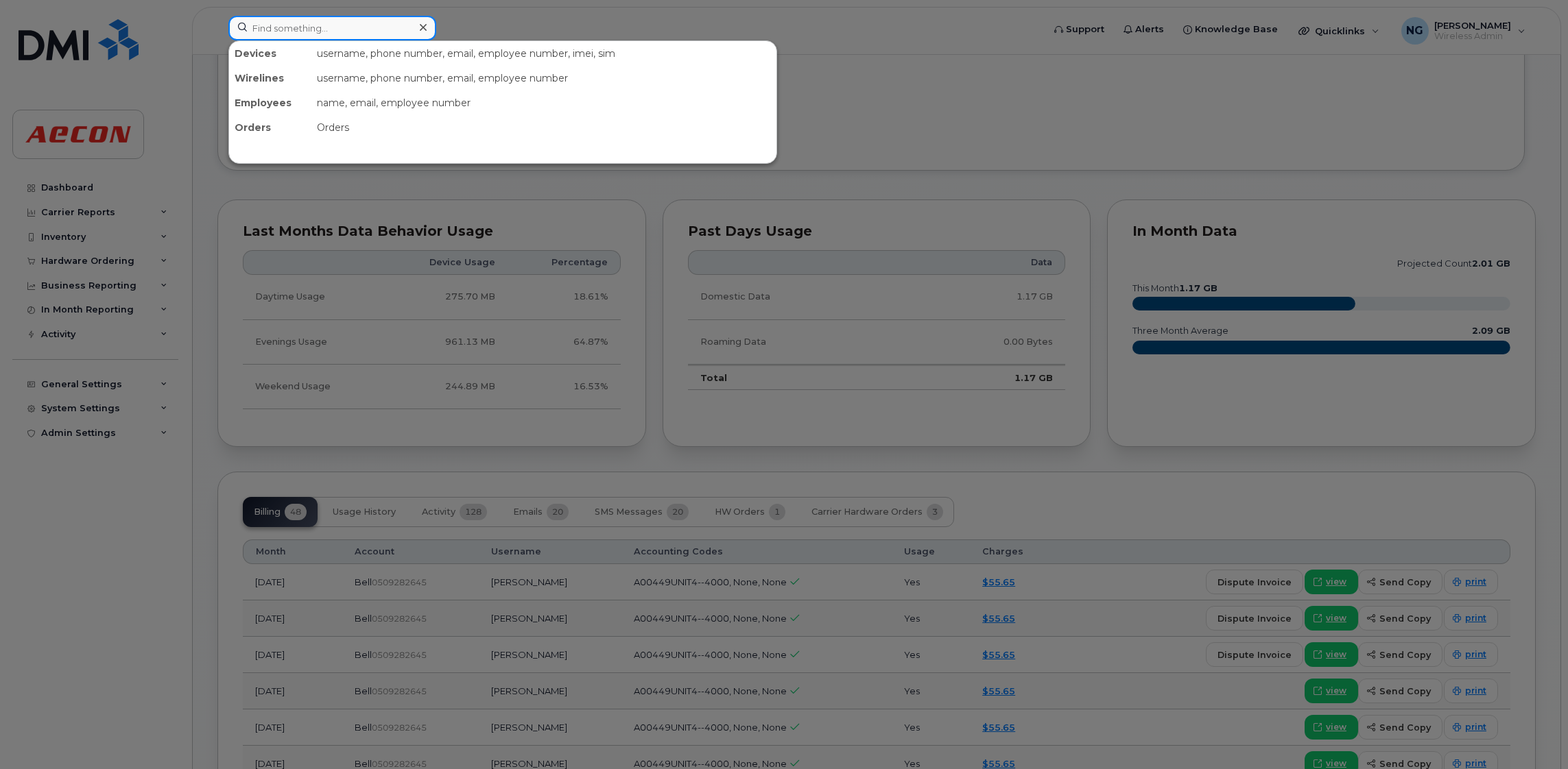
paste input "905-243-4685"
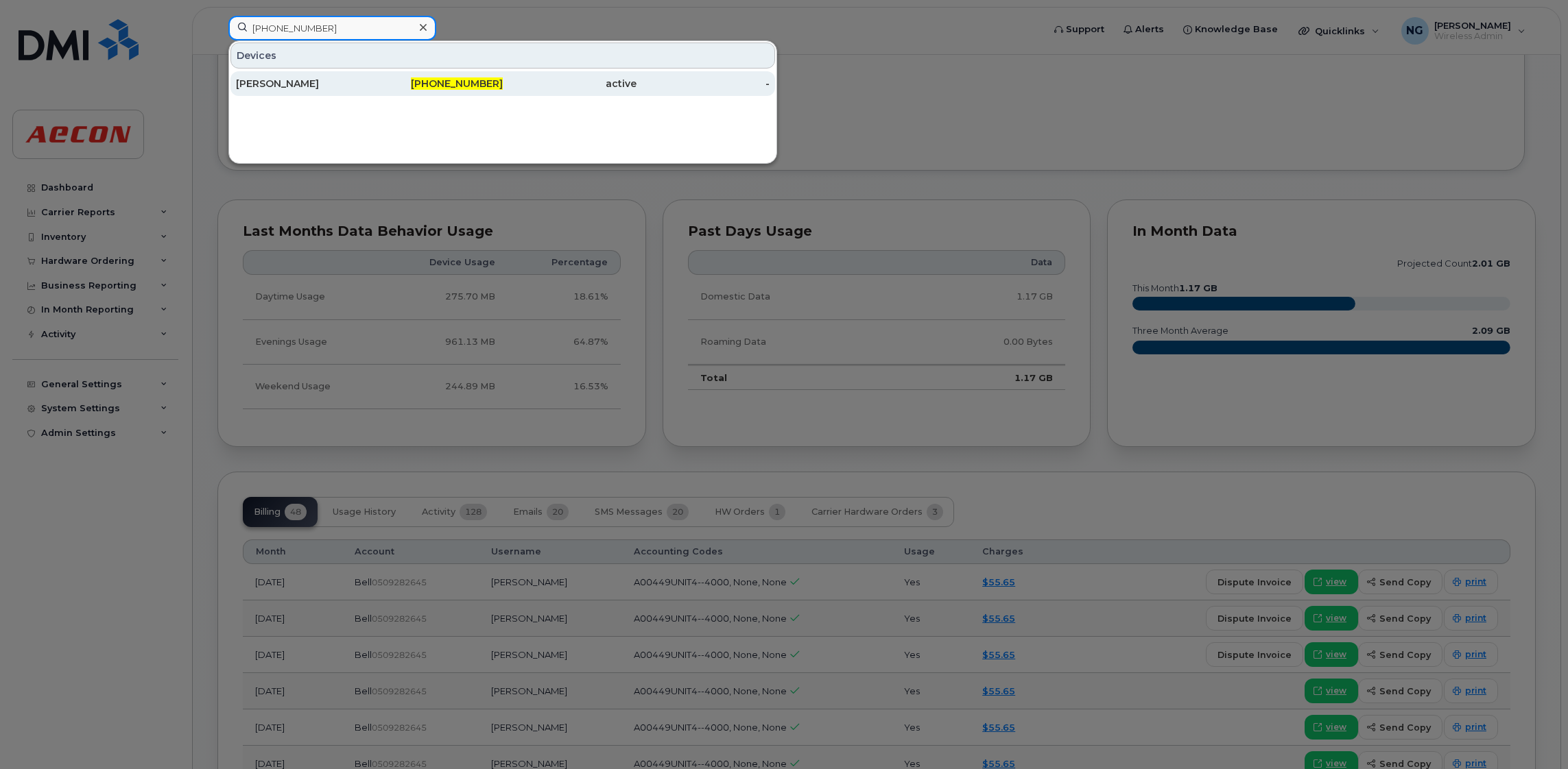
type input "905-243-4685"
click at [451, 83] on span "905-243-4685" at bounding box center [457, 84] width 92 height 13
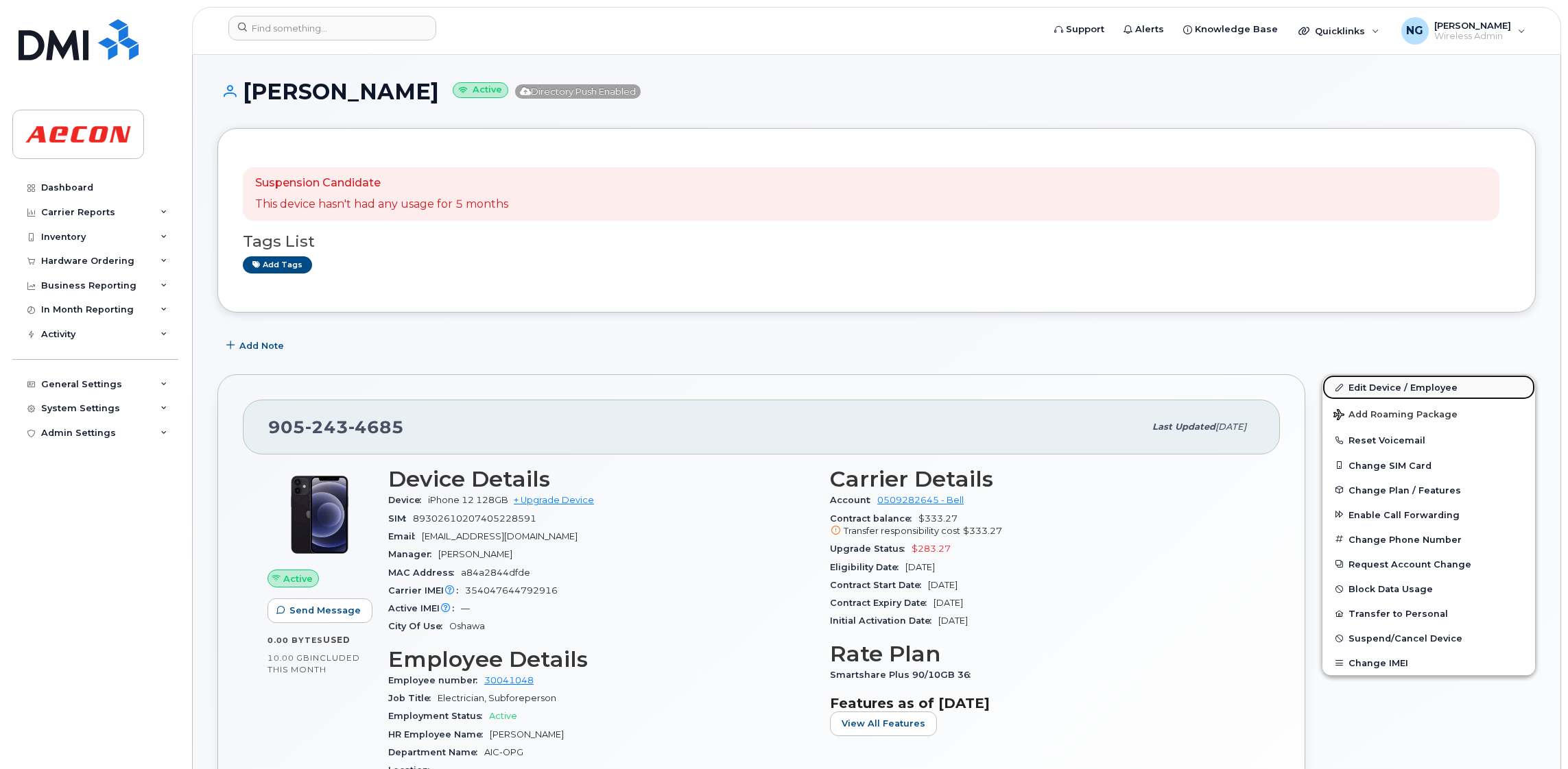
click at [1398, 382] on link "Edit Device / Employee" at bounding box center [1428, 386] width 213 height 25
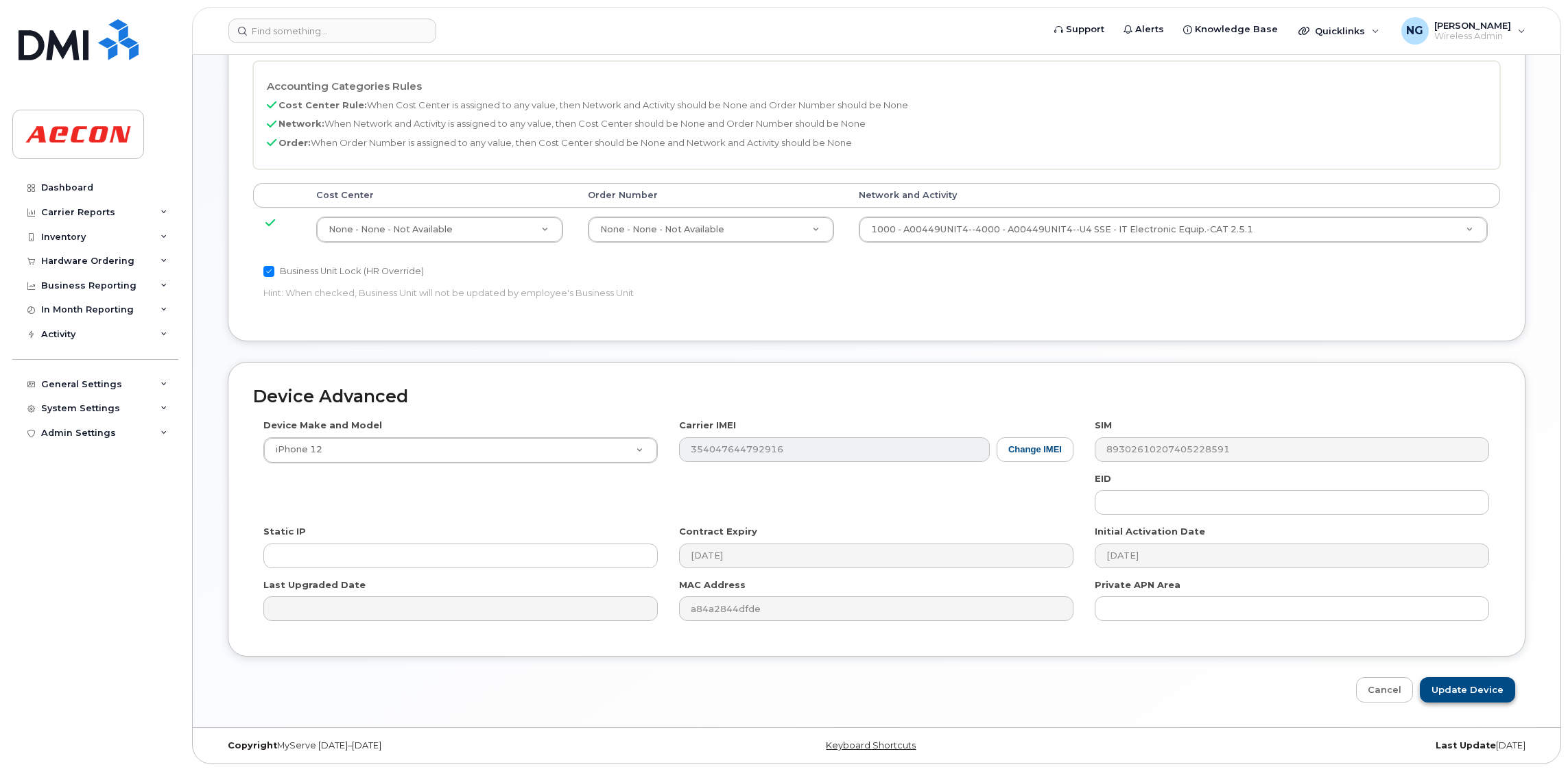
scroll to position [628, 0]
drag, startPoint x: 1401, startPoint y: 692, endPoint x: 1264, endPoint y: 698, distance: 137.1
click at [1401, 692] on link "Cancel" at bounding box center [1385, 688] width 57 height 25
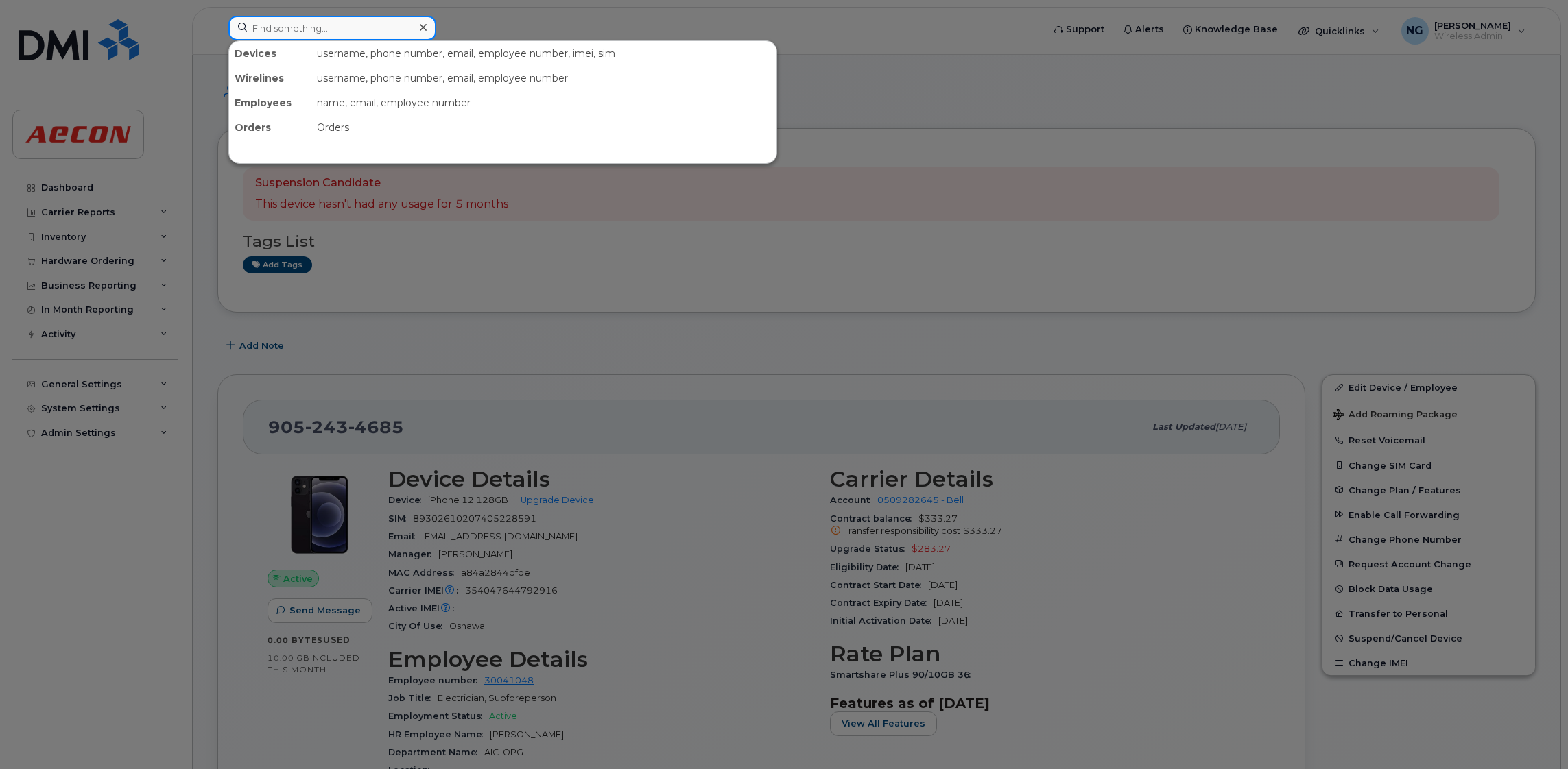
click at [325, 29] on input at bounding box center [333, 28] width 208 height 25
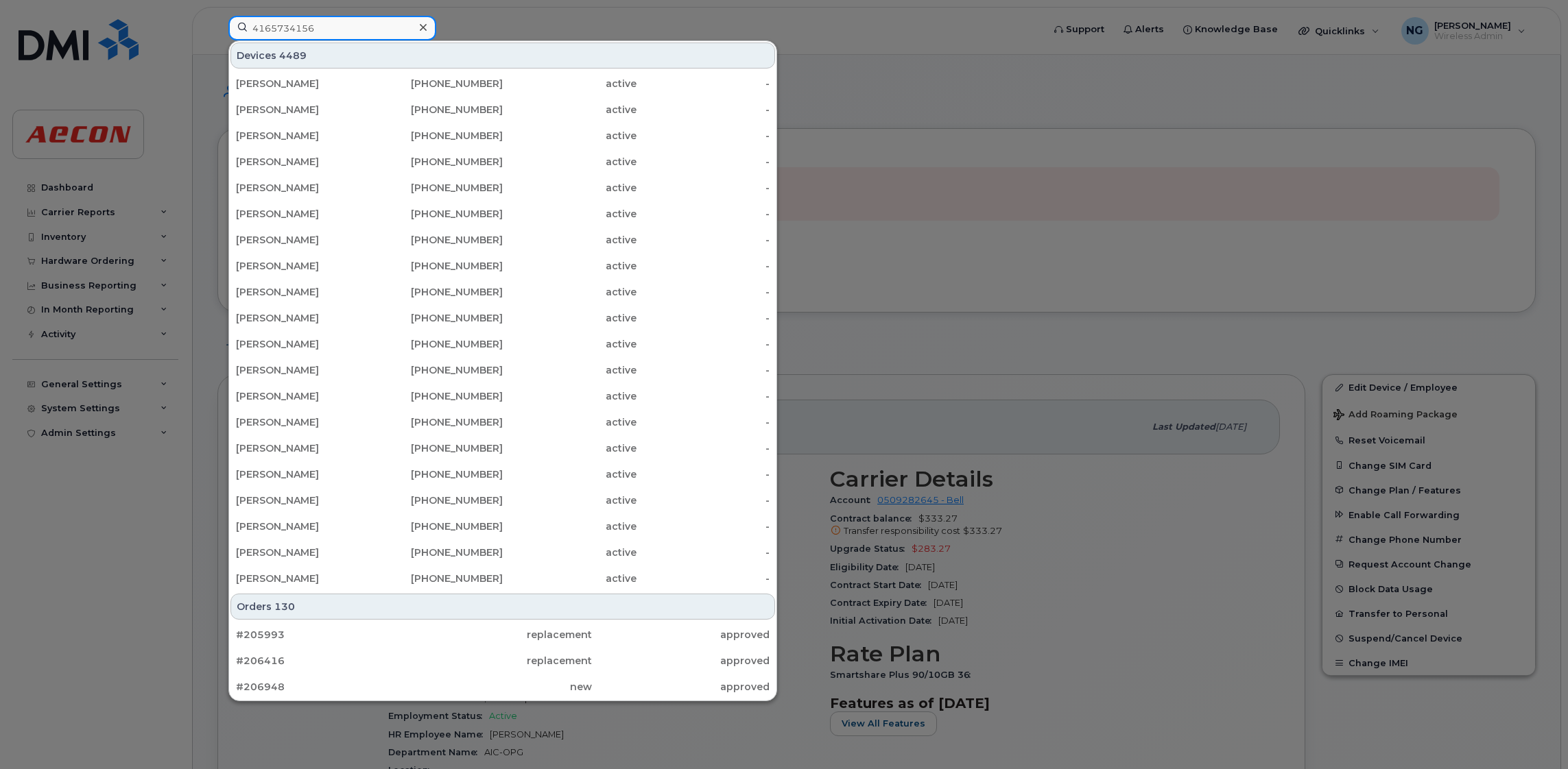
type input "4165734156"
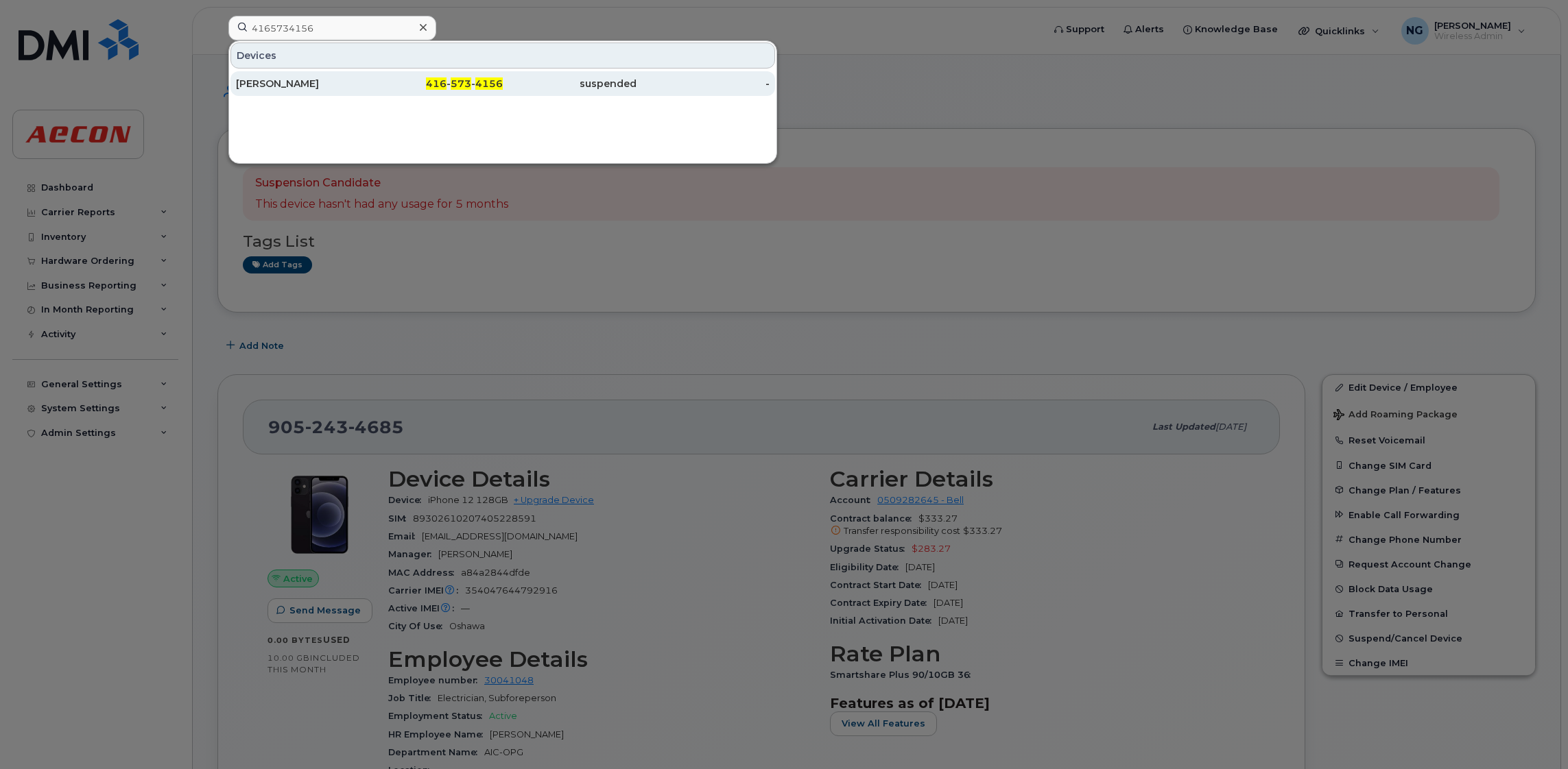
click at [259, 78] on div "Dale Punkari" at bounding box center [302, 83] width 133 height 13
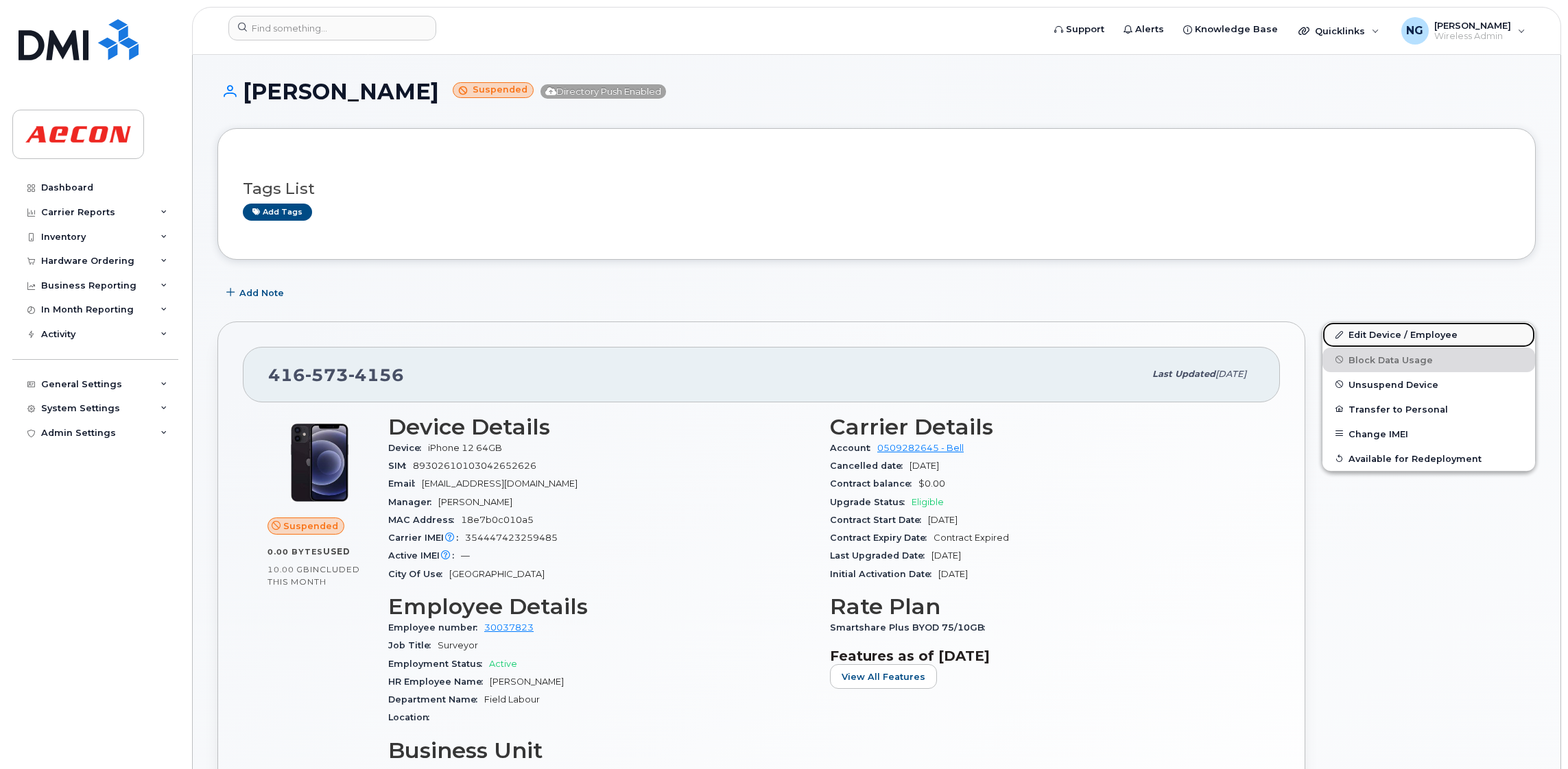
click at [1438, 329] on link "Edit Device / Employee" at bounding box center [1428, 334] width 213 height 25
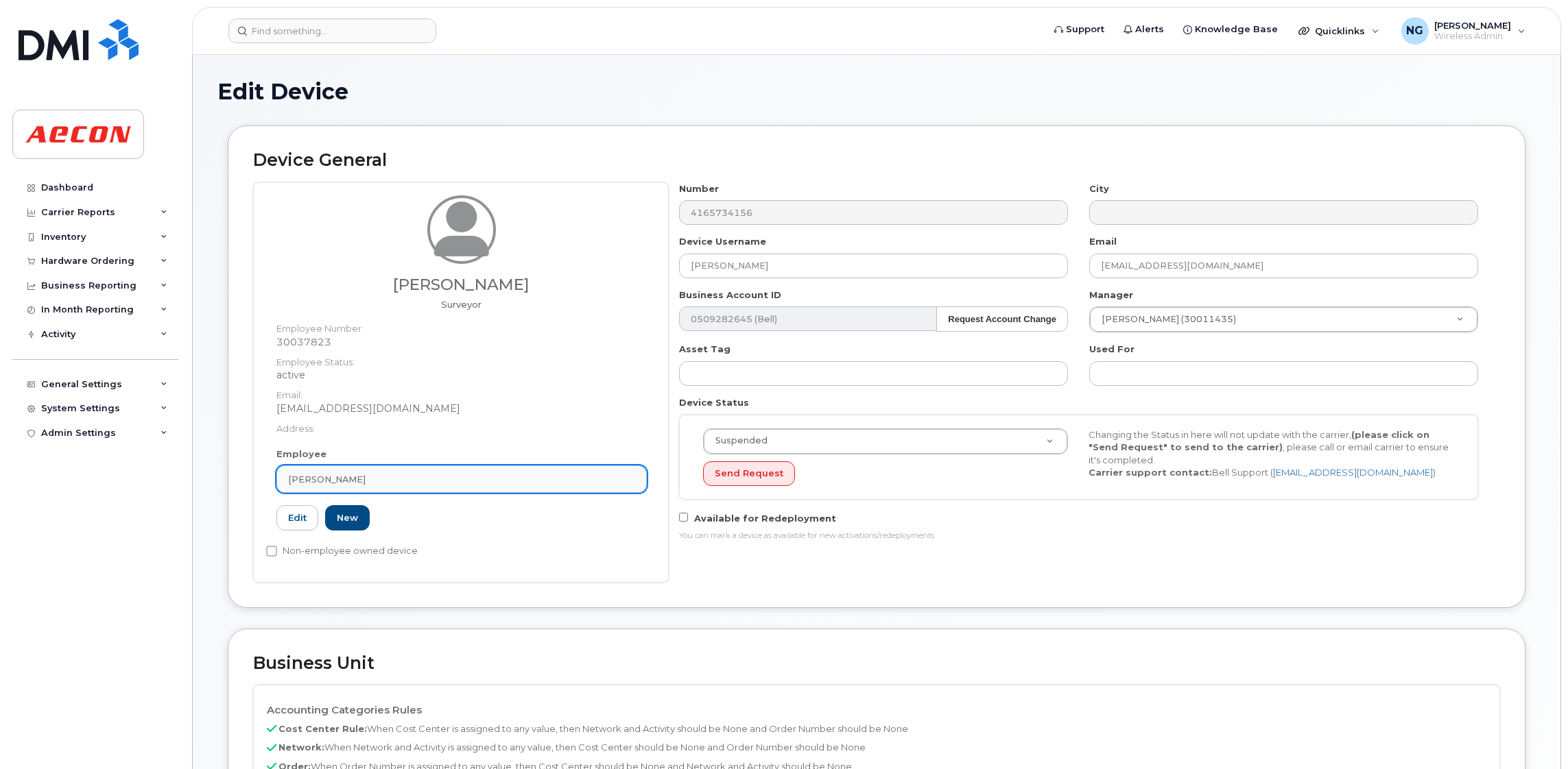
click at [433, 480] on div "Dale Punkari" at bounding box center [461, 479] width 347 height 13
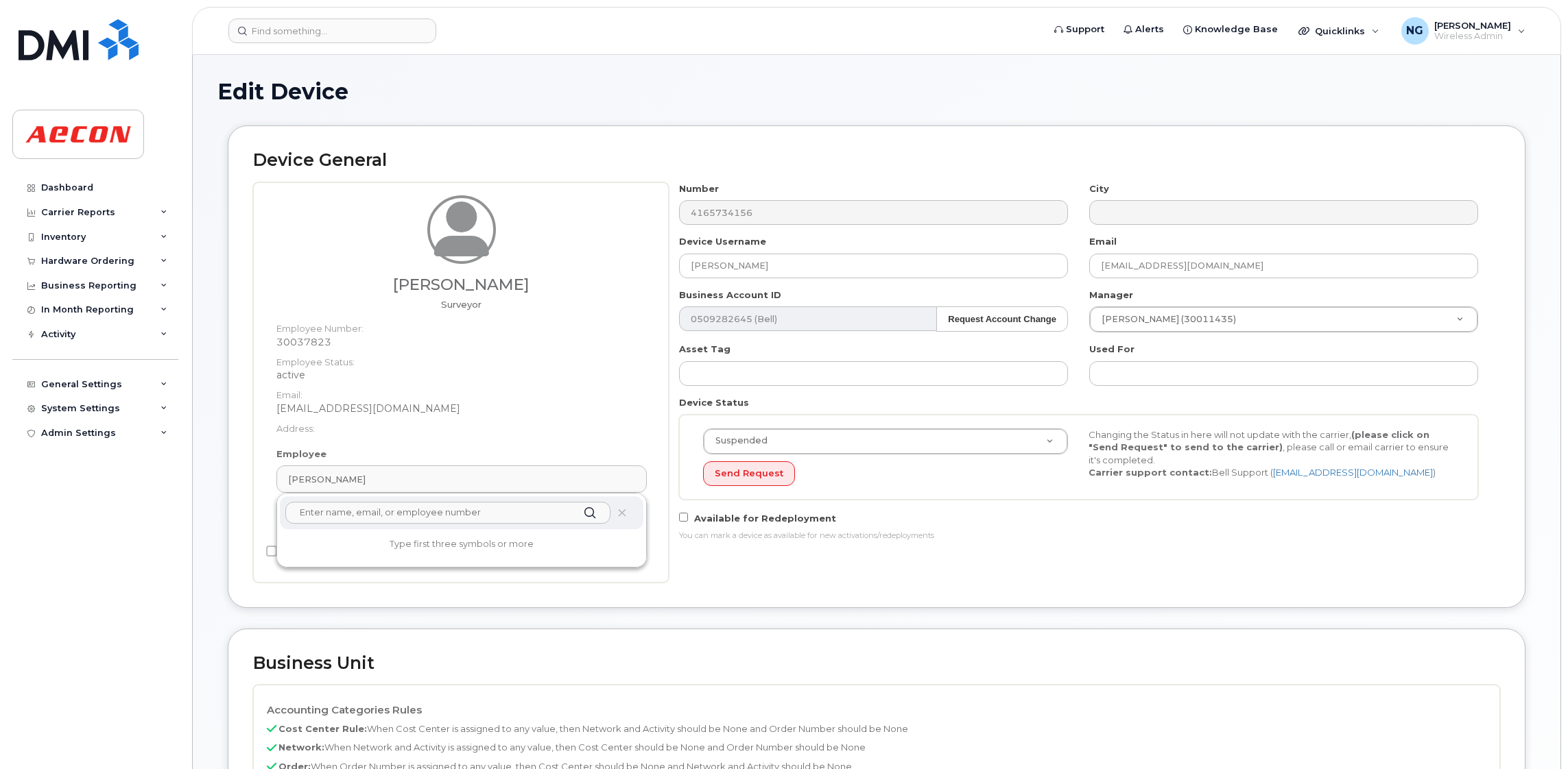
click at [401, 511] on input "text" at bounding box center [447, 513] width 325 height 22
type input "30011585"
click at [446, 412] on dd "DPUNKARI@AECON.COM" at bounding box center [461, 408] width 370 height 13
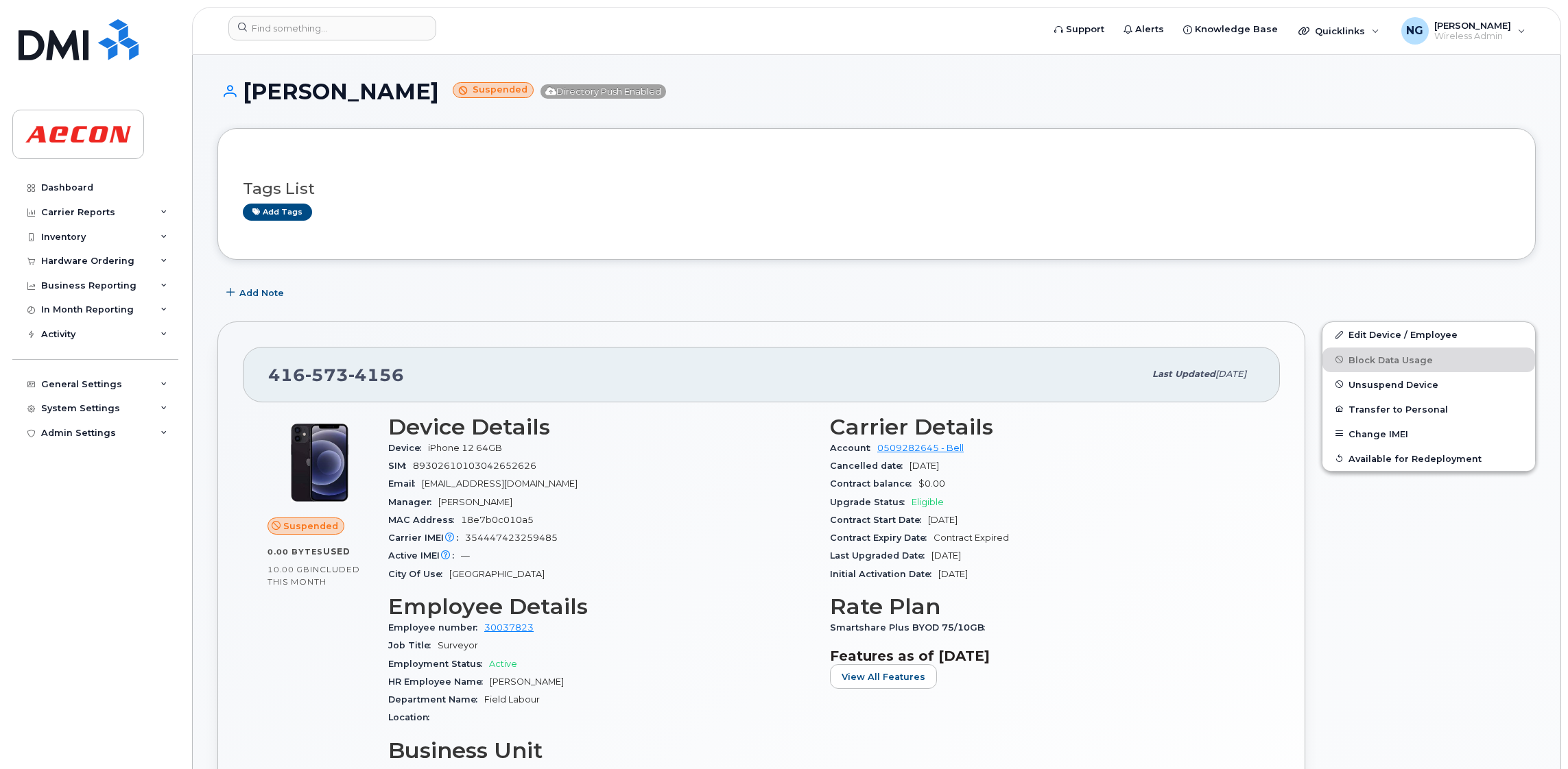
click at [1291, 677] on div "416 573 4156 Last updated Jun 17, 2025 Suspended 0.00 Bytes  used 10.00 GB  inc…" at bounding box center [761, 685] width 1088 height 728
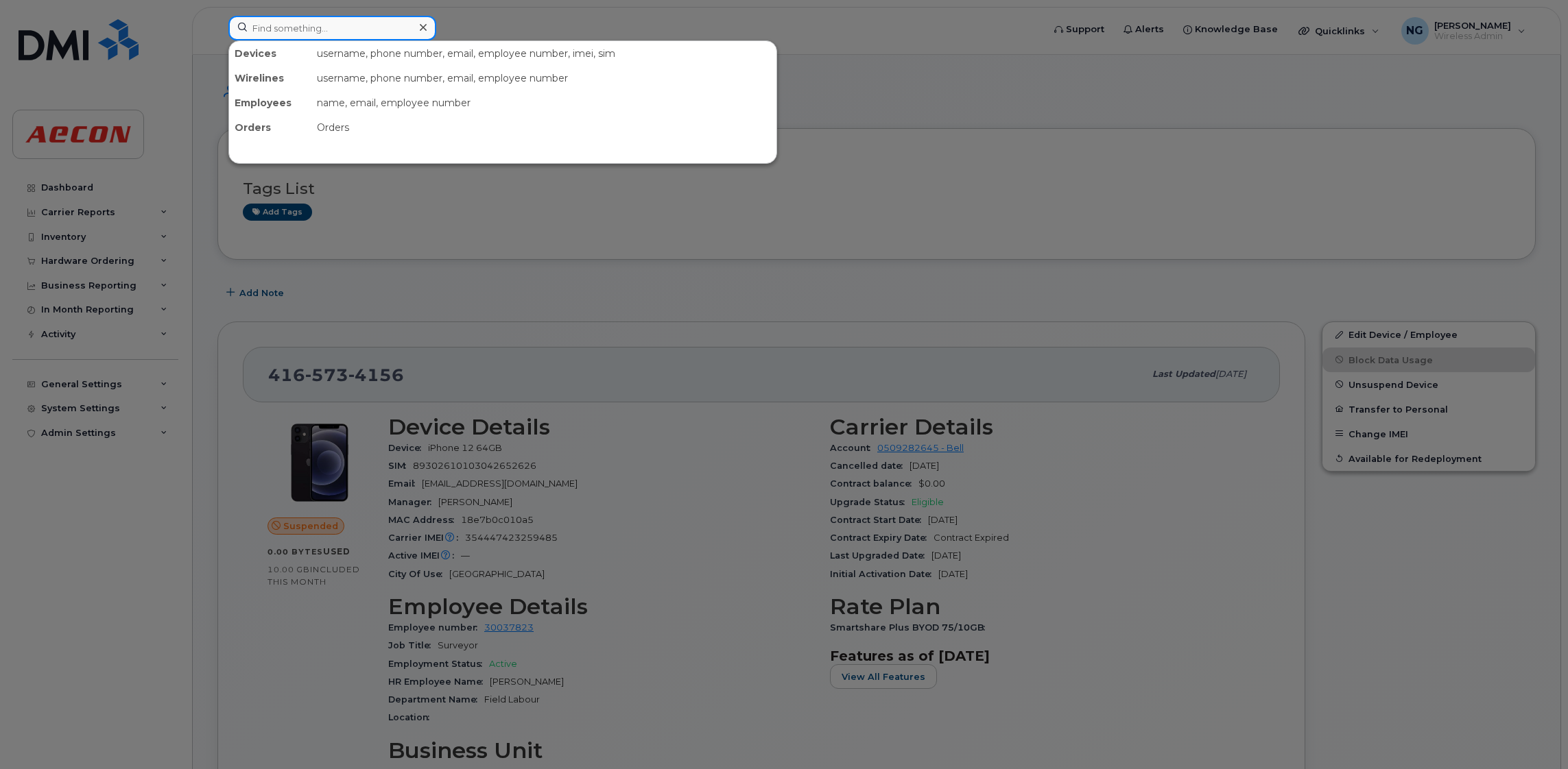
click at [291, 38] on input at bounding box center [333, 28] width 208 height 25
paste input "905-243-1176"
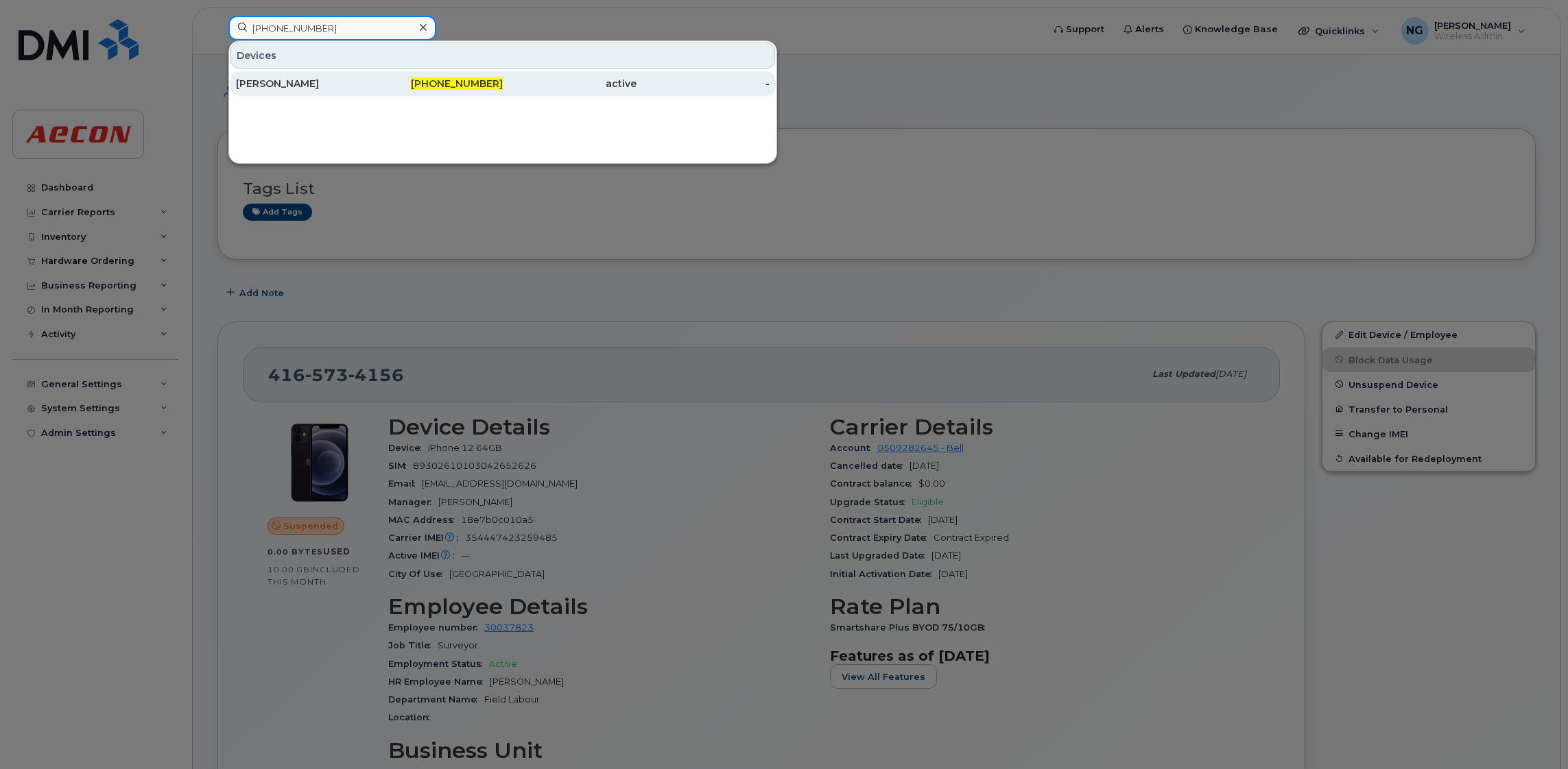
type input "905-243-1176"
click at [468, 81] on span "905-243-1176" at bounding box center [457, 84] width 92 height 13
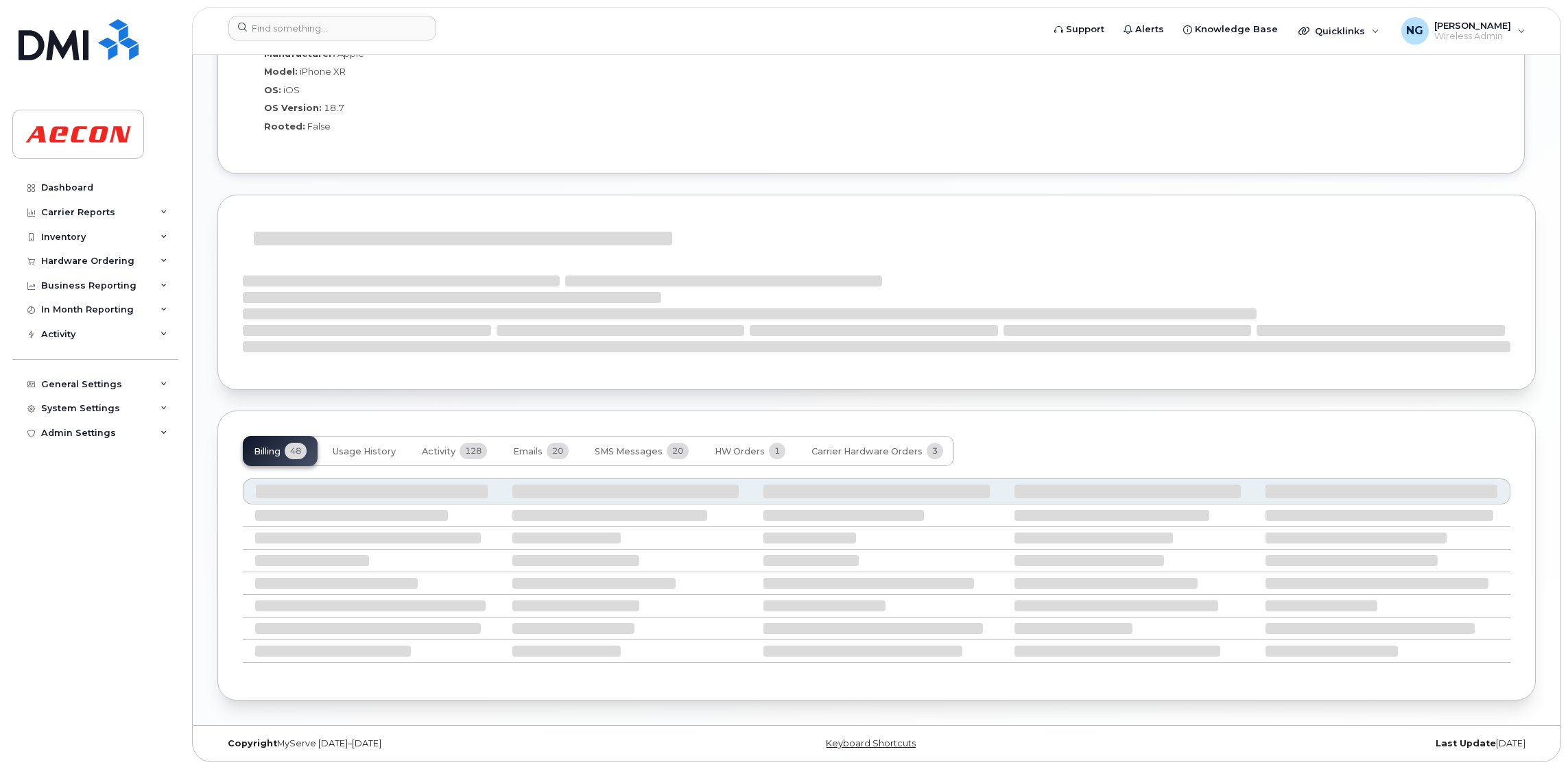
scroll to position [1144, 0]
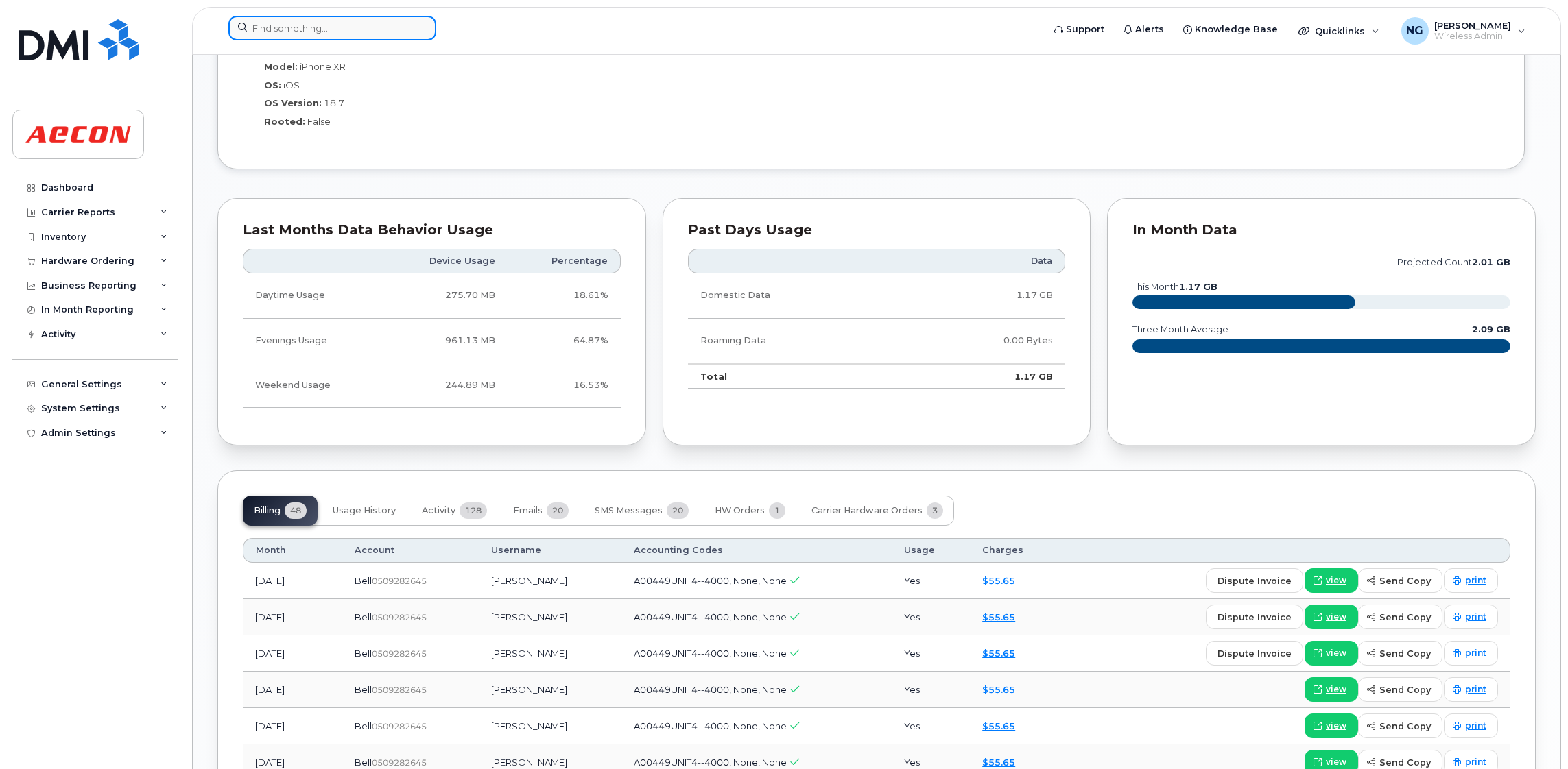
click at [299, 37] on input at bounding box center [333, 28] width 208 height 25
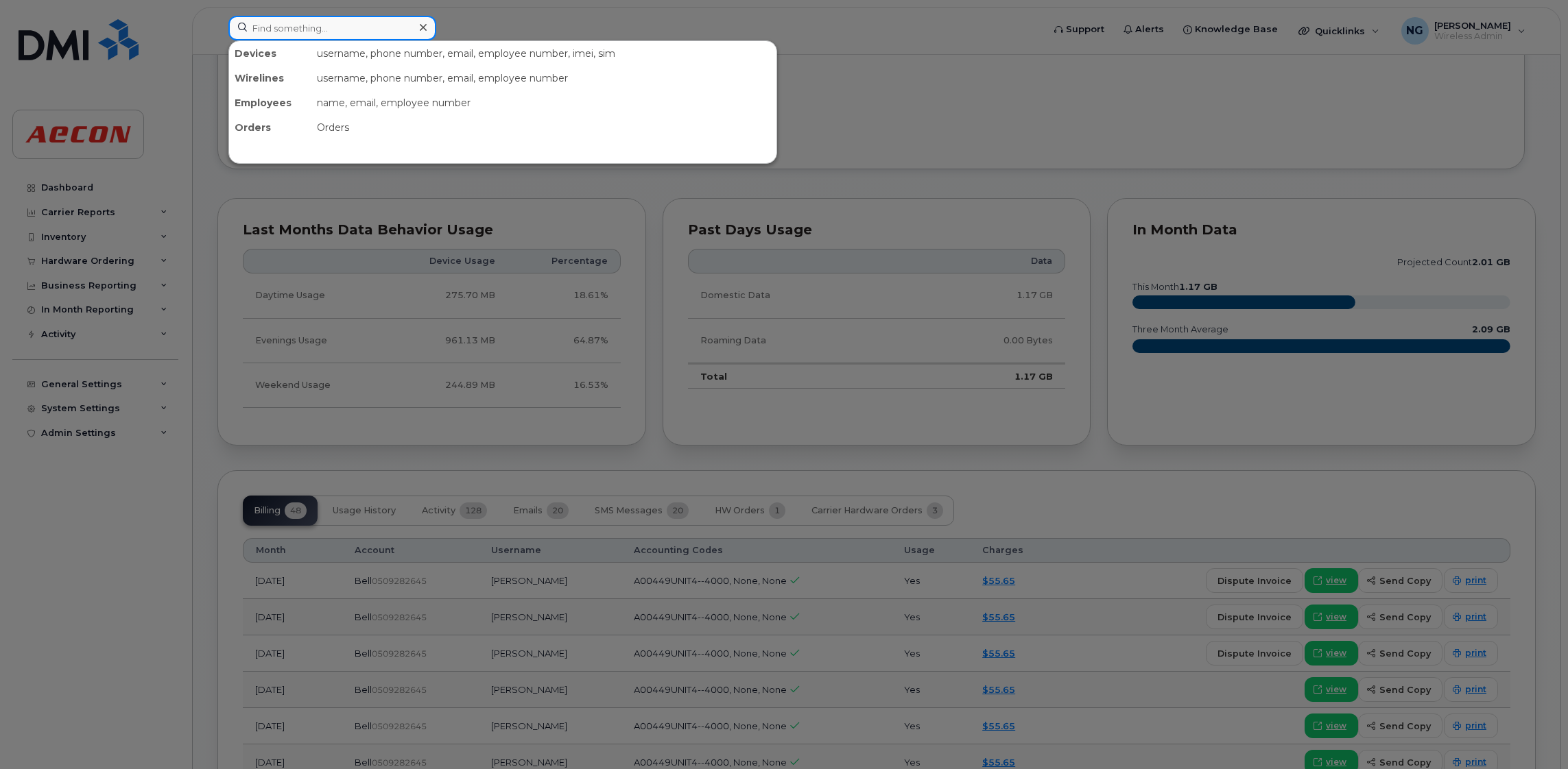
paste input "[PHONE_NUMBER]"
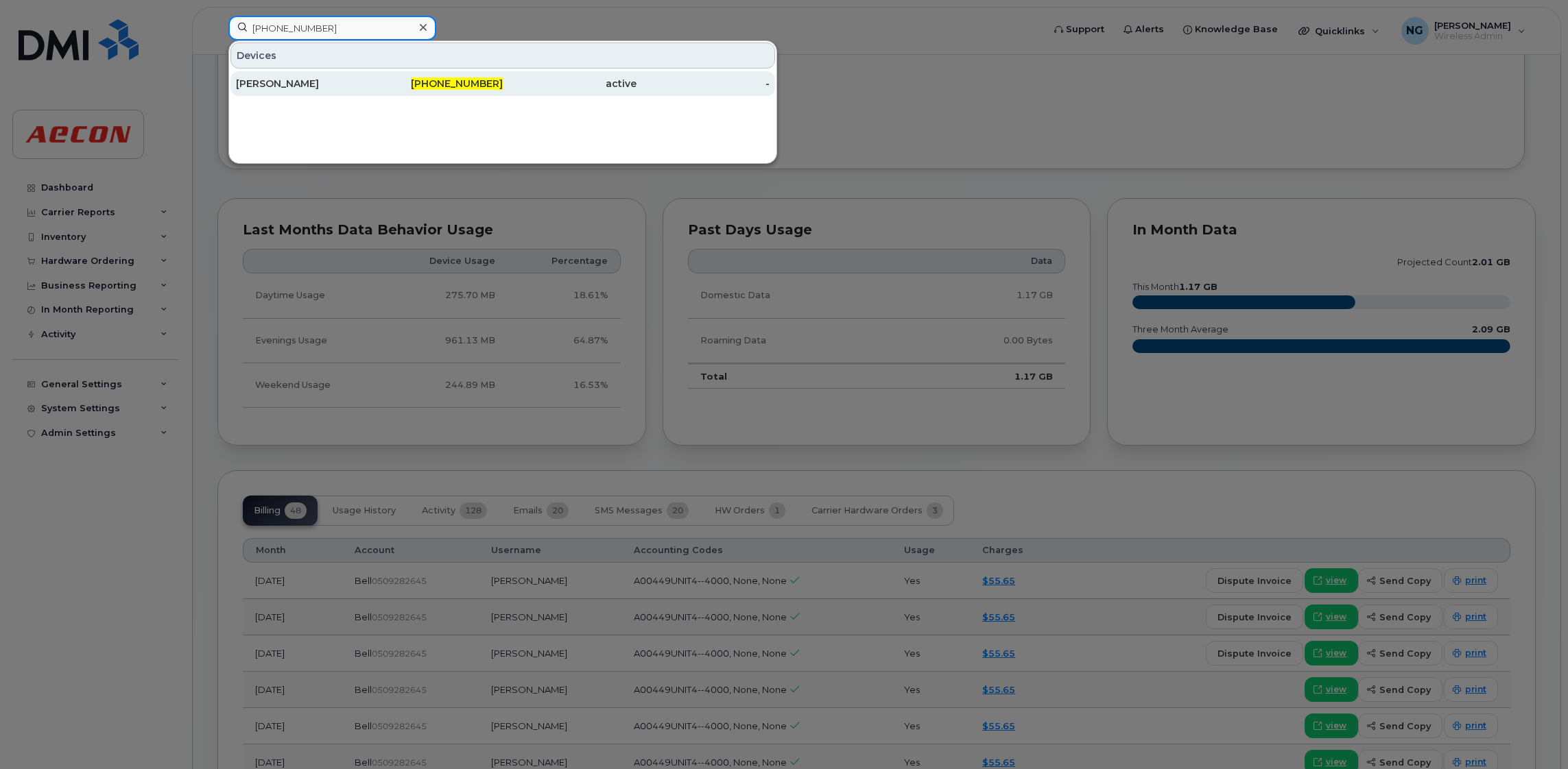
type input "905-243-4685"
click at [459, 79] on span "905-243-4685" at bounding box center [457, 84] width 92 height 13
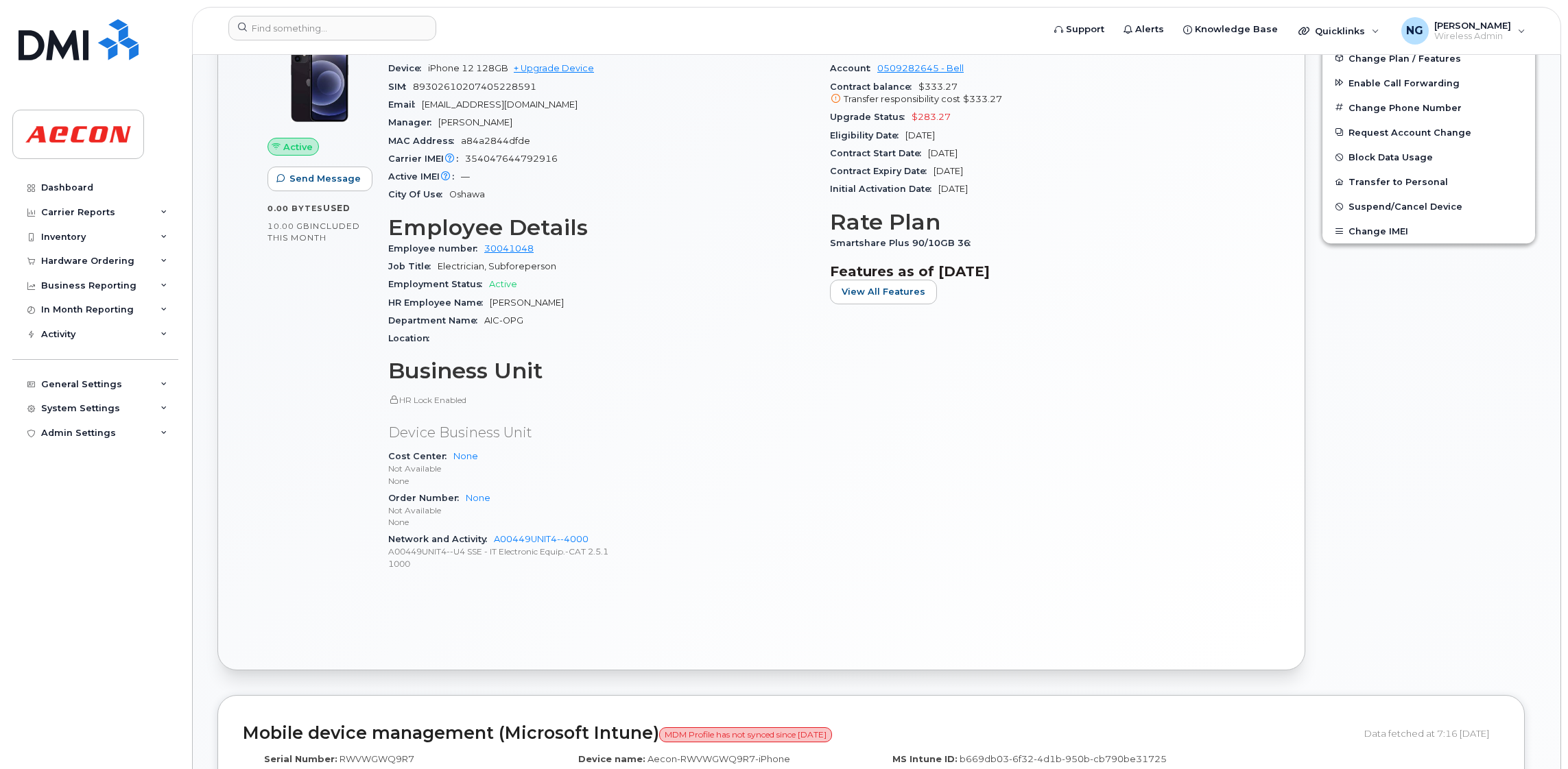
scroll to position [617, 0]
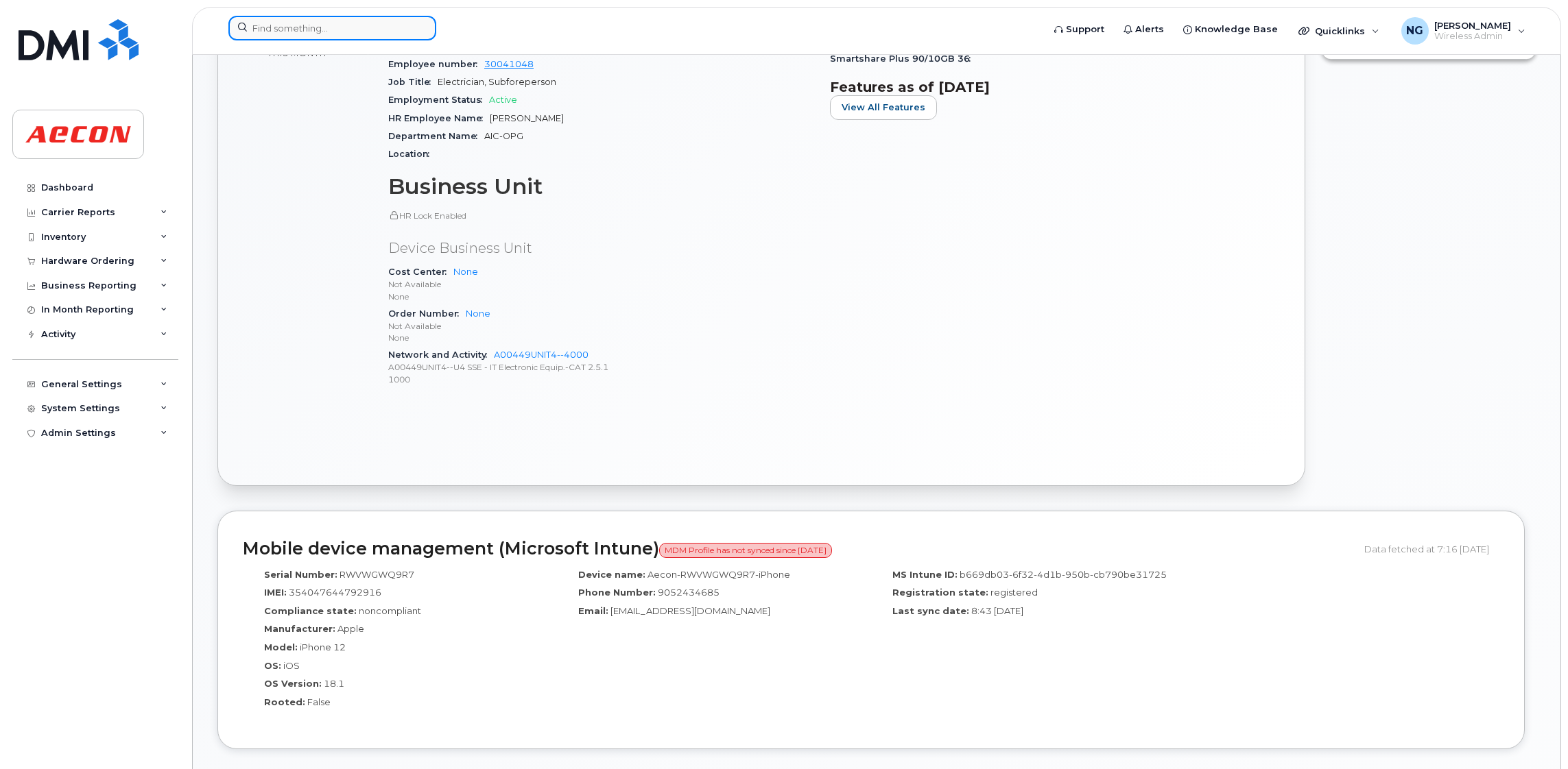
click at [291, 32] on input at bounding box center [333, 28] width 208 height 25
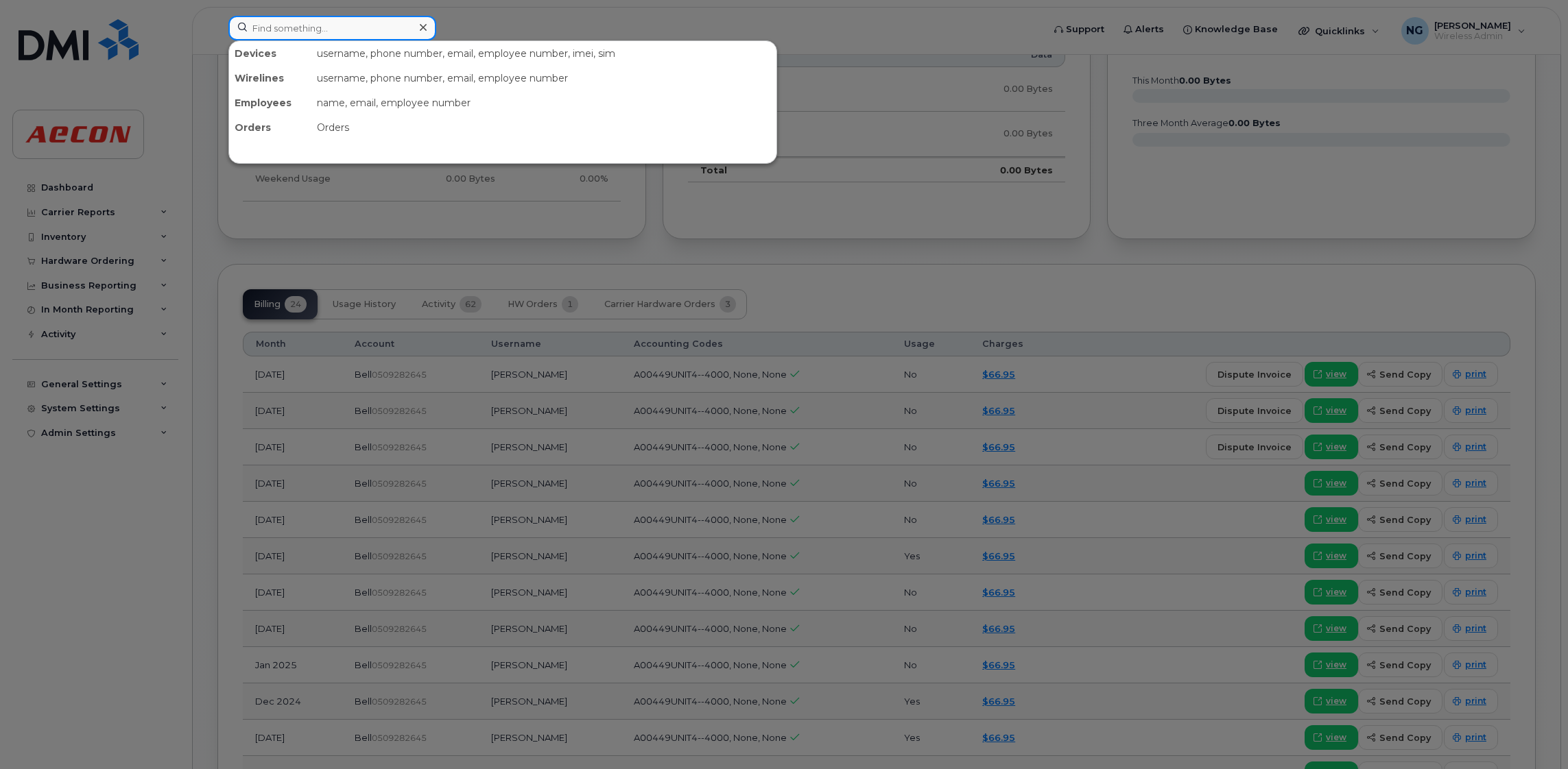
scroll to position [1130, 0]
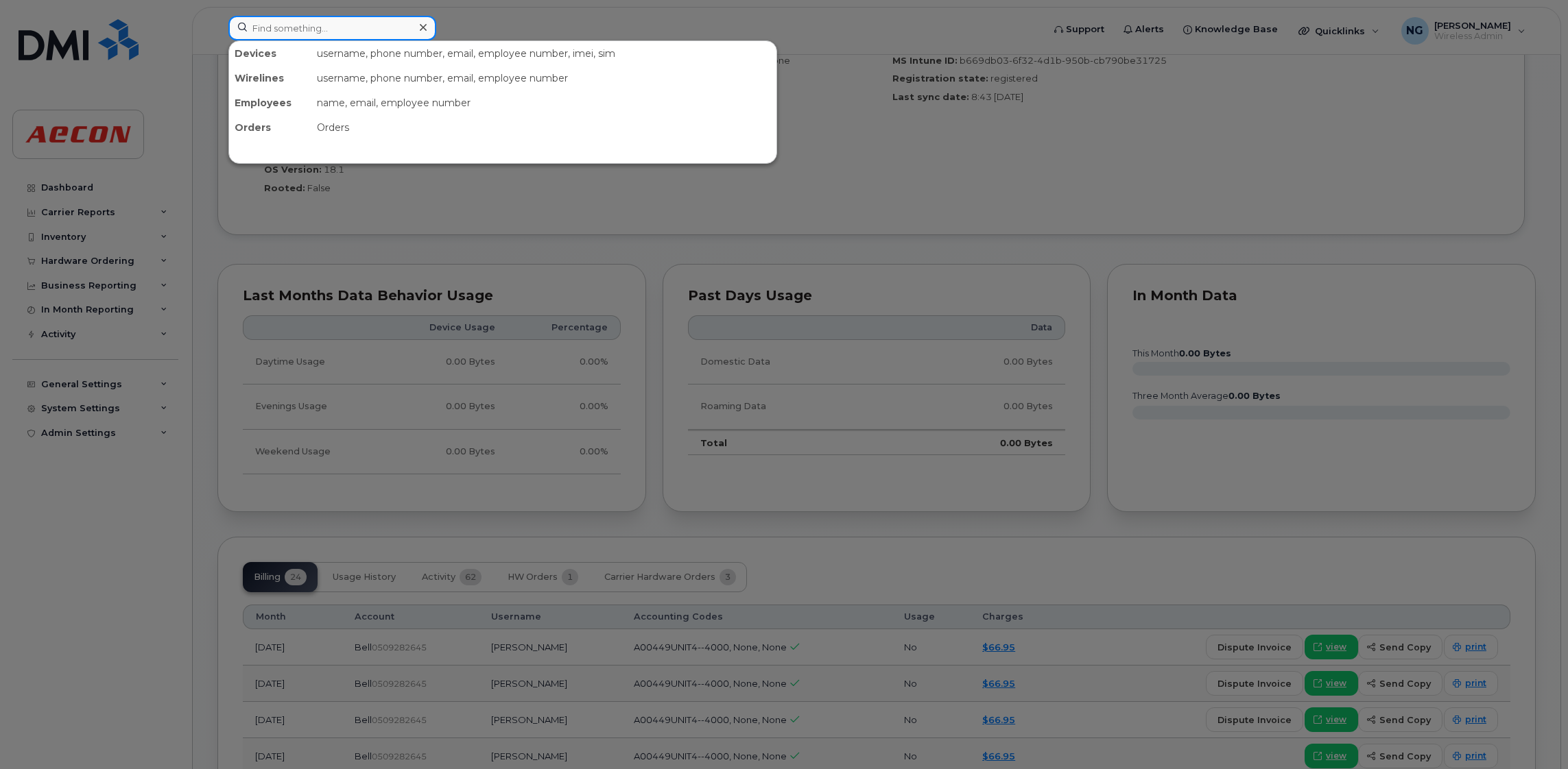
click at [349, 29] on input at bounding box center [333, 28] width 208 height 25
paste input "905-243-5770"
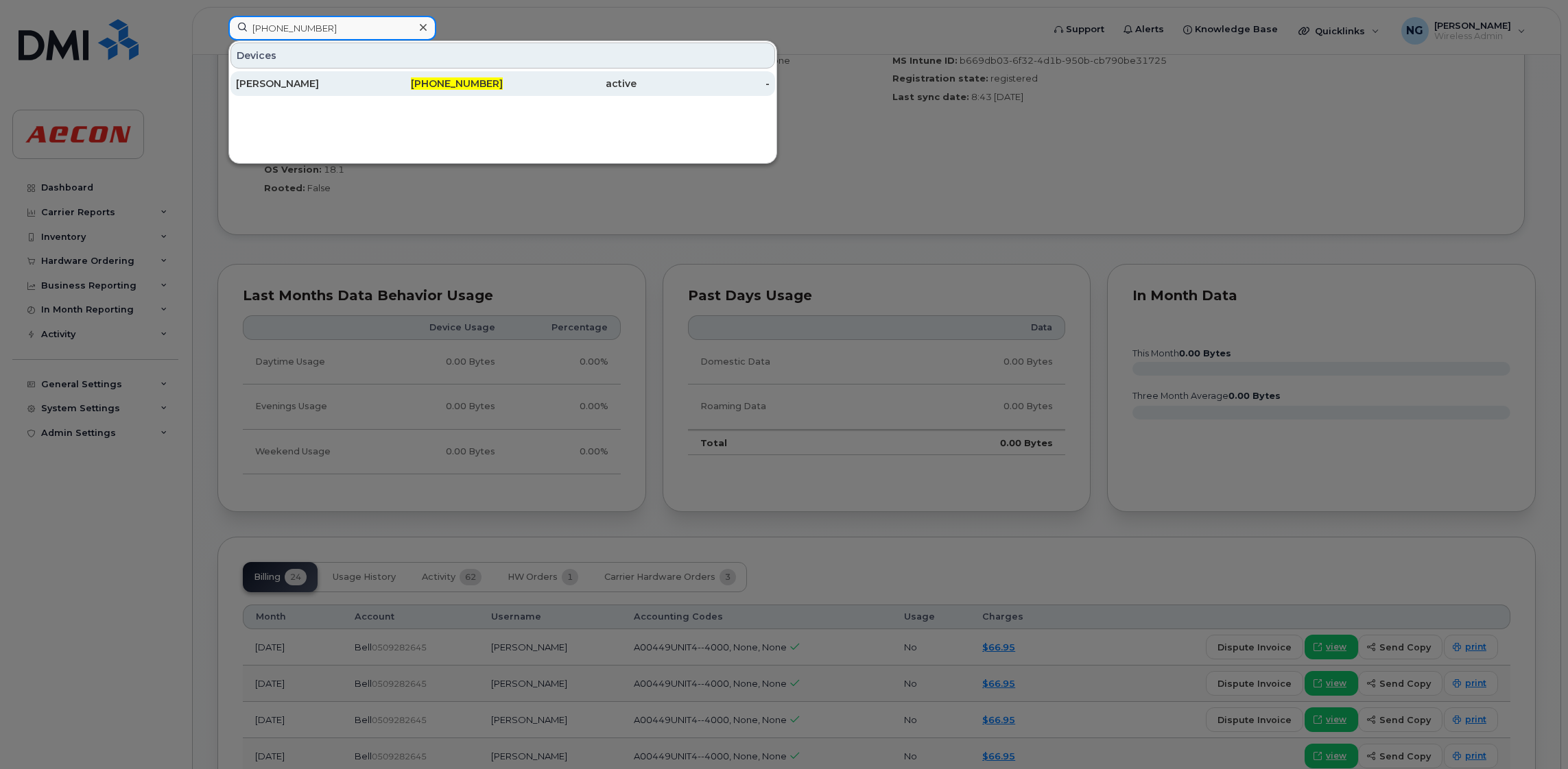
type input "905-243-5770"
click at [464, 87] on span "905-243-5770" at bounding box center [457, 84] width 92 height 13
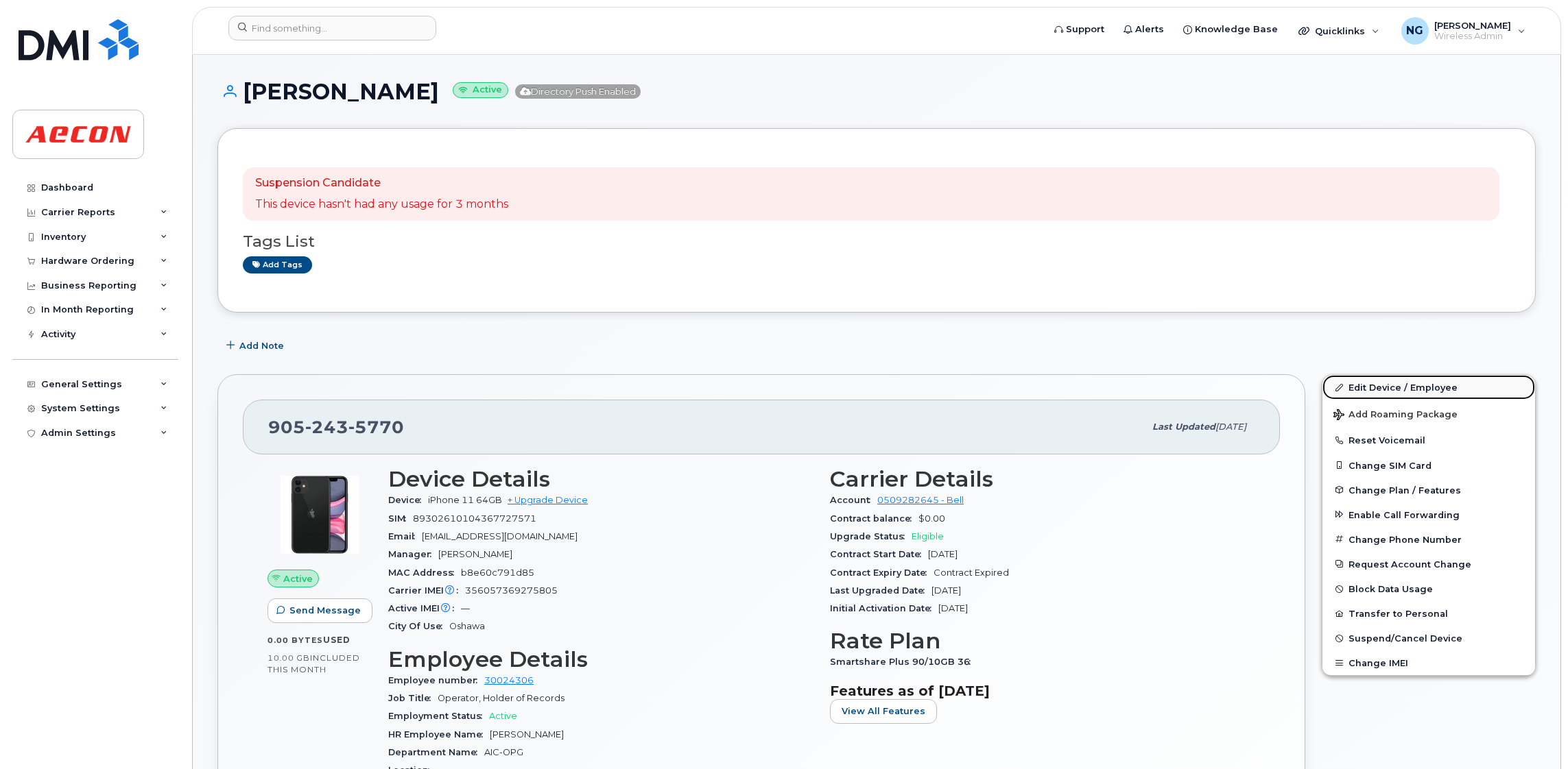
click at [1418, 383] on link "Edit Device / Employee" at bounding box center [1428, 386] width 213 height 25
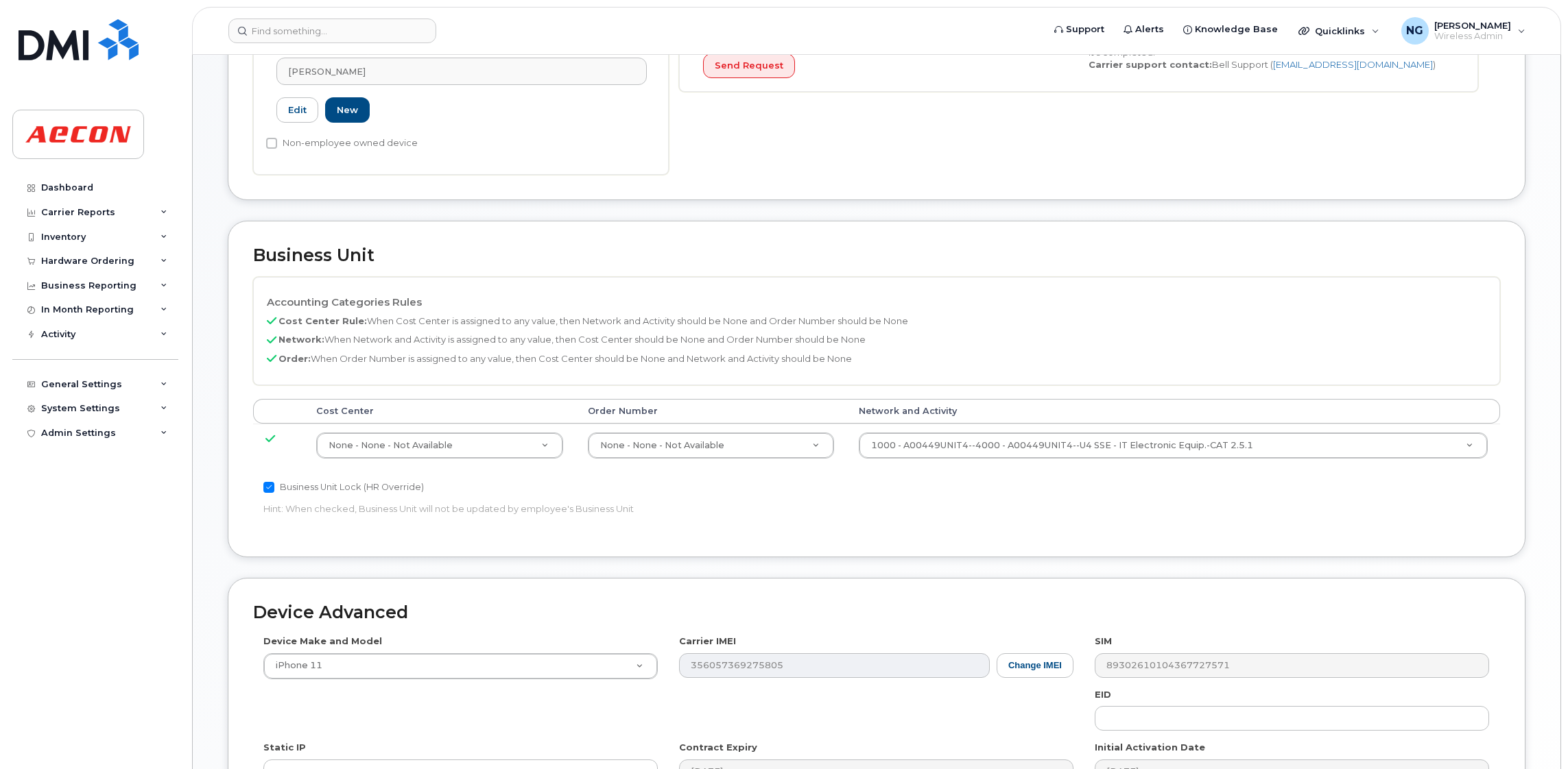
scroll to position [411, 0]
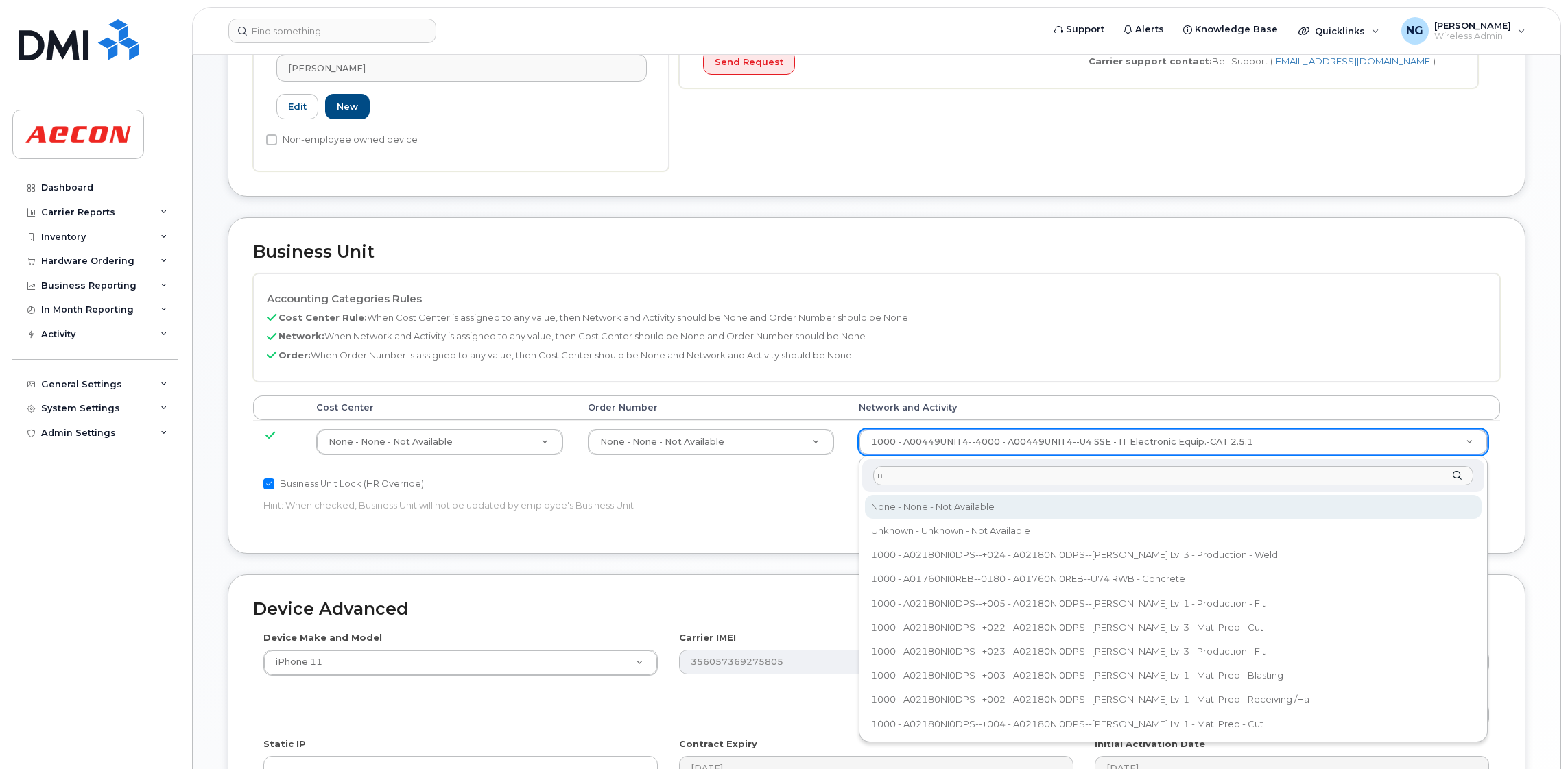
type input "n"
type input "283608"
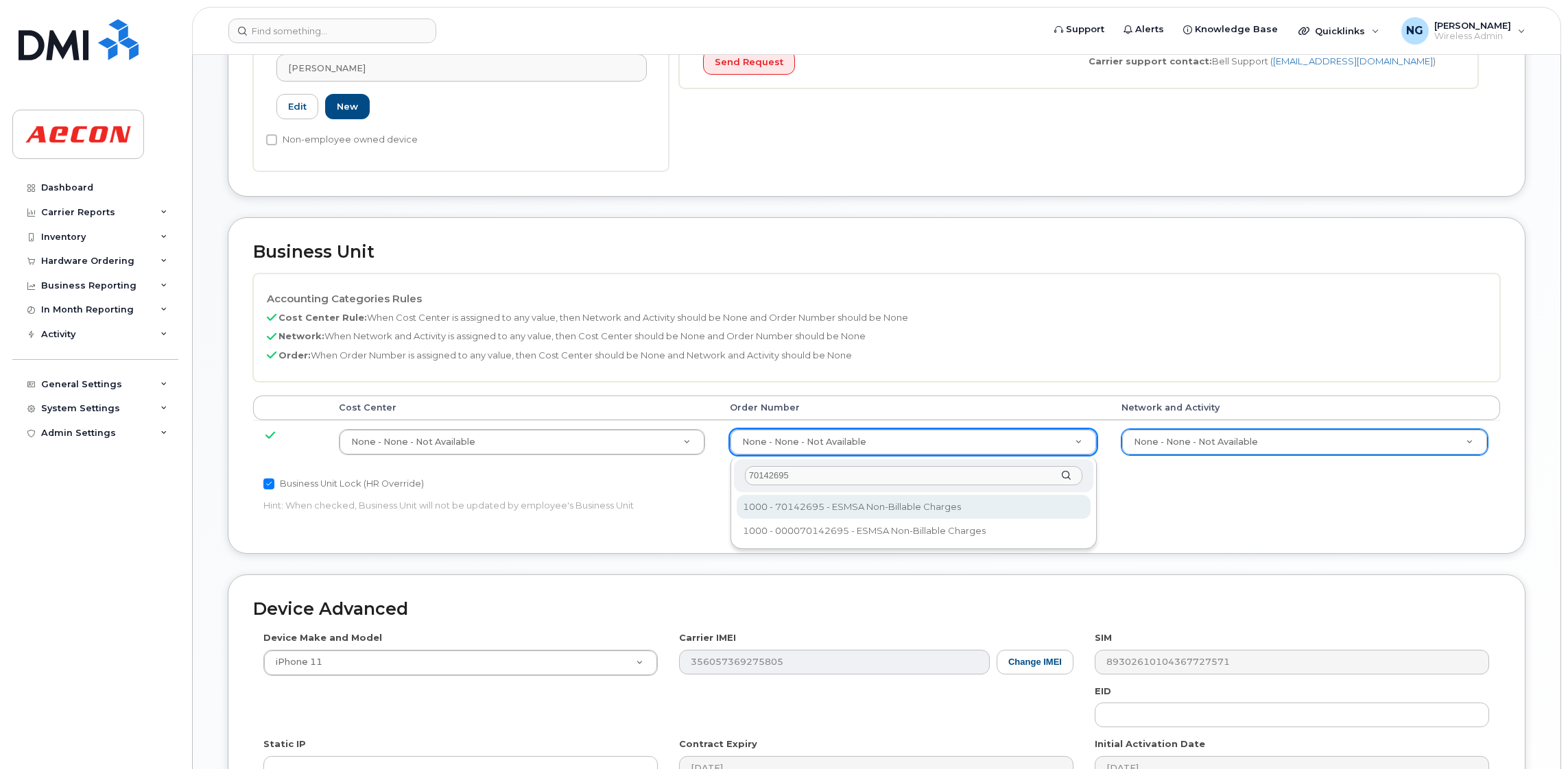
type input "70142695"
type input "283680"
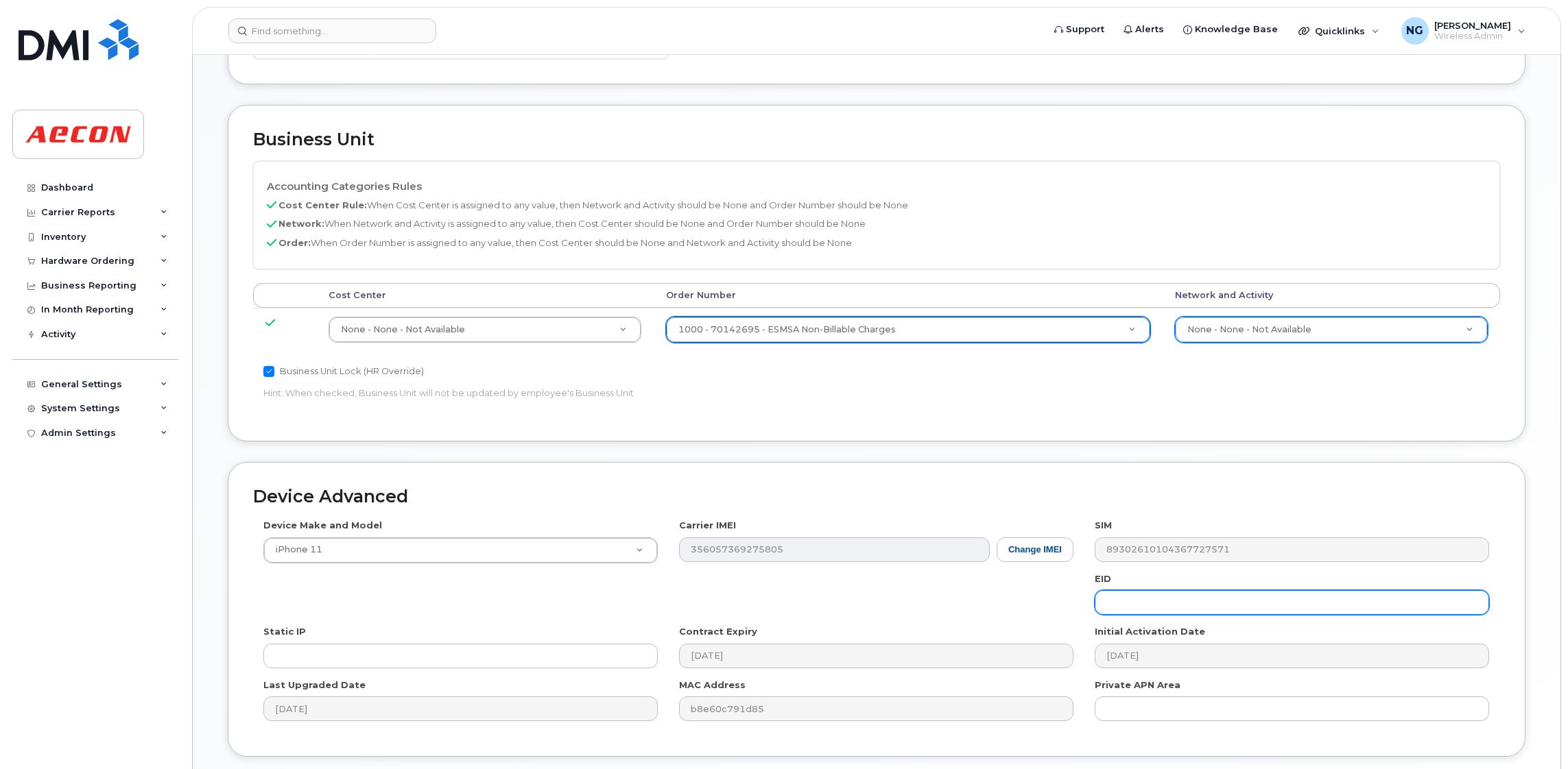
scroll to position [628, 0]
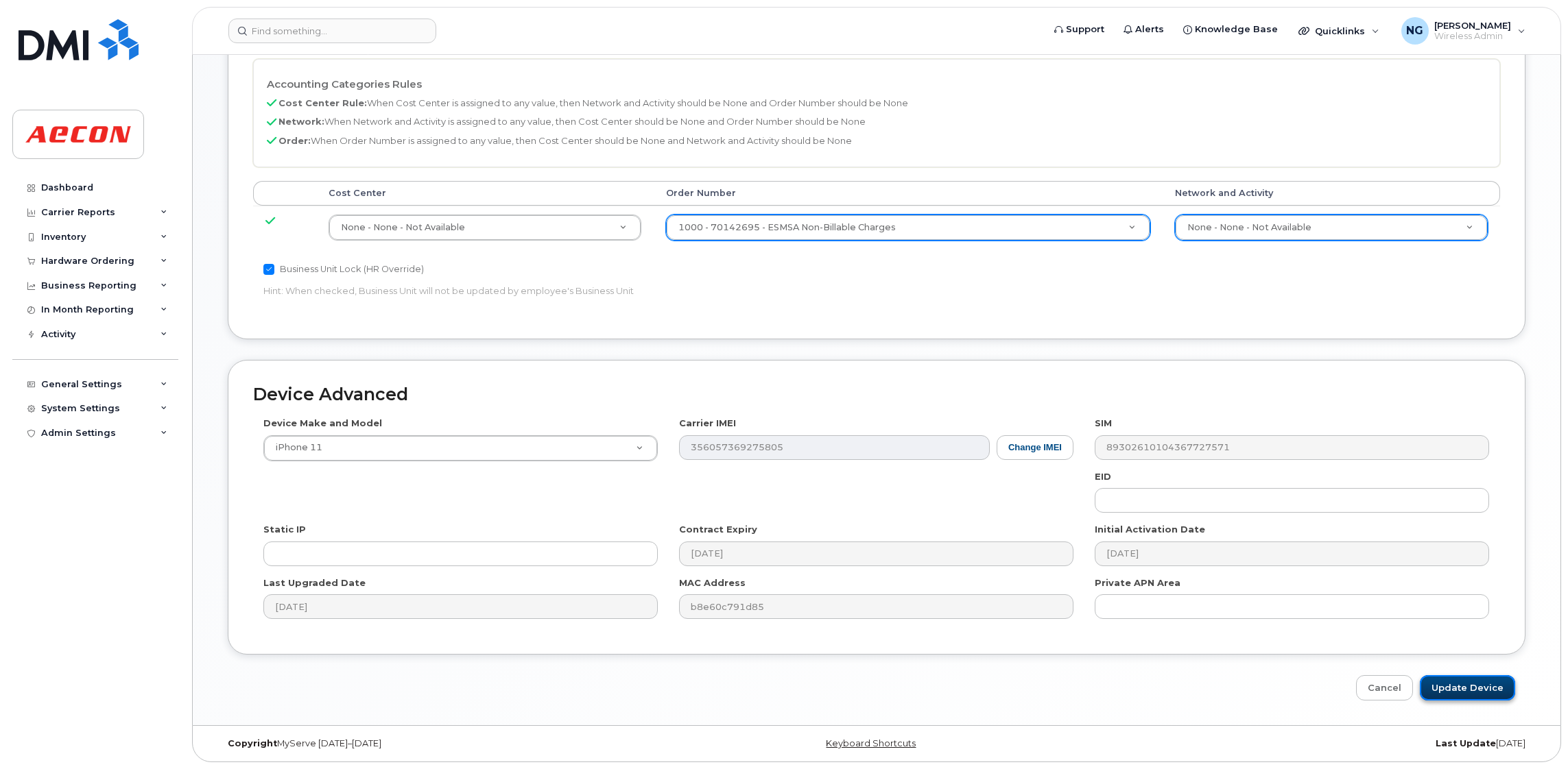
click at [1470, 676] on input "Update Device" at bounding box center [1467, 688] width 95 height 25
type input "Saving..."
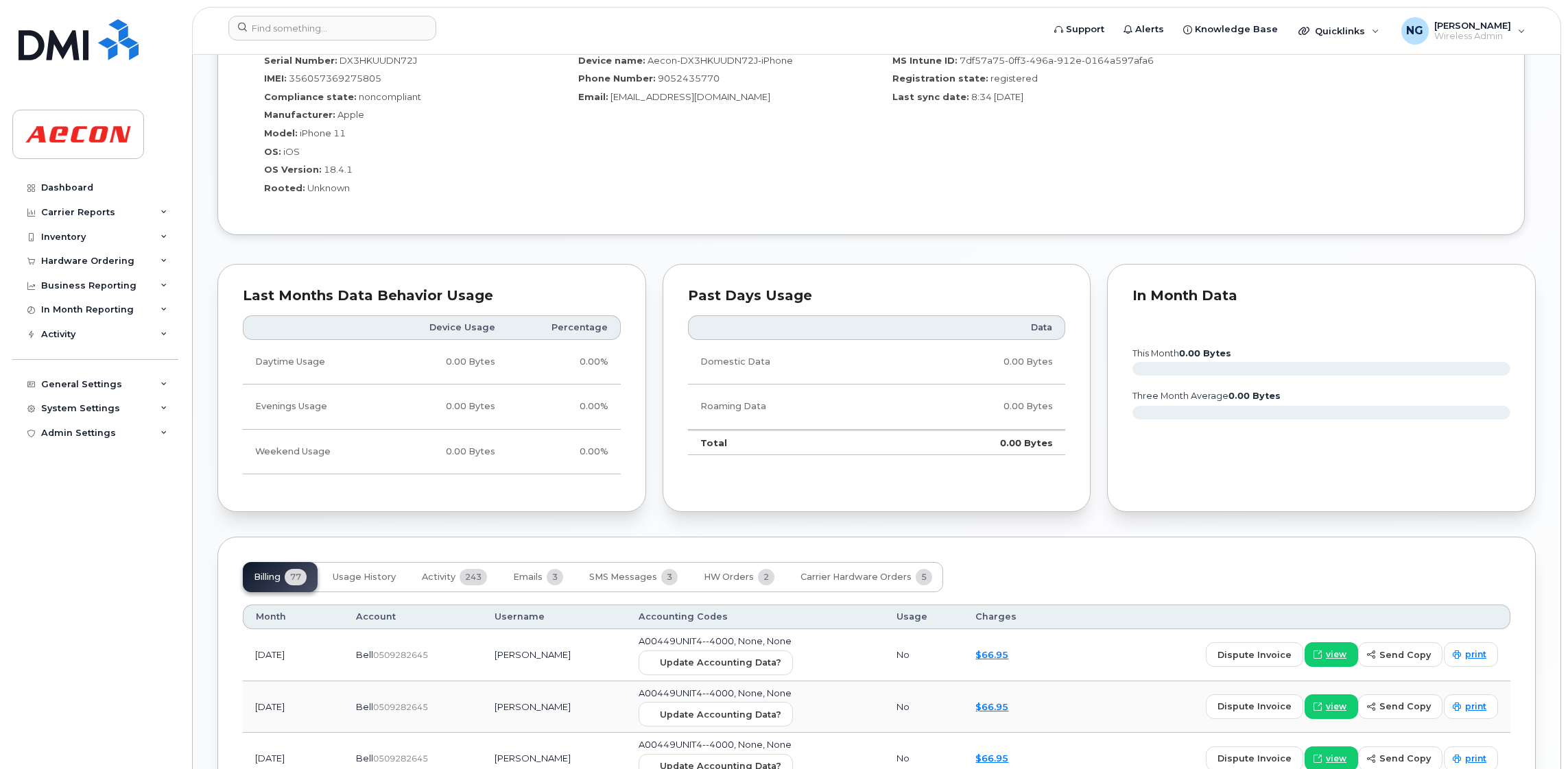
scroll to position [1440, 0]
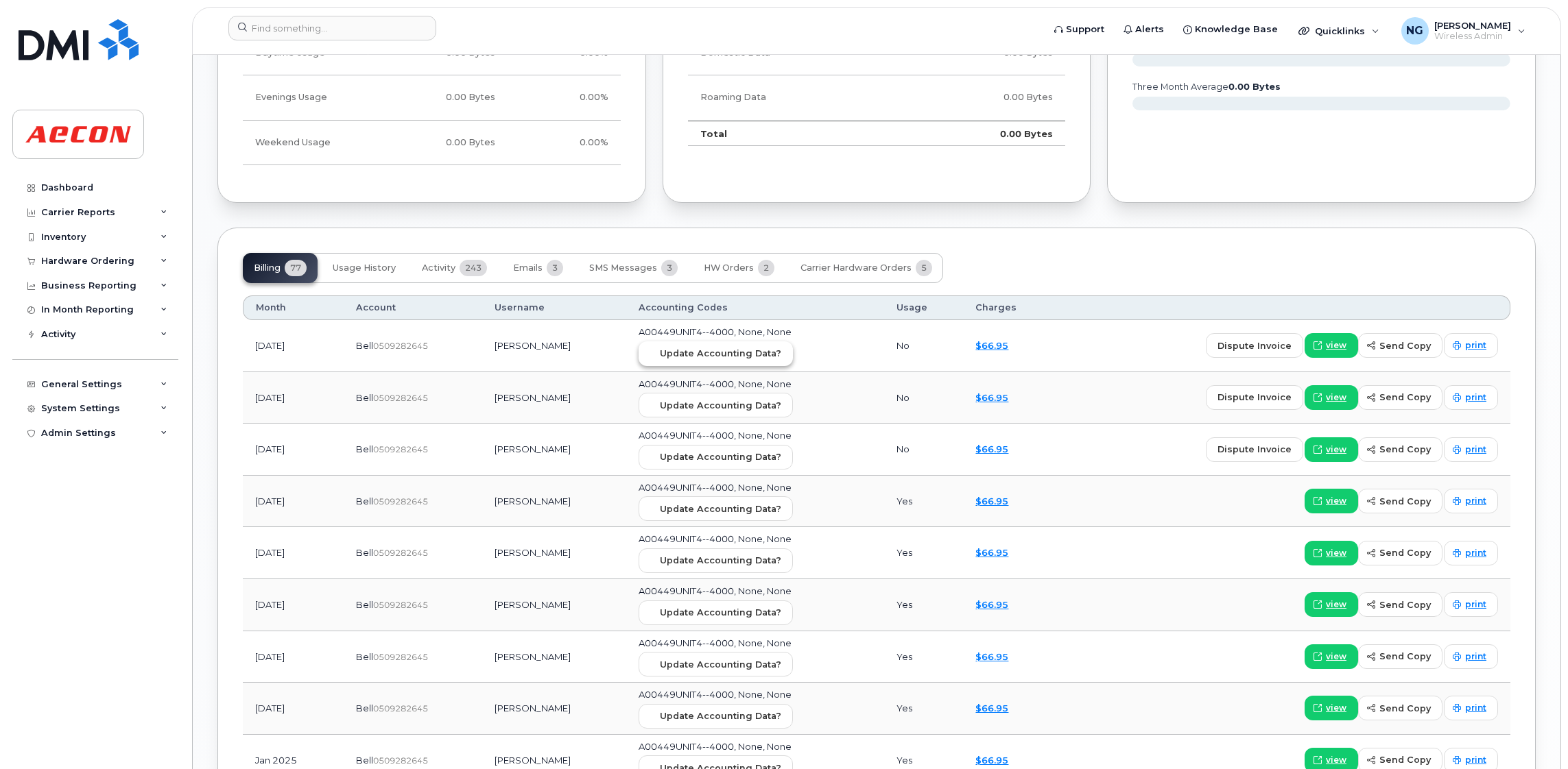
click at [740, 351] on span "Update Accounting Data?" at bounding box center [720, 353] width 121 height 13
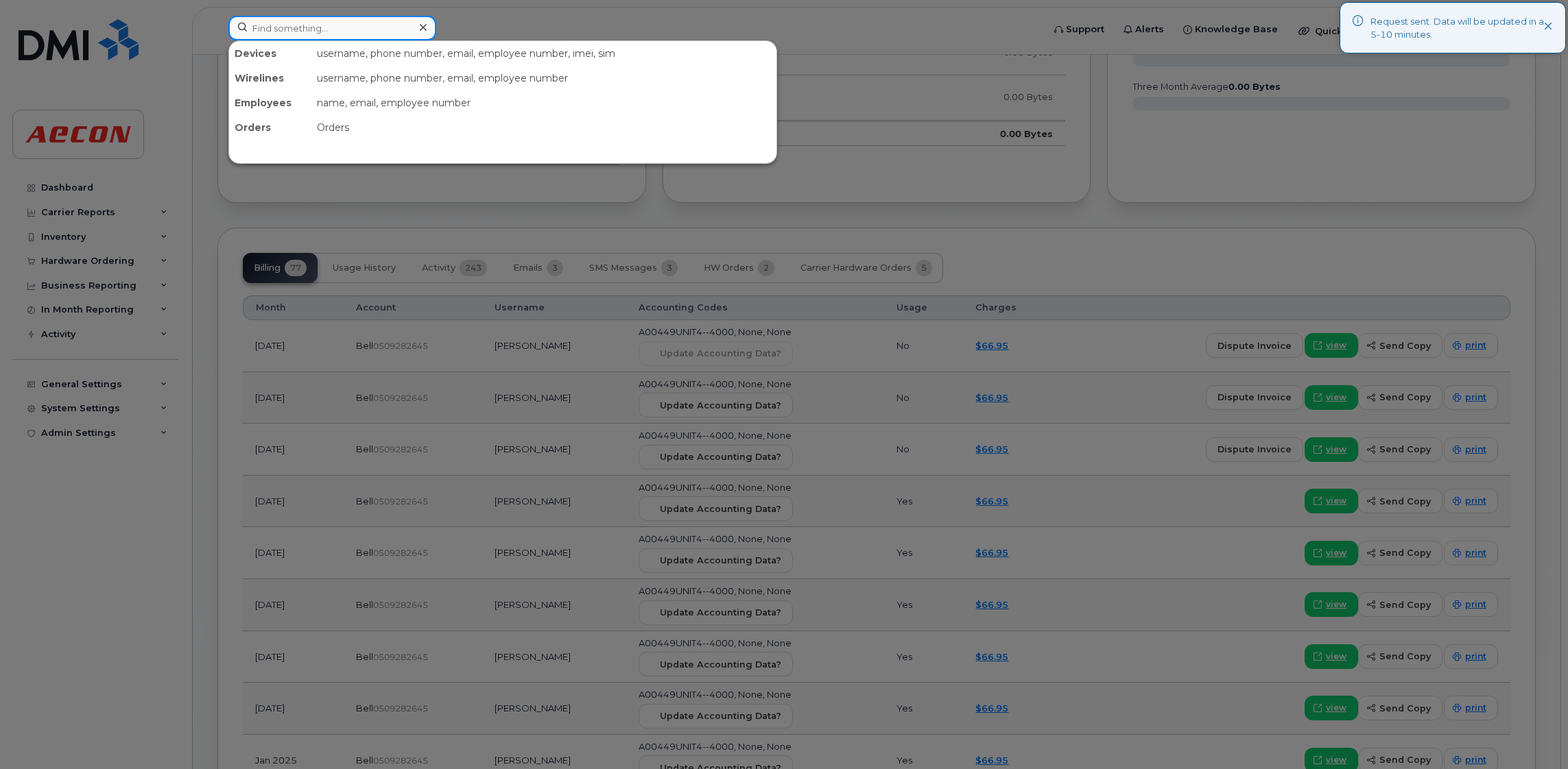
click at [316, 37] on input at bounding box center [333, 28] width 208 height 25
paste input "[PHONE_NUMBER]"
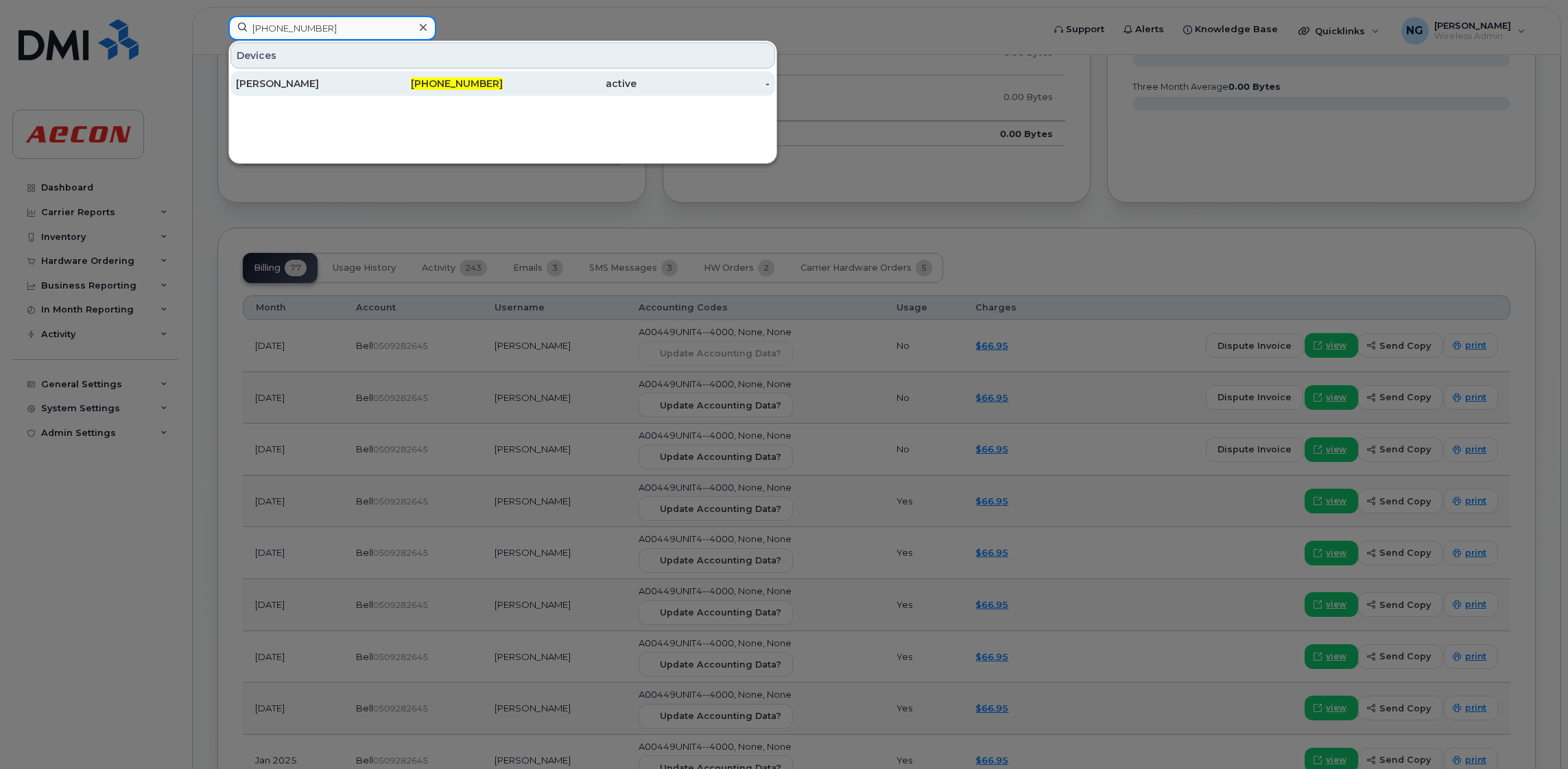
type input "[PHONE_NUMBER]"
click at [440, 83] on span "[PHONE_NUMBER]" at bounding box center [457, 84] width 92 height 13
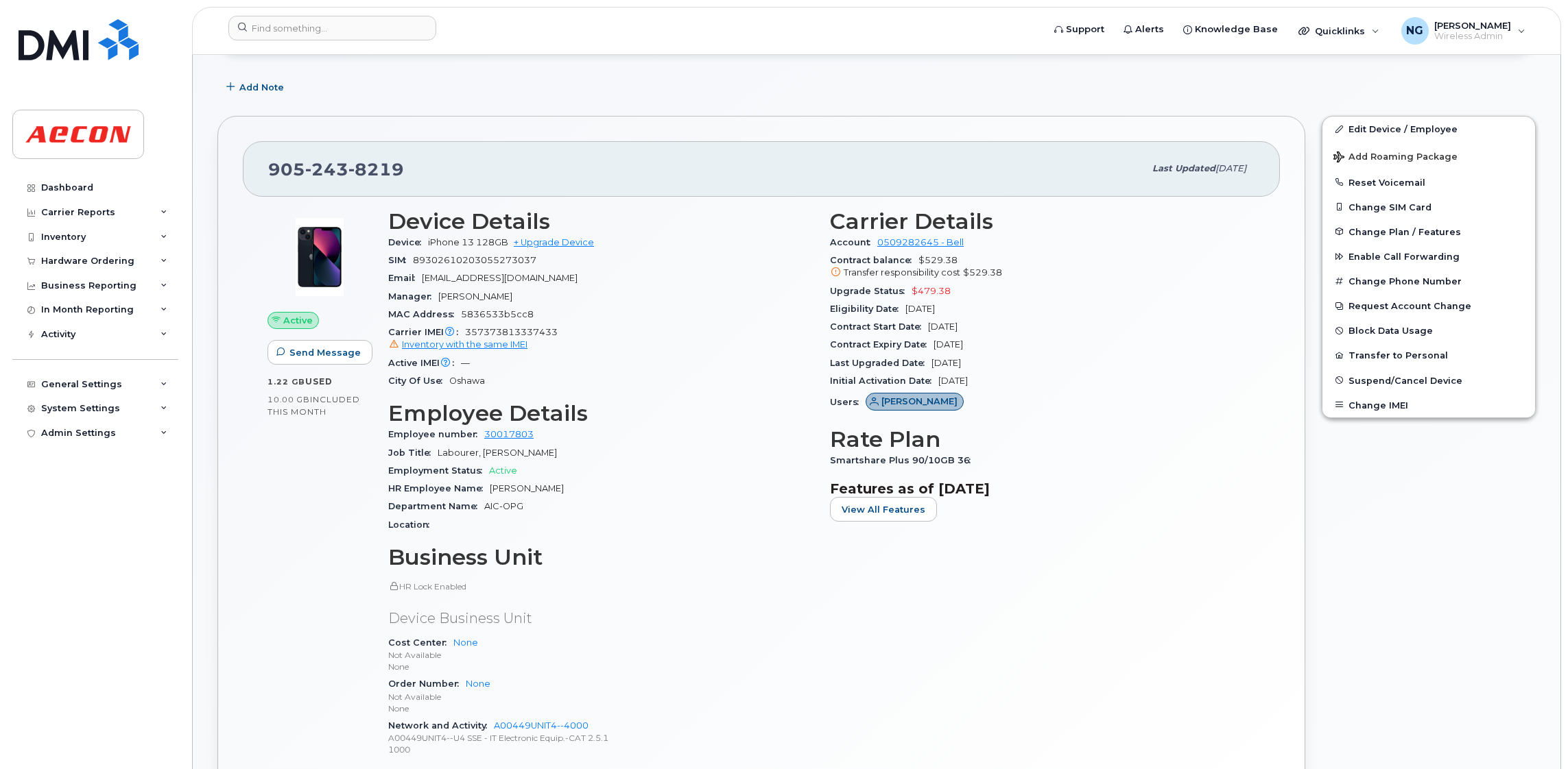
scroll to position [513, 0]
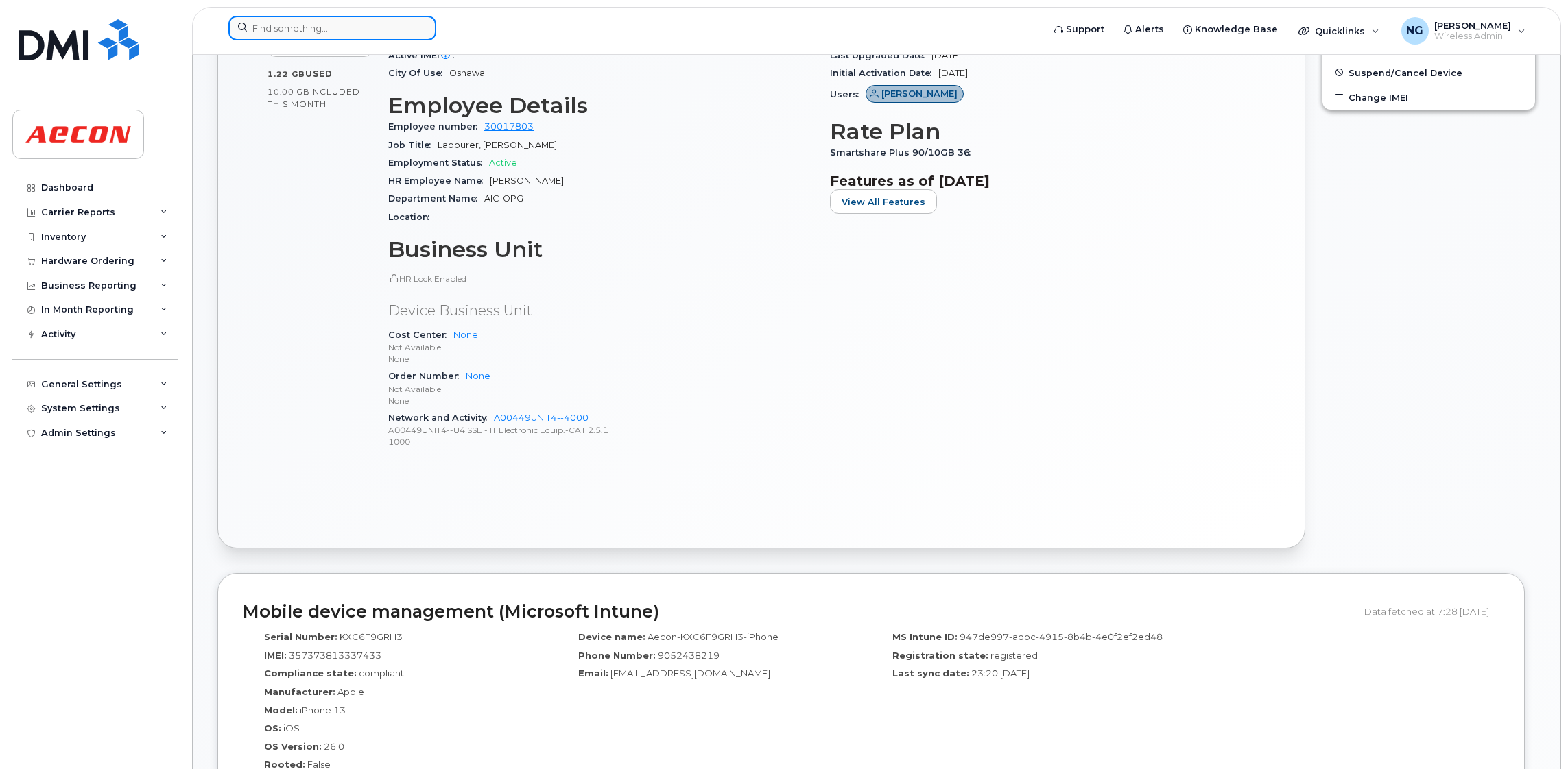
click at [363, 40] on div at bounding box center [631, 31] width 827 height 30
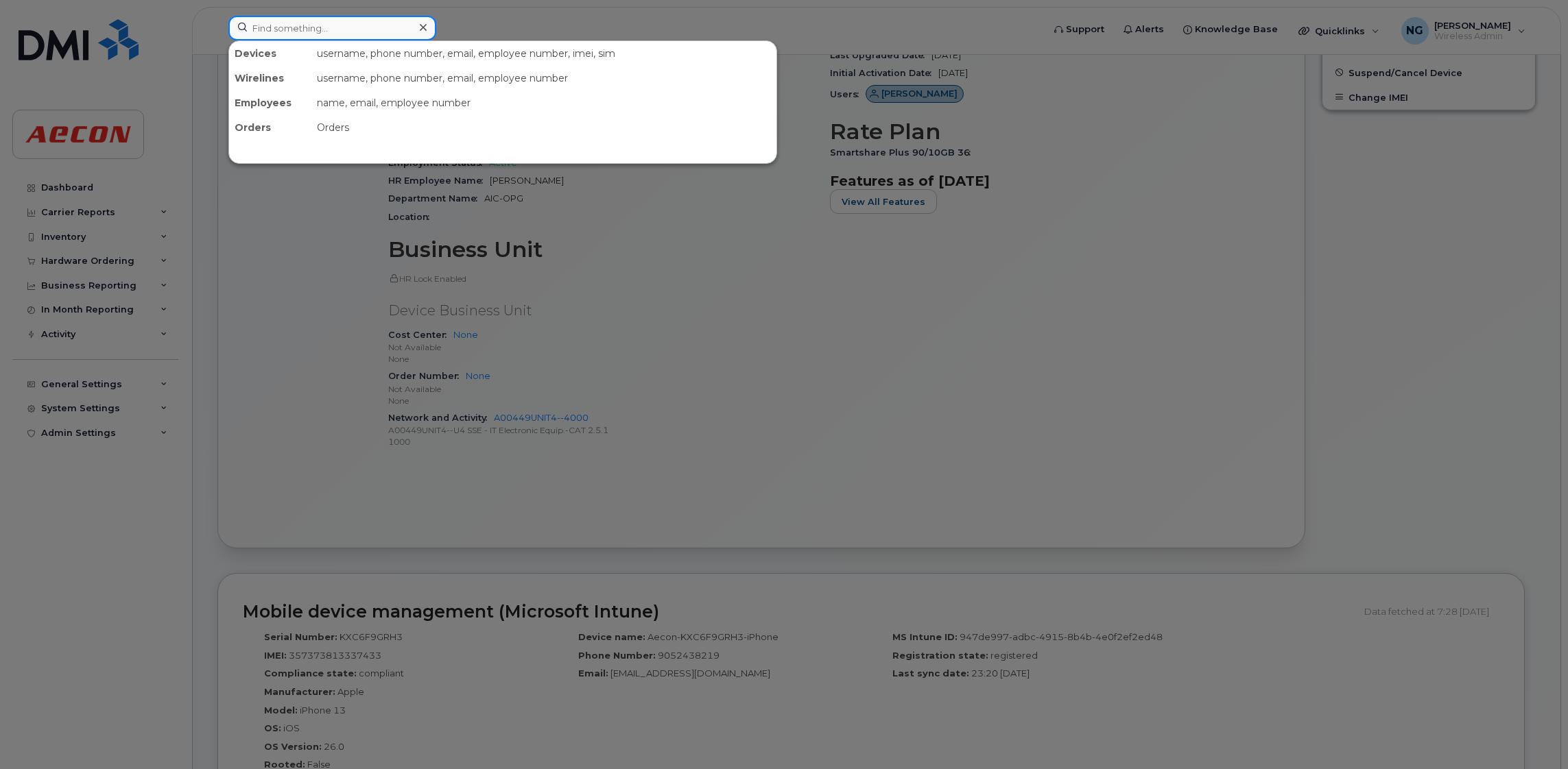
click at [363, 28] on input at bounding box center [333, 28] width 208 height 25
paste input "905-244-3841"
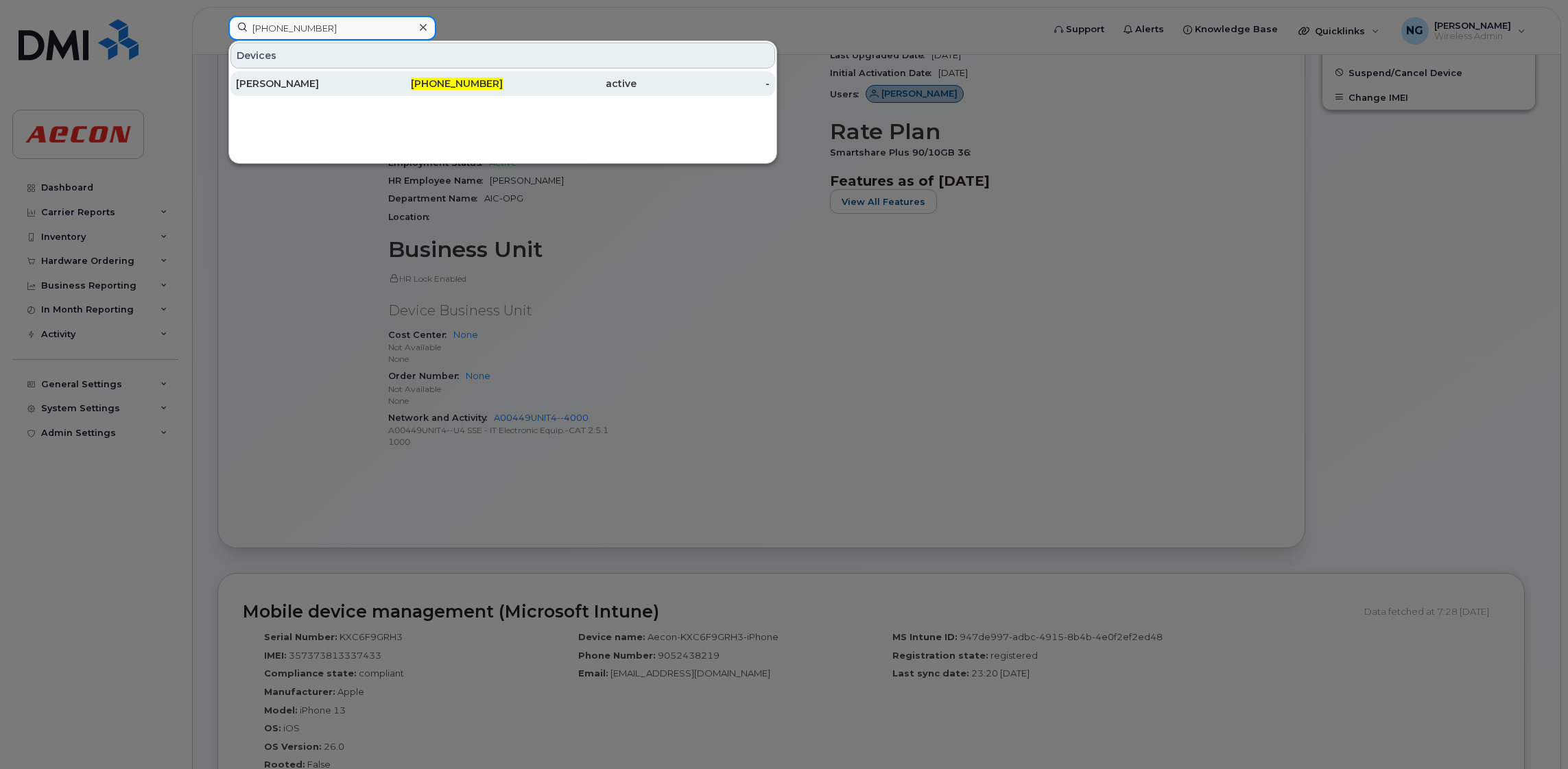
type input "905-244-3841"
click at [464, 87] on span "905-244-3841" at bounding box center [457, 84] width 92 height 13
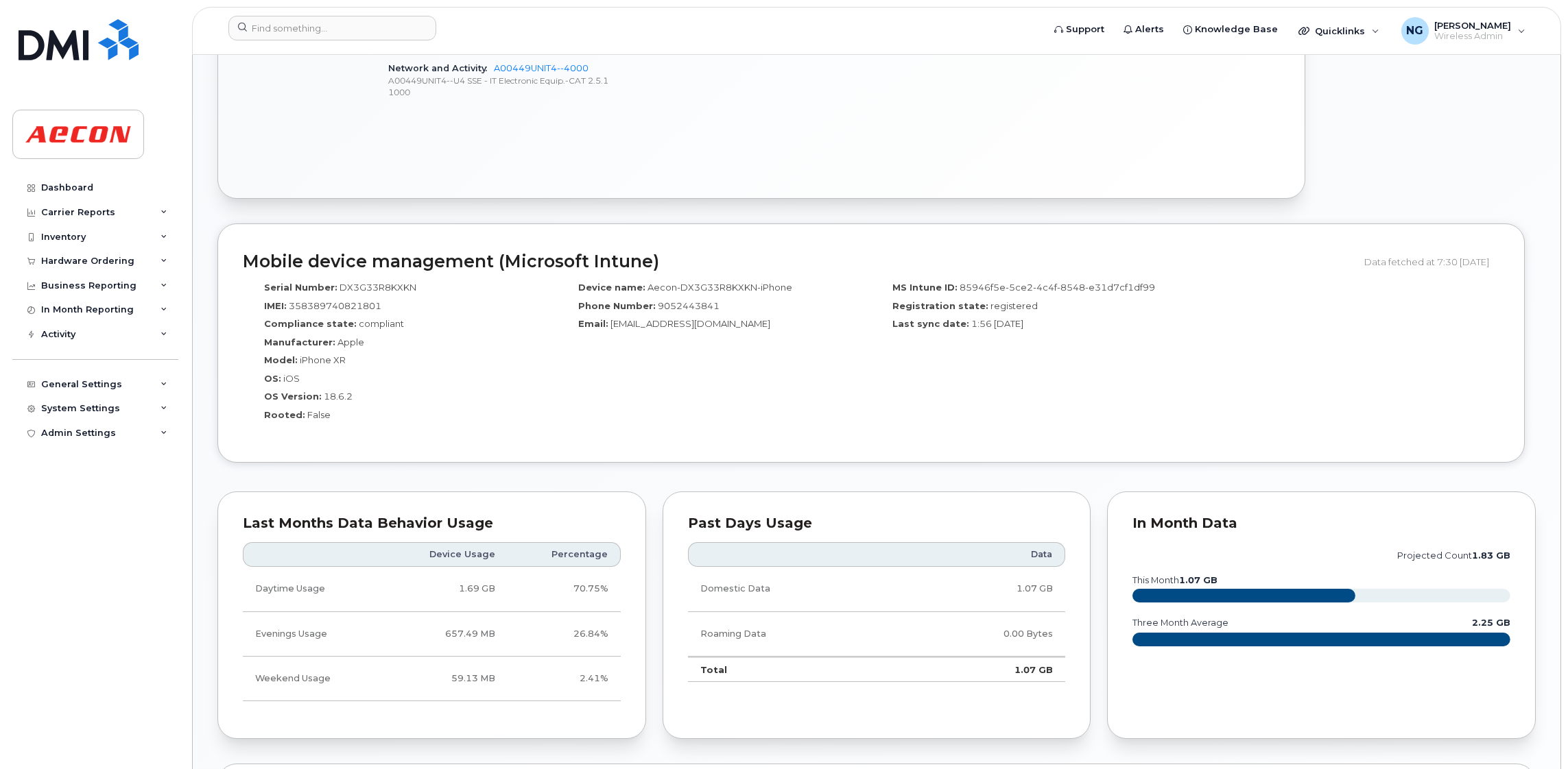
scroll to position [823, 0]
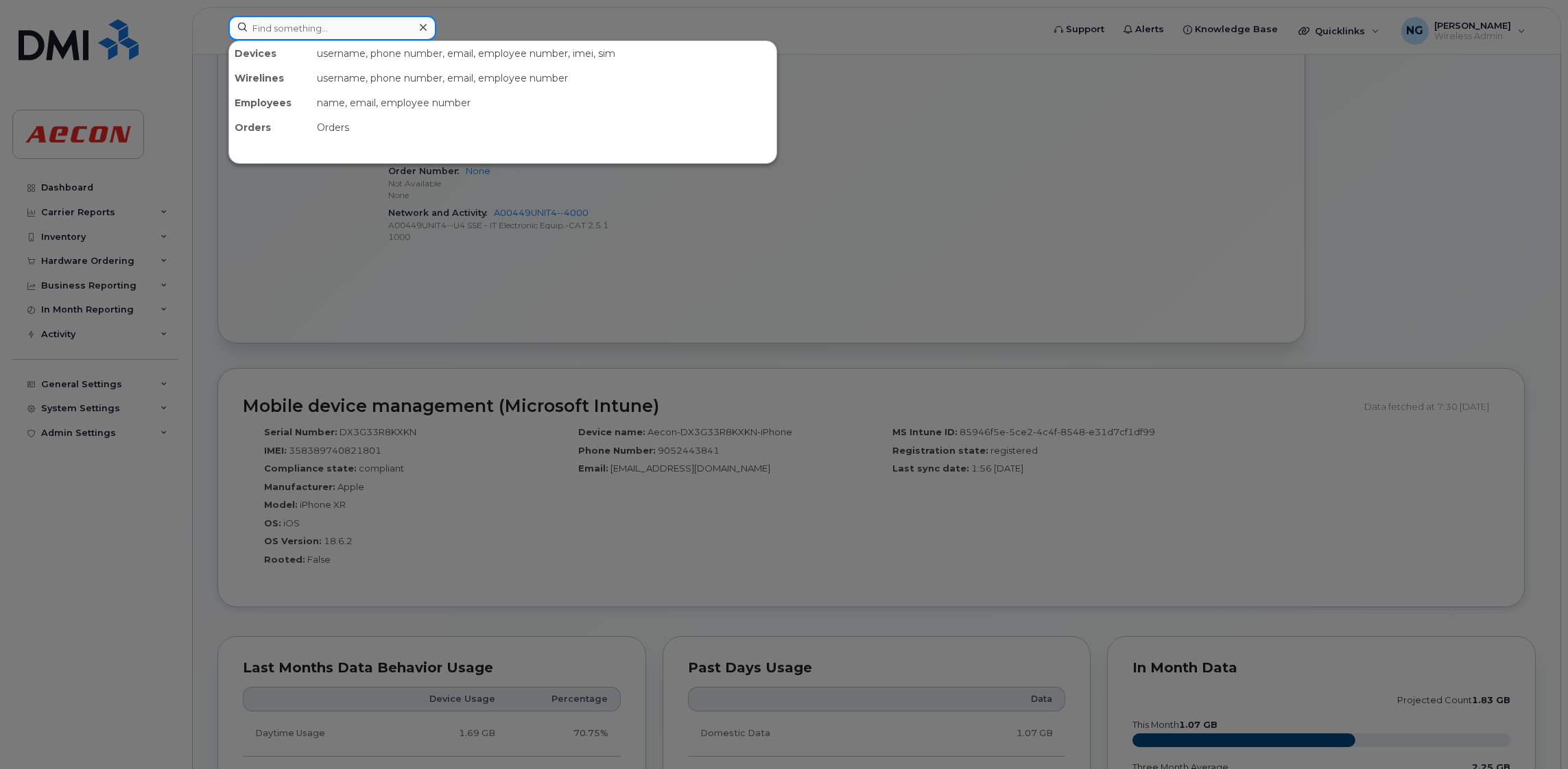
click at [312, 30] on input at bounding box center [333, 28] width 208 height 25
paste input "905-435-8594"
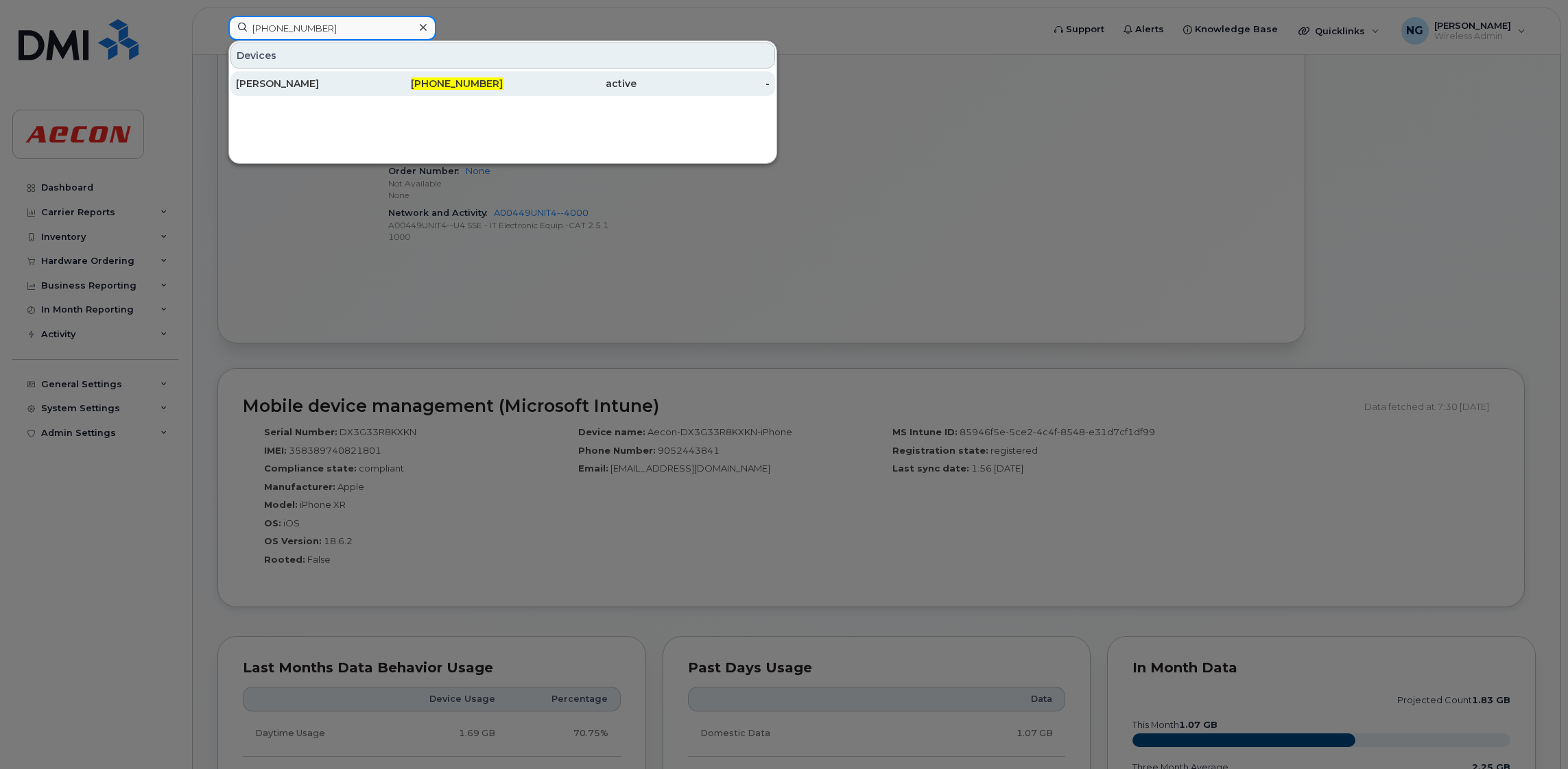
type input "905-435-8594"
click at [452, 89] on span "905-435-8594" at bounding box center [457, 84] width 92 height 13
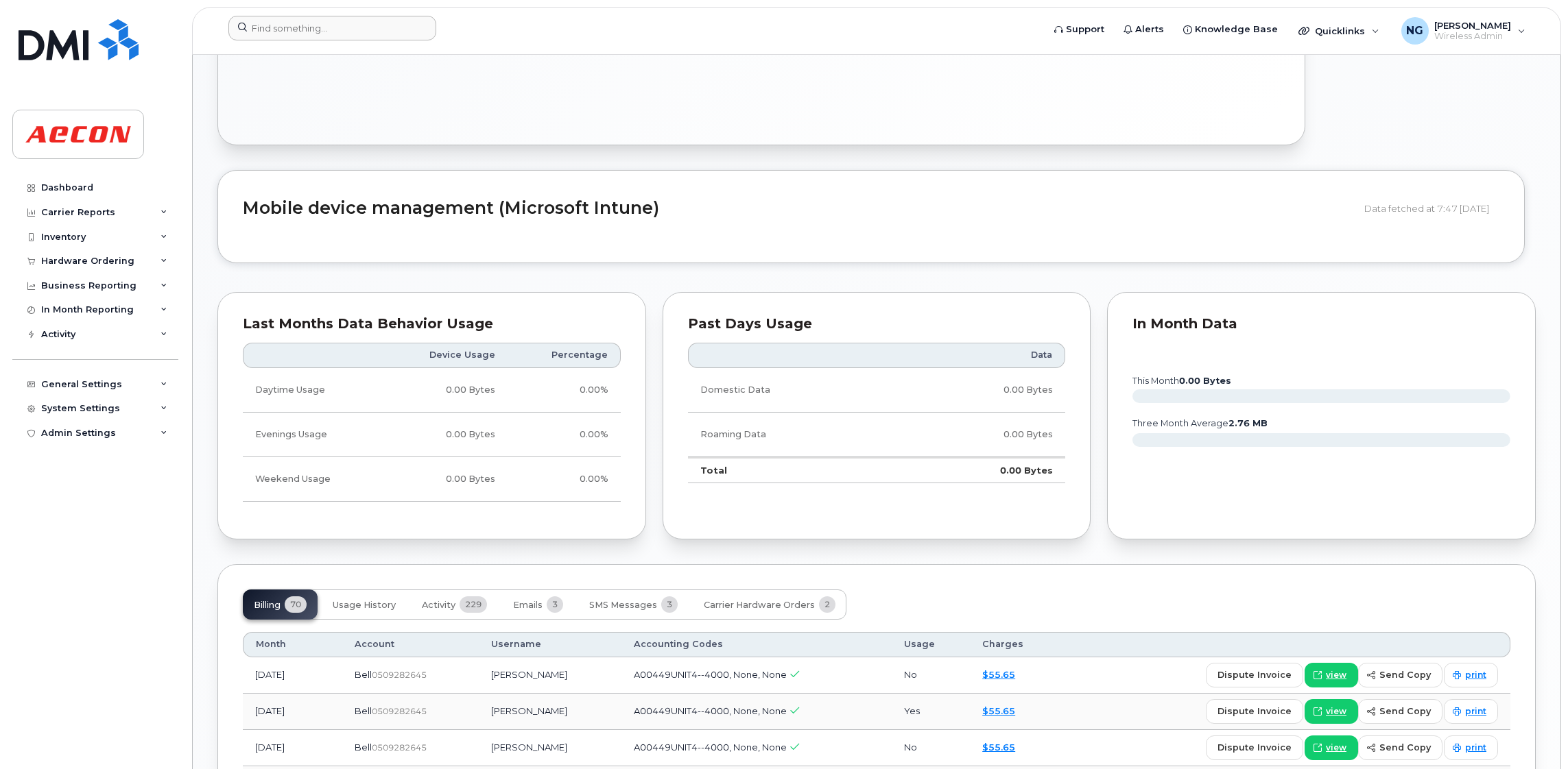
scroll to position [809, 0]
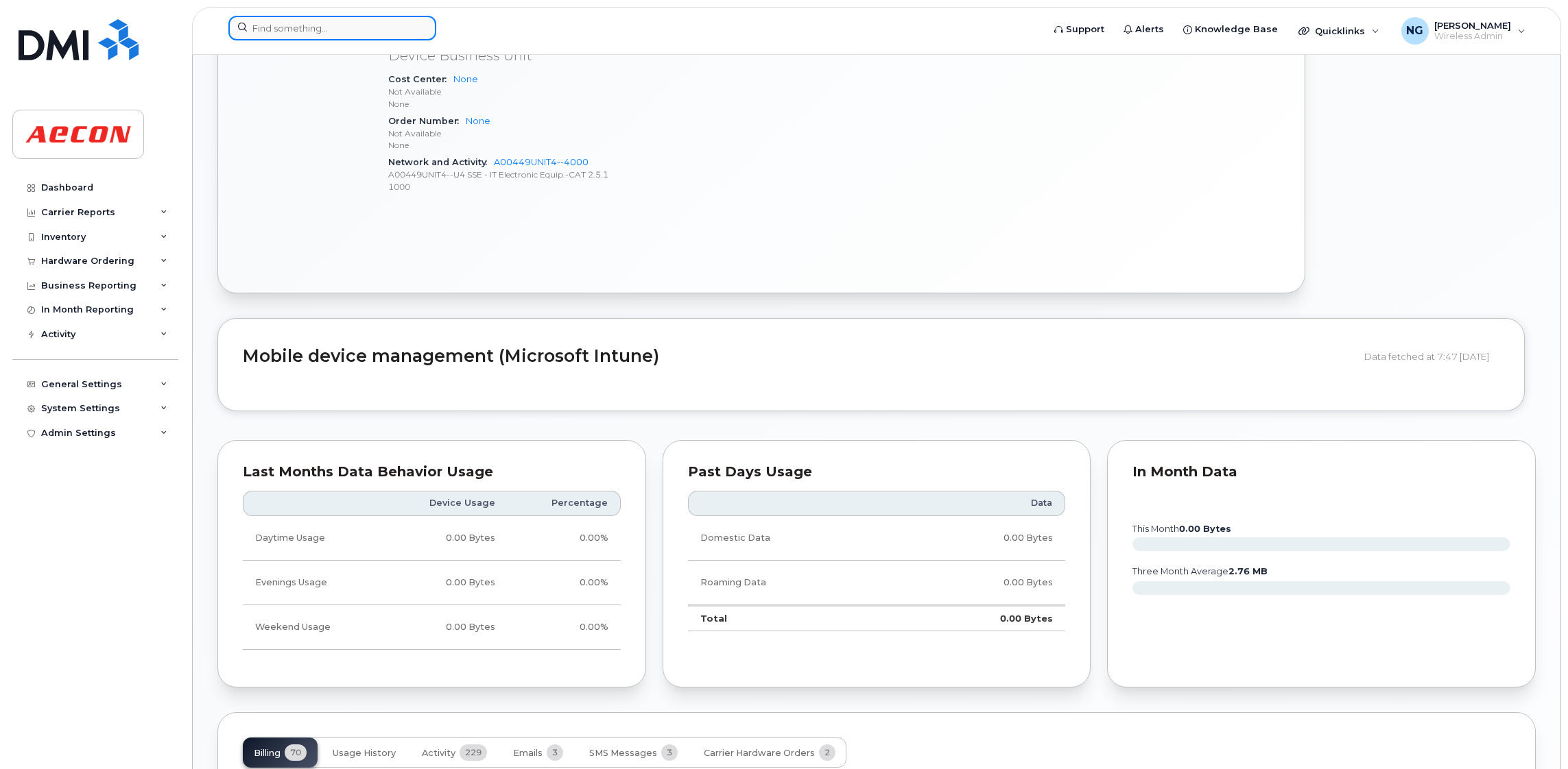
click at [336, 19] on input at bounding box center [333, 28] width 208 height 25
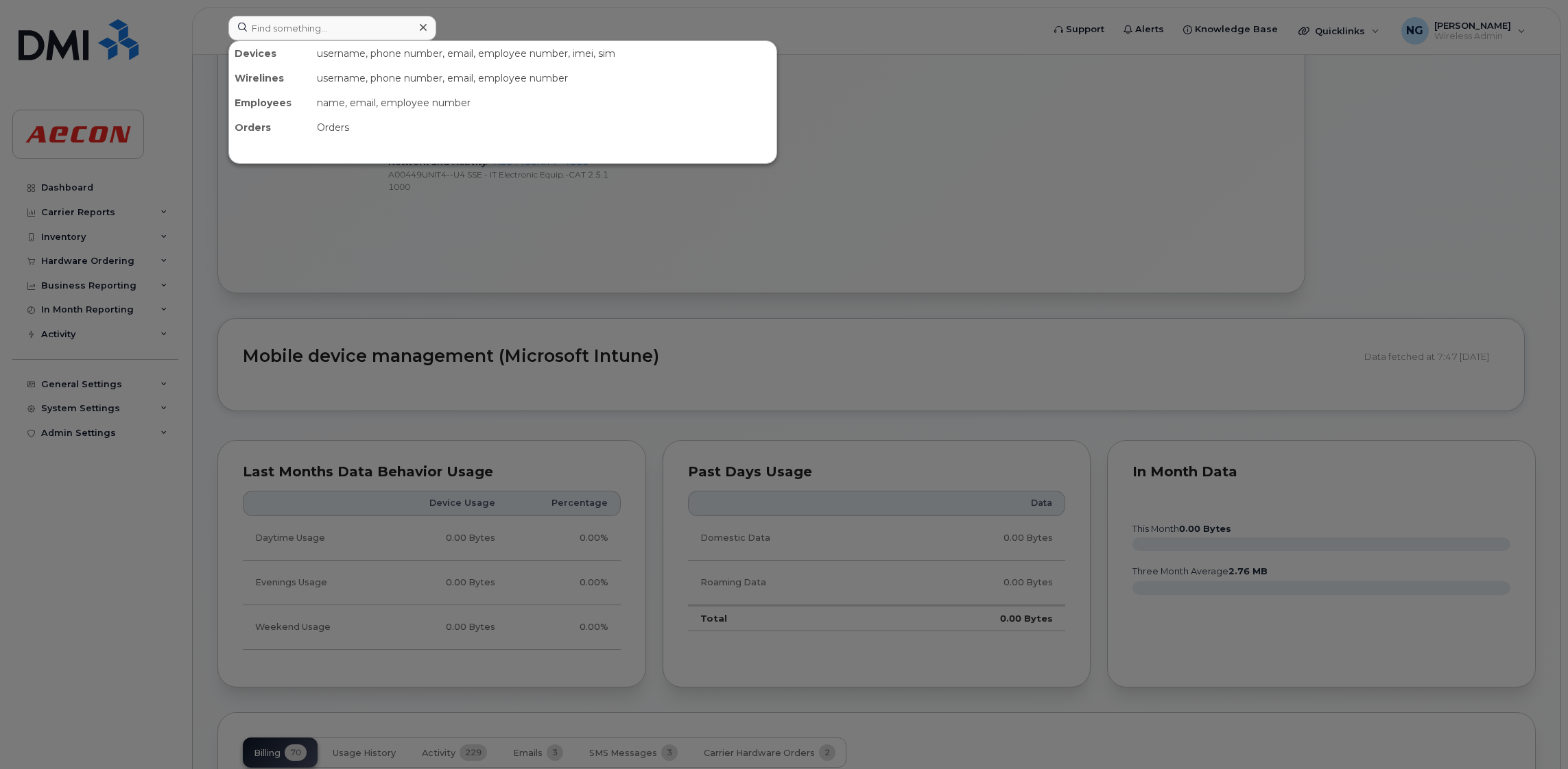
click at [355, 49] on div "username, phone number, email, employee number, imei, sim" at bounding box center [544, 53] width 465 height 25
click at [356, 38] on input at bounding box center [333, 28] width 208 height 25
paste input "905-440-5401"
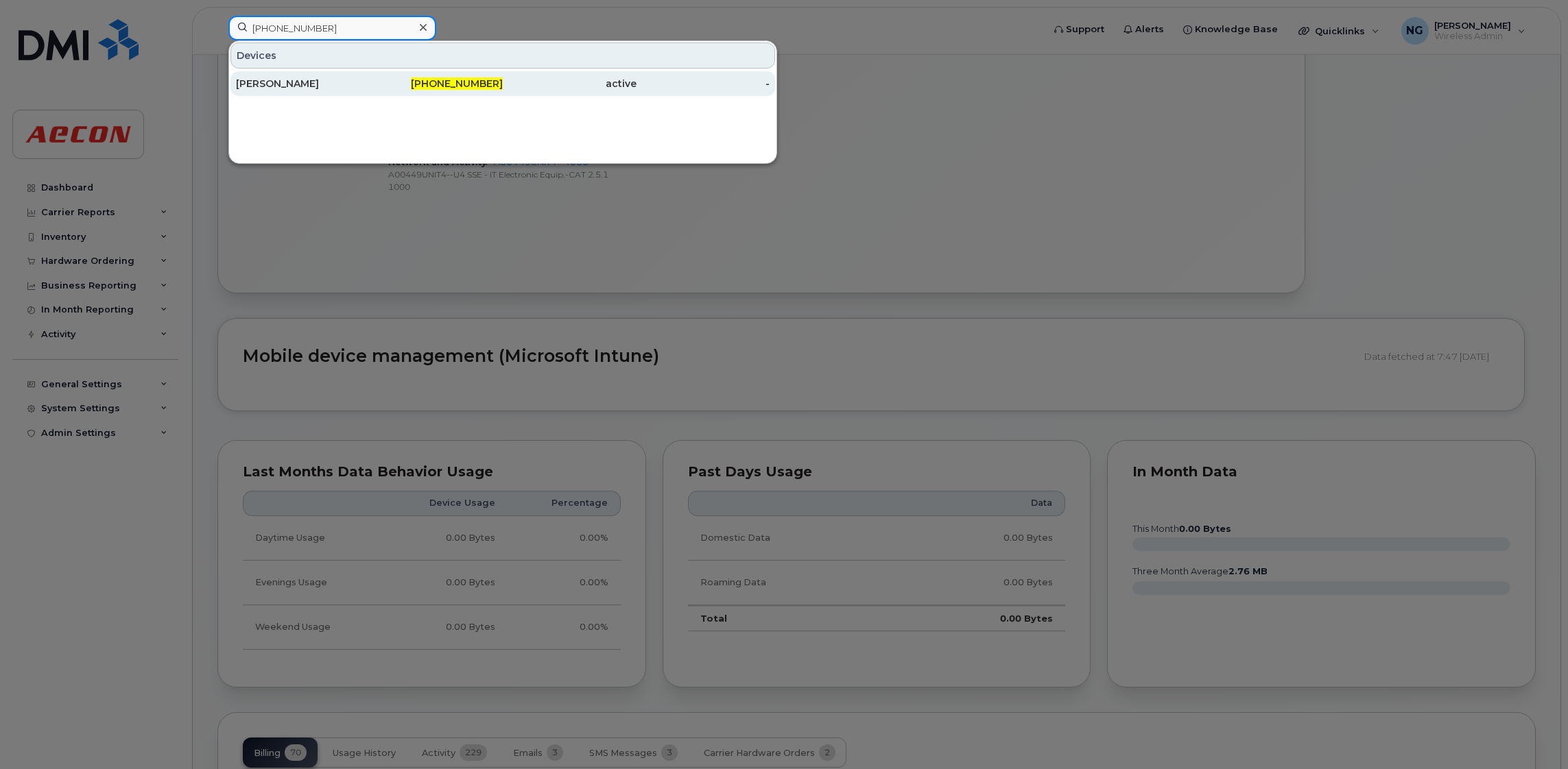
type input "905-440-5401"
click at [484, 90] on div "905-440-5401" at bounding box center [437, 83] width 133 height 13
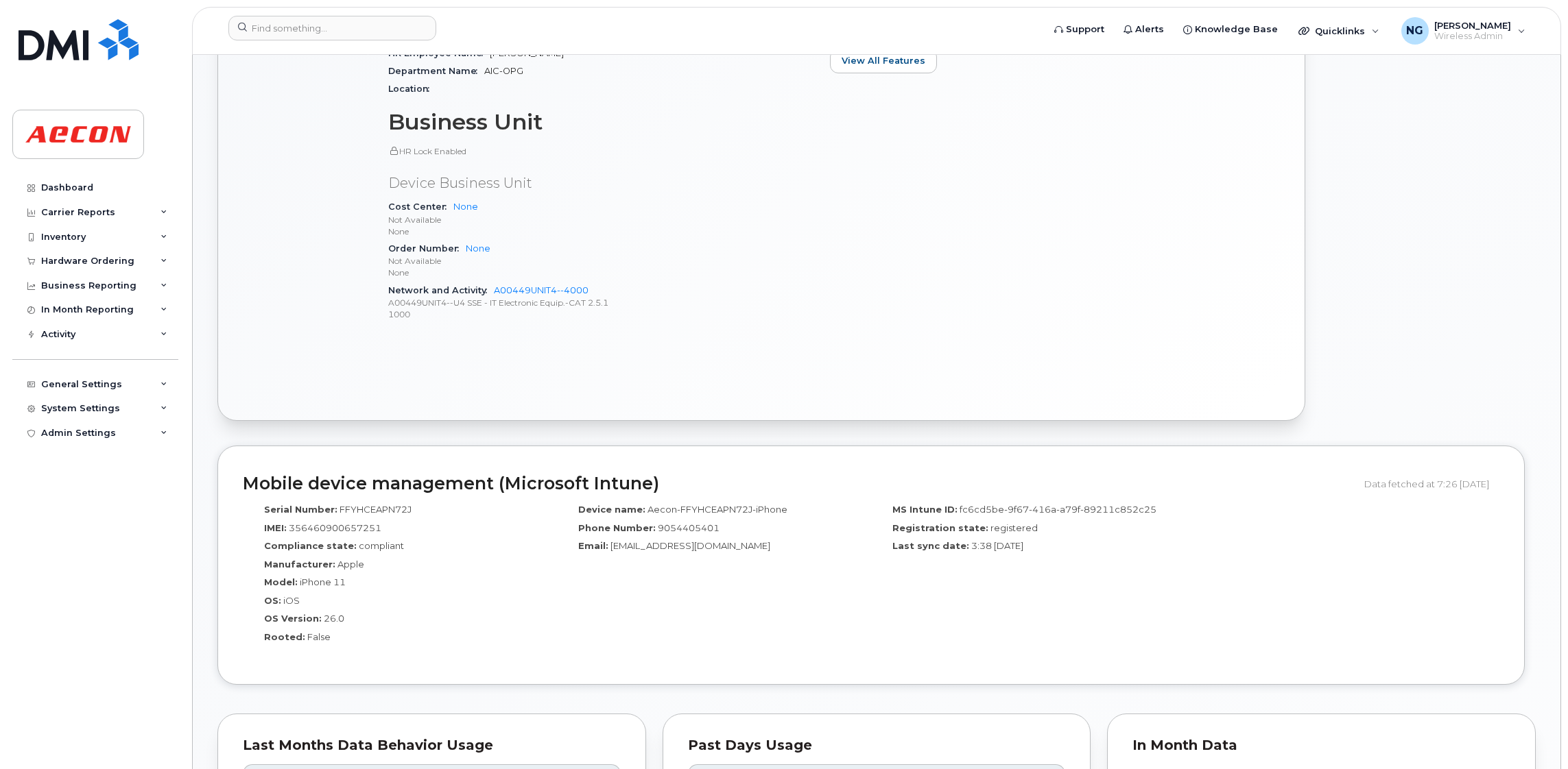
scroll to position [617, 0]
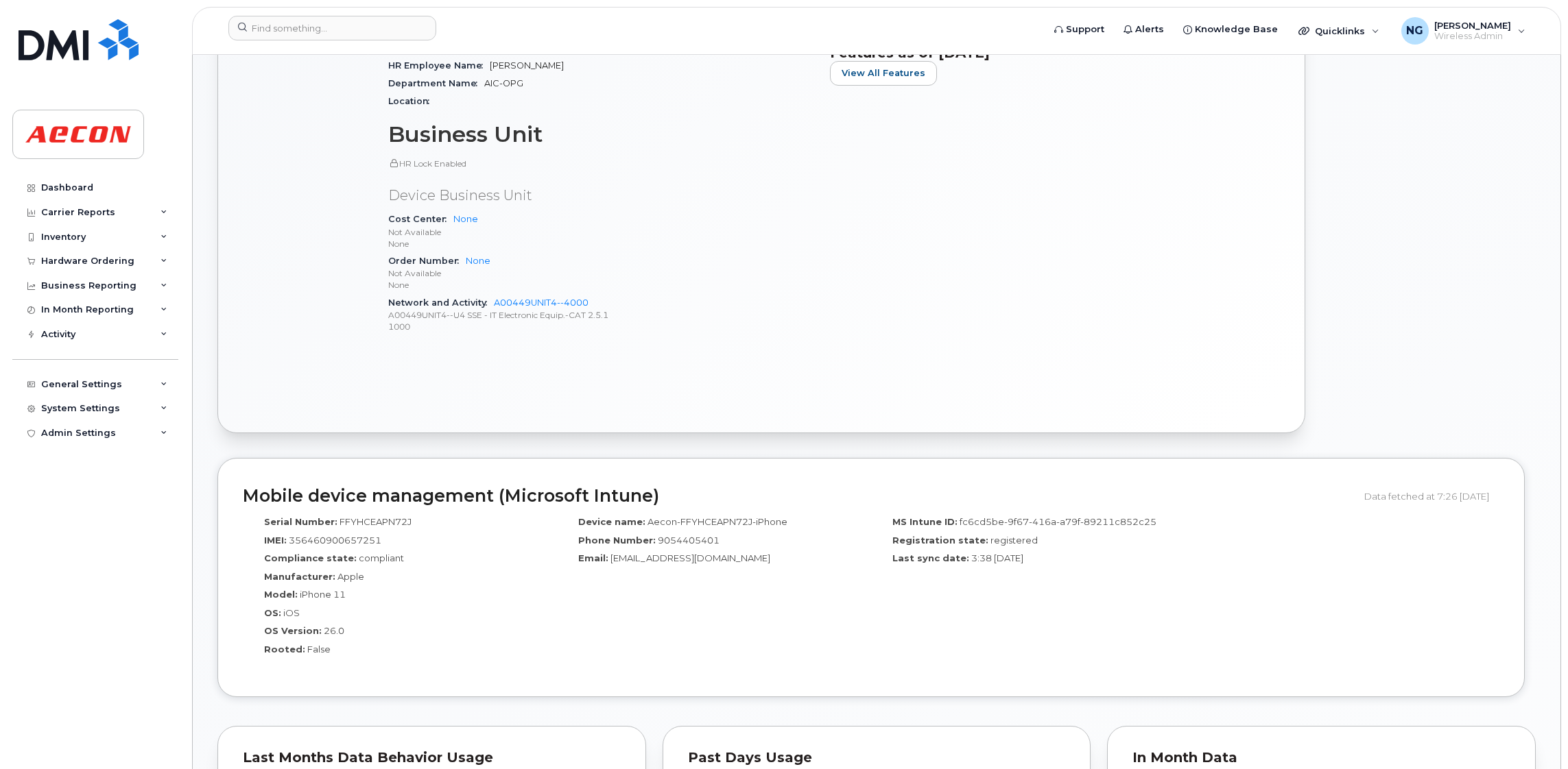
click at [726, 268] on p "Not Available" at bounding box center [601, 273] width 426 height 12
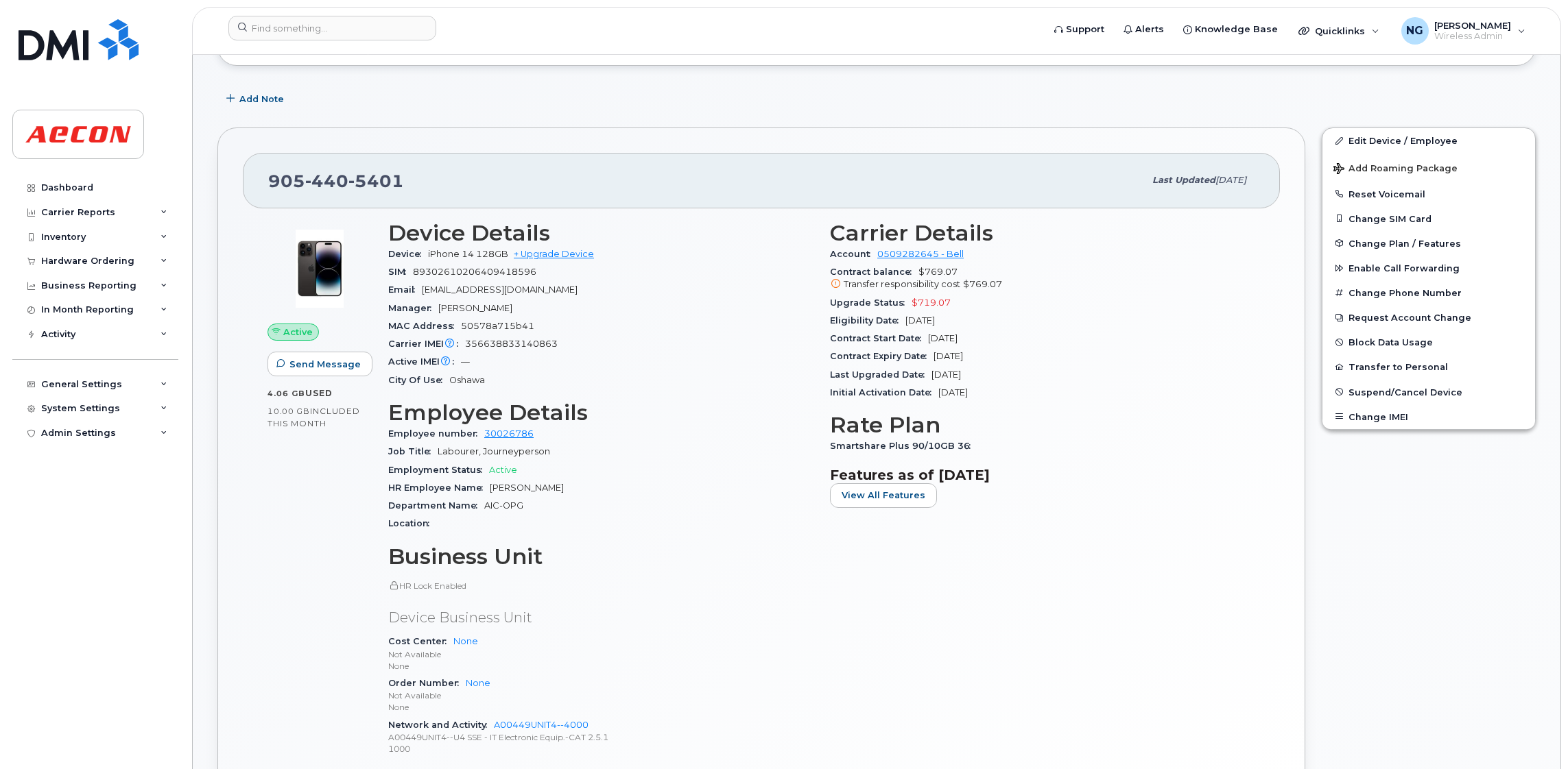
scroll to position [0, 0]
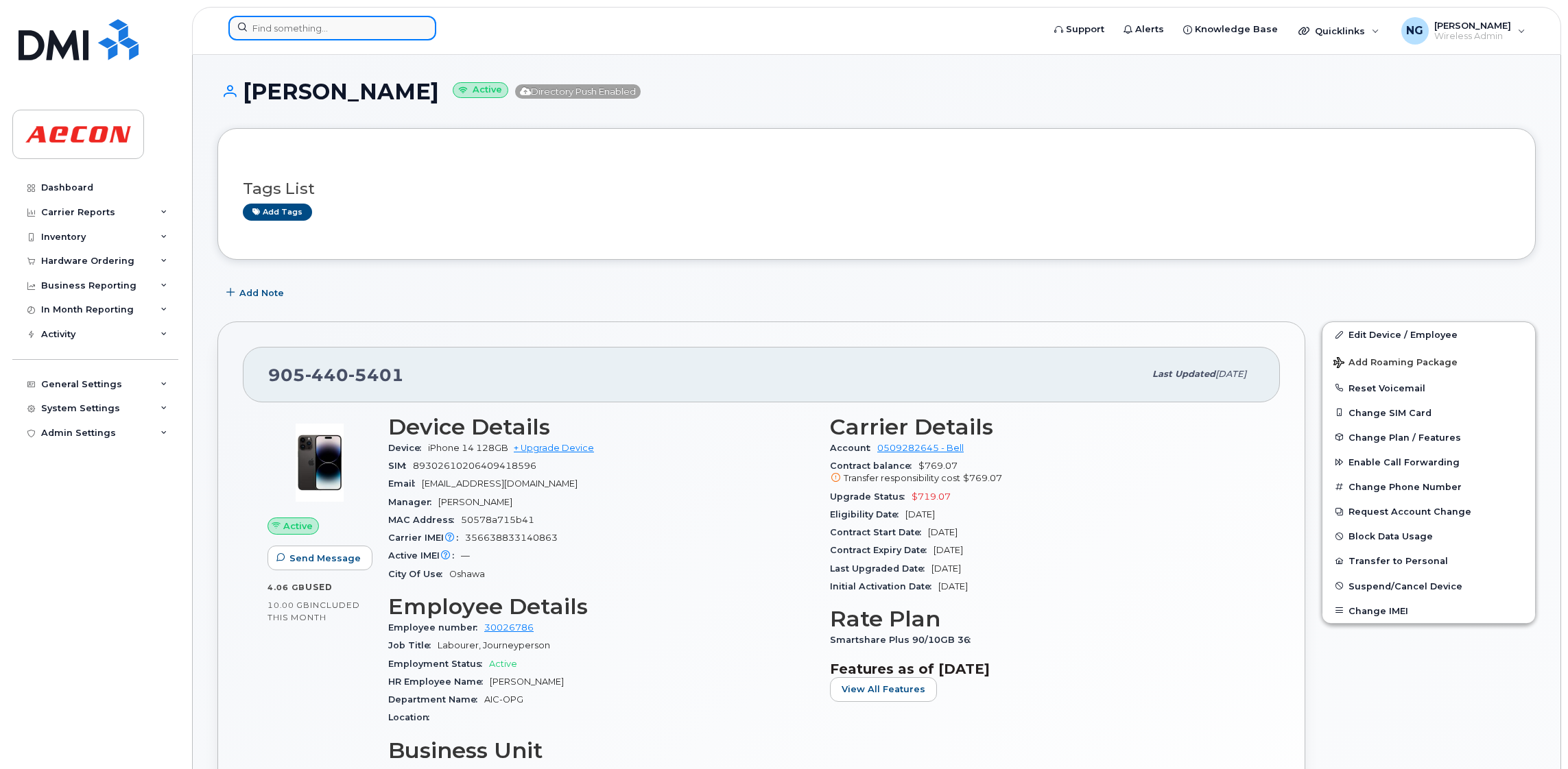
click at [335, 28] on input at bounding box center [333, 28] width 208 height 25
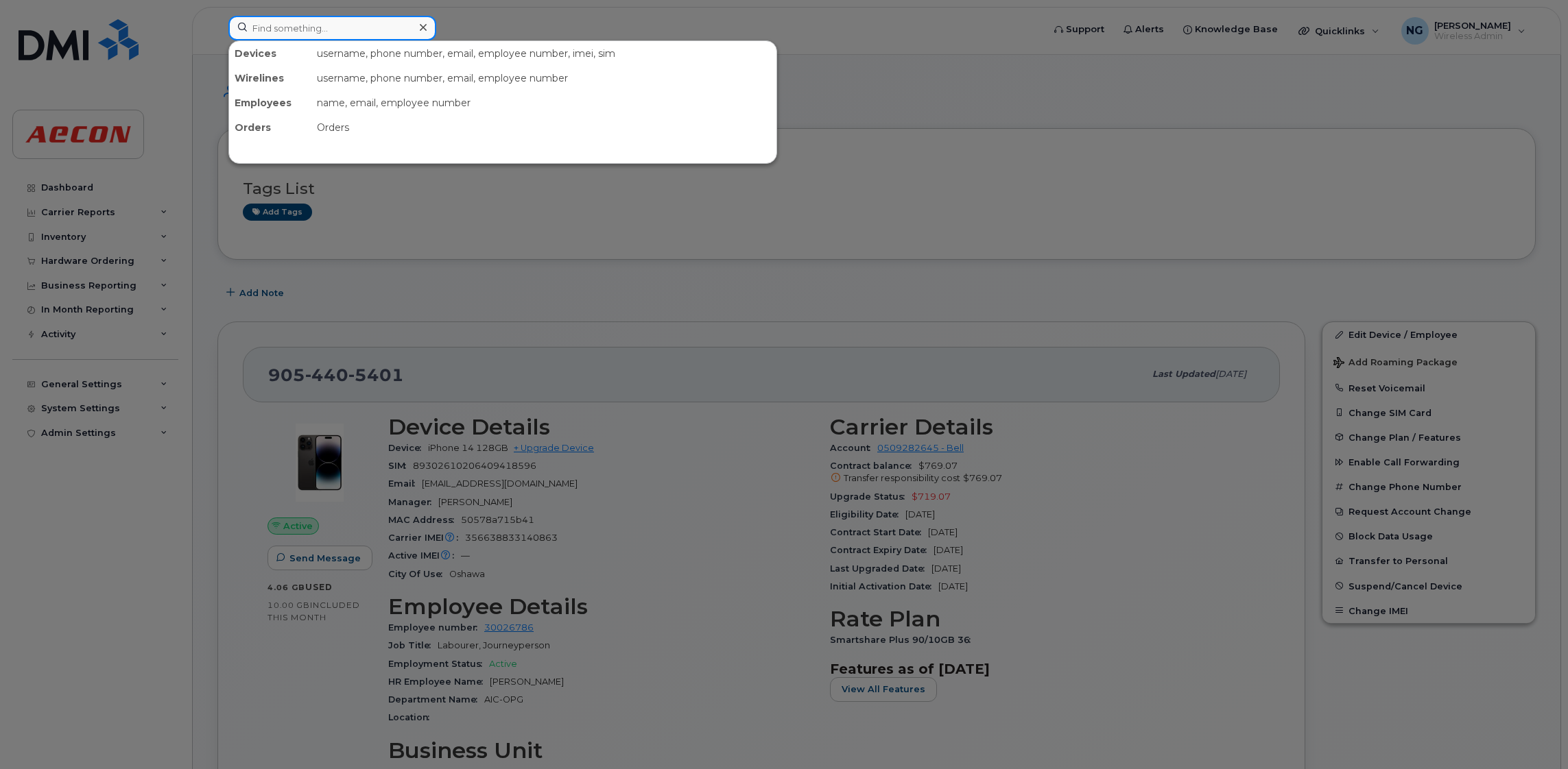
paste input "289-355-9541"
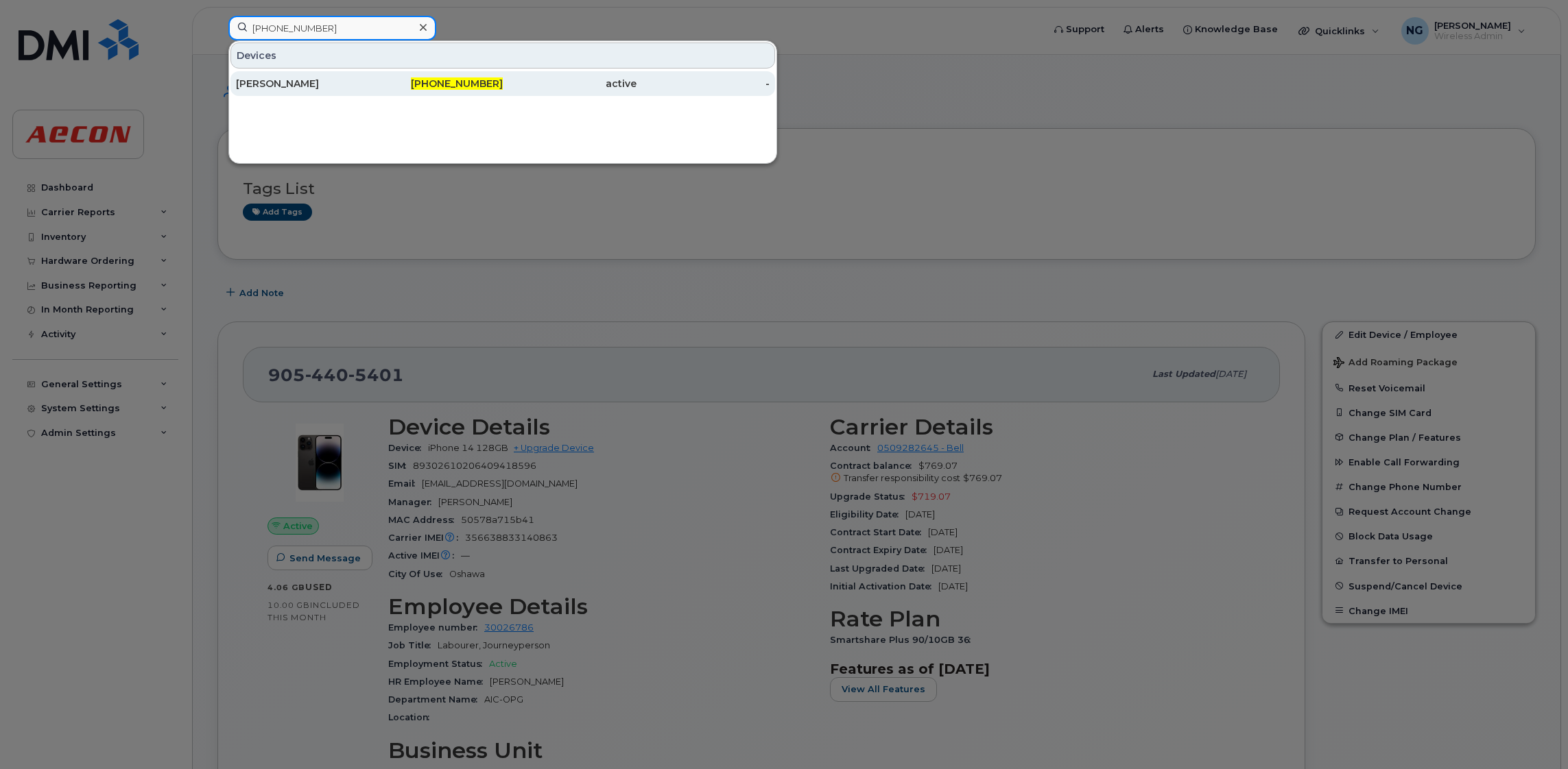
type input "289-355-9541"
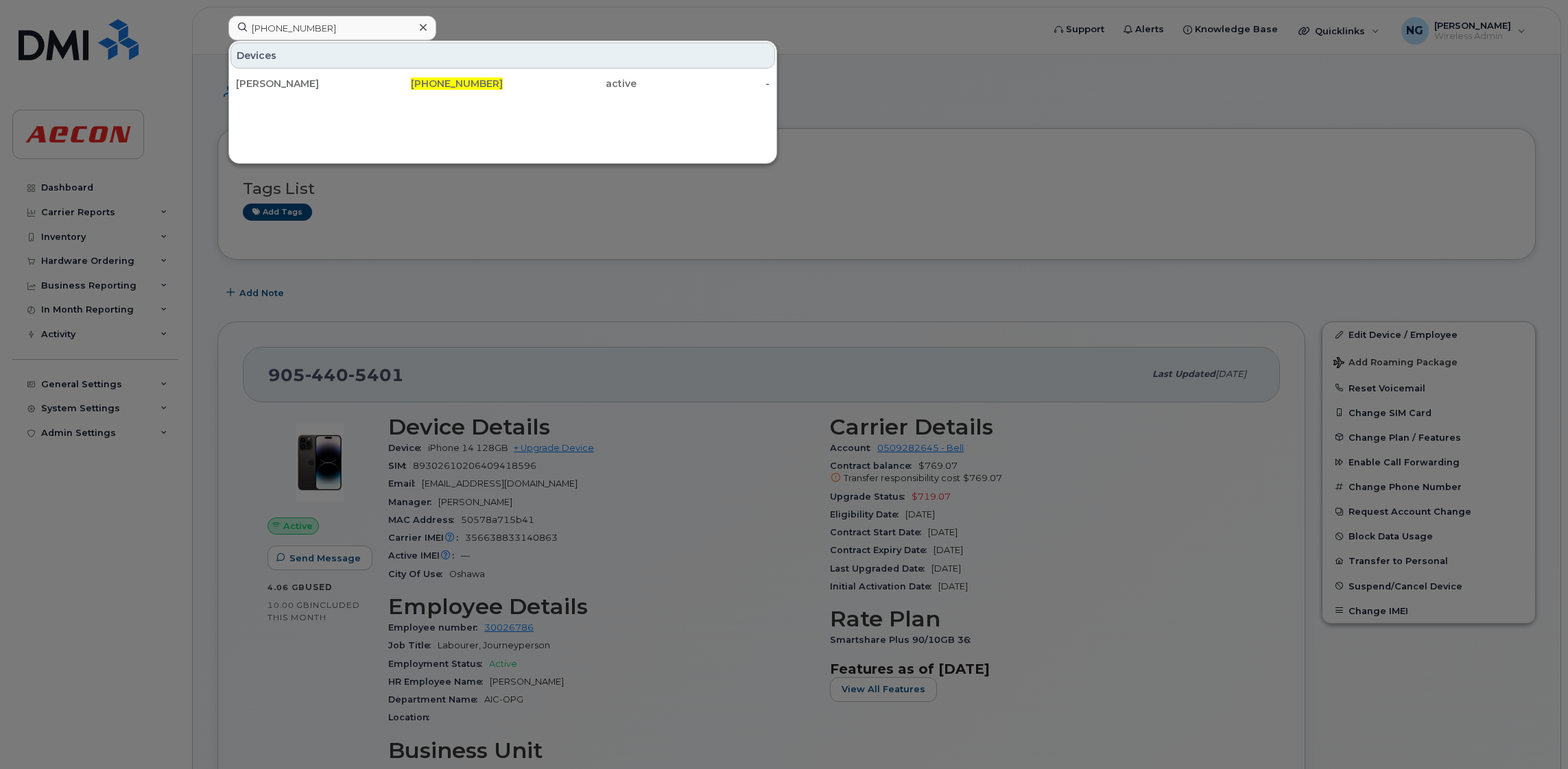
click at [483, 98] on div "Devices Patrick Anderson 289-355-9541 active -" at bounding box center [503, 102] width 549 height 123
click at [475, 87] on span "289-355-9541" at bounding box center [457, 84] width 92 height 13
drag, startPoint x: 475, startPoint y: 87, endPoint x: 474, endPoint y: 75, distance: 12.0
click at [475, 87] on span "289-355-9541" at bounding box center [457, 84] width 92 height 13
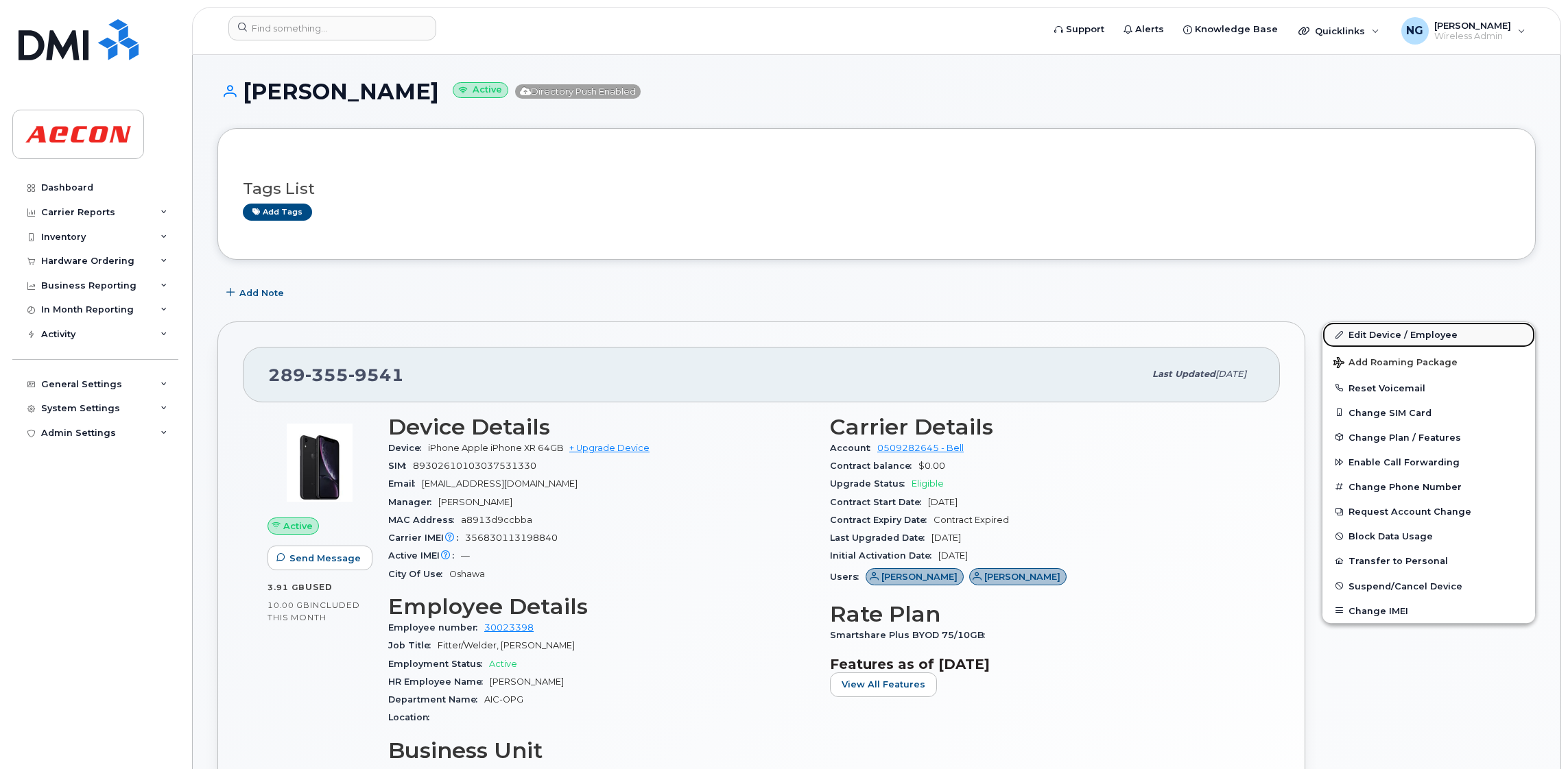
click at [1402, 328] on link "Edit Device / Employee" at bounding box center [1428, 334] width 213 height 25
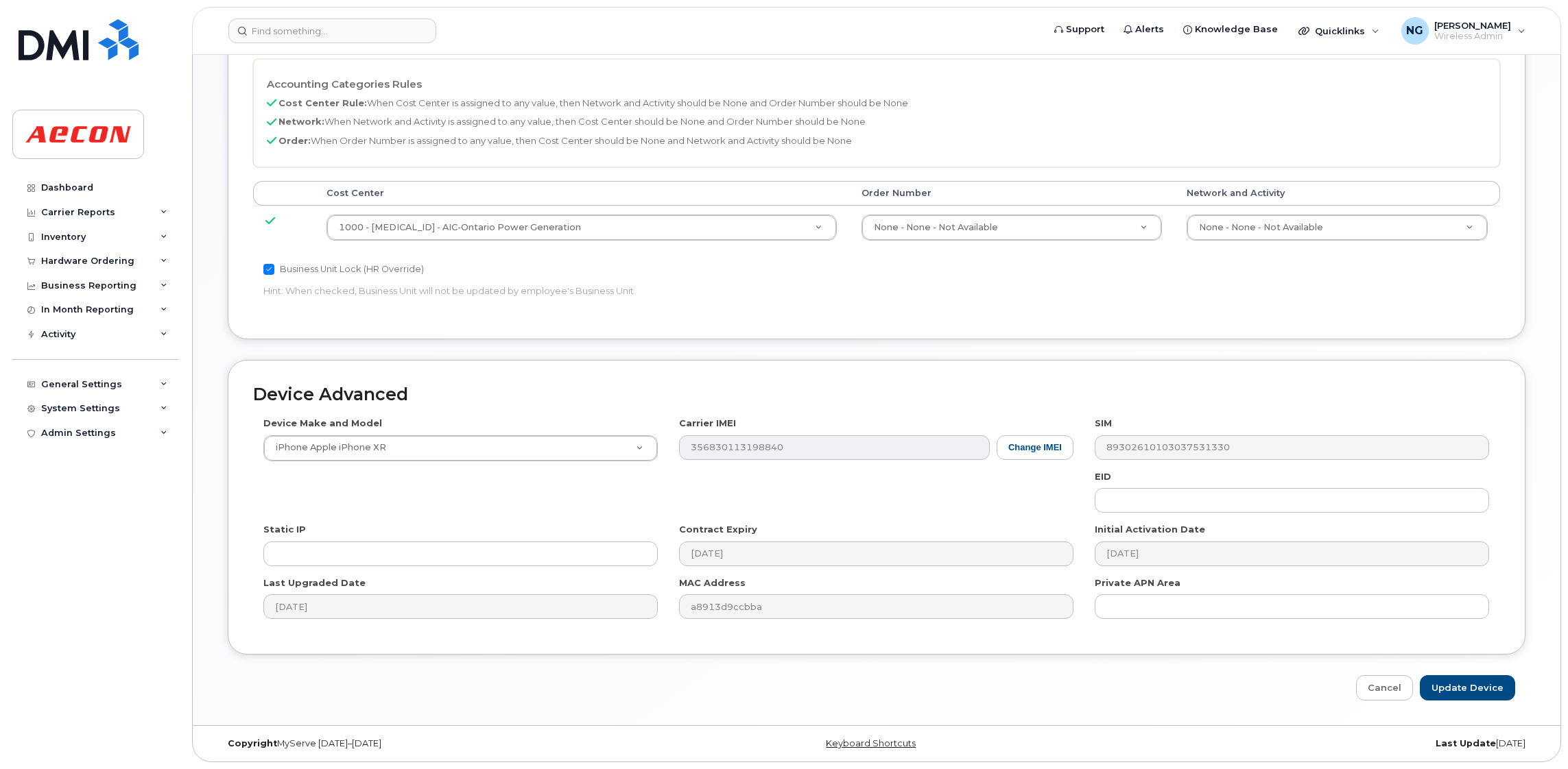
scroll to position [628, 0]
click at [1381, 682] on link "Cancel" at bounding box center [1385, 688] width 57 height 25
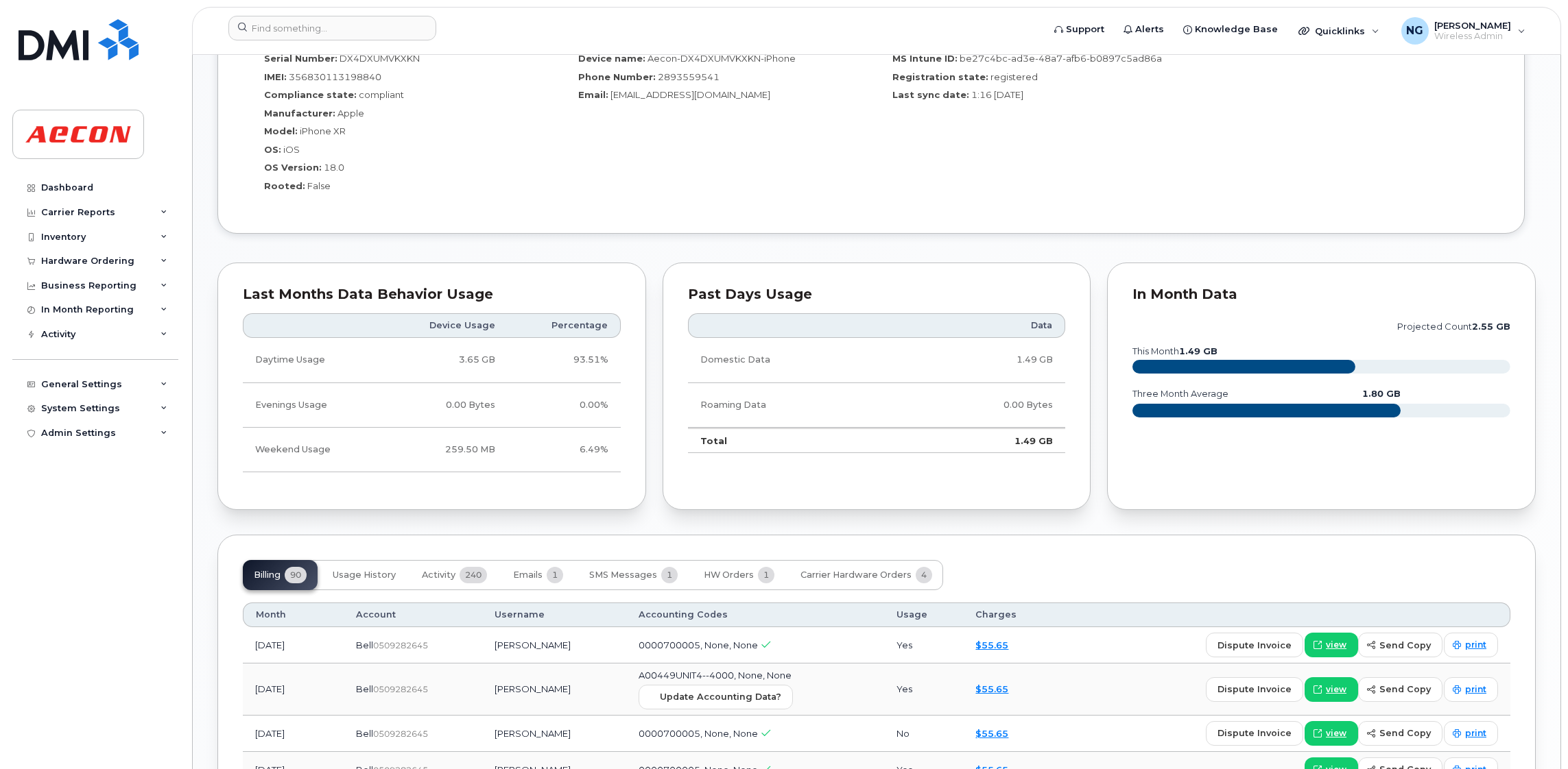
scroll to position [1233, 0]
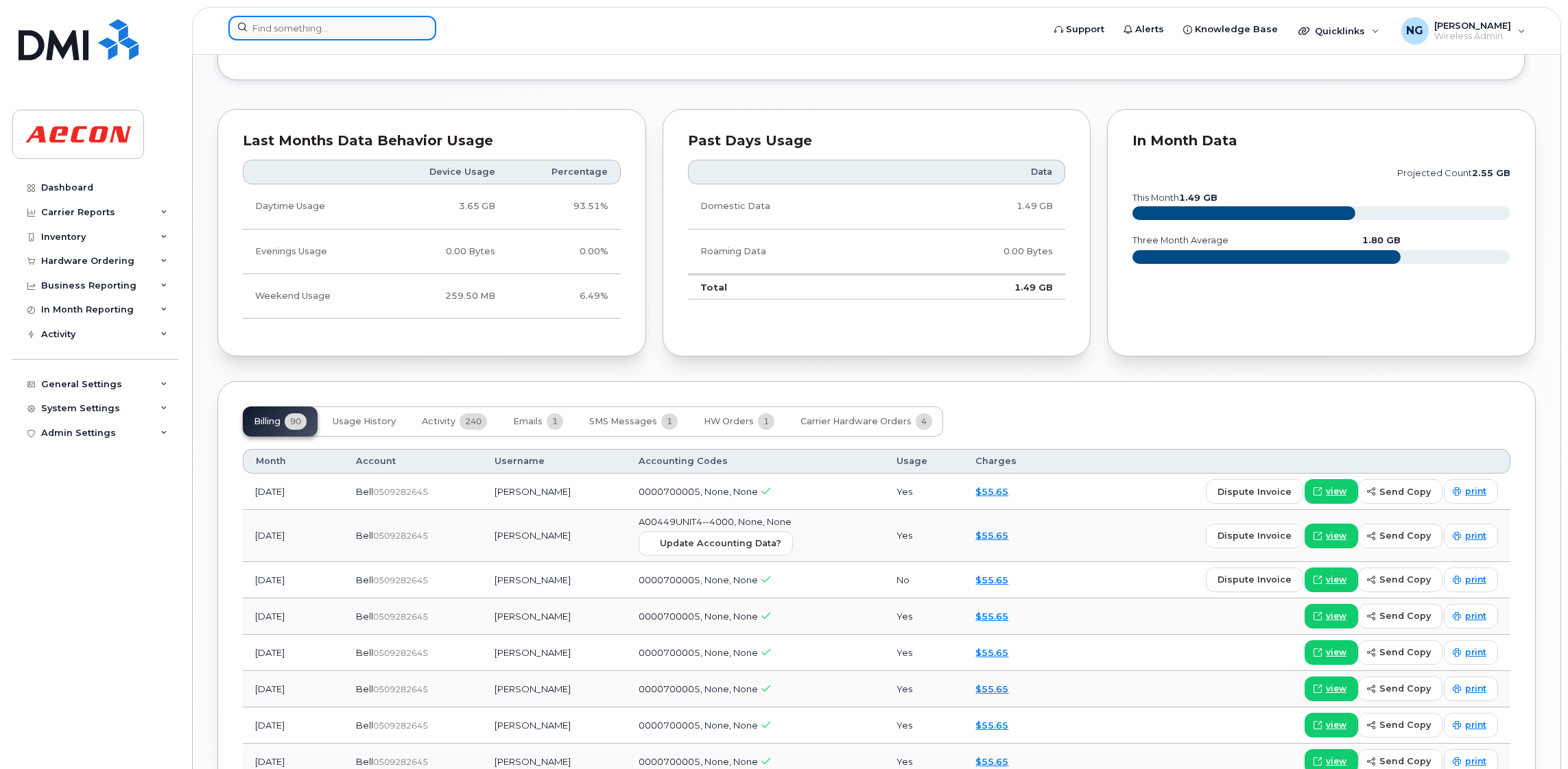
click at [273, 25] on input at bounding box center [333, 28] width 208 height 25
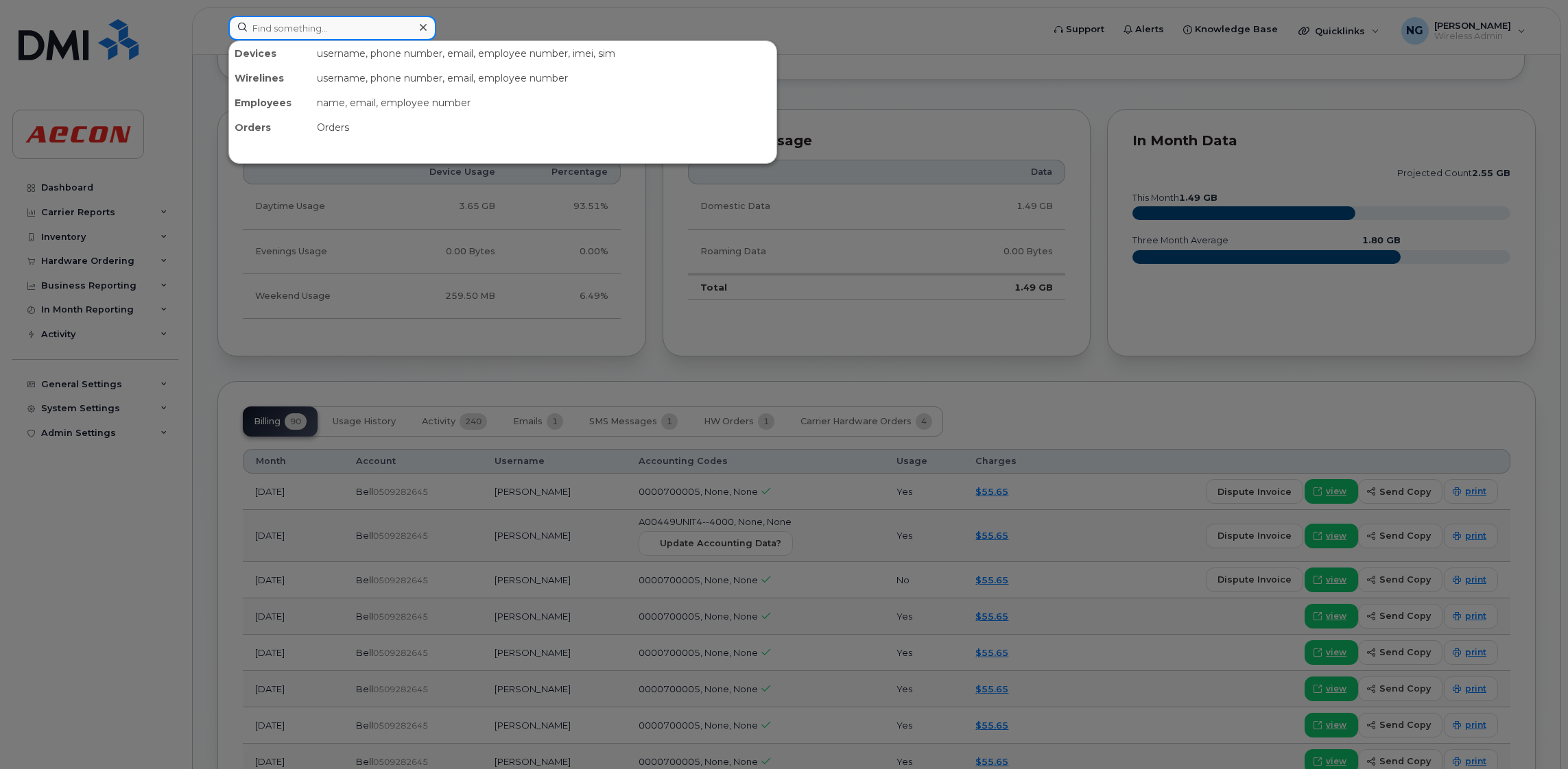
paste input "[PHONE_NUMBER]"
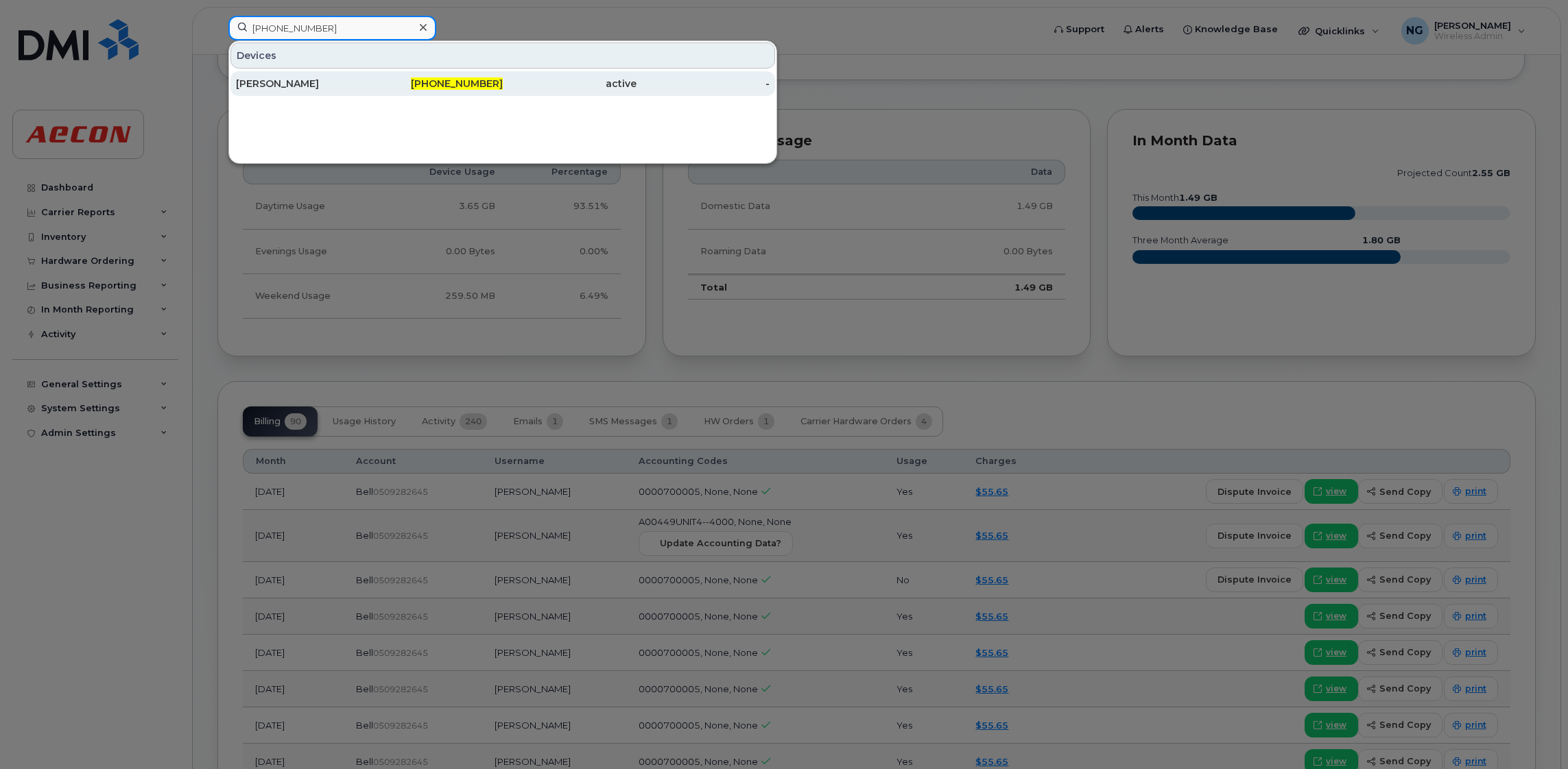
type input "289-356-0254"
click at [452, 78] on div "289-356-0254" at bounding box center [437, 83] width 133 height 13
drag, startPoint x: 452, startPoint y: 78, endPoint x: 510, endPoint y: 90, distance: 59.2
click at [452, 77] on div "289-356-0254" at bounding box center [437, 83] width 133 height 25
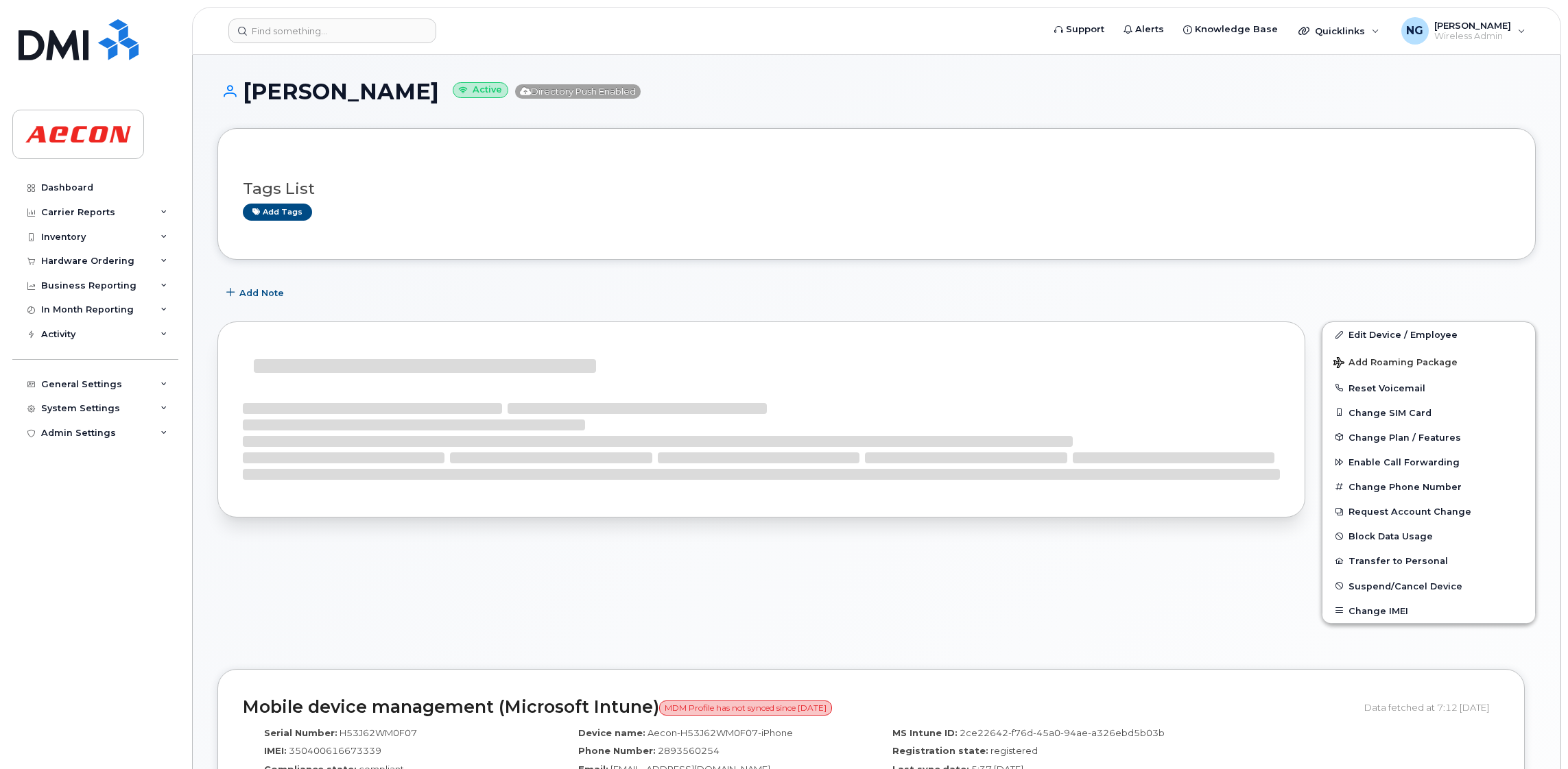
scroll to position [411, 0]
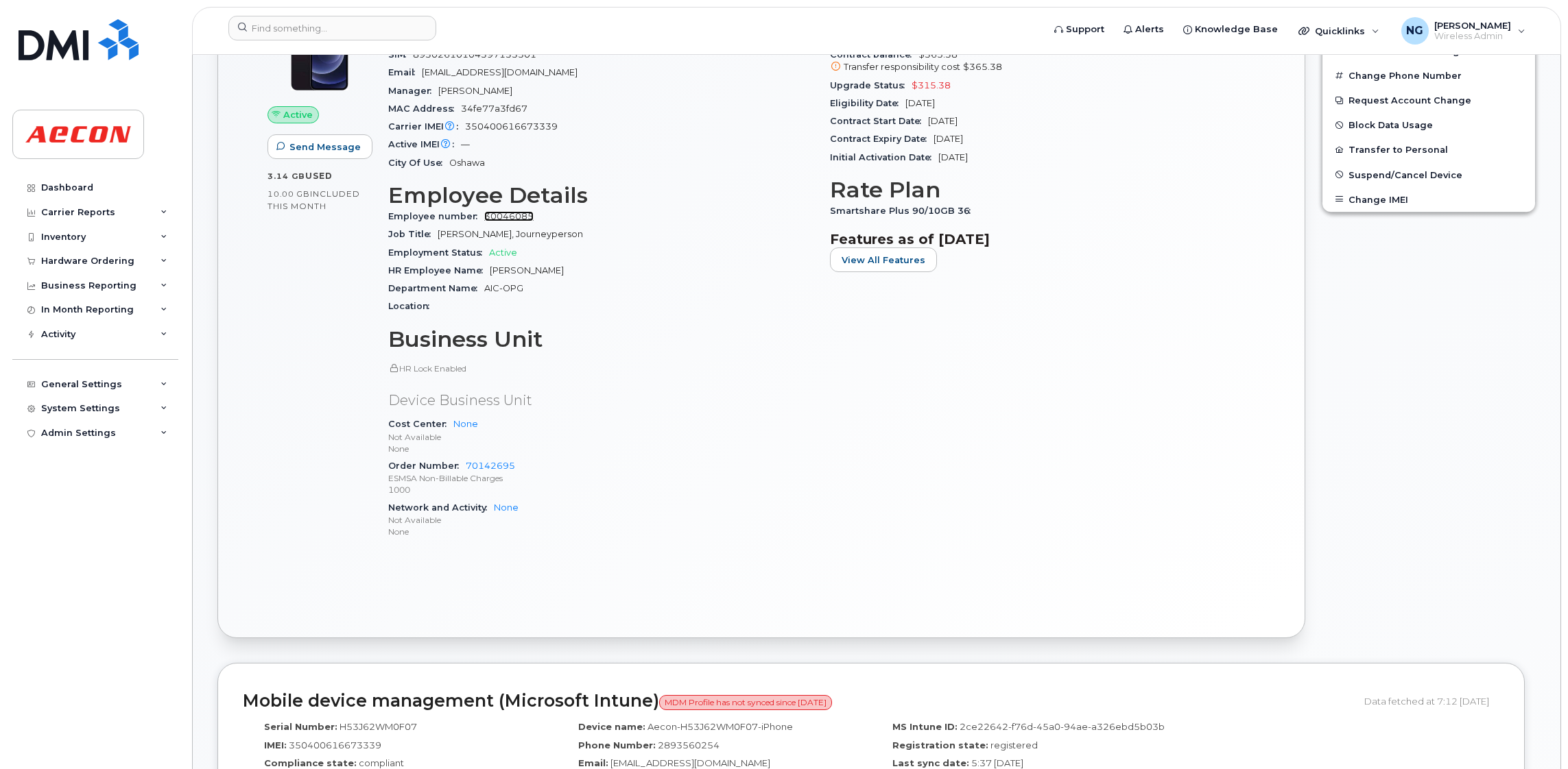
click at [525, 214] on link "30046085" at bounding box center [509, 216] width 49 height 10
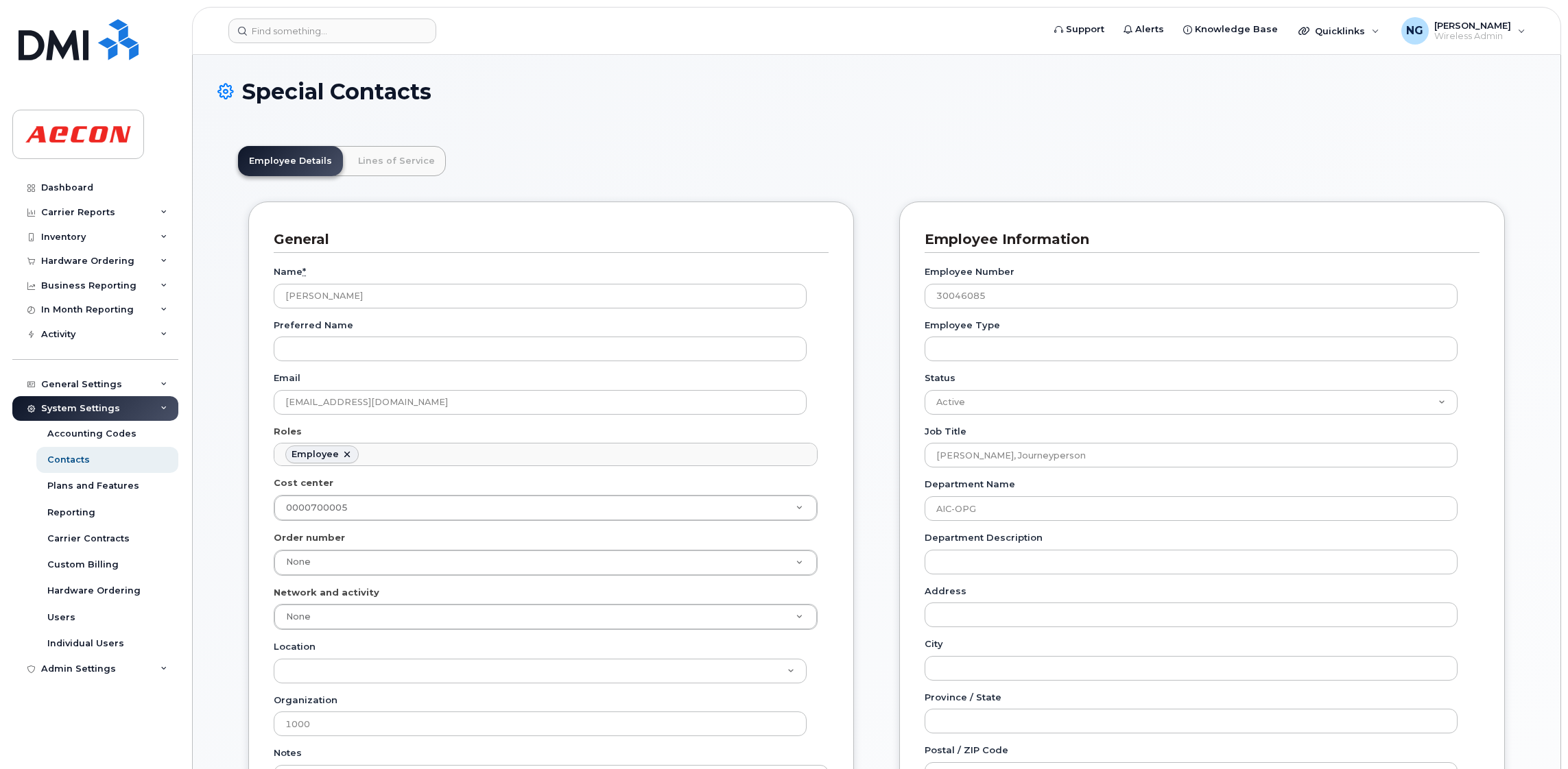
scroll to position [42, 0]
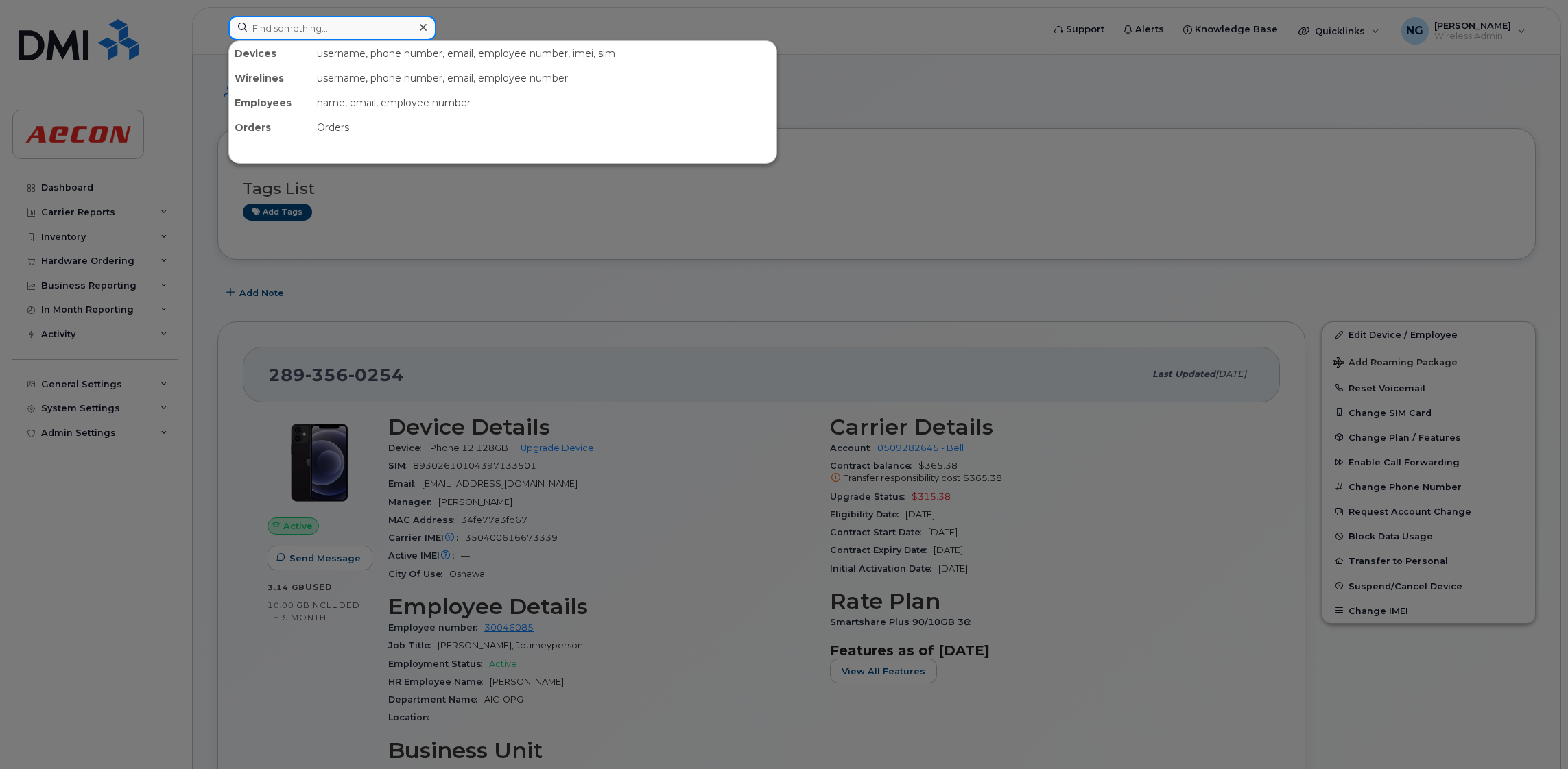
click at [264, 29] on input at bounding box center [333, 28] width 208 height 25
click at [353, 21] on input at bounding box center [333, 28] width 208 height 25
paste input "289-356-0661"
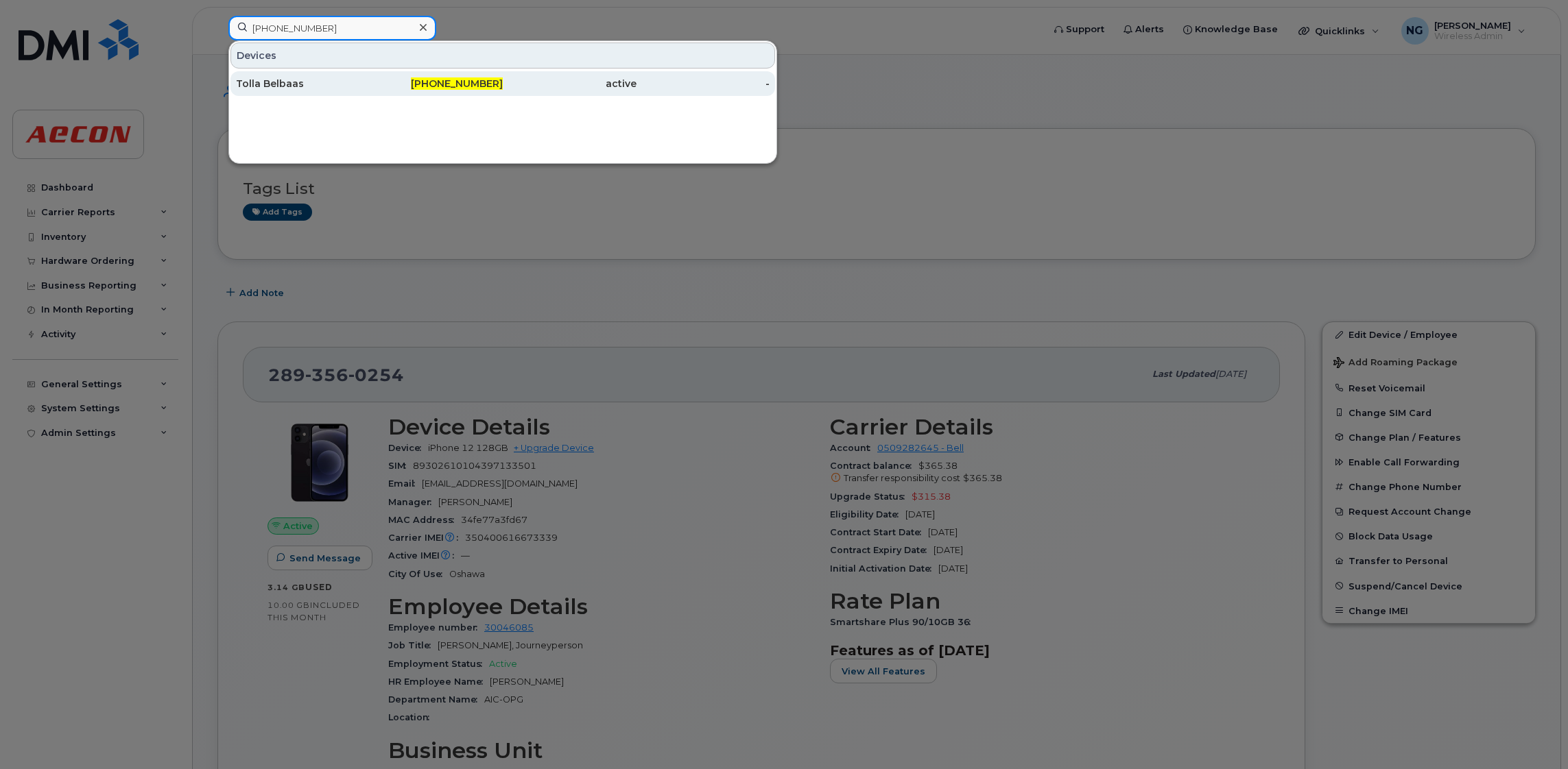
type input "289-356-0661"
click at [483, 78] on span "289-356-0661" at bounding box center [457, 84] width 92 height 13
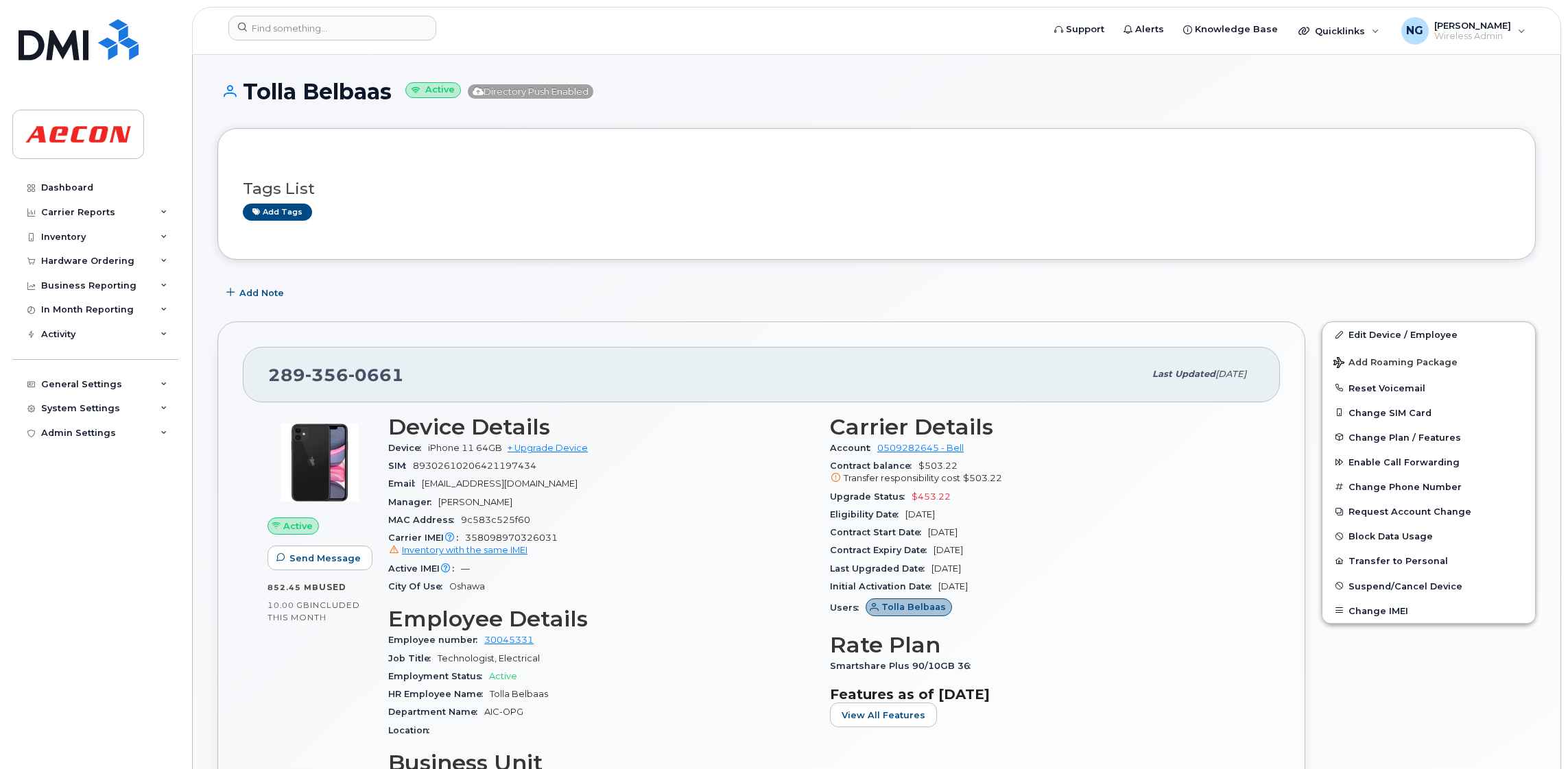
scroll to position [308, 0]
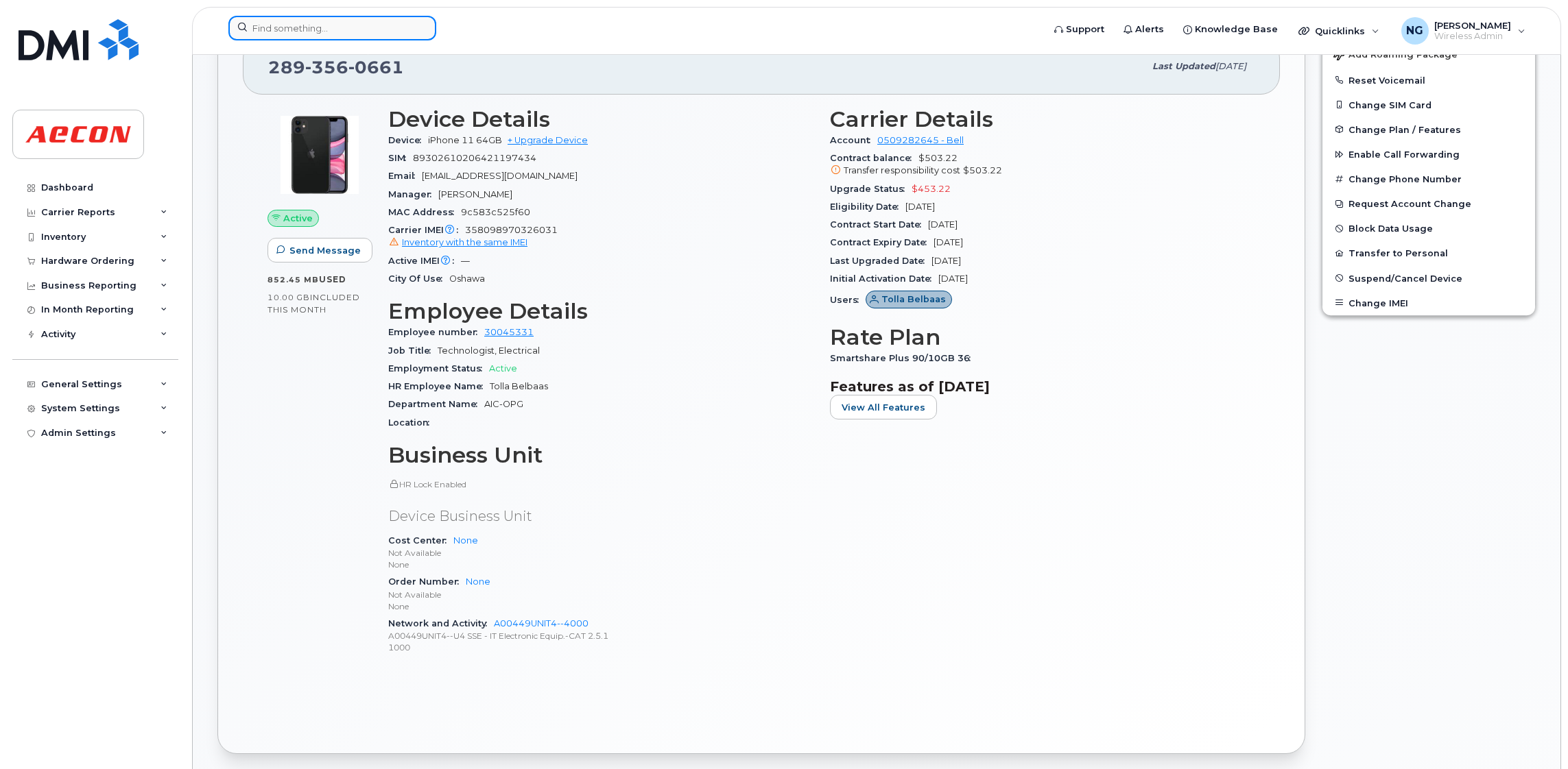
click at [339, 38] on input at bounding box center [333, 28] width 208 height 25
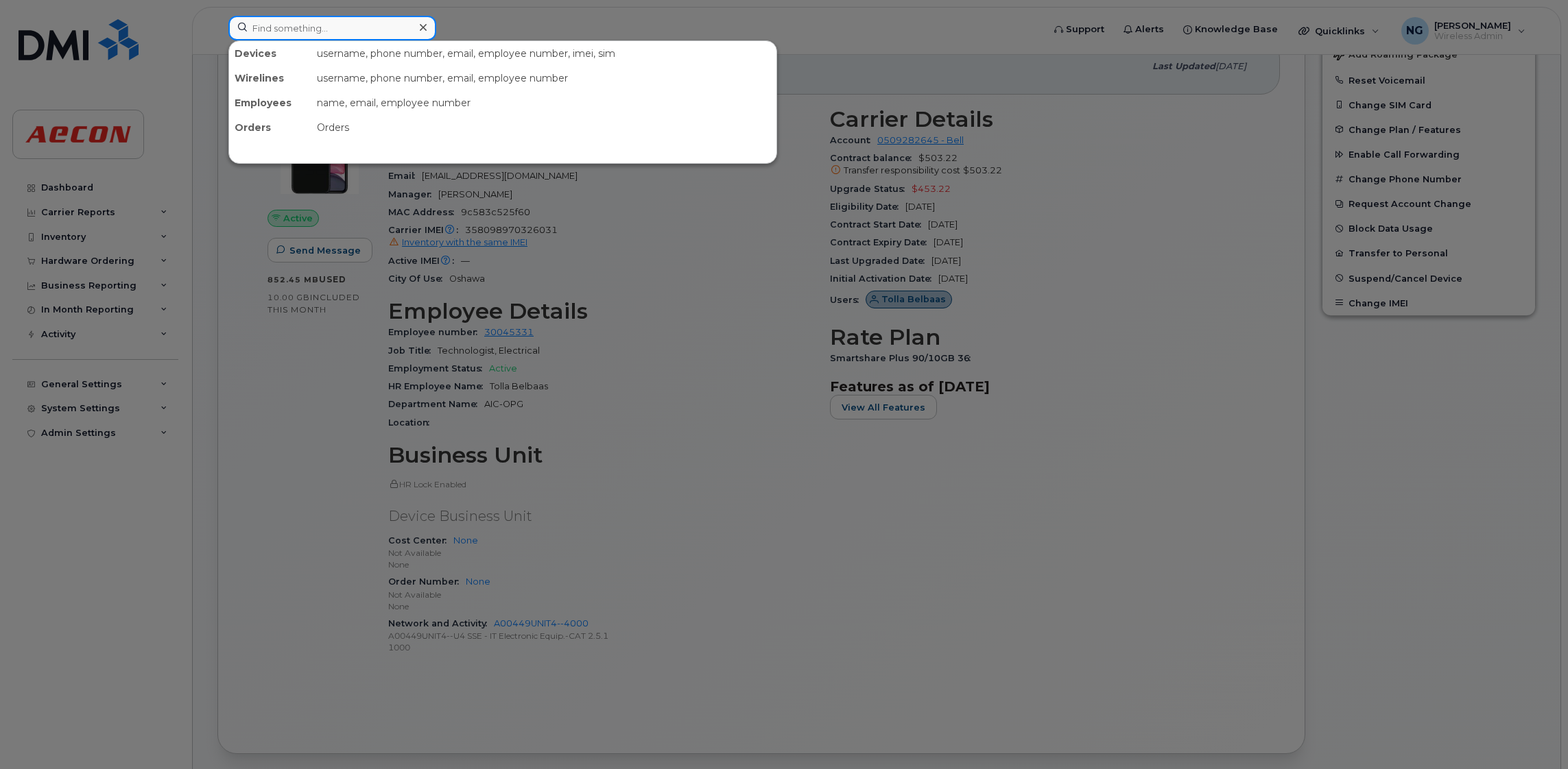
paste input "289-356-2807"
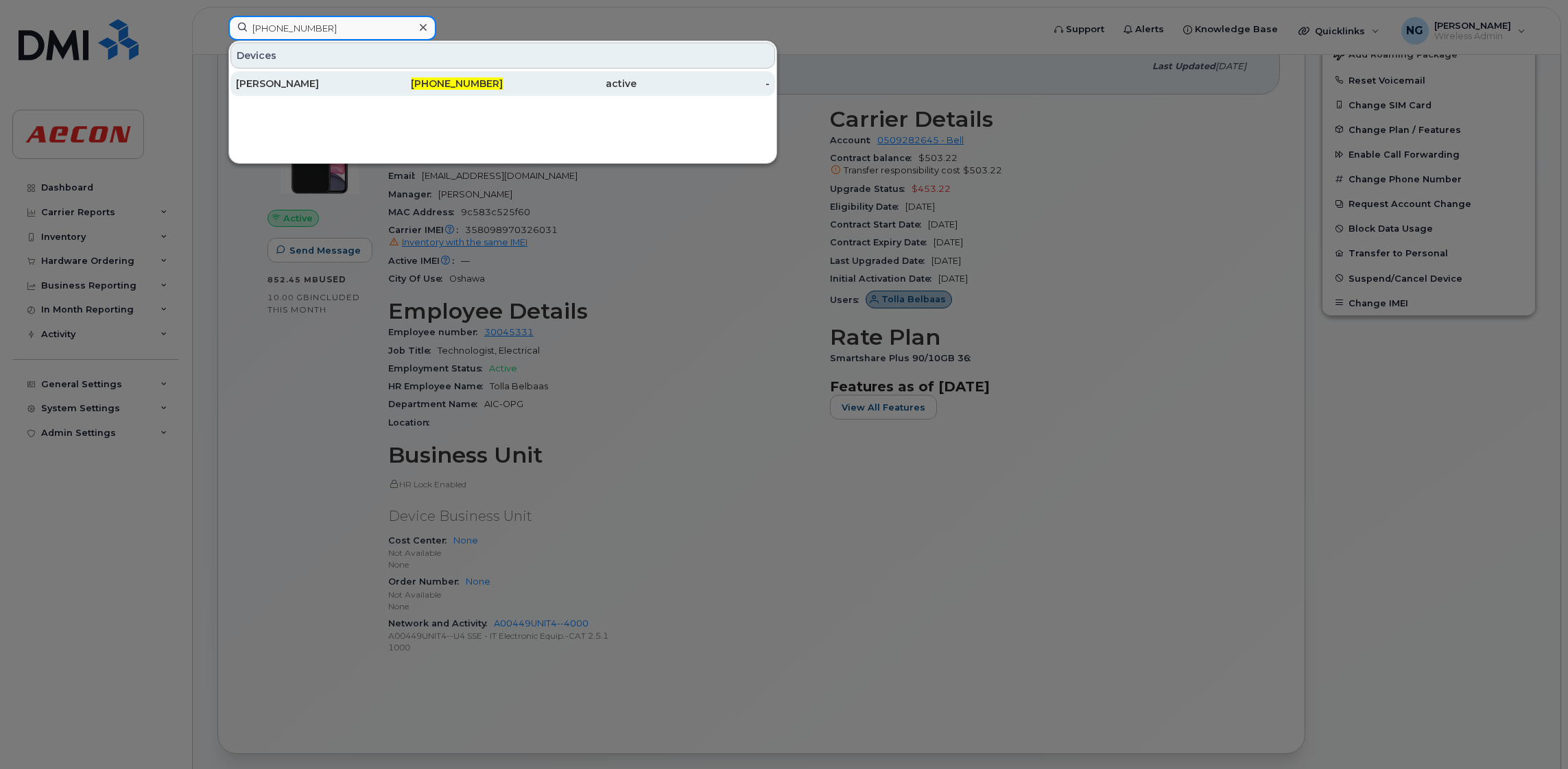
type input "289-356-2807"
click at [466, 79] on span "289-356-2807" at bounding box center [457, 84] width 92 height 13
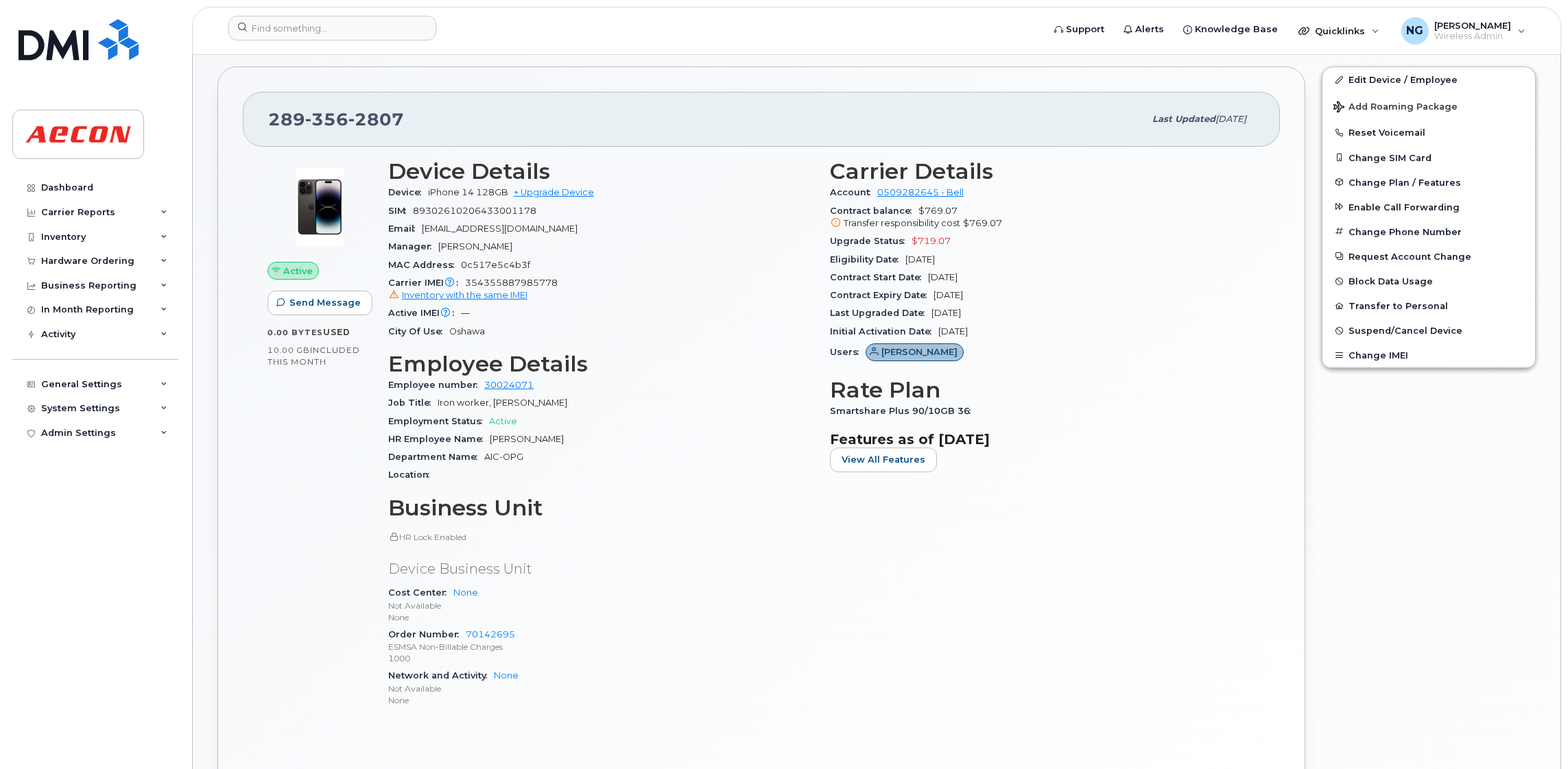
scroll to position [720, 0]
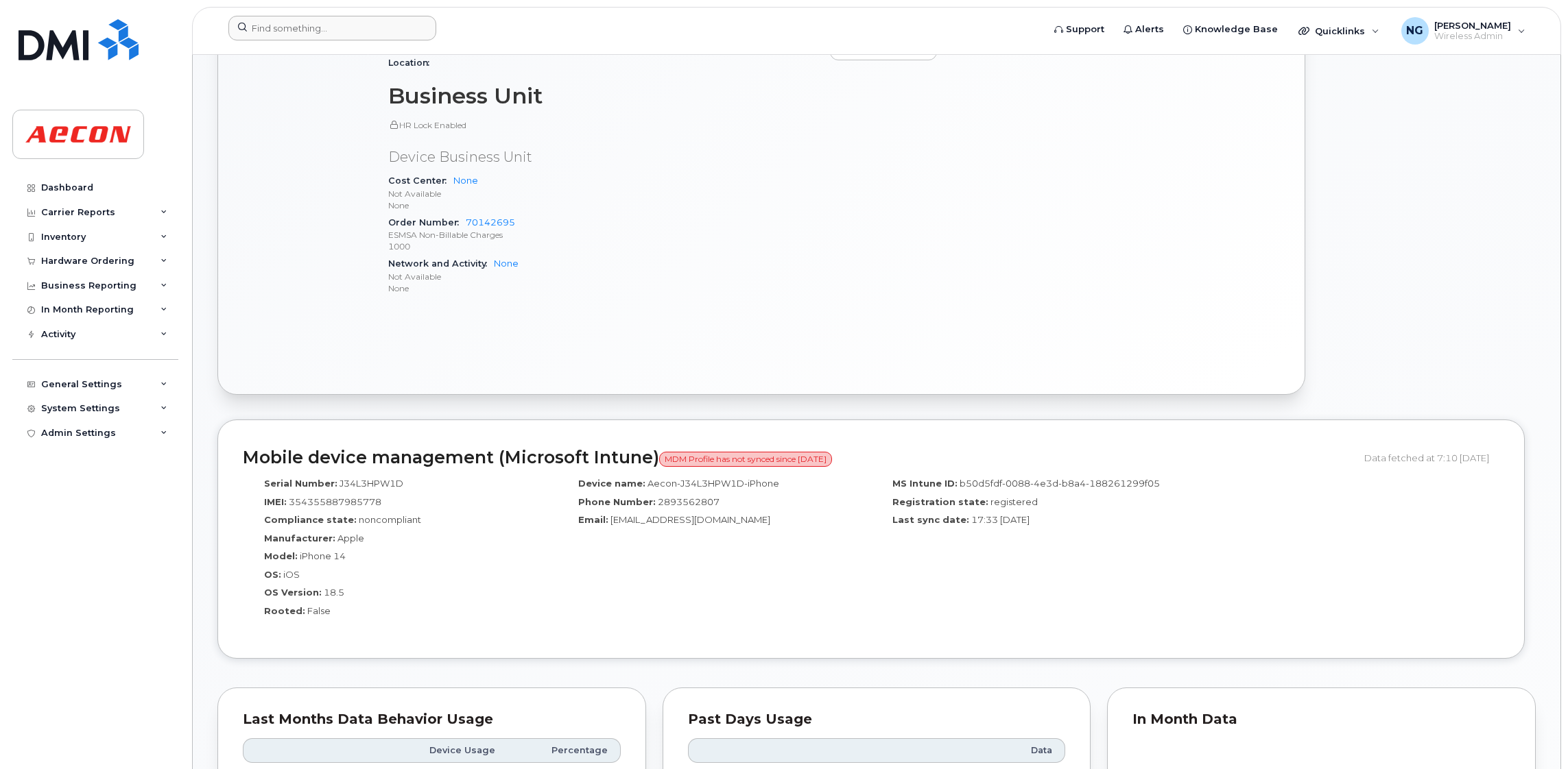
click at [339, 19] on header "Support Alerts Knowledge Base Quicklinks Suspend / Cancel Device Change SIM Car…" at bounding box center [876, 31] width 1369 height 48
click at [337, 25] on input at bounding box center [333, 28] width 208 height 25
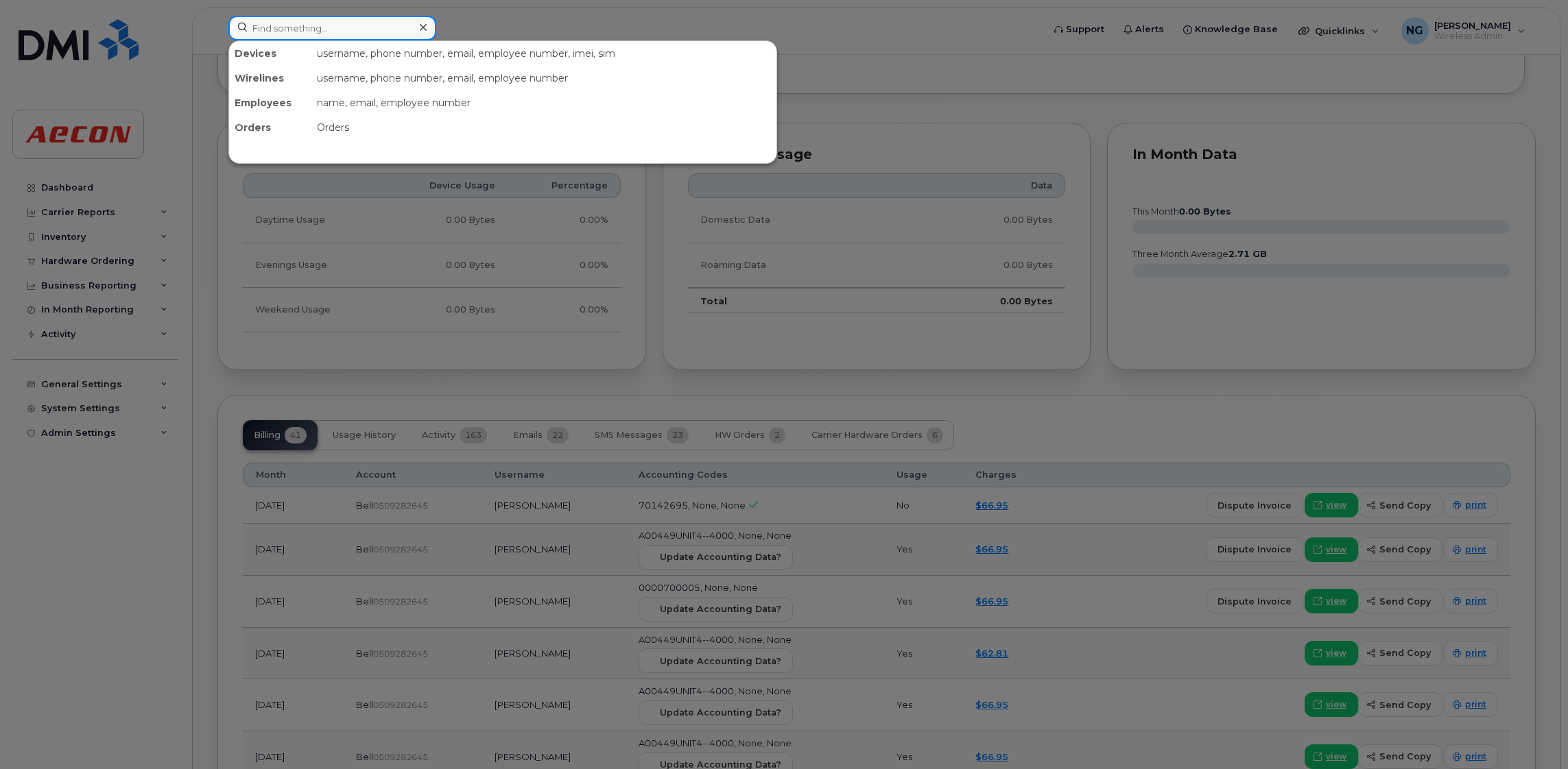
scroll to position [1440, 0]
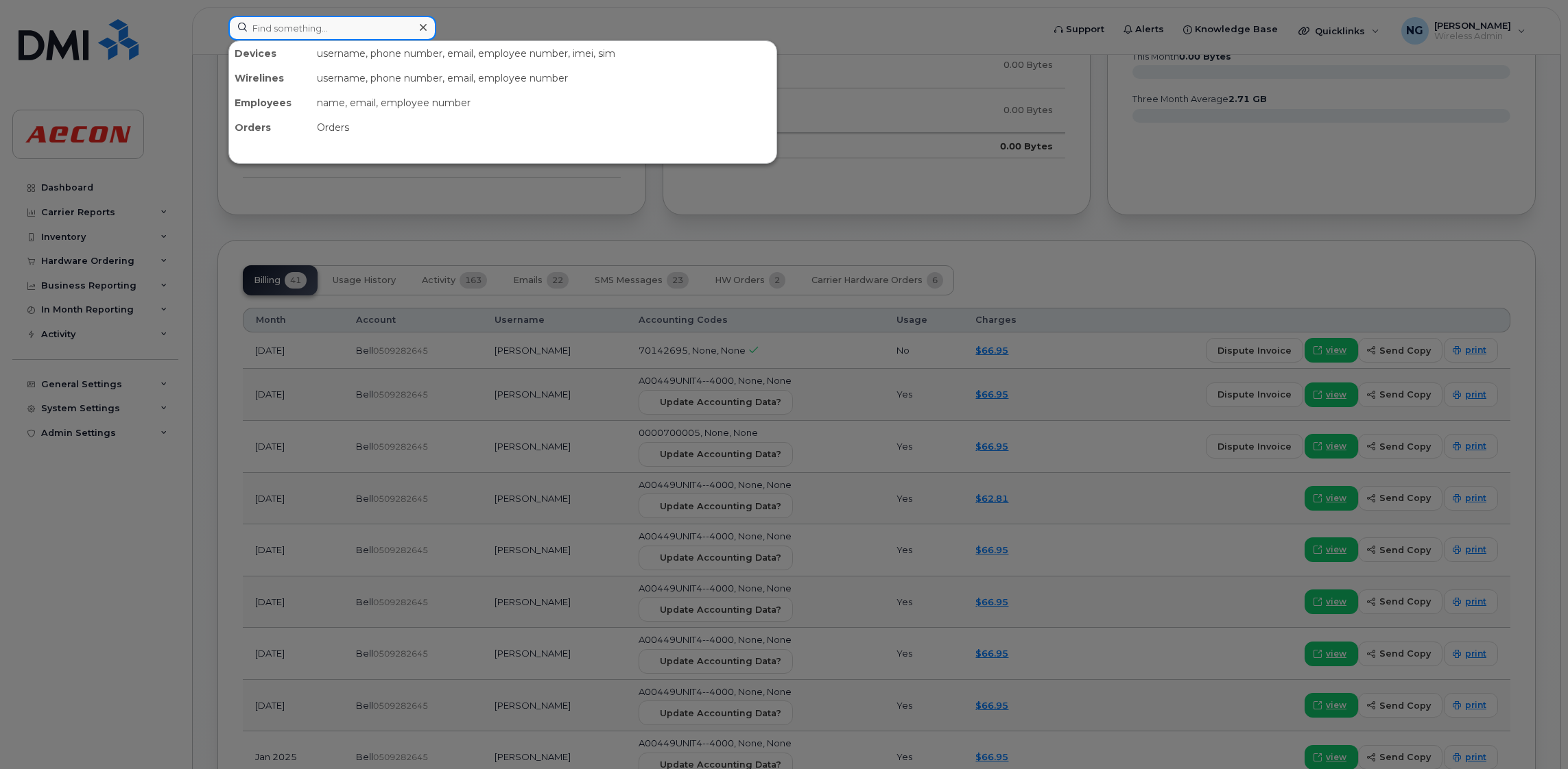
paste input "[PHONE_NUMBER]"
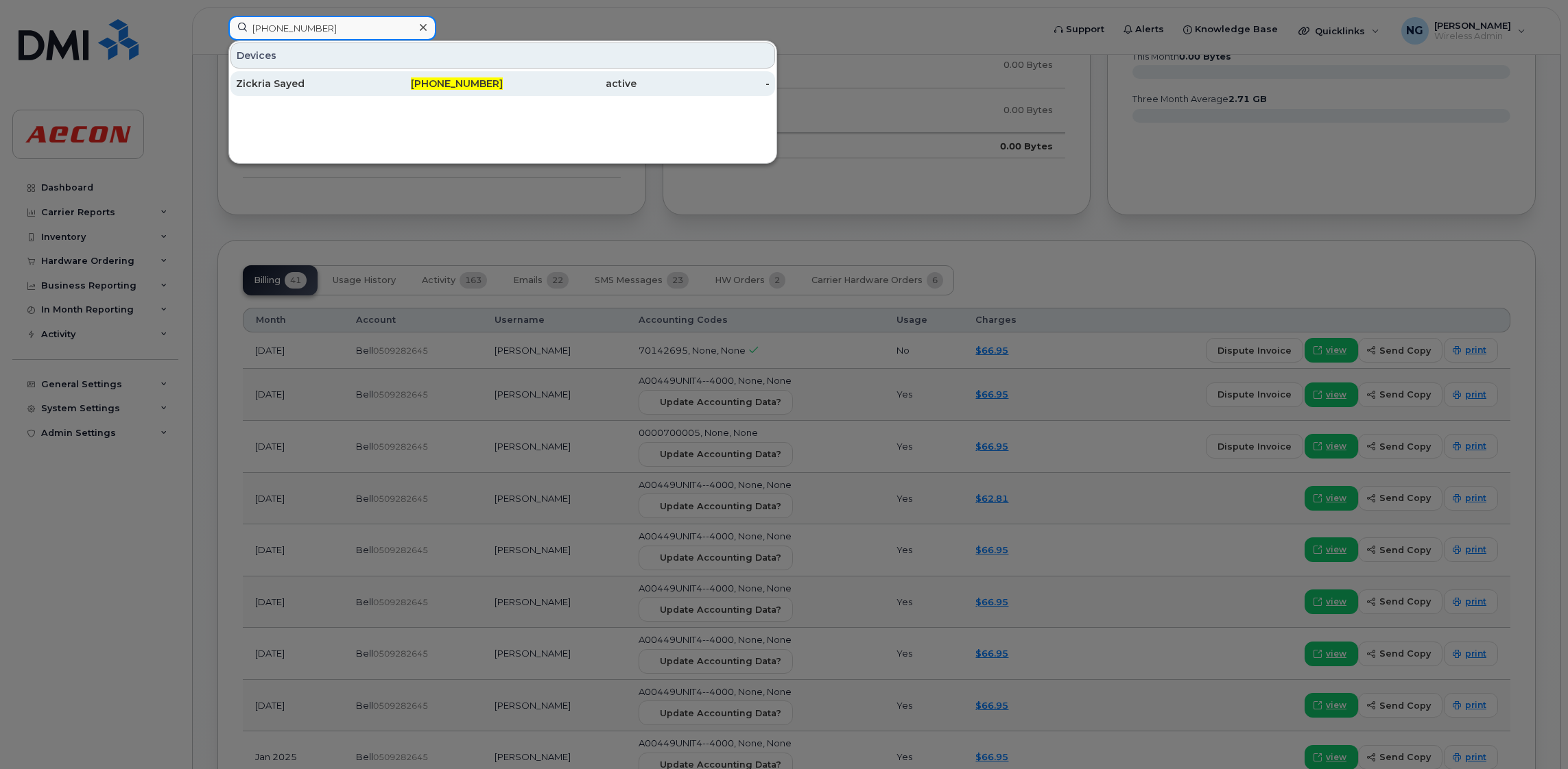
type input "[PHONE_NUMBER]"
click at [503, 89] on div "active" at bounding box center [569, 83] width 133 height 13
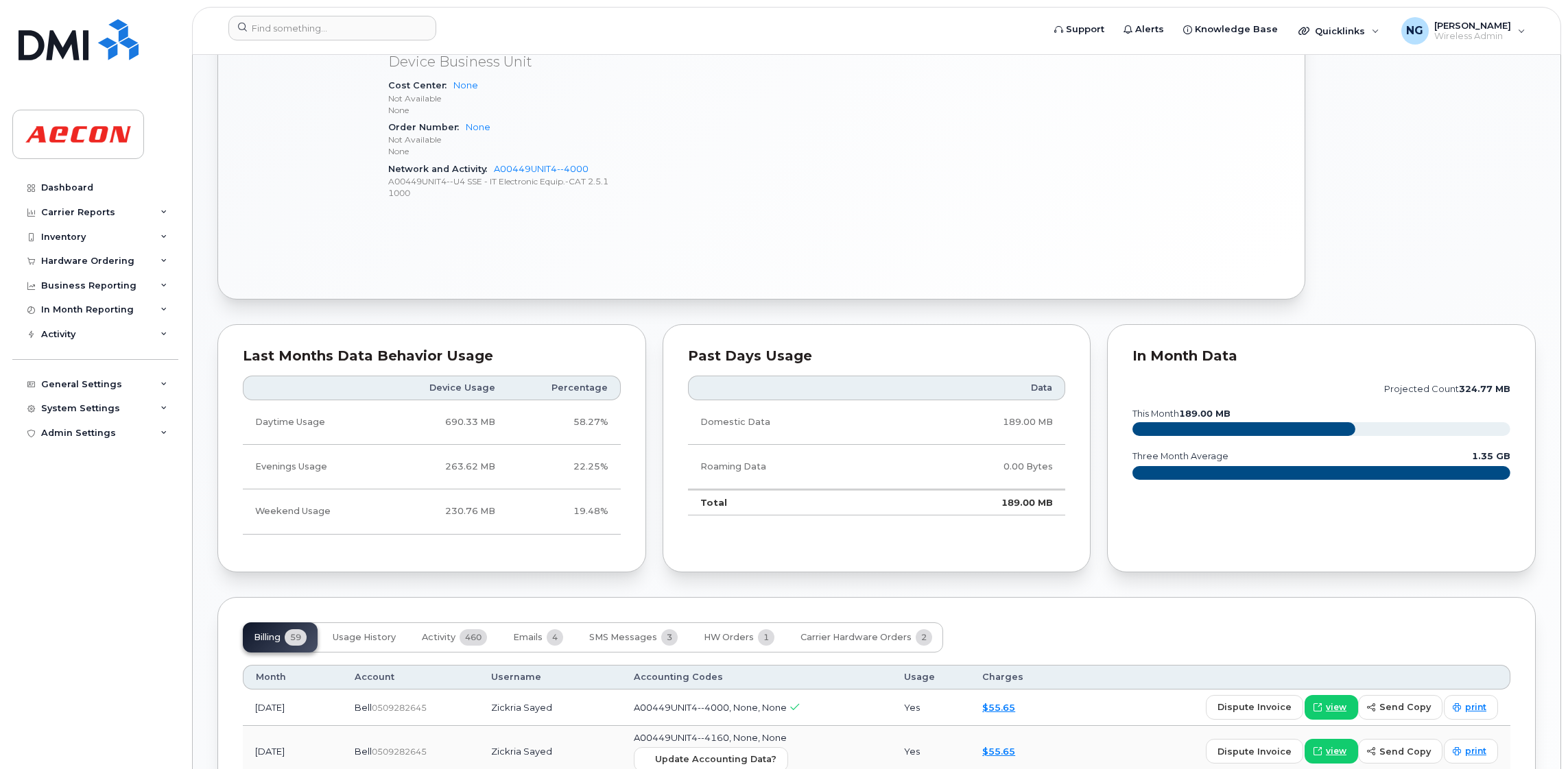
scroll to position [925, 0]
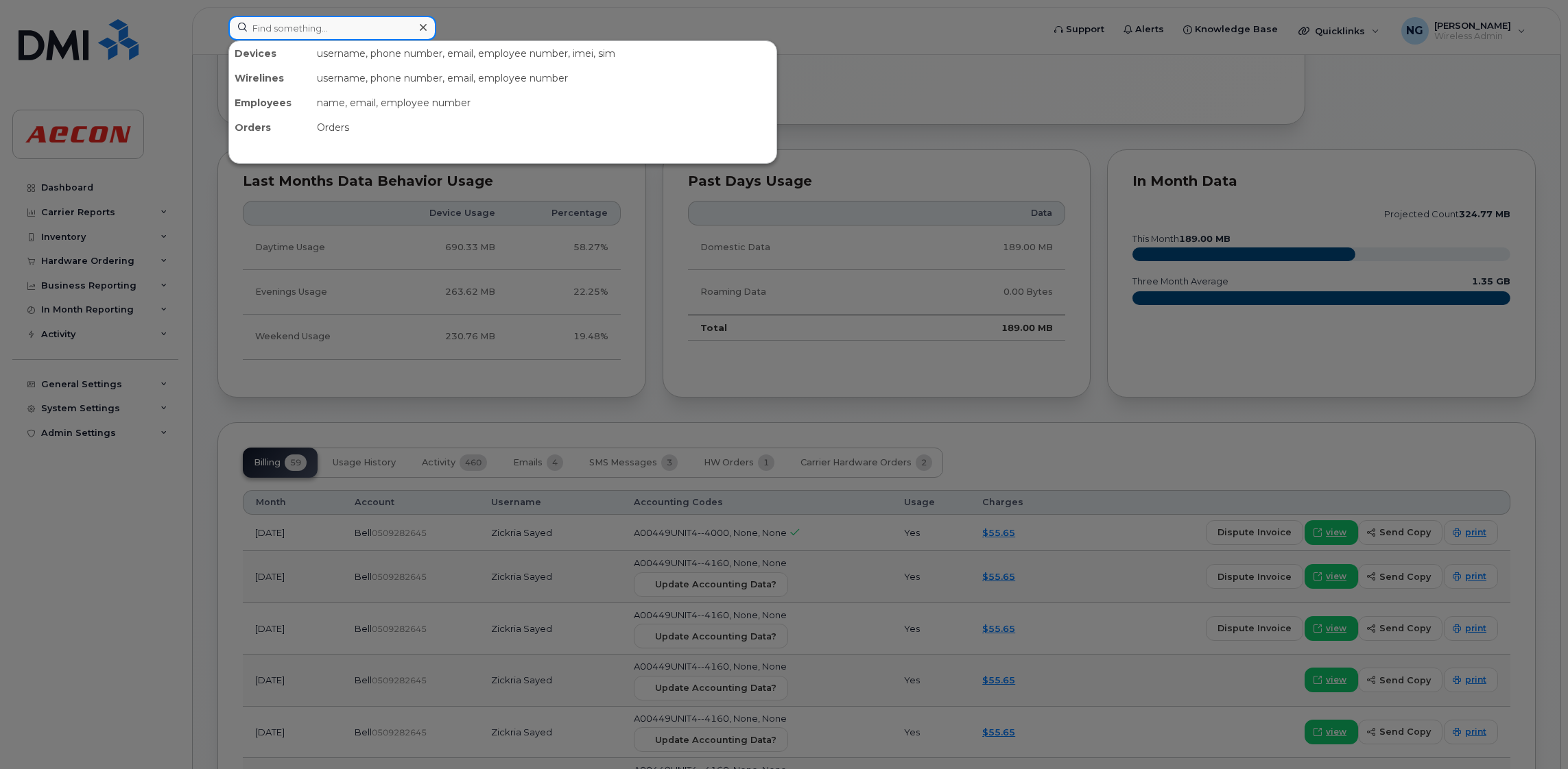
click at [306, 23] on input at bounding box center [333, 28] width 208 height 25
paste input "289-356-6589"
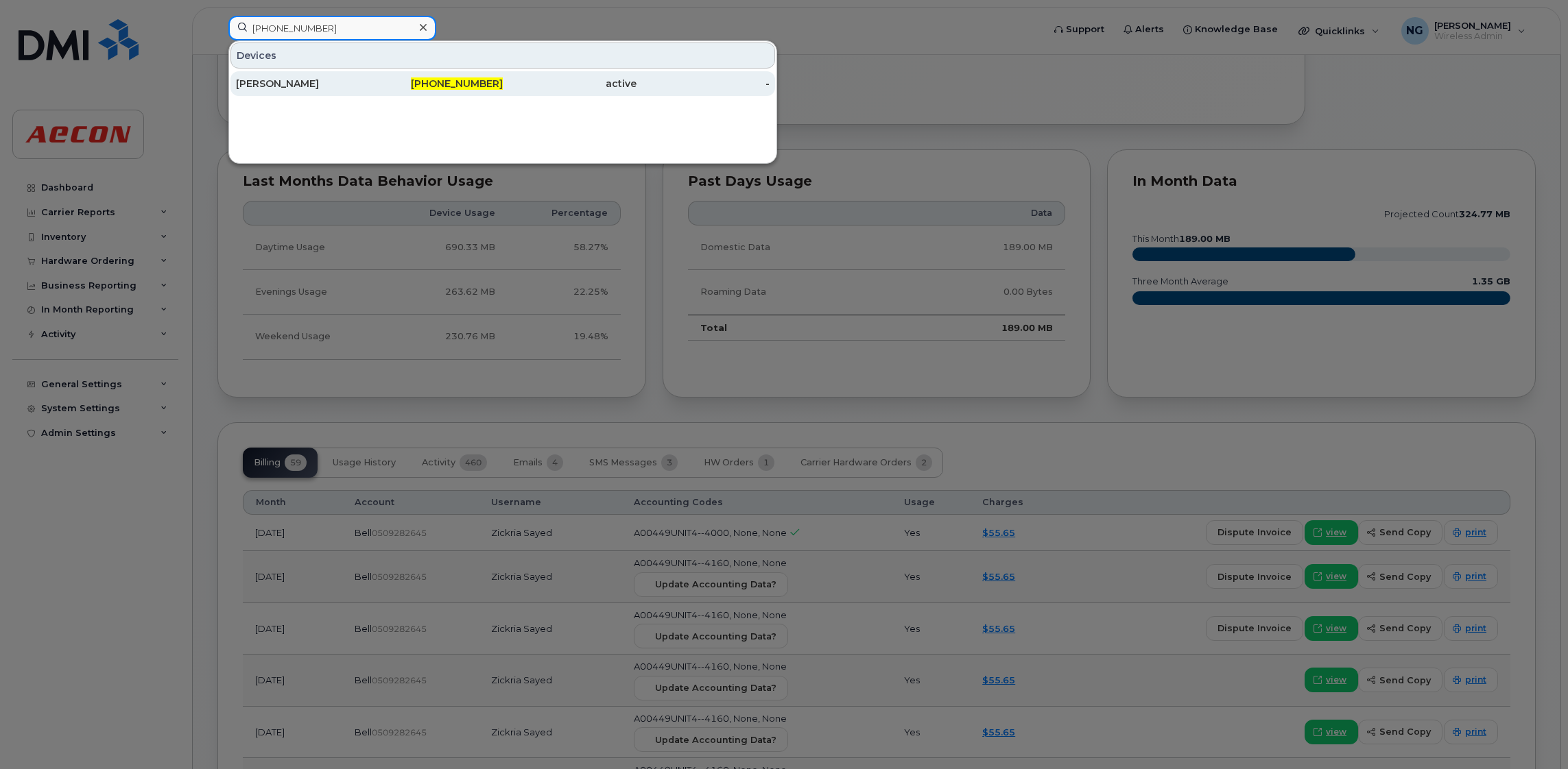
type input "289-356-6589"
click at [468, 78] on div "289-356-6589" at bounding box center [437, 83] width 133 height 13
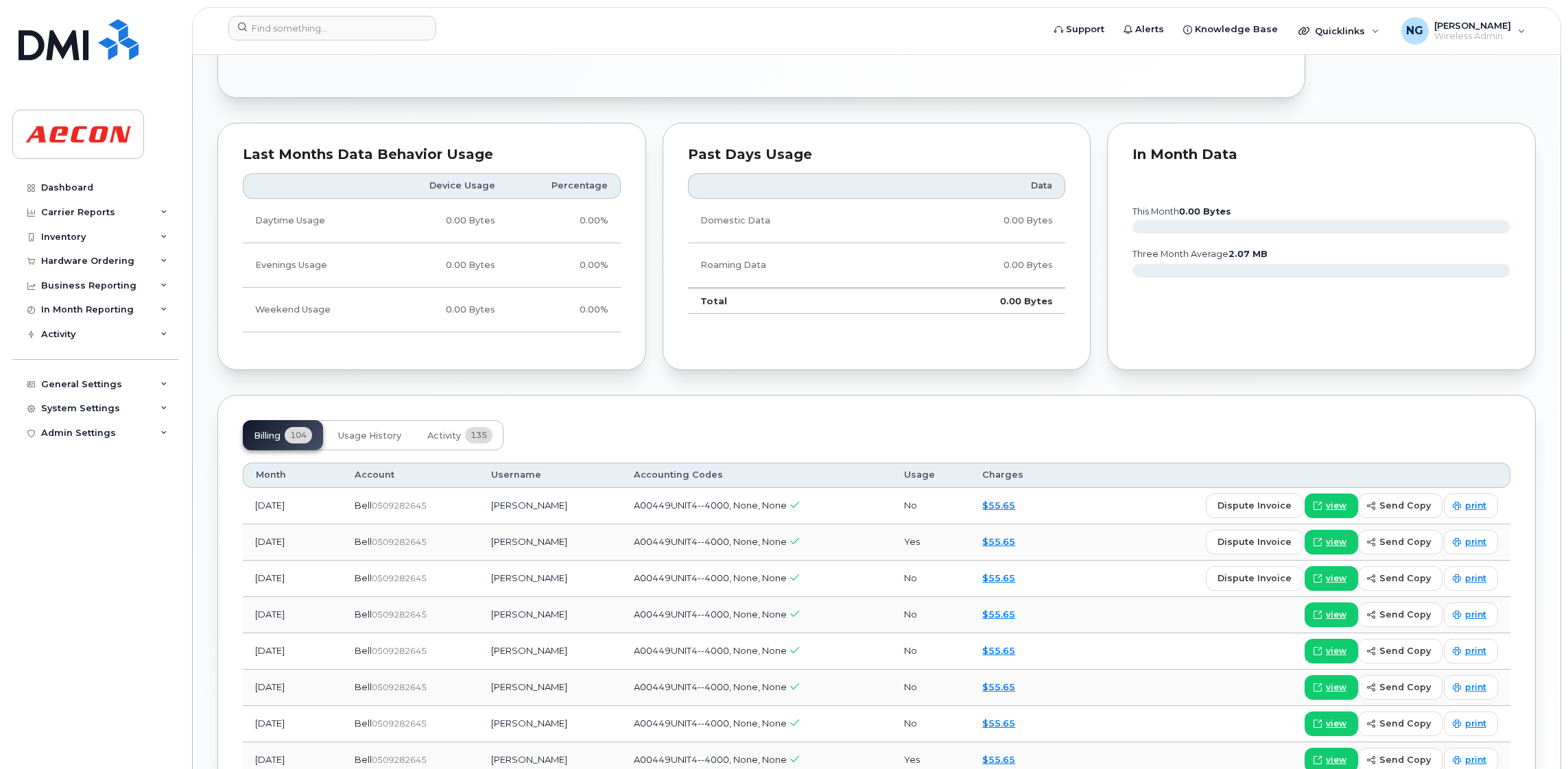
scroll to position [1130, 0]
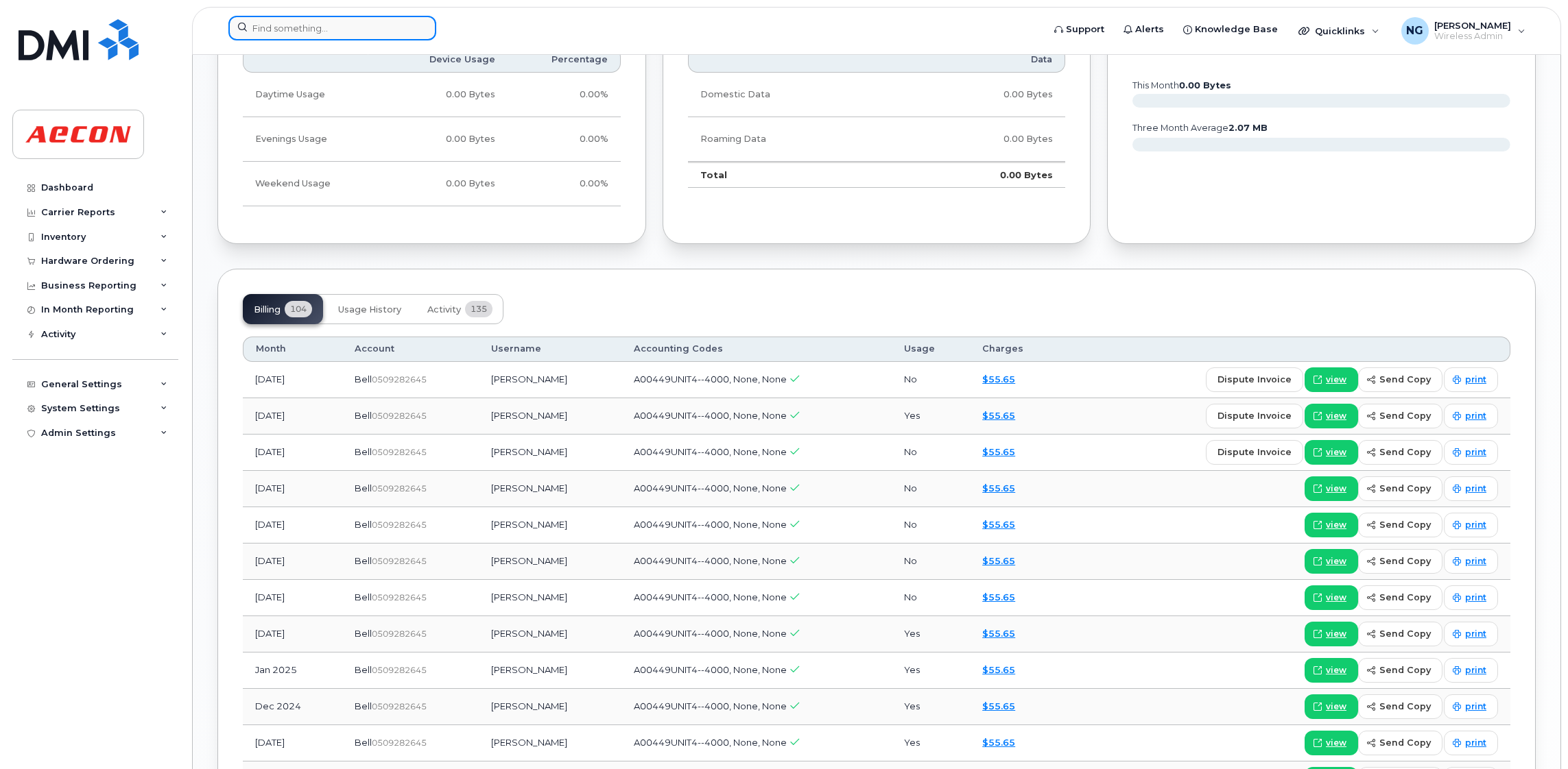
click at [276, 29] on input at bounding box center [333, 28] width 208 height 25
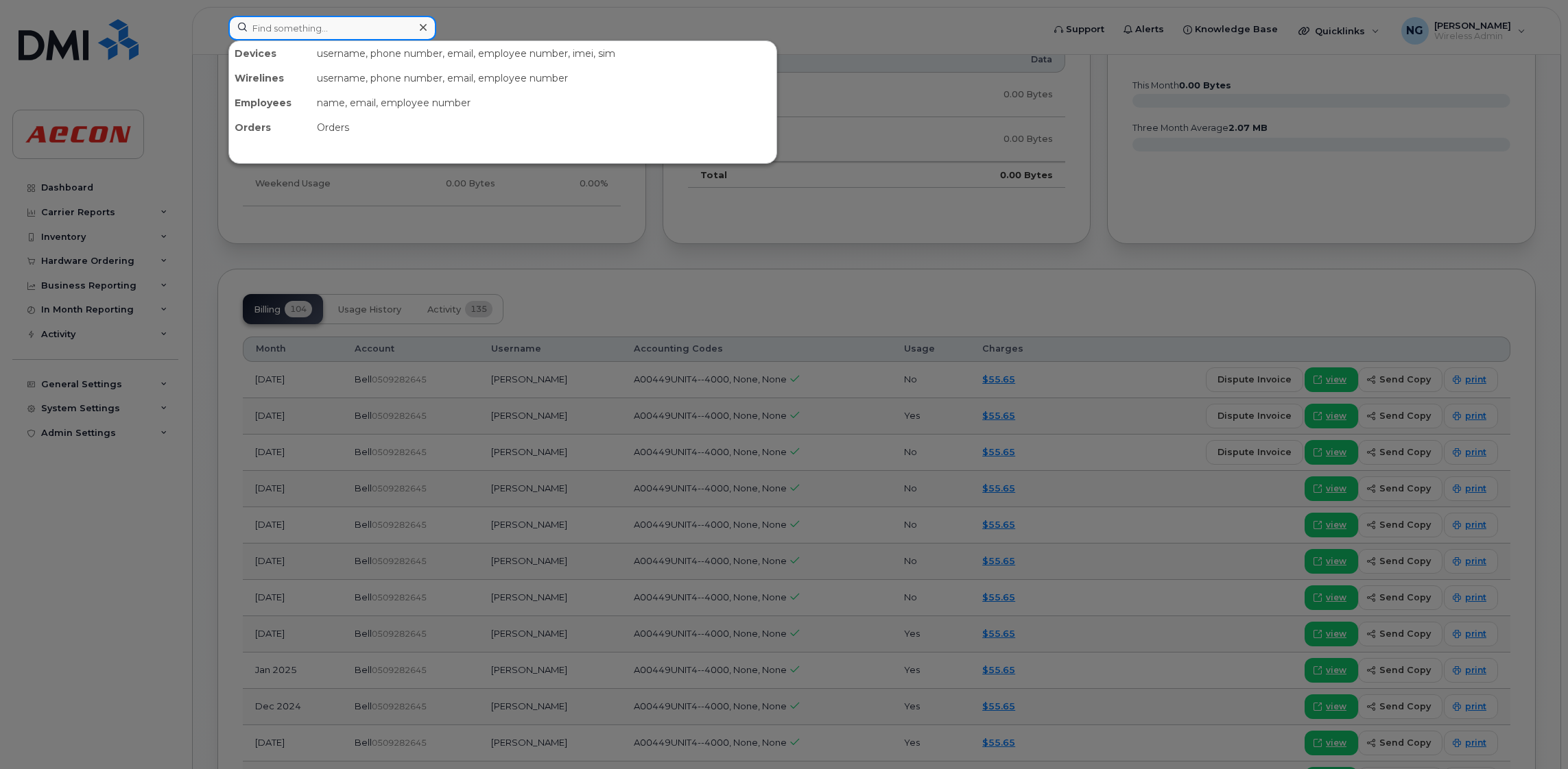
paste input "[PHONE_NUMBER]"
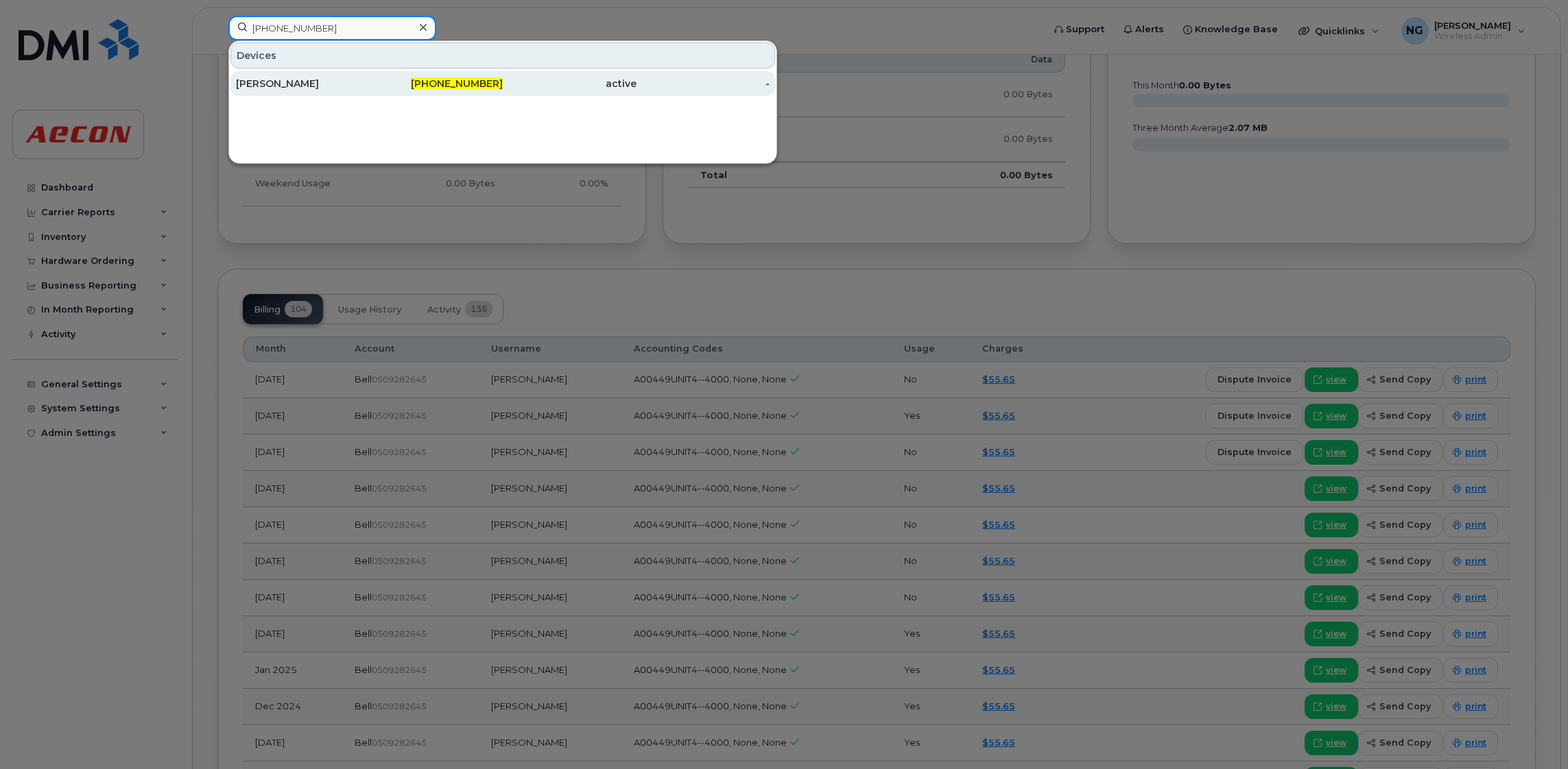
type input "[PHONE_NUMBER]"
click at [478, 83] on span "[PHONE_NUMBER]" at bounding box center [457, 84] width 92 height 13
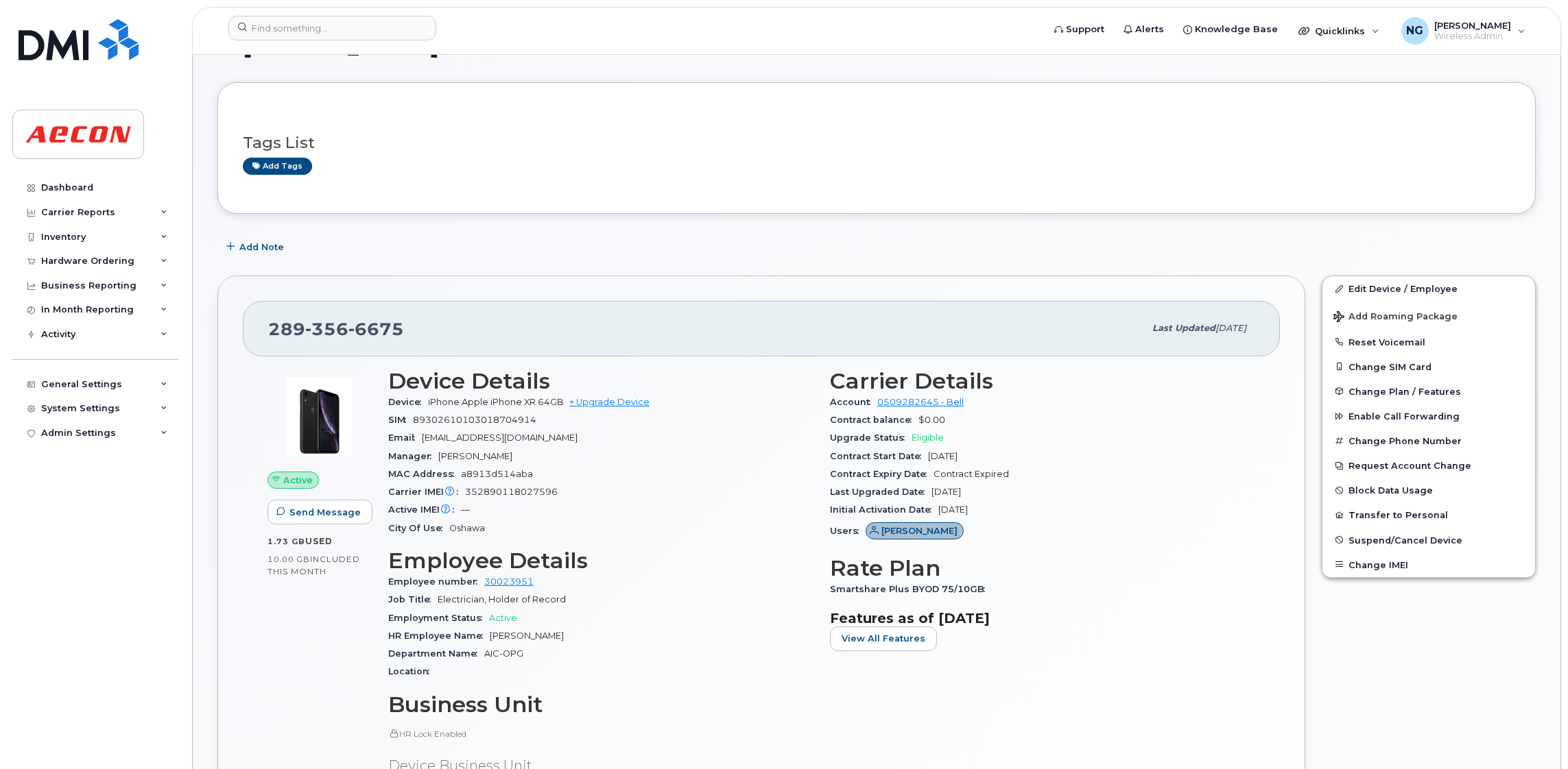
scroll to position [411, 0]
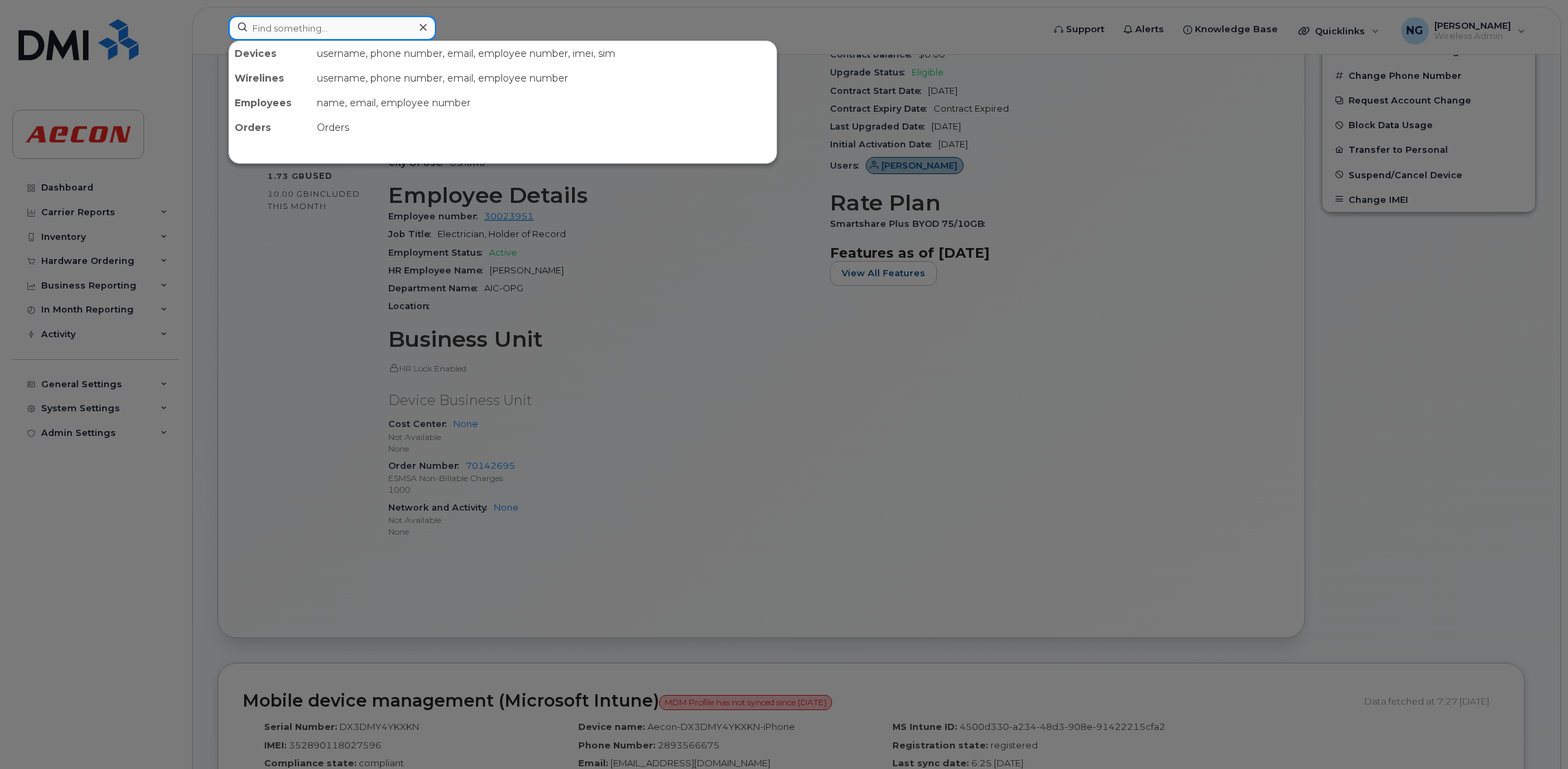
click at [373, 23] on input at bounding box center [333, 28] width 208 height 25
paste input "[PHONE_NUMBER]"
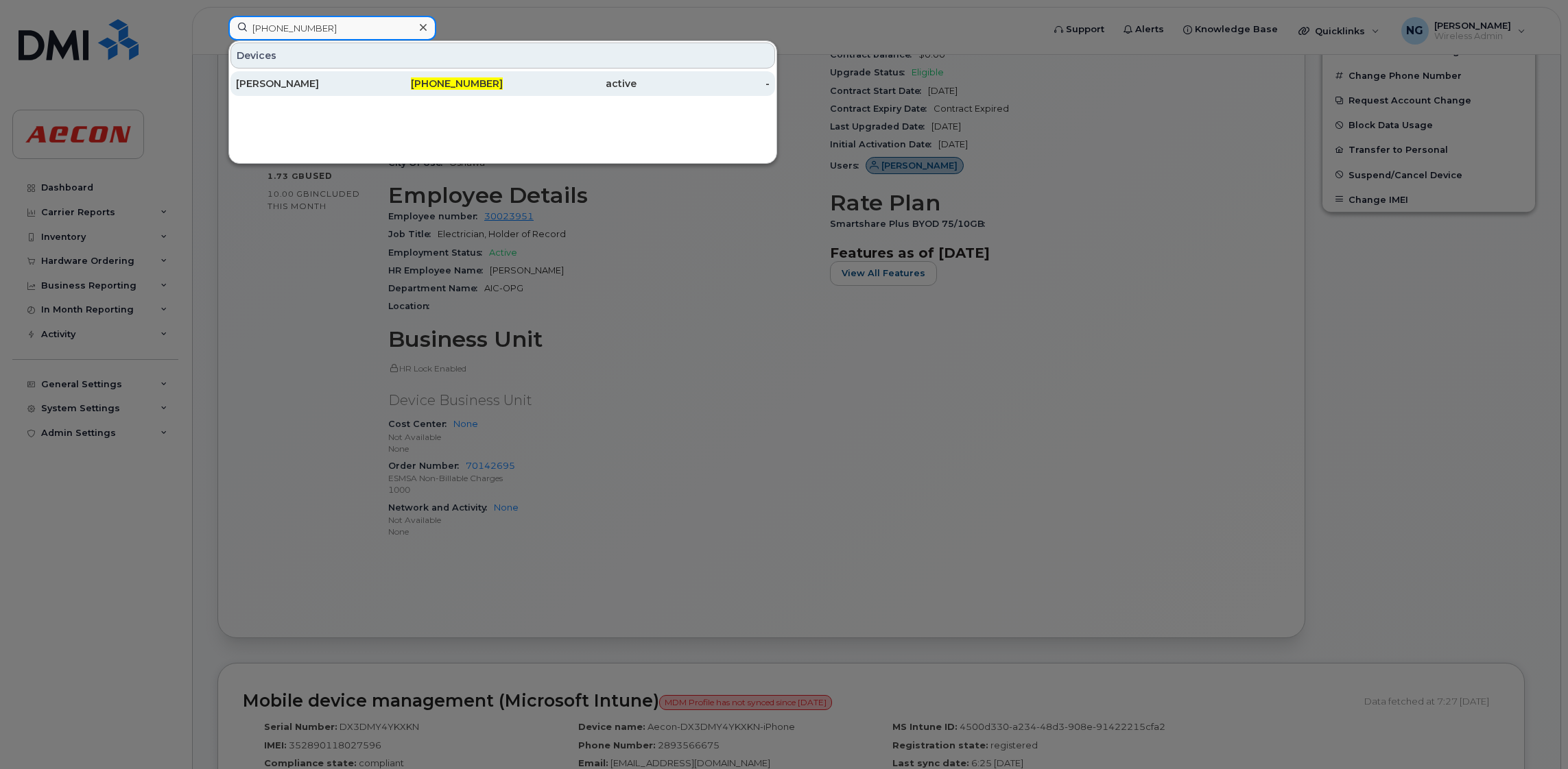
type input "[PHONE_NUMBER]"
click at [452, 81] on span "[PHONE_NUMBER]" at bounding box center [457, 84] width 92 height 13
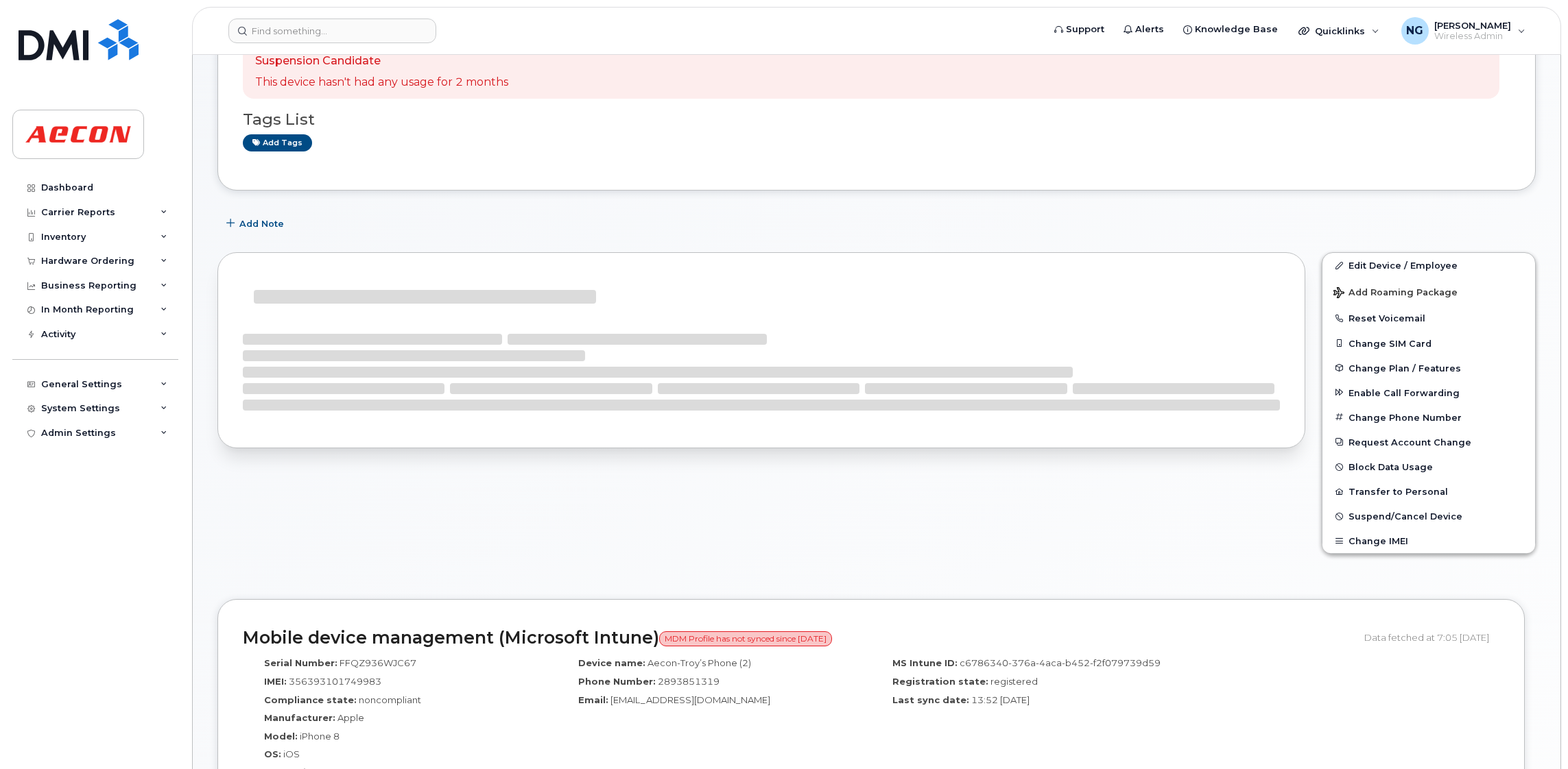
scroll to position [513, 0]
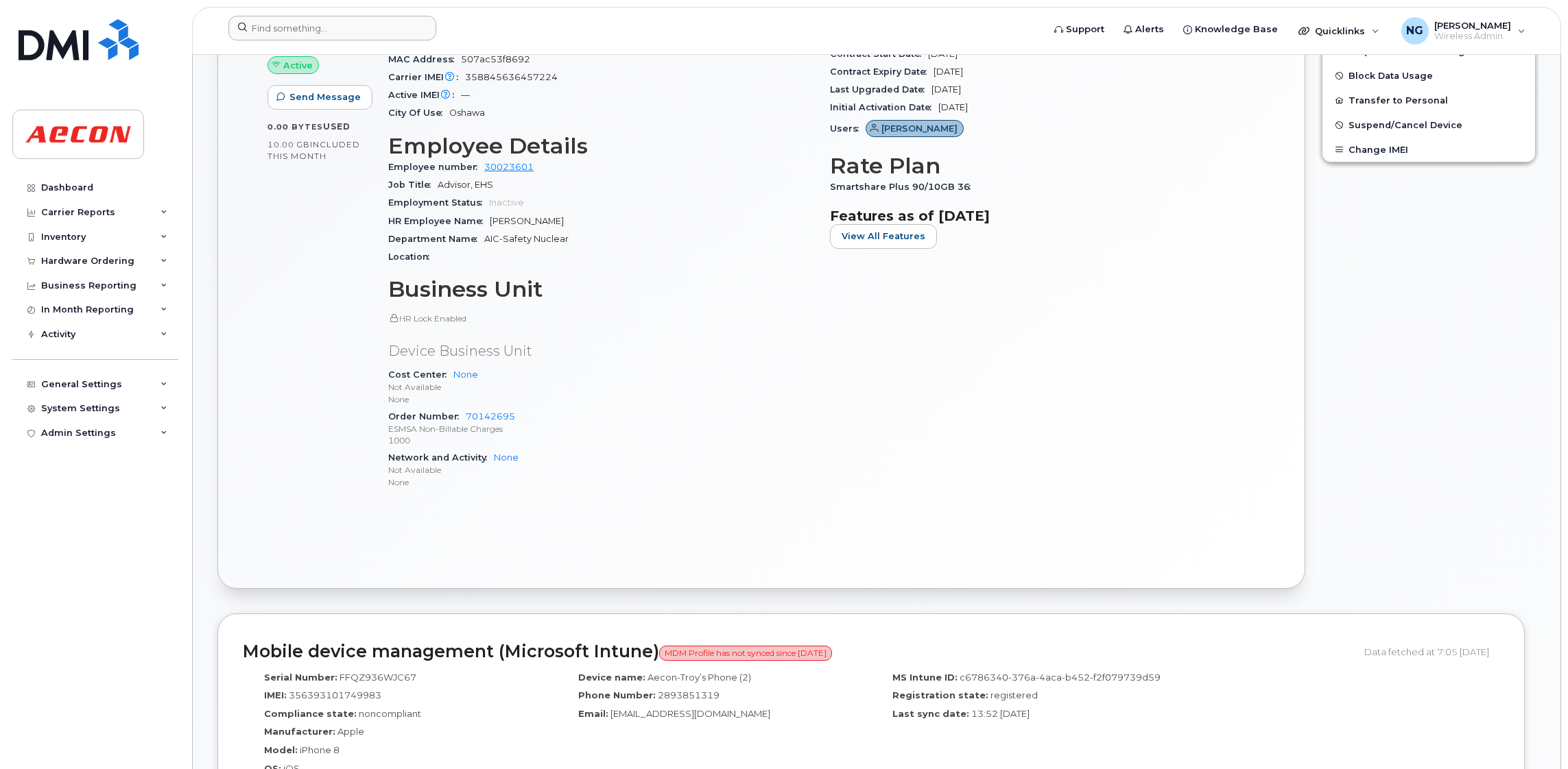
click at [275, 17] on header "Support Alerts Knowledge Base Quicklinks Suspend / Cancel Device Change SIM Car…" at bounding box center [876, 31] width 1369 height 48
click at [283, 25] on input at bounding box center [333, 28] width 208 height 25
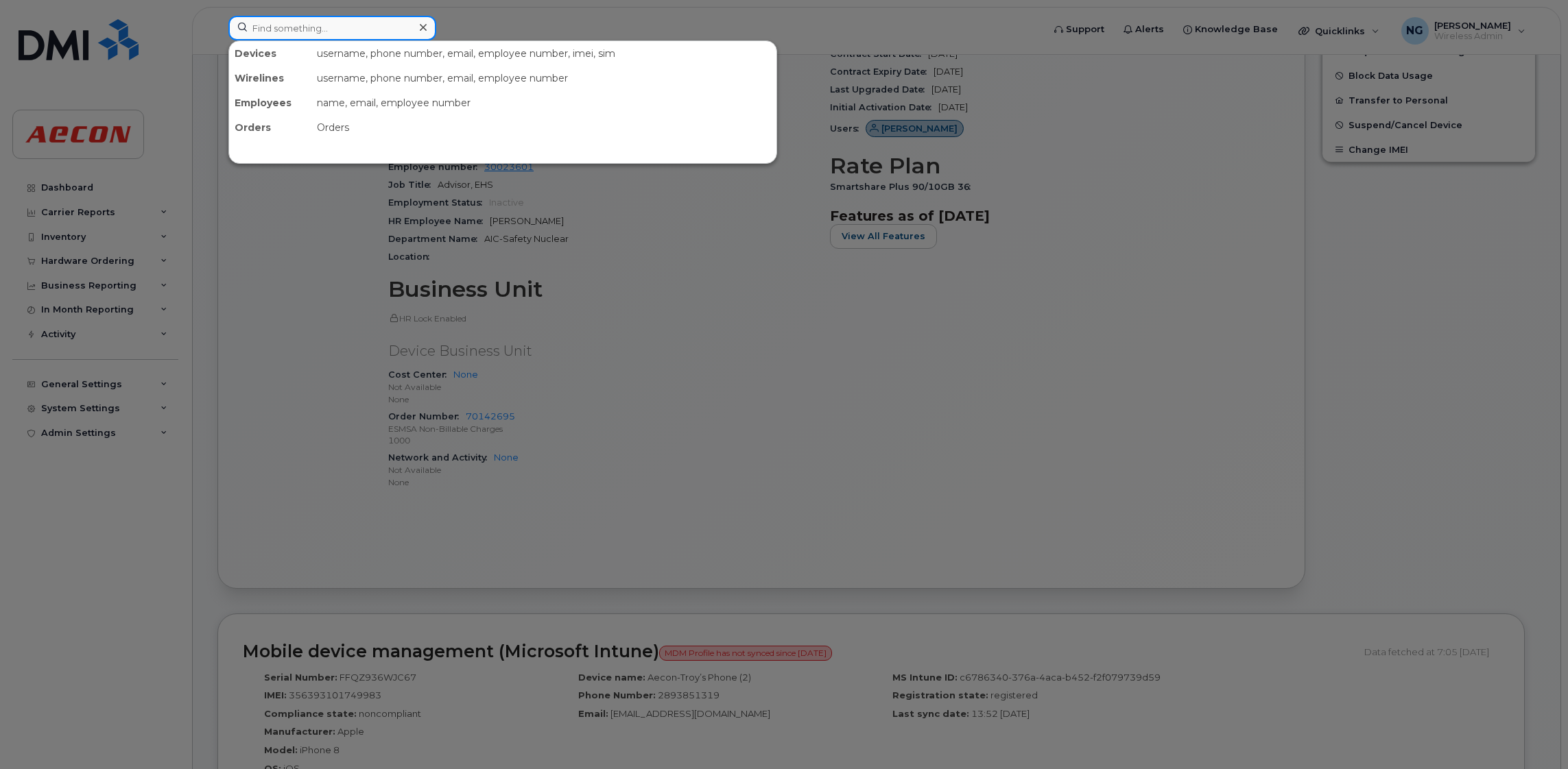
paste input "[PHONE_NUMBER]"
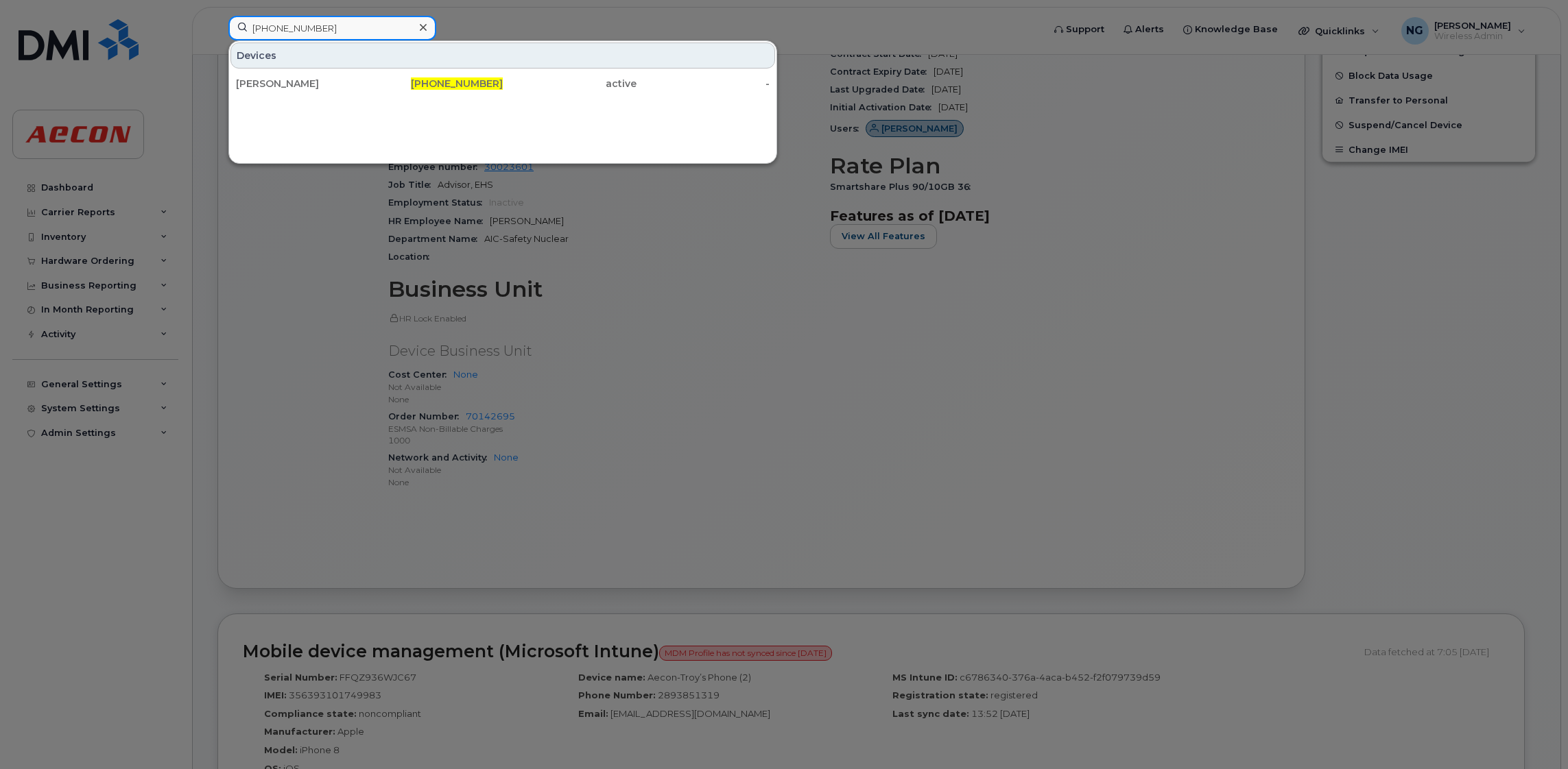
type input "[PHONE_NUMBER]"
click at [438, 83] on span "[PHONE_NUMBER]" at bounding box center [457, 84] width 92 height 13
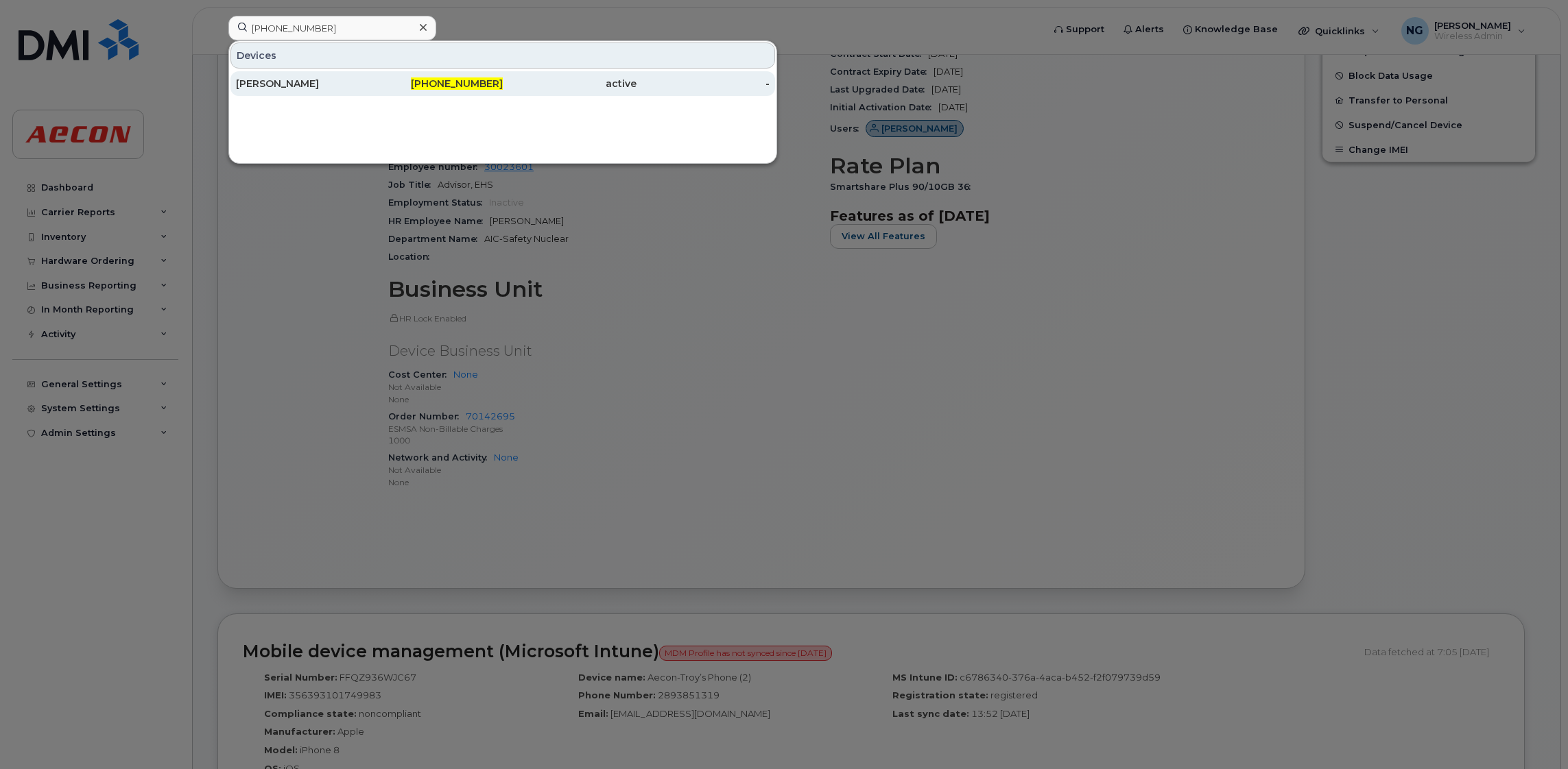
click at [438, 83] on span "[PHONE_NUMBER]" at bounding box center [457, 84] width 92 height 13
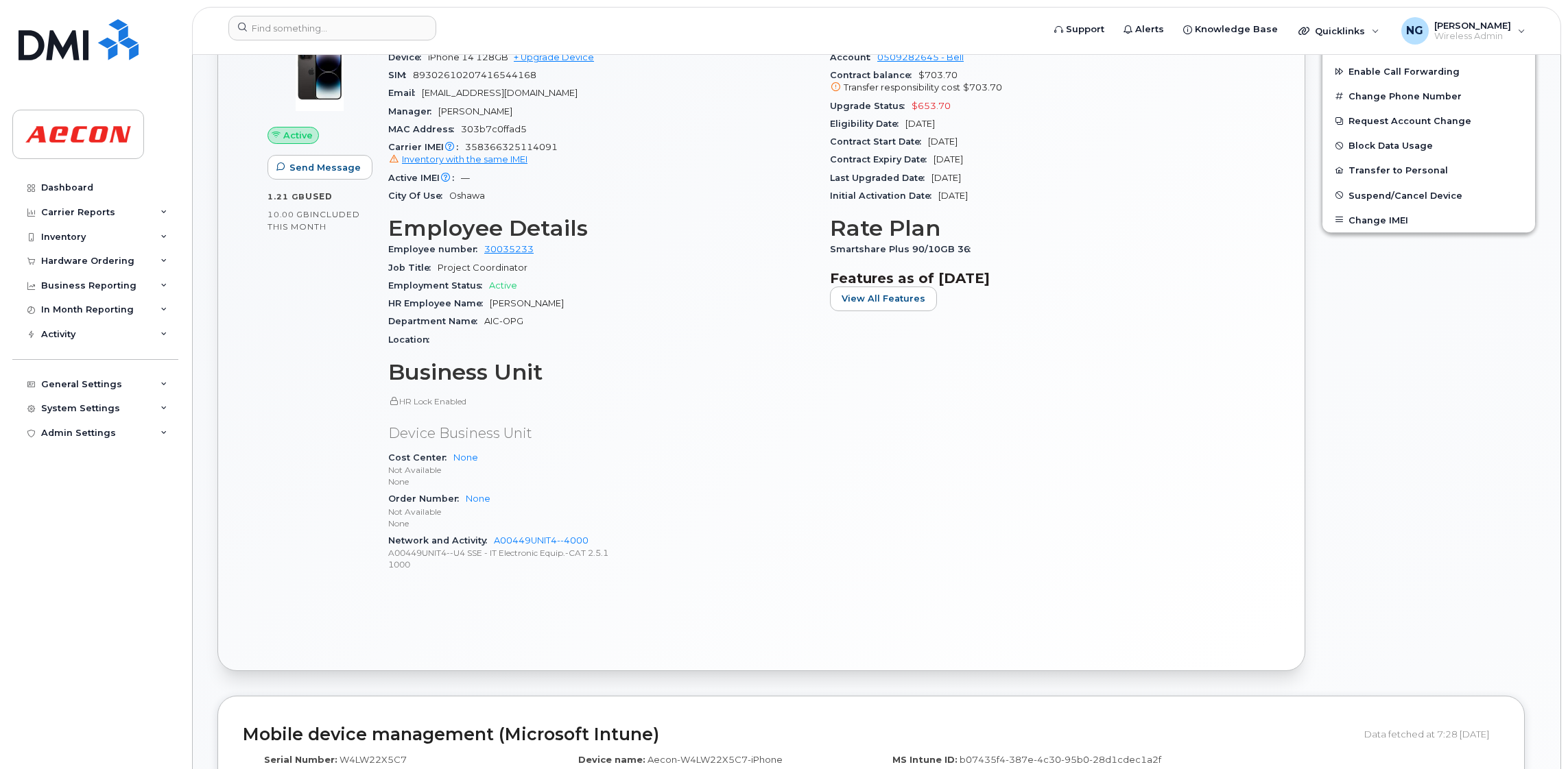
scroll to position [411, 0]
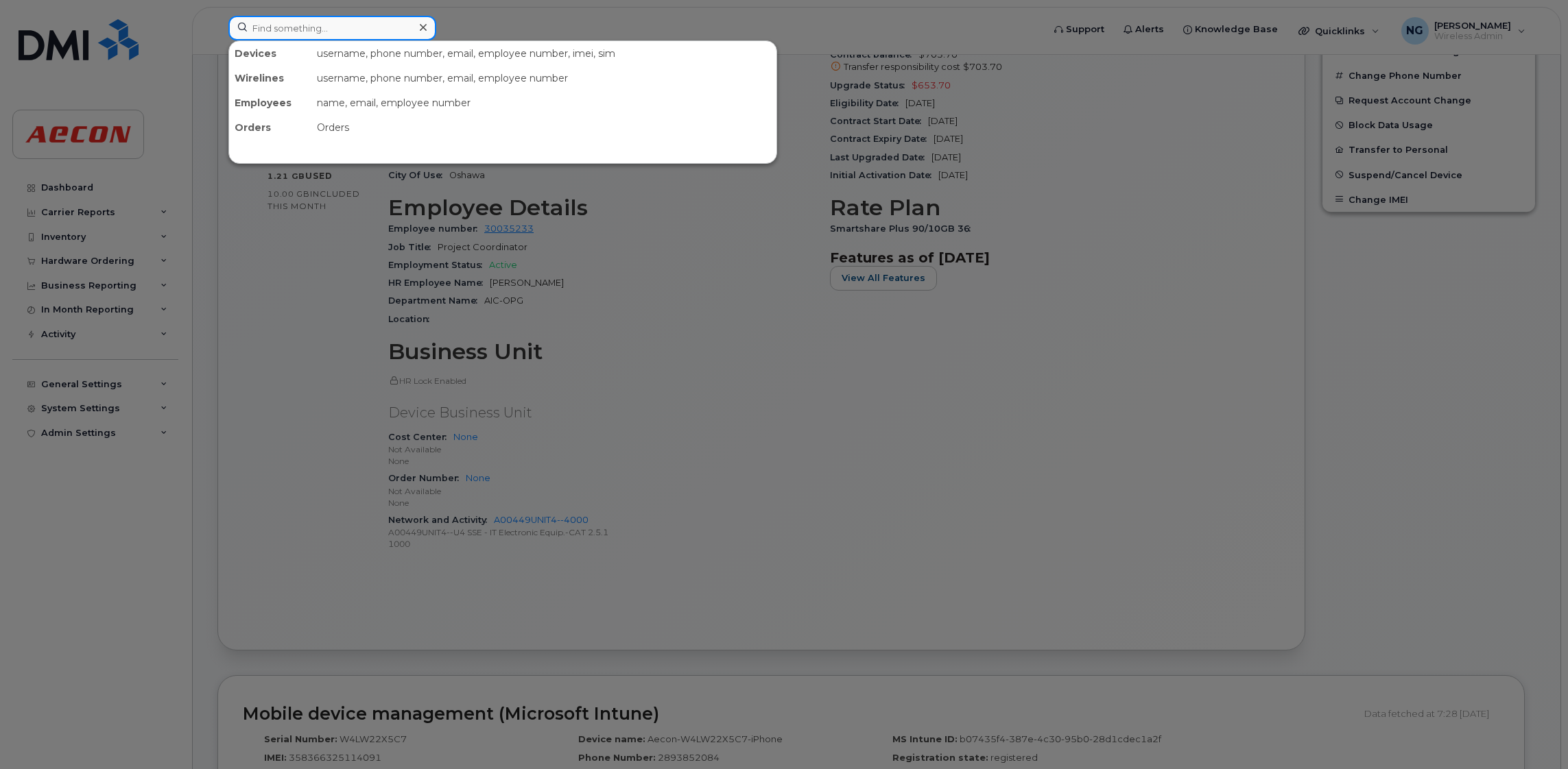
click at [342, 29] on input at bounding box center [333, 28] width 208 height 25
paste input "289-385-6493"
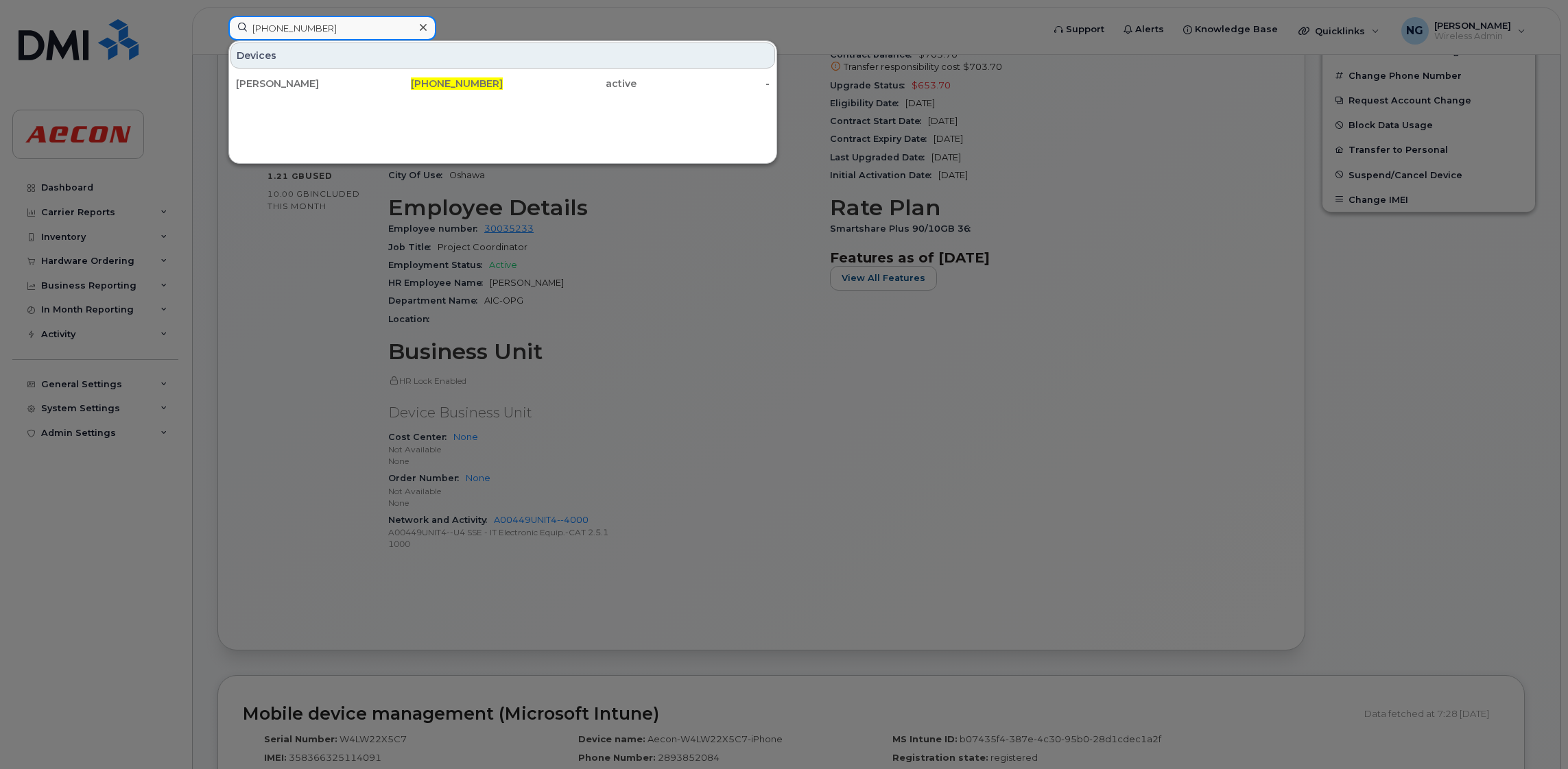
type input "289-385-6493"
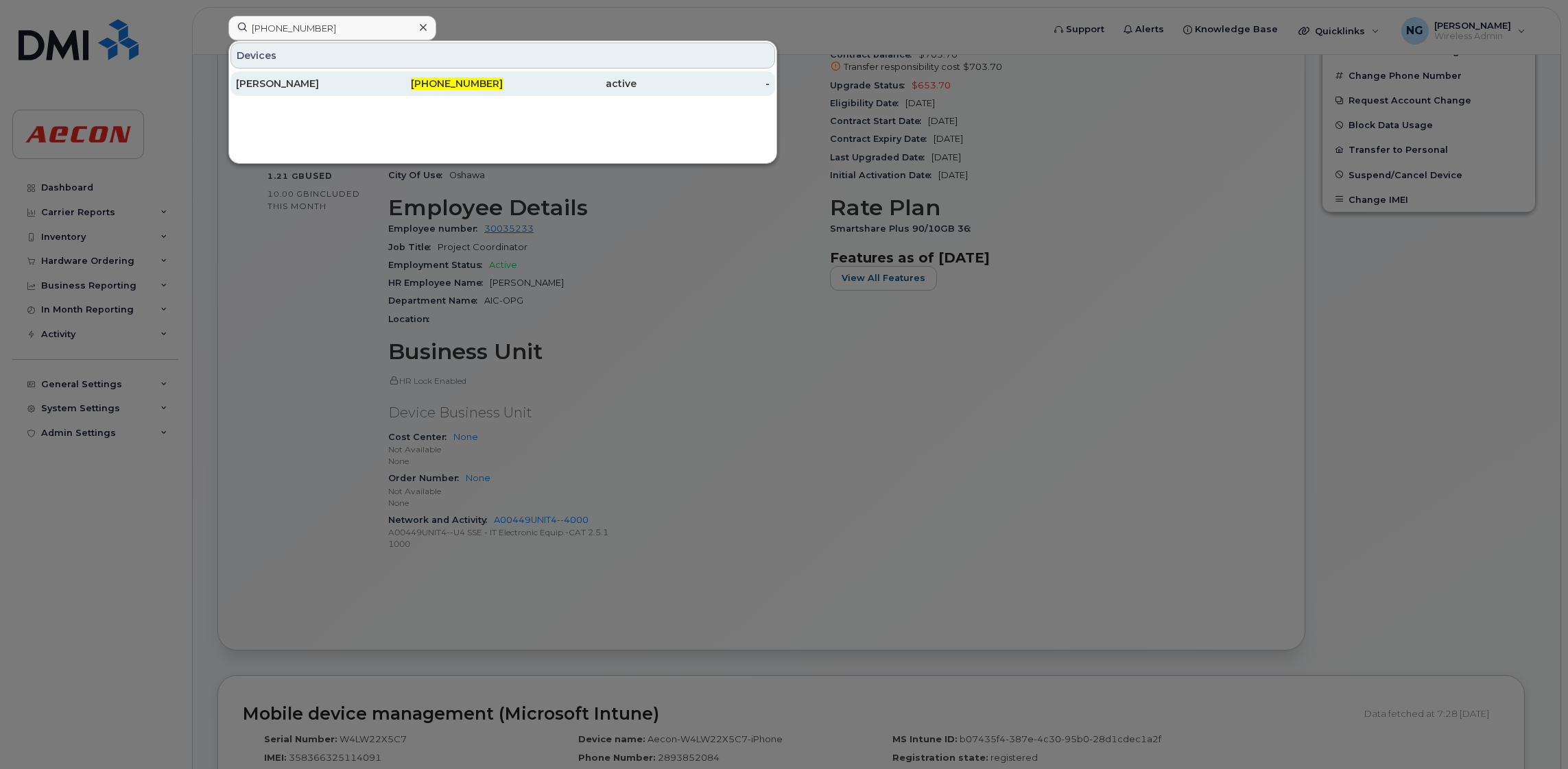
drag, startPoint x: 458, startPoint y: 98, endPoint x: 476, endPoint y: 88, distance: 20.6
click at [460, 98] on div "Devices Yvonne Sauve 289-385-6493 active -" at bounding box center [503, 102] width 549 height 123
click at [476, 87] on span "289-385-6493" at bounding box center [457, 84] width 92 height 13
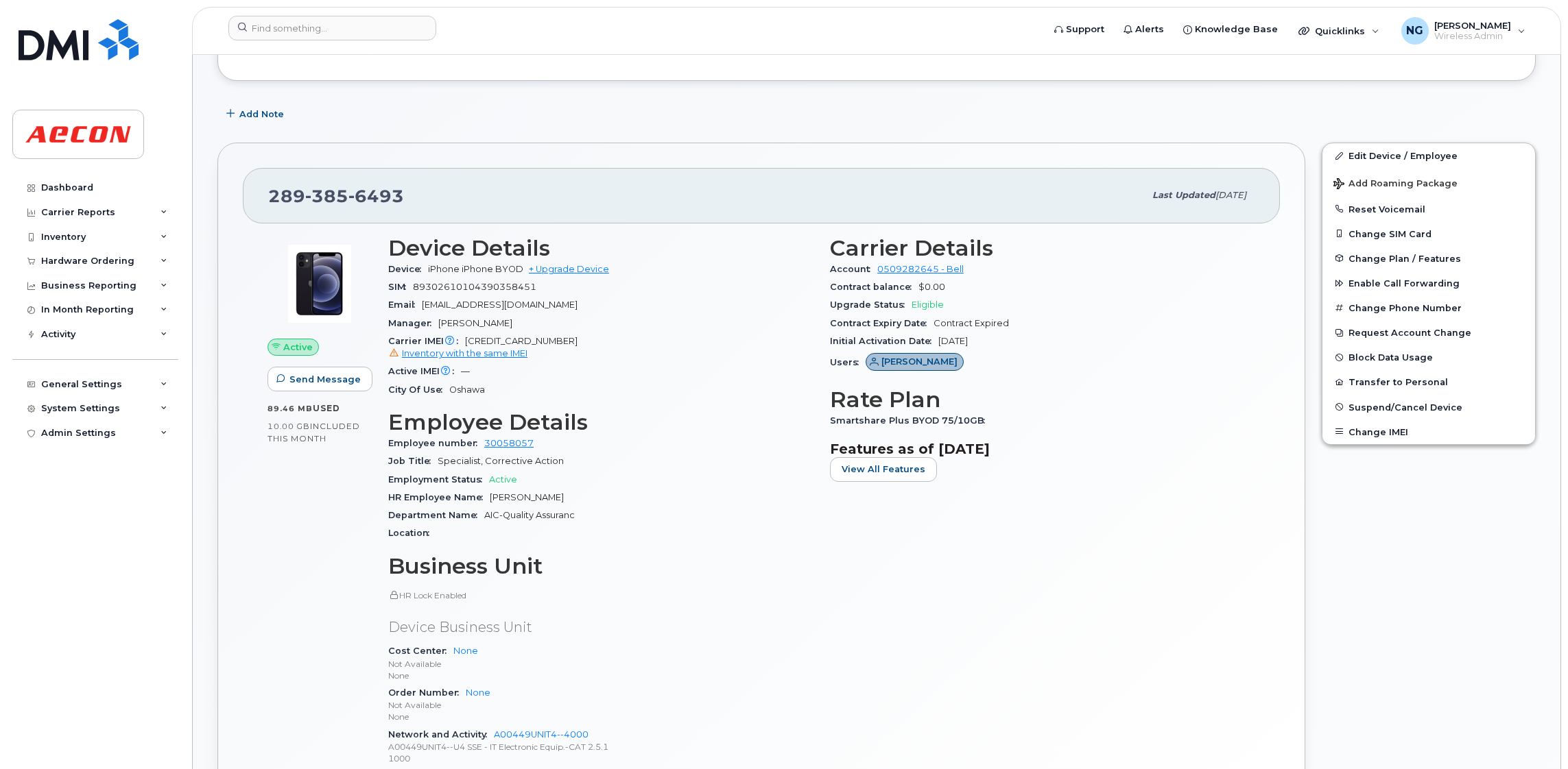
scroll to position [501, 0]
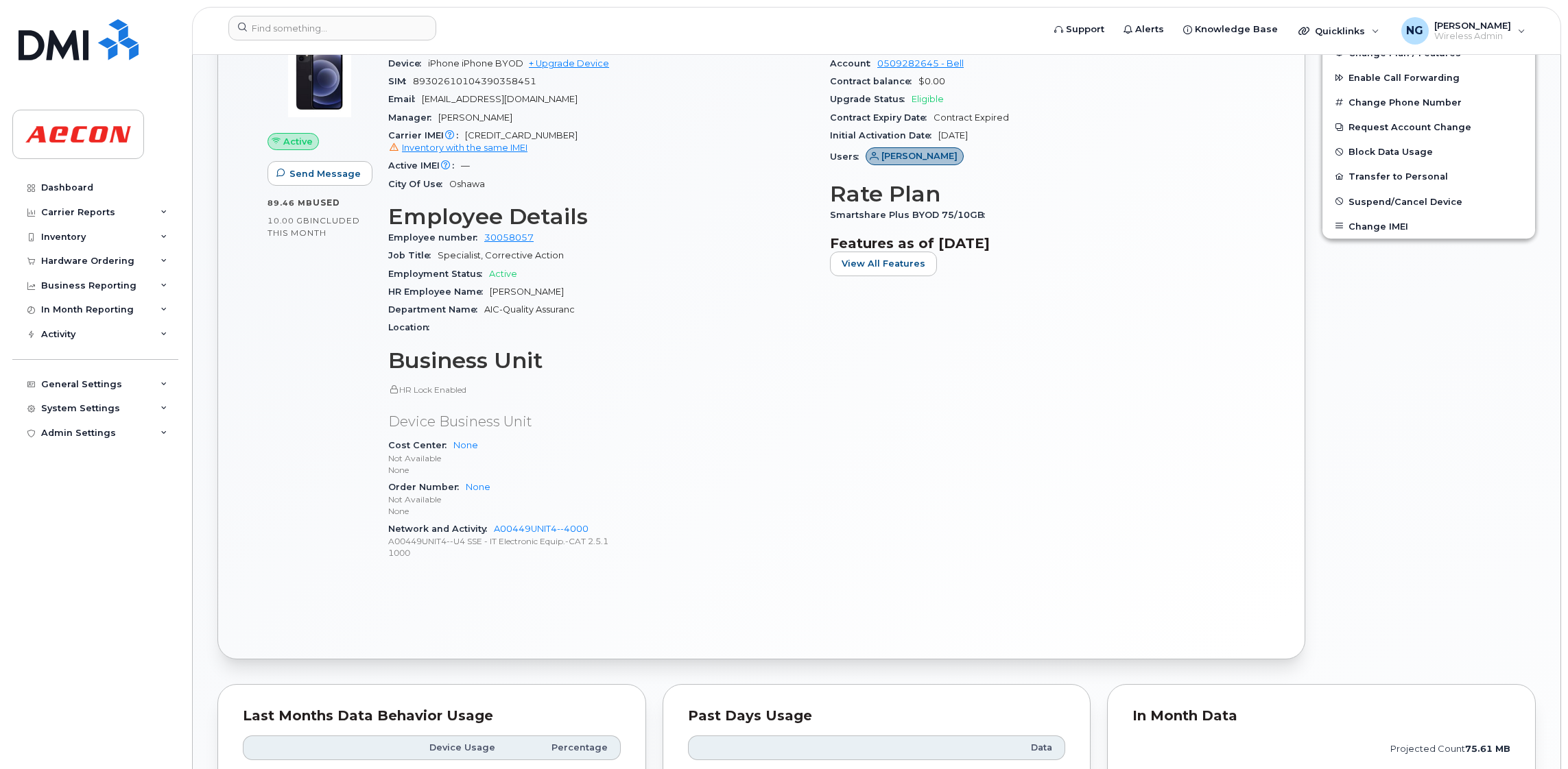
click at [326, 8] on div "Support Alerts Knowledge Base Quicklinks Suspend / Cancel Device Change SIM Car…" at bounding box center [876, 31] width 1369 height 48
click at [325, 21] on input at bounding box center [333, 28] width 208 height 25
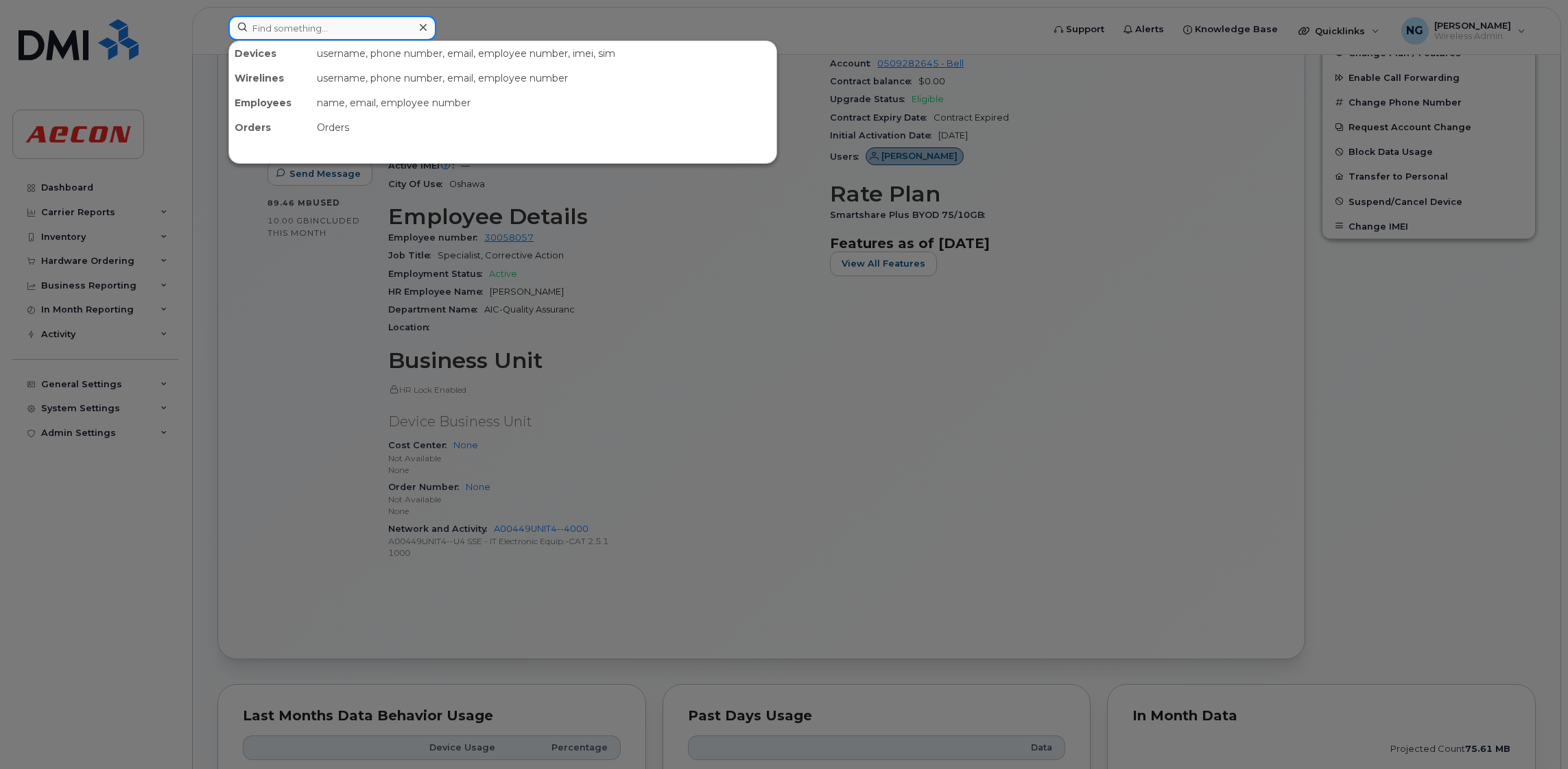
paste input "289-385-6502"
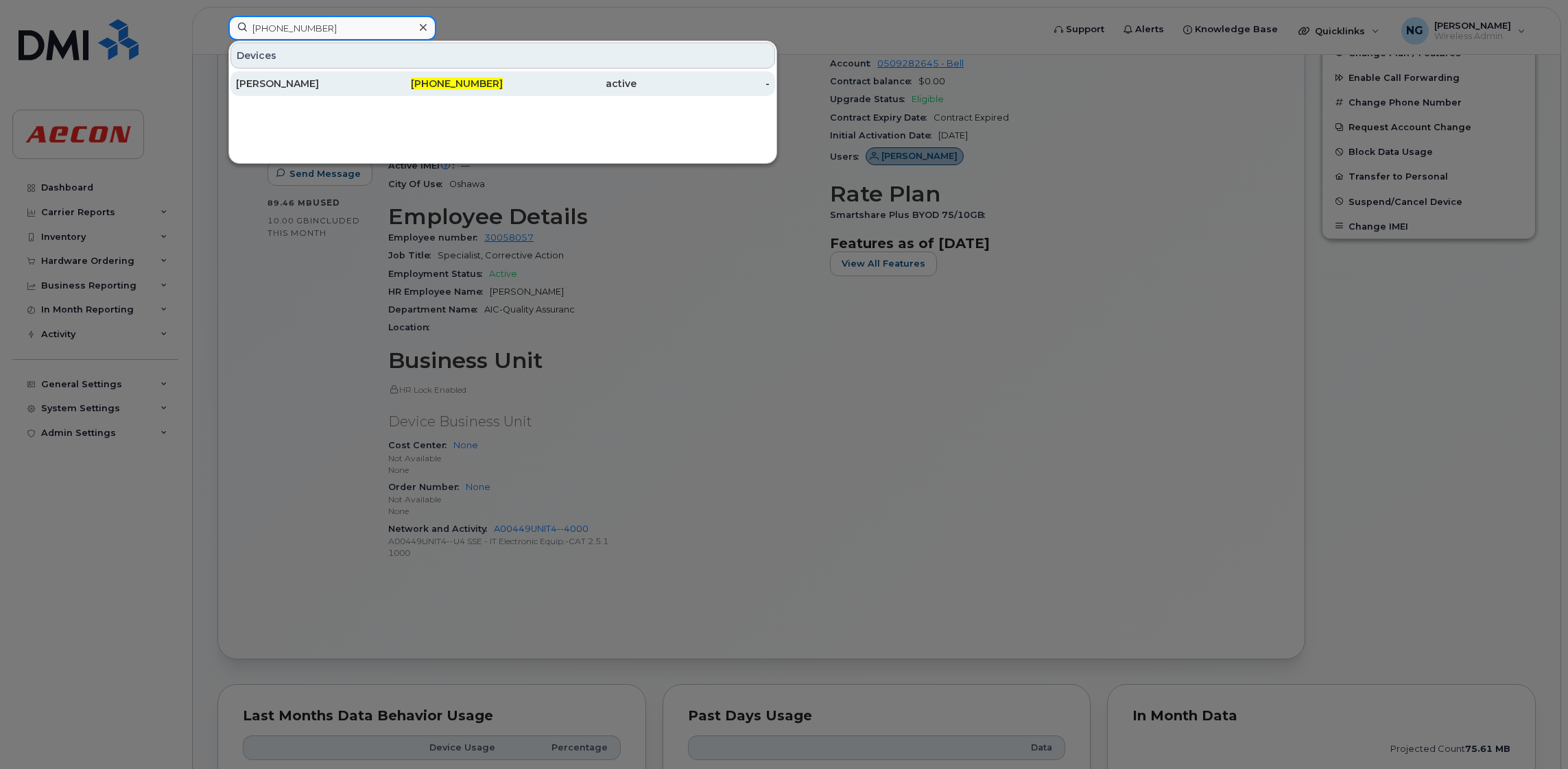
type input "289-385-6502"
click at [470, 82] on span "289-385-6502" at bounding box center [457, 84] width 92 height 13
drag, startPoint x: 470, startPoint y: 82, endPoint x: 483, endPoint y: 92, distance: 16.4
click at [470, 82] on span "289-385-6502" at bounding box center [457, 84] width 92 height 13
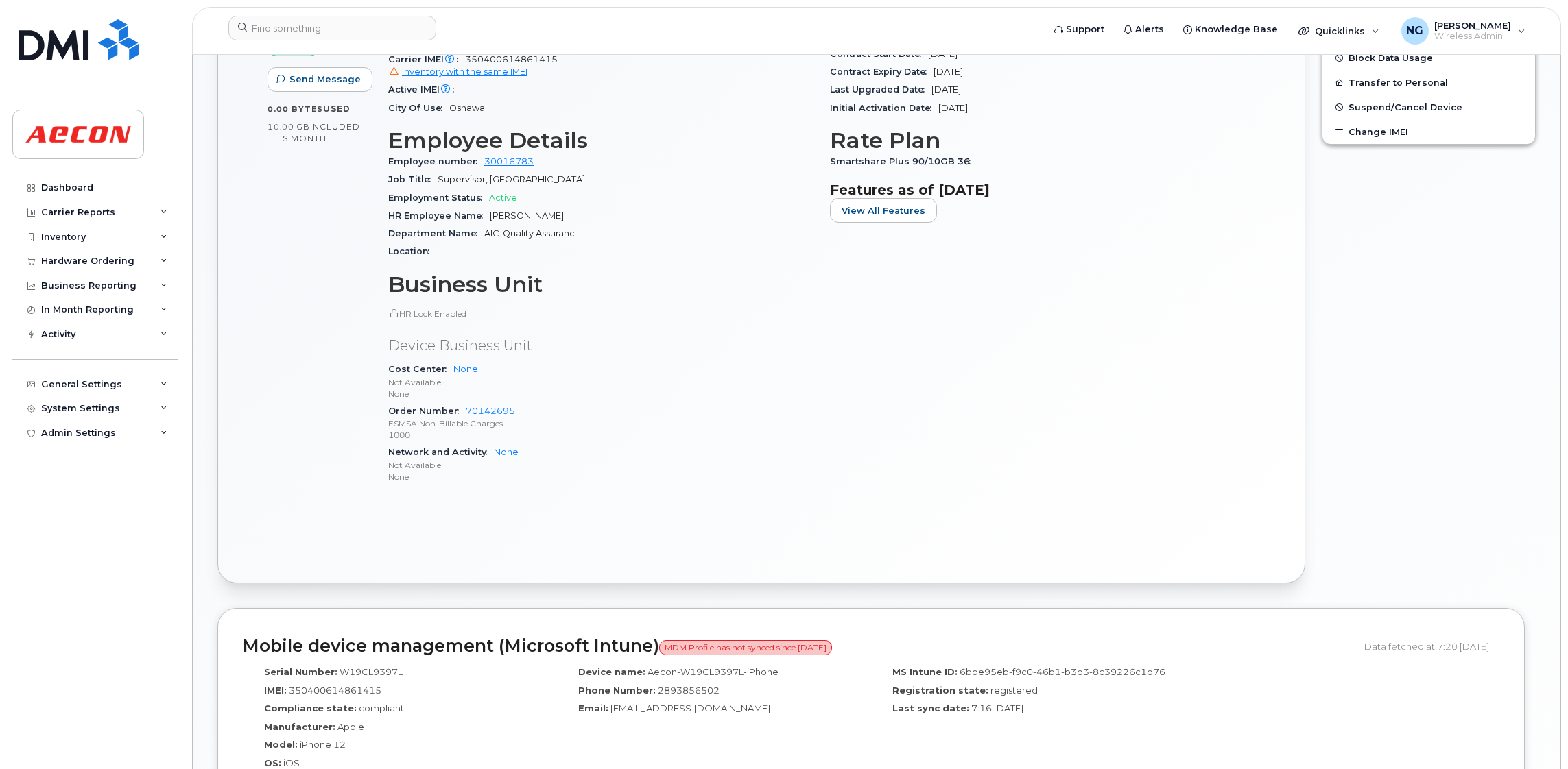
scroll to position [617, 0]
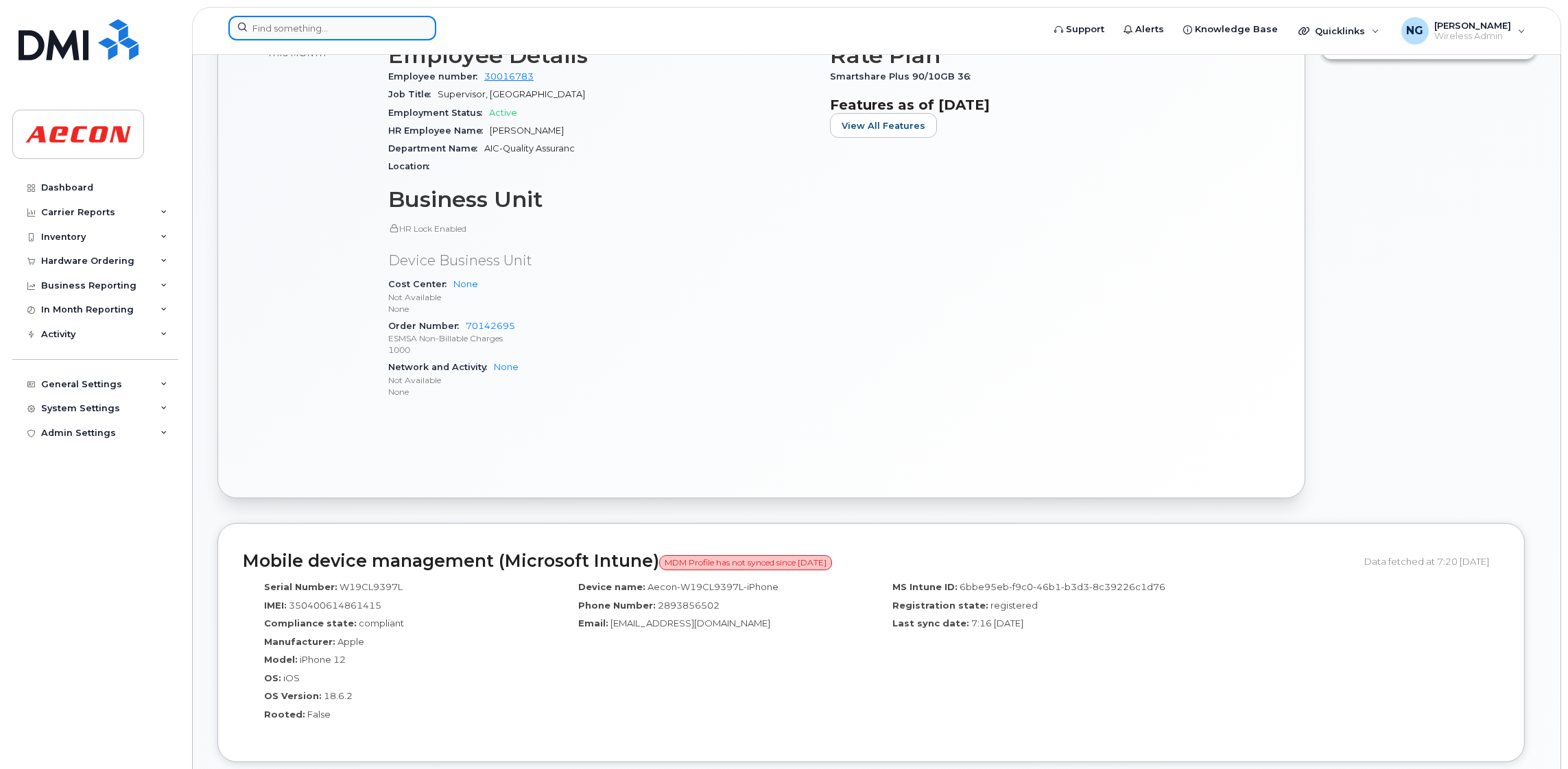
click at [329, 32] on input at bounding box center [333, 28] width 208 height 25
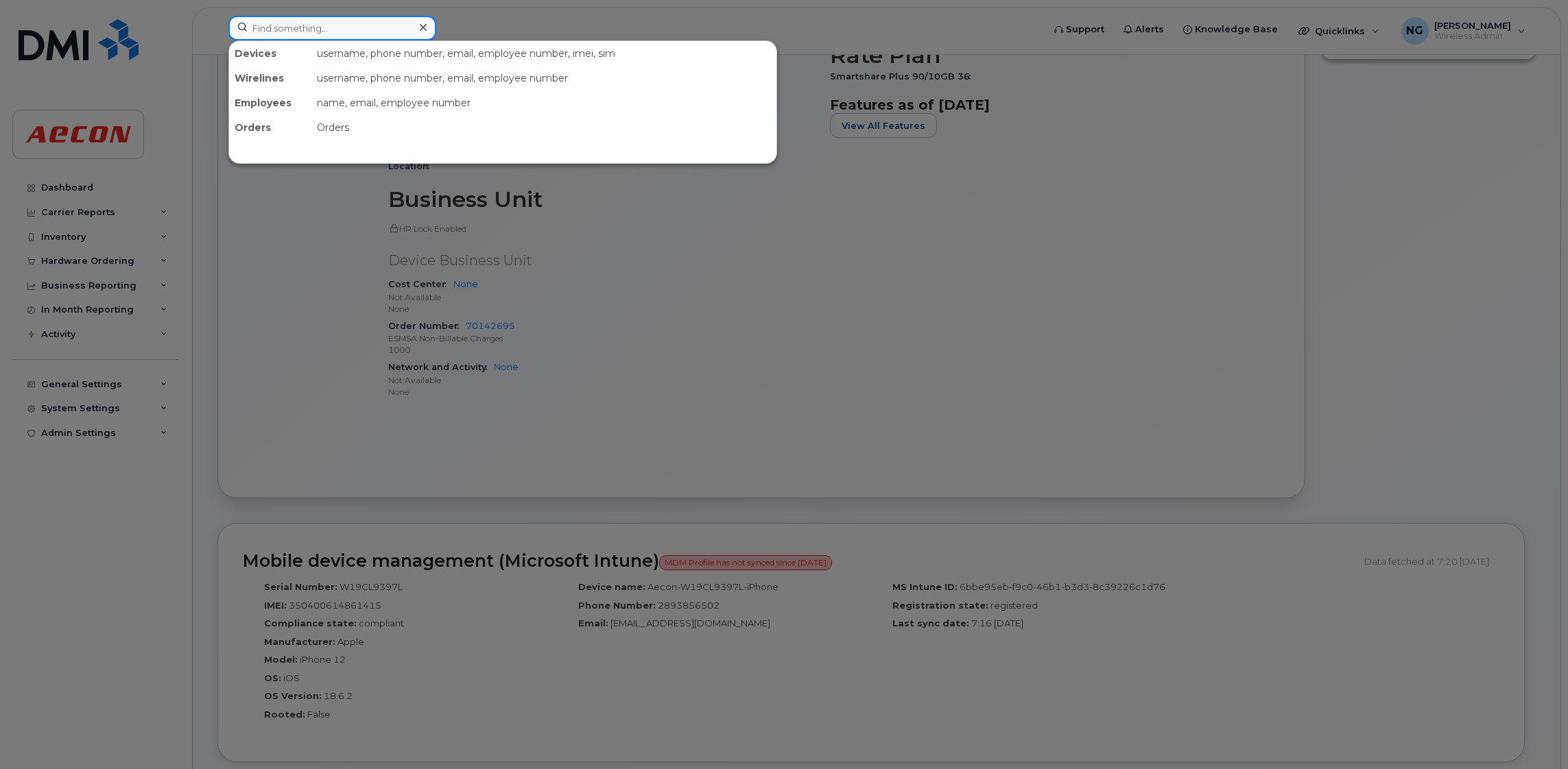
paste input "289-671-5133"
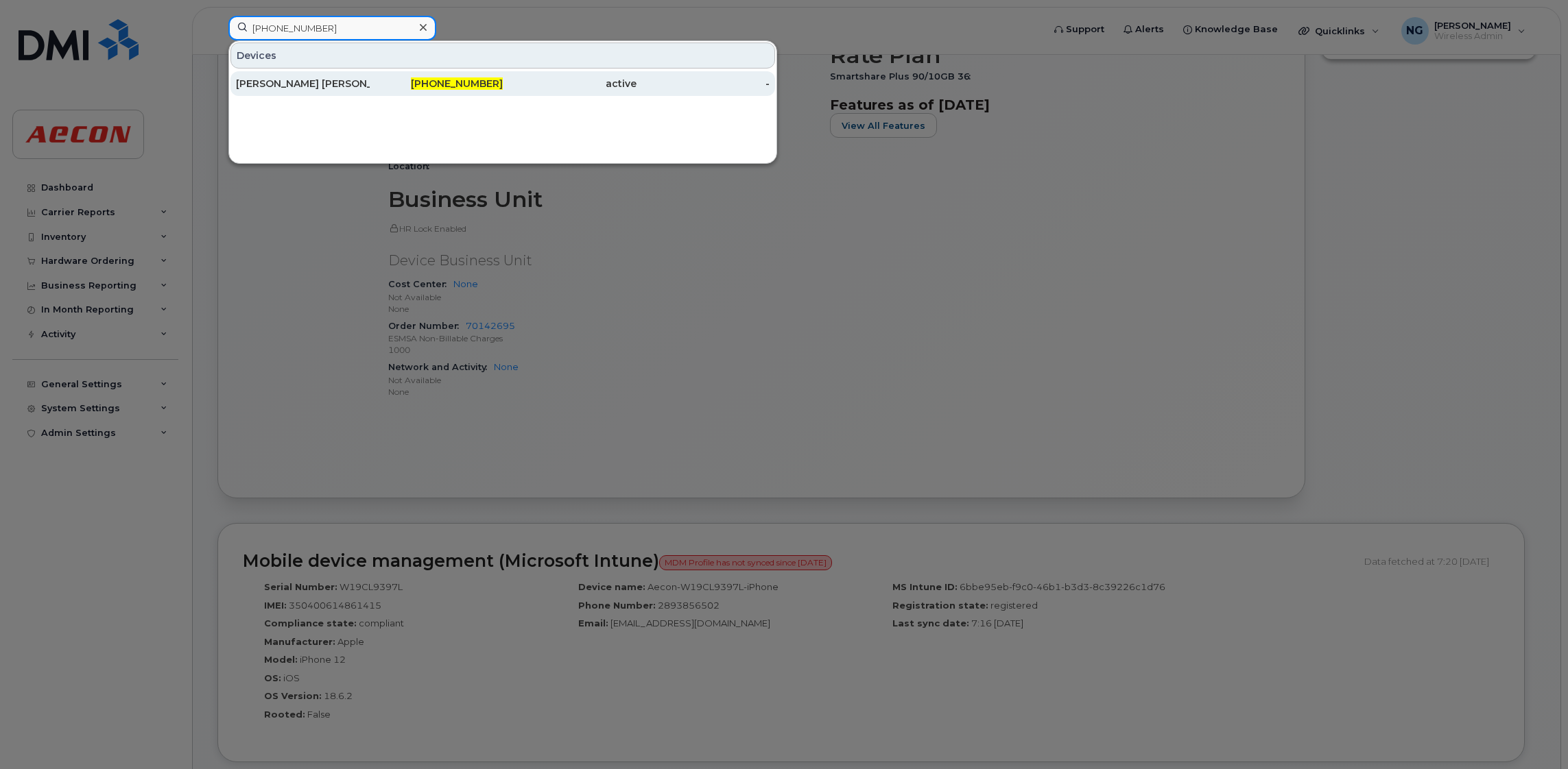
type input "289-671-5133"
click at [463, 83] on span "289-671-5133" at bounding box center [457, 84] width 92 height 13
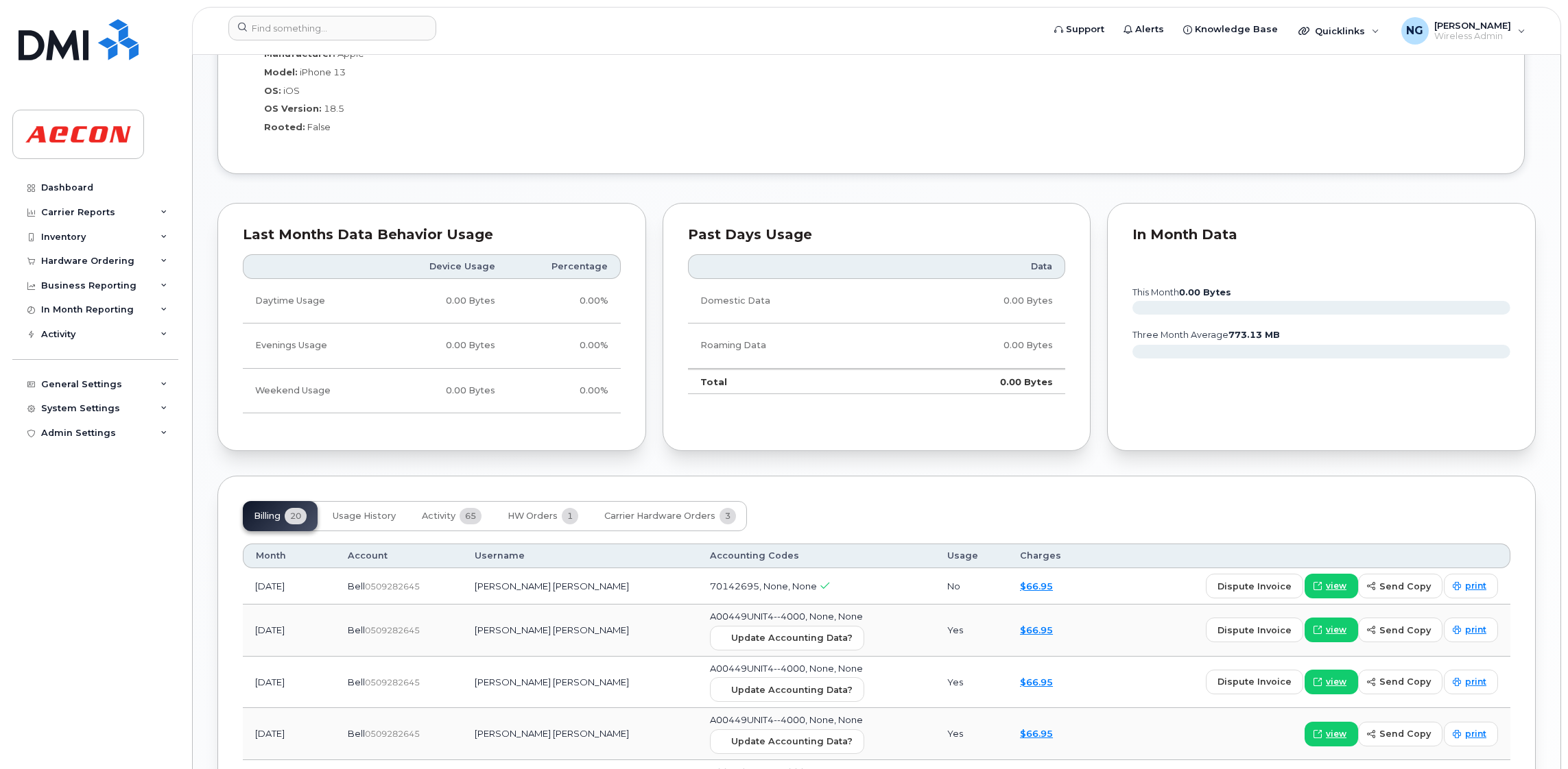
scroll to position [1336, 0]
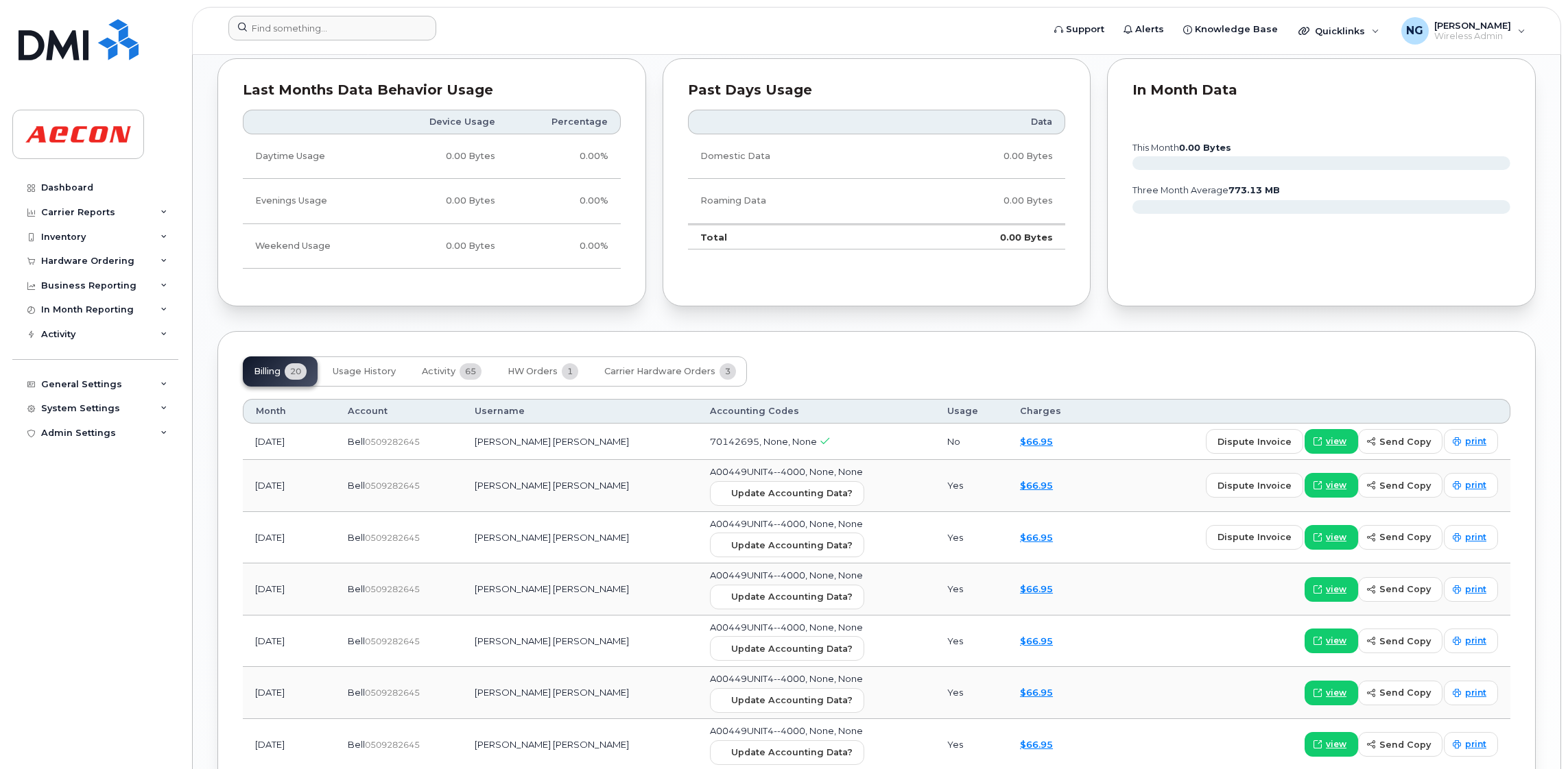
click at [331, 42] on div at bounding box center [631, 31] width 827 height 30
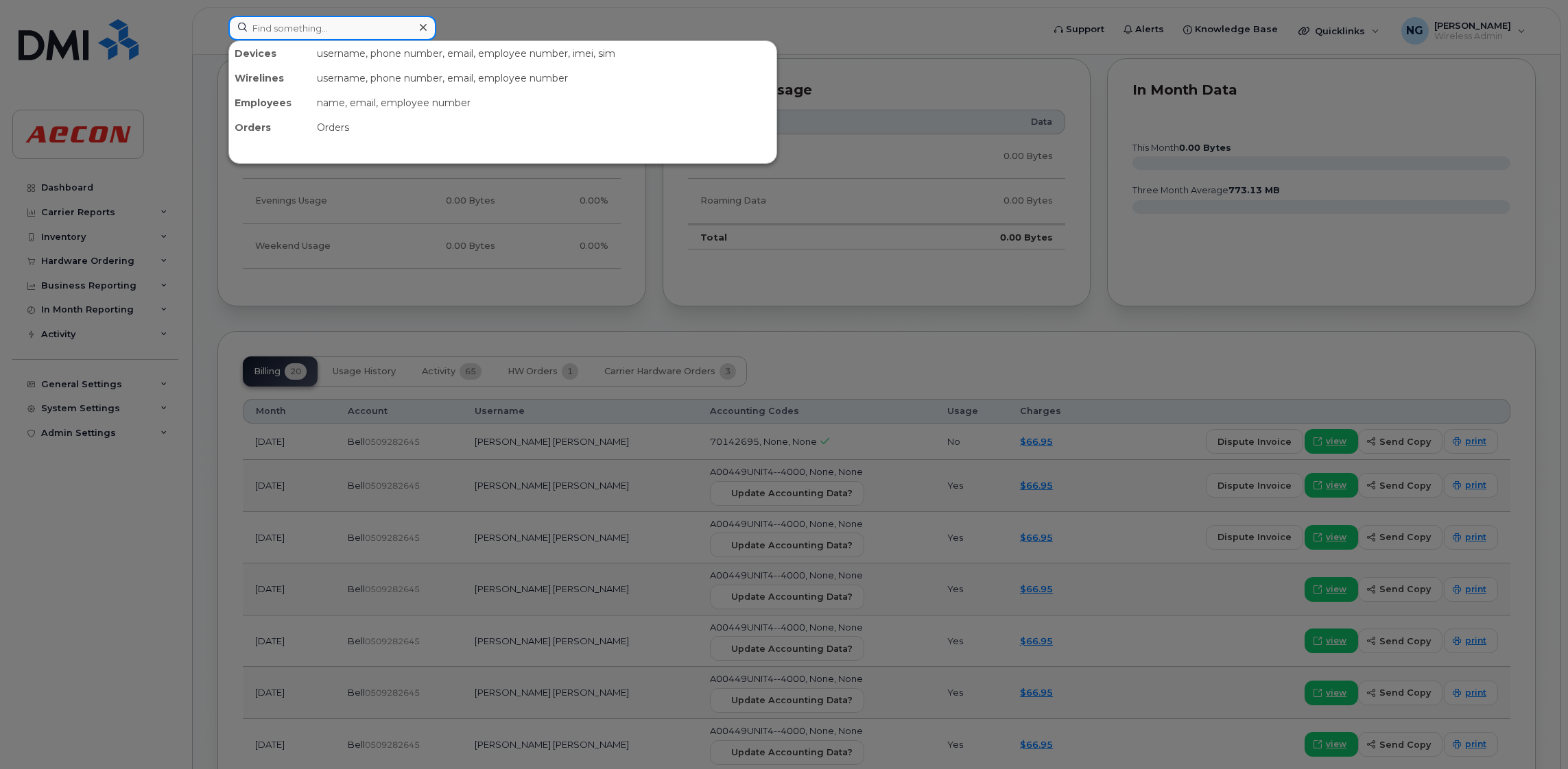
click at [333, 30] on input at bounding box center [333, 28] width 208 height 25
paste input "[PHONE_NUMBER]"
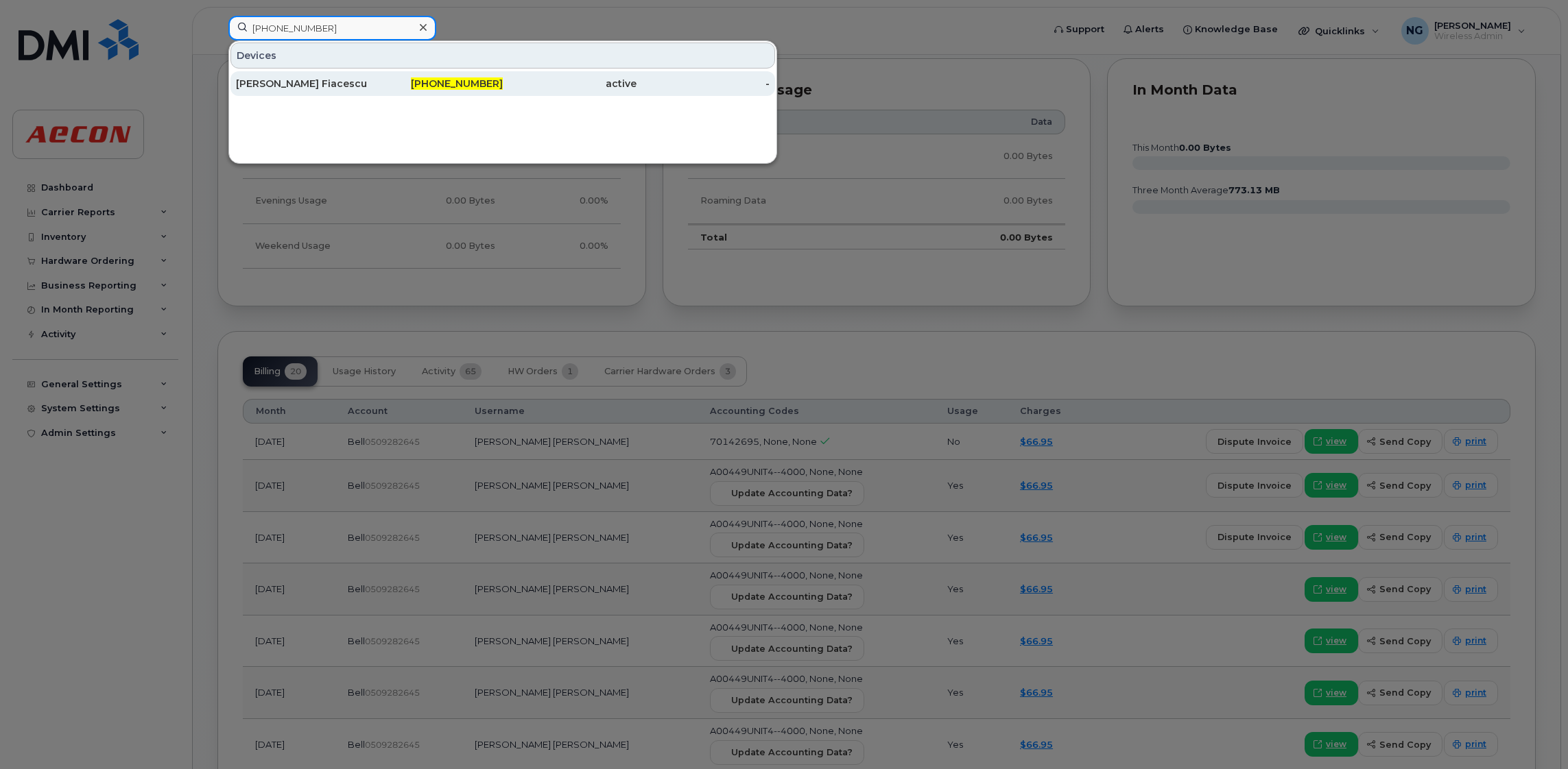
type input "[PHONE_NUMBER]"
click at [476, 83] on span "[PHONE_NUMBER]" at bounding box center [457, 84] width 92 height 13
drag, startPoint x: 480, startPoint y: 83, endPoint x: 476, endPoint y: 71, distance: 12.6
click at [480, 83] on span "[PHONE_NUMBER]" at bounding box center [457, 84] width 92 height 13
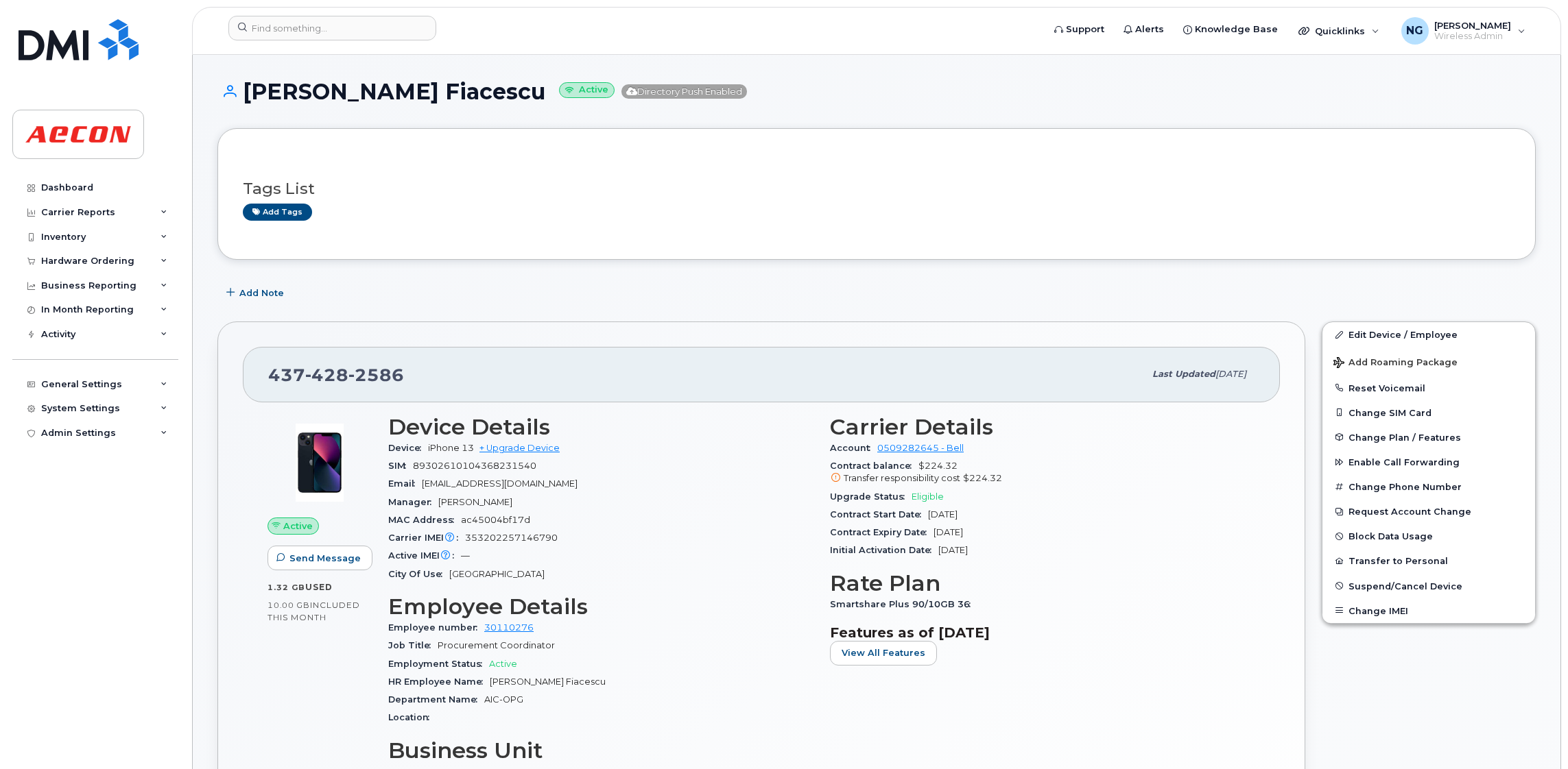
drag, startPoint x: 0, startPoint y: 0, endPoint x: 1028, endPoint y: 167, distance: 1041.5
click at [1028, 167] on div at bounding box center [876, 167] width 1267 height 1
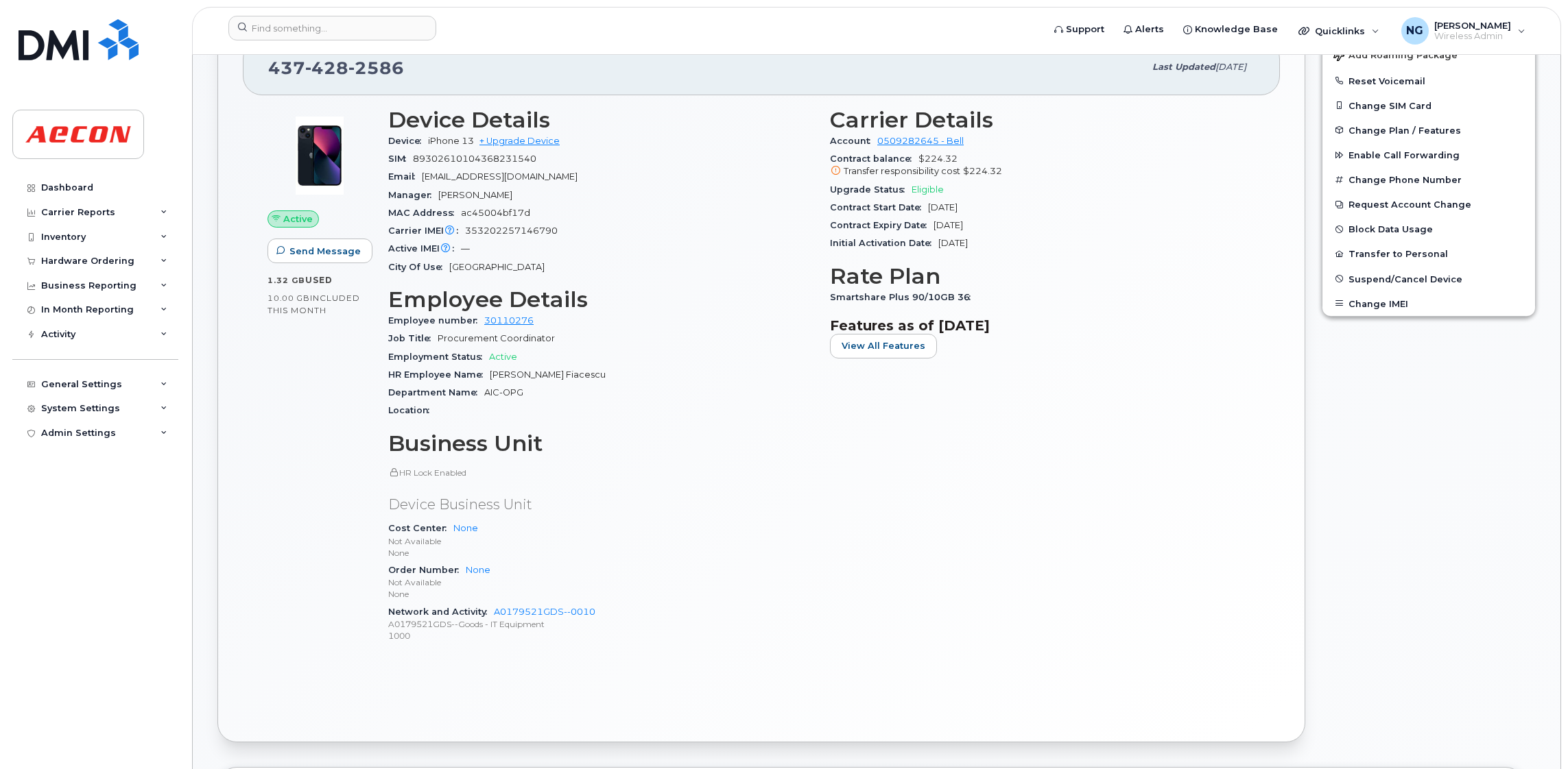
scroll to position [308, 0]
click at [316, 32] on input at bounding box center [333, 28] width 208 height 25
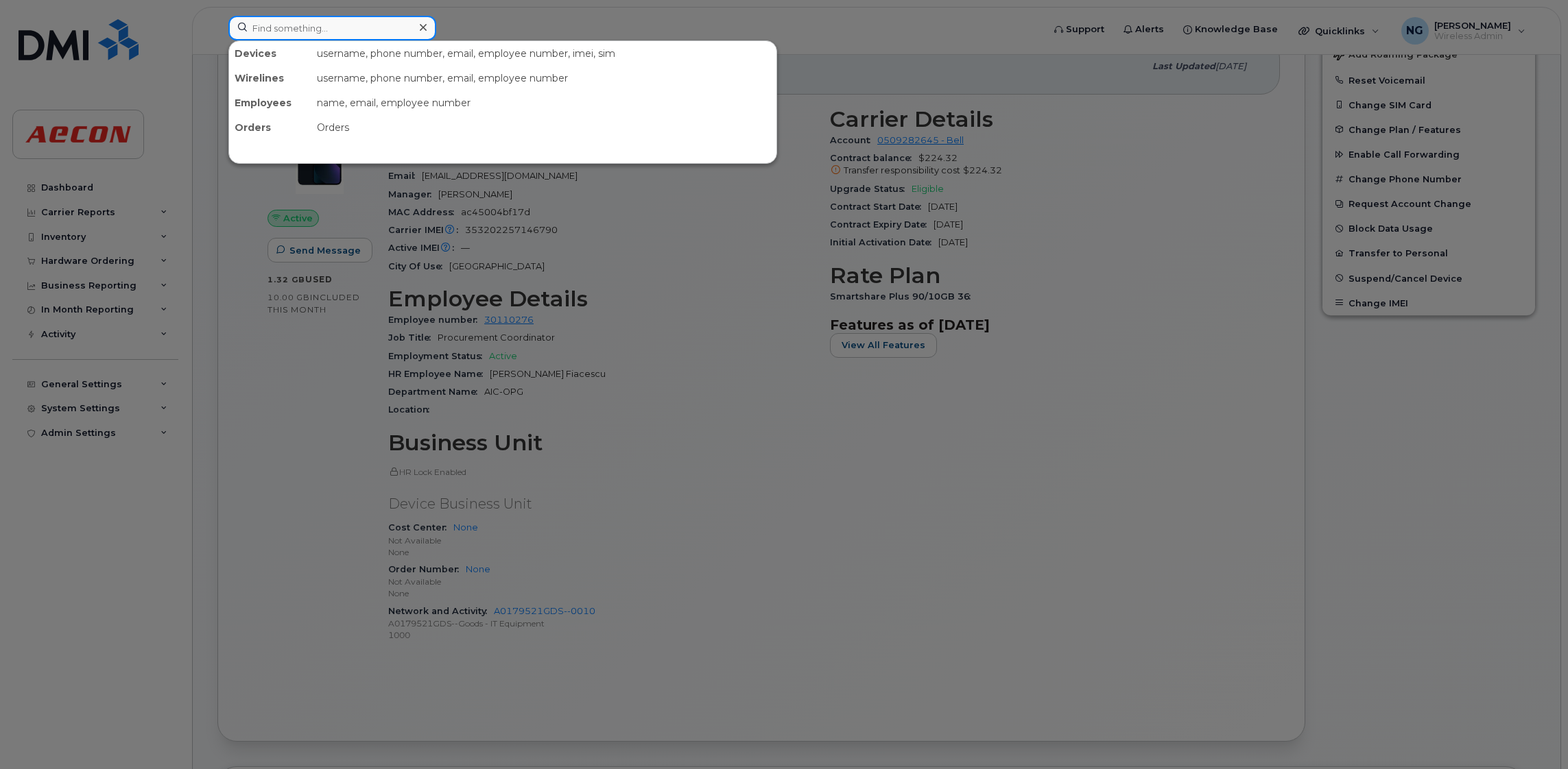
paste input "[PHONE_NUMBER]"
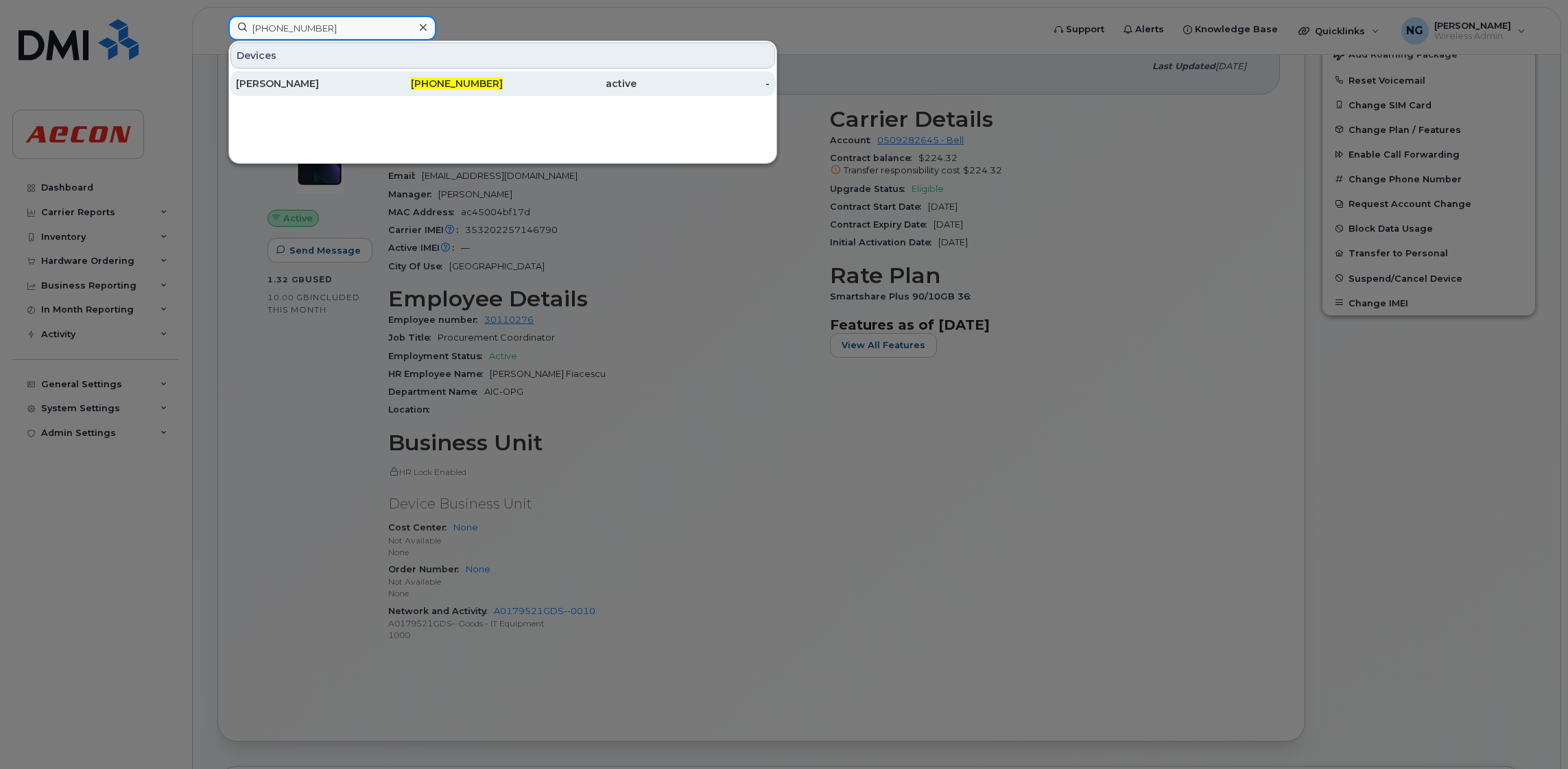
type input "[PHONE_NUMBER]"
click at [460, 89] on span "[PHONE_NUMBER]" at bounding box center [457, 84] width 92 height 13
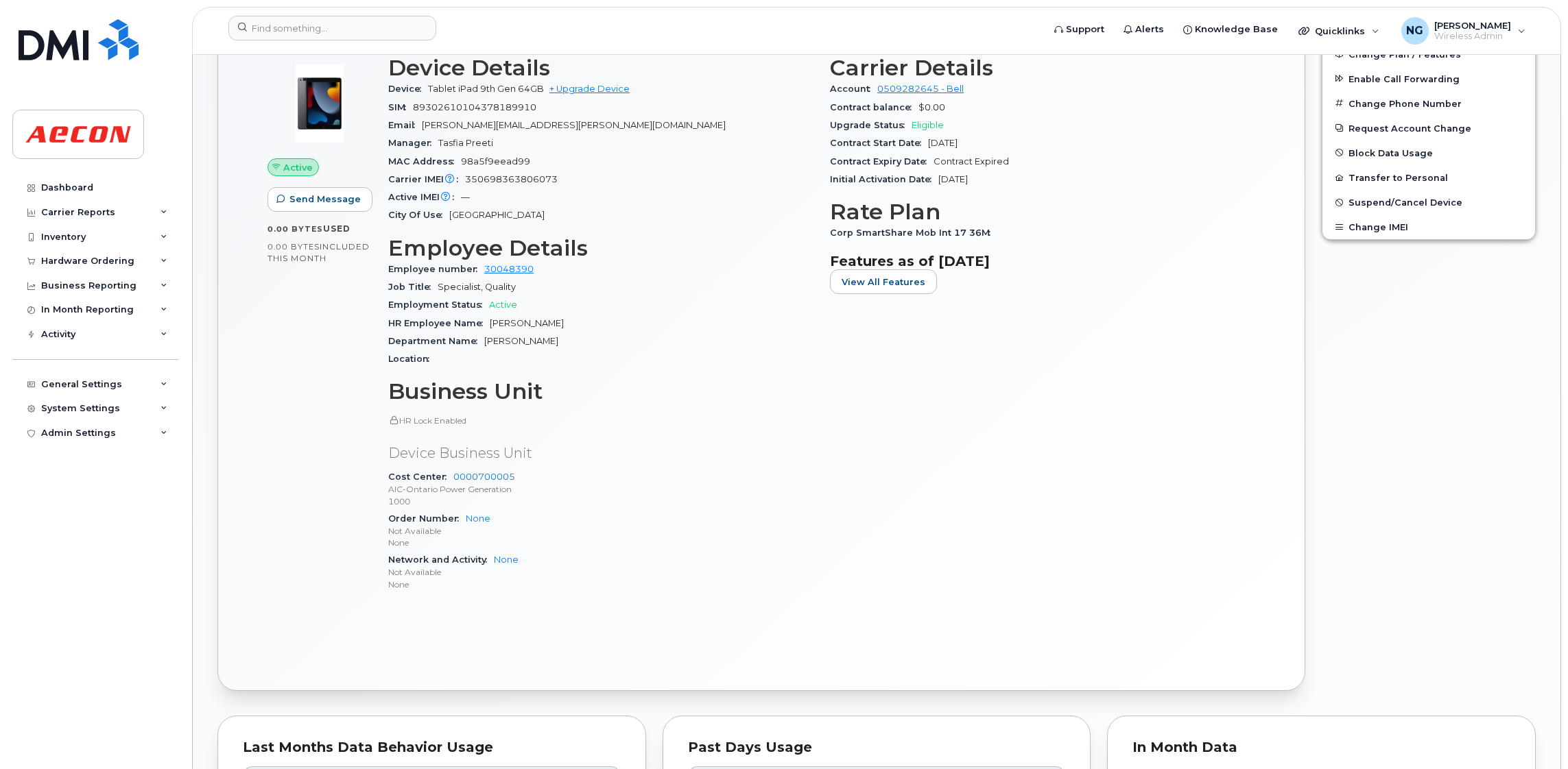
scroll to position [823, 0]
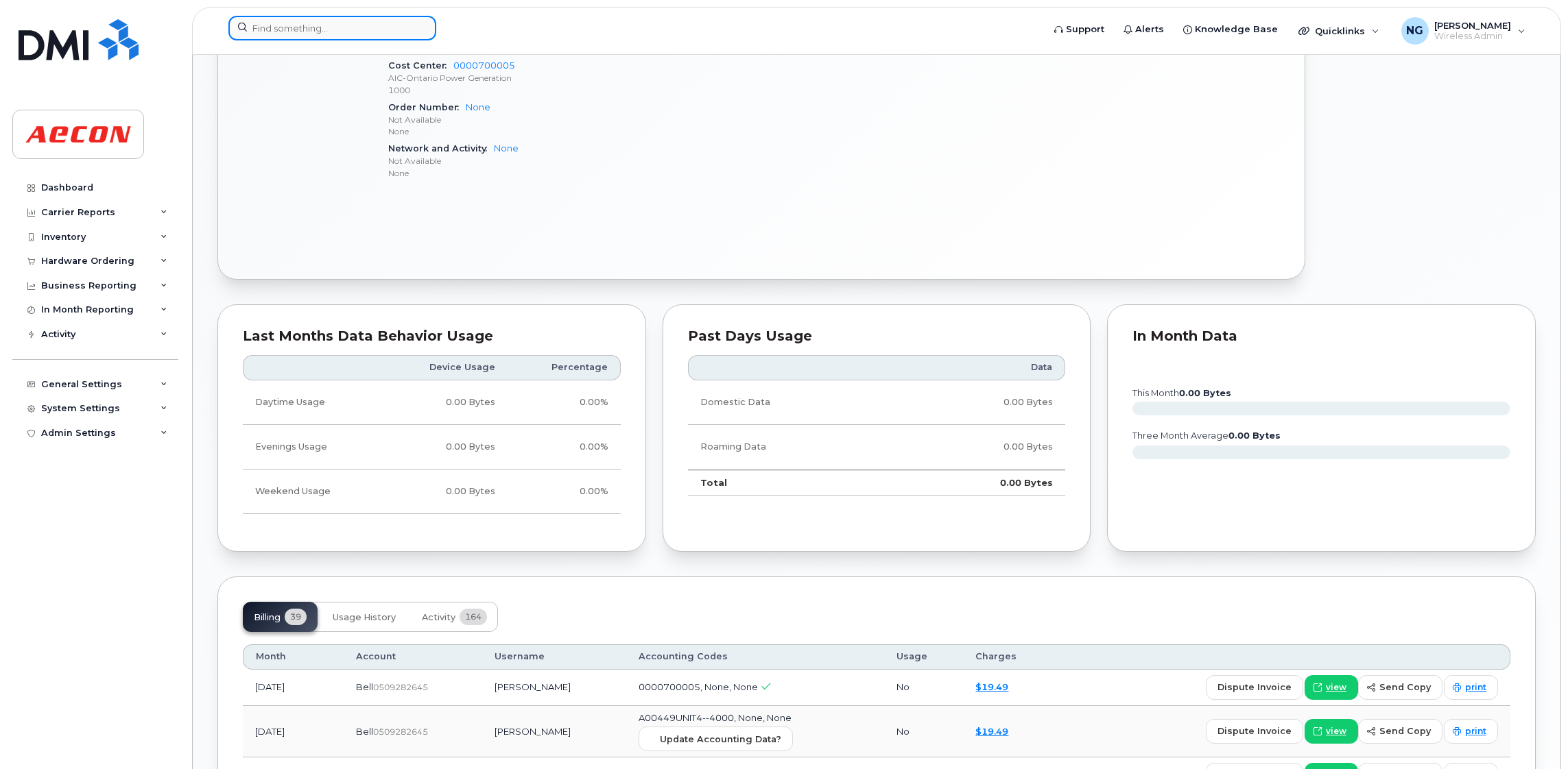
click at [338, 33] on input at bounding box center [333, 28] width 208 height 25
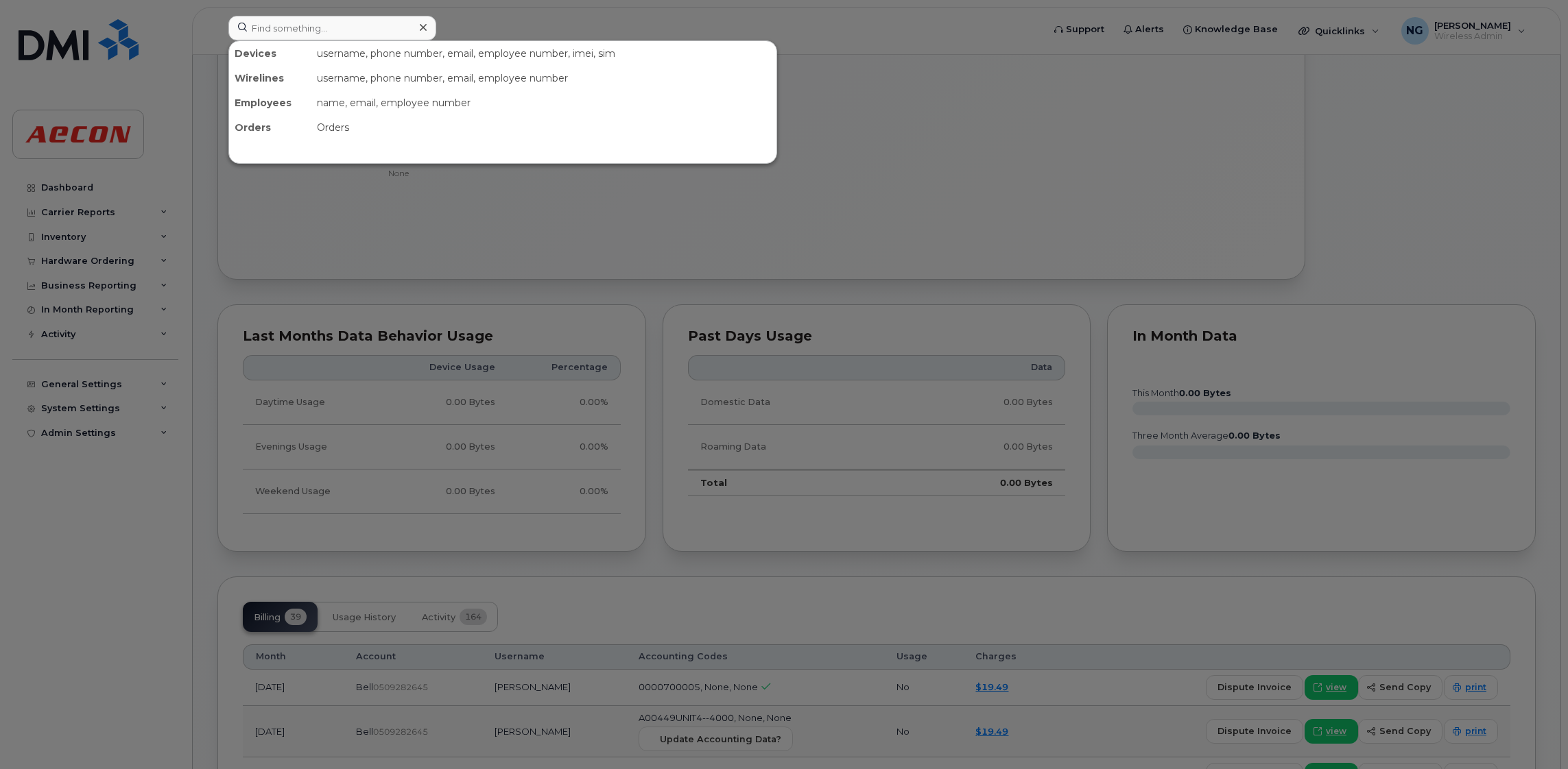
click at [302, 13] on div at bounding box center [784, 384] width 1568 height 769
paste input "[PHONE_NUMBER]"
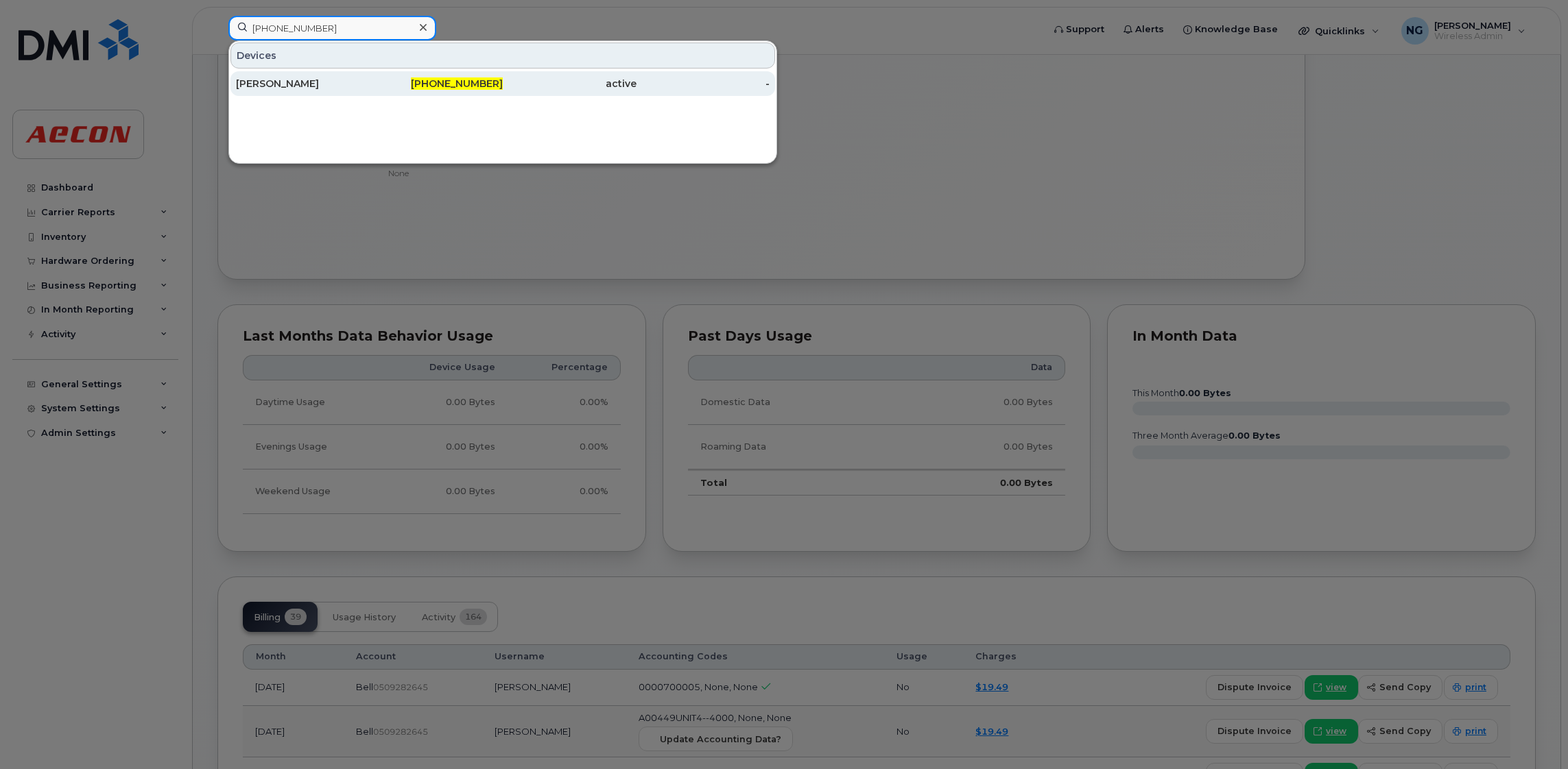
type input "905-243-1176"
click at [476, 88] on span "905-243-1176" at bounding box center [457, 84] width 92 height 13
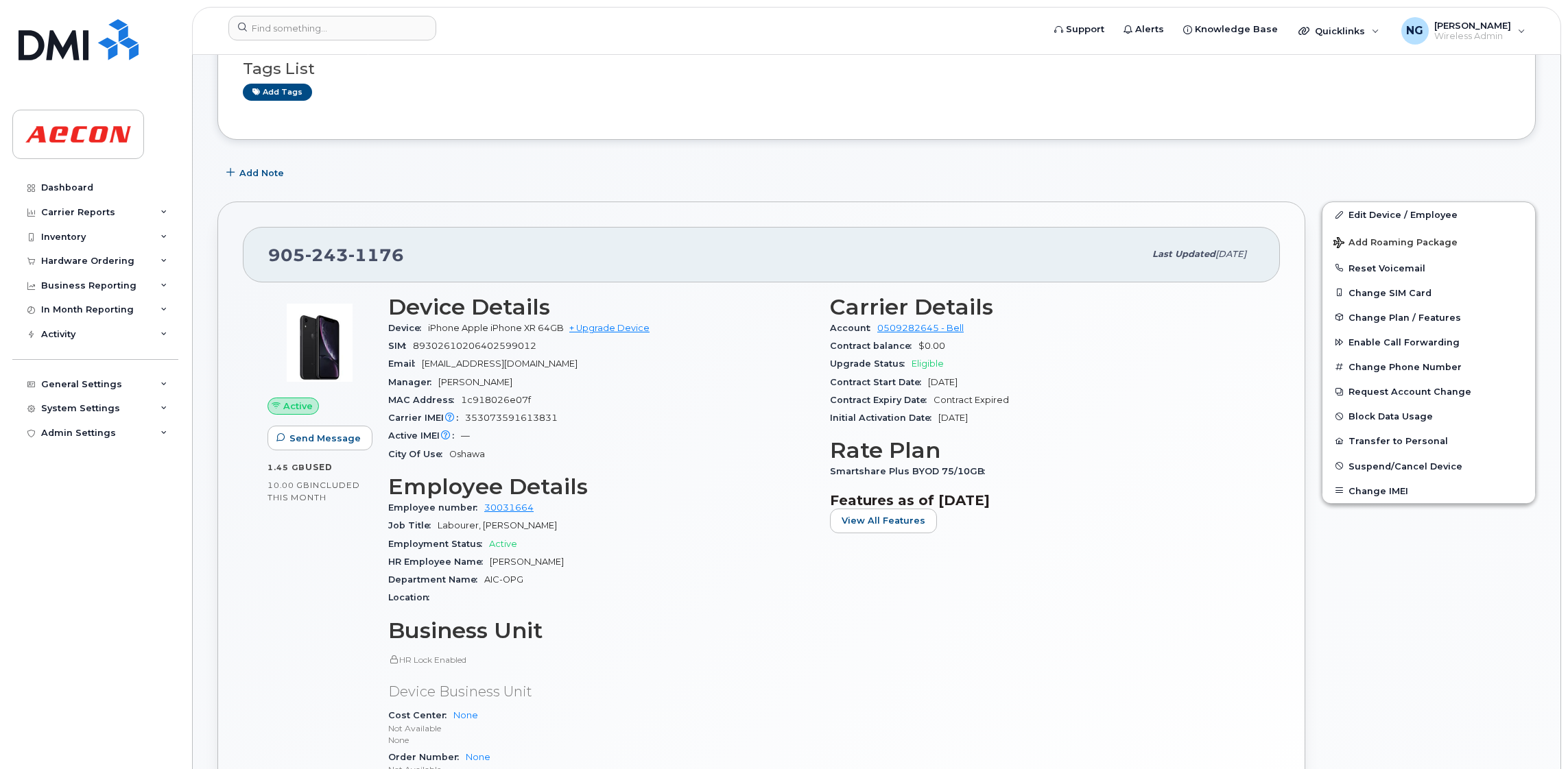
scroll to position [206, 0]
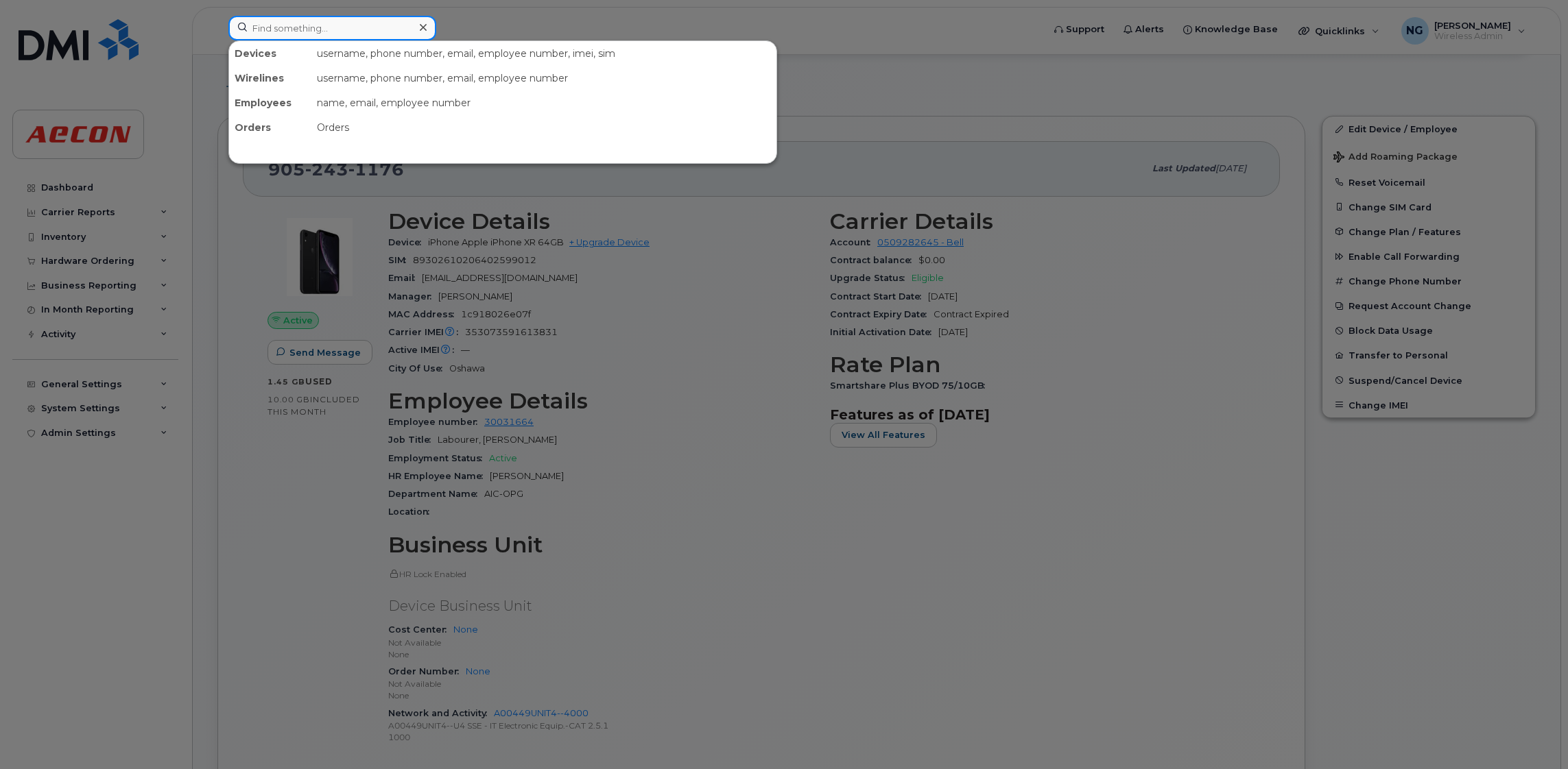
click at [331, 30] on input at bounding box center [333, 28] width 208 height 25
paste input "905-243-4685"
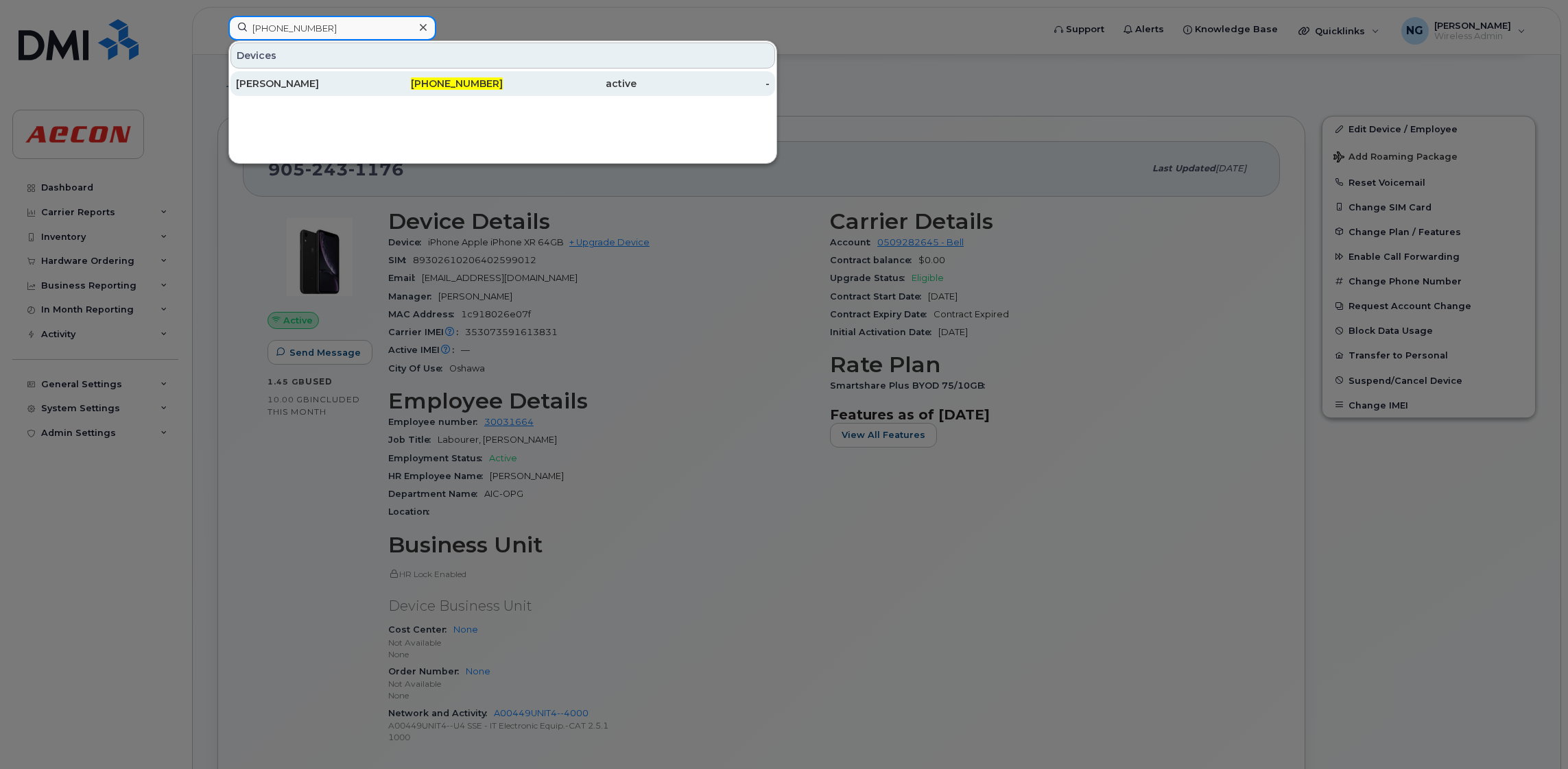
type input "905-243-4685"
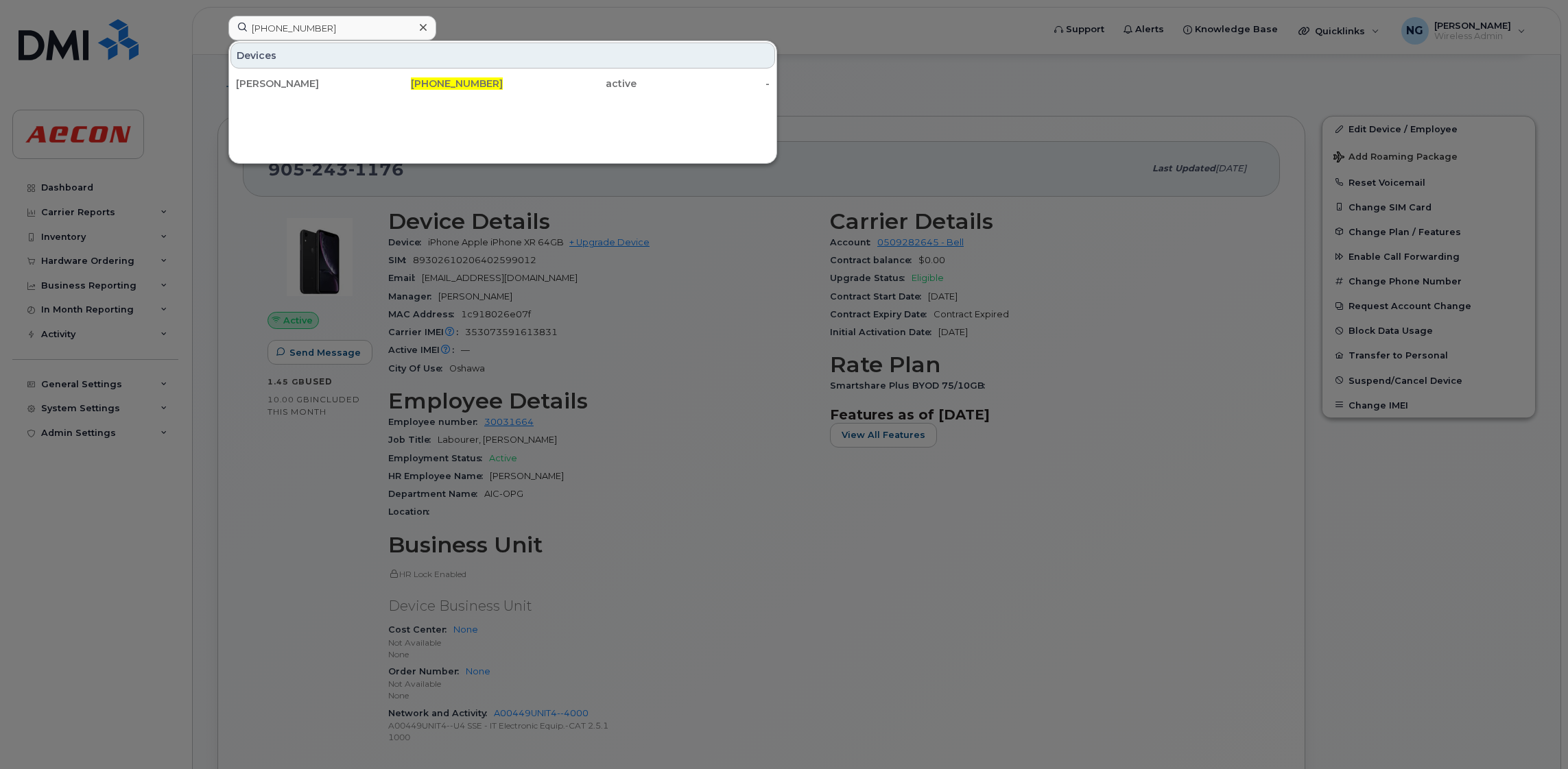
drag, startPoint x: 456, startPoint y: 86, endPoint x: 514, endPoint y: 123, distance: 68.8
click at [457, 86] on span "905-243-4685" at bounding box center [457, 84] width 92 height 13
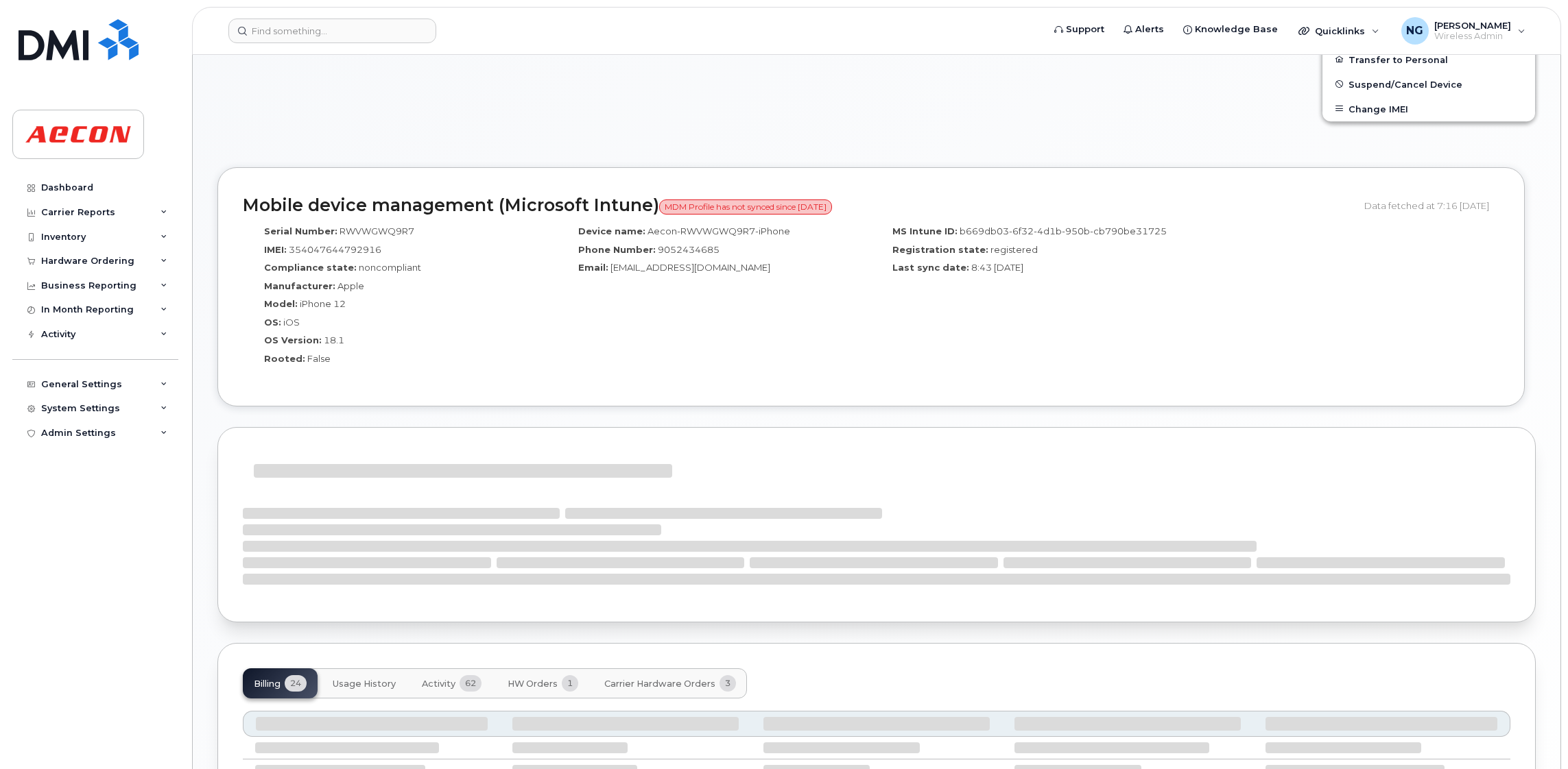
scroll to position [555, 0]
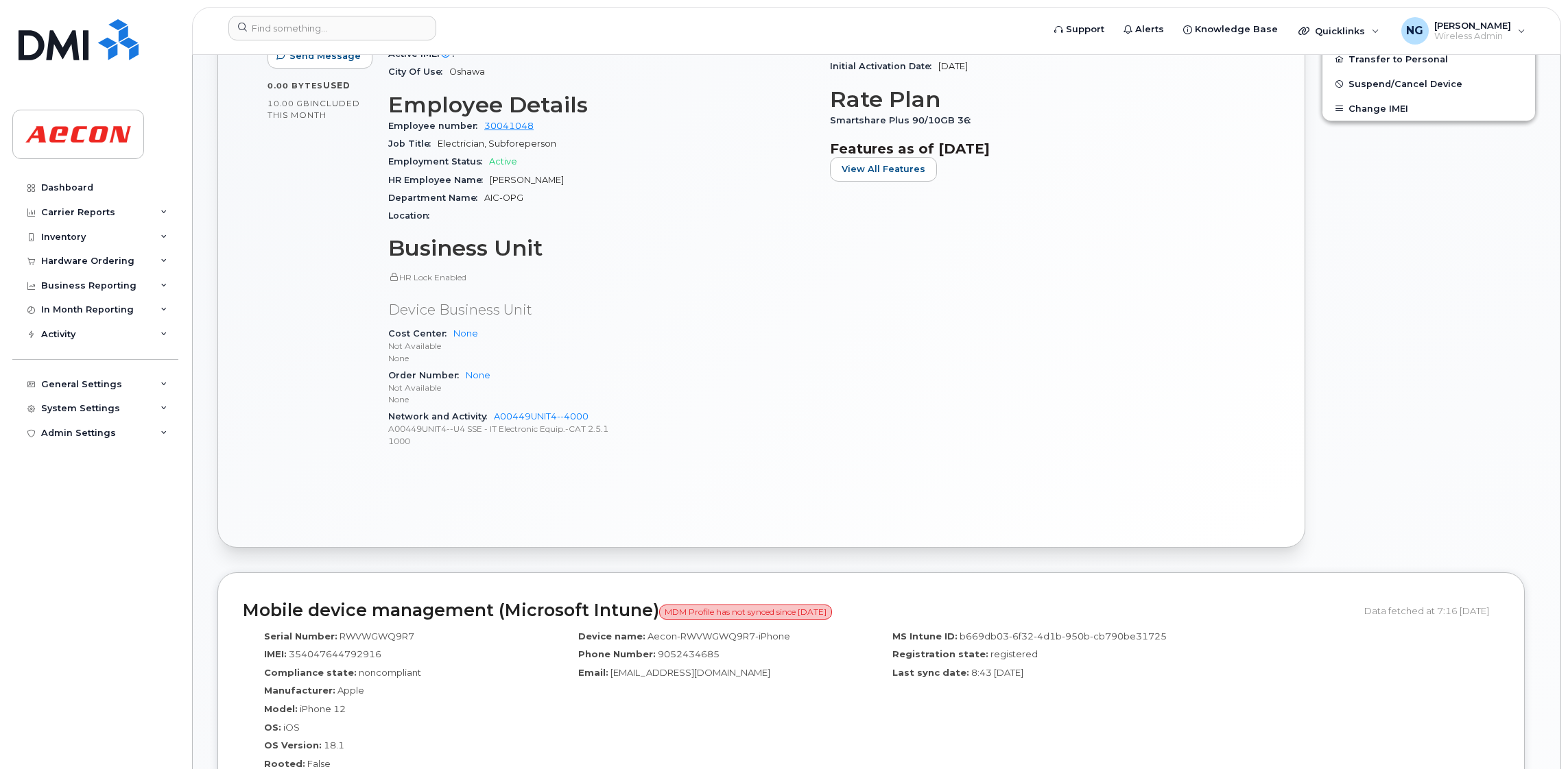
click at [305, 7] on header "Support Alerts Knowledge Base Quicklinks Suspend / Cancel Device Change SIM Car…" at bounding box center [876, 31] width 1369 height 48
click at [302, 29] on input at bounding box center [333, 28] width 208 height 25
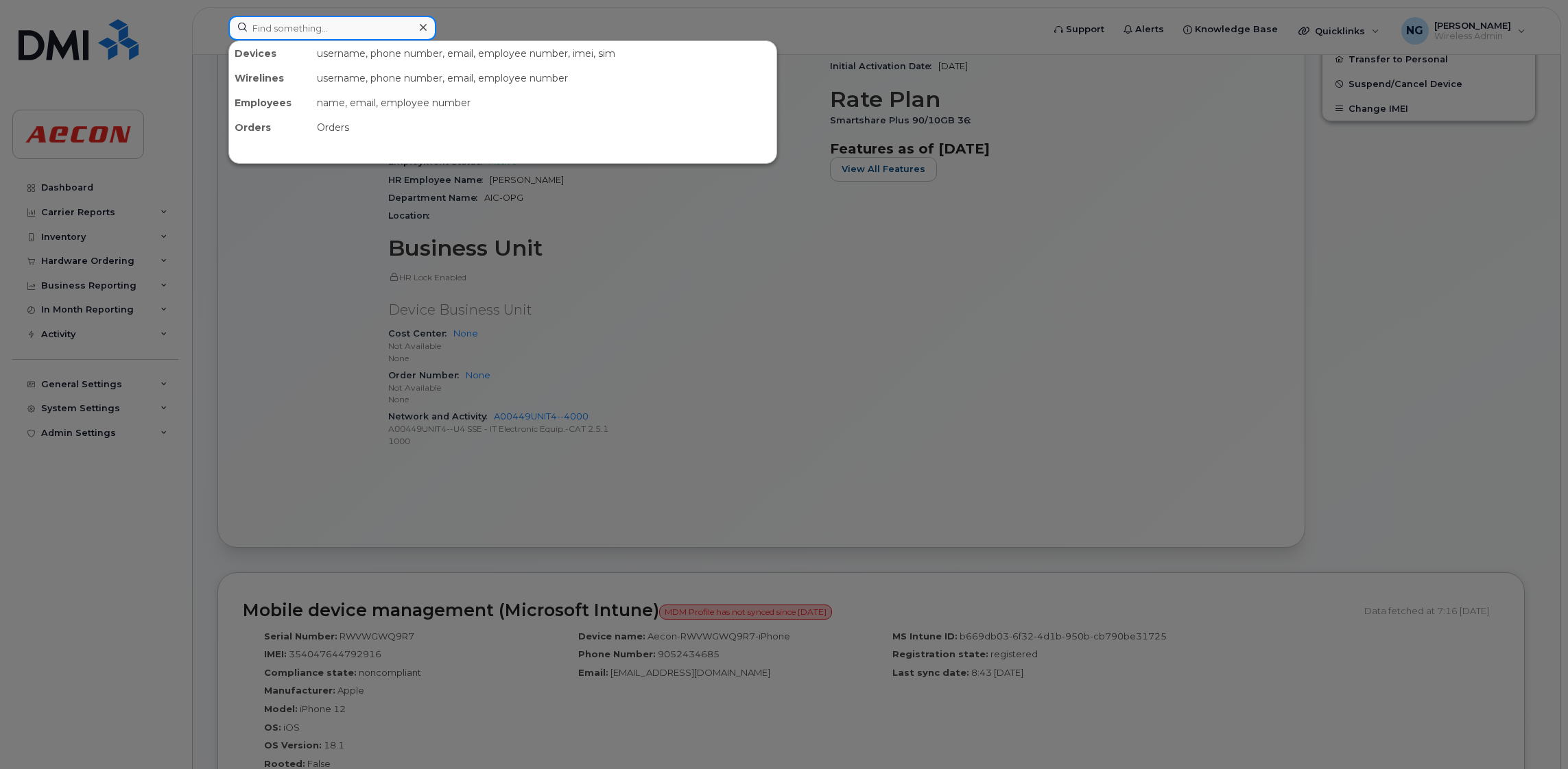
paste input "905-243-5770"
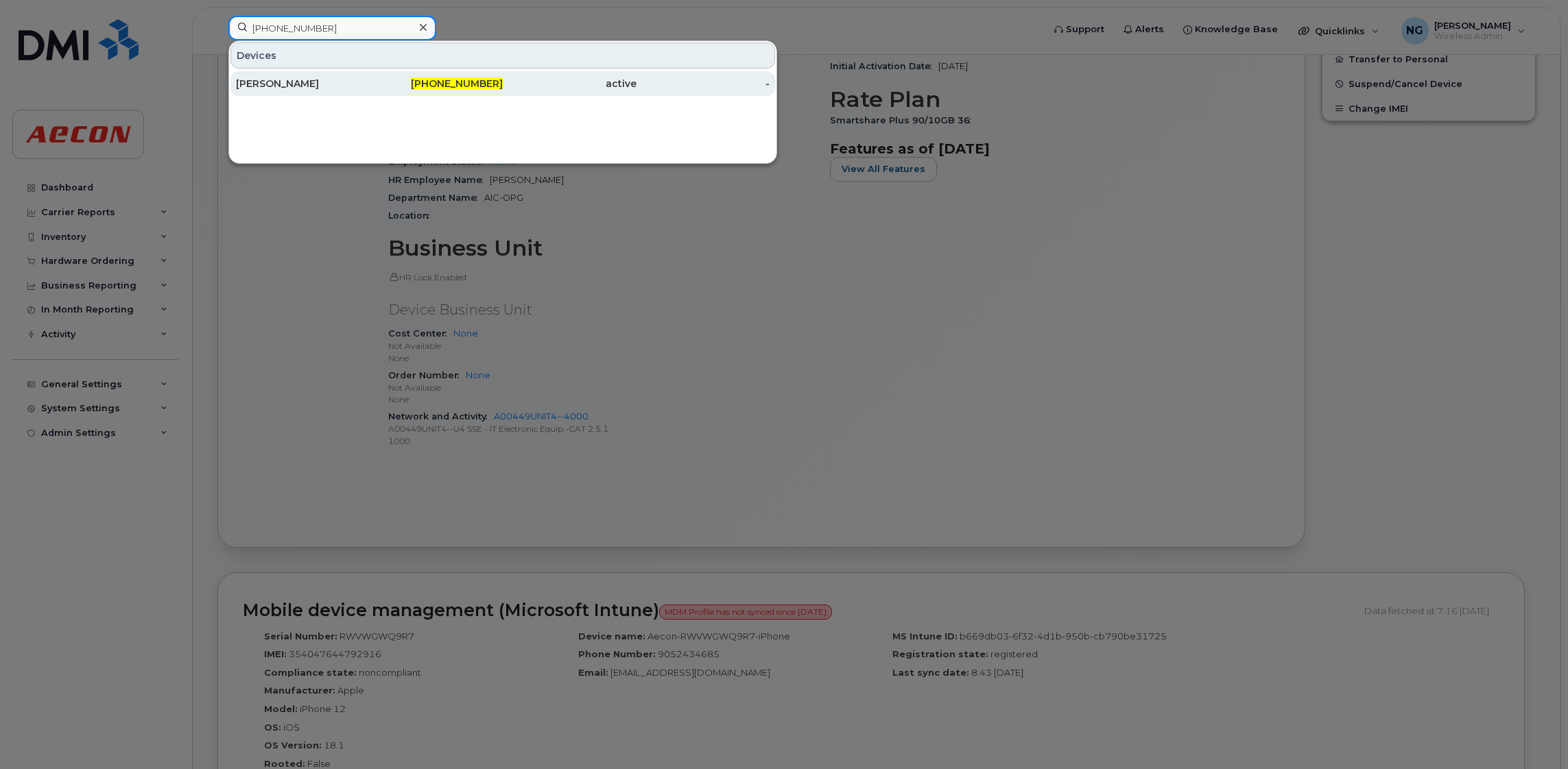
type input "905-243-5770"
click at [443, 79] on span "905-243-5770" at bounding box center [457, 84] width 92 height 13
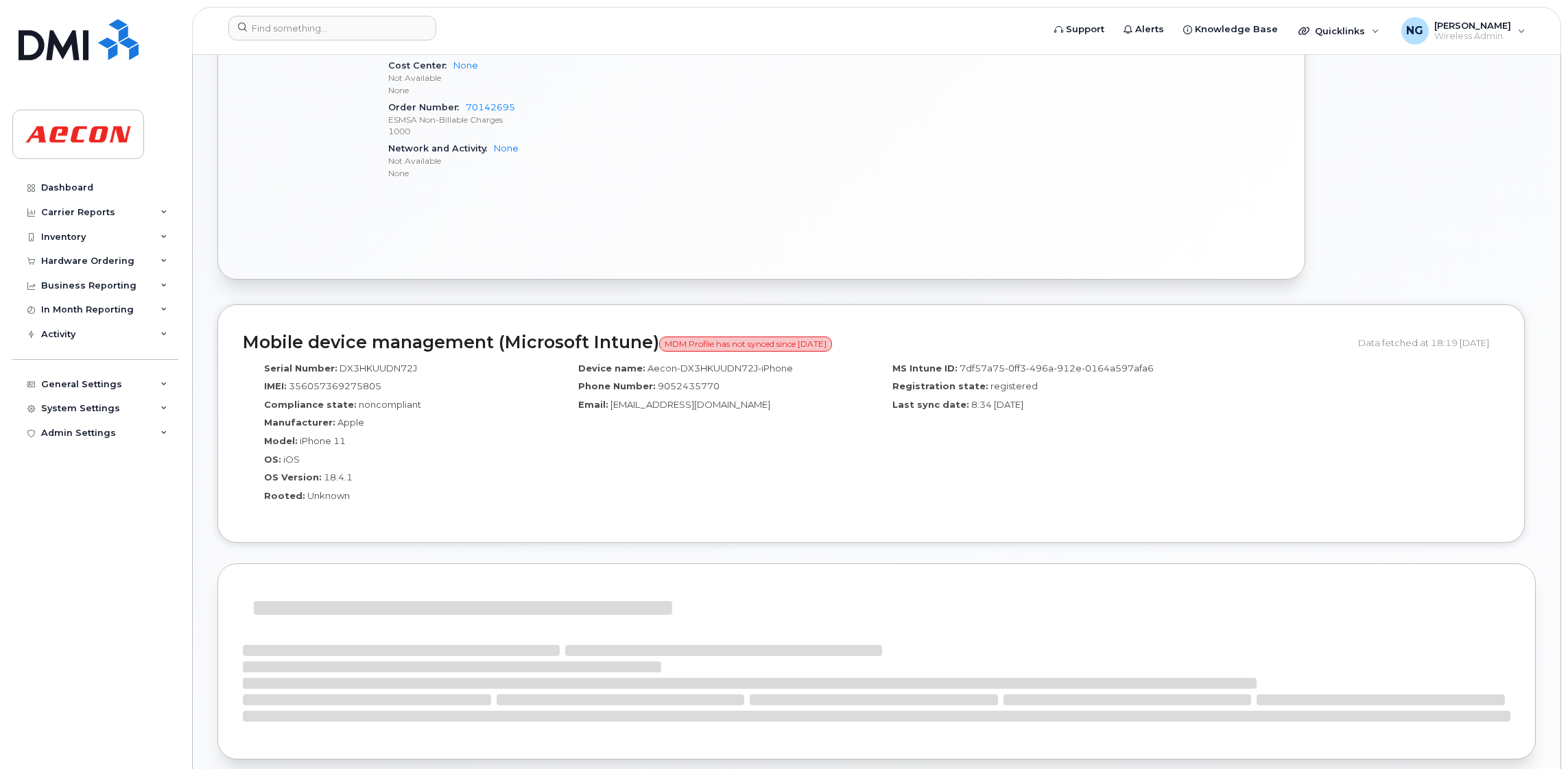
scroll to position [1233, 0]
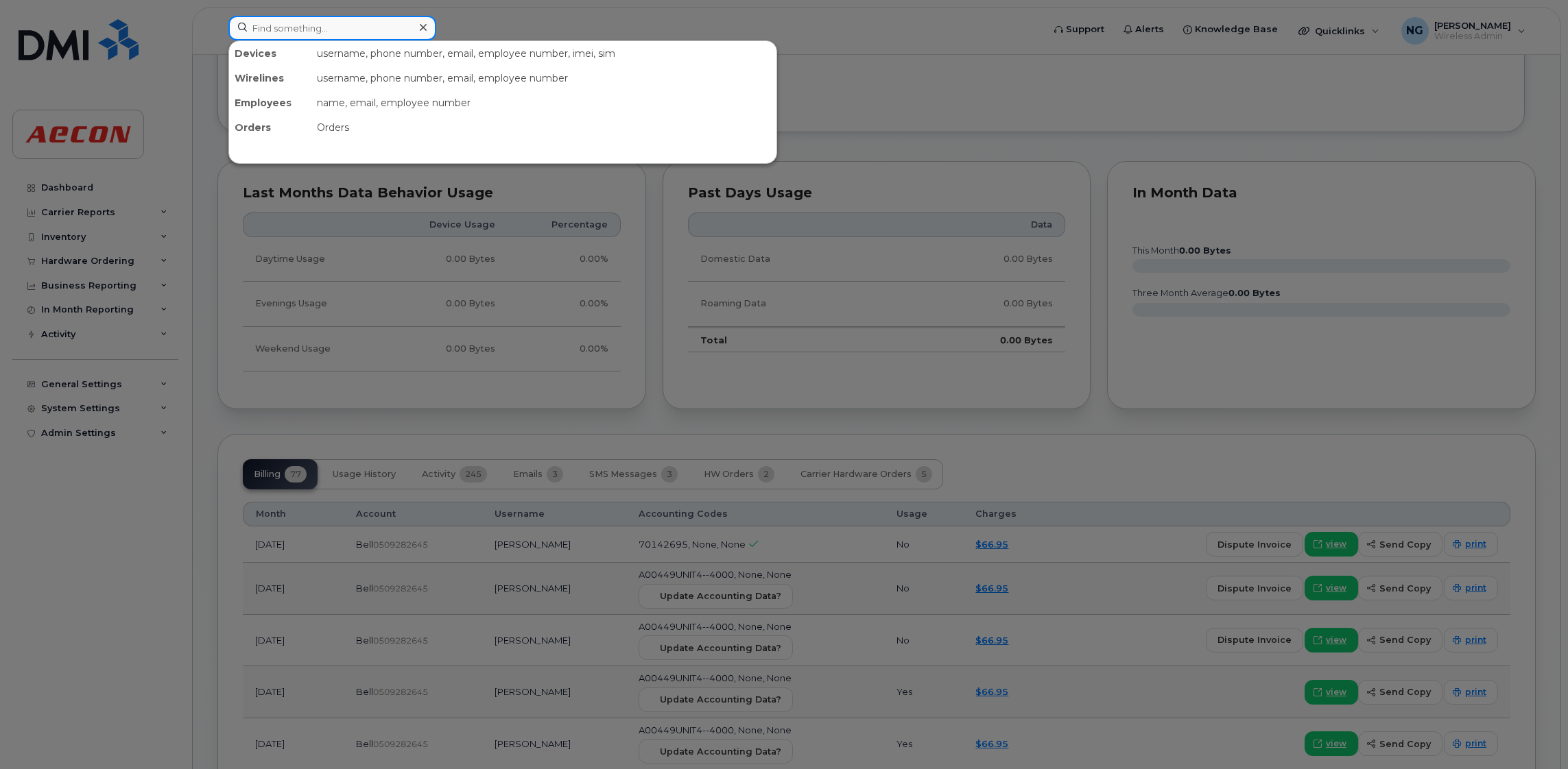
click at [282, 30] on input at bounding box center [333, 28] width 208 height 25
paste input "[PHONE_NUMBER]"
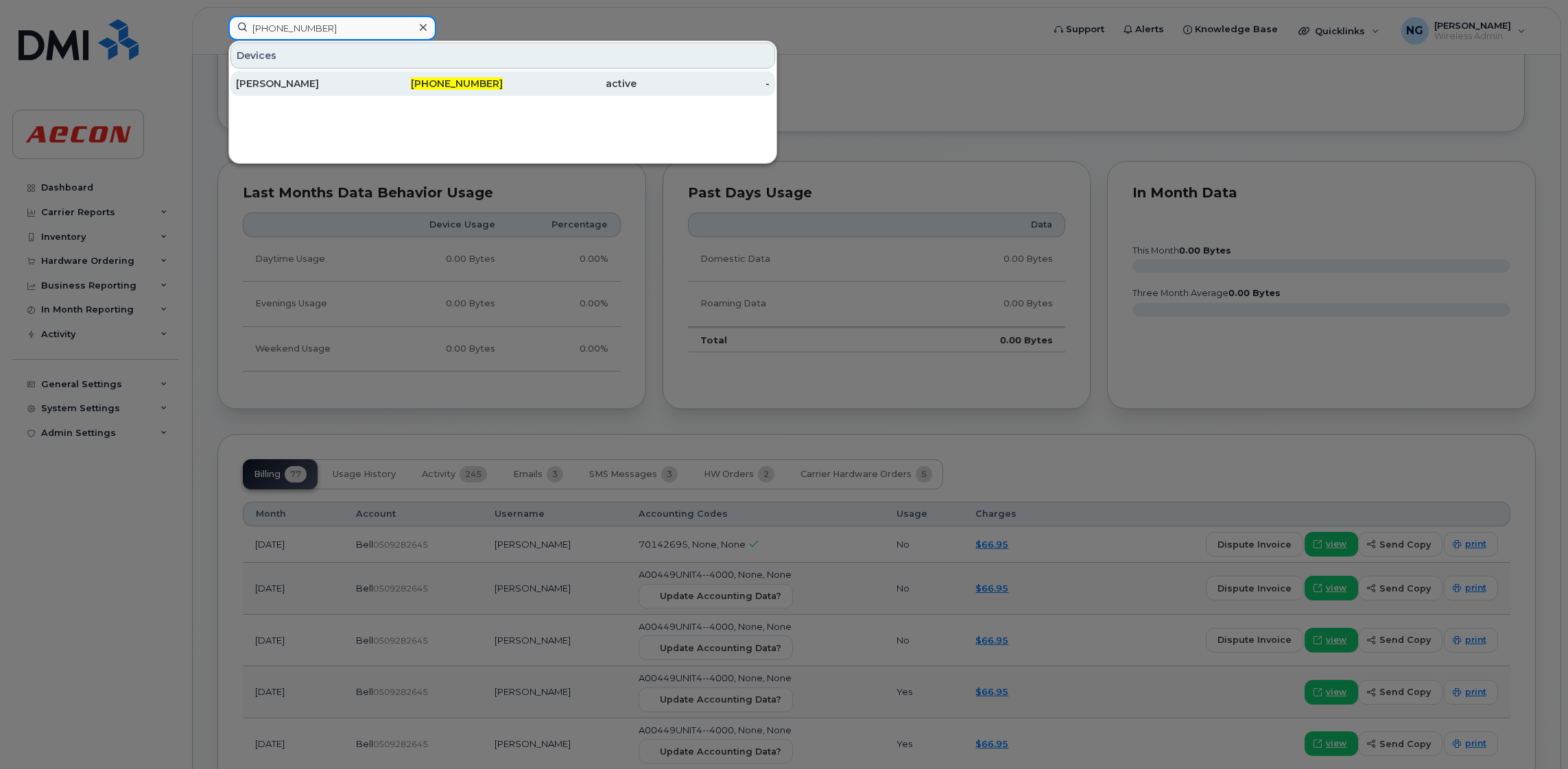
type input "[PHONE_NUMBER]"
click at [468, 79] on span "[PHONE_NUMBER]" at bounding box center [457, 84] width 92 height 13
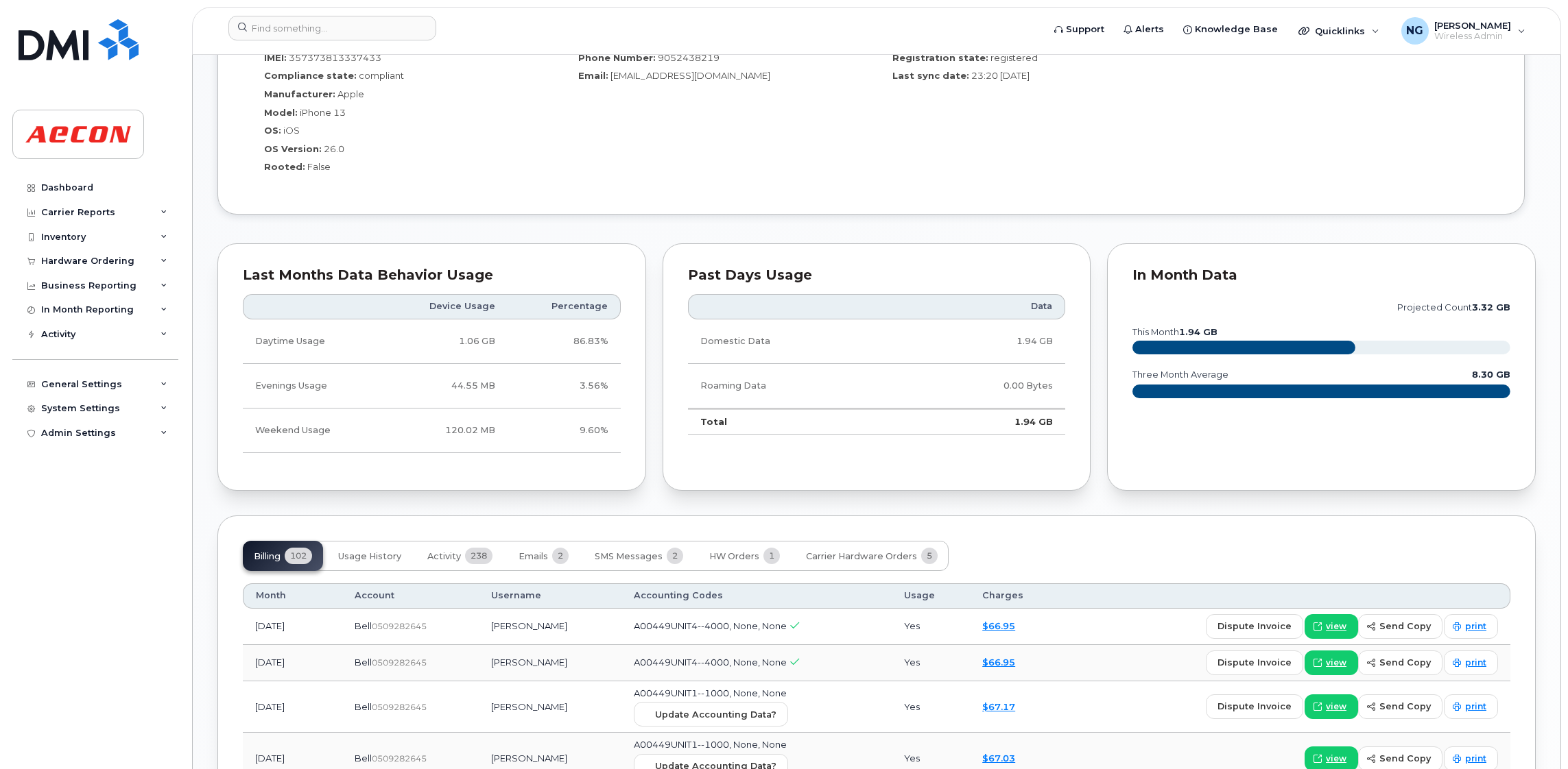
scroll to position [1130, 0]
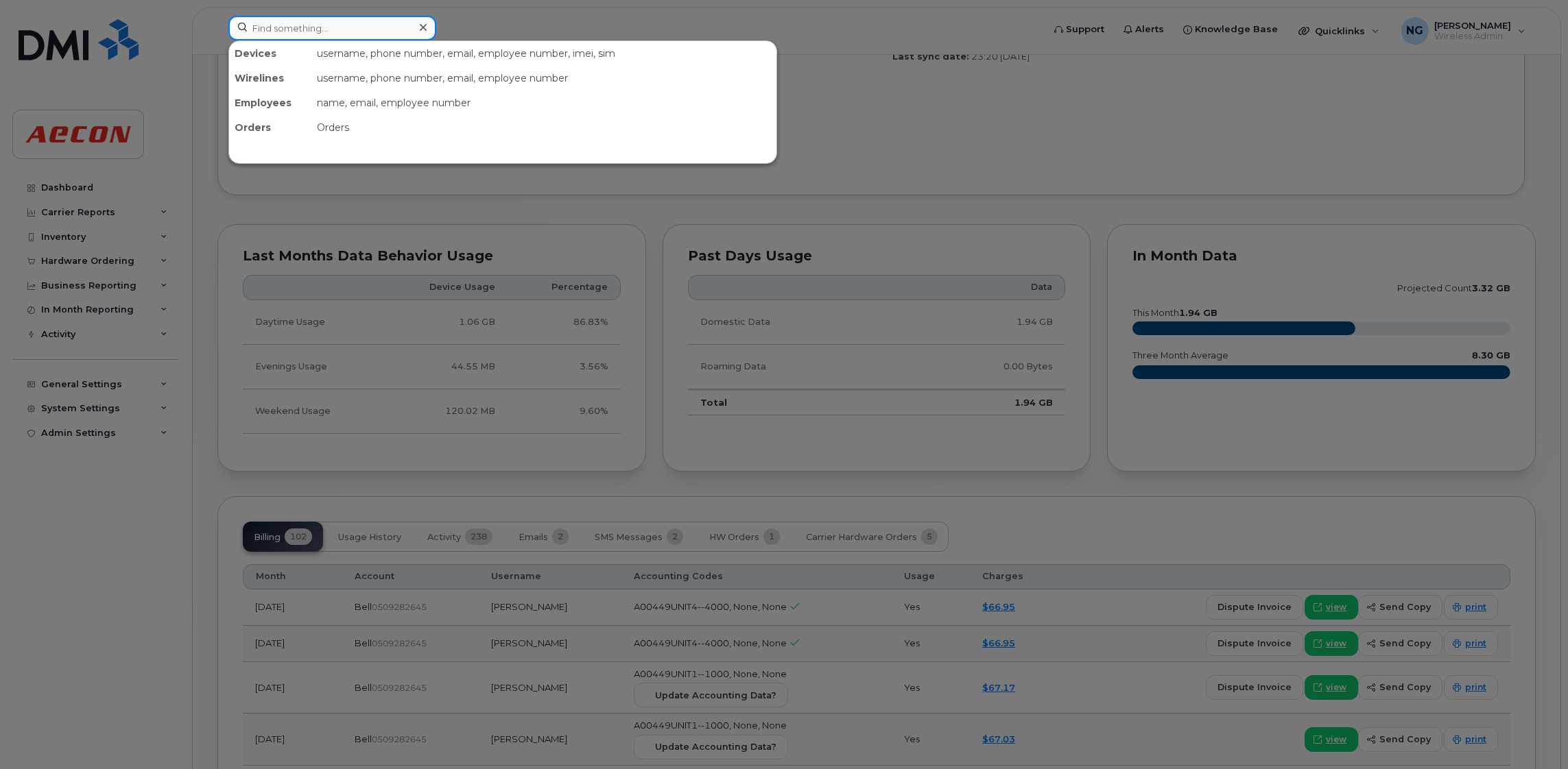
click at [273, 24] on input at bounding box center [333, 28] width 208 height 25
paste input "905-244-3841"
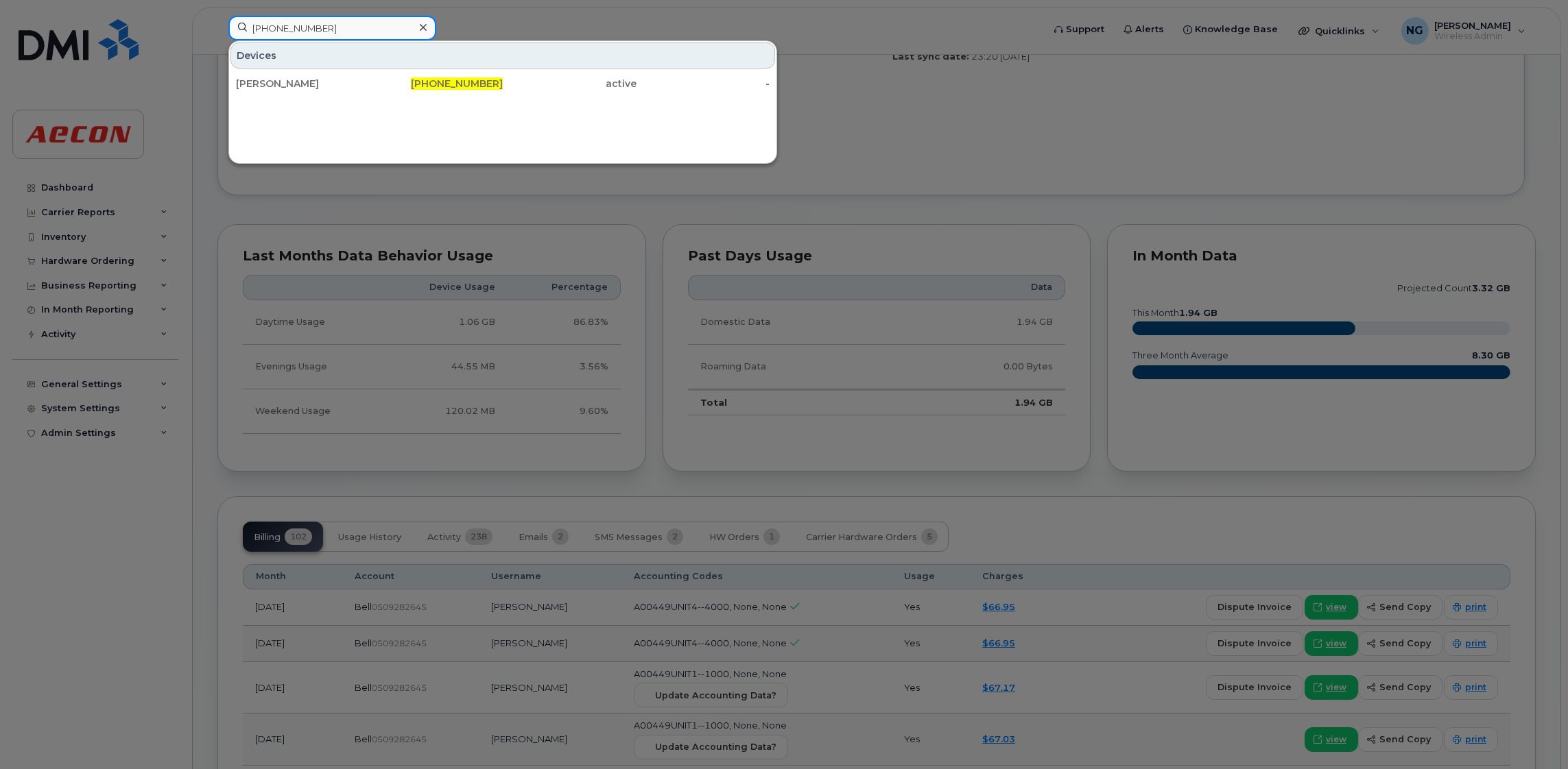
type input "905-244-3841"
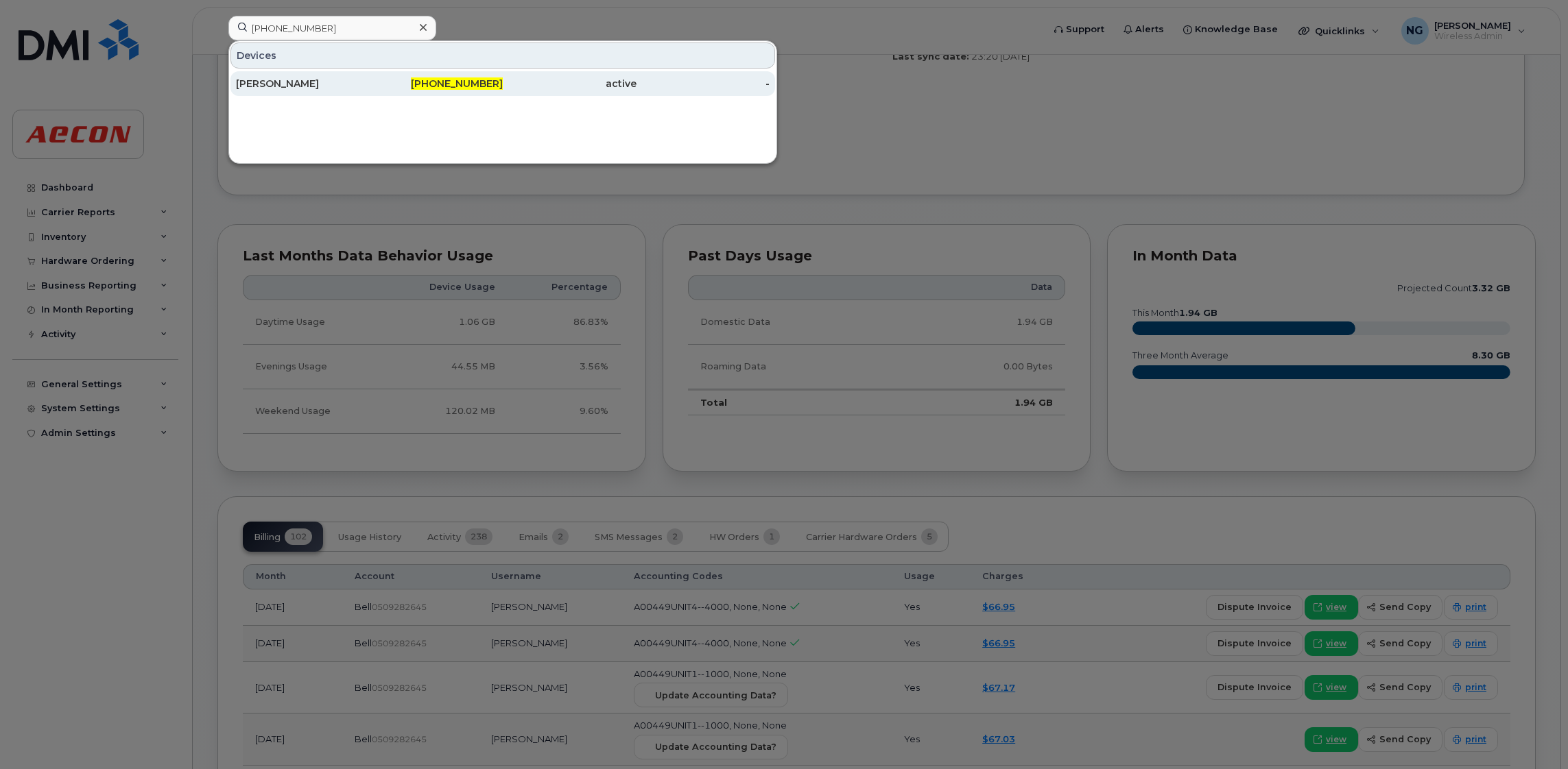
drag, startPoint x: 464, startPoint y: 64, endPoint x: 467, endPoint y: 78, distance: 14.3
click at [464, 67] on div "Devices" at bounding box center [503, 56] width 545 height 26
click at [467, 89] on span "905-244-3841" at bounding box center [457, 84] width 92 height 13
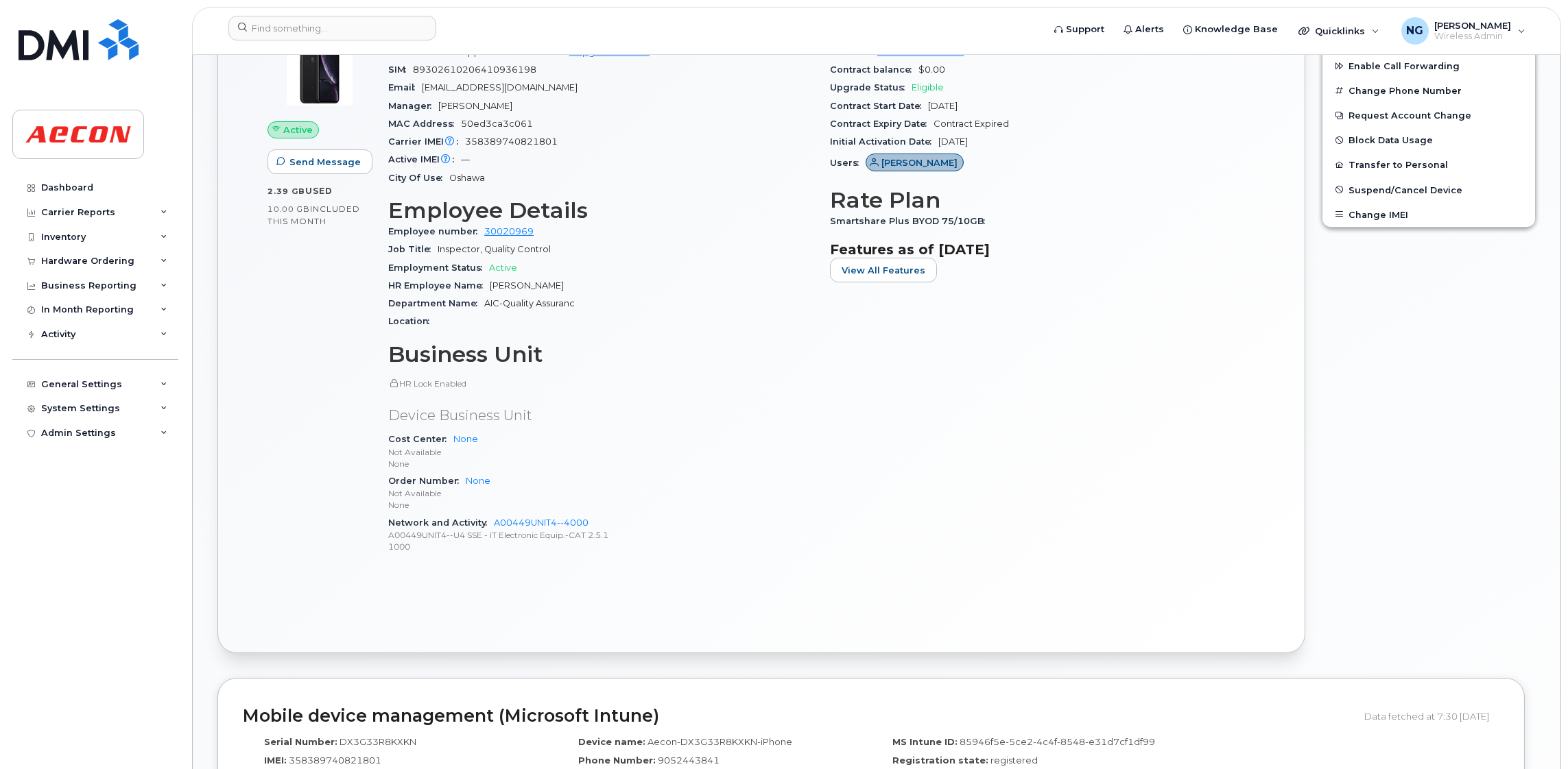
scroll to position [617, 0]
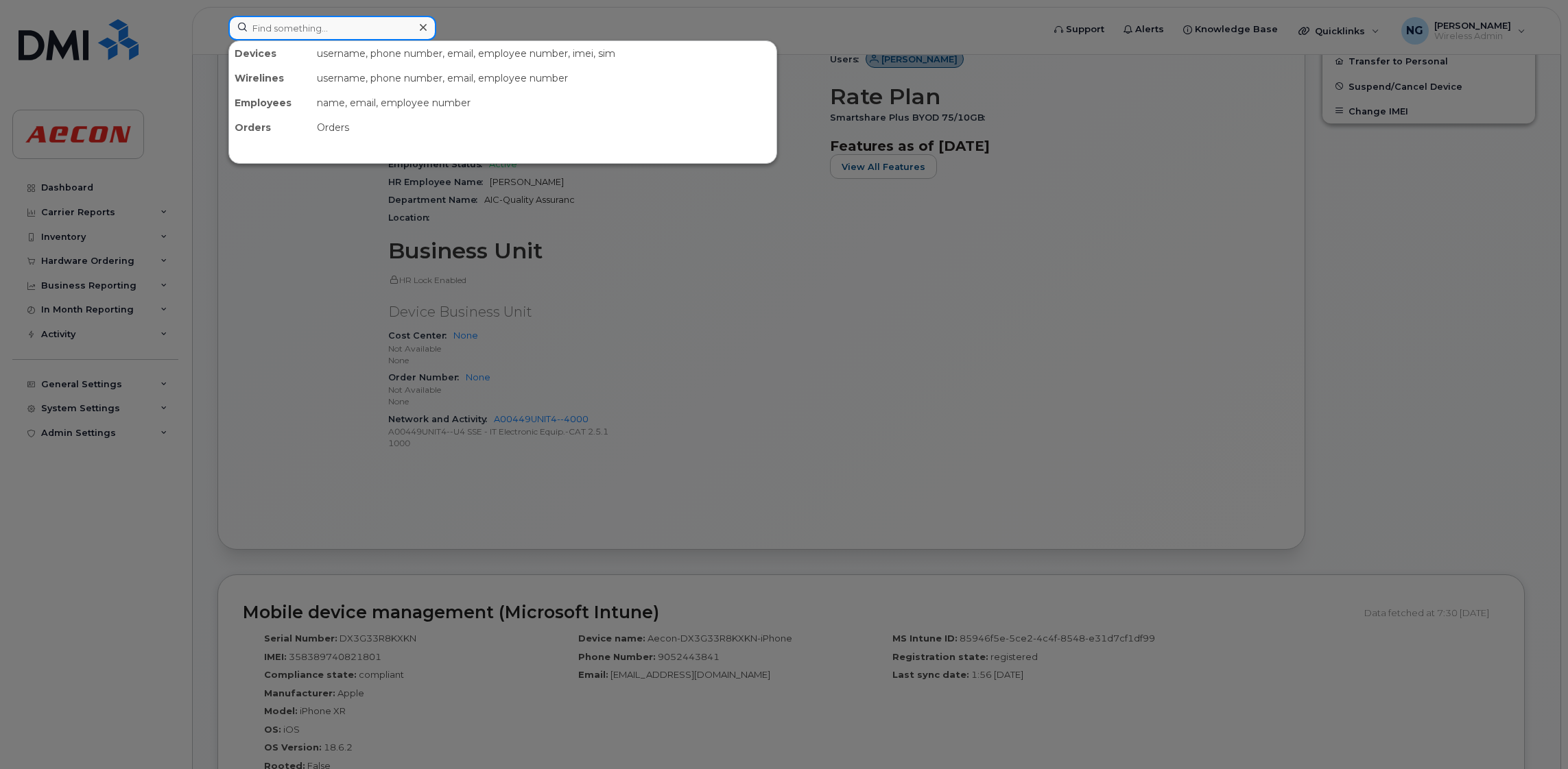
drag, startPoint x: 376, startPoint y: 40, endPoint x: 389, endPoint y: 28, distance: 17.7
click at [376, 40] on div "Devices username, phone number, email, employee number, imei, sim Wirelines use…" at bounding box center [631, 28] width 805 height 25
paste input "905-435-8594"
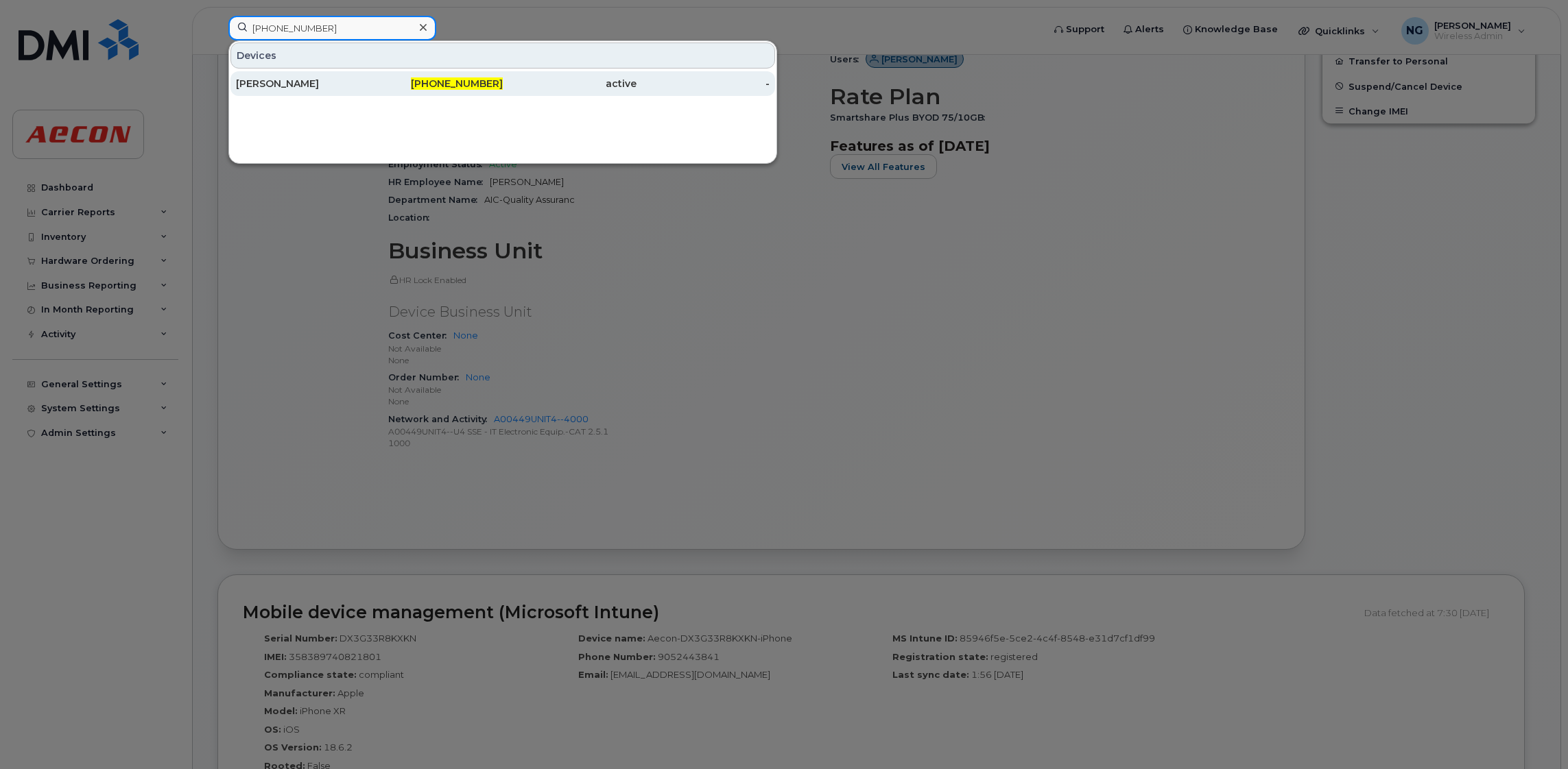
type input "905-435-8594"
click at [491, 88] on span "905-435-8594" at bounding box center [457, 84] width 92 height 13
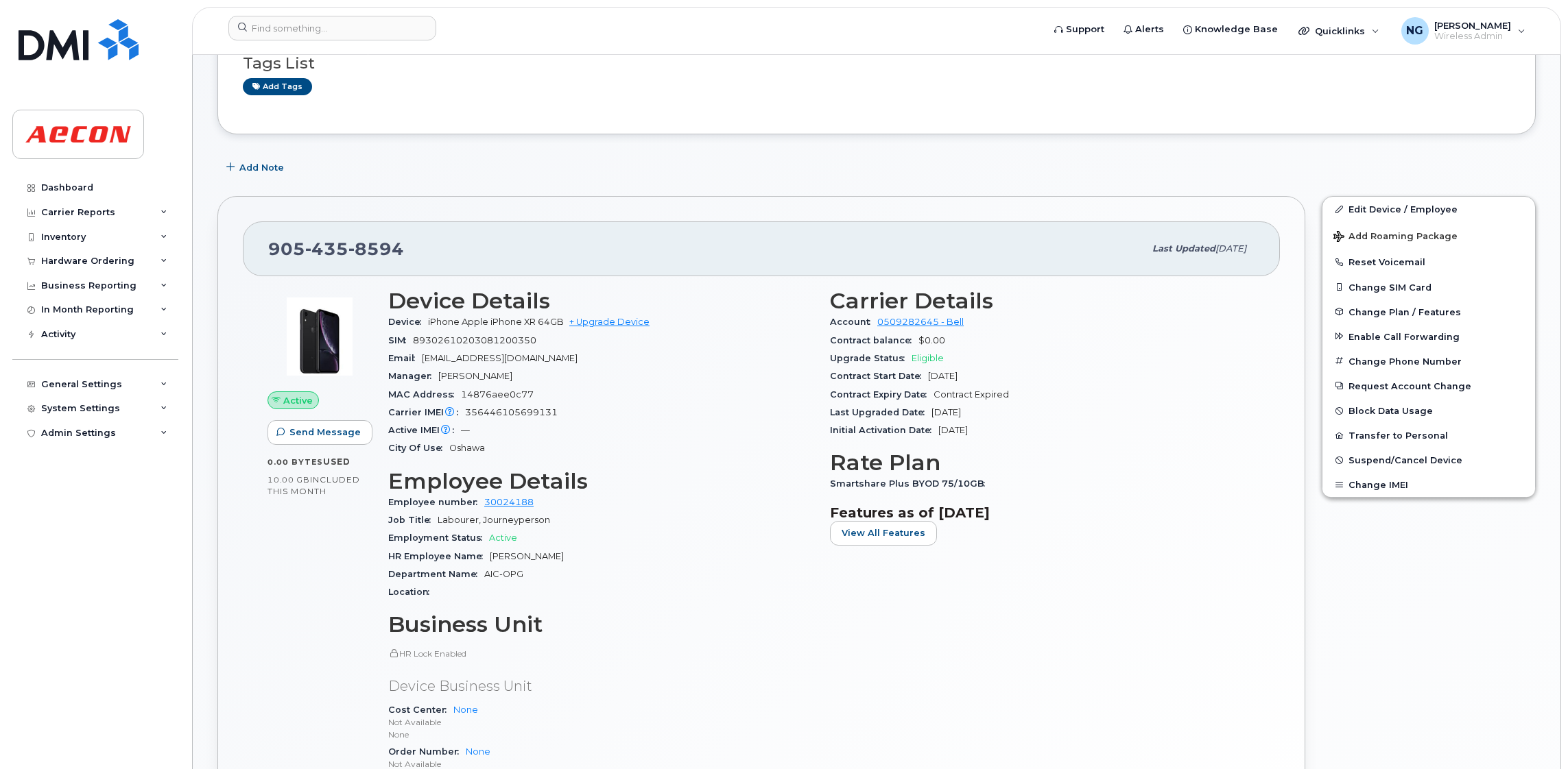
scroll to position [411, 0]
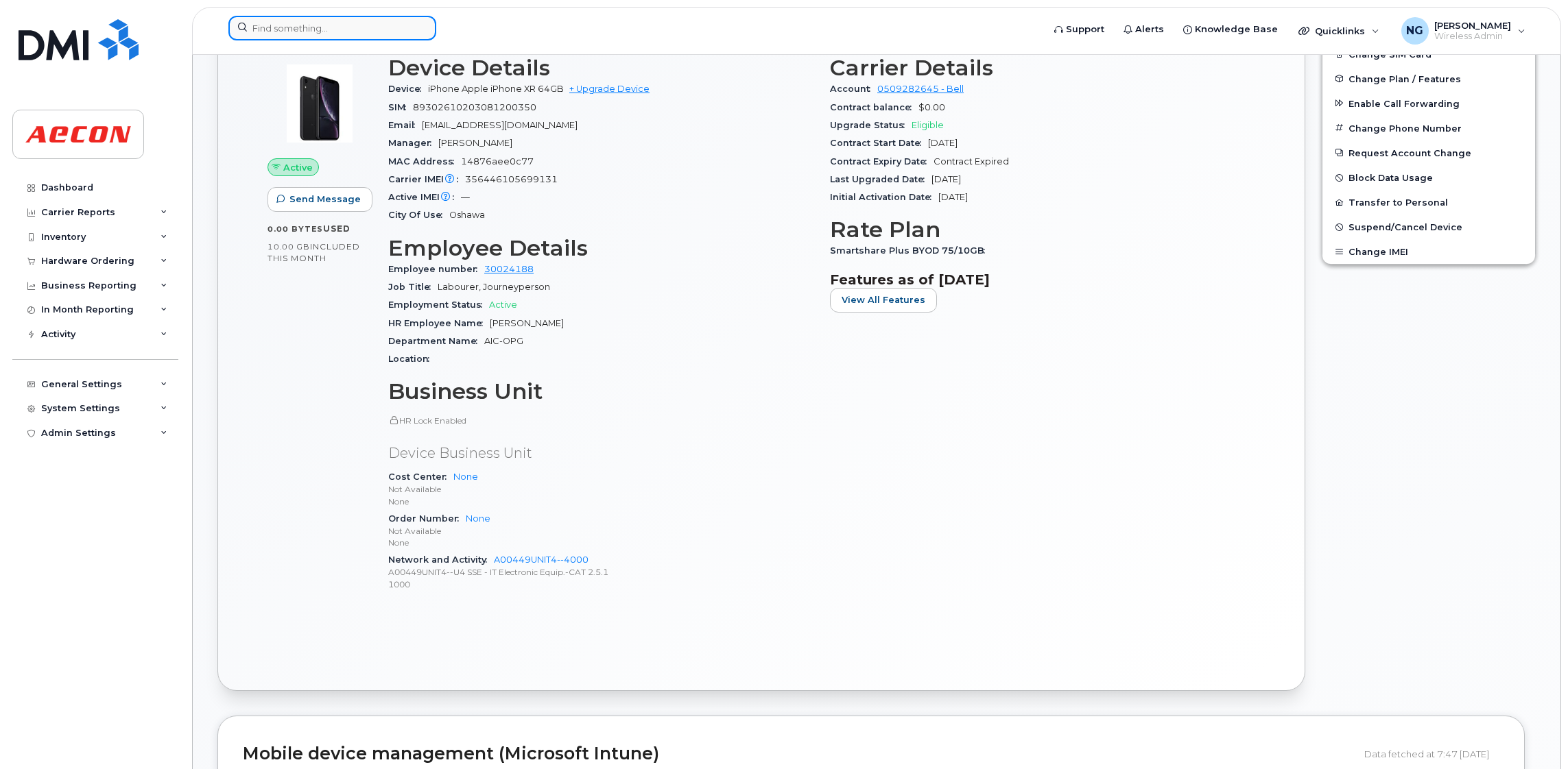
click at [360, 33] on input at bounding box center [333, 28] width 208 height 25
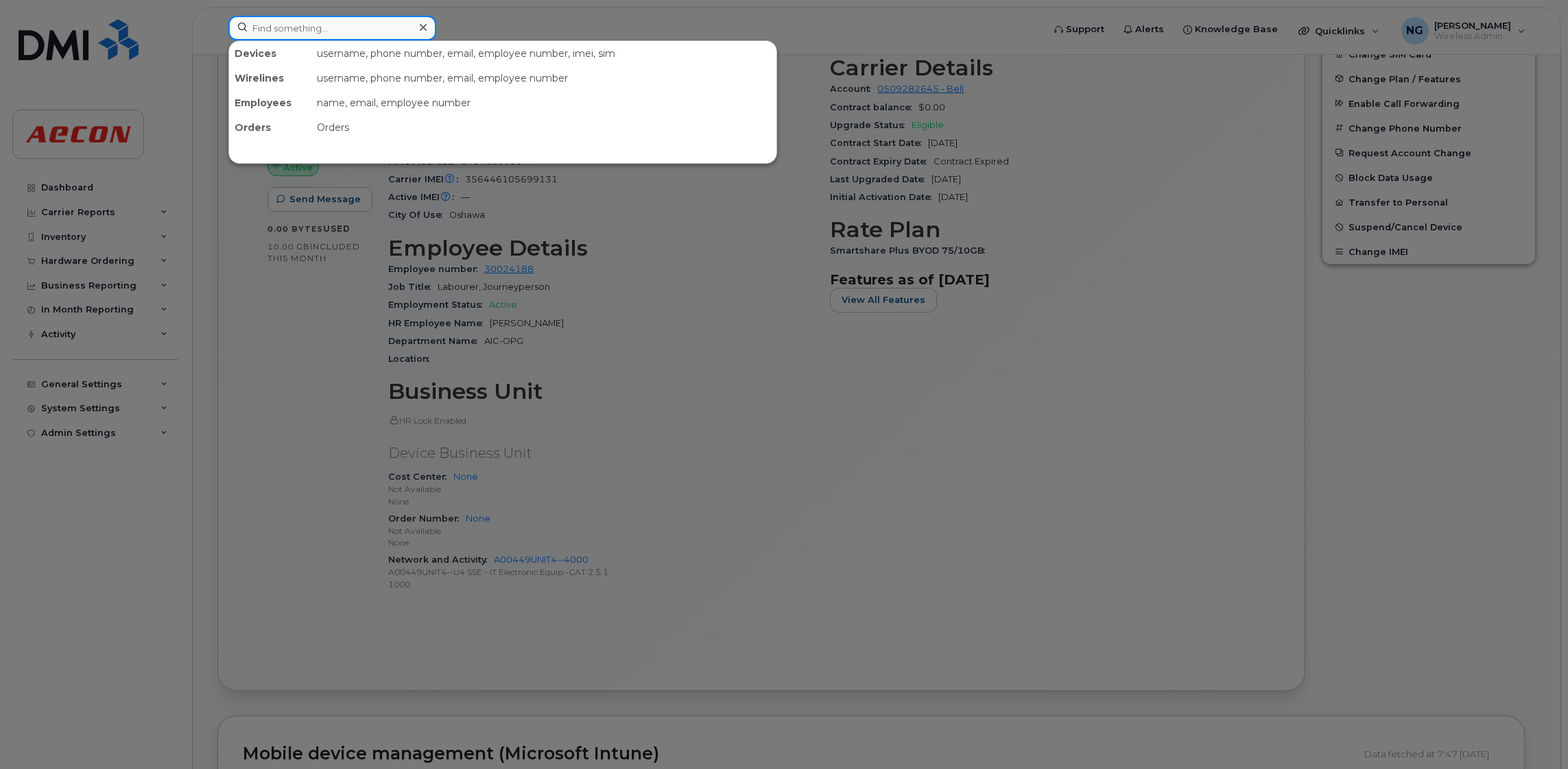
paste input "[PHONE_NUMBER]"
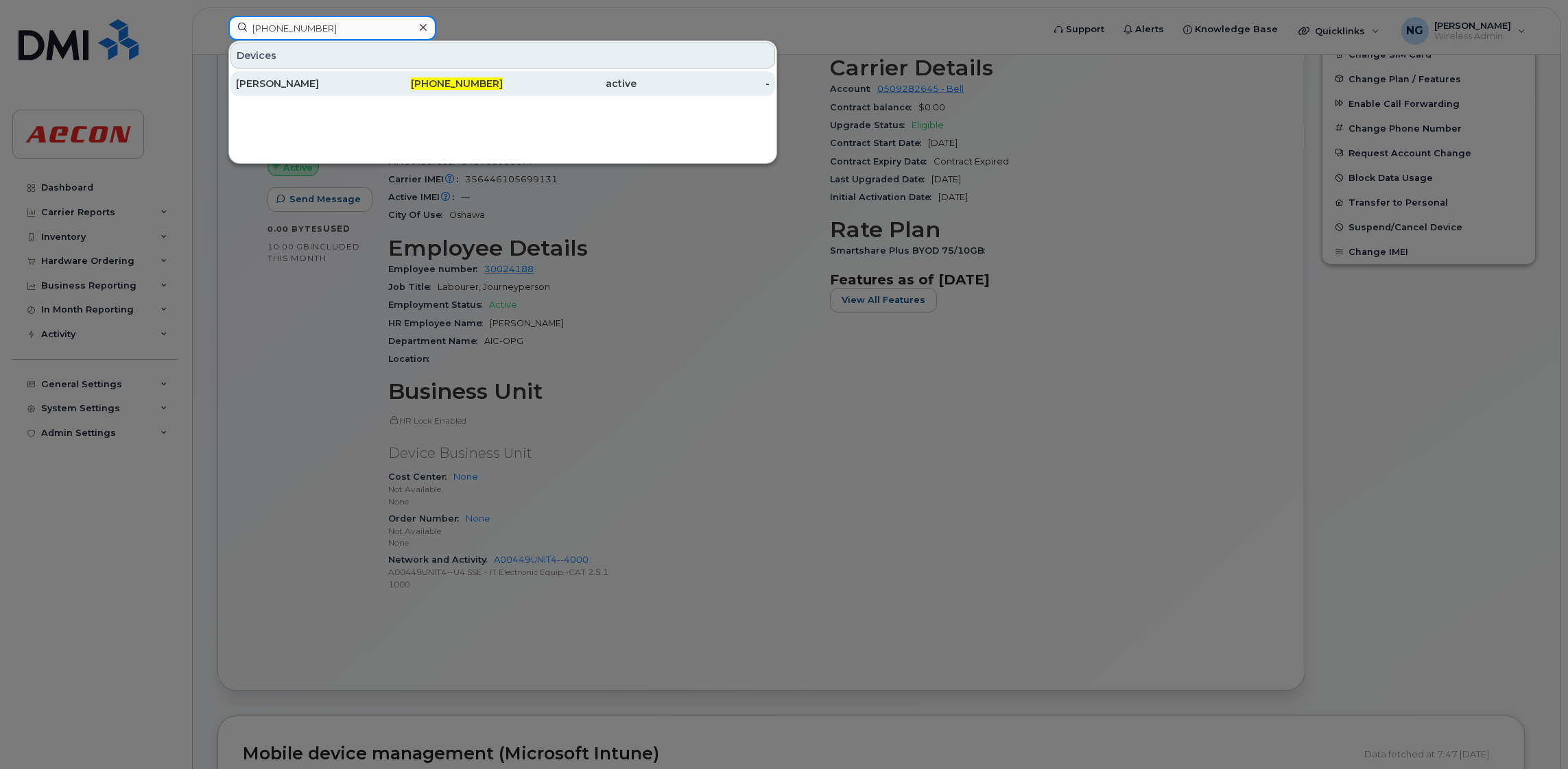
type input "[PHONE_NUMBER]"
click at [486, 87] on span "[PHONE_NUMBER]" at bounding box center [457, 84] width 92 height 13
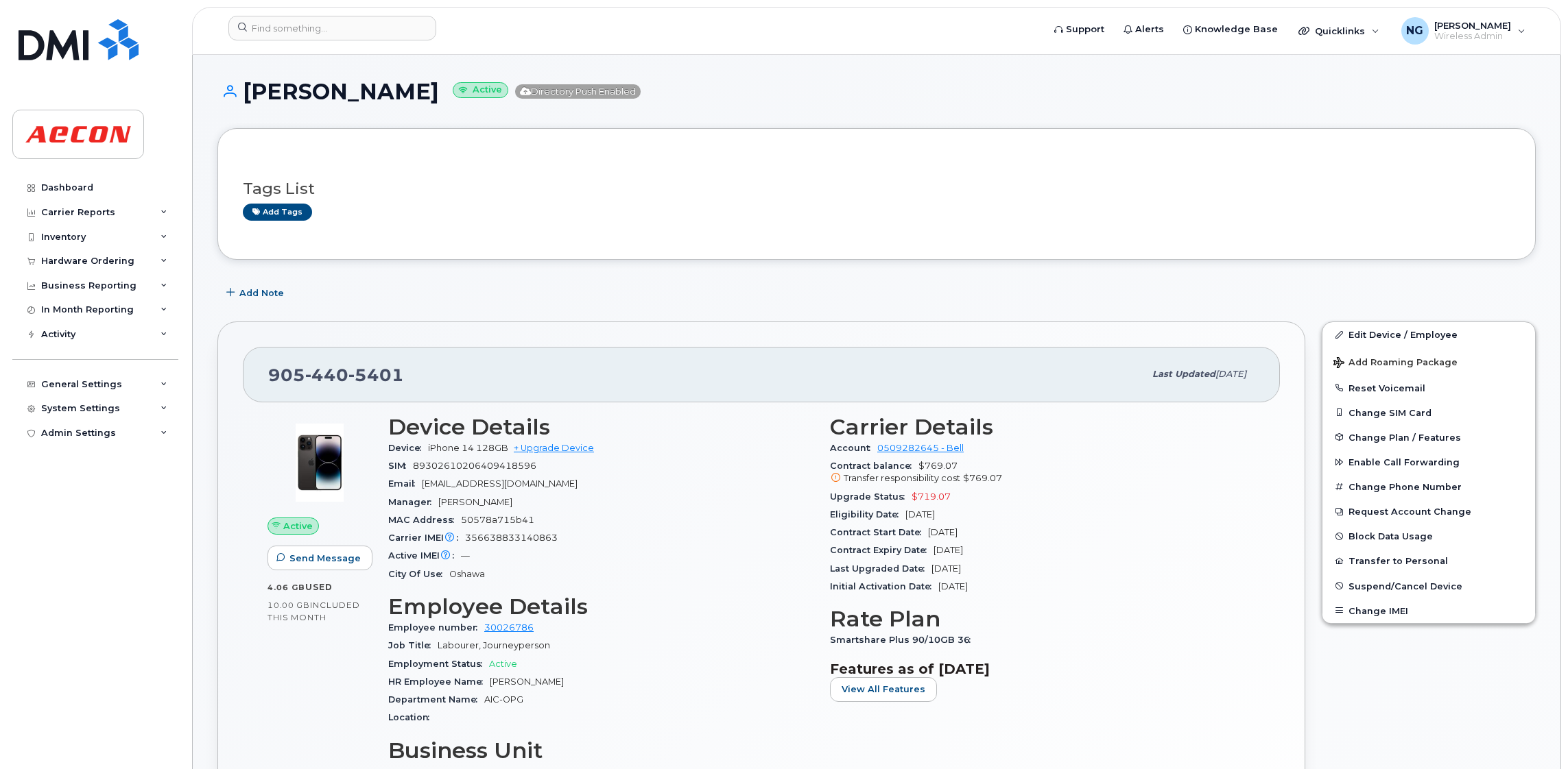
click at [322, 11] on header "Support Alerts Knowledge Base Quicklinks Suspend / Cancel Device Change SIM Car…" at bounding box center [876, 31] width 1369 height 48
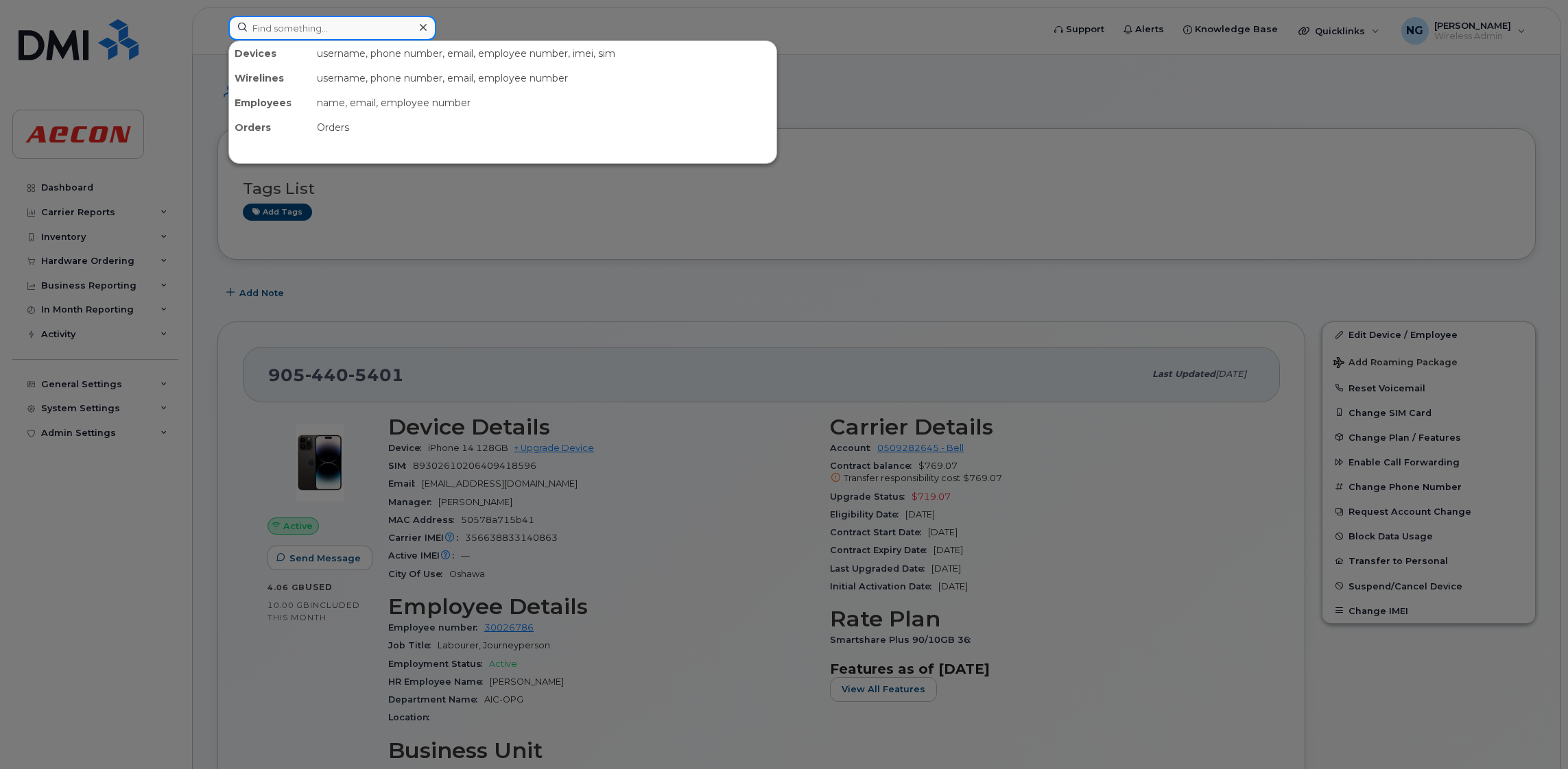
click at [324, 28] on input at bounding box center [333, 28] width 208 height 25
click at [290, 6] on div at bounding box center [784, 384] width 1568 height 769
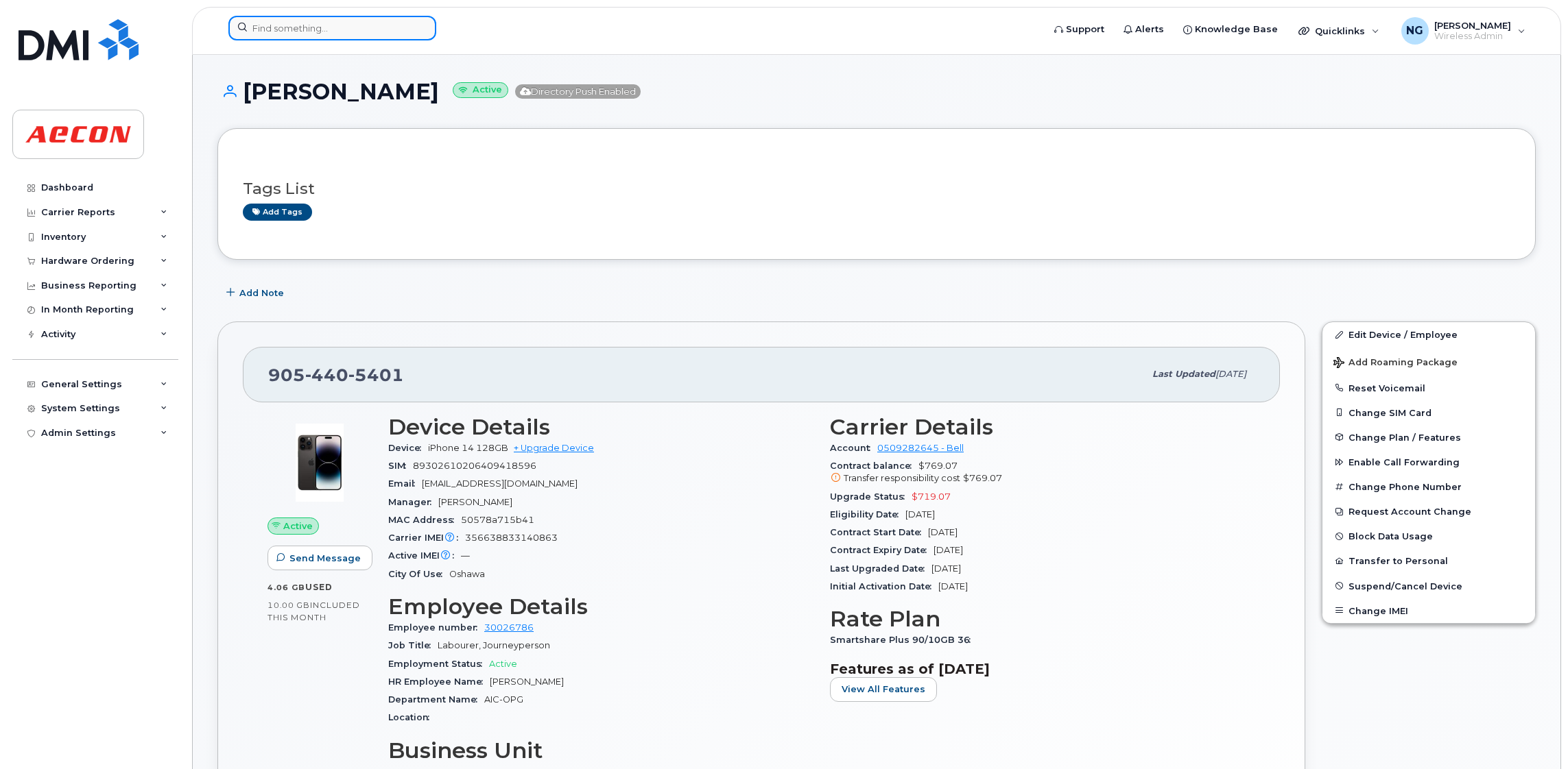
click at [371, 33] on input at bounding box center [333, 28] width 208 height 25
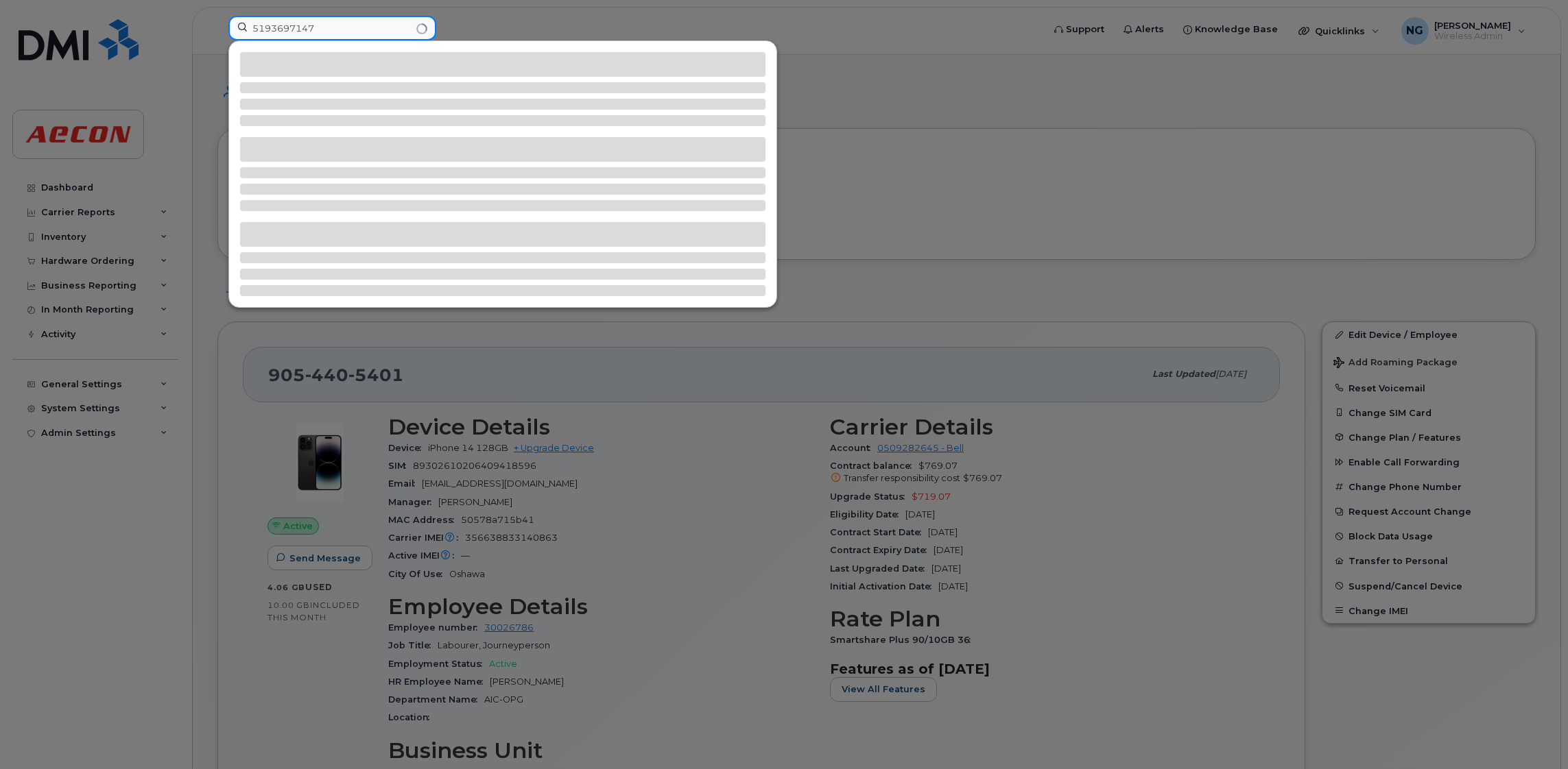
type input "5193697147"
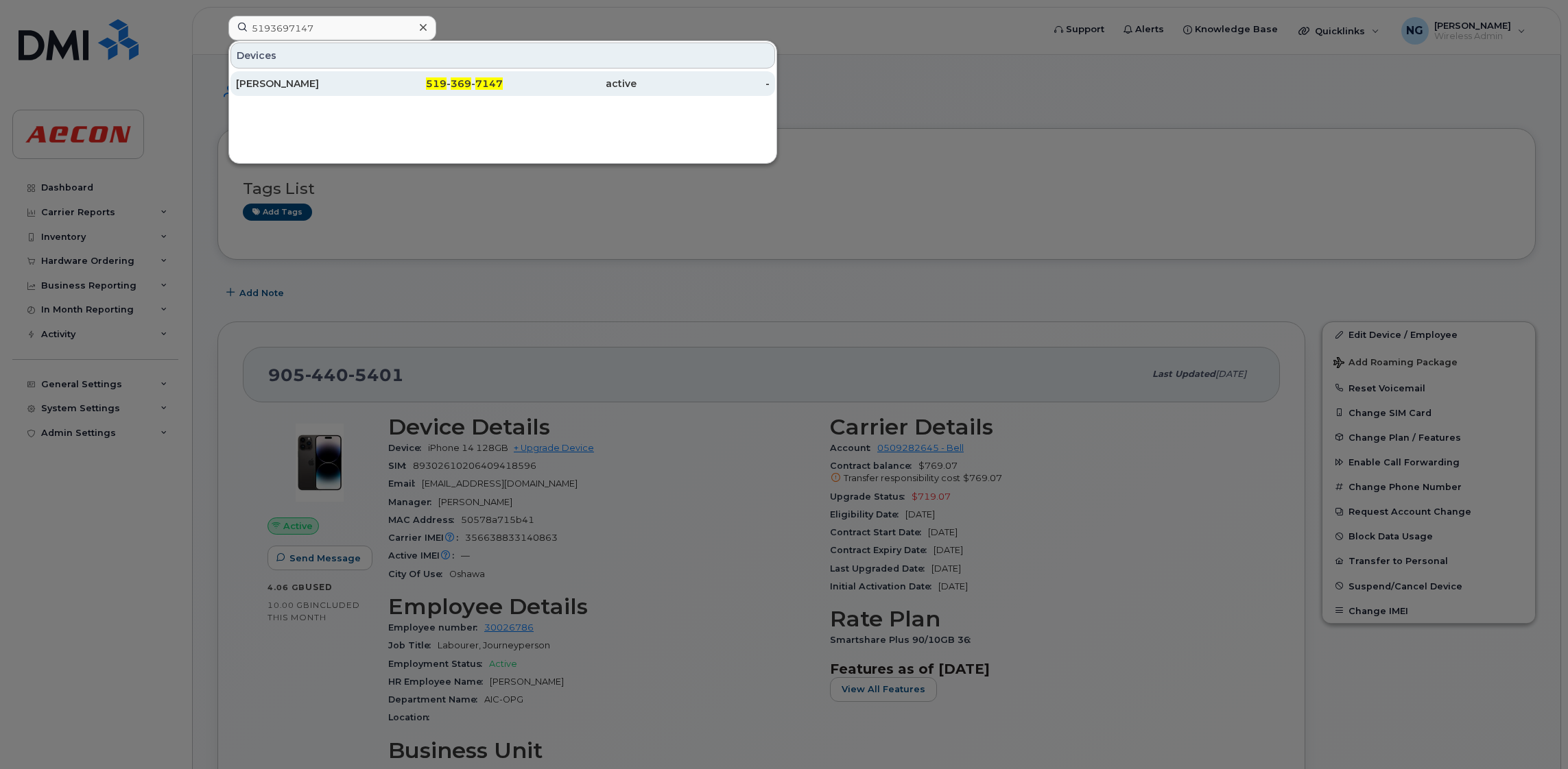
click at [305, 79] on div "[PERSON_NAME]" at bounding box center [302, 83] width 133 height 13
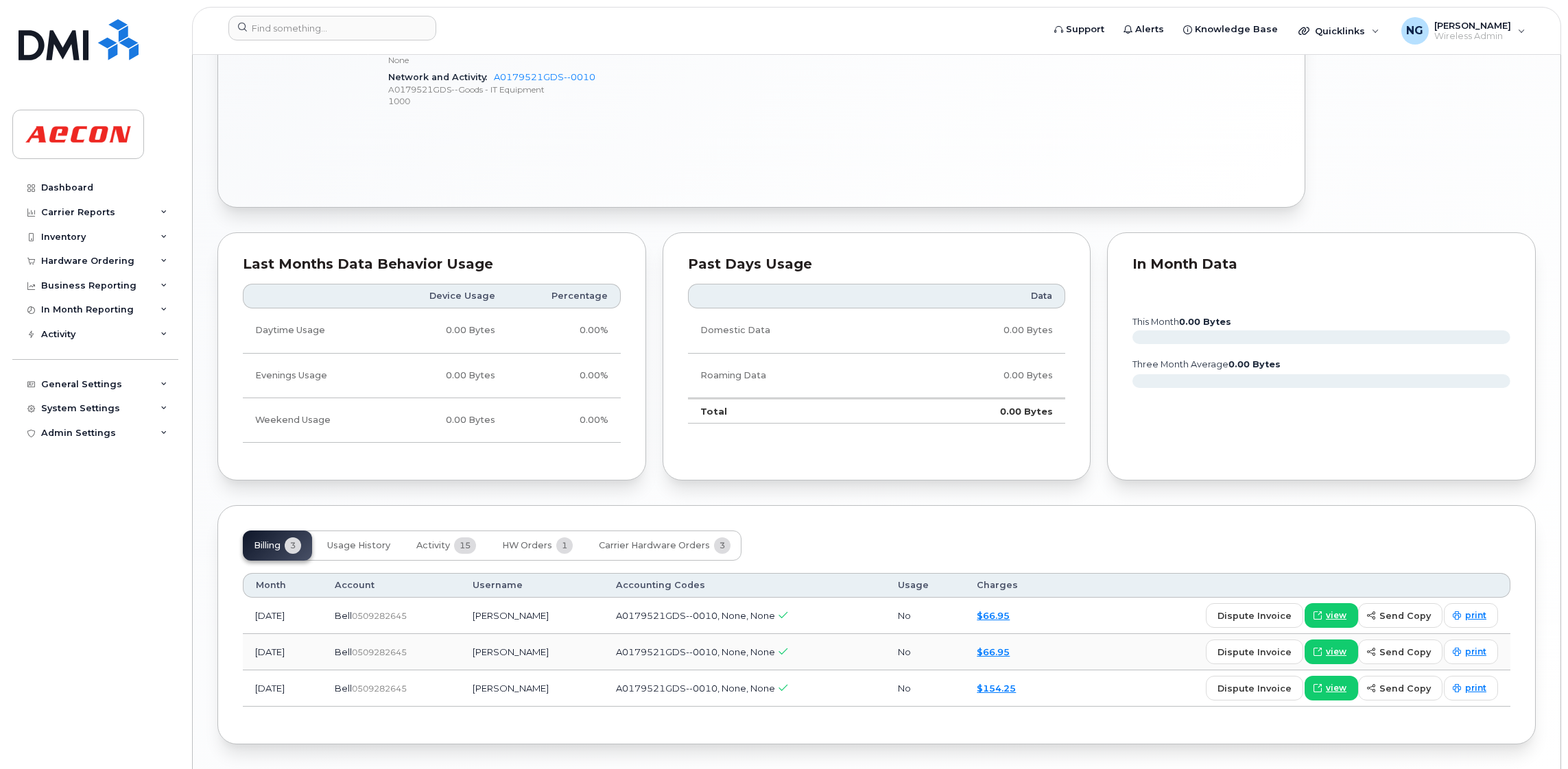
scroll to position [1028, 0]
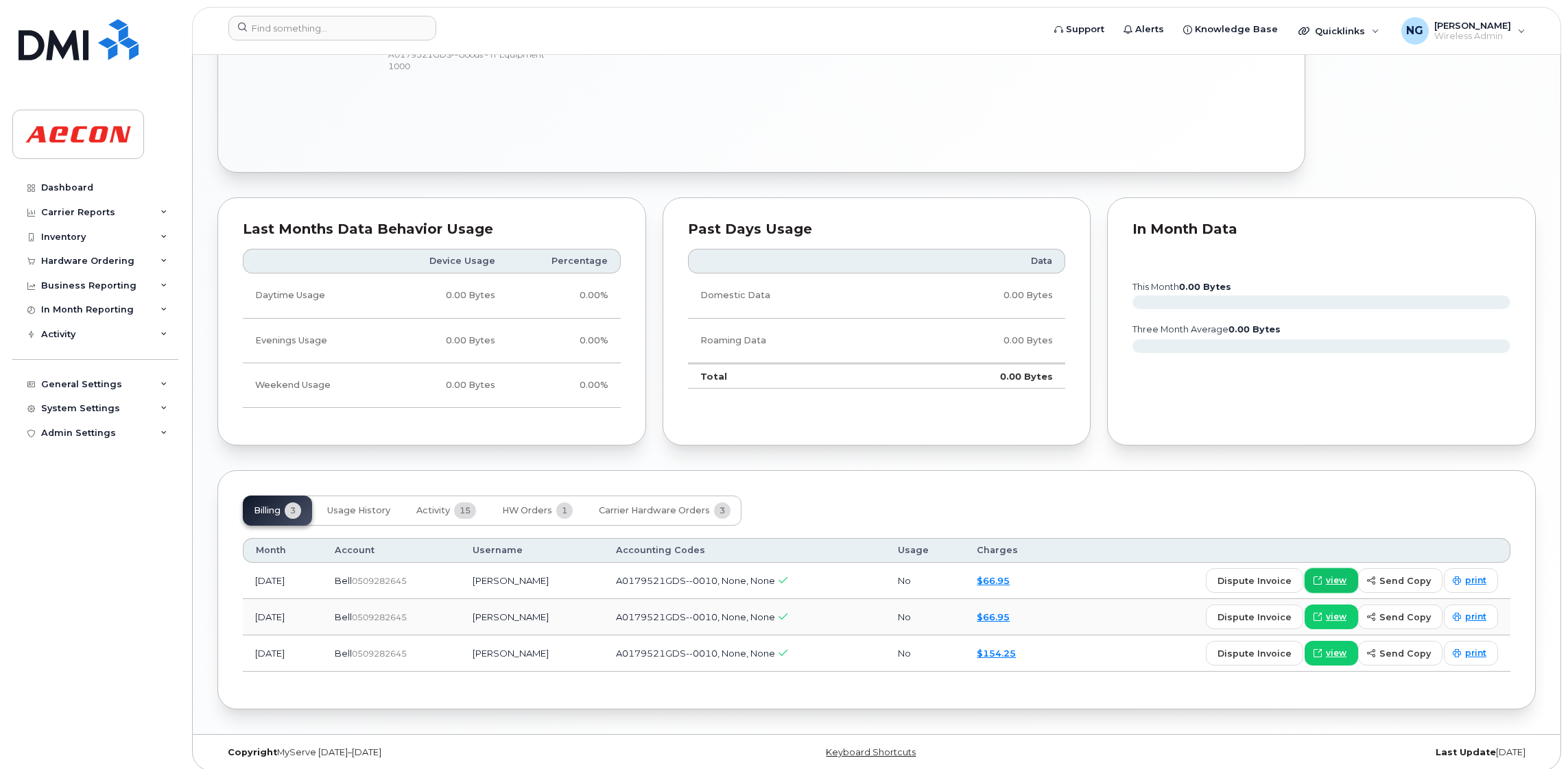
click at [1335, 586] on span "view" at bounding box center [1336, 581] width 21 height 13
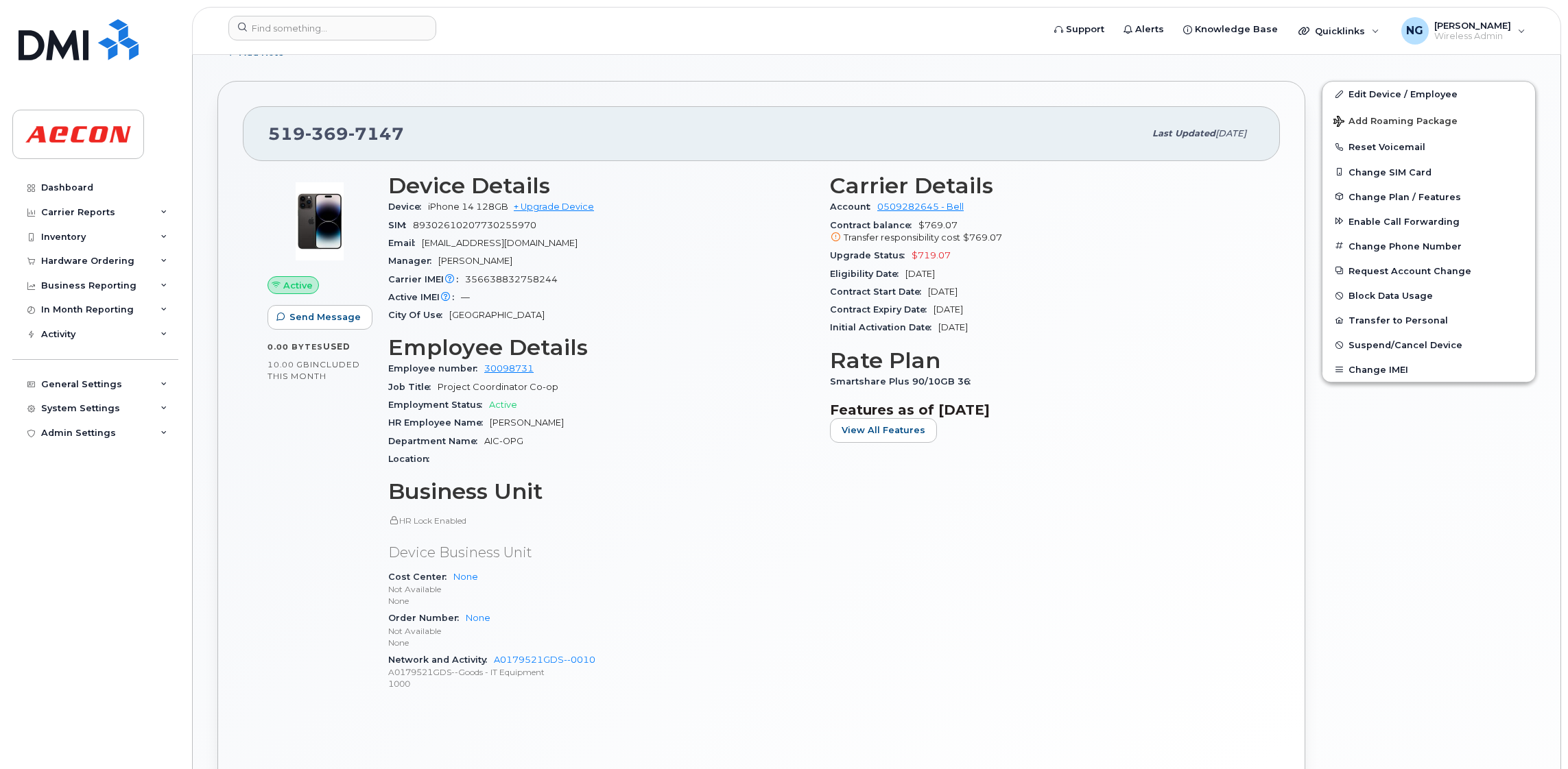
scroll to position [411, 0]
click at [310, 29] on input at bounding box center [333, 28] width 208 height 25
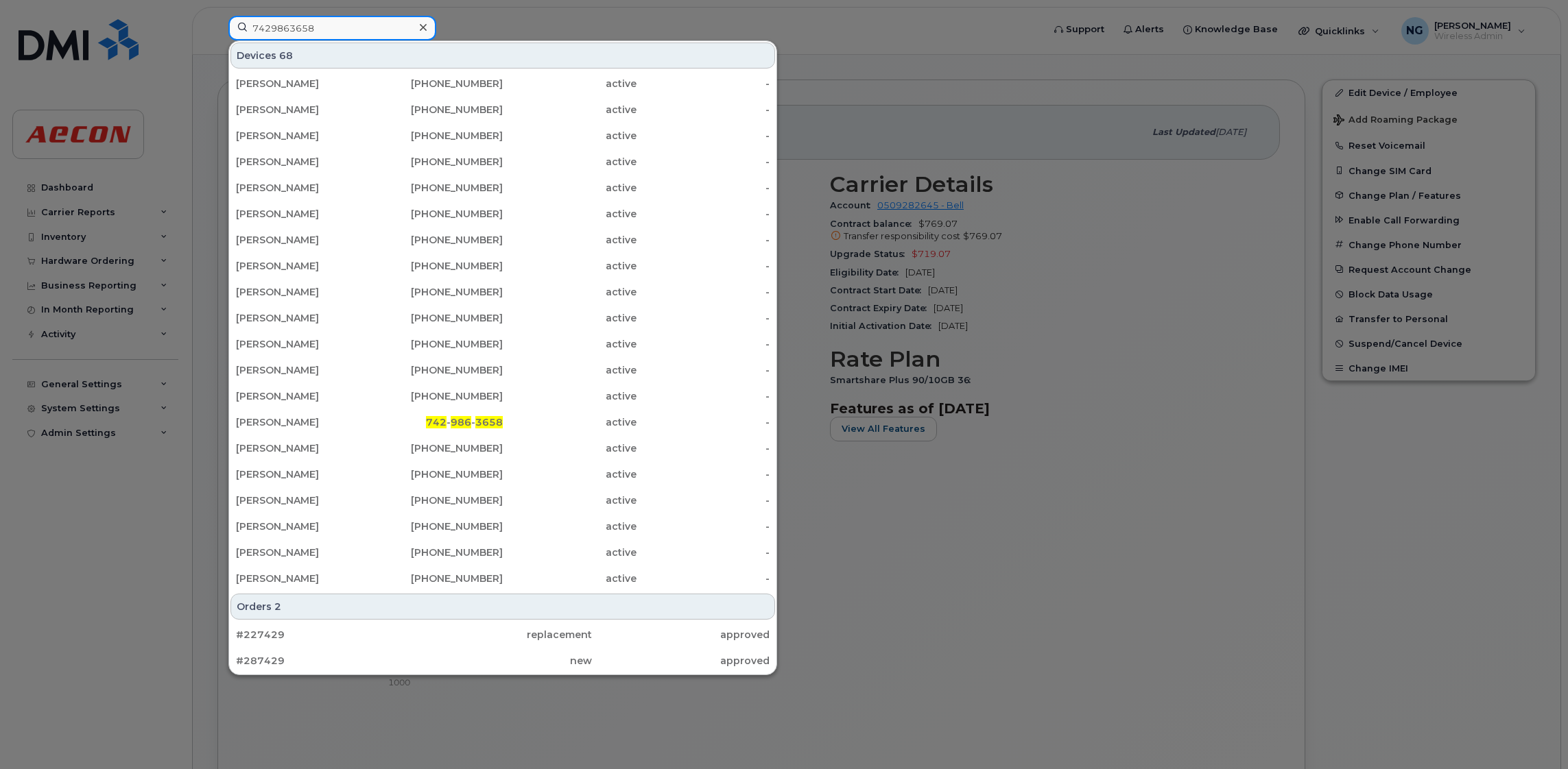
type input "7429863658"
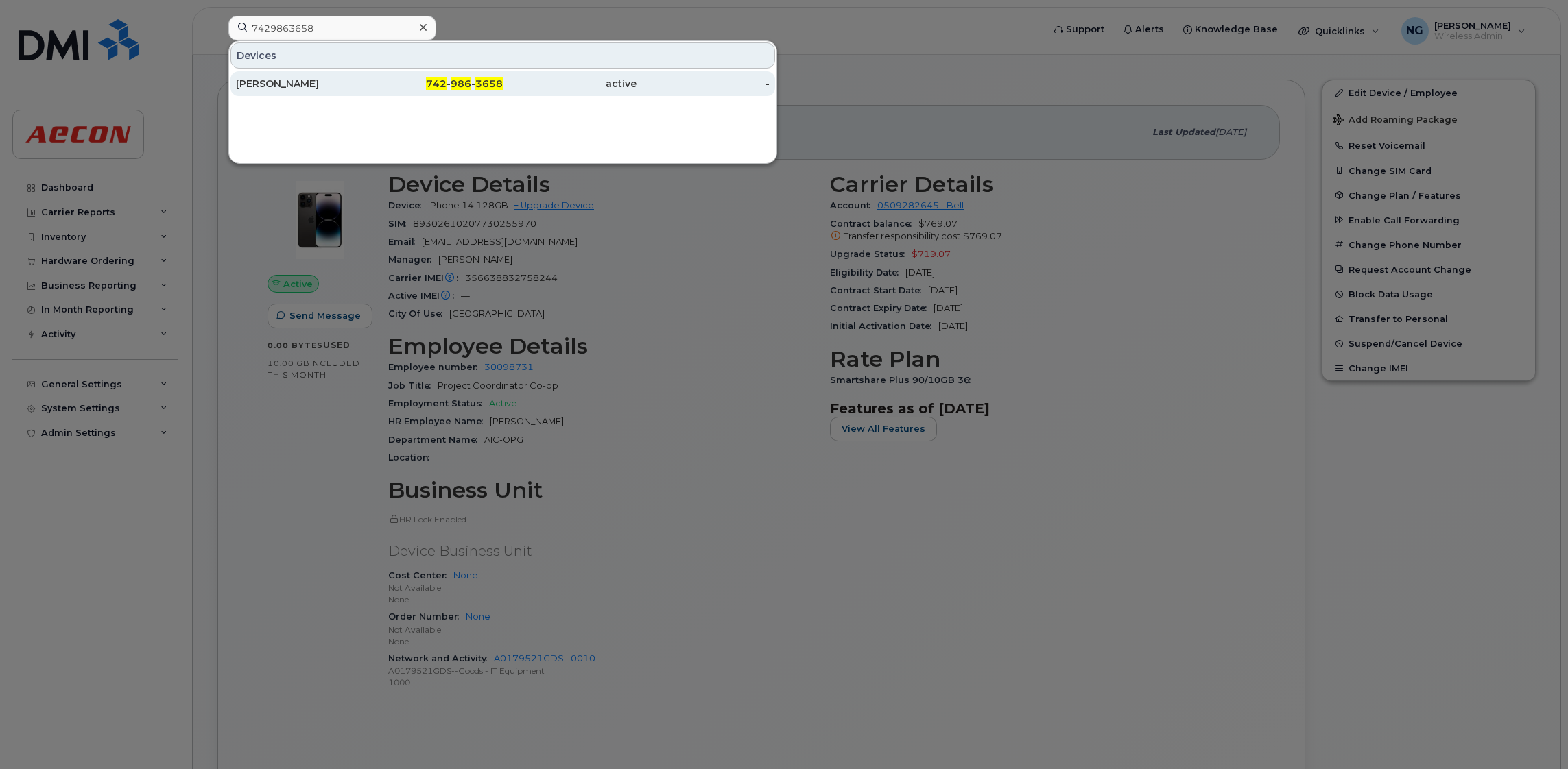
click at [422, 77] on div "742 - 986 - 3658" at bounding box center [437, 83] width 133 height 25
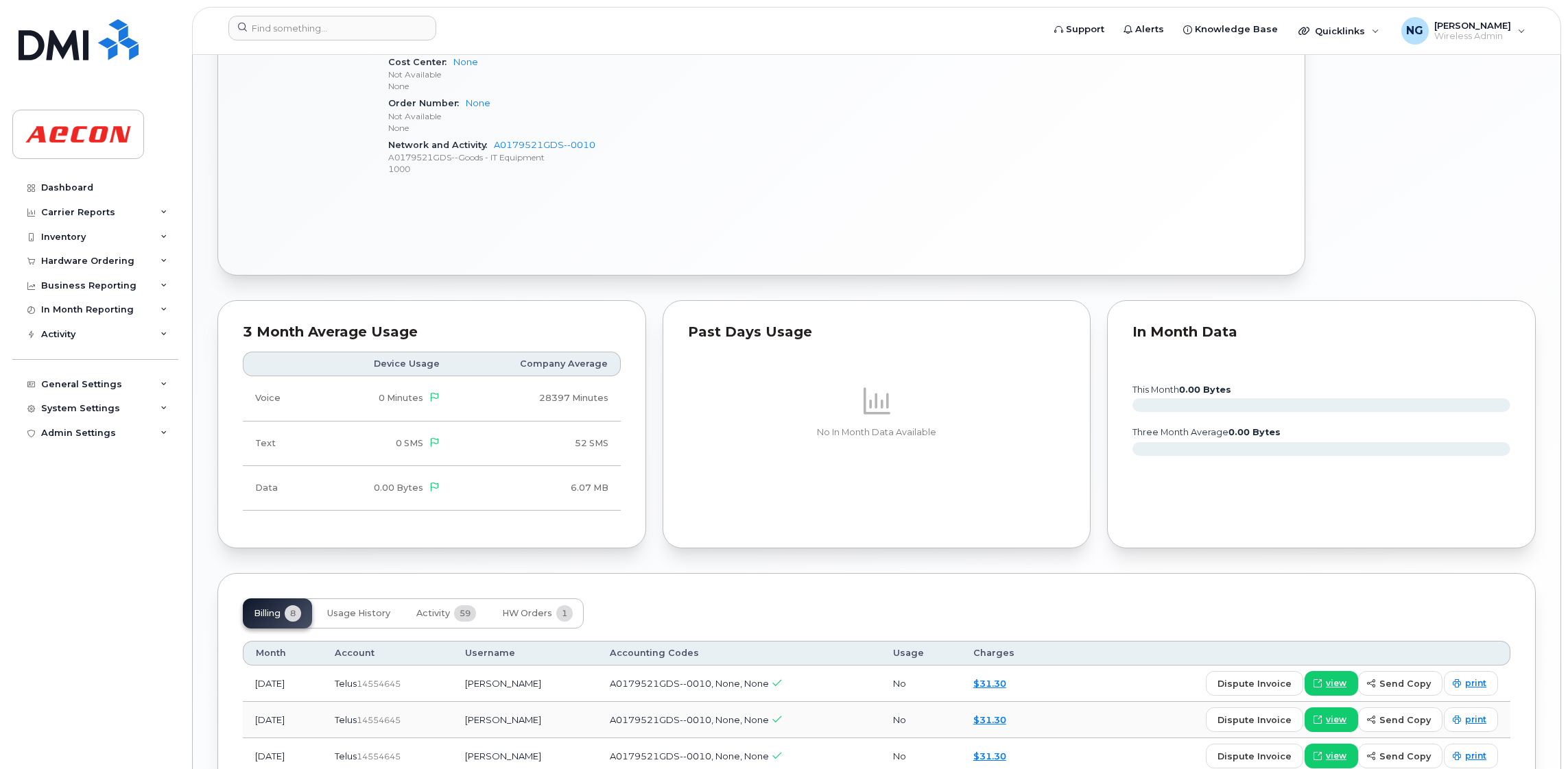
scroll to position [1223, 0]
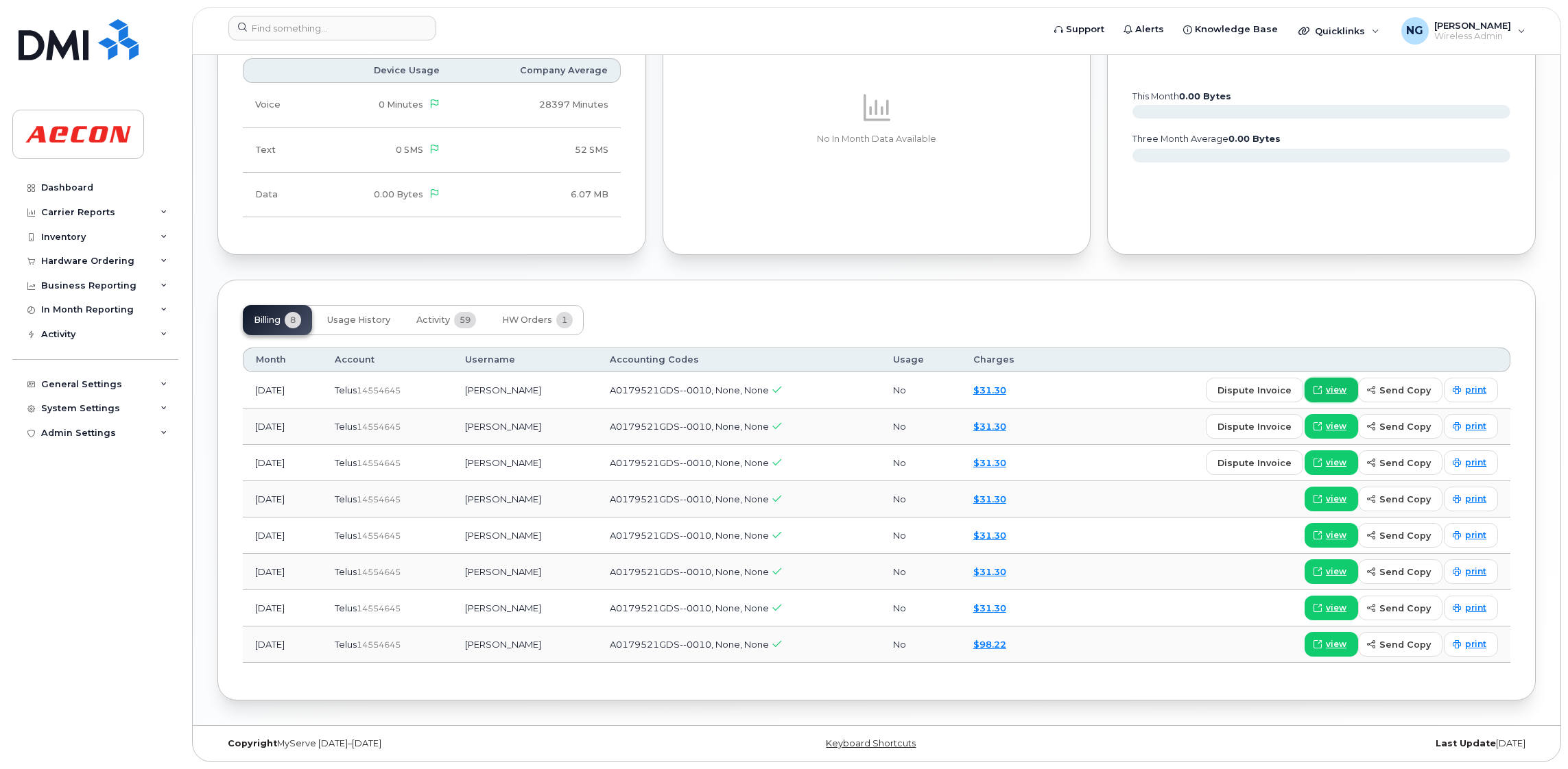
click at [1321, 390] on icon at bounding box center [1317, 390] width 8 height 8
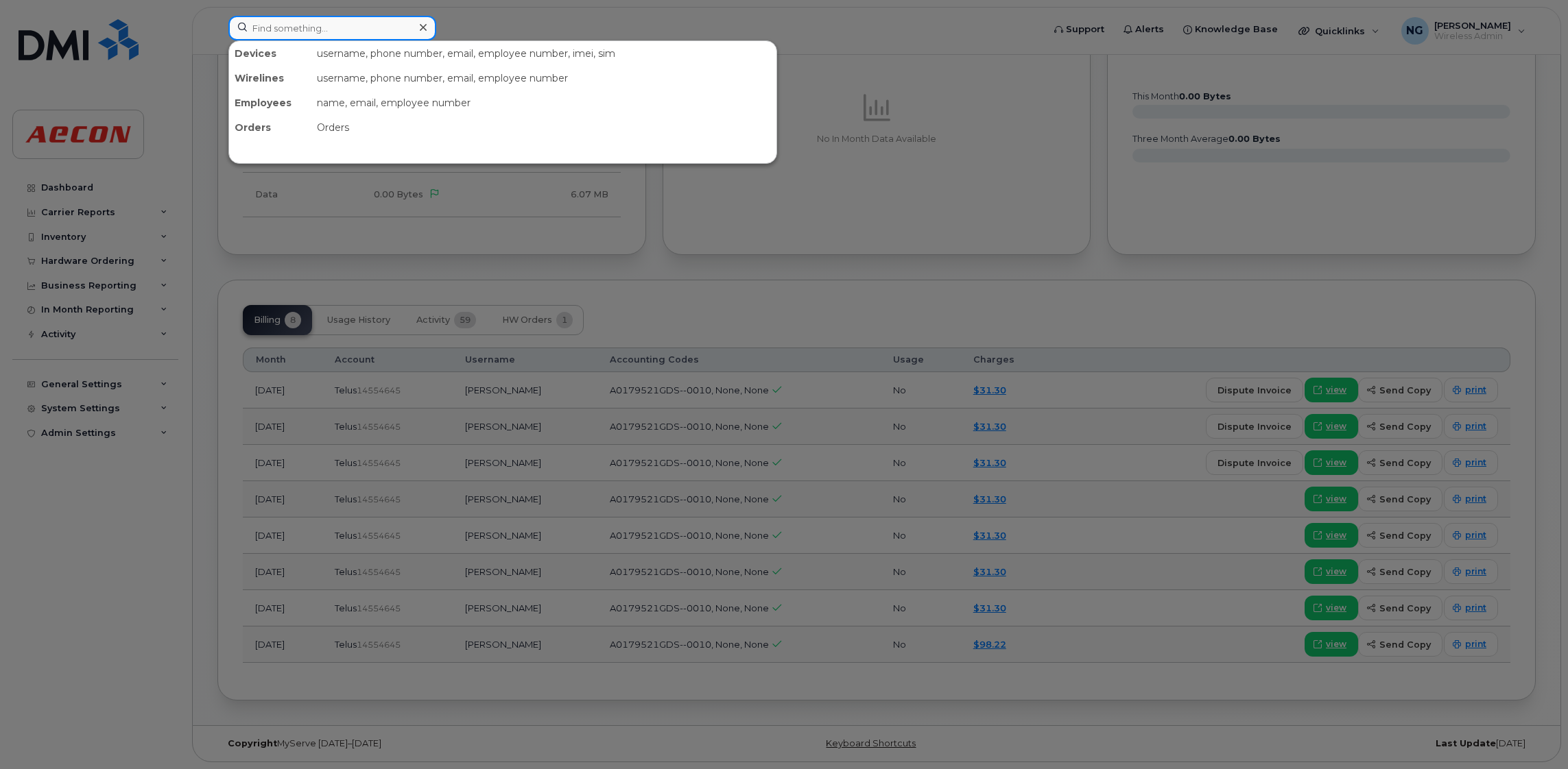
click at [306, 21] on input at bounding box center [333, 28] width 208 height 25
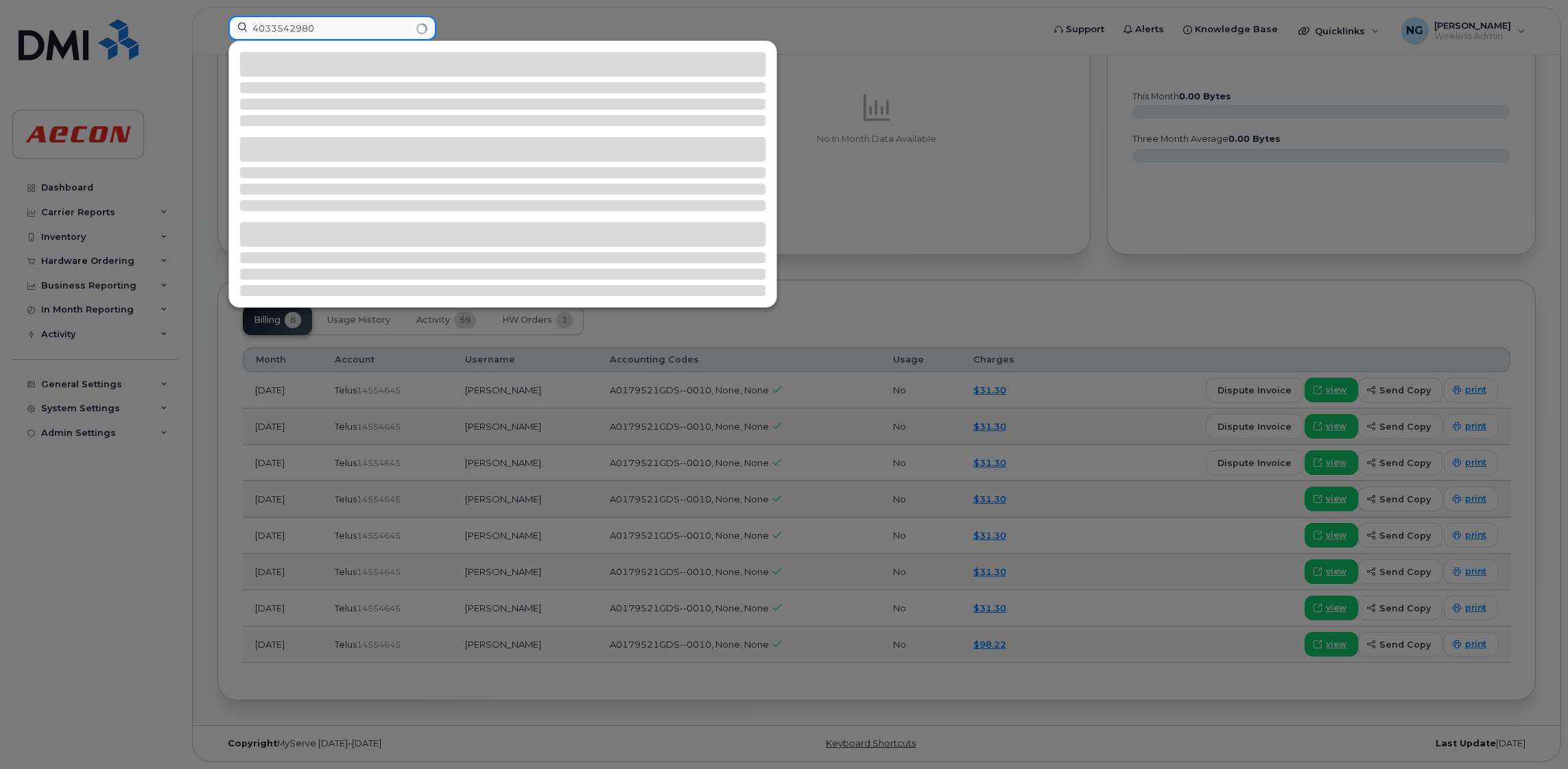
type input "4033542980"
click at [367, 16] on input "4033542980" at bounding box center [333, 28] width 208 height 25
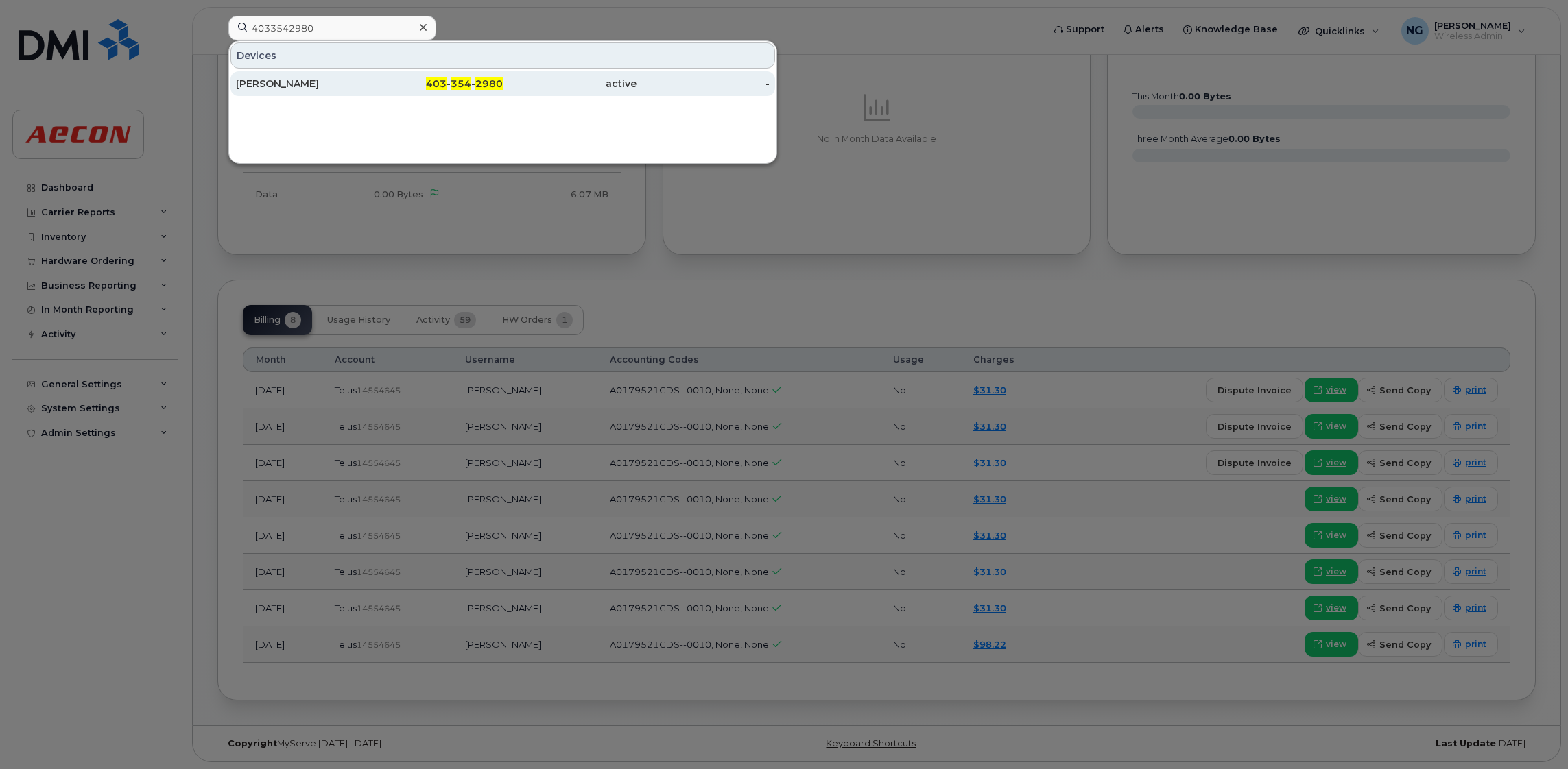
click at [480, 79] on span "2980" at bounding box center [489, 84] width 28 height 13
click at [476, 81] on span "2980" at bounding box center [489, 84] width 28 height 13
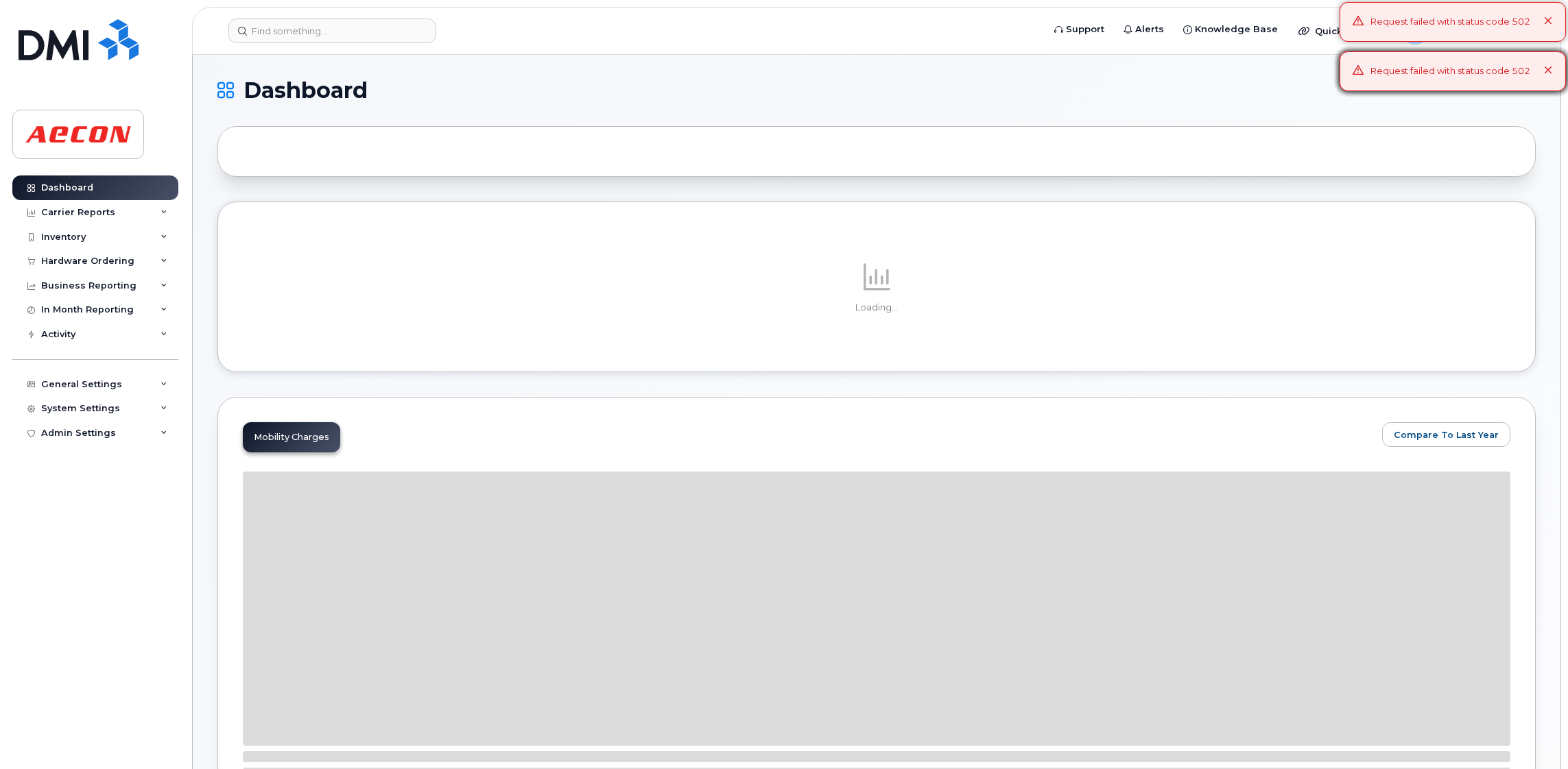
click at [1557, 19] on div "Request failed with status code 502" at bounding box center [1452, 22] width 226 height 40
click at [1558, 64] on div "Request failed with status code 502" at bounding box center [1452, 71] width 226 height 40
click at [1550, 67] on icon at bounding box center [1547, 71] width 9 height 9
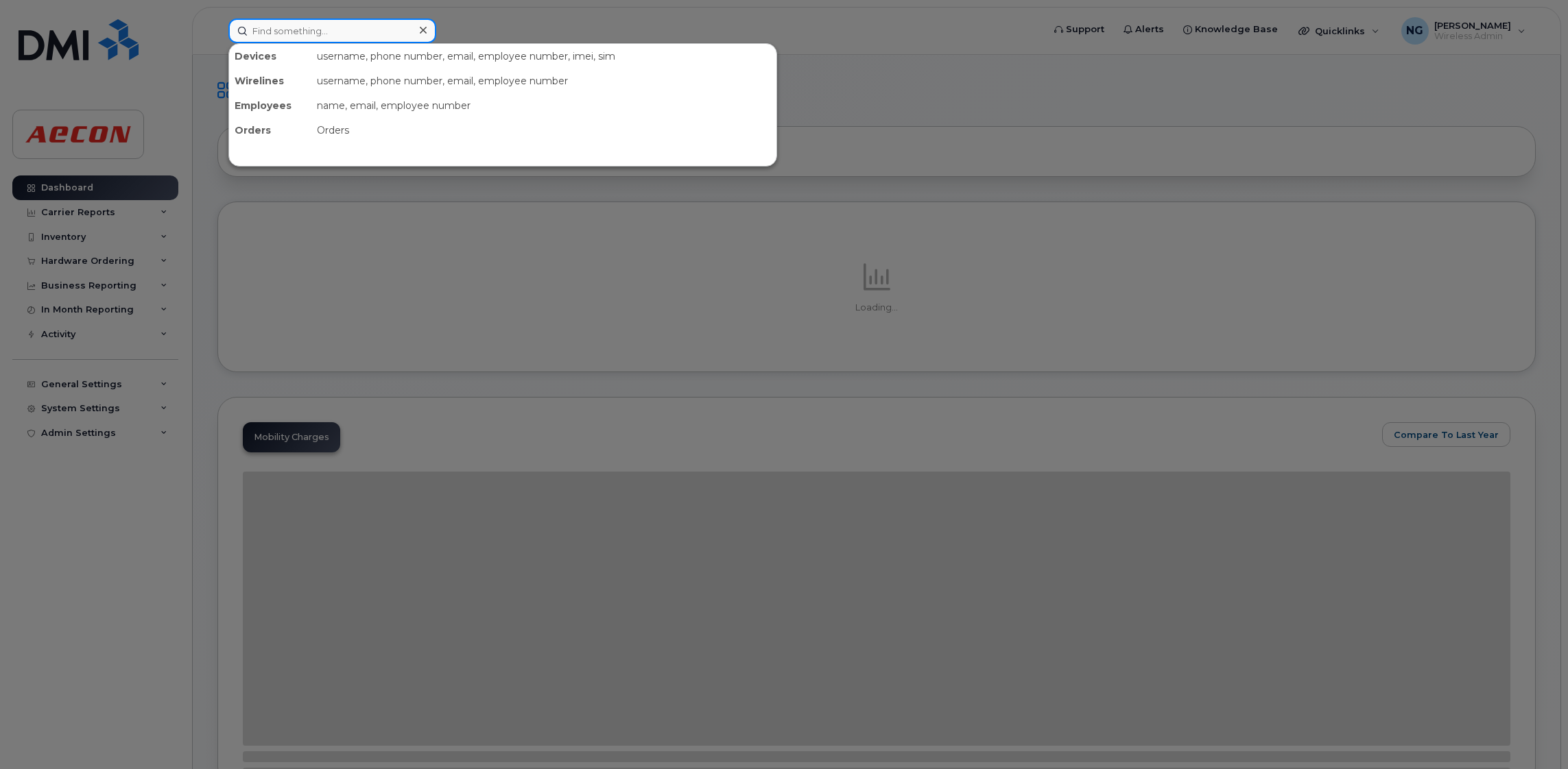
click at [319, 29] on input at bounding box center [333, 30] width 208 height 25
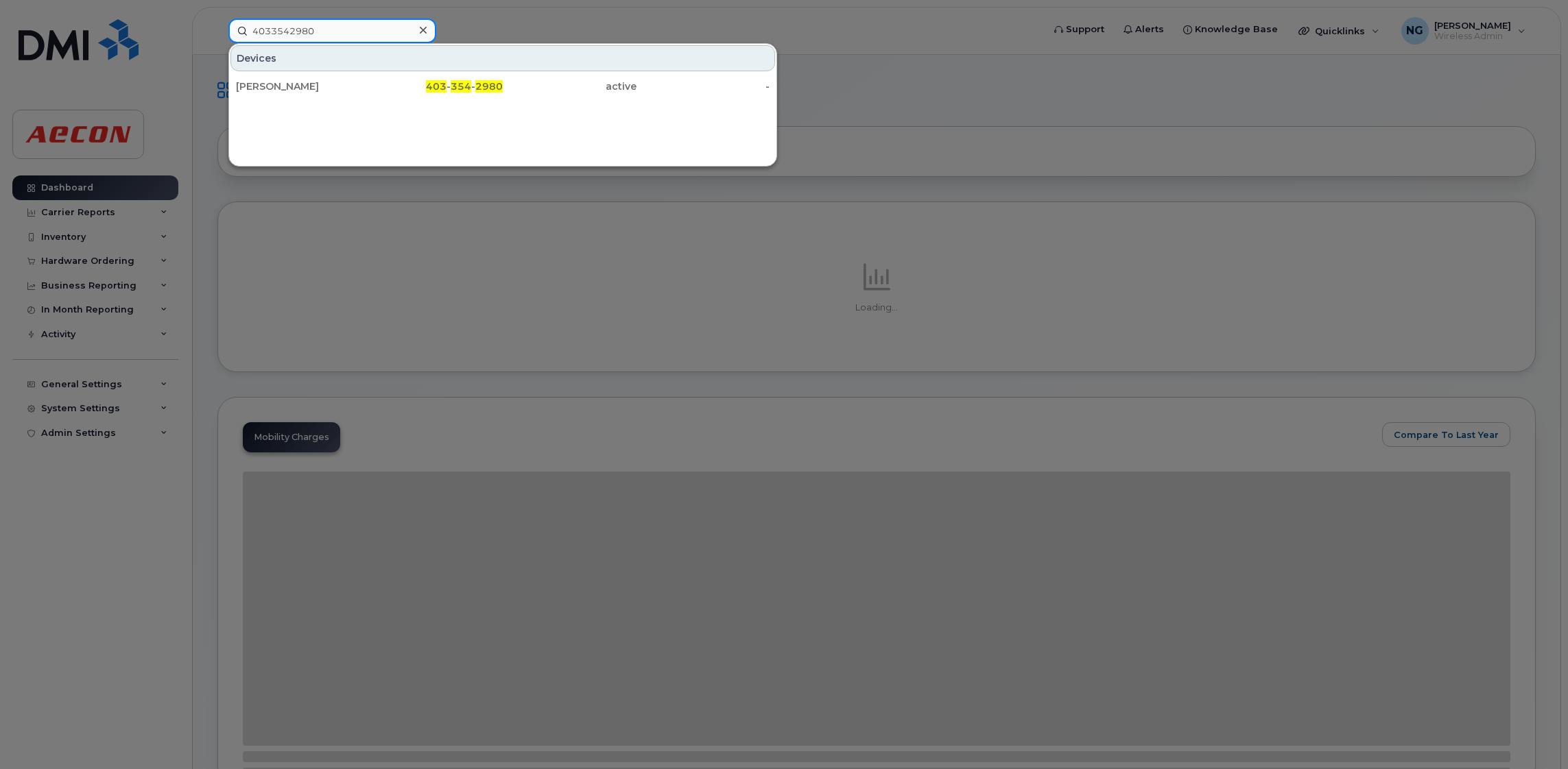
type input "4033542980"
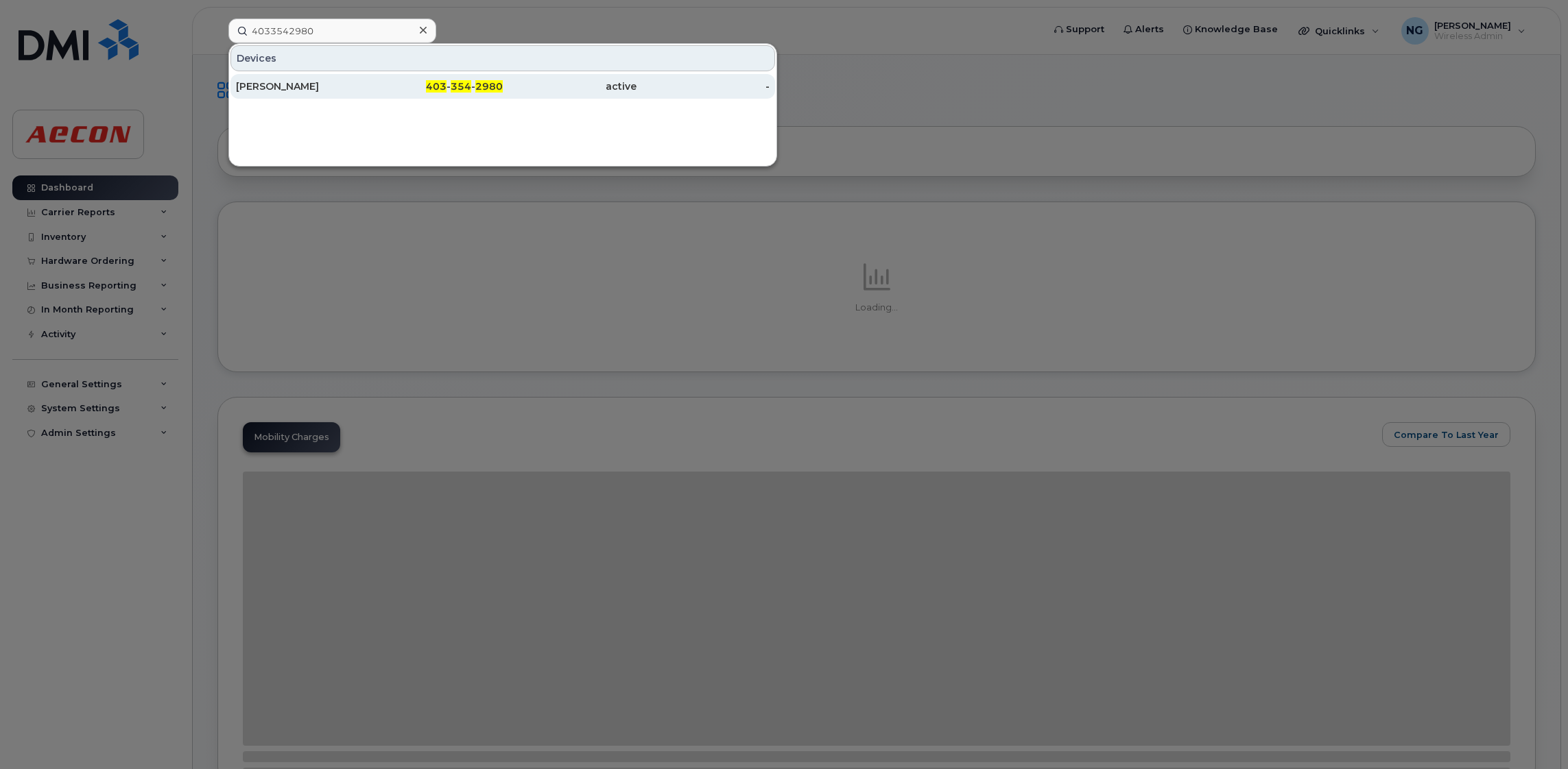
click at [463, 77] on div "403 - 354 - 2980" at bounding box center [437, 86] width 133 height 25
click at [454, 87] on span "354" at bounding box center [460, 87] width 21 height 13
click at [457, 87] on span "354" at bounding box center [460, 87] width 21 height 13
click at [553, 335] on div at bounding box center [784, 384] width 1568 height 769
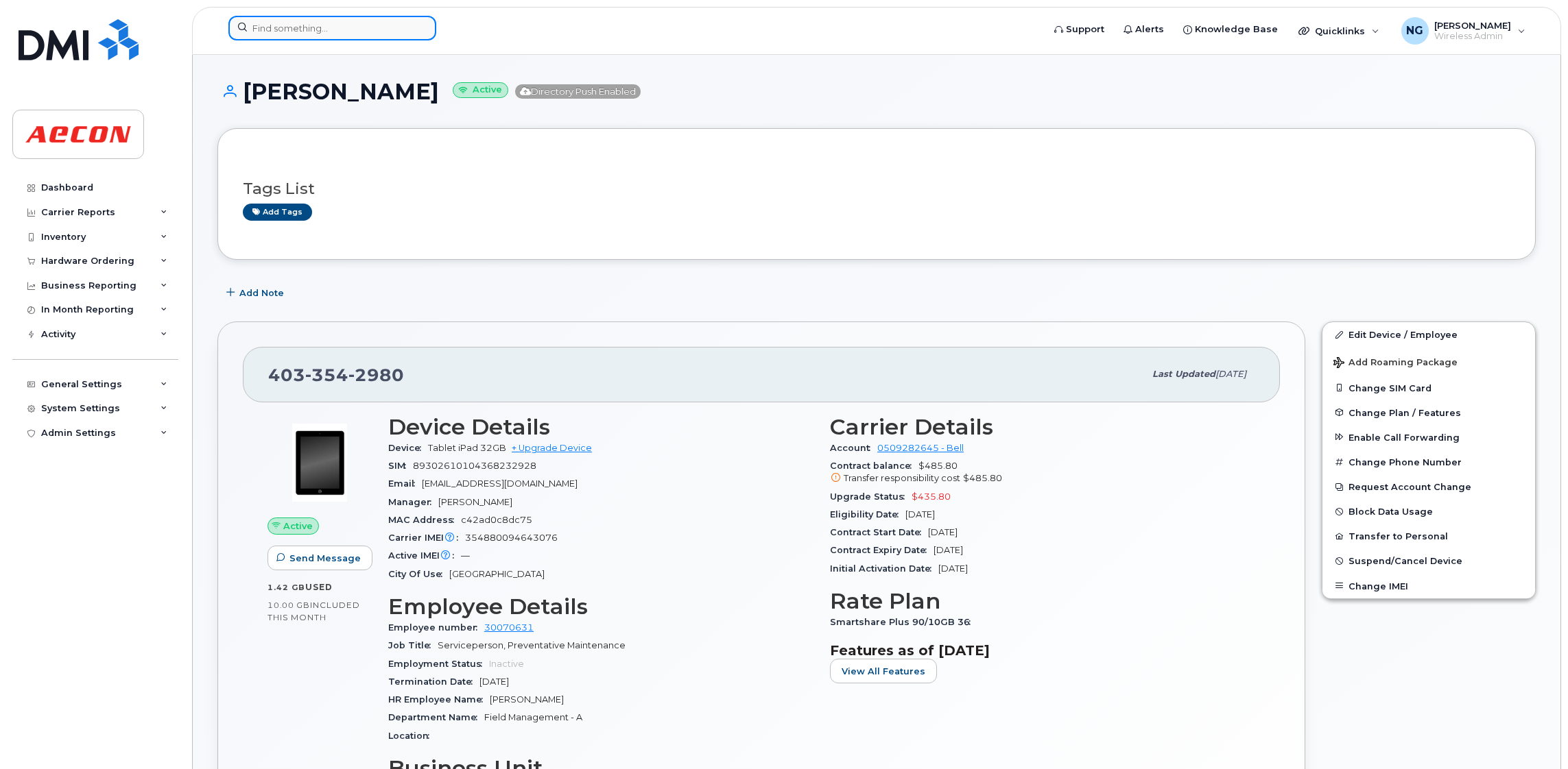
click at [348, 29] on input at bounding box center [333, 28] width 208 height 25
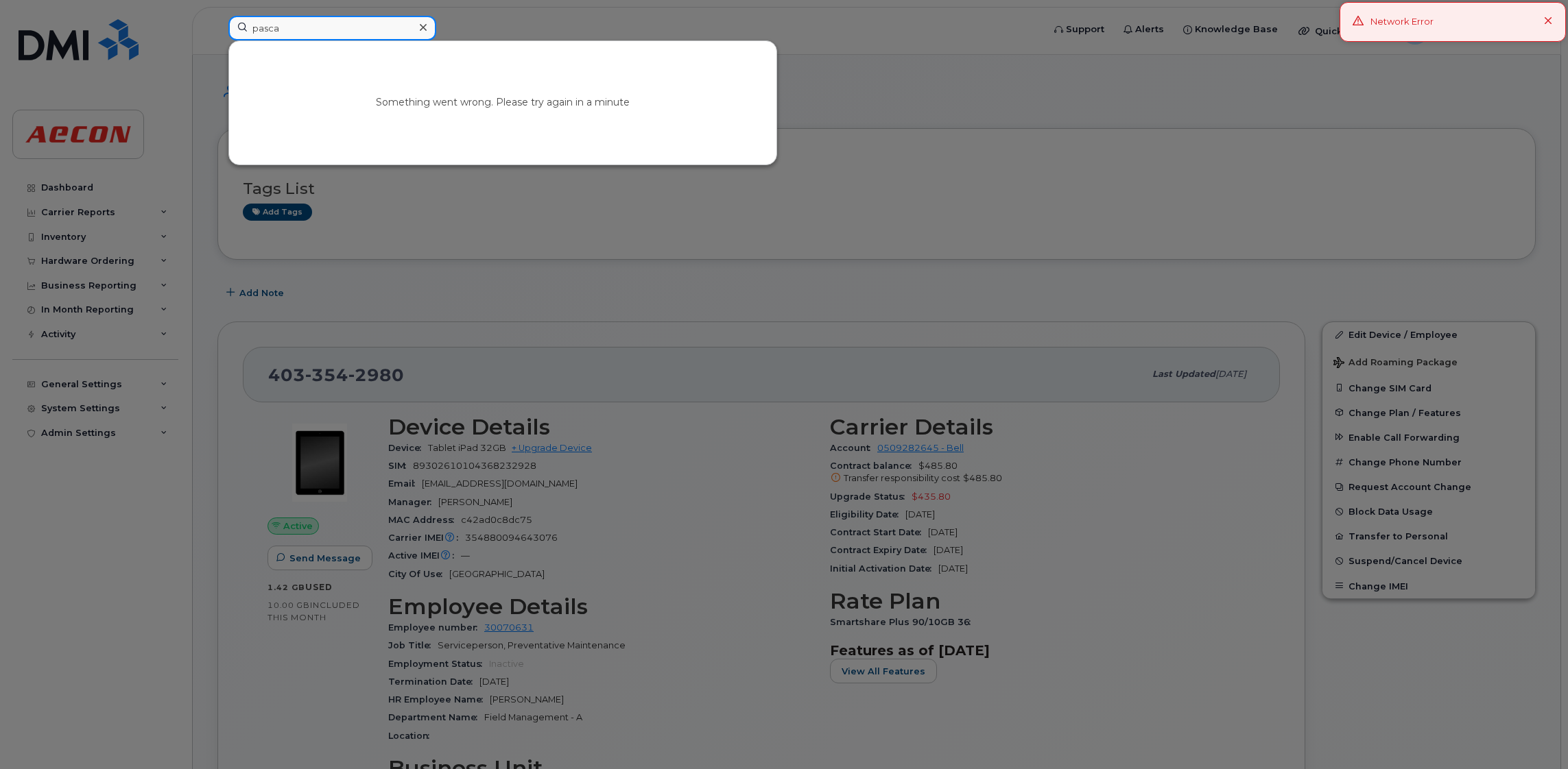
type input "pasc"
